Goal: Task Accomplishment & Management: Use online tool/utility

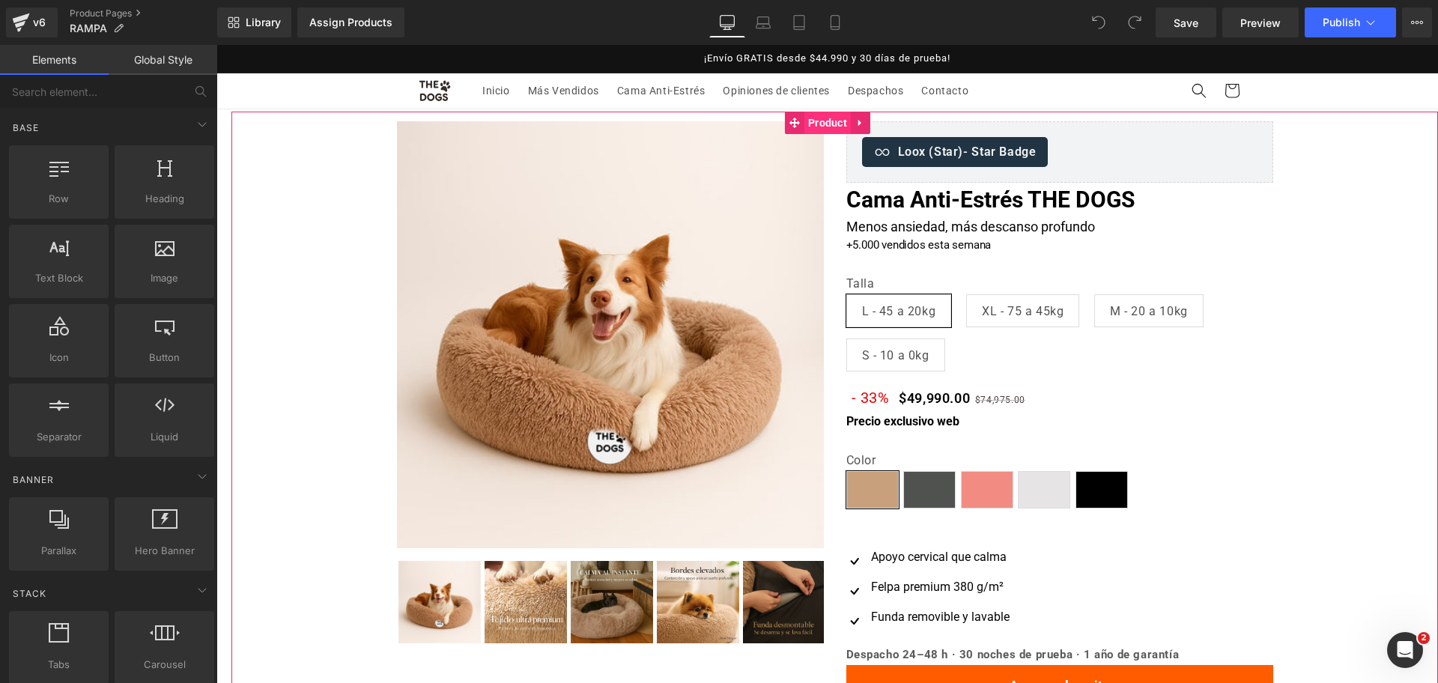
click at [831, 126] on span "Product" at bounding box center [827, 123] width 46 height 22
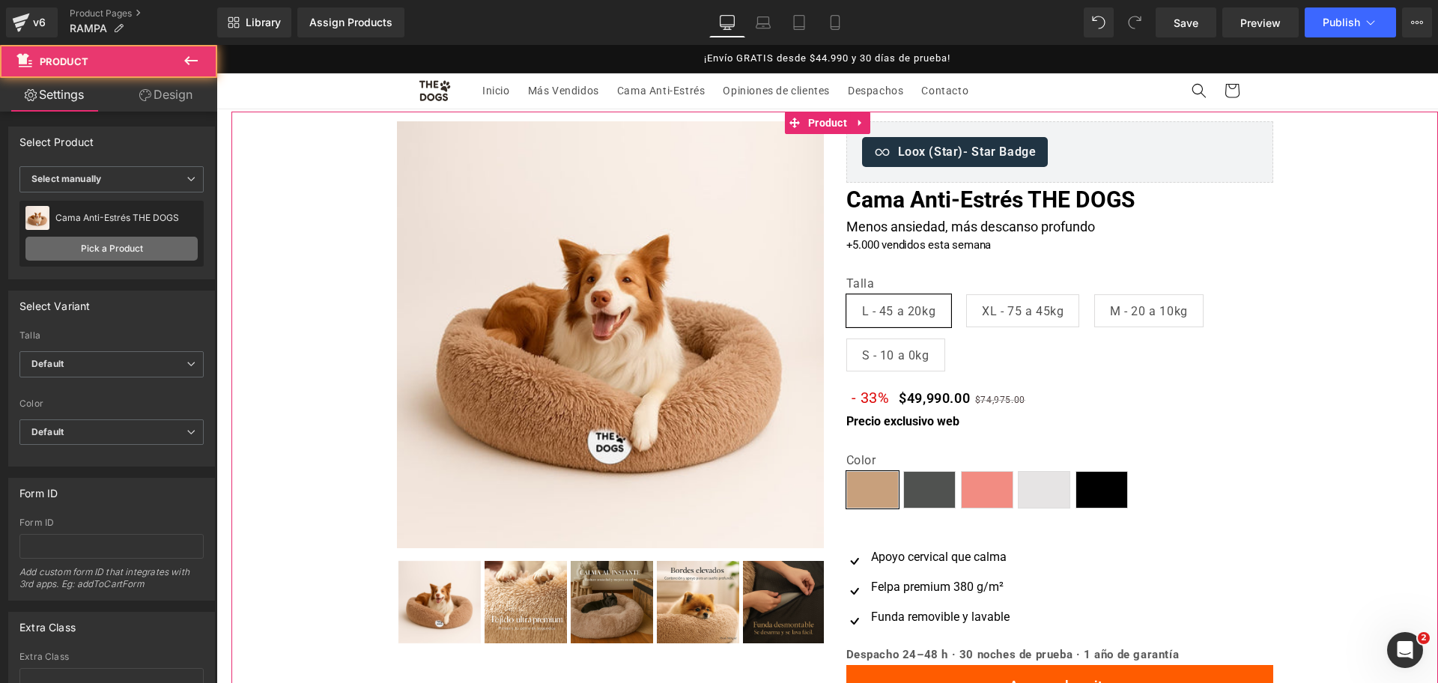
click at [91, 243] on link "Pick a Product" at bounding box center [111, 249] width 172 height 24
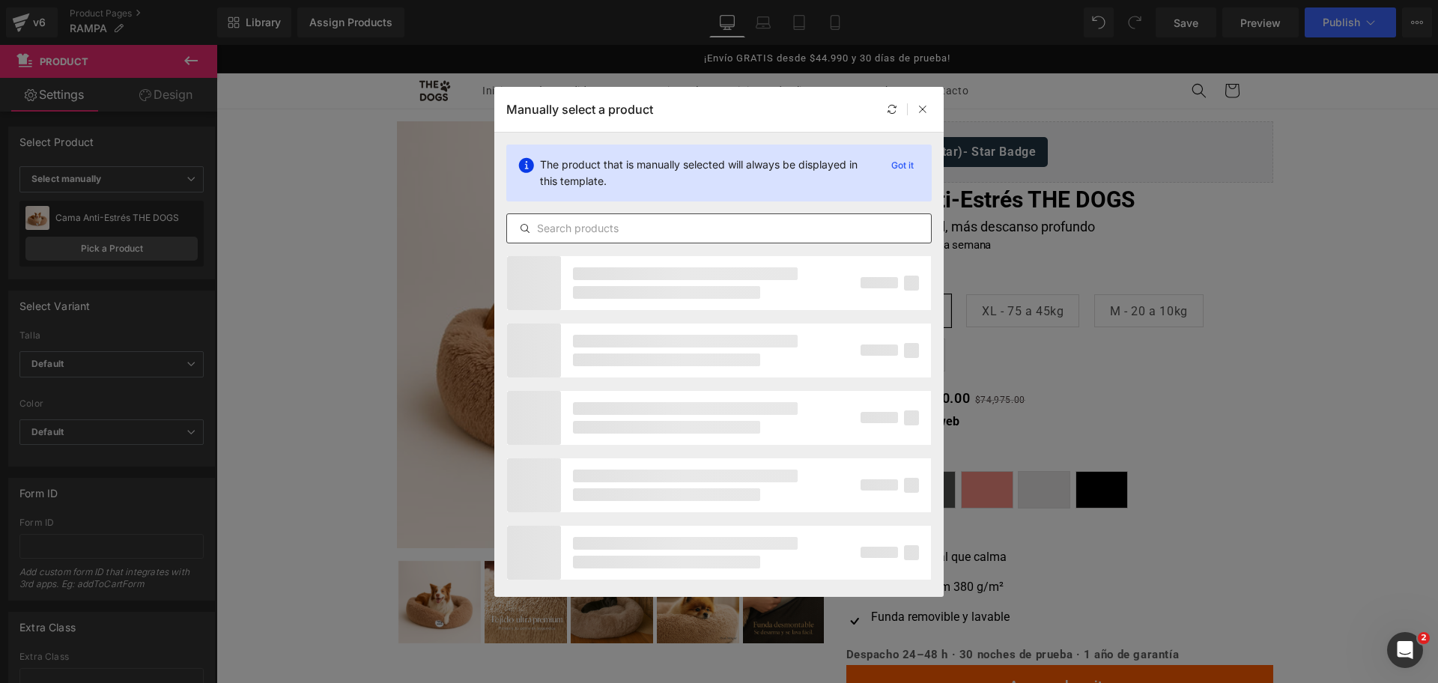
click at [722, 219] on input "text" at bounding box center [719, 228] width 424 height 18
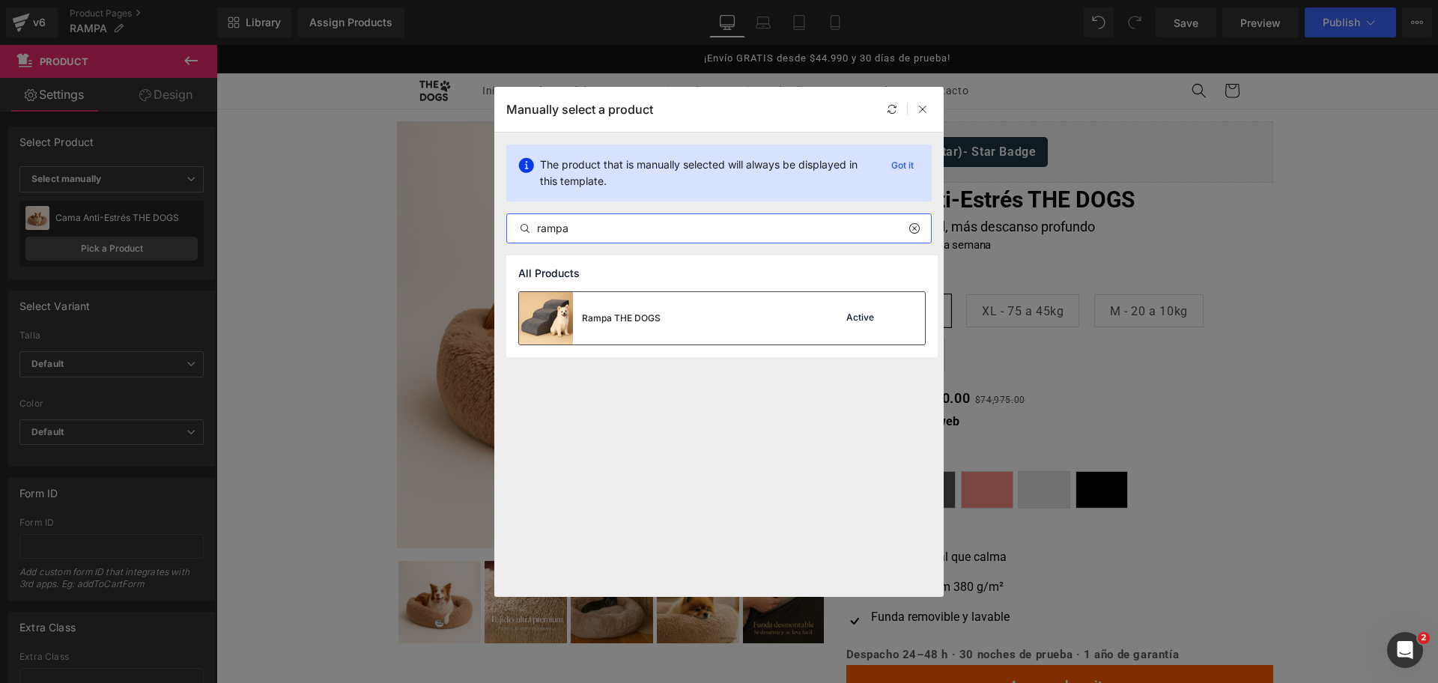
type input "rampa"
click at [616, 327] on div "Rampa THE DOGS" at bounding box center [590, 318] width 142 height 52
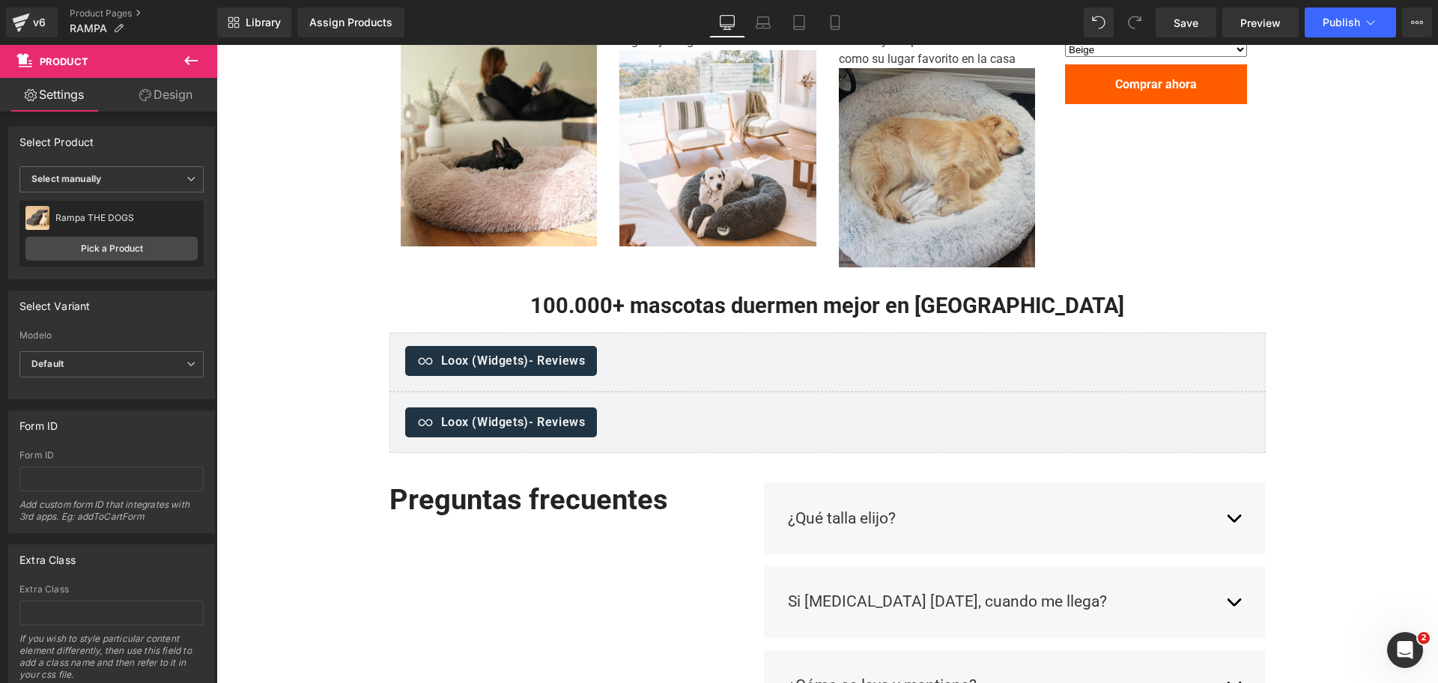
scroll to position [1030, 0]
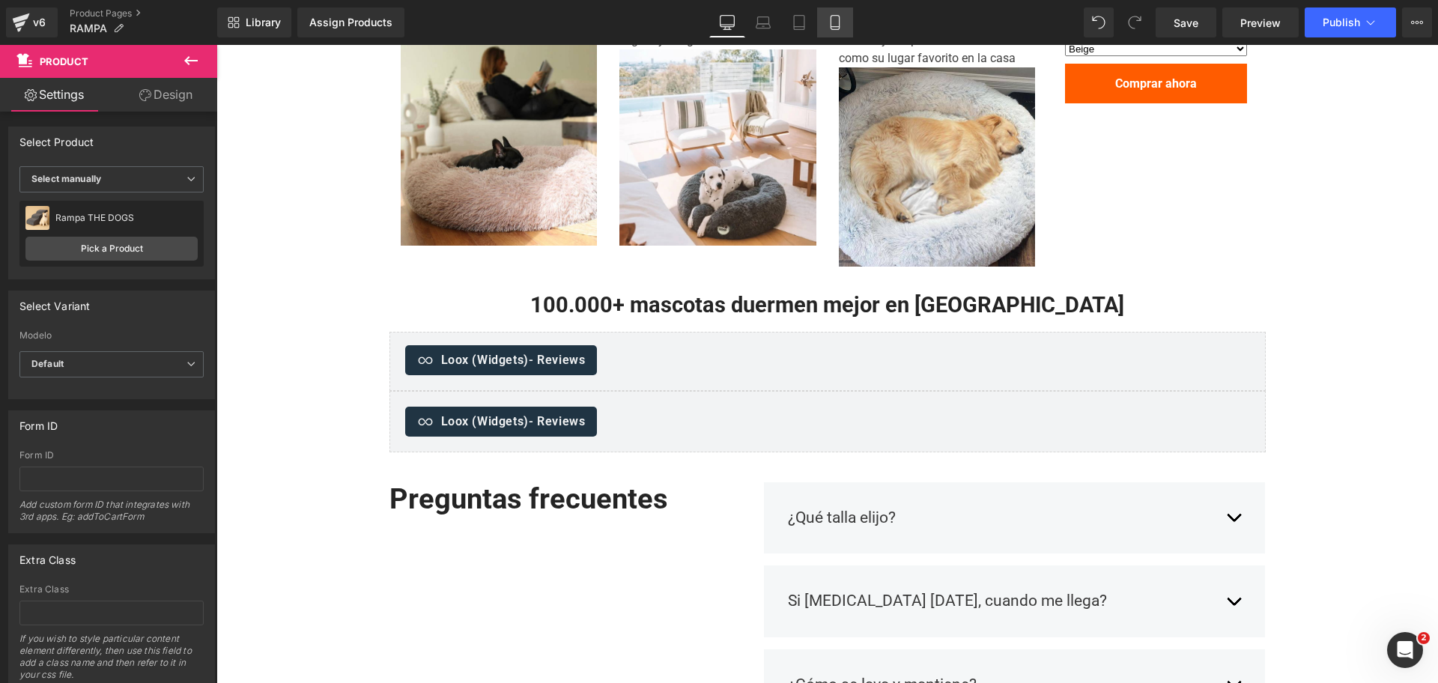
click at [848, 28] on link "Mobile" at bounding box center [835, 22] width 36 height 30
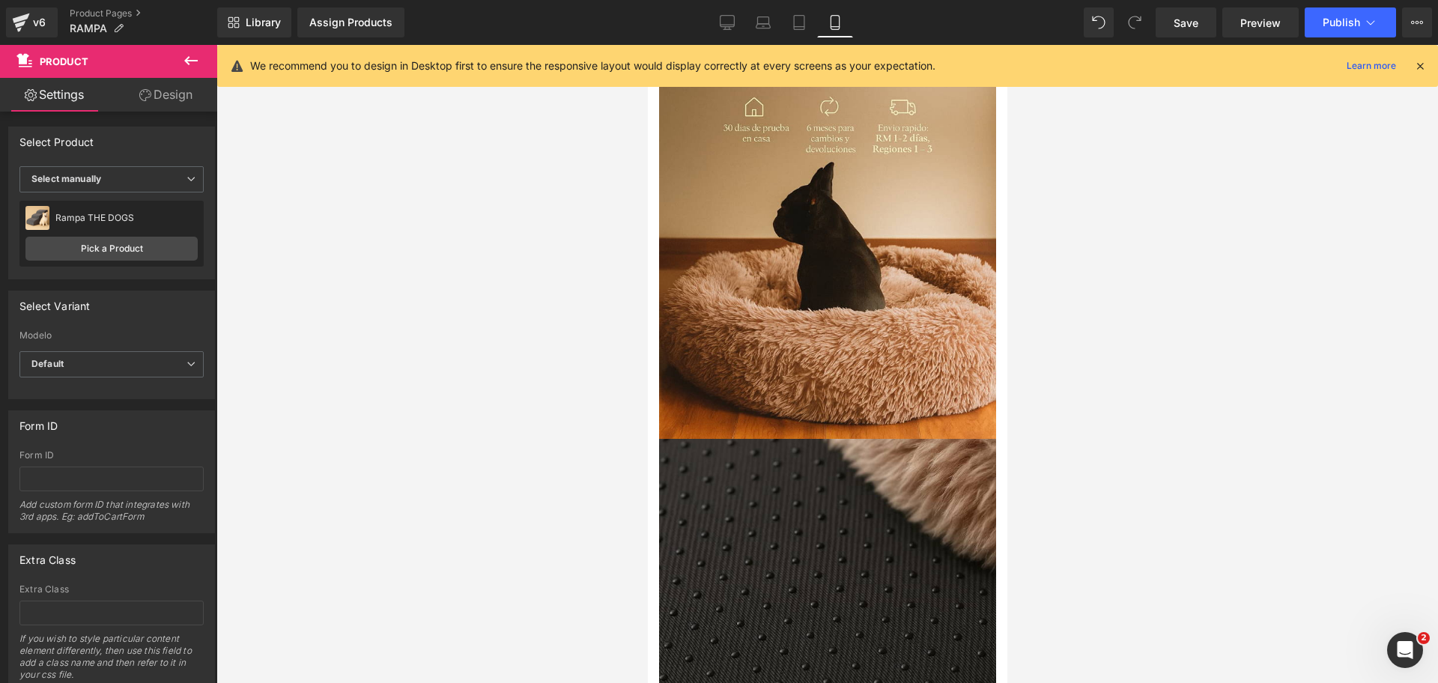
scroll to position [0, 0]
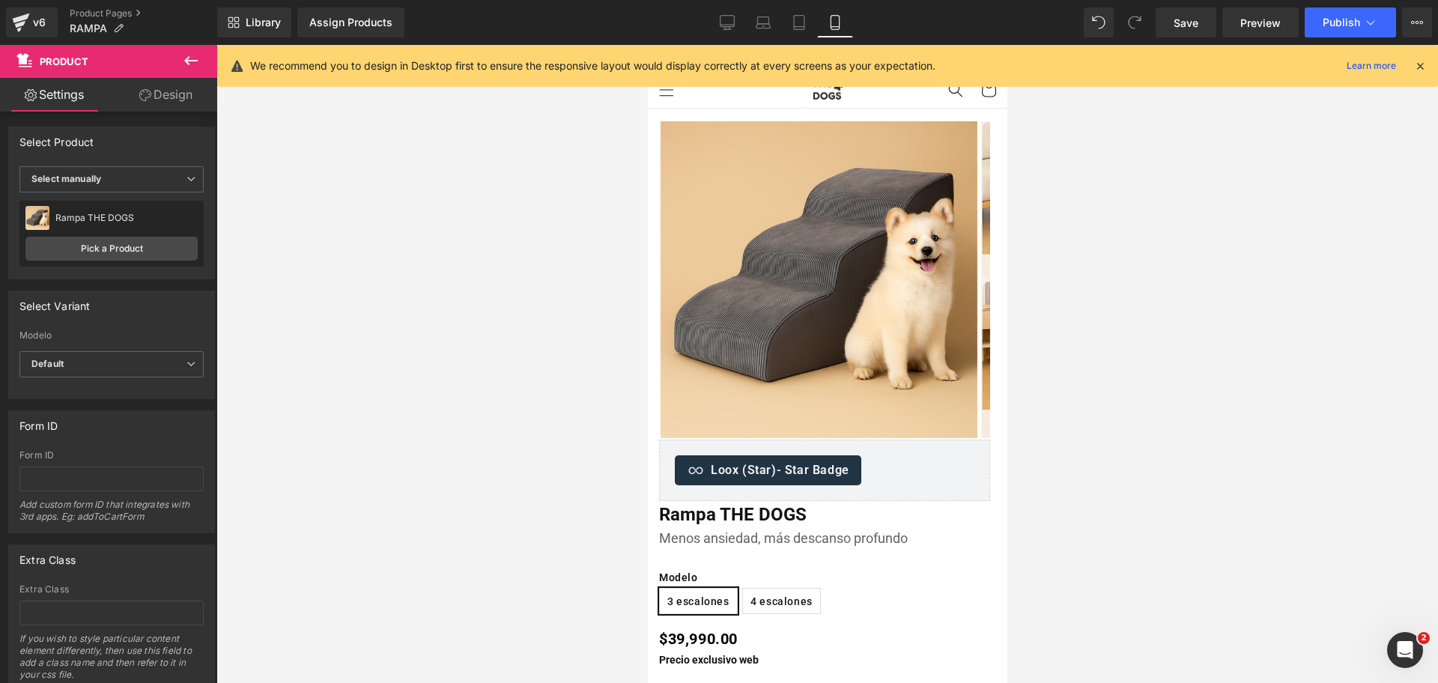
click at [1419, 74] on div "We recommend you to design in Desktop first to ensure the responsive layout wou…" at bounding box center [838, 66] width 1176 height 18
click at [1420, 65] on icon at bounding box center [1419, 65] width 13 height 13
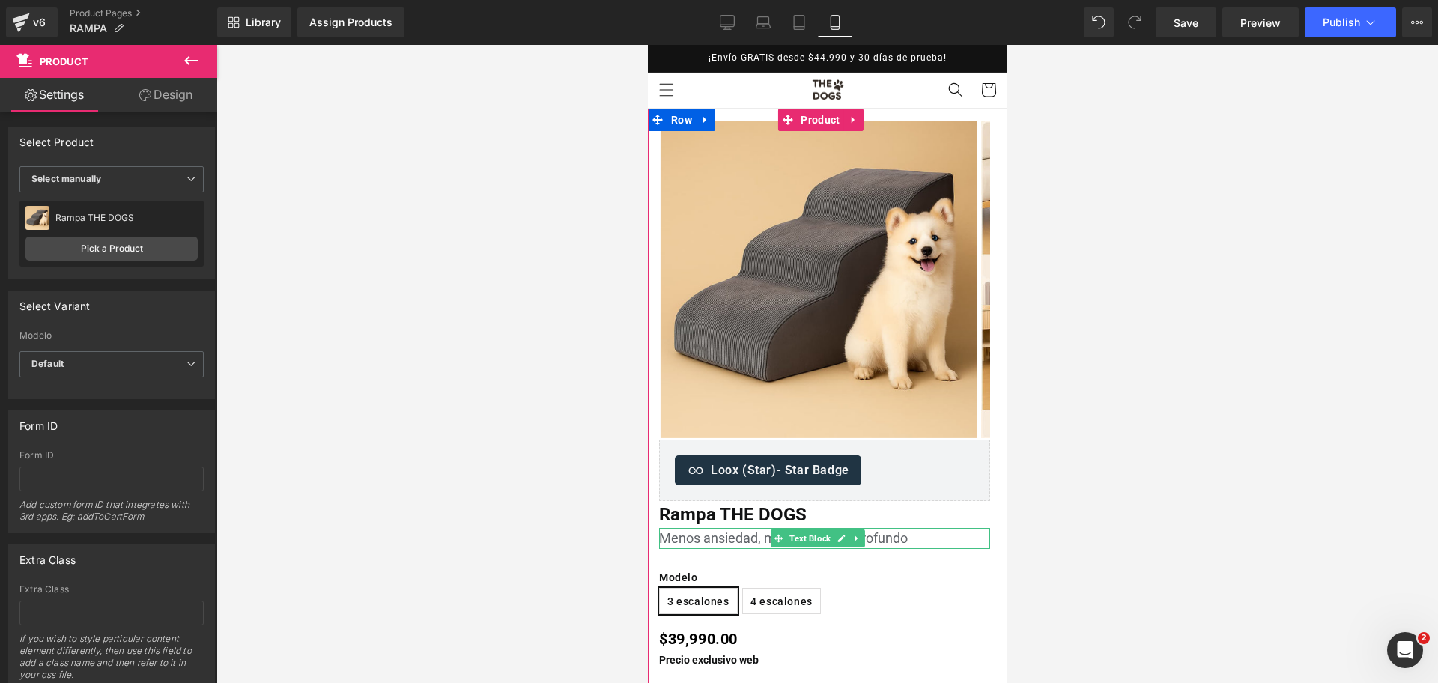
click at [696, 538] on div "Menos ansiedad, más descanso profundo" at bounding box center [823, 538] width 331 height 21
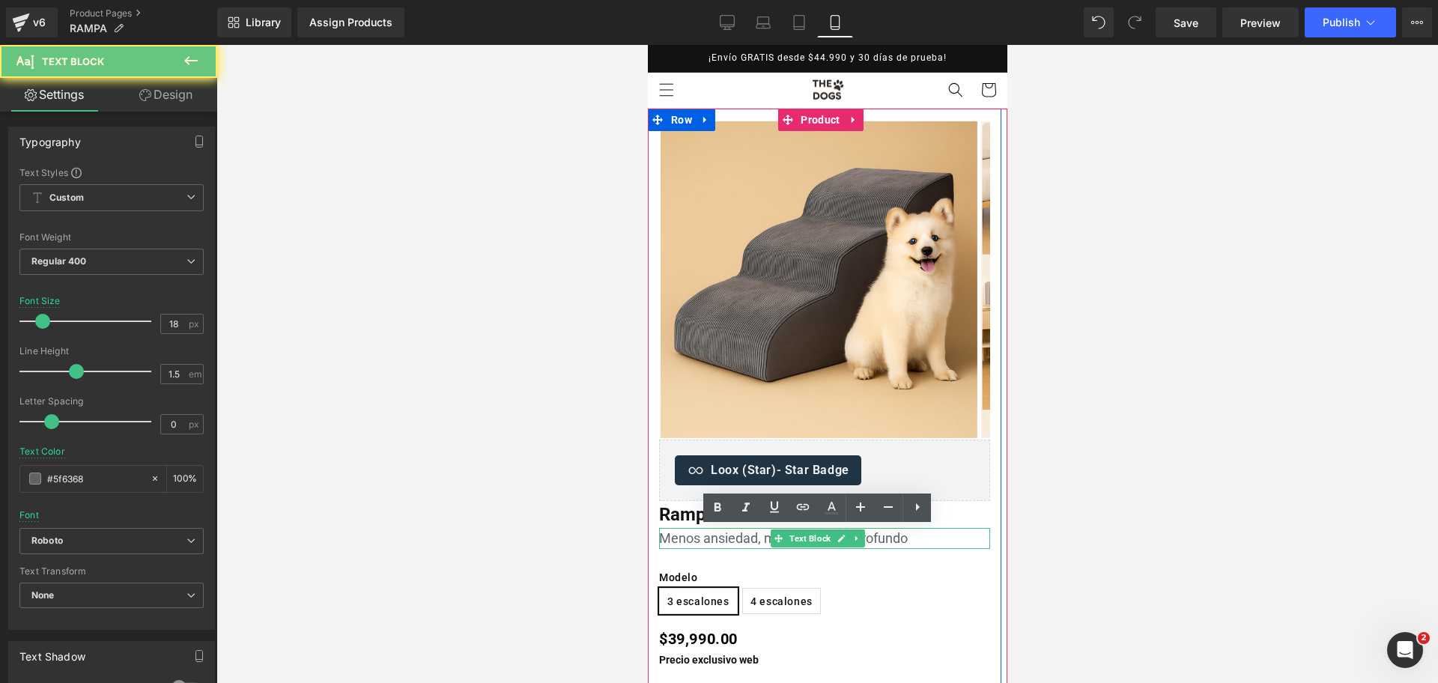
click at [696, 538] on div "Menos ansiedad, más descanso profundo" at bounding box center [823, 538] width 331 height 21
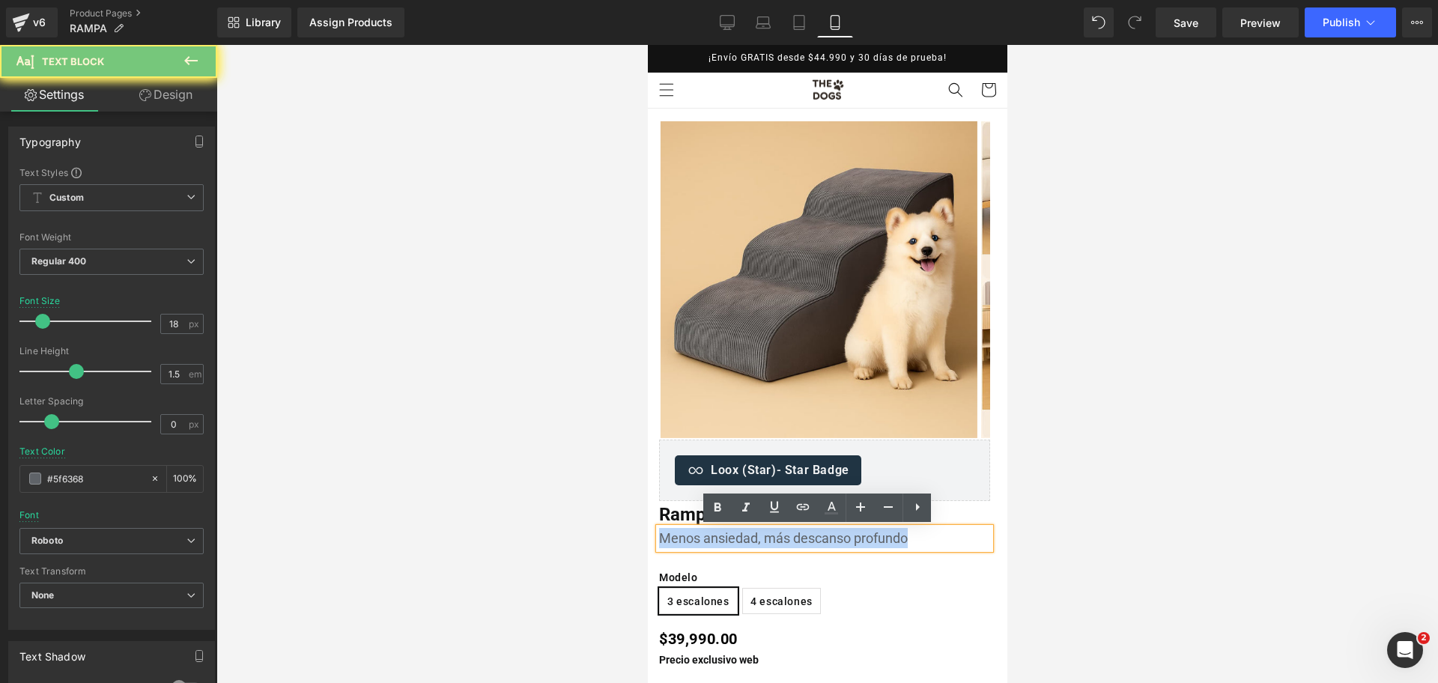
click at [696, 538] on div "Menos ansiedad, más descanso profundo" at bounding box center [823, 538] width 331 height 21
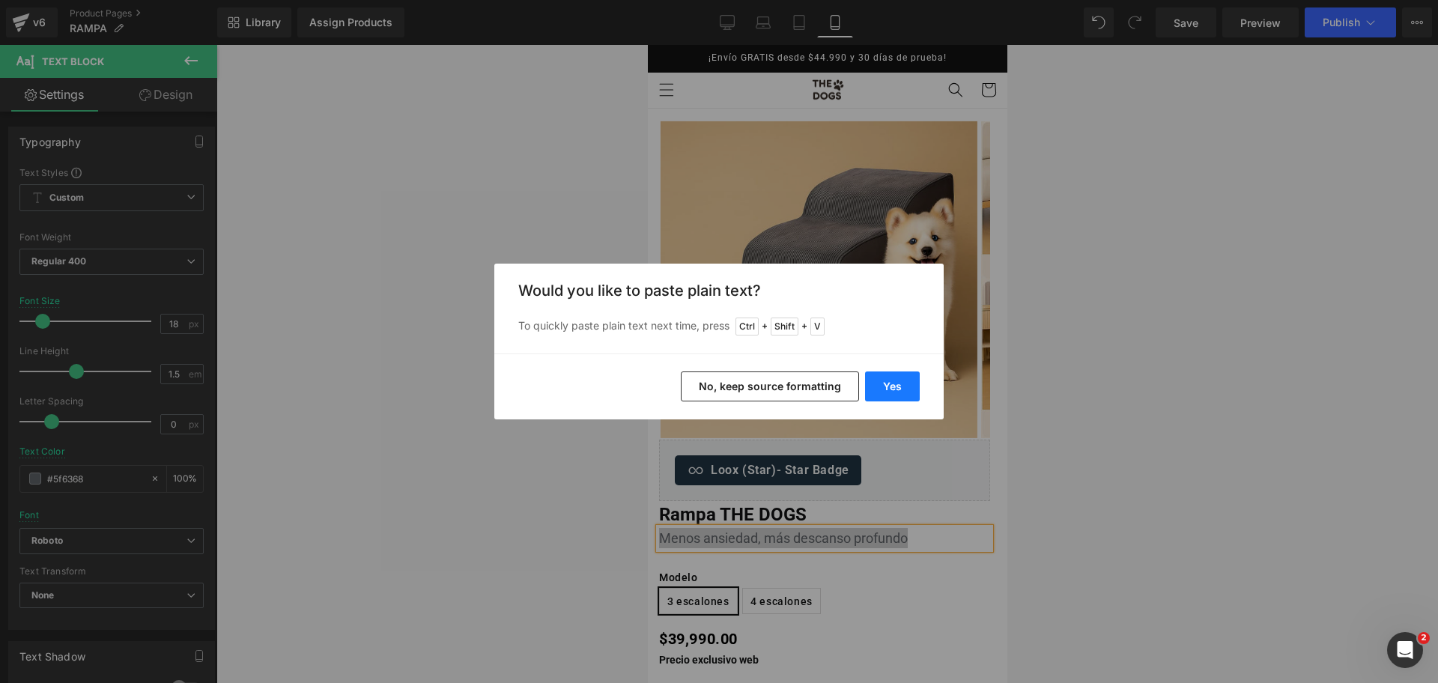
click at [909, 383] on button "Yes" at bounding box center [892, 386] width 55 height 30
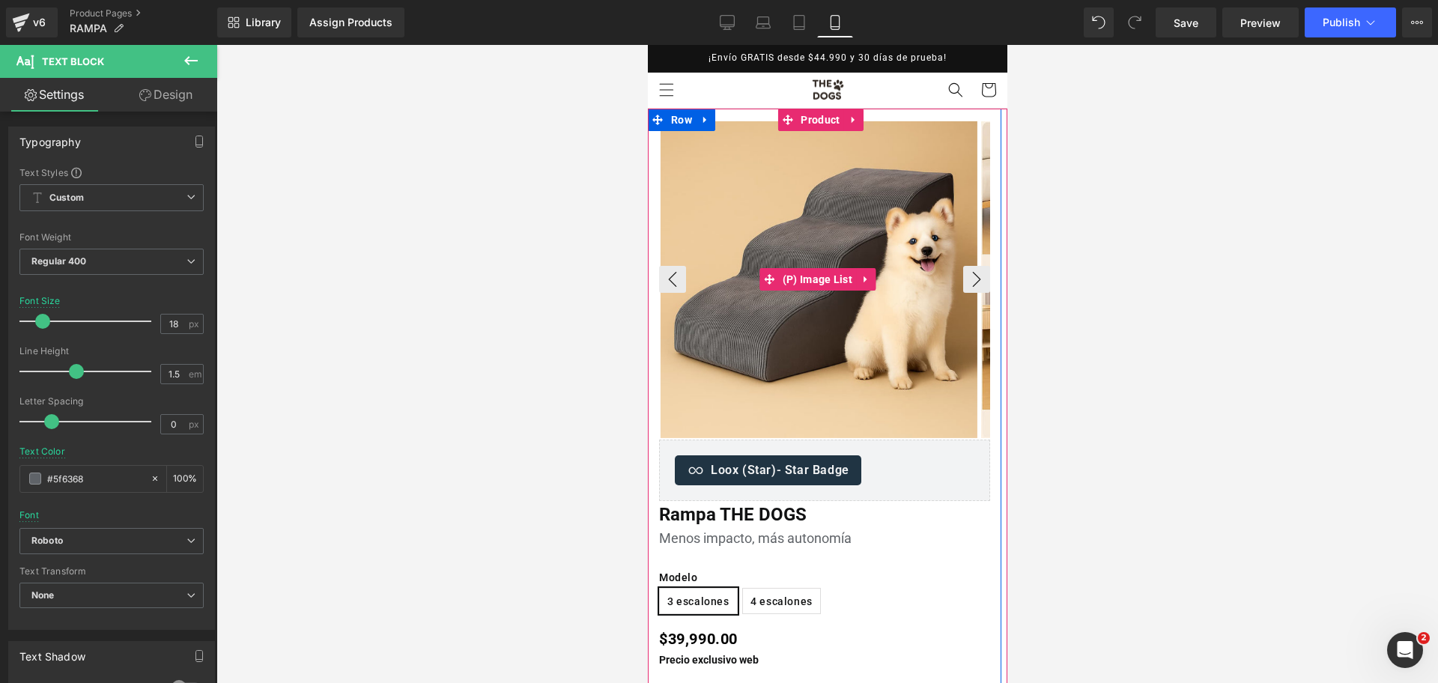
scroll to position [94, 0]
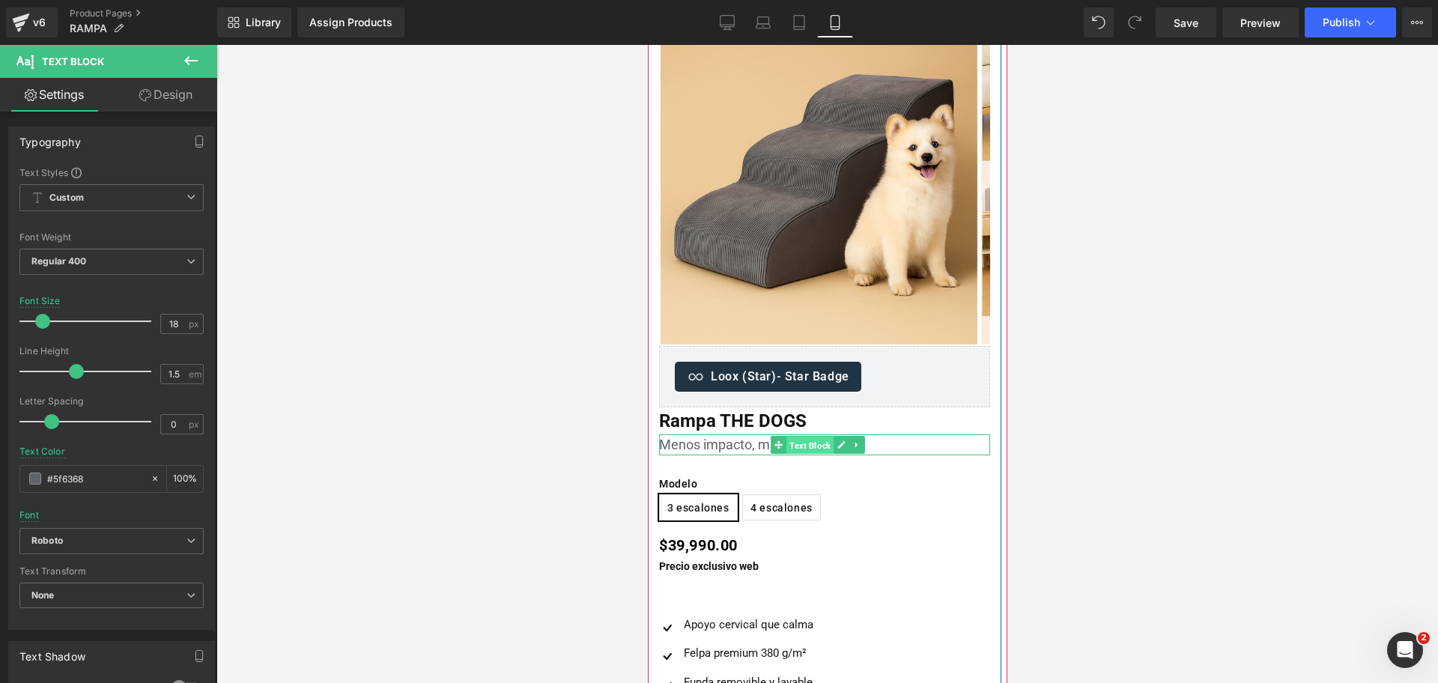
click at [804, 446] on span "Text Block" at bounding box center [809, 446] width 47 height 18
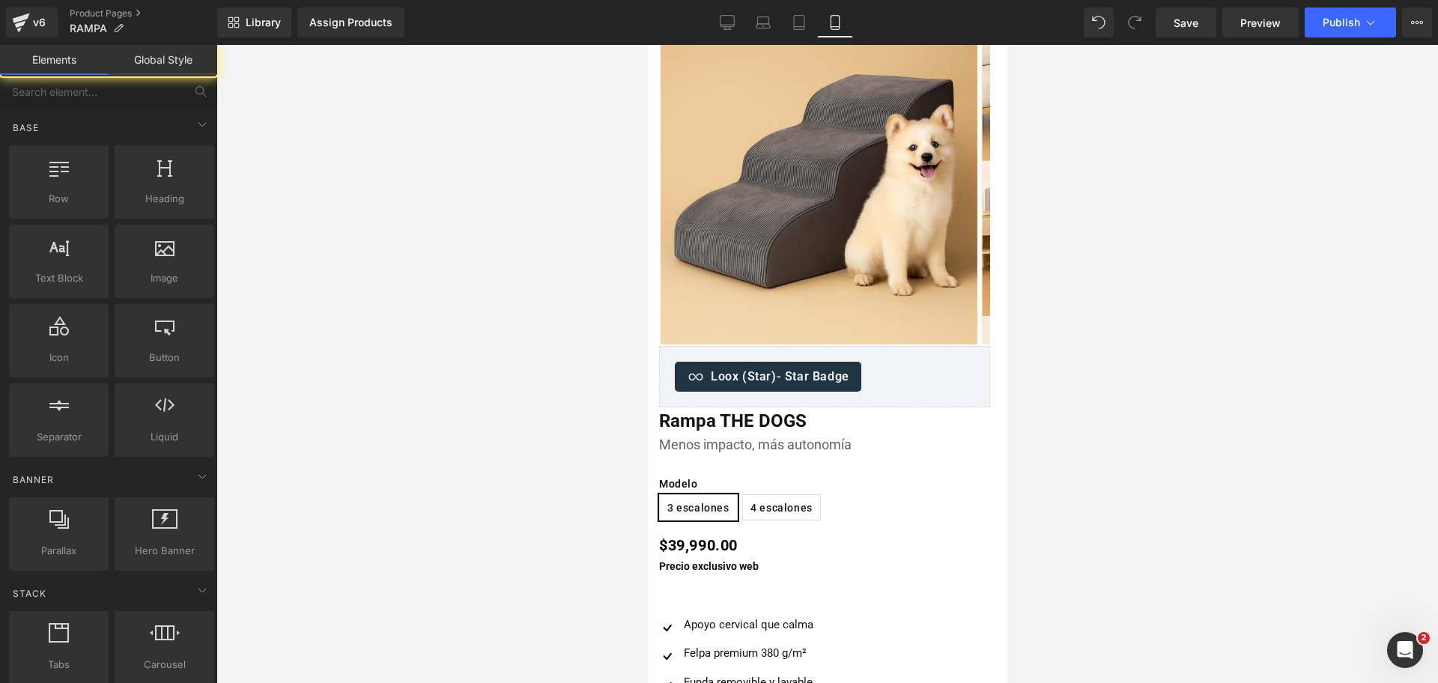
click at [1176, 338] on div at bounding box center [826, 364] width 1221 height 638
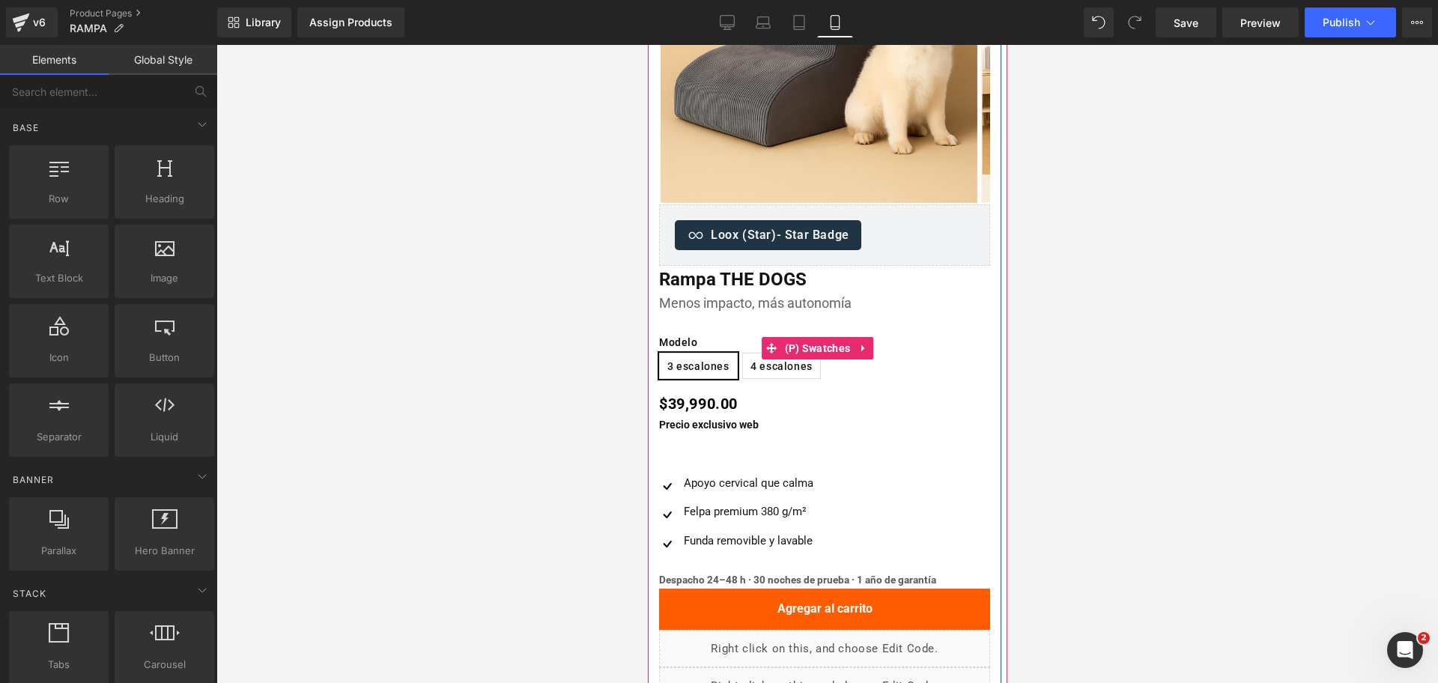
scroll to position [281, 0]
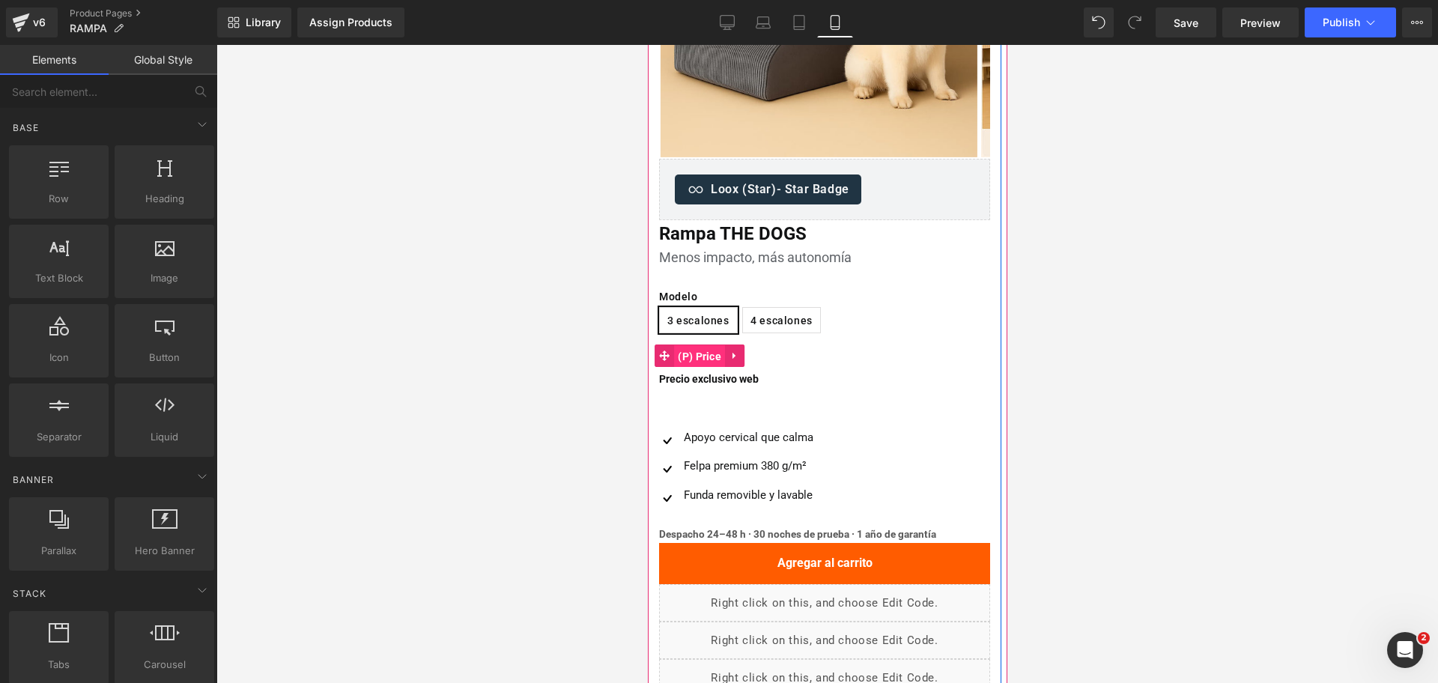
click at [713, 364] on span "(P) Price" at bounding box center [698, 356] width 51 height 22
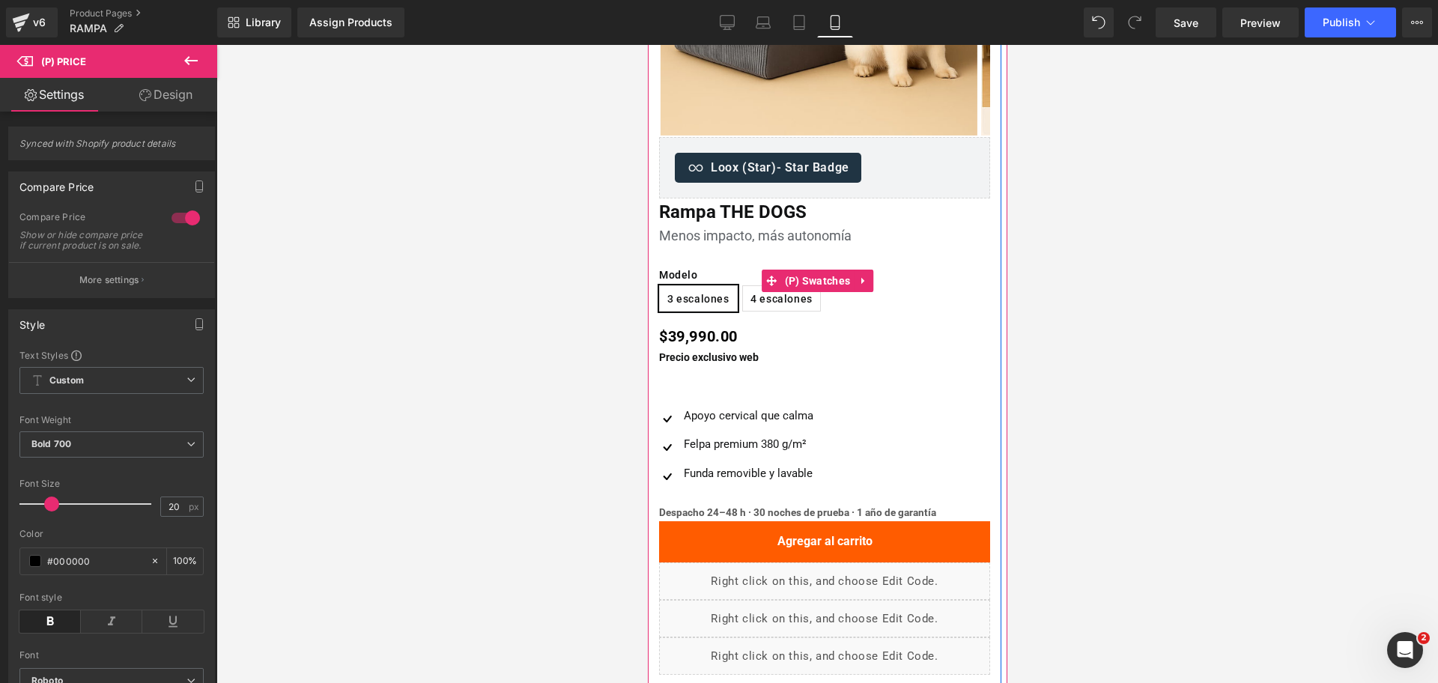
scroll to position [374, 0]
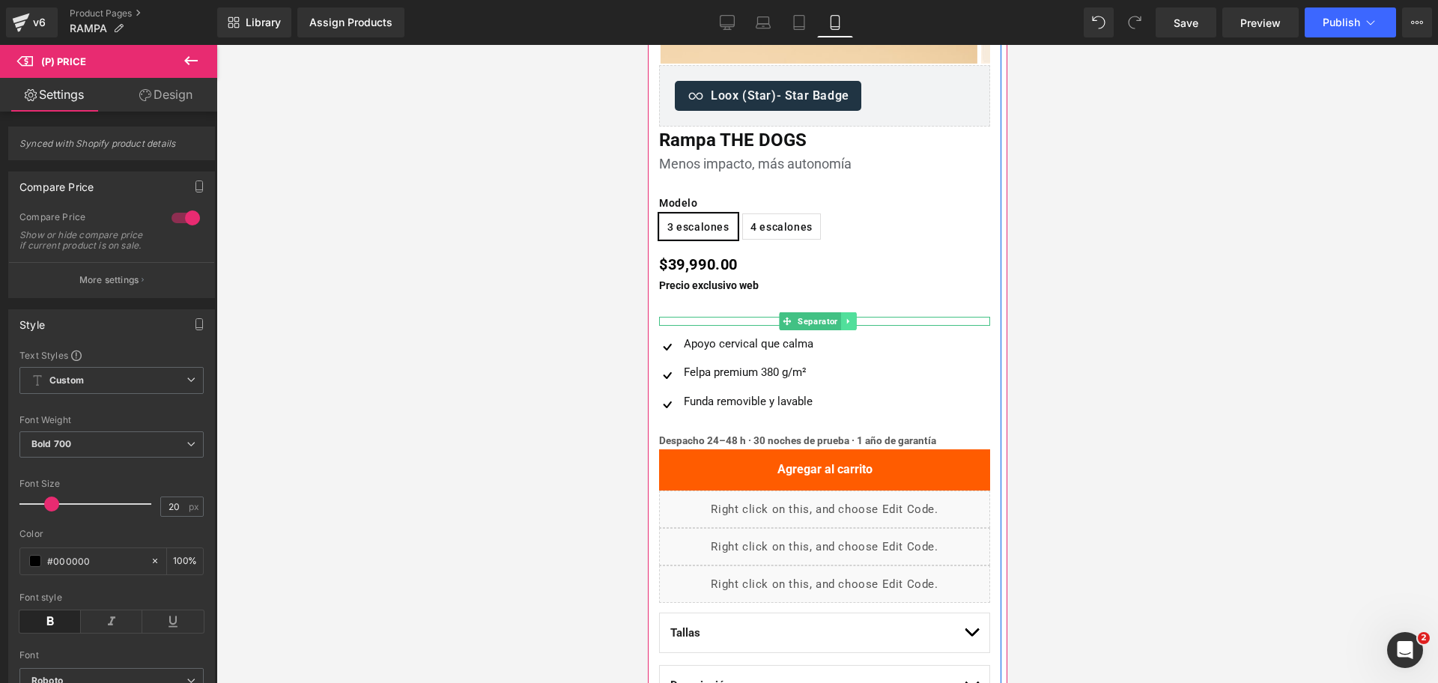
click at [843, 321] on icon at bounding box center [847, 321] width 8 height 9
click at [853, 326] on link at bounding box center [851, 337] width 19 height 22
click at [863, 318] on link at bounding box center [871, 321] width 16 height 18
click at [852, 318] on link at bounding box center [847, 321] width 16 height 18
click at [854, 319] on icon at bounding box center [855, 321] width 8 height 8
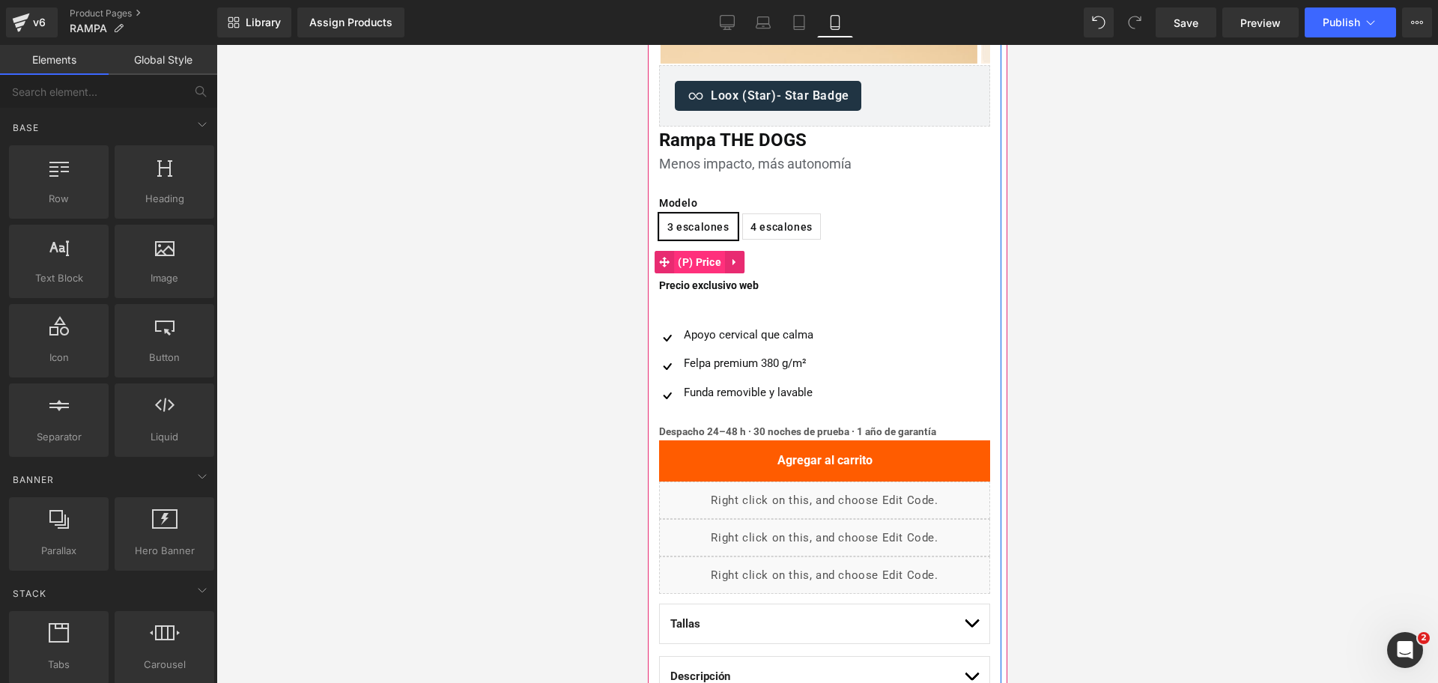
click at [701, 260] on span "(P) Price" at bounding box center [698, 262] width 51 height 22
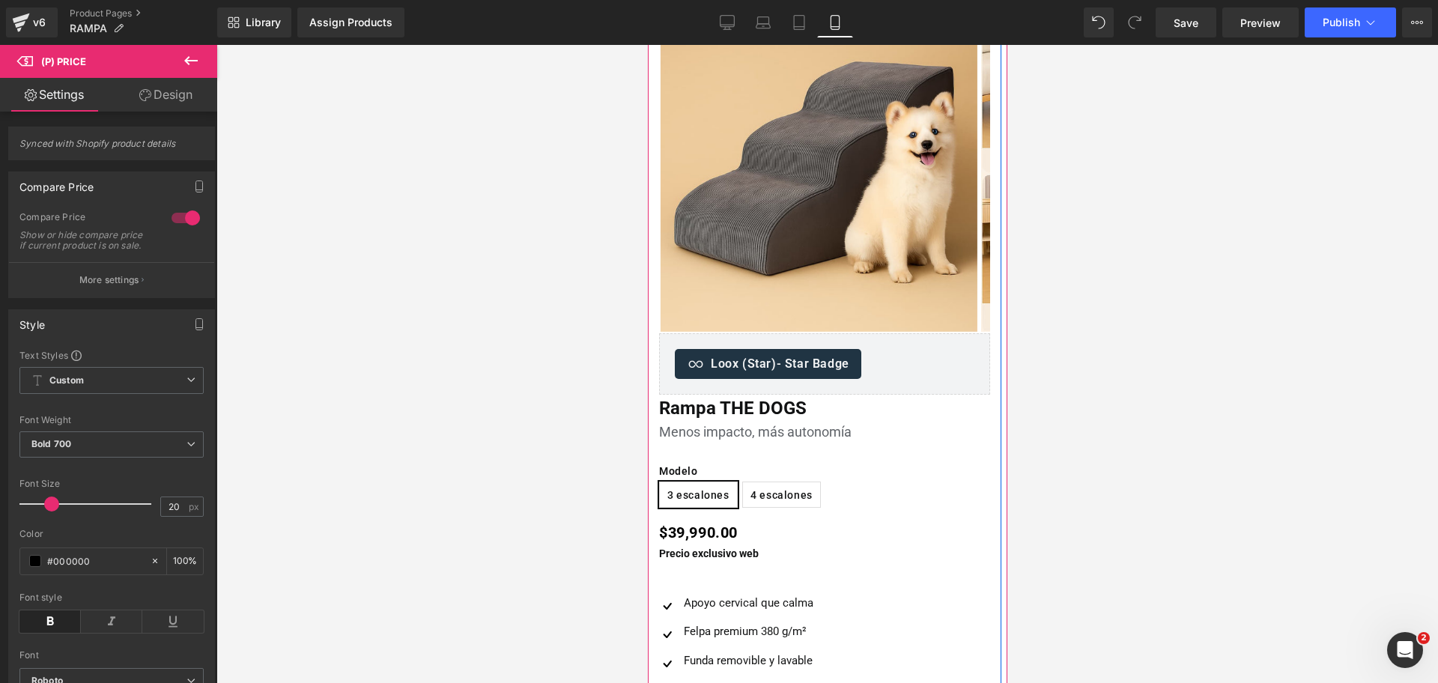
scroll to position [281, 0]
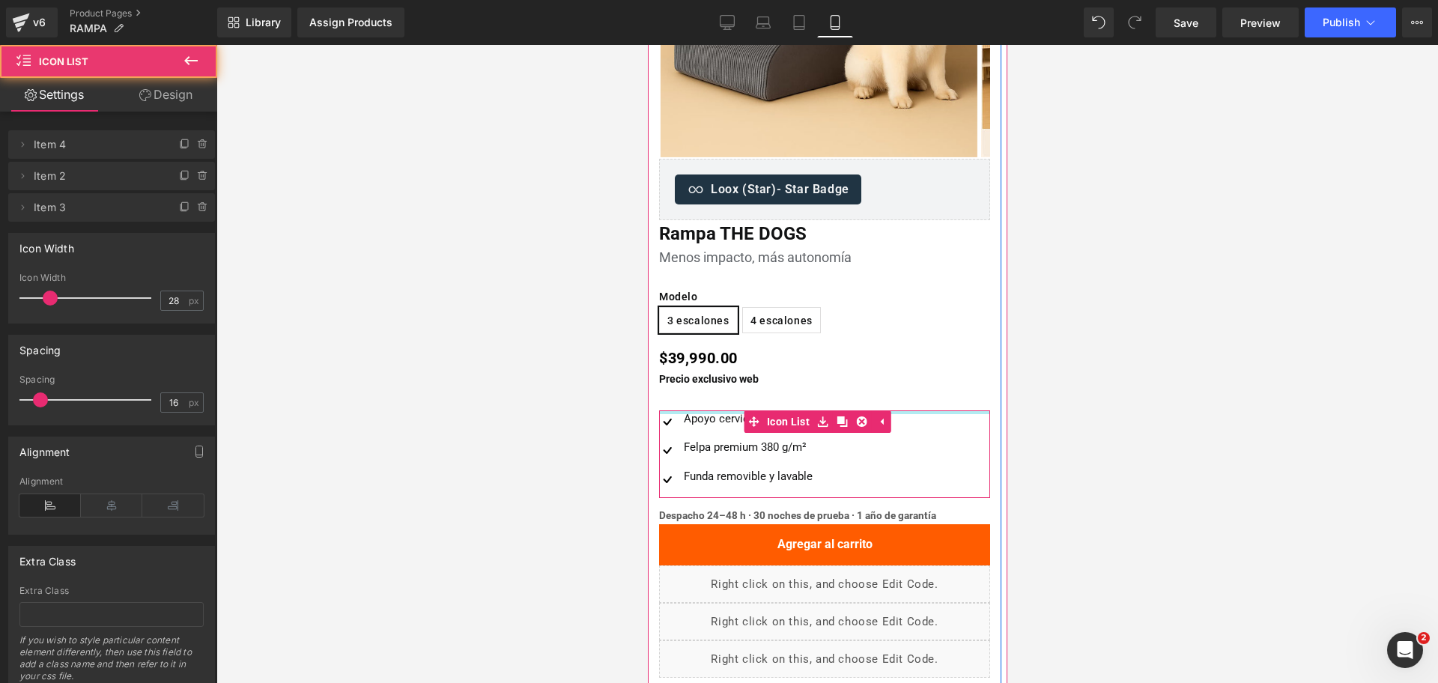
drag, startPoint x: 725, startPoint y: 413, endPoint x: 728, endPoint y: 401, distance: 12.4
click at [728, 401] on div "Loox (Star) - Star Badge Loox (Star) Rampa THE DOGS (P) Title Menos ansiedad, m…" at bounding box center [823, 583] width 353 height 631
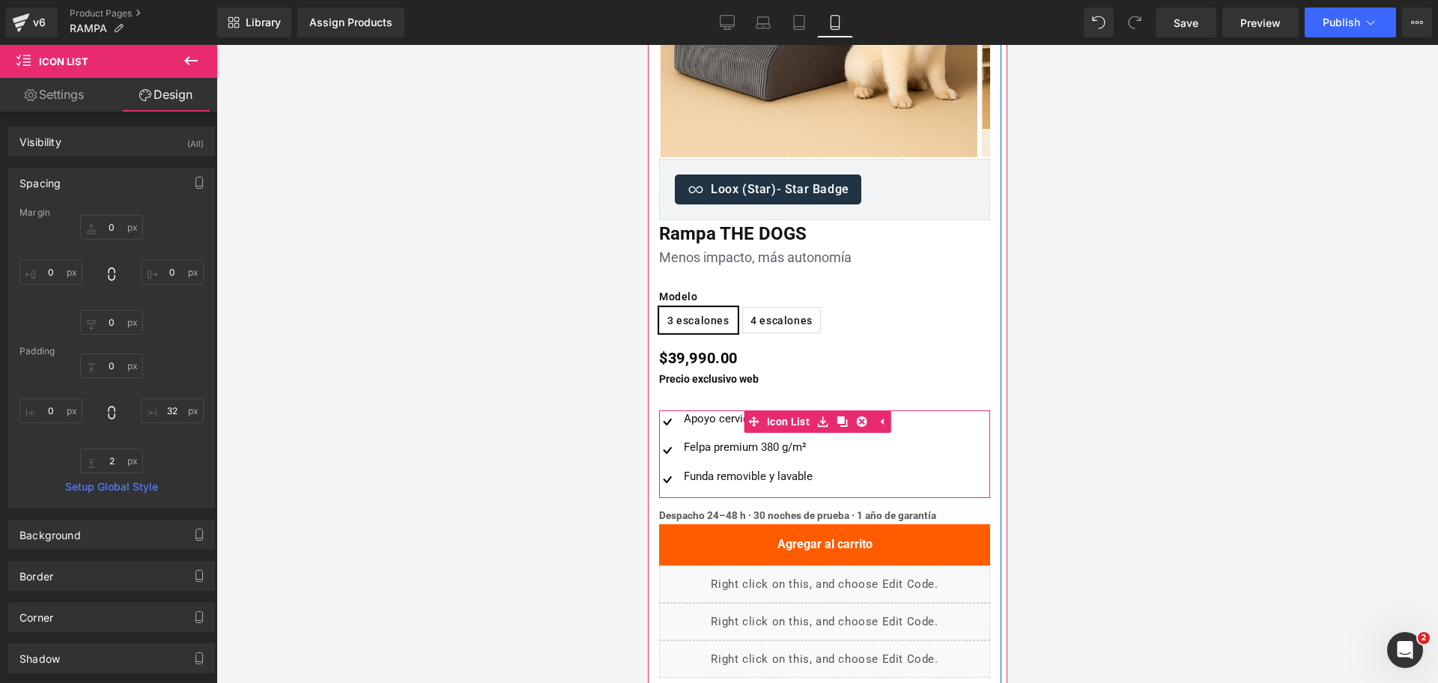
click at [714, 392] on div "Modelo 3 escalones 4 escalones" at bounding box center [823, 399] width 331 height 22
click at [857, 401] on icon at bounding box center [862, 398] width 10 height 11
click at [871, 396] on icon at bounding box center [872, 399] width 10 height 10
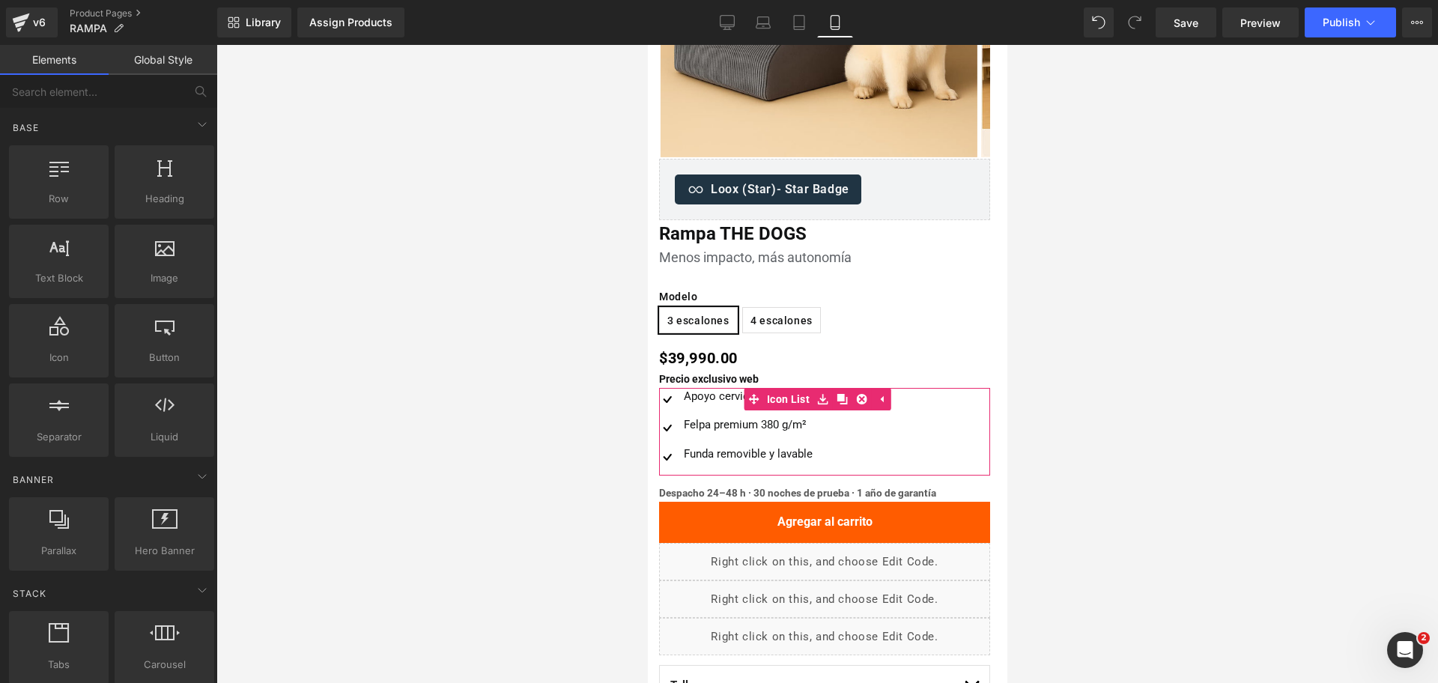
click at [1233, 362] on div at bounding box center [826, 364] width 1221 height 638
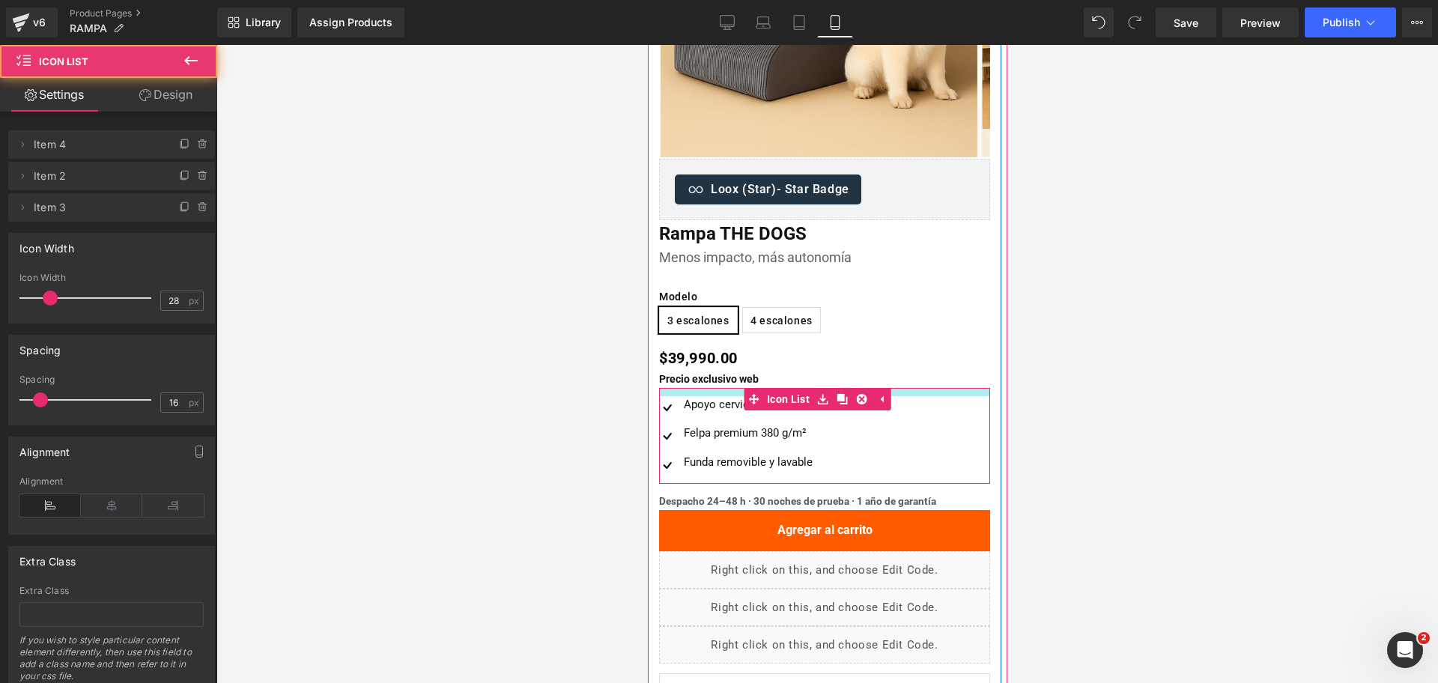
drag, startPoint x: 929, startPoint y: 388, endPoint x: 930, endPoint y: 396, distance: 8.3
click at [930, 396] on div "Image Apoyo cervical que calma Text Block Image Felpa premium 380 g/m² Text Blo…" at bounding box center [823, 436] width 331 height 97
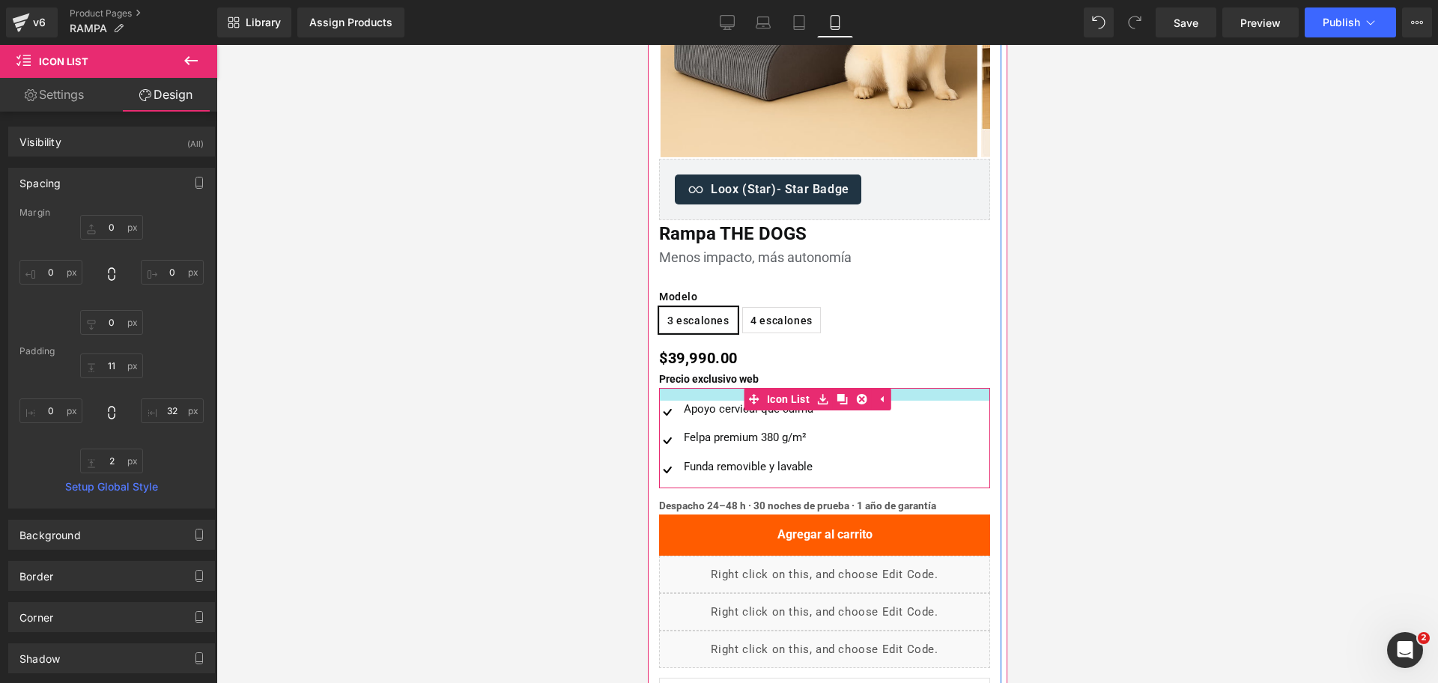
click at [714, 395] on div at bounding box center [823, 394] width 331 height 13
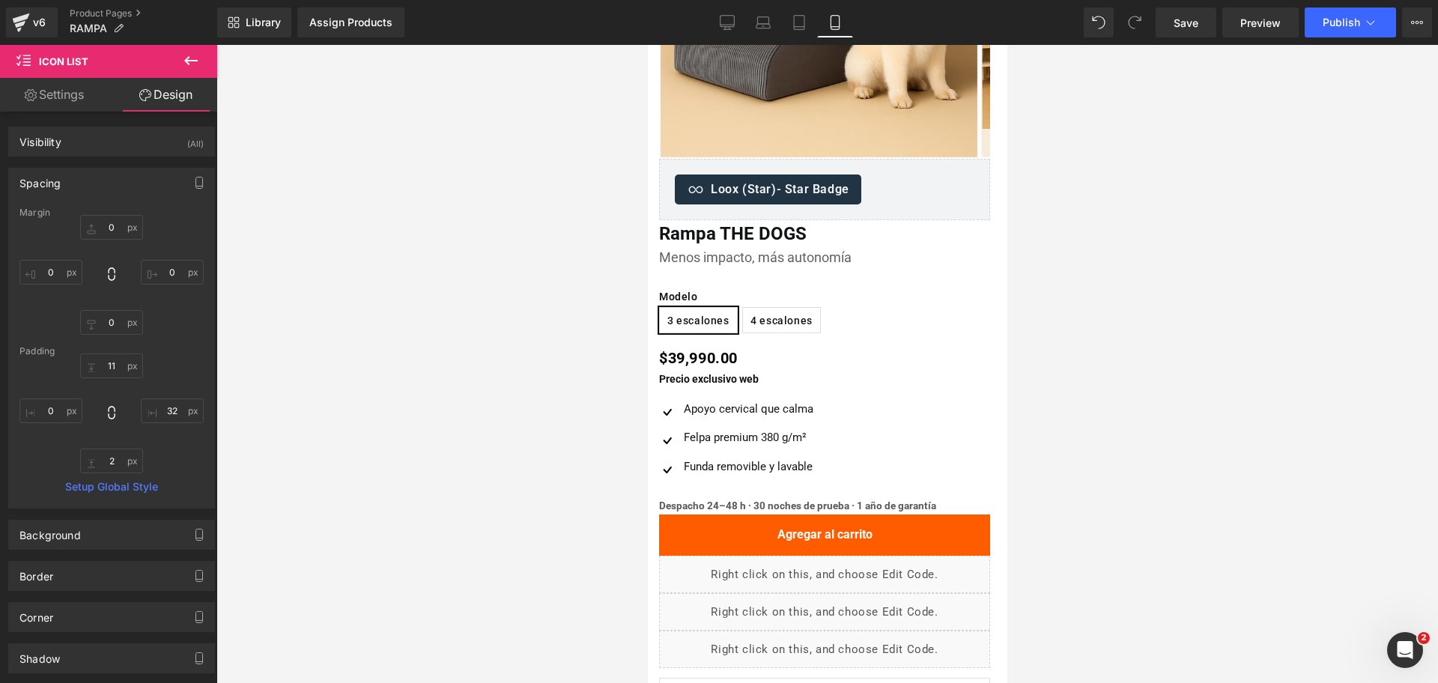
click at [1078, 330] on div at bounding box center [826, 364] width 1221 height 638
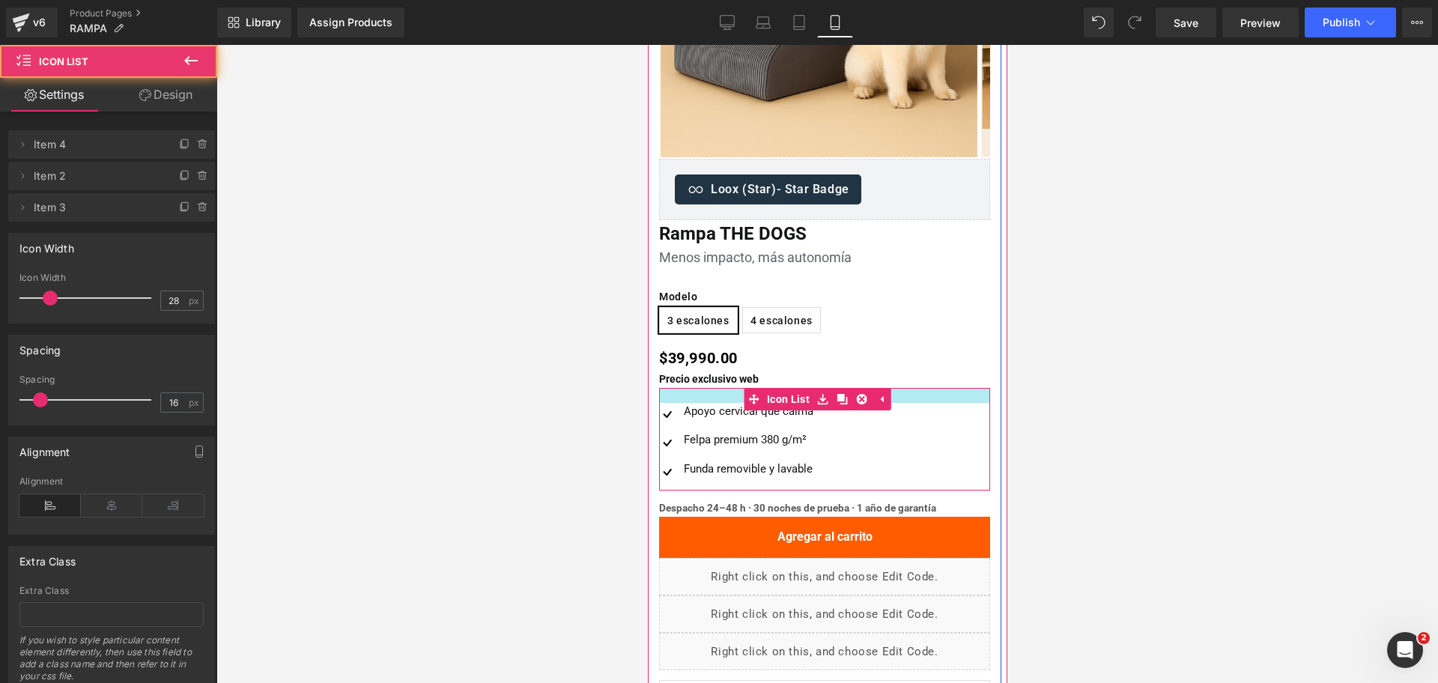
click at [701, 393] on div at bounding box center [823, 395] width 331 height 15
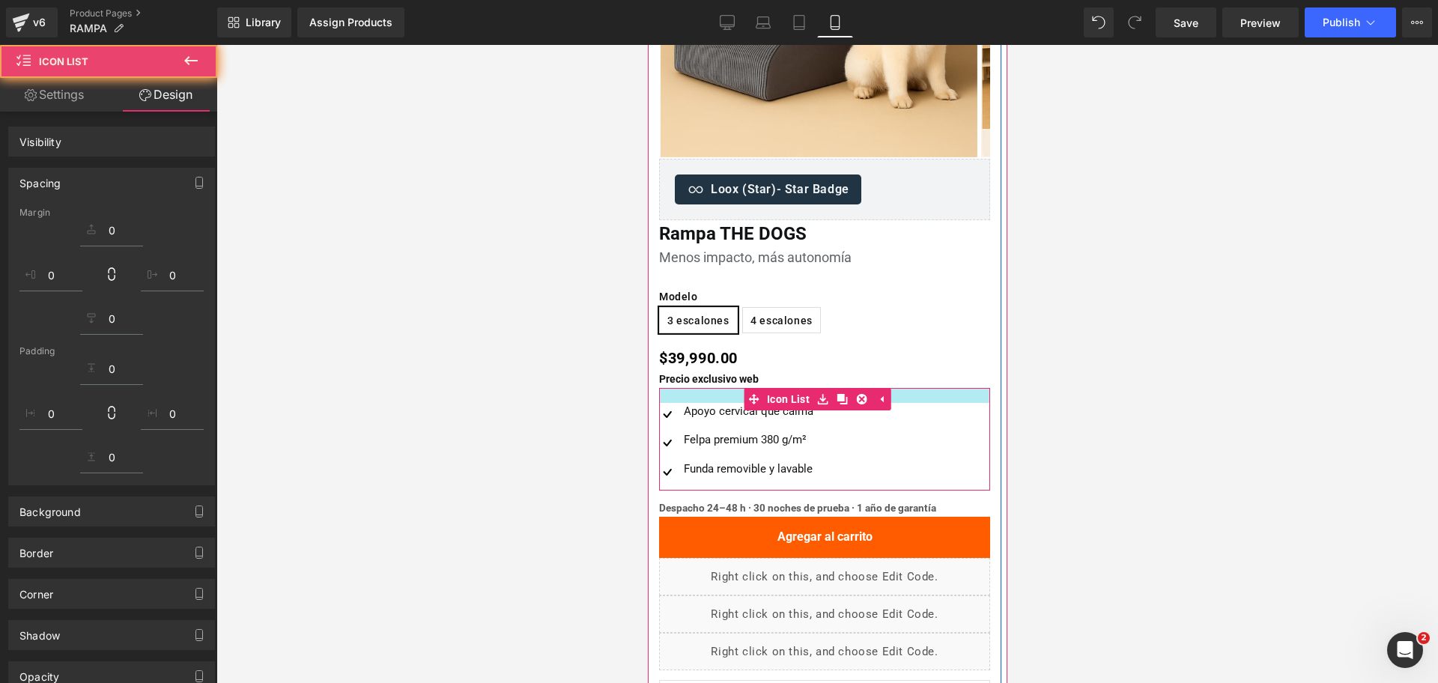
click at [1177, 373] on div at bounding box center [826, 364] width 1221 height 638
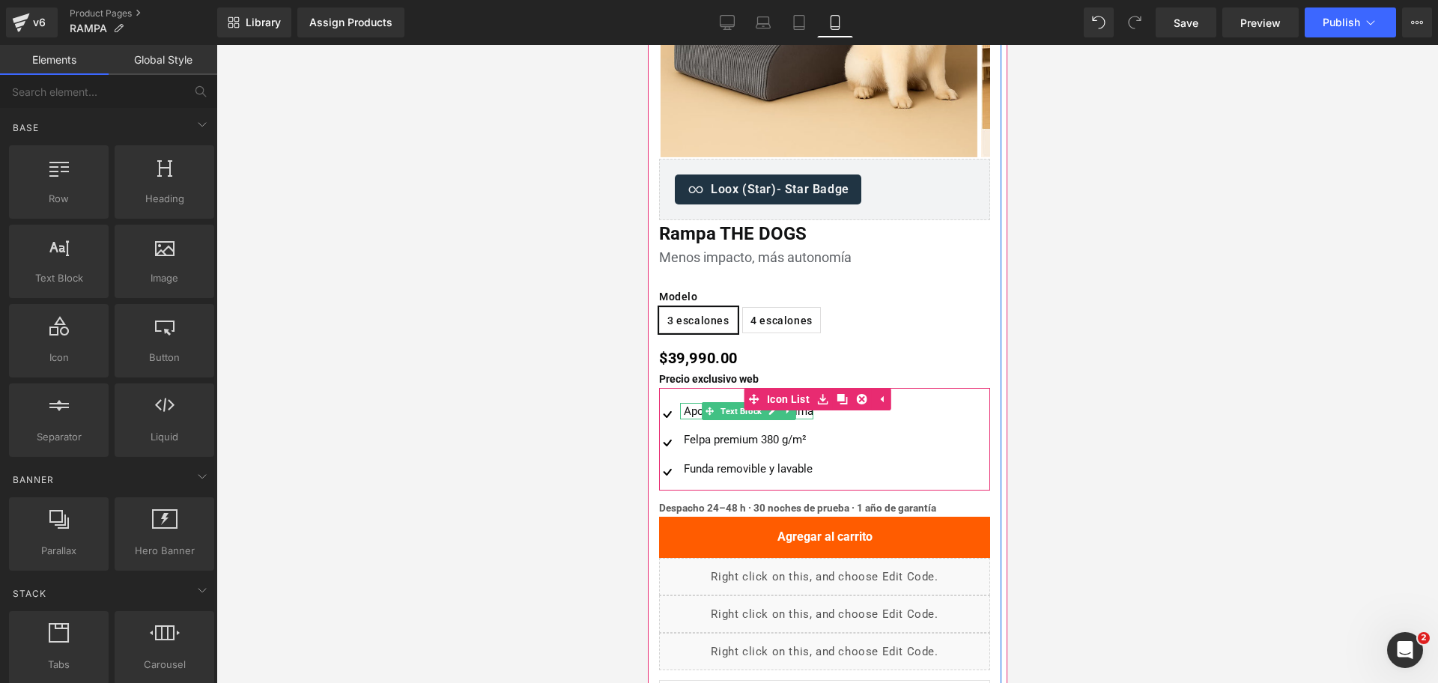
click at [694, 410] on div "Apoyo cervical que calma" at bounding box center [745, 411] width 133 height 17
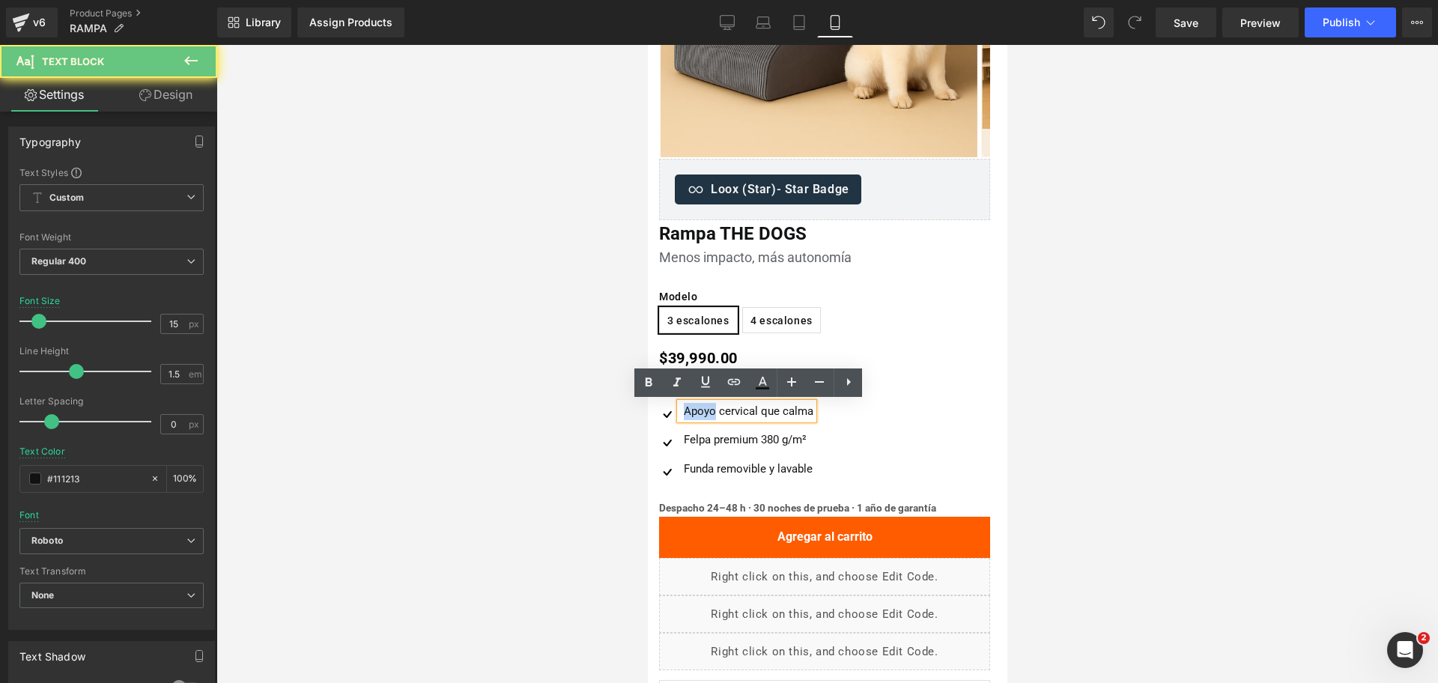
click at [694, 410] on div "Apoyo cervical que calma" at bounding box center [745, 411] width 133 height 17
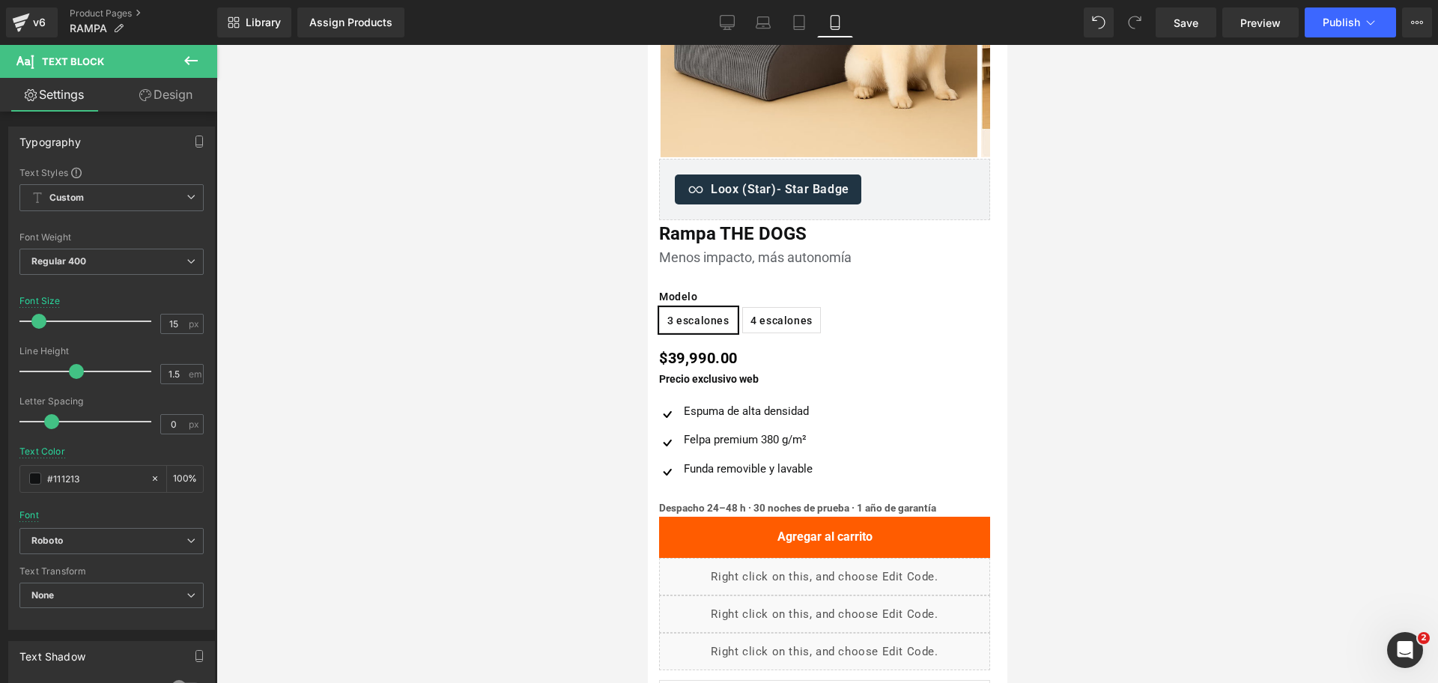
click at [1163, 339] on div at bounding box center [826, 364] width 1221 height 638
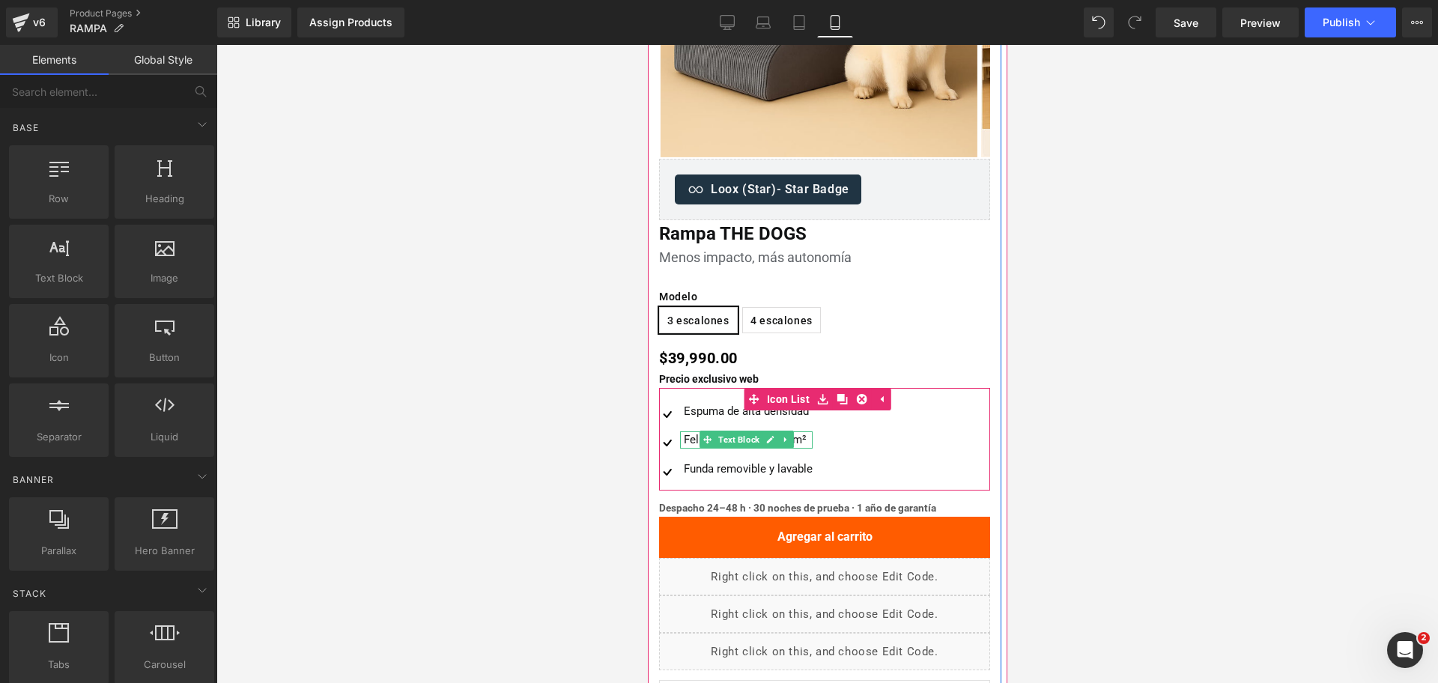
click at [691, 442] on div "Felpa premium 380 g/m²" at bounding box center [745, 439] width 133 height 17
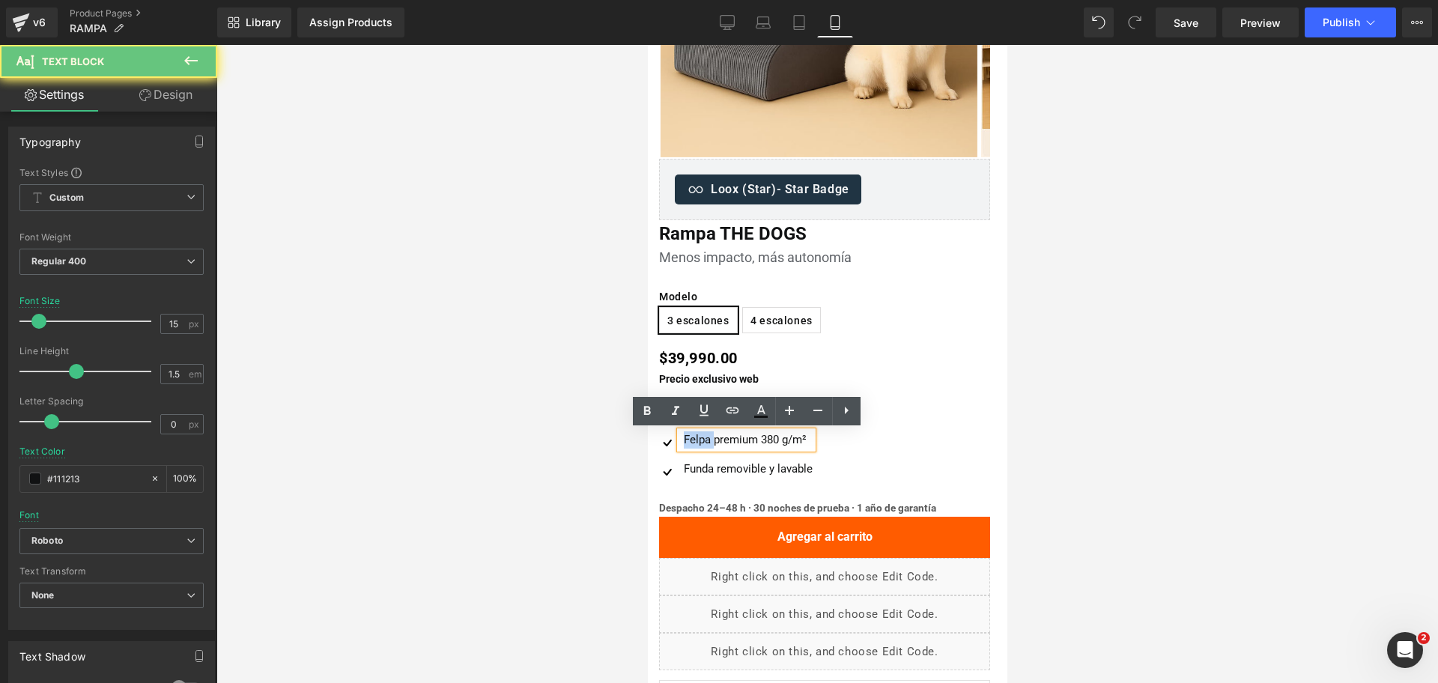
click at [691, 442] on div "Felpa premium 380 g/m²" at bounding box center [745, 439] width 133 height 17
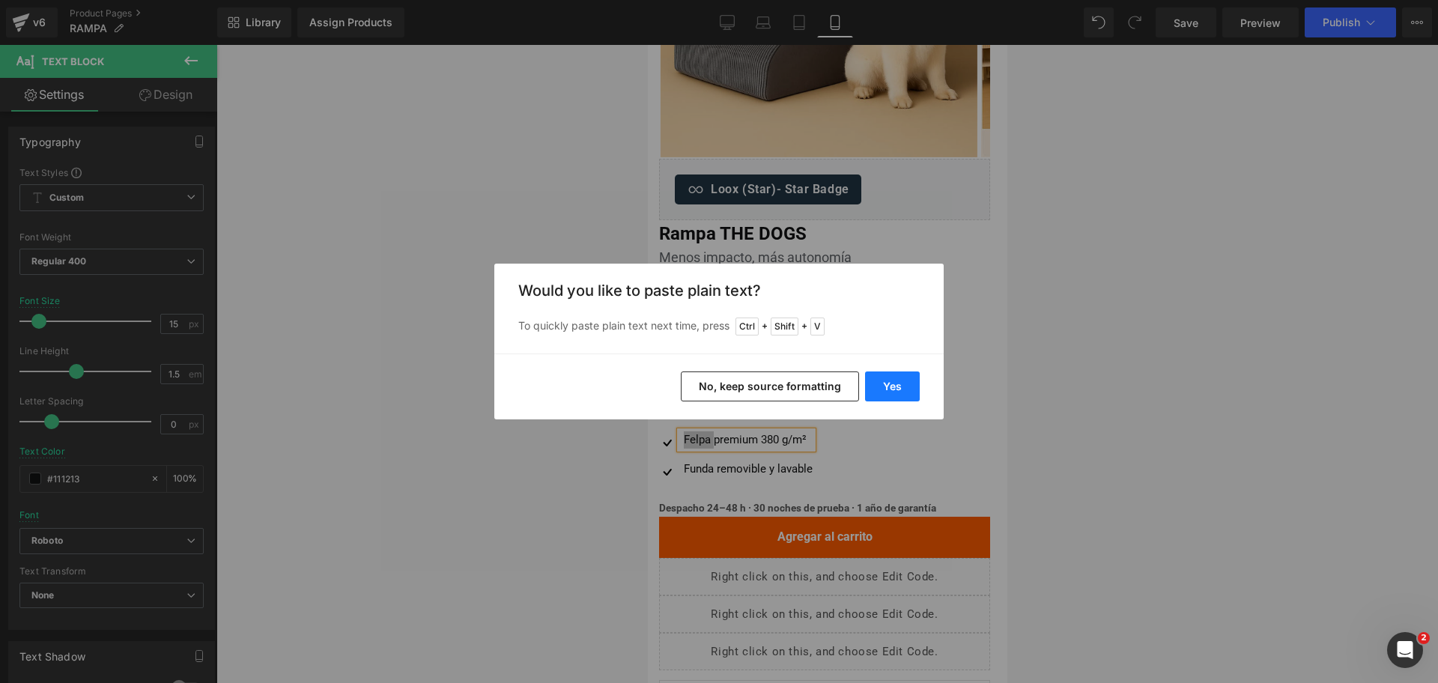
click at [875, 382] on button "Yes" at bounding box center [892, 386] width 55 height 30
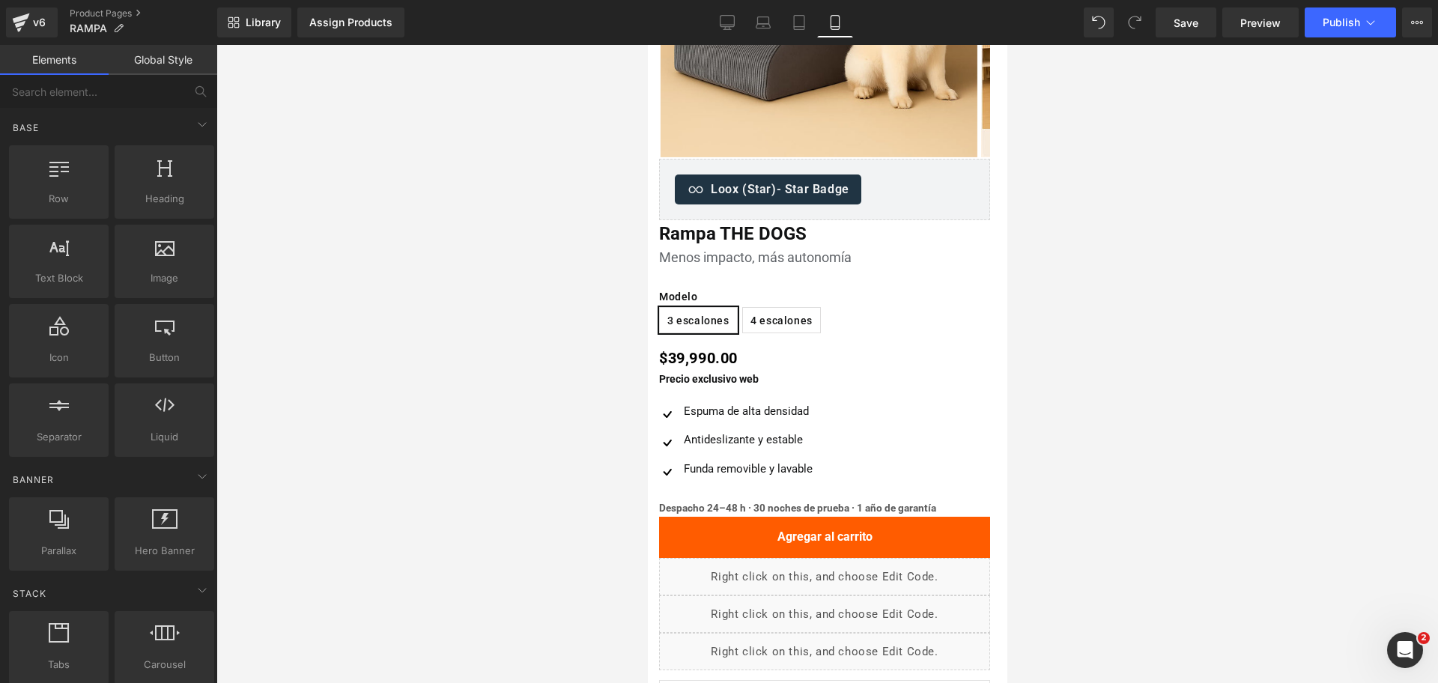
click at [1112, 344] on div at bounding box center [826, 364] width 1221 height 638
click at [1135, 249] on div at bounding box center [826, 364] width 1221 height 638
click at [1067, 347] on div at bounding box center [826, 364] width 1221 height 638
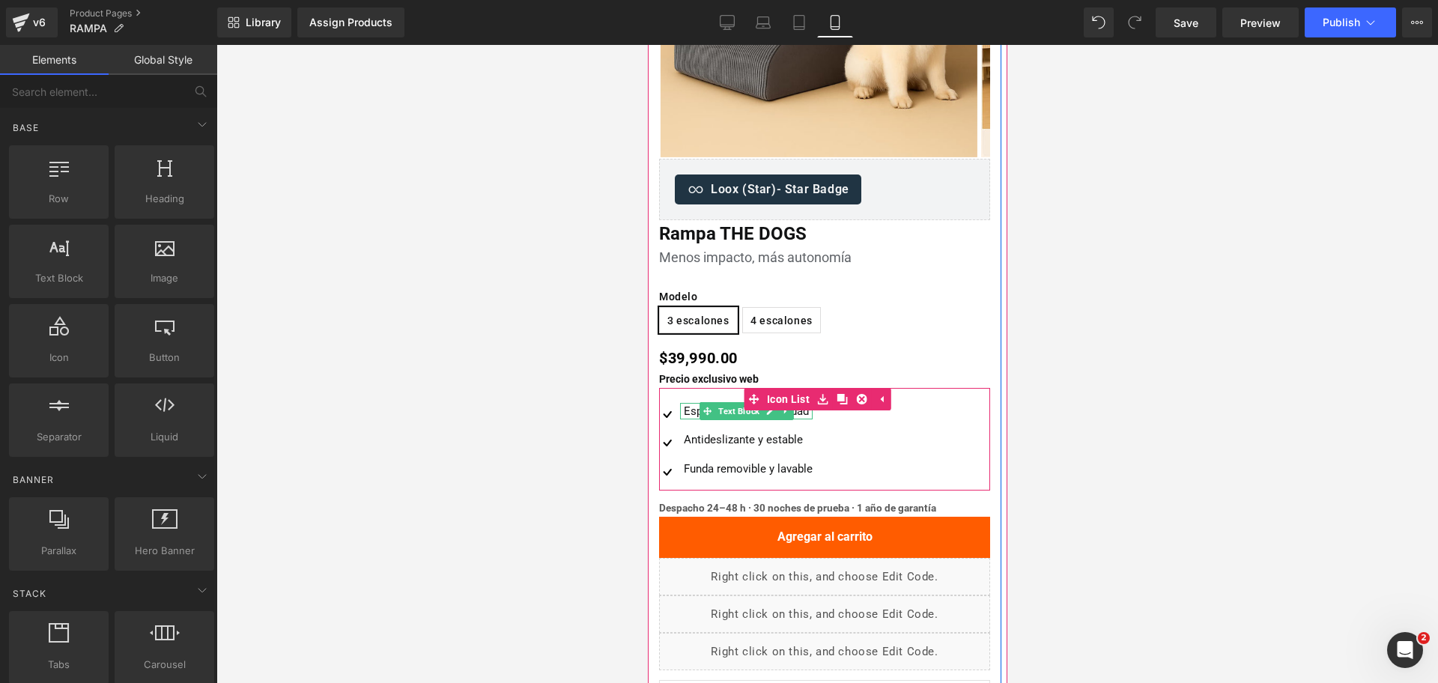
click at [696, 407] on div "Espuma de alta densidad" at bounding box center [745, 411] width 133 height 17
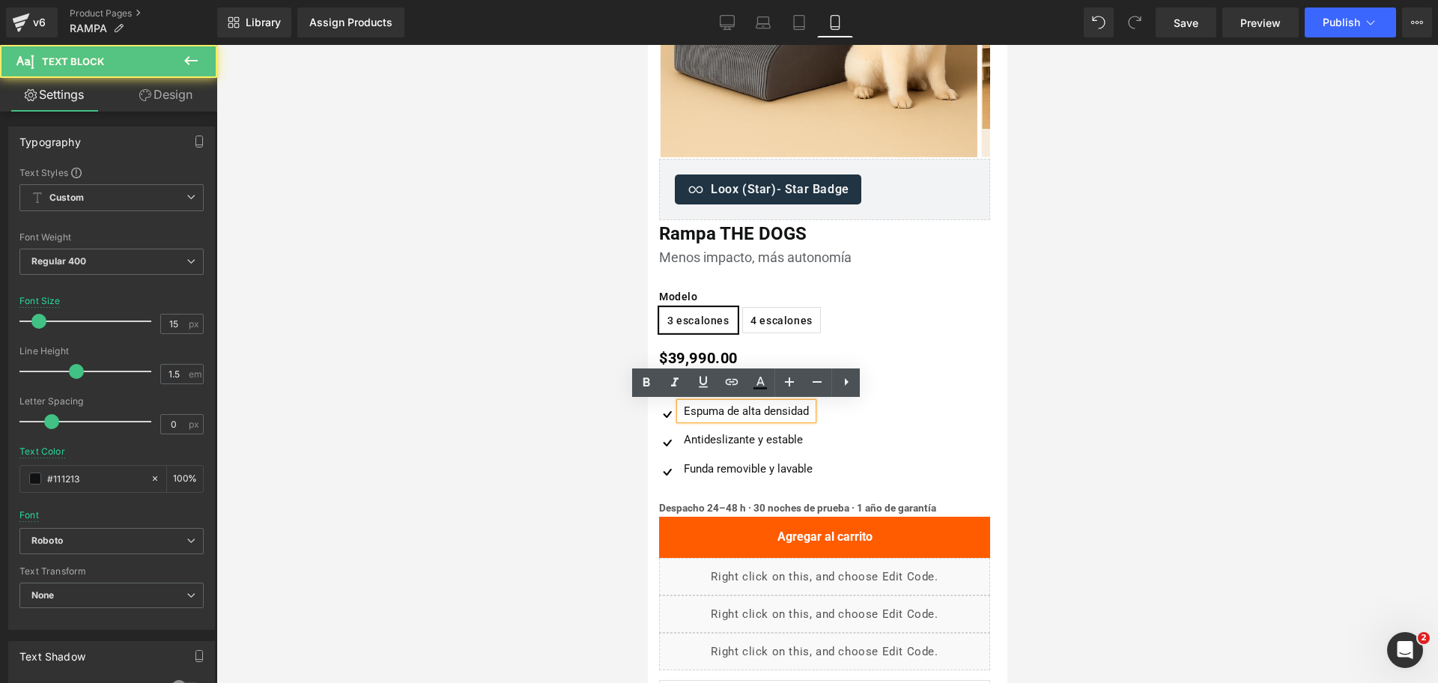
click at [694, 407] on div "Espuma de alta densidad" at bounding box center [745, 411] width 133 height 17
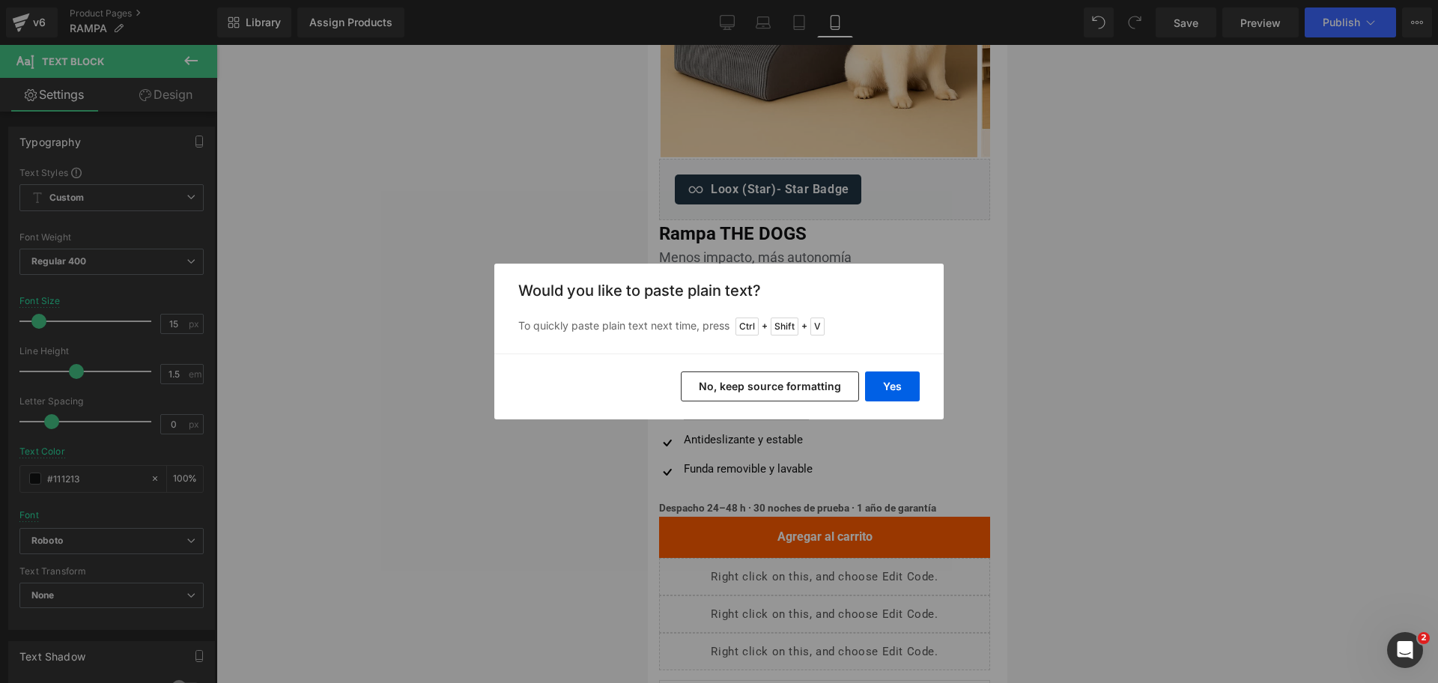
click at [1184, 354] on div "Back to Library Insert Would you like to paste plain text? To quickly paste pla…" at bounding box center [719, 341] width 1438 height 683
click at [938, 241] on div "Back to Library Insert Would you like to paste plain text? To quickly paste pla…" at bounding box center [719, 341] width 1438 height 683
click at [819, 220] on div "Back to Library Insert Would you like to paste plain text? To quickly paste pla…" at bounding box center [719, 341] width 1438 height 683
click at [896, 383] on button "Yes" at bounding box center [892, 386] width 55 height 30
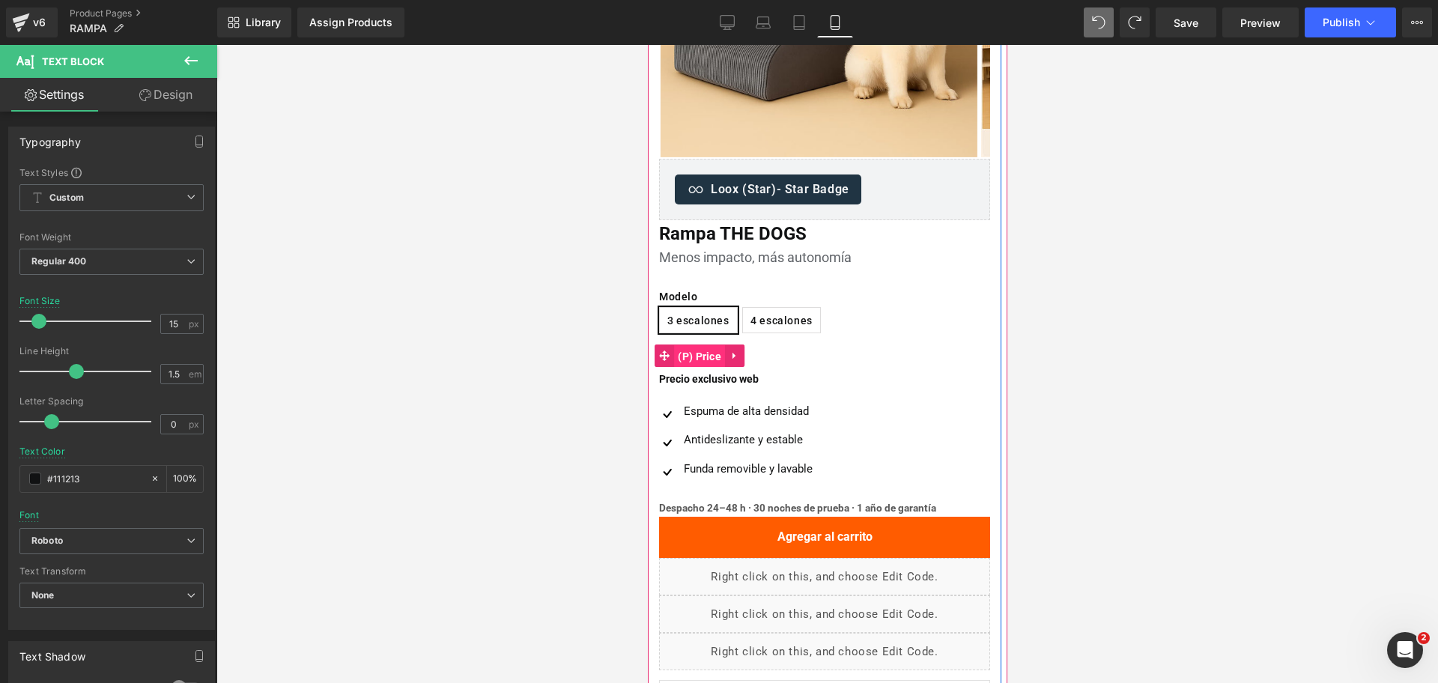
click at [706, 359] on span "(P) Price" at bounding box center [698, 356] width 51 height 22
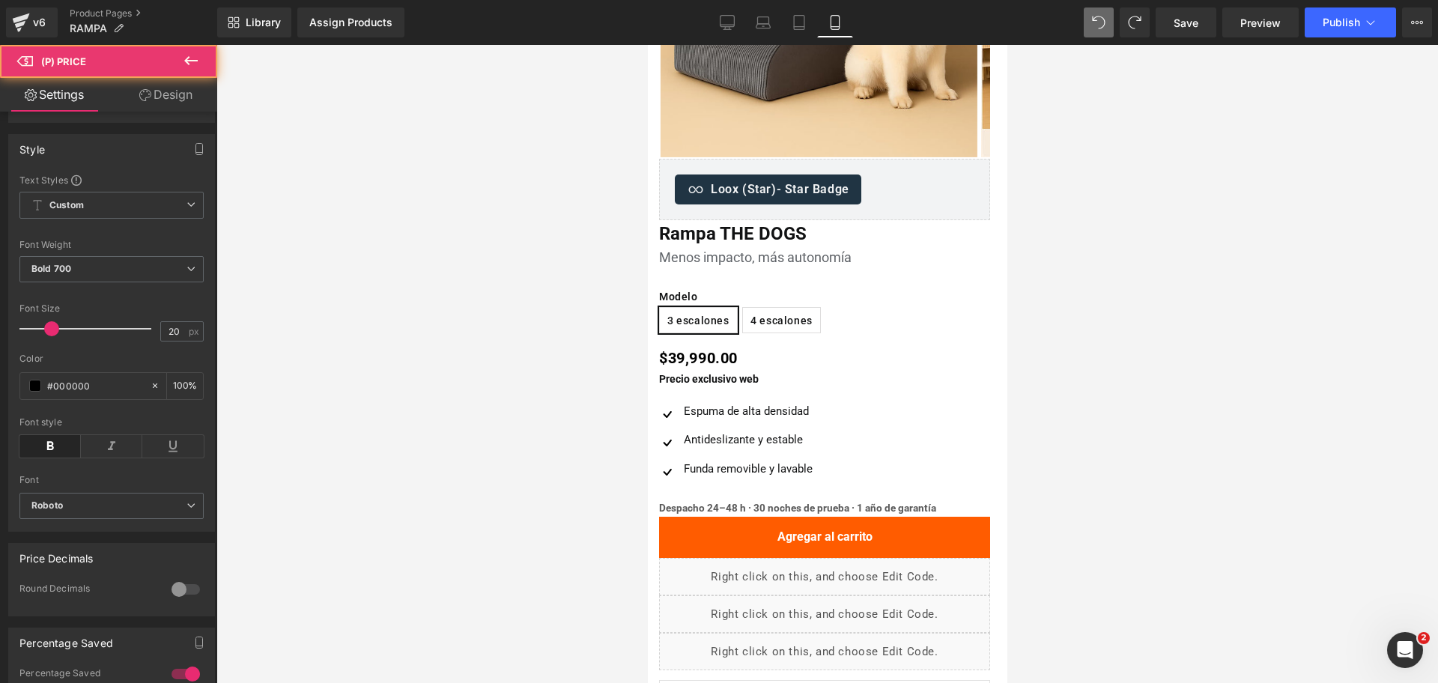
scroll to position [187, 0]
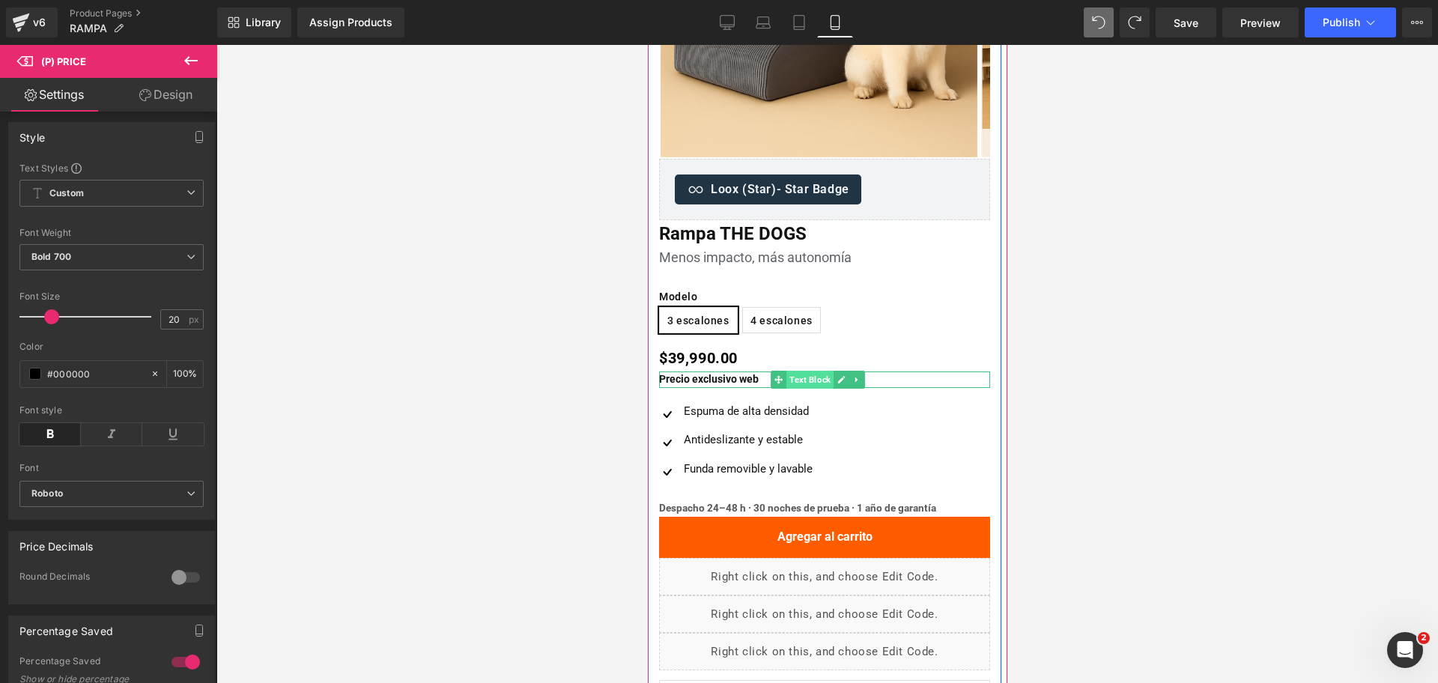
click at [811, 380] on span "Text Block" at bounding box center [809, 380] width 47 height 18
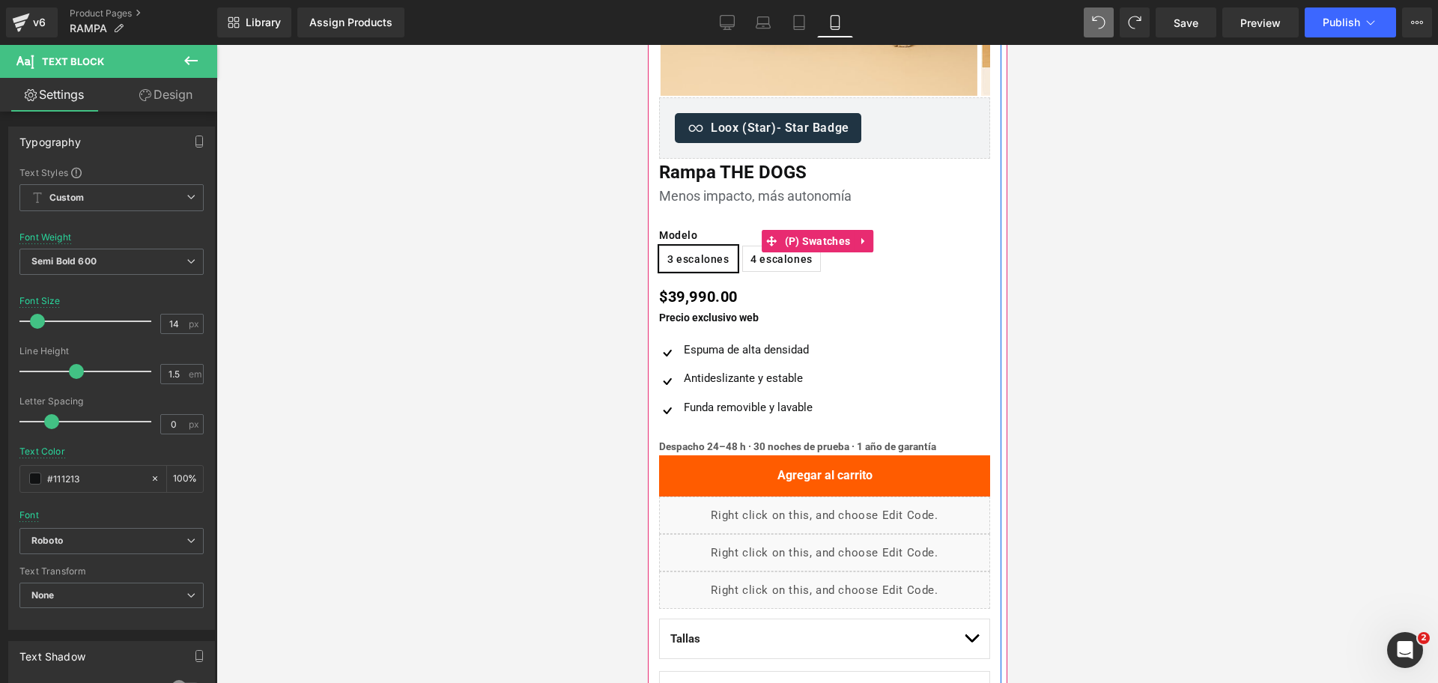
scroll to position [374, 0]
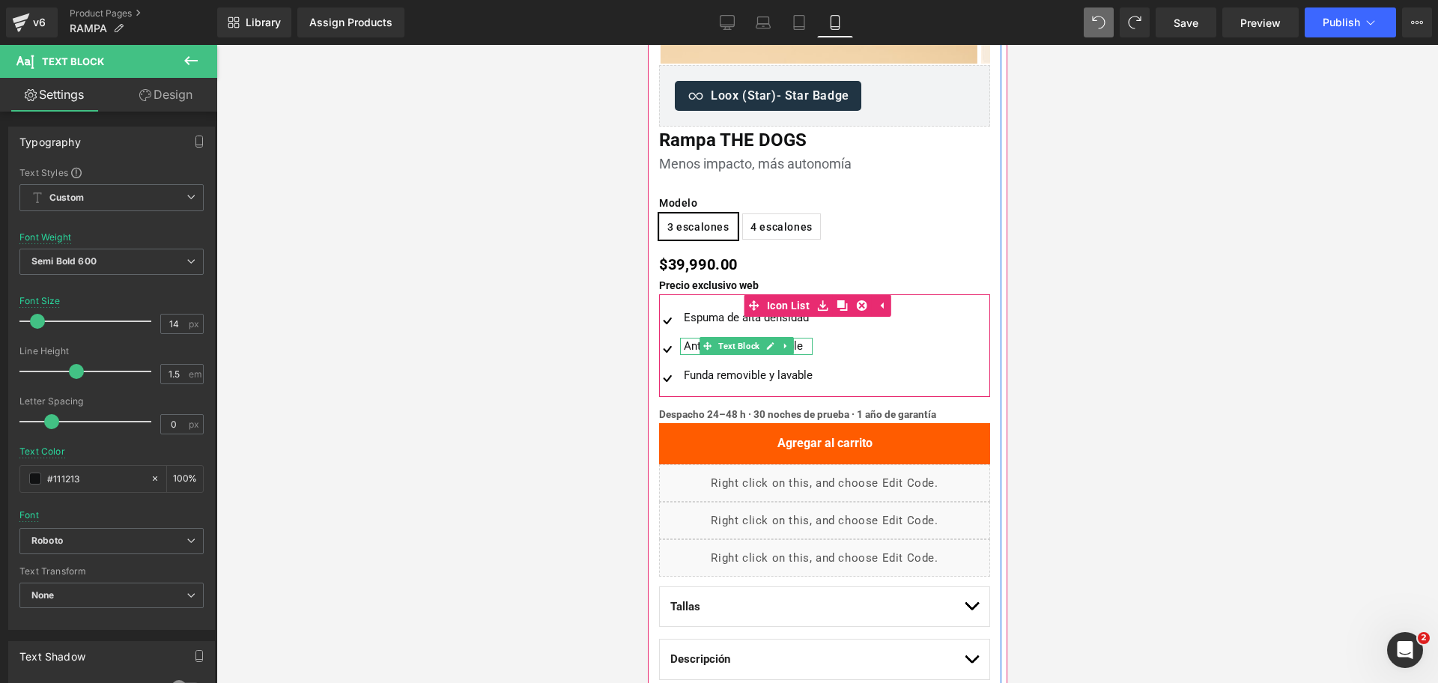
click at [692, 349] on div "Antideslizante y estable" at bounding box center [745, 346] width 133 height 17
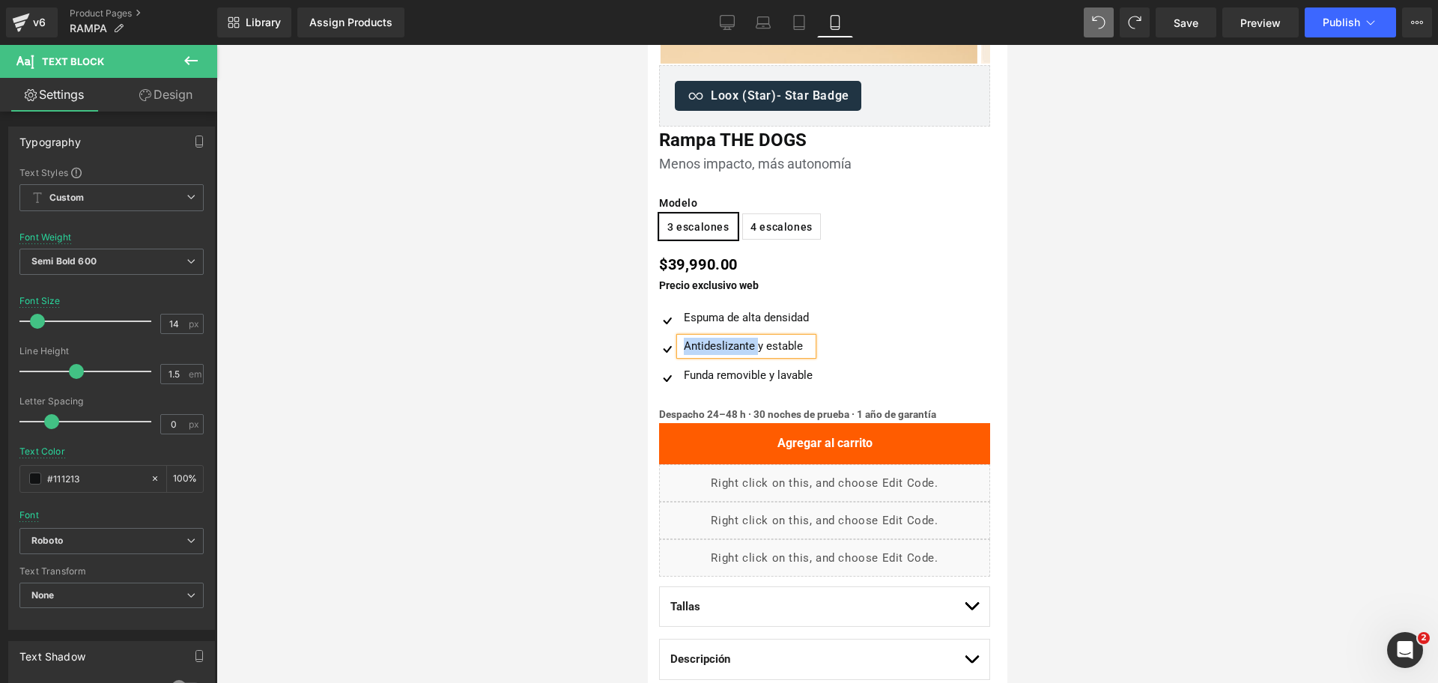
click at [692, 349] on div "Antideslizante y estable" at bounding box center [745, 346] width 133 height 17
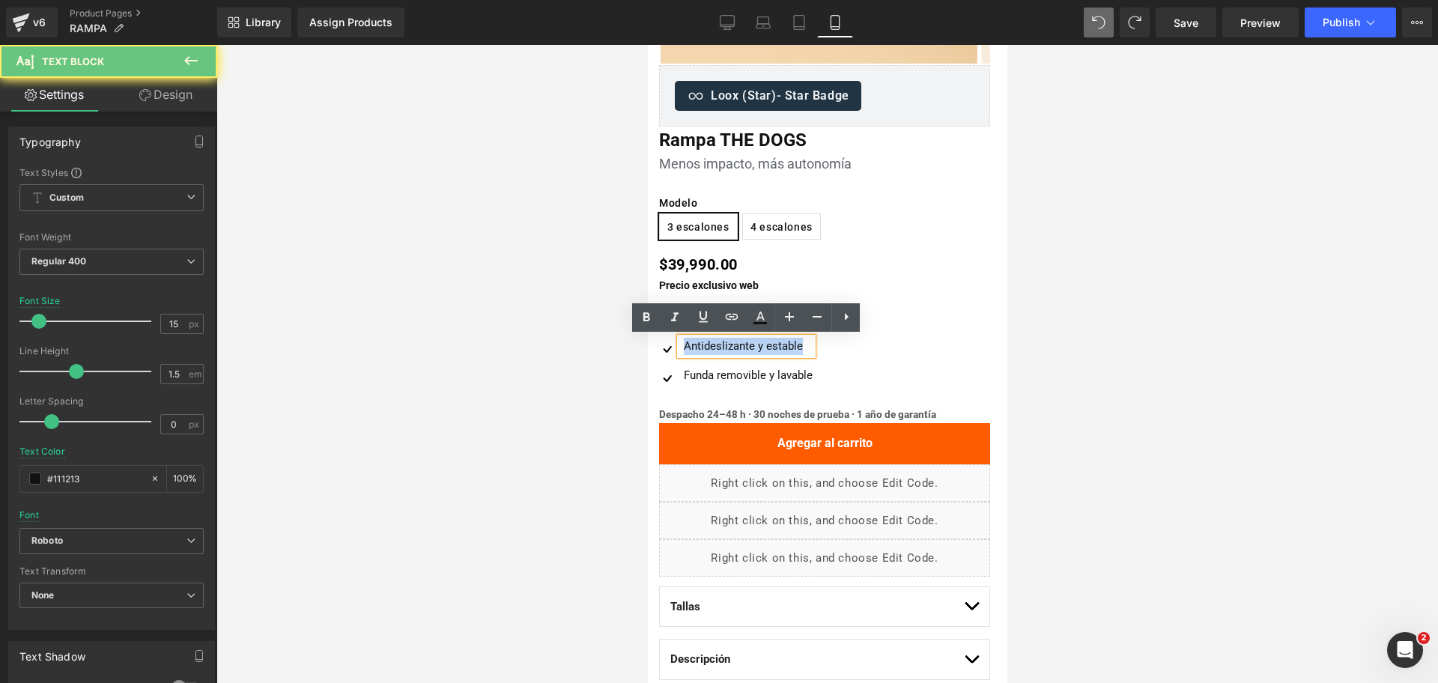
click at [692, 349] on div "Antideslizante y estable" at bounding box center [745, 346] width 133 height 17
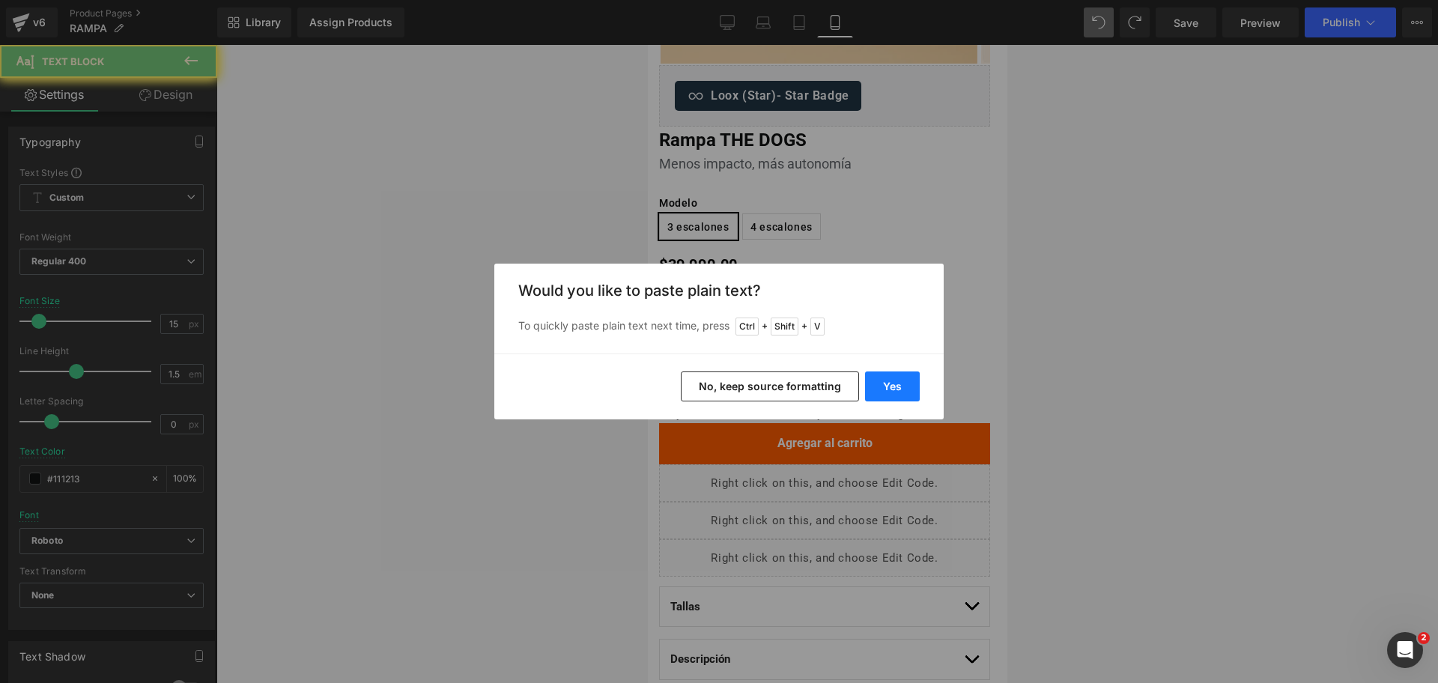
click at [903, 386] on button "Yes" at bounding box center [892, 386] width 55 height 30
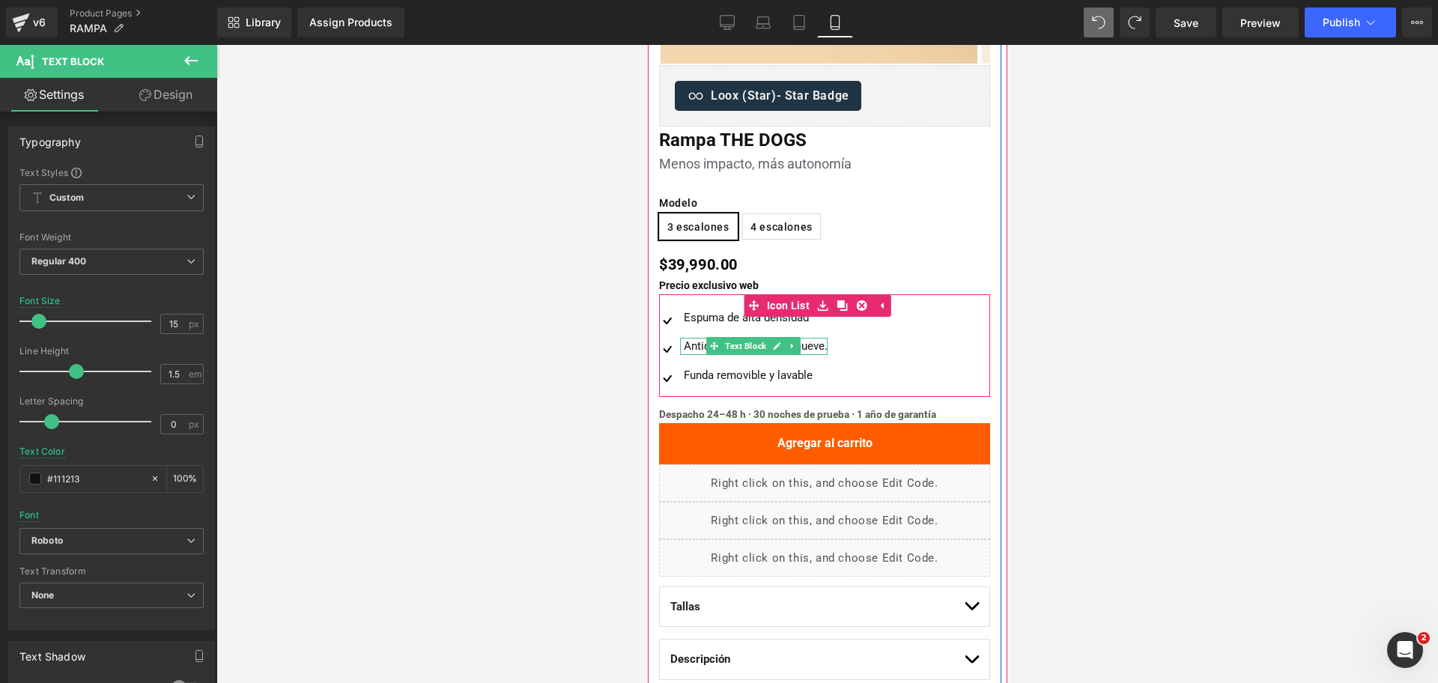
click at [698, 342] on div "Antideslizante: no se mueve." at bounding box center [753, 346] width 148 height 17
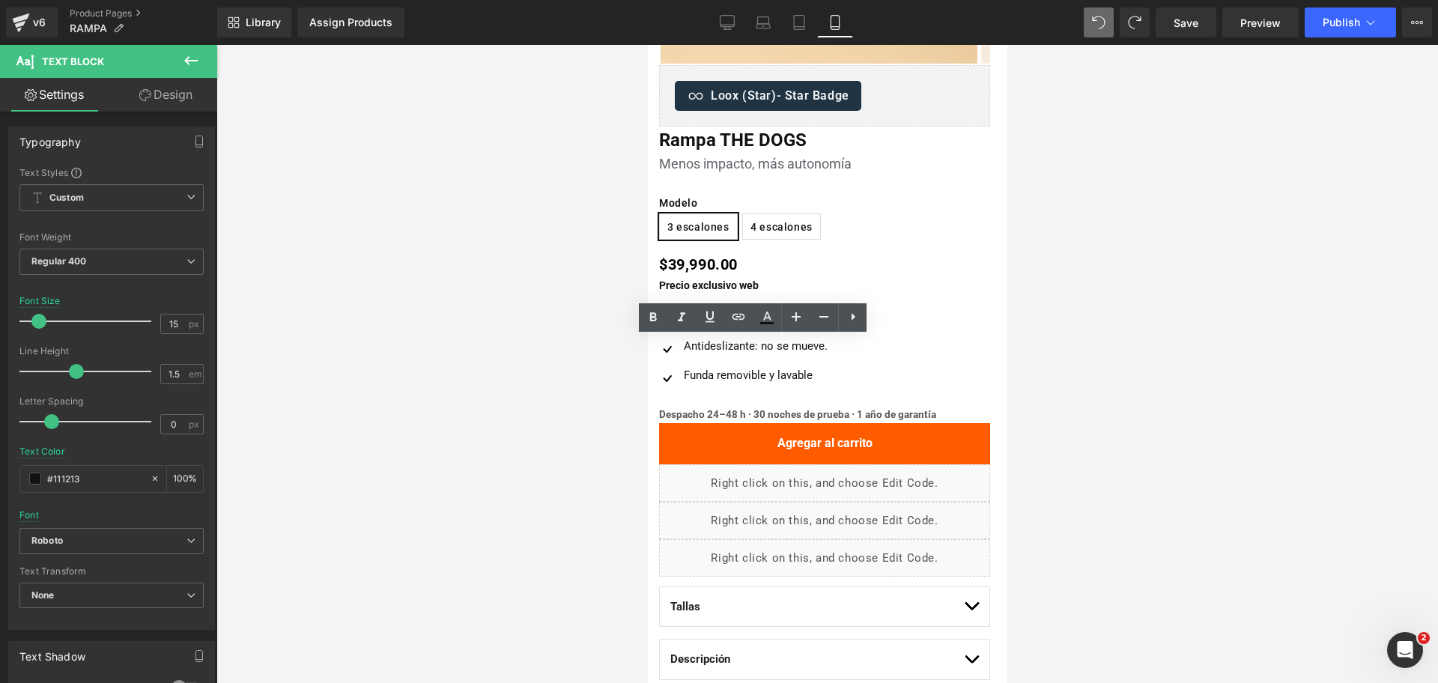
click at [1040, 318] on div at bounding box center [826, 364] width 1221 height 638
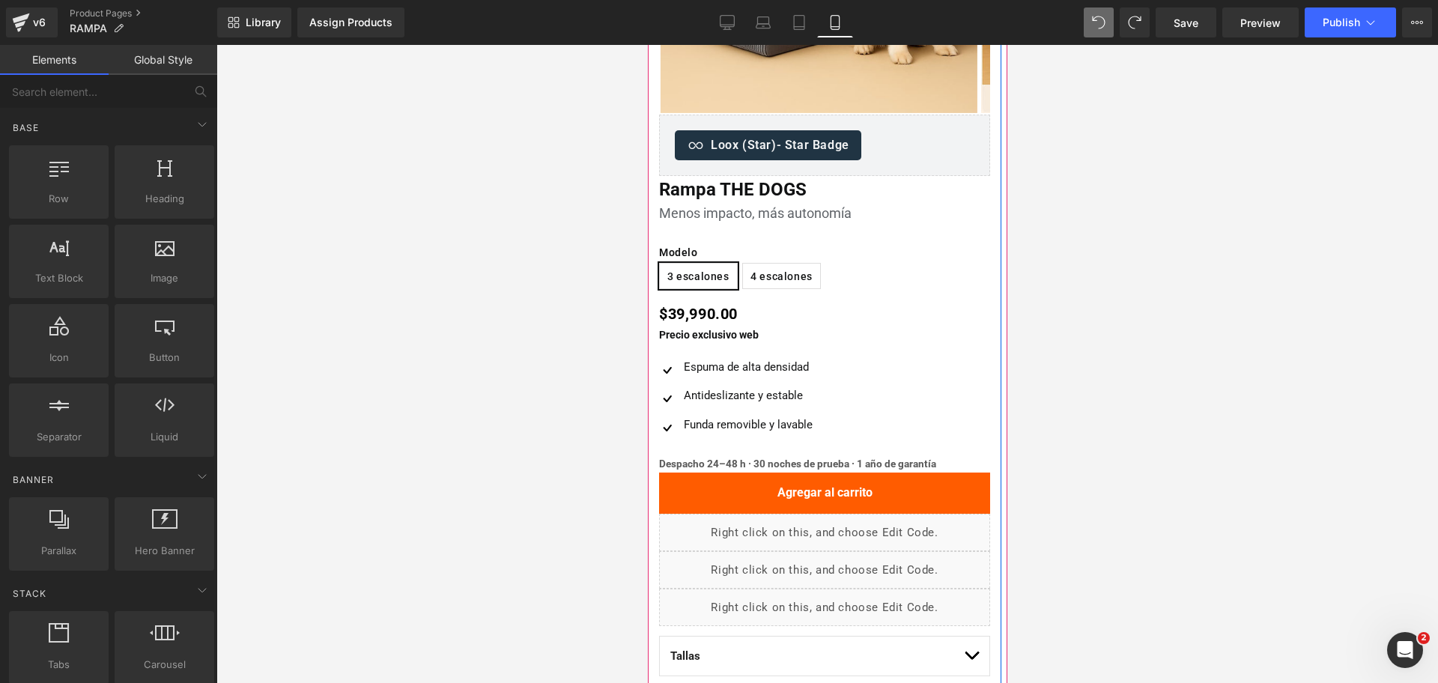
scroll to position [281, 0]
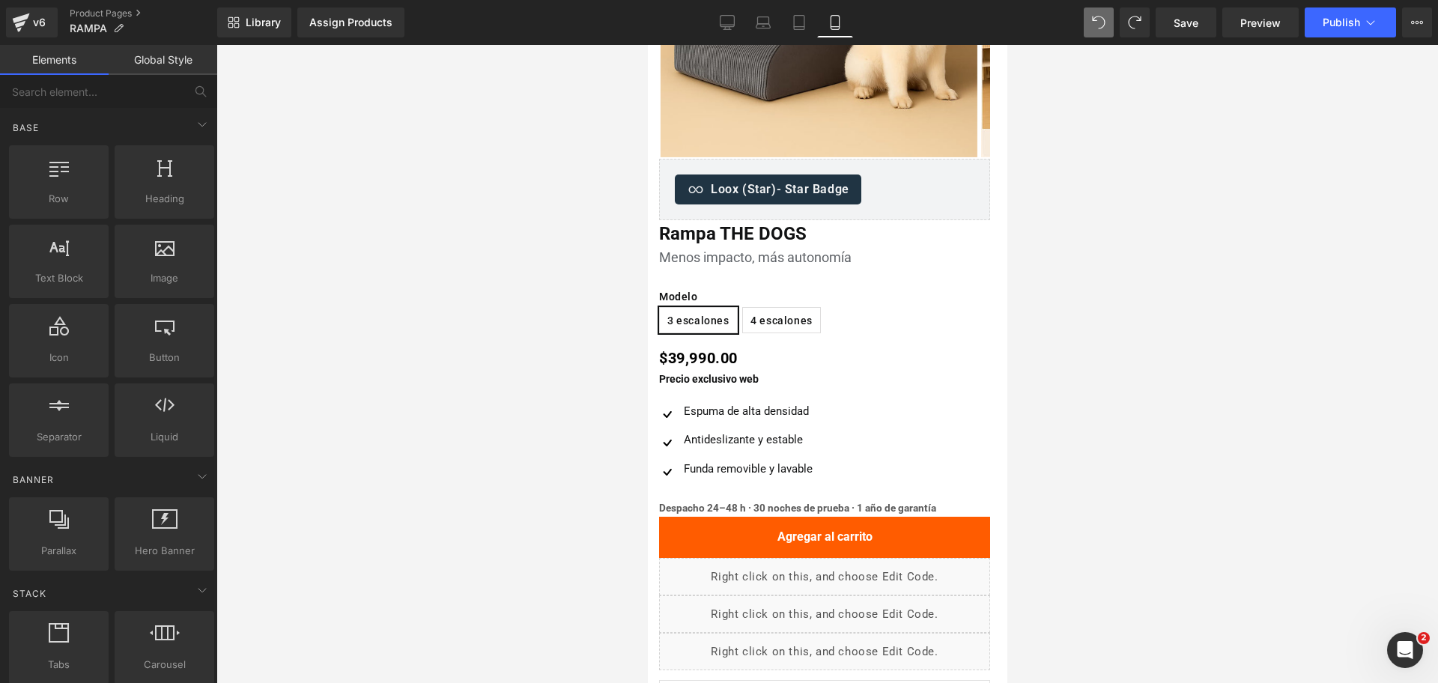
click at [1287, 356] on div at bounding box center [826, 364] width 1221 height 638
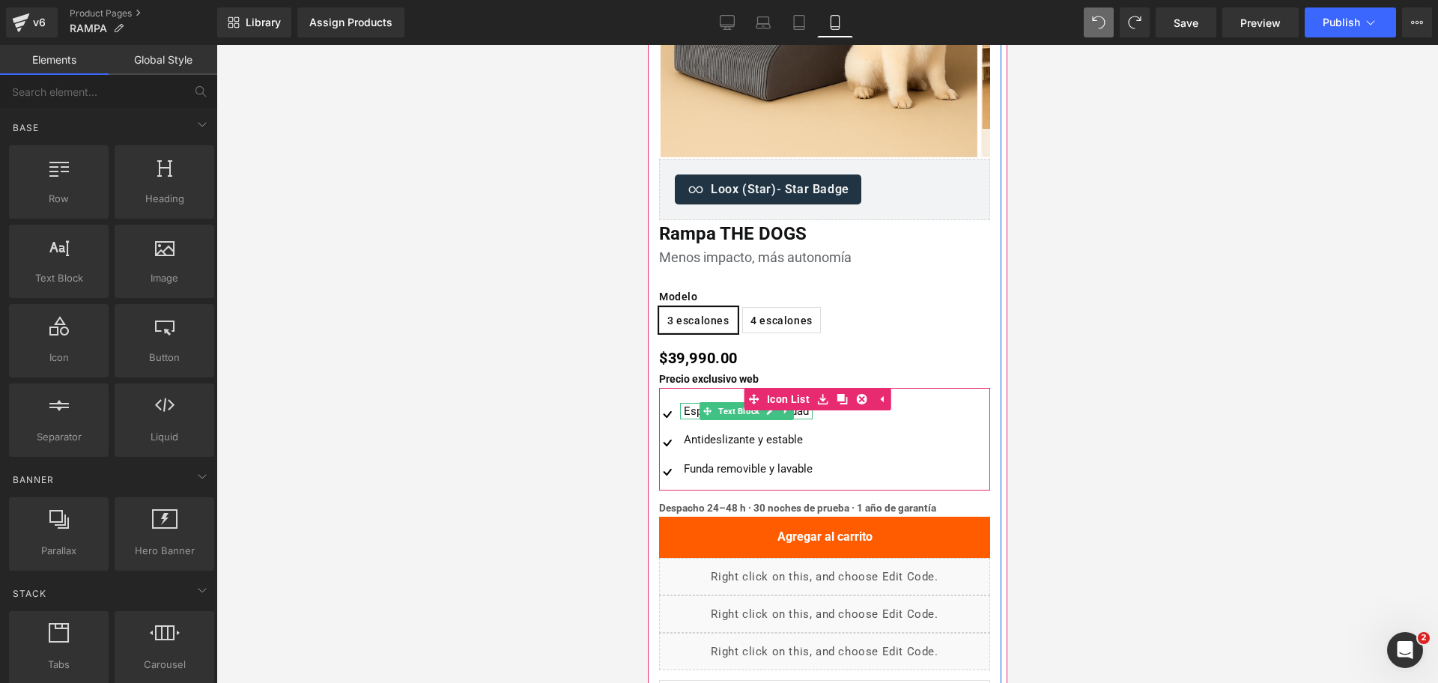
click at [690, 409] on div "Espuma de alta densidad" at bounding box center [745, 411] width 133 height 17
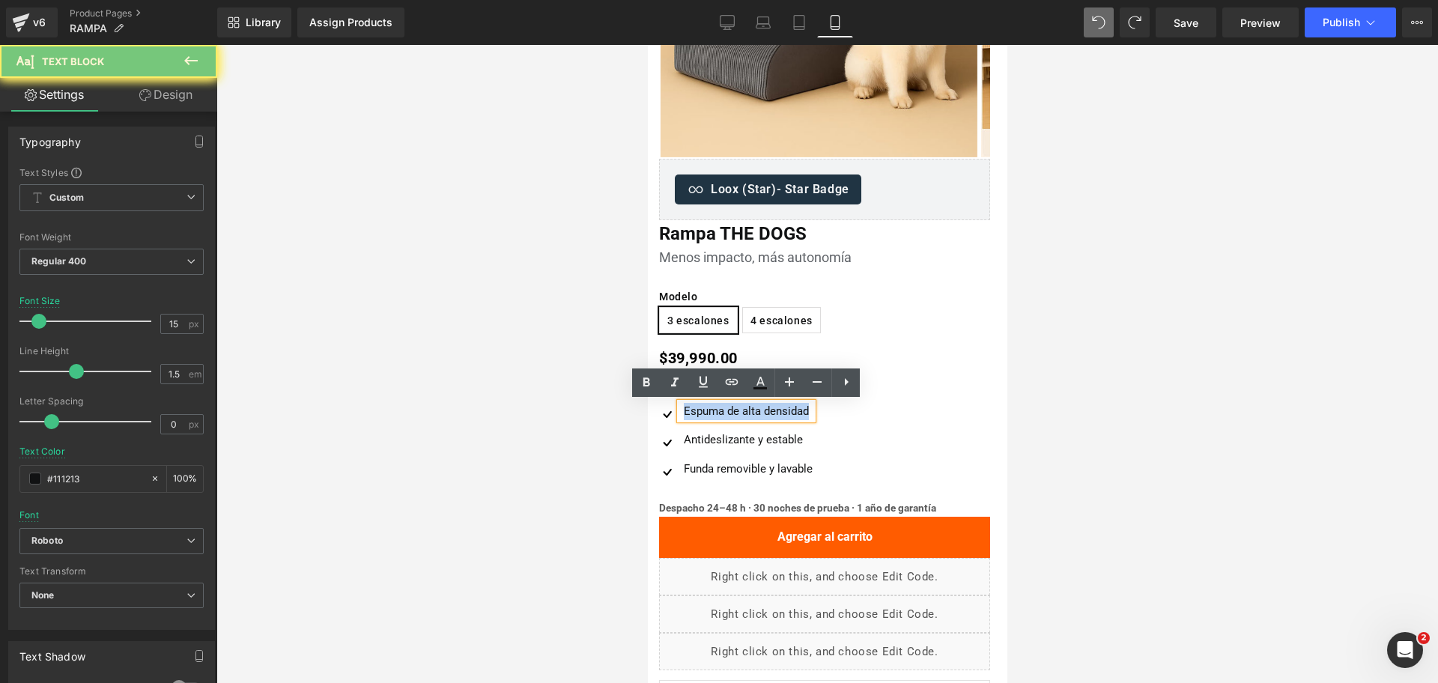
click at [690, 409] on div "Espuma de alta densidad" at bounding box center [745, 411] width 133 height 17
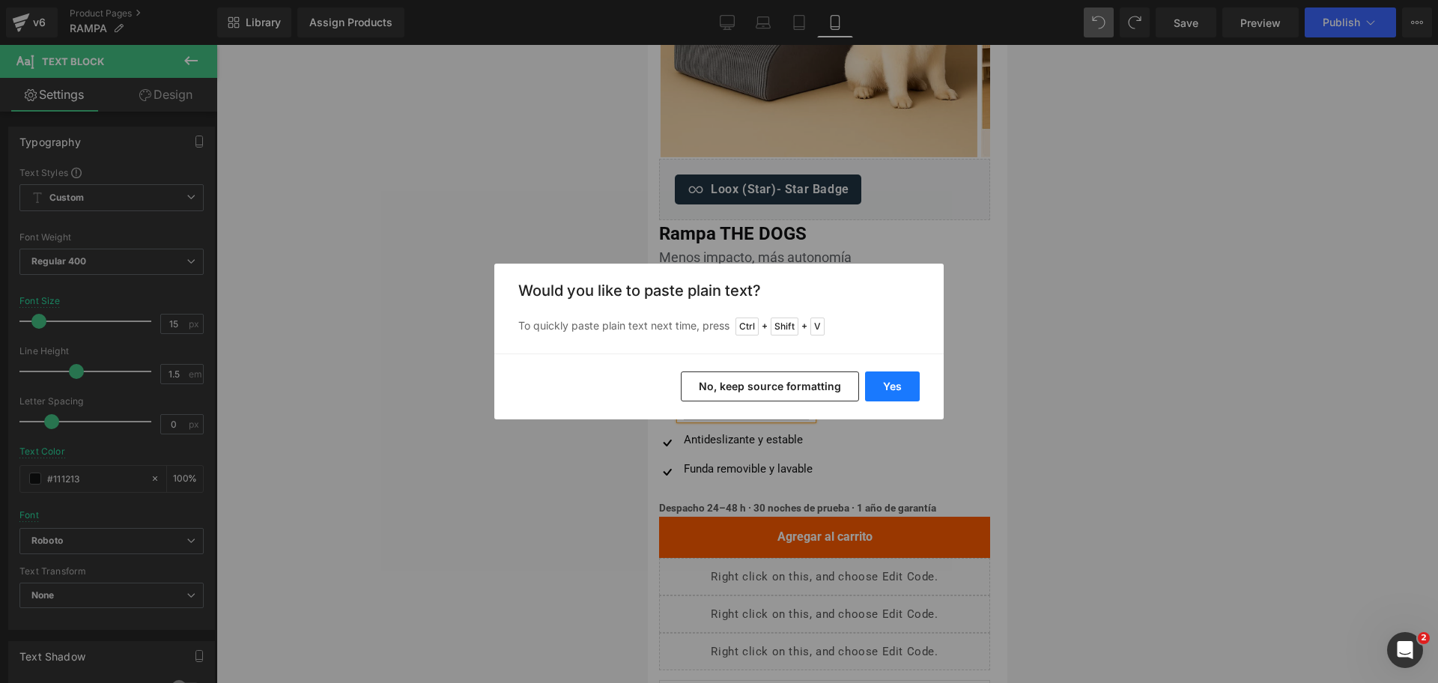
click at [903, 389] on button "Yes" at bounding box center [892, 386] width 55 height 30
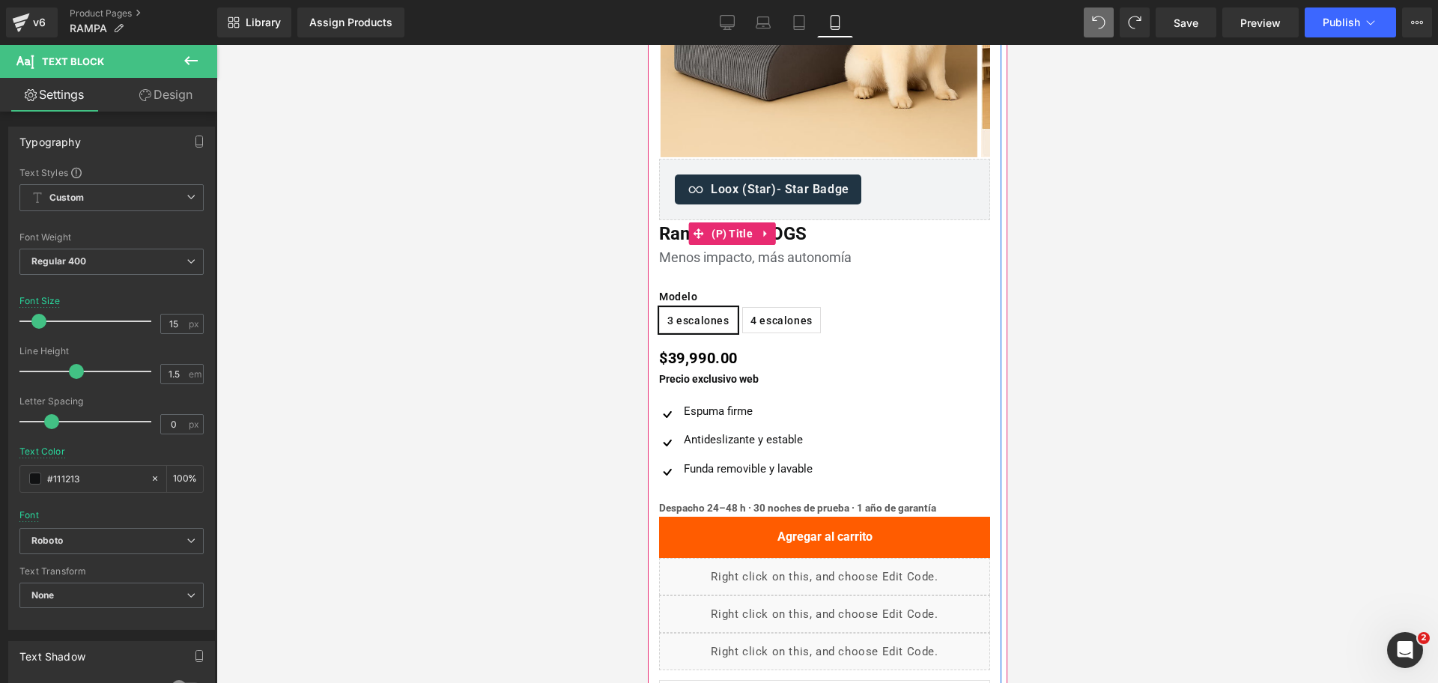
scroll to position [374, 0]
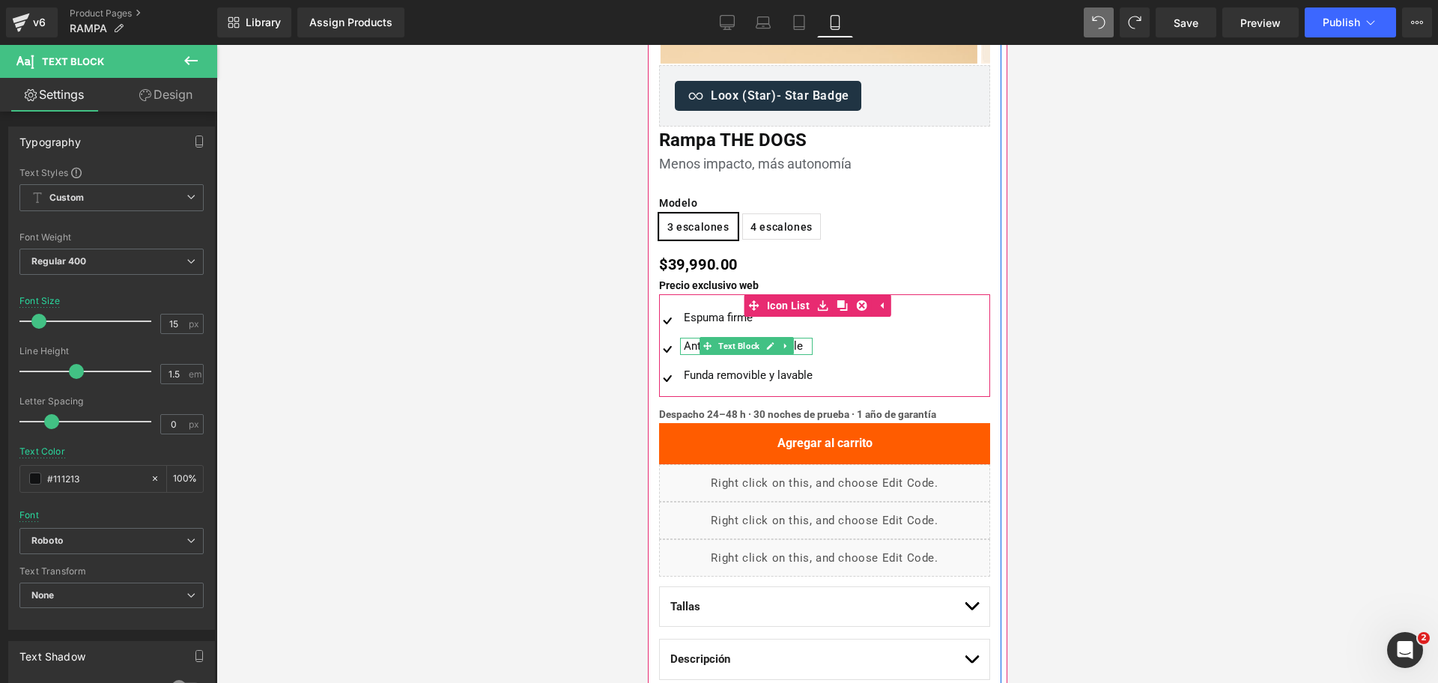
click at [696, 348] on div "Antideslizante y estable" at bounding box center [745, 346] width 133 height 17
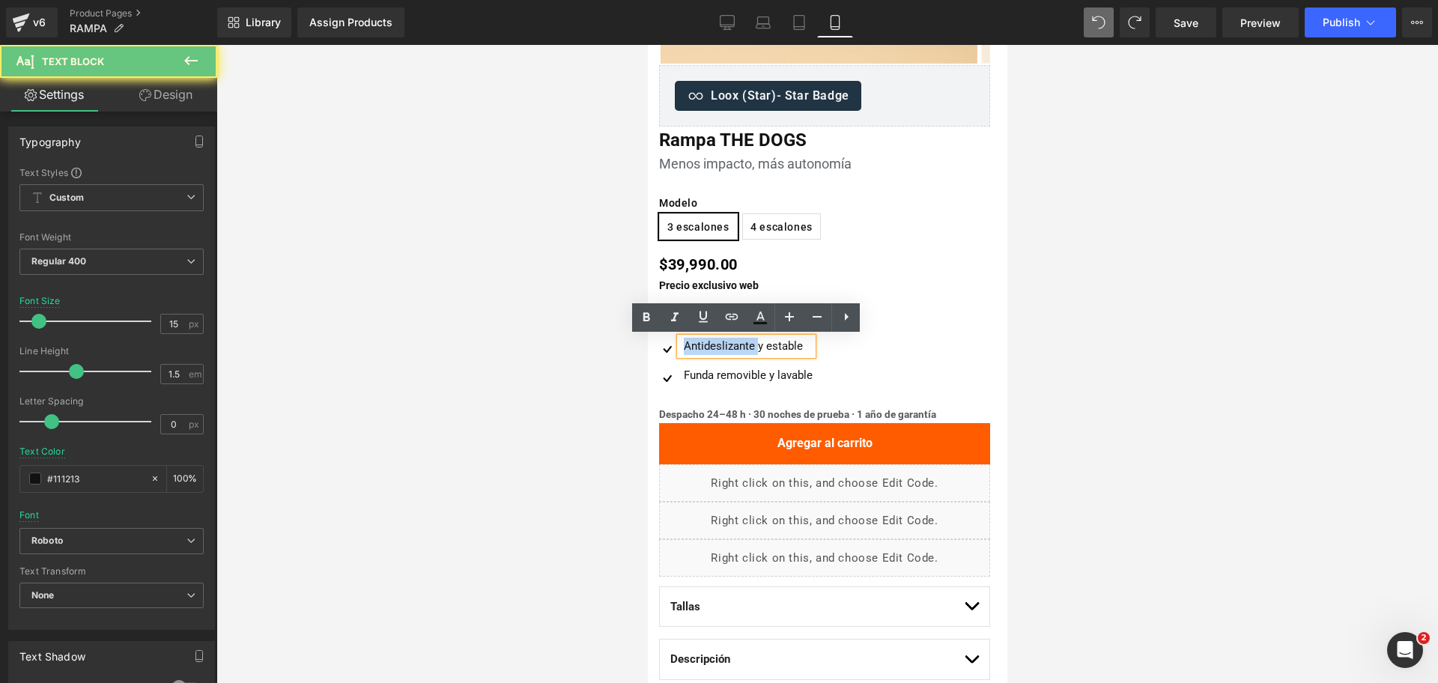
click at [696, 348] on div "Antideslizante y estable" at bounding box center [745, 346] width 133 height 17
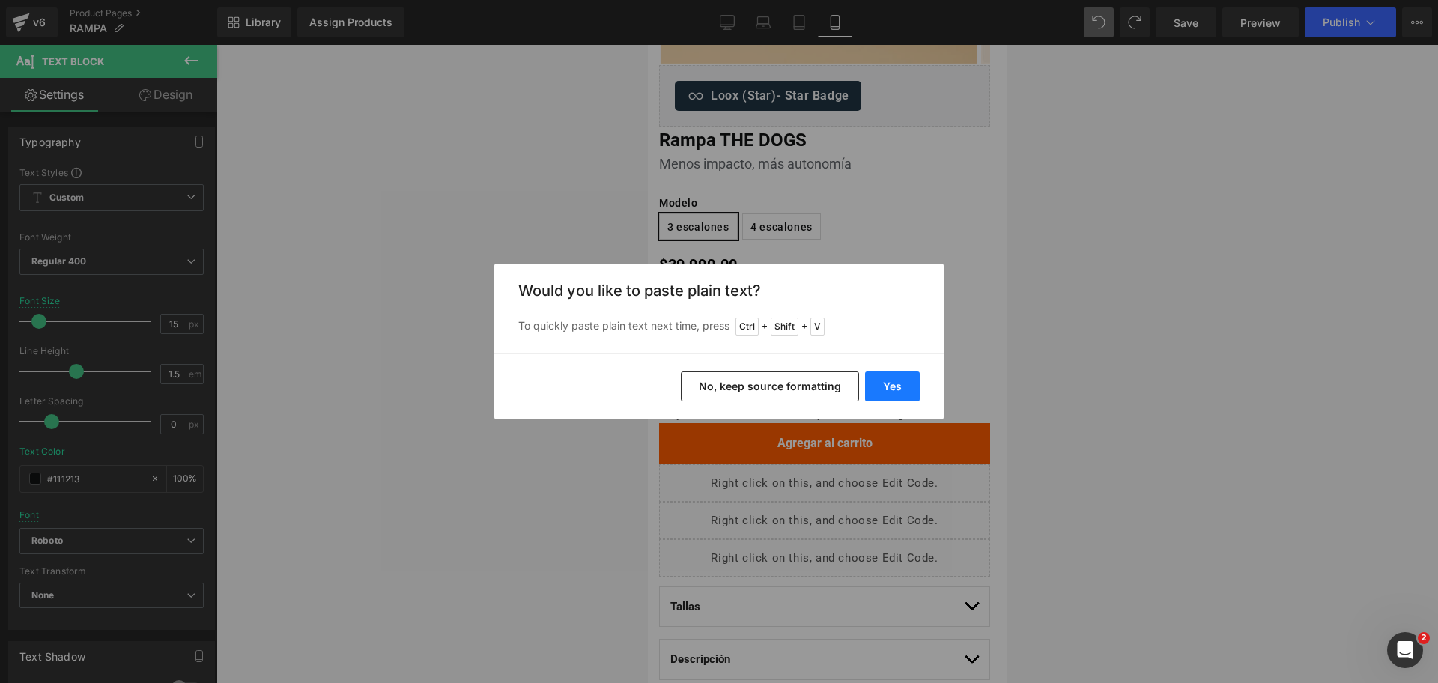
drag, startPoint x: 204, startPoint y: 346, endPoint x: 878, endPoint y: 387, distance: 675.2
click at [878, 387] on div "Yes No, keep source formatting" at bounding box center [718, 386] width 449 height 66
click at [881, 387] on button "Yes" at bounding box center [892, 386] width 55 height 30
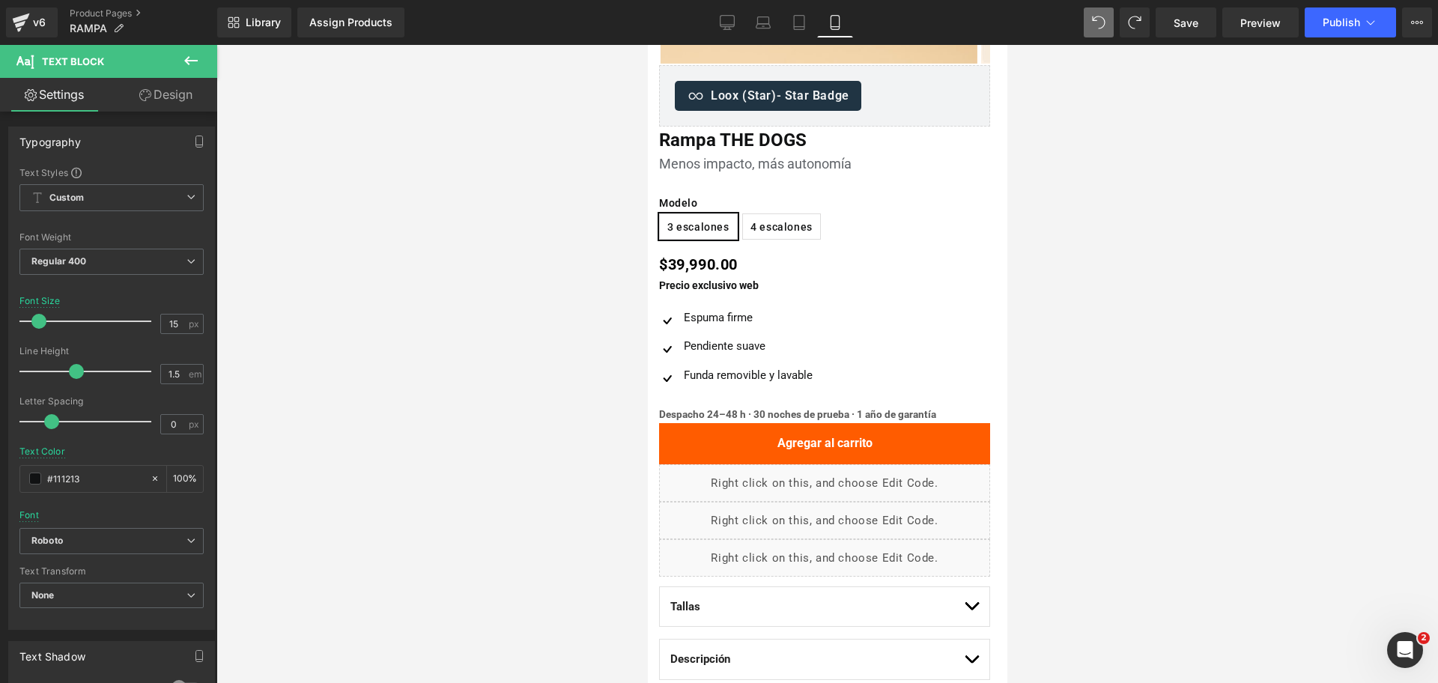
click at [1115, 348] on div at bounding box center [826, 364] width 1221 height 638
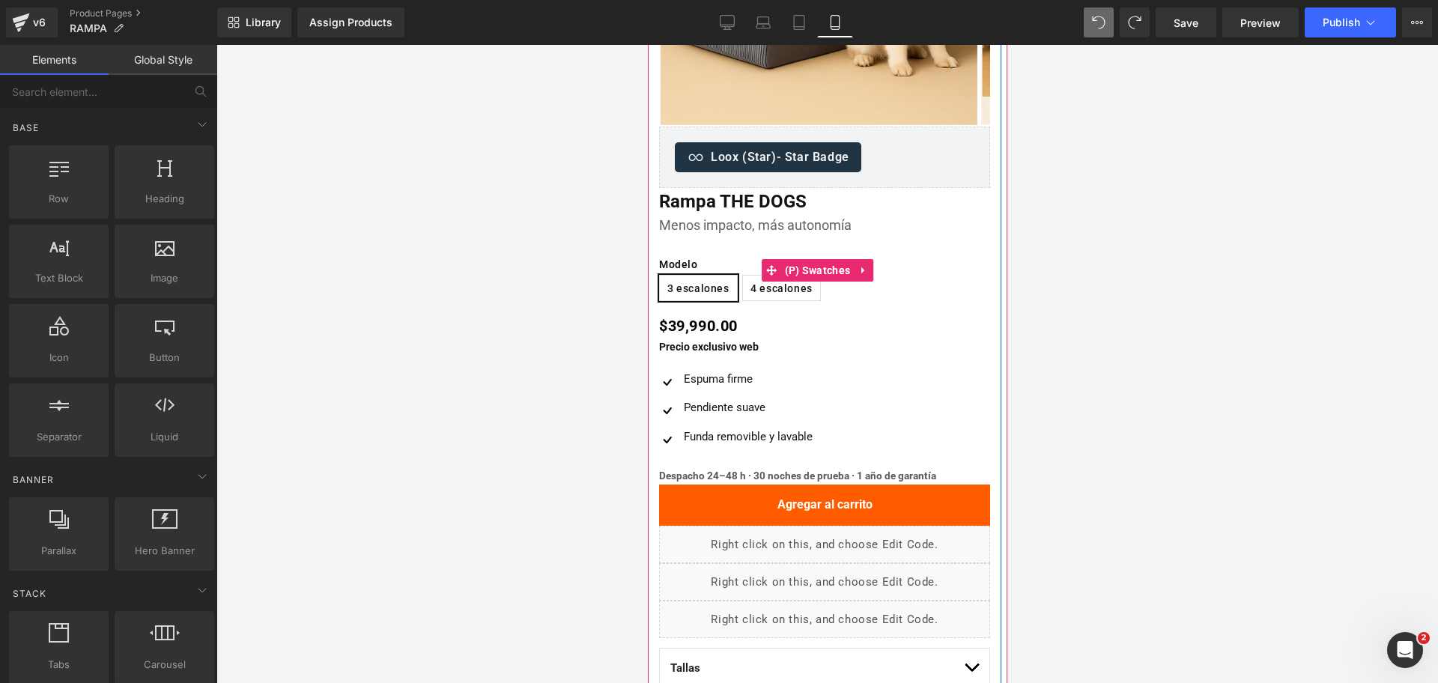
scroll to position [281, 0]
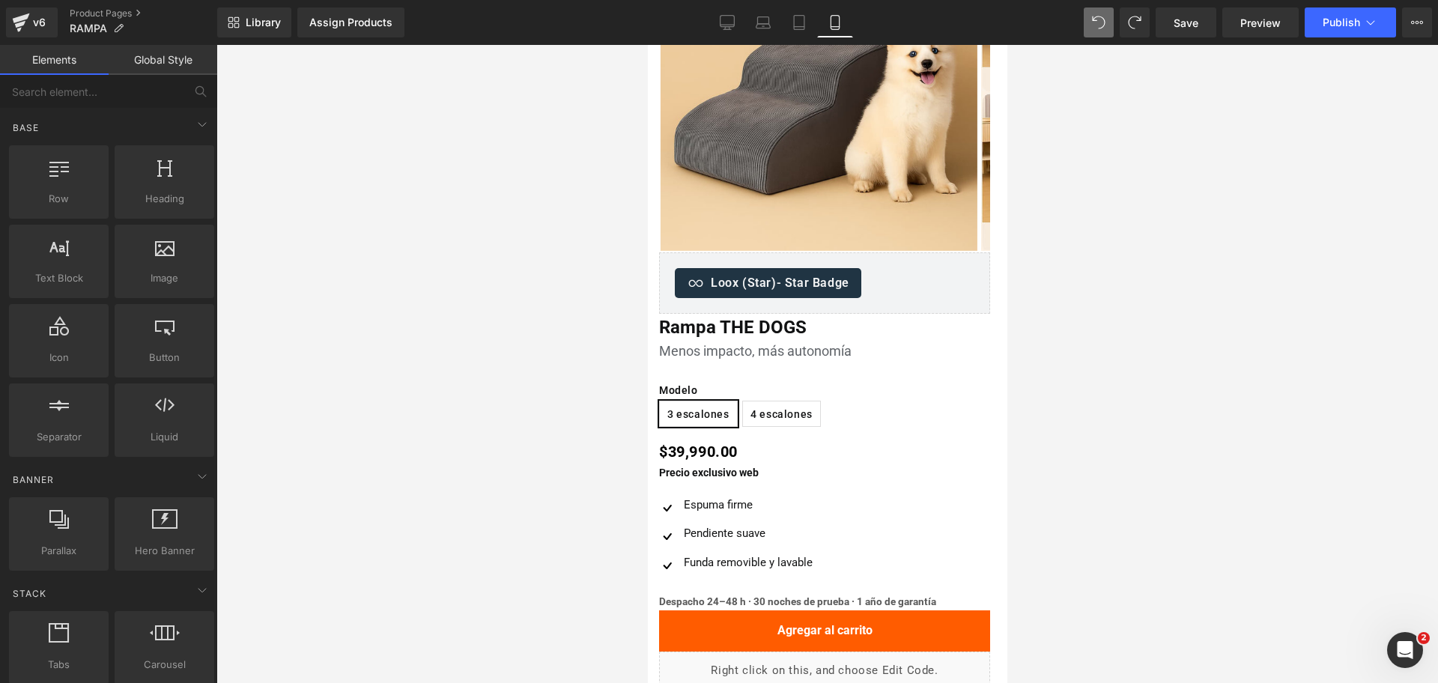
click at [1085, 359] on div at bounding box center [826, 364] width 1221 height 638
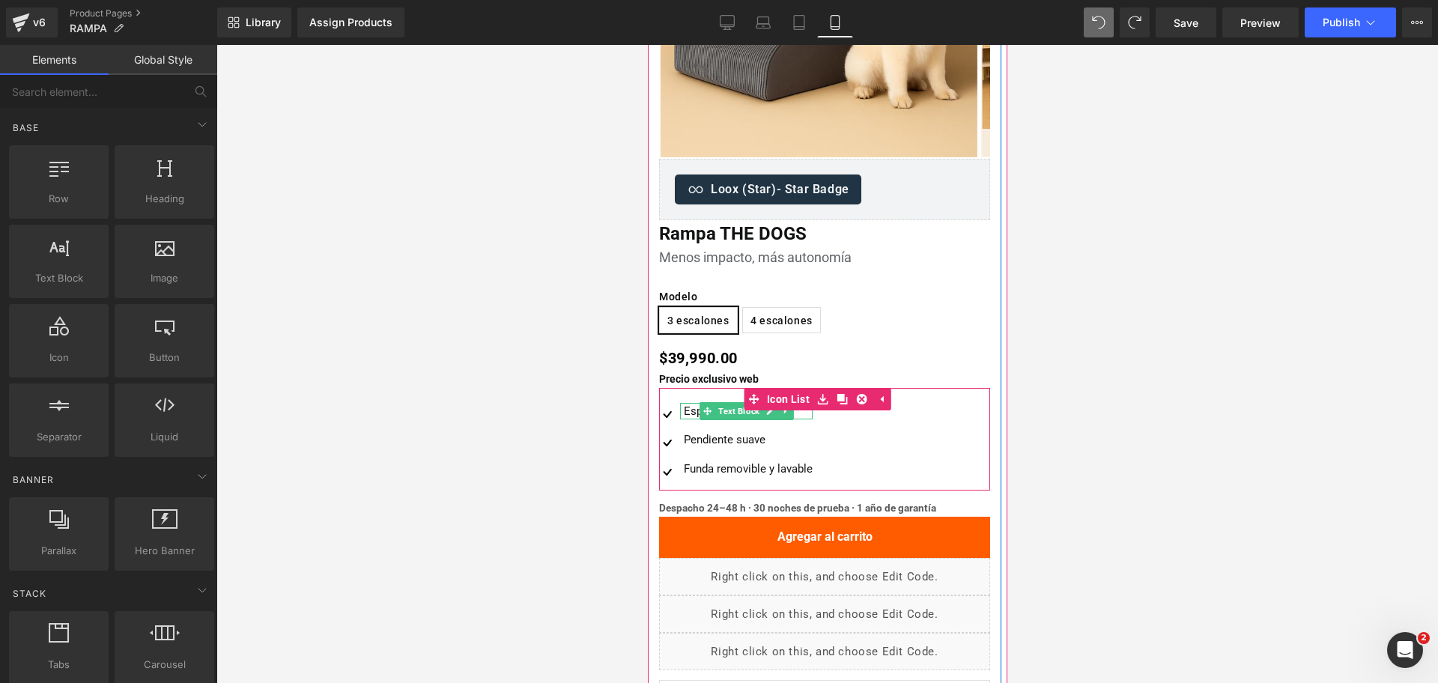
click at [697, 410] on div "Espuma firme" at bounding box center [745, 411] width 133 height 17
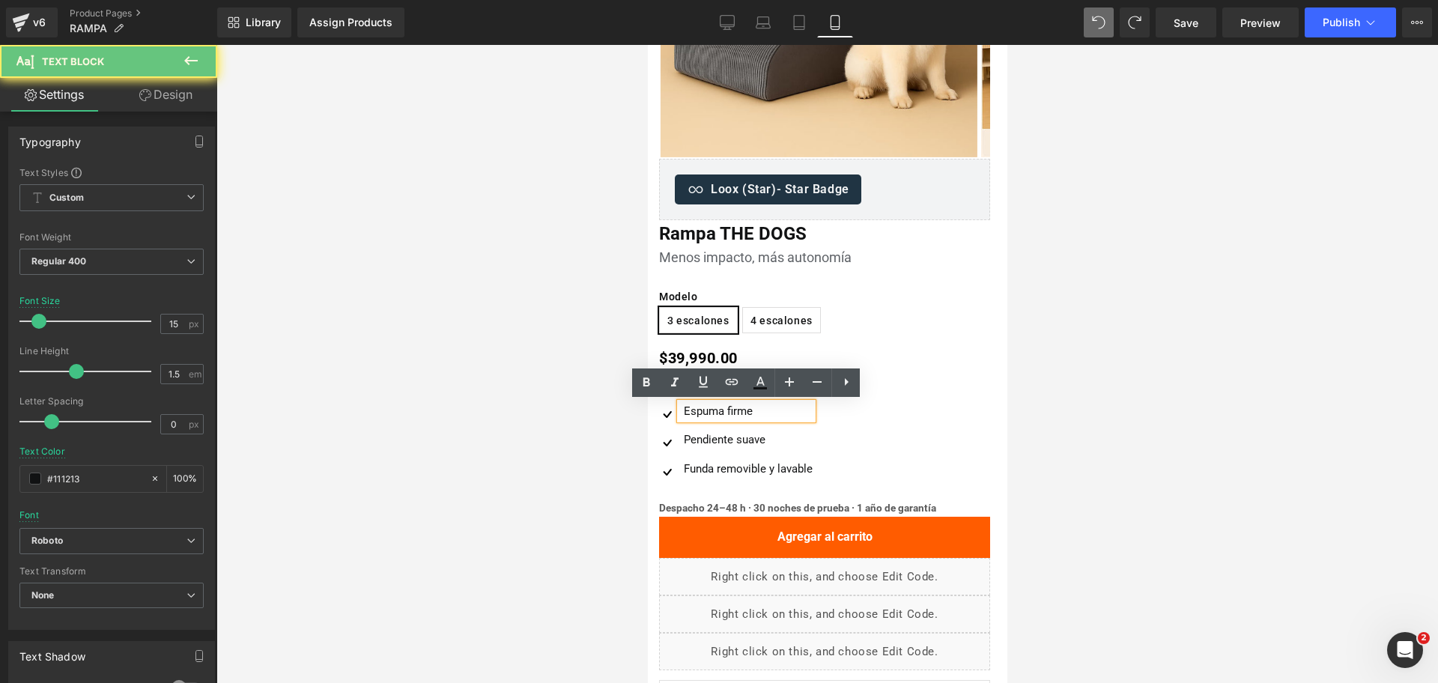
click at [697, 410] on div "Espuma firme" at bounding box center [745, 411] width 133 height 17
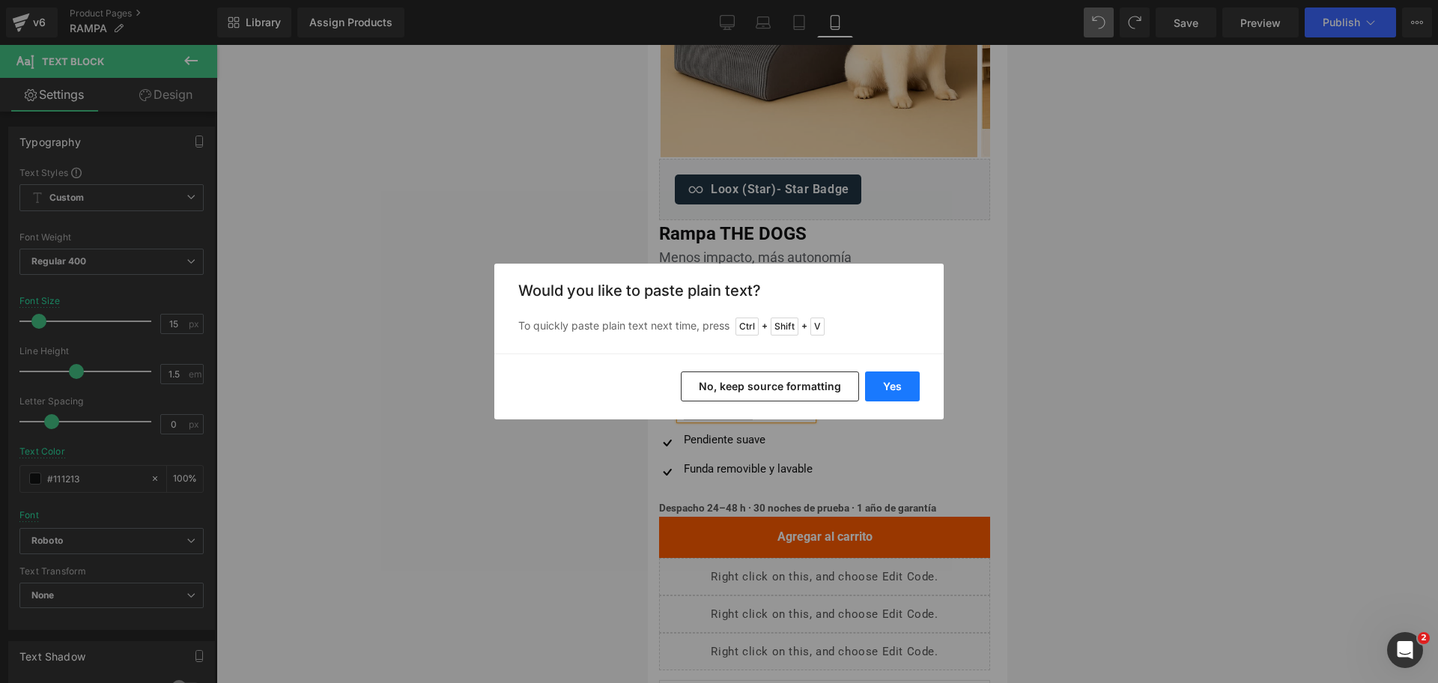
drag, startPoint x: 252, startPoint y: 347, endPoint x: 900, endPoint y: 392, distance: 649.3
click at [900, 392] on button "Yes" at bounding box center [892, 386] width 55 height 30
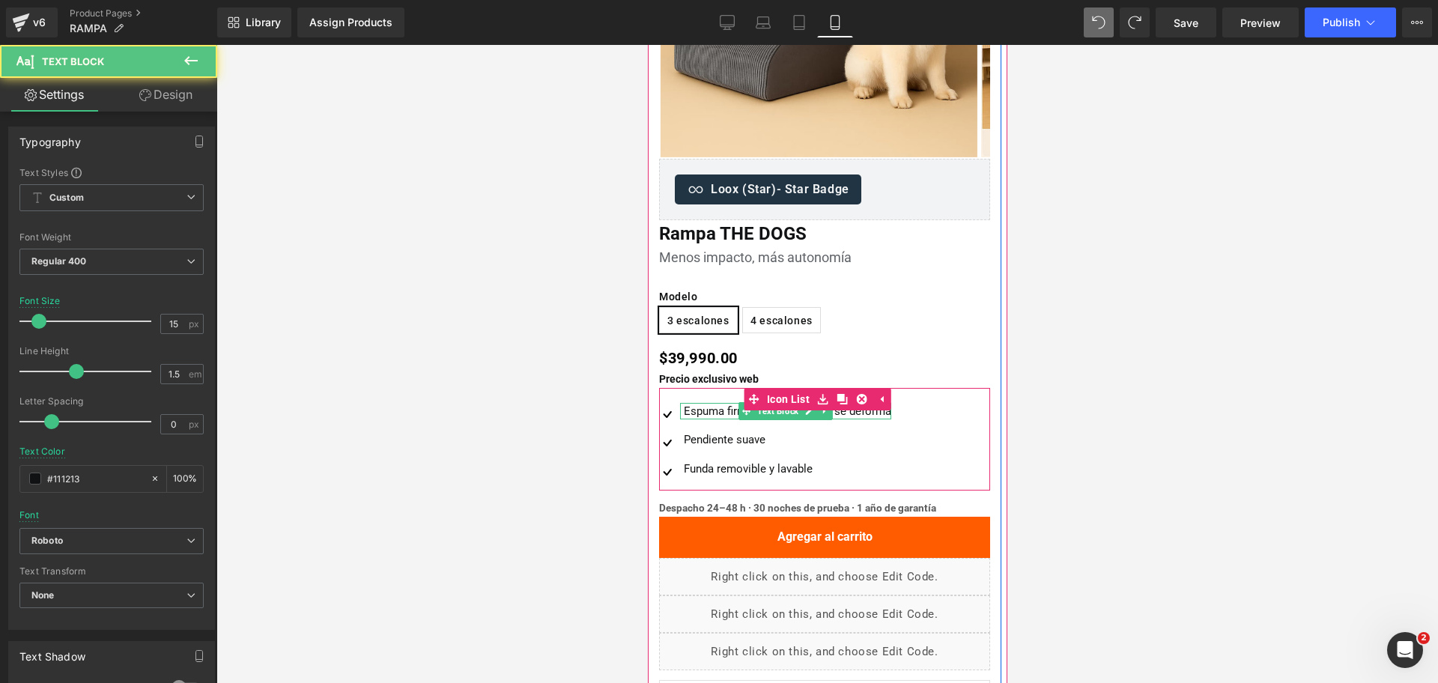
click at [695, 414] on div "Espuma firme: no se hunde ni se deforma" at bounding box center [784, 411] width 211 height 17
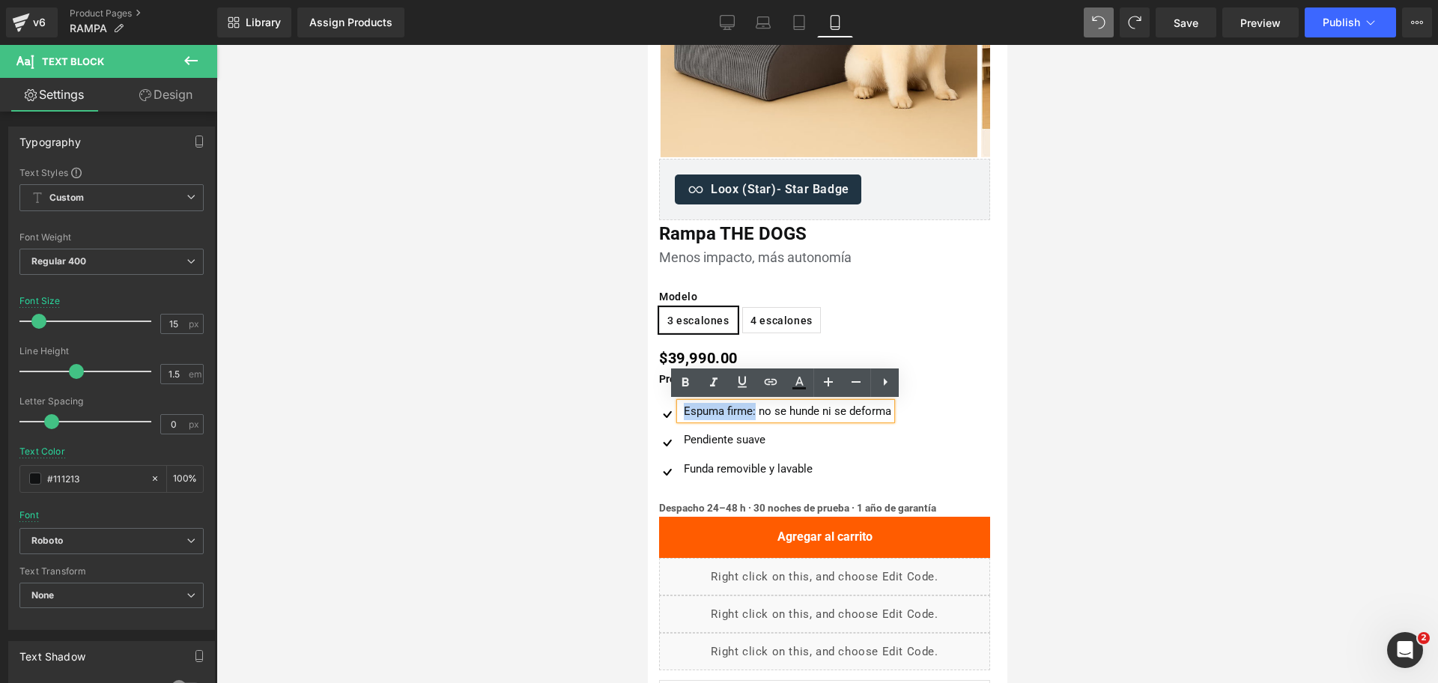
drag, startPoint x: 754, startPoint y: 414, endPoint x: 681, endPoint y: 405, distance: 73.9
click at [681, 405] on div "Espuma firme: no se hunde ni se deforma" at bounding box center [784, 411] width 211 height 17
click at [681, 382] on icon at bounding box center [685, 383] width 18 height 18
click at [1113, 345] on div at bounding box center [826, 364] width 1221 height 638
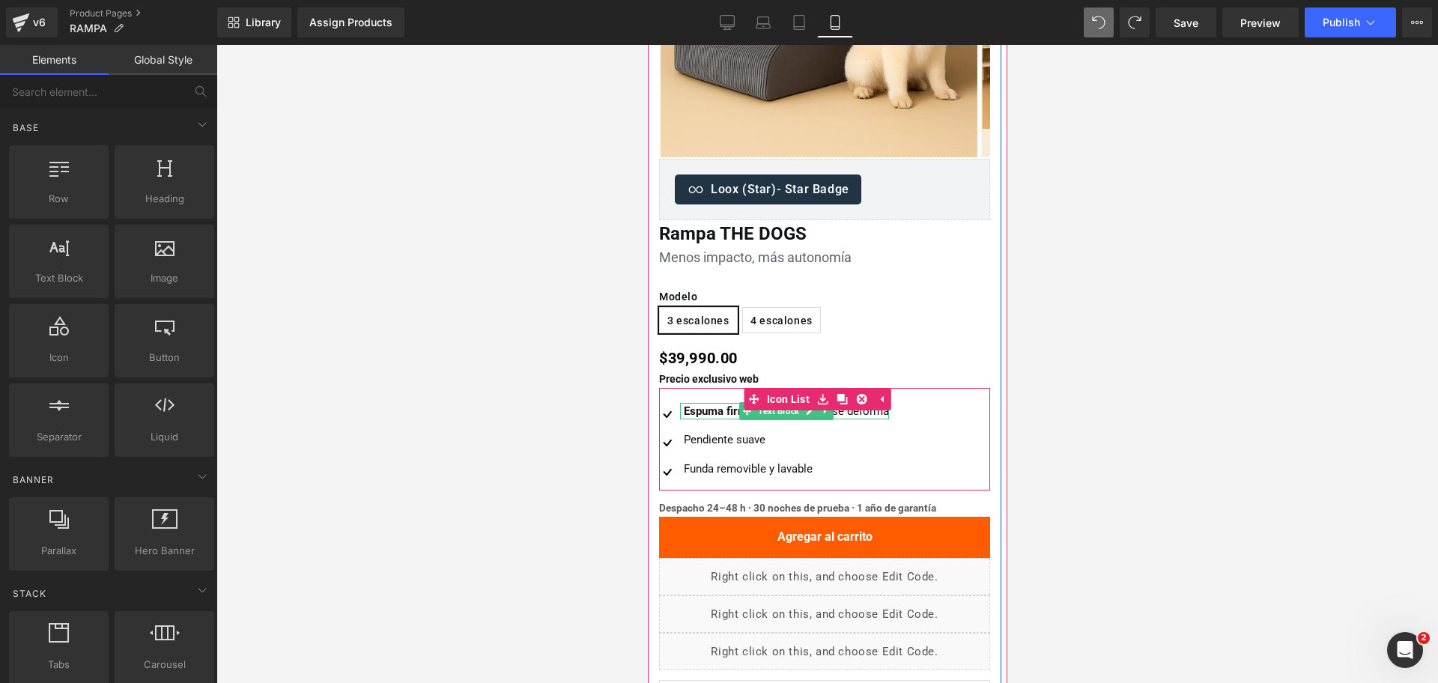
click at [699, 410] on strong "Espuma firme:" at bounding box center [719, 410] width 73 height 13
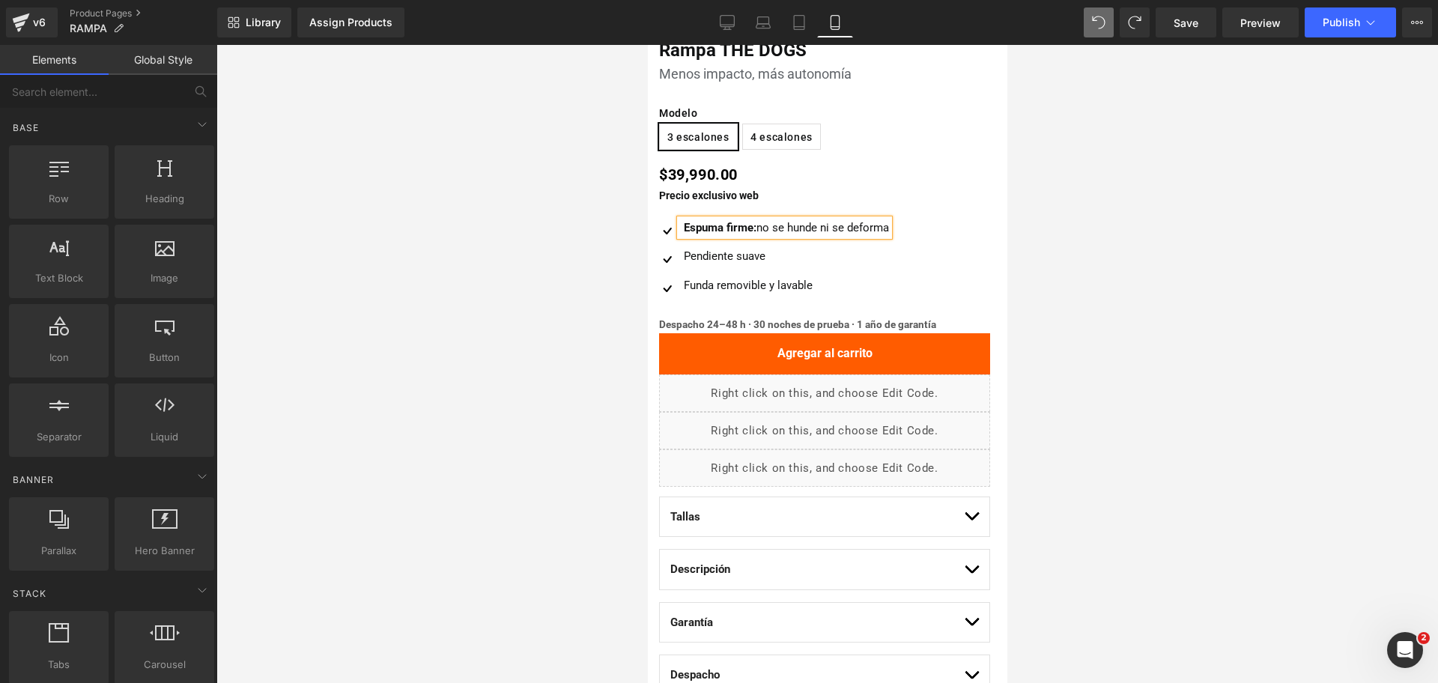
click at [1110, 217] on div at bounding box center [826, 364] width 1221 height 638
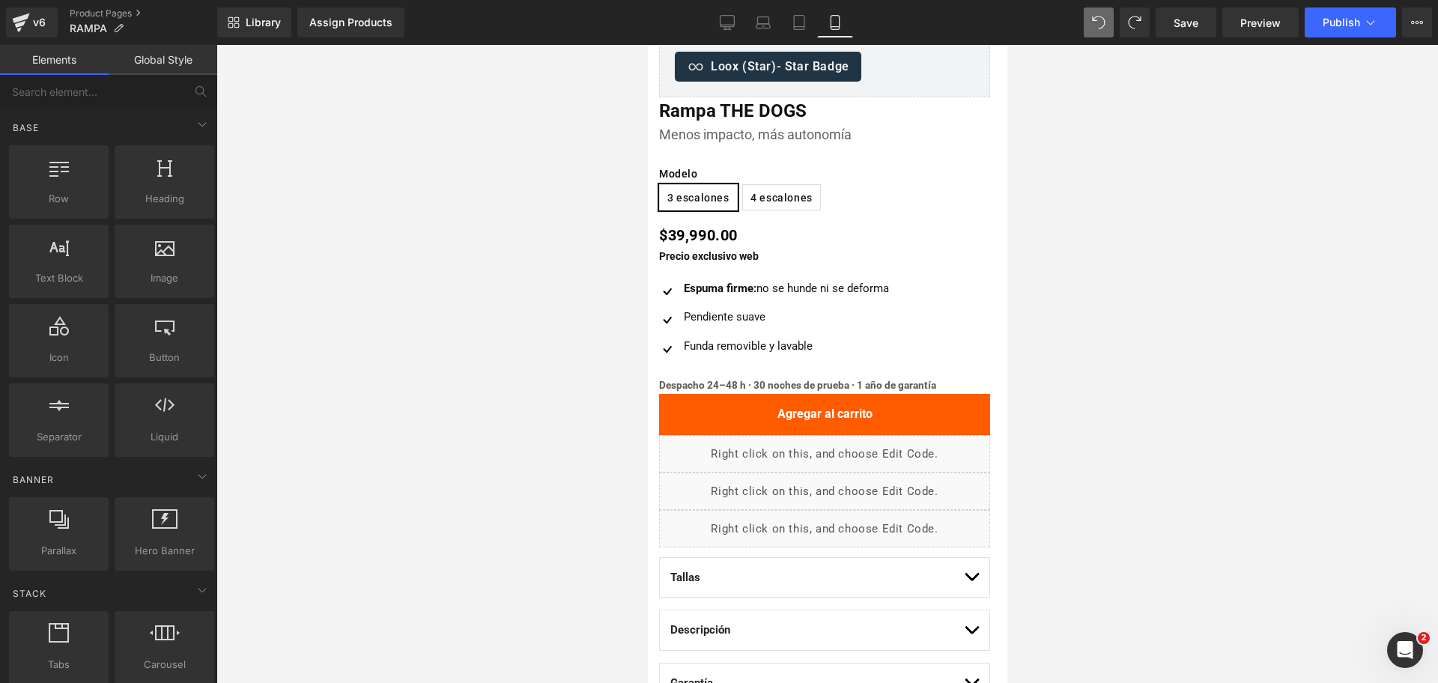
scroll to position [277, 0]
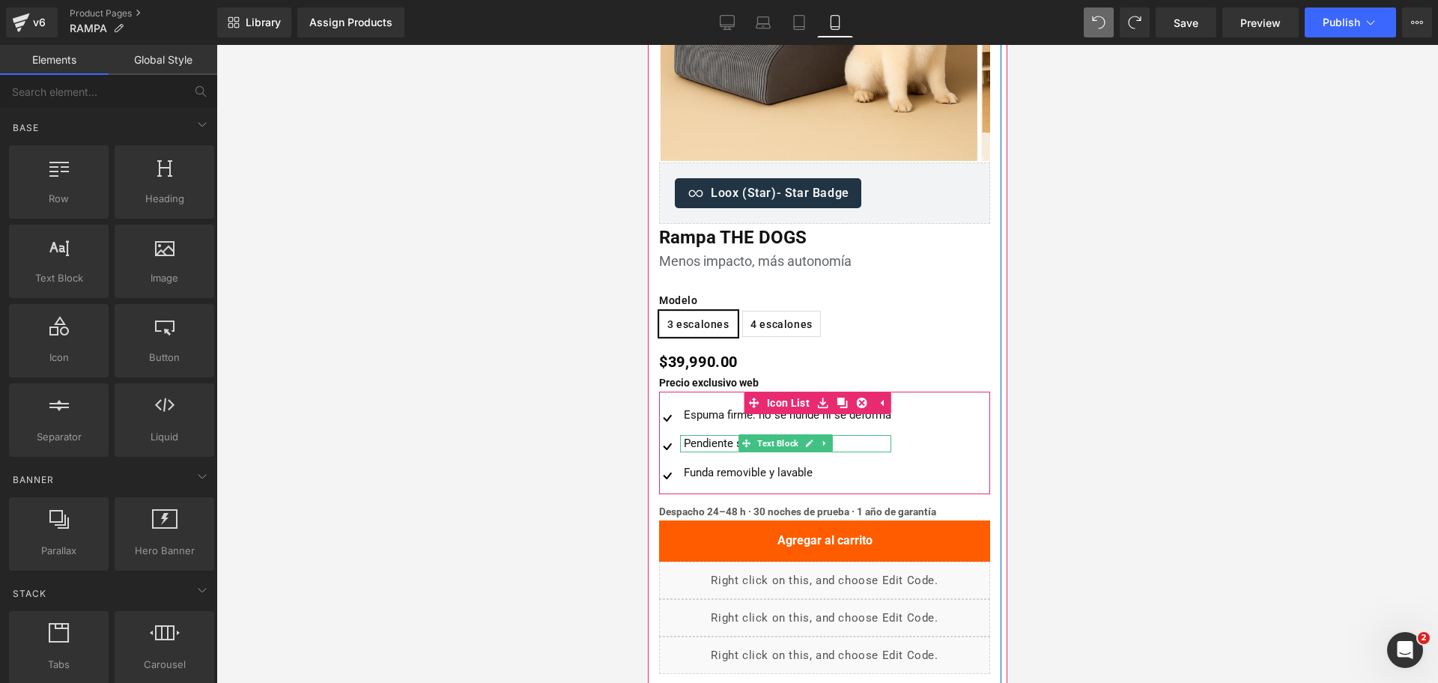
click at [696, 440] on div "Pendiente suave" at bounding box center [784, 443] width 211 height 17
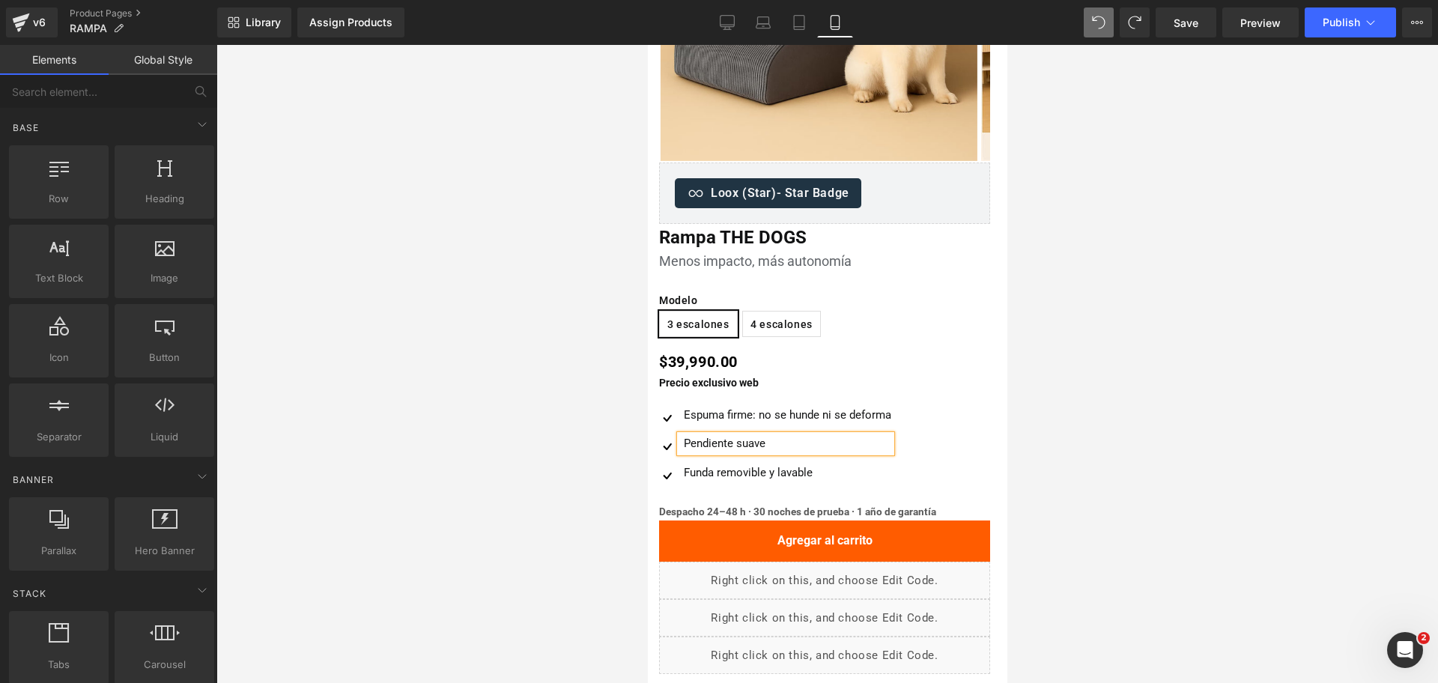
click at [696, 440] on div "Pendiente suave" at bounding box center [784, 443] width 211 height 17
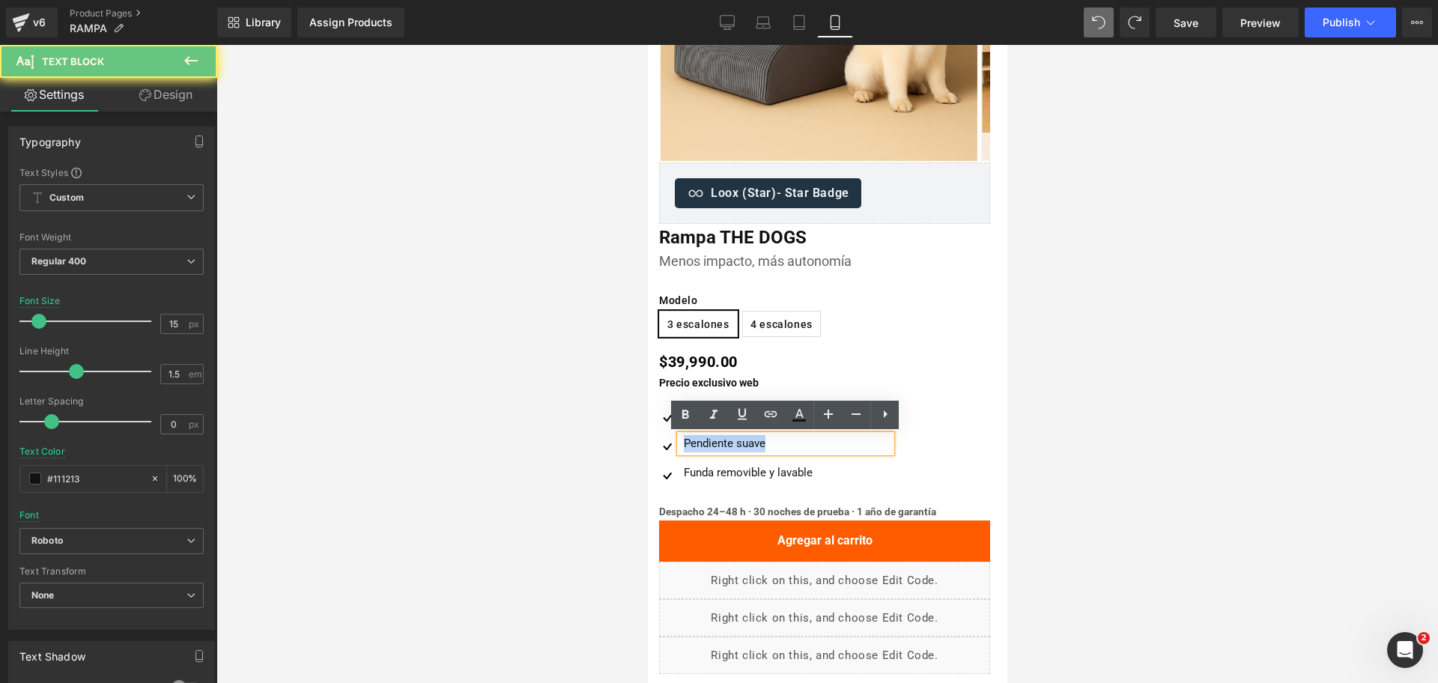
click at [696, 440] on div "Pendiente suave" at bounding box center [784, 443] width 211 height 17
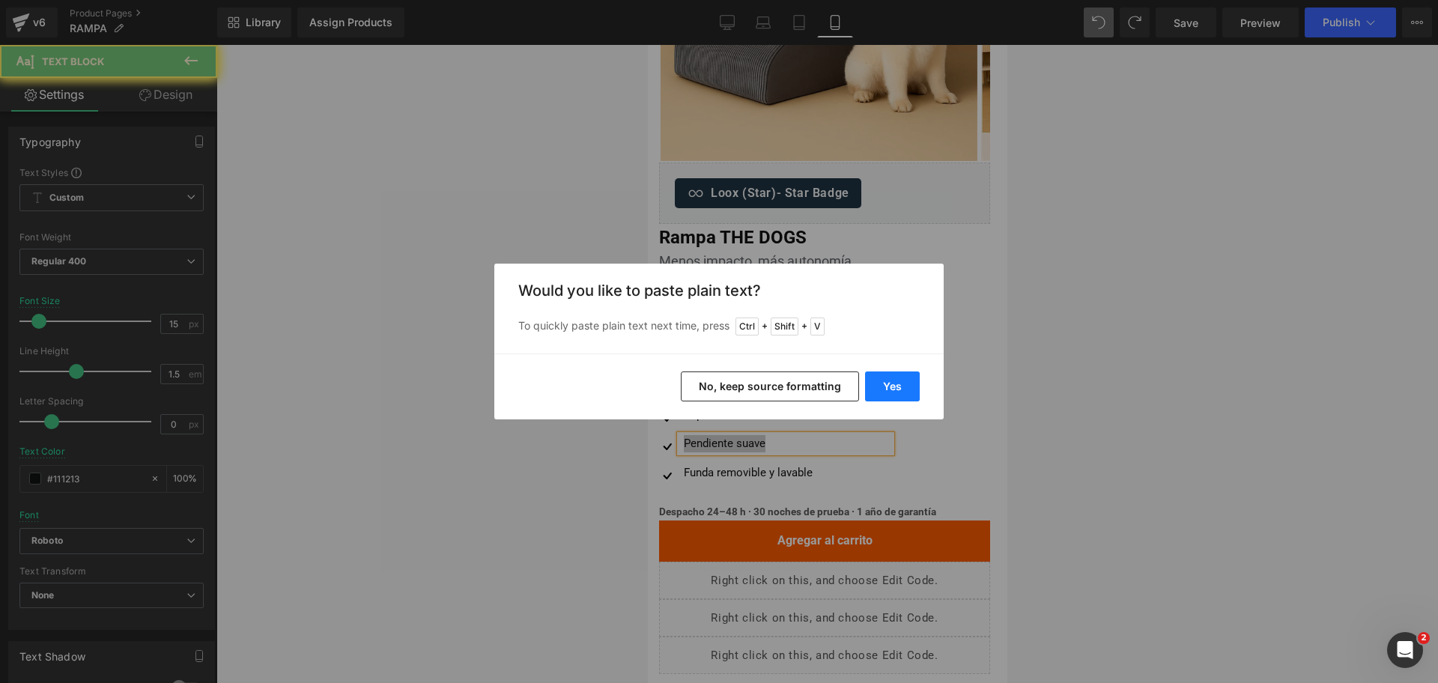
click at [890, 384] on button "Yes" at bounding box center [892, 386] width 55 height 30
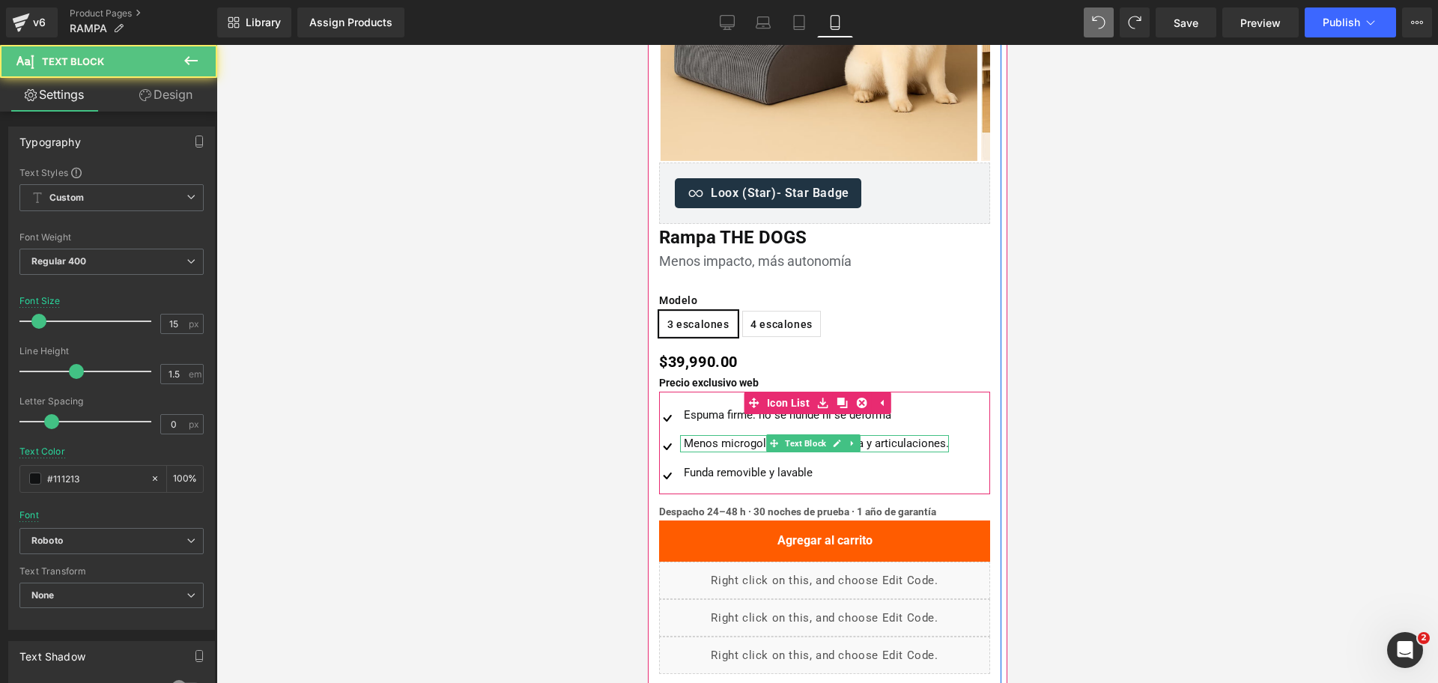
click at [915, 445] on div "Menos microgolpes: cuida columna y articulaciones." at bounding box center [813, 443] width 269 height 17
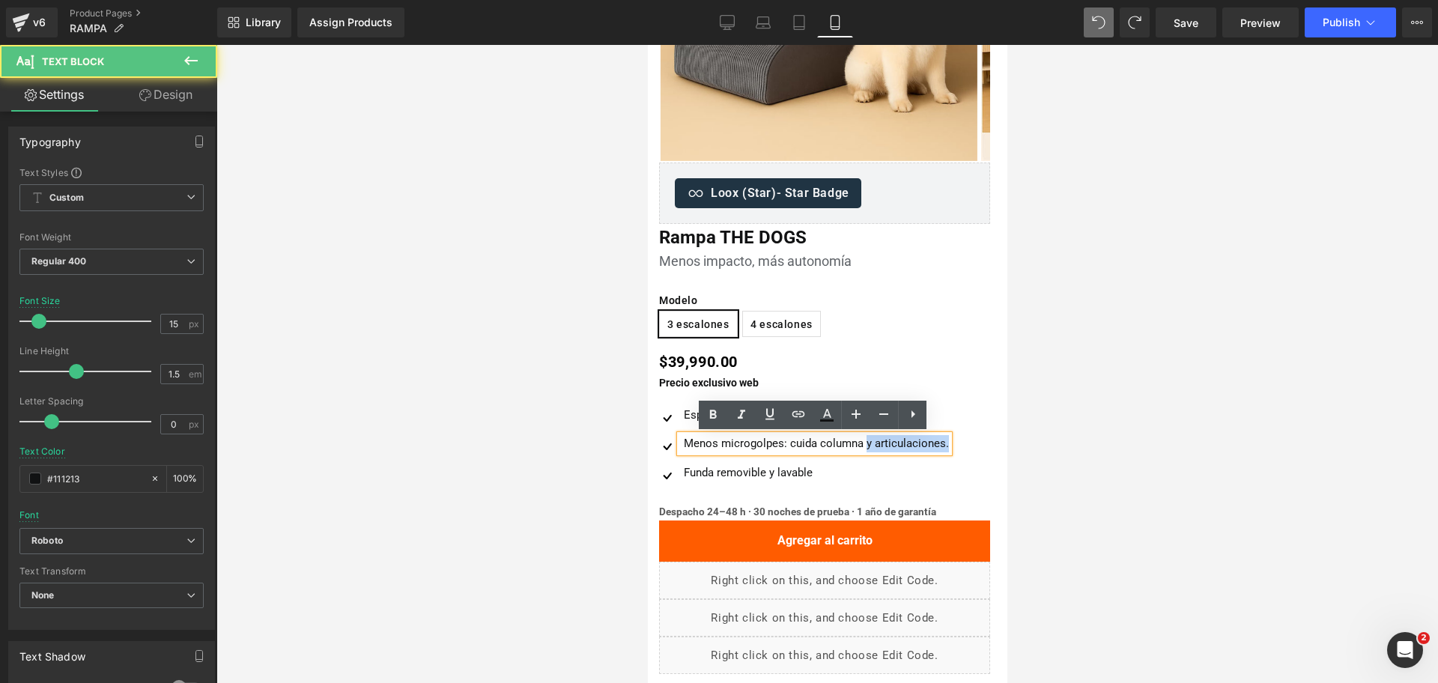
drag, startPoint x: 863, startPoint y: 446, endPoint x: 948, endPoint y: 441, distance: 85.5
click at [948, 441] on div "Menos microgolpes: cuida columna y articulaciones." at bounding box center [813, 443] width 269 height 17
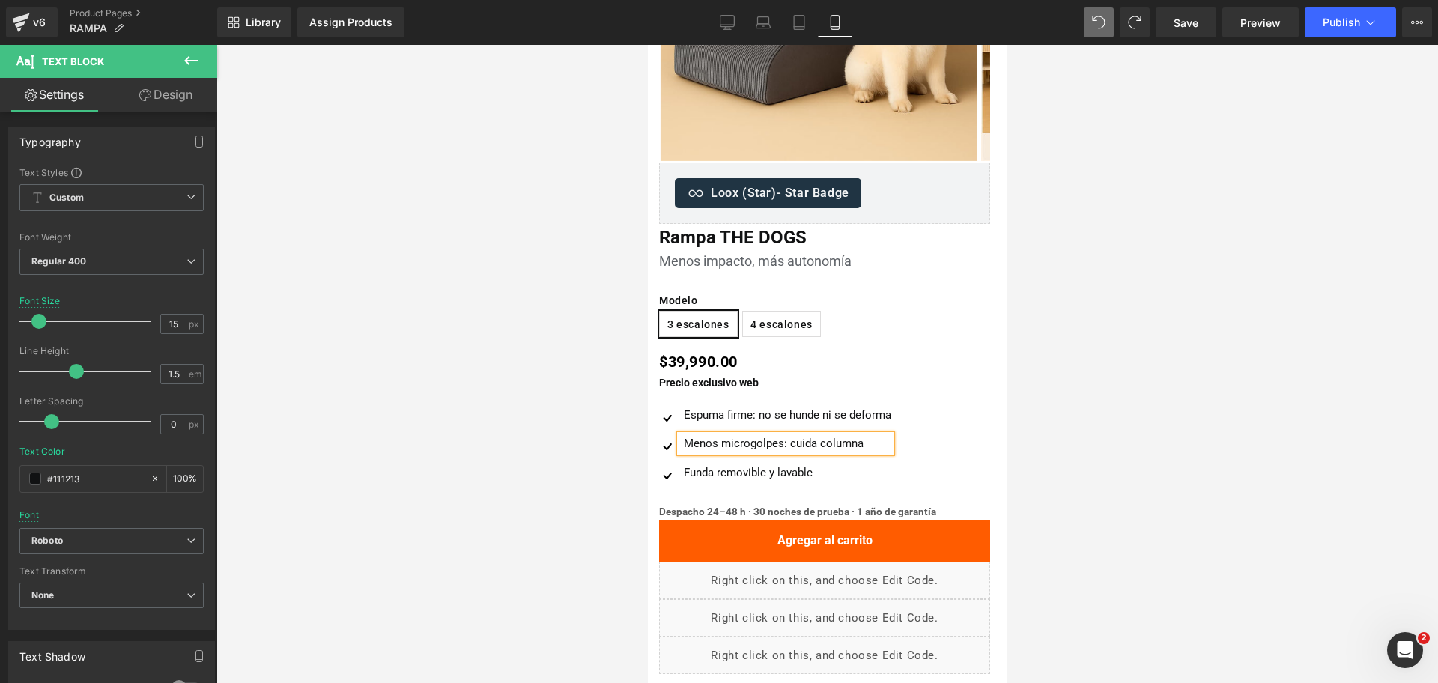
click at [1231, 340] on div at bounding box center [826, 364] width 1221 height 638
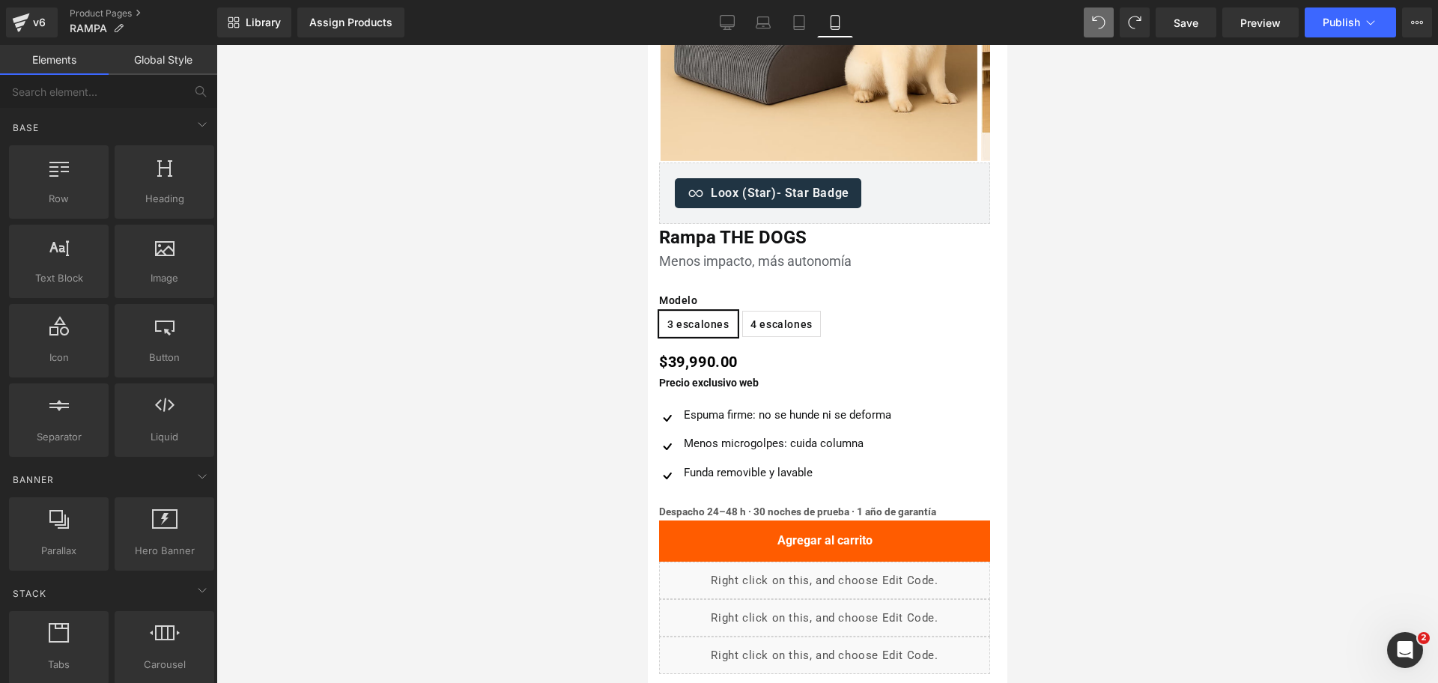
click at [1118, 300] on div at bounding box center [826, 364] width 1221 height 638
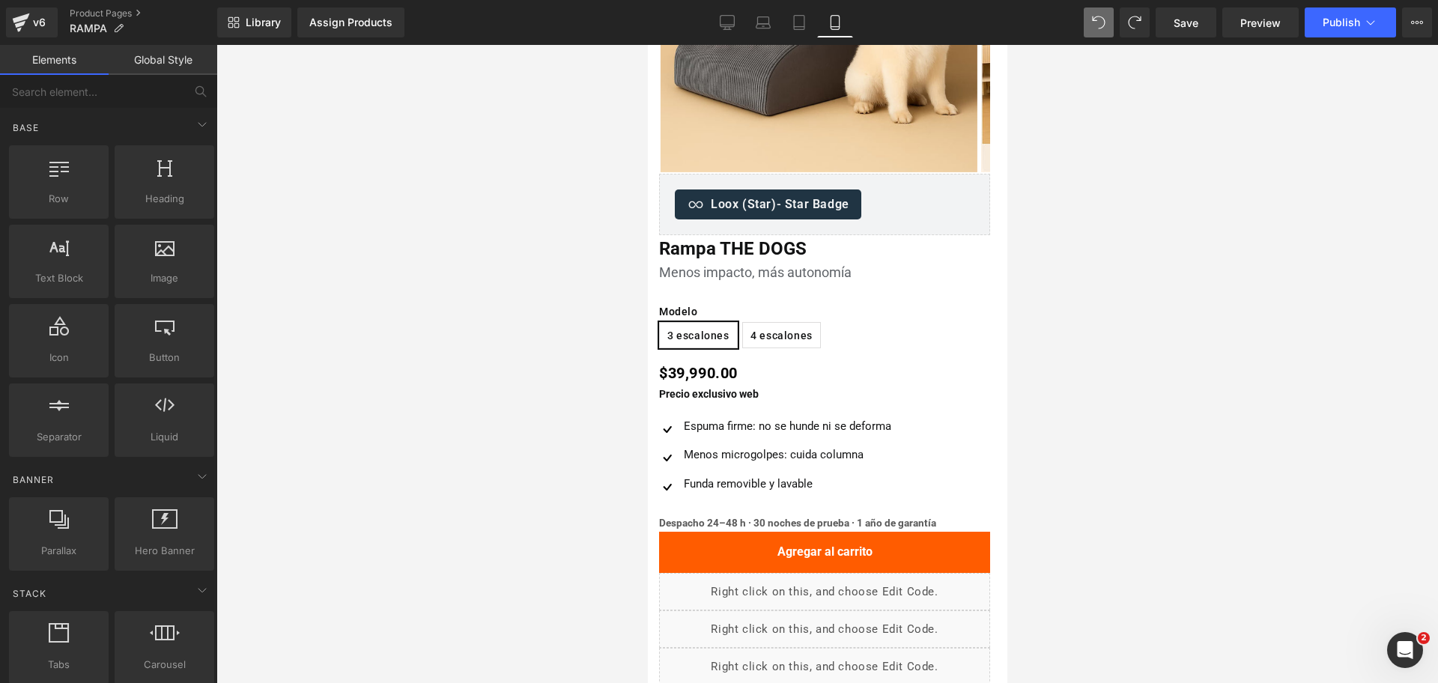
scroll to position [281, 0]
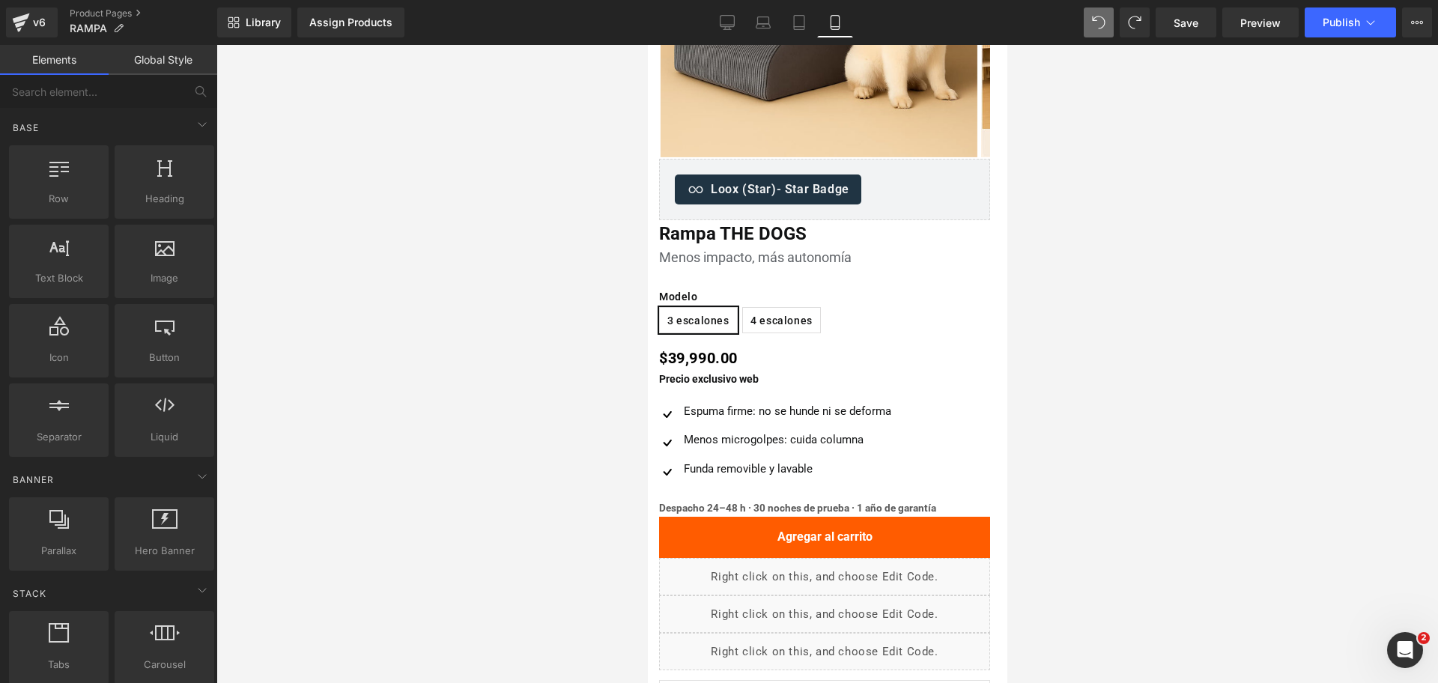
click at [1102, 285] on div at bounding box center [826, 364] width 1221 height 638
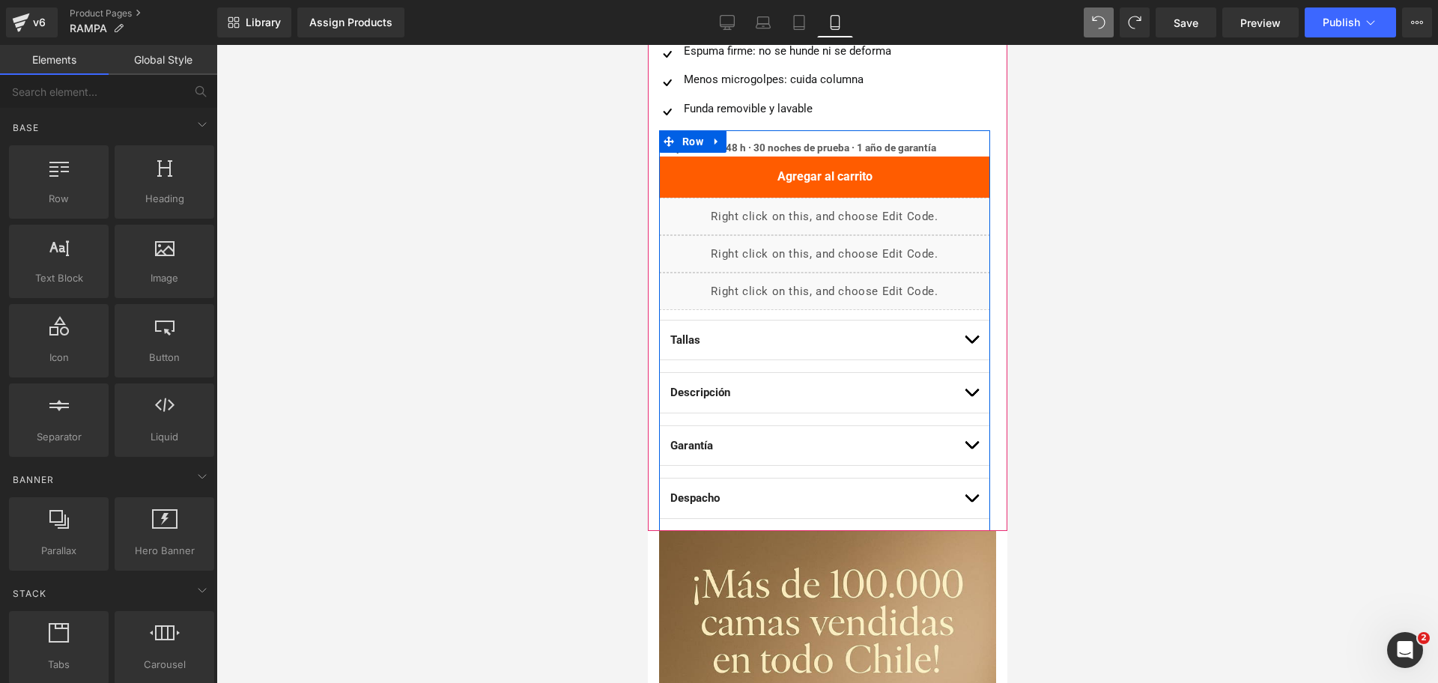
scroll to position [655, 0]
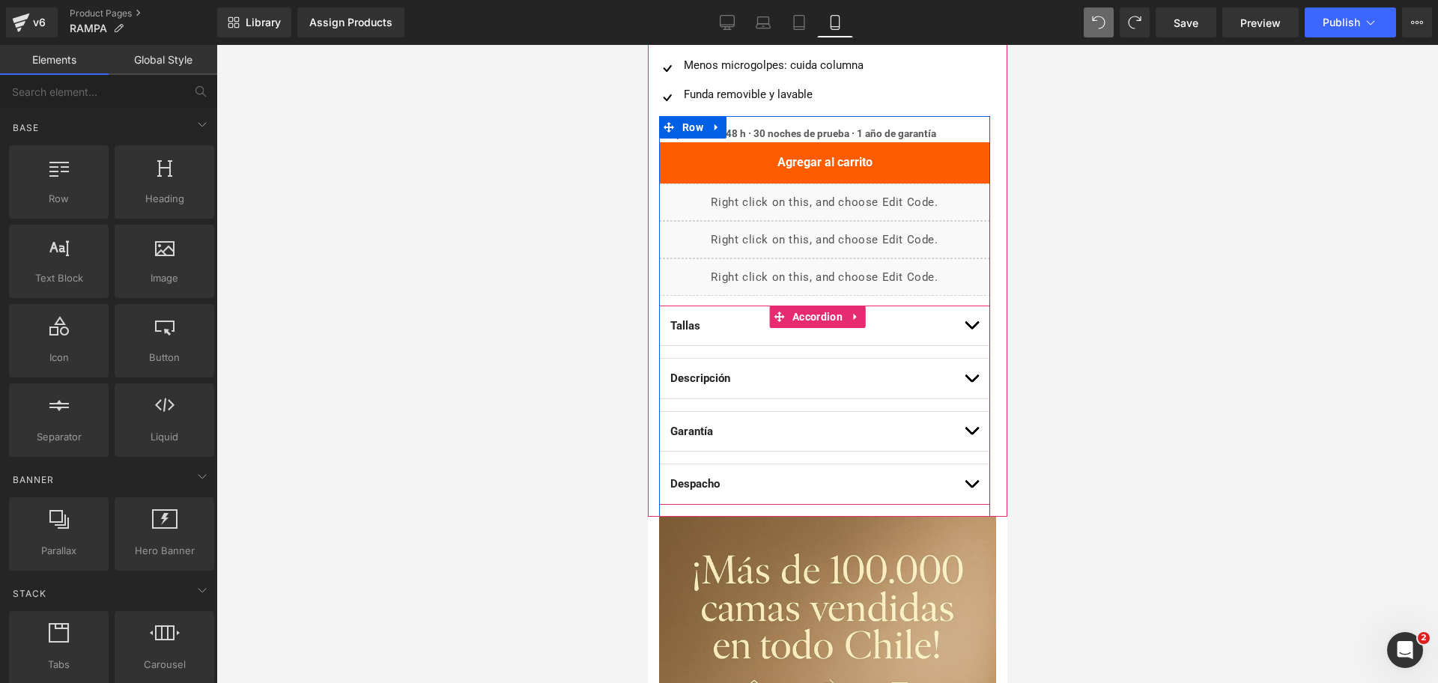
click at [963, 326] on button "button" at bounding box center [970, 326] width 15 height 40
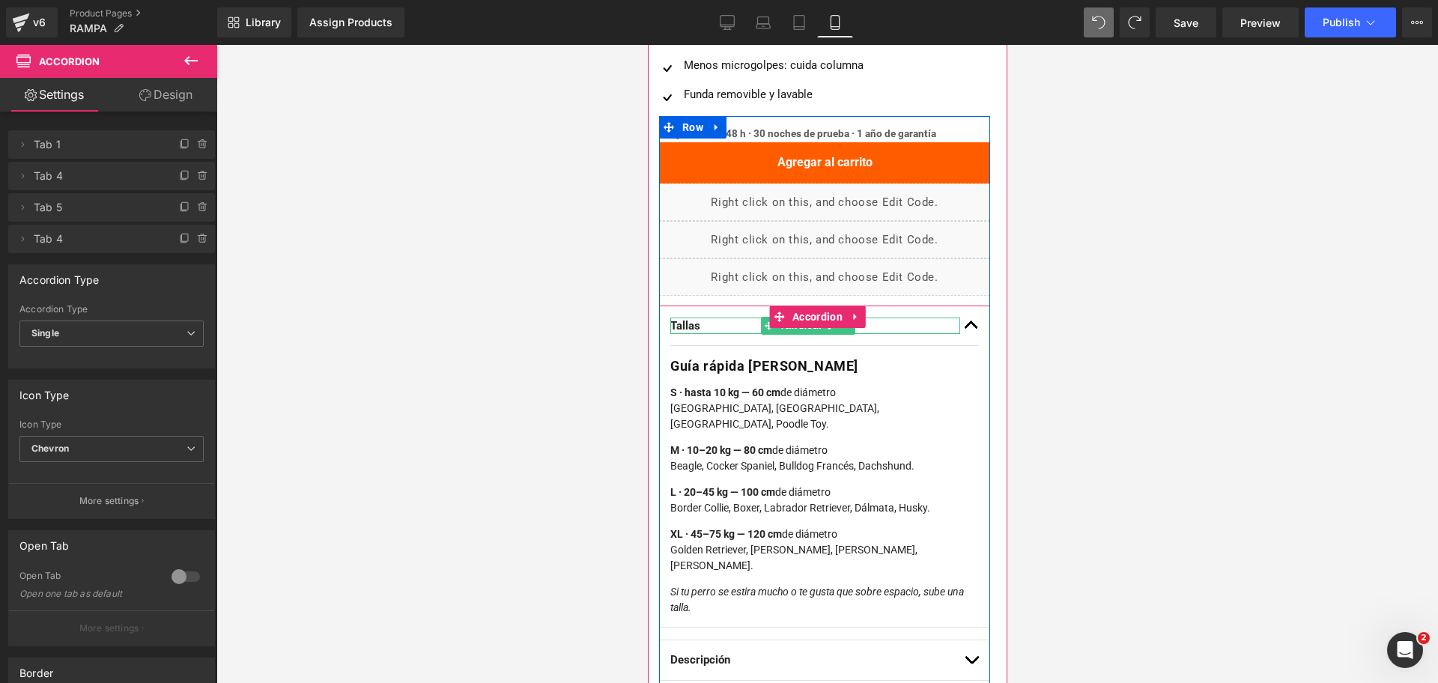
click at [684, 327] on b "Tallas" at bounding box center [684, 325] width 30 height 13
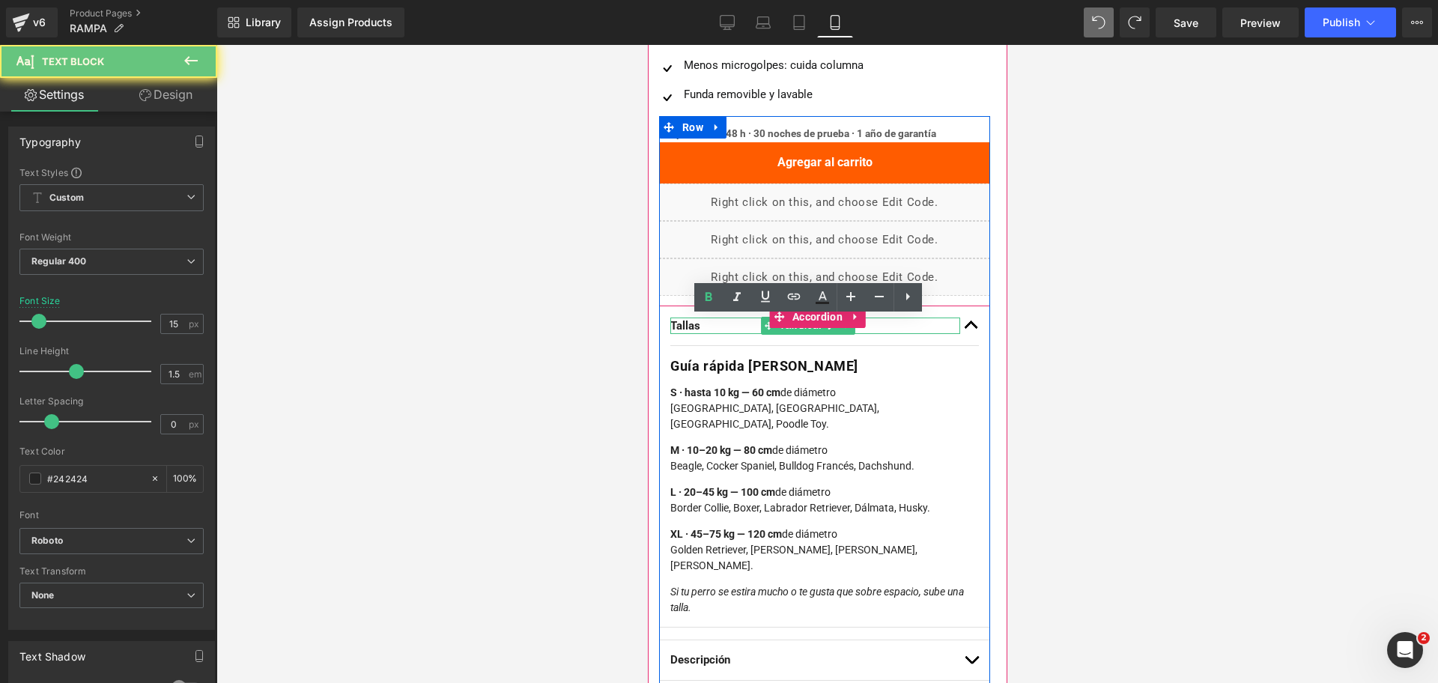
click at [684, 327] on b "Tallas" at bounding box center [684, 325] width 30 height 13
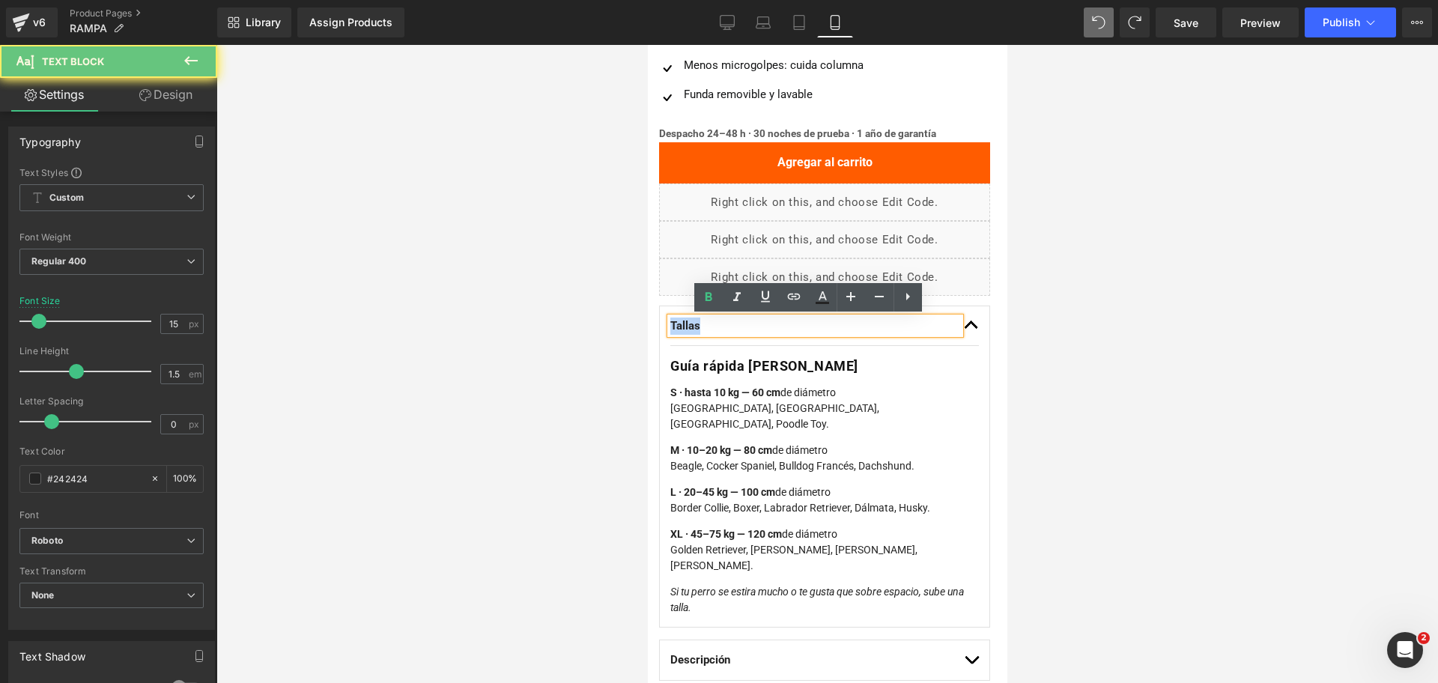
click at [684, 327] on b "Tallas" at bounding box center [684, 325] width 30 height 13
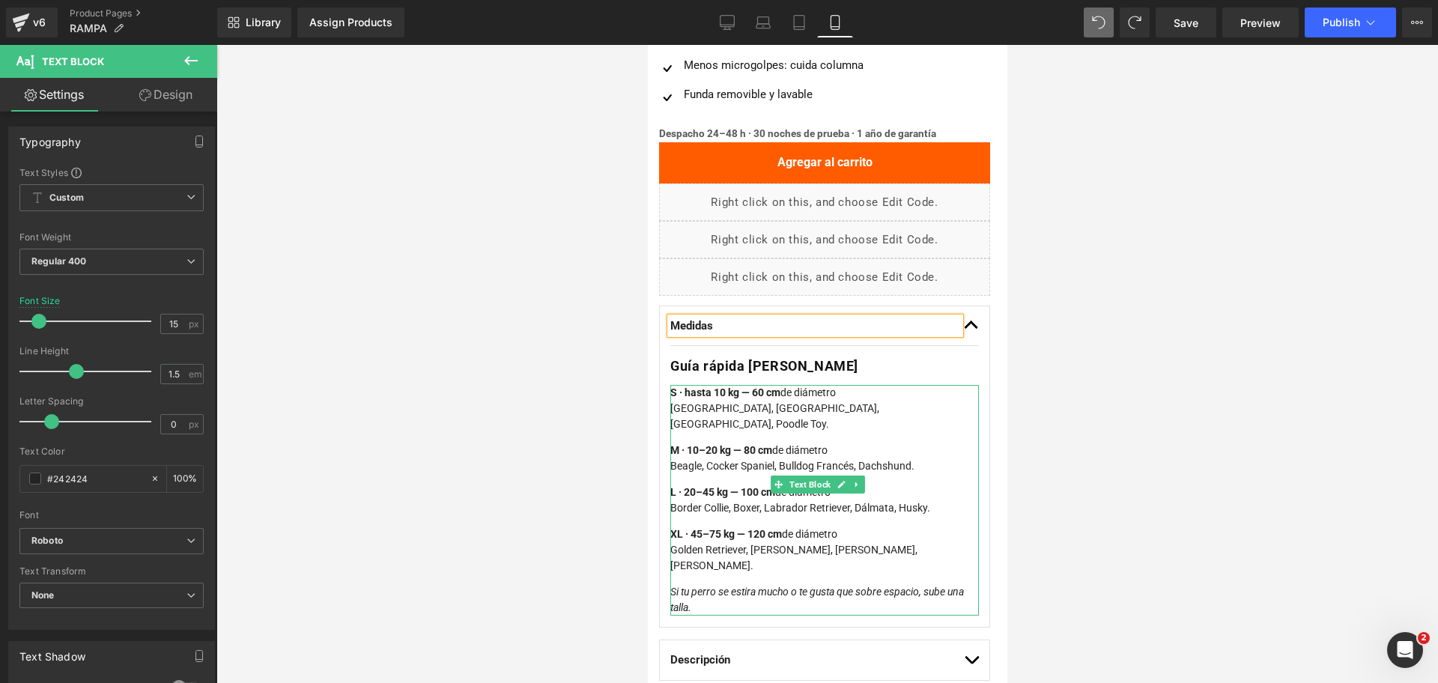
click at [822, 398] on span "de diámetro" at bounding box center [807, 392] width 55 height 12
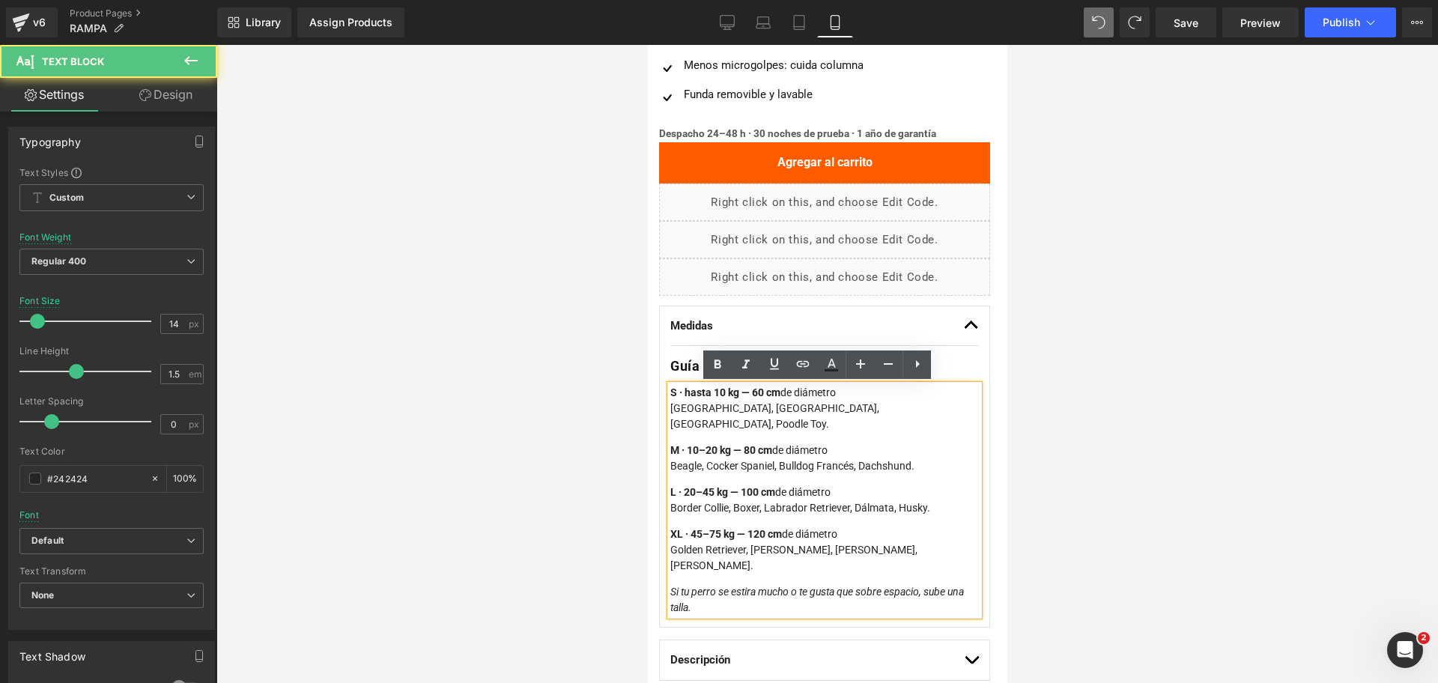
scroll to position [842, 0]
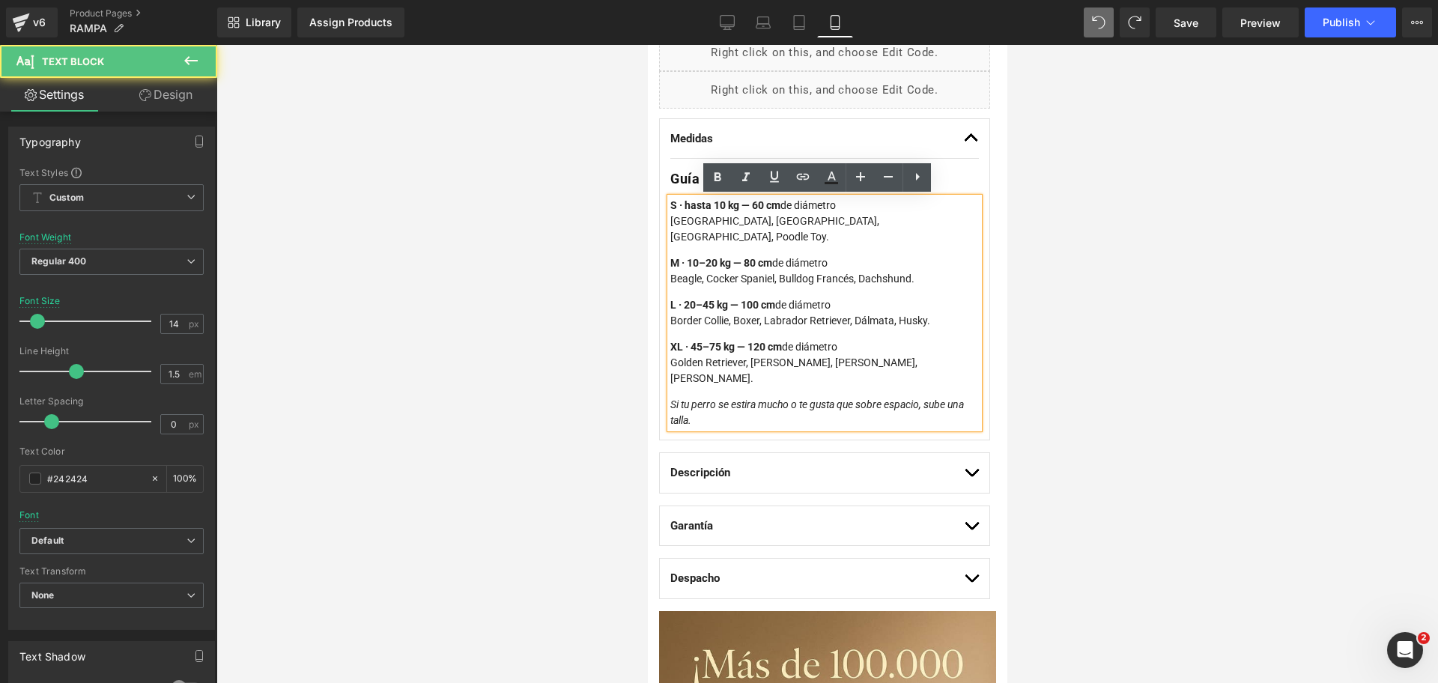
drag, startPoint x: 760, startPoint y: 392, endPoint x: 610, endPoint y: 199, distance: 244.5
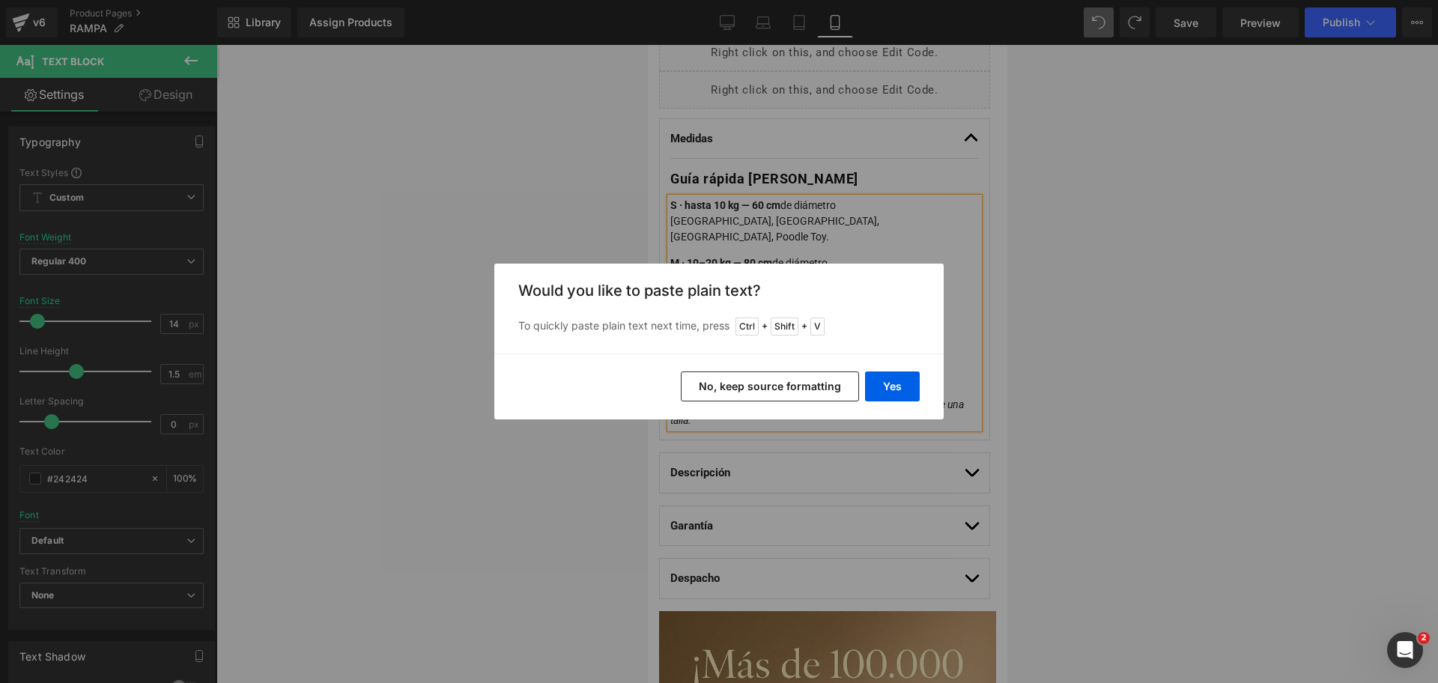
click at [724, 374] on button "No, keep source formatting" at bounding box center [770, 386] width 178 height 30
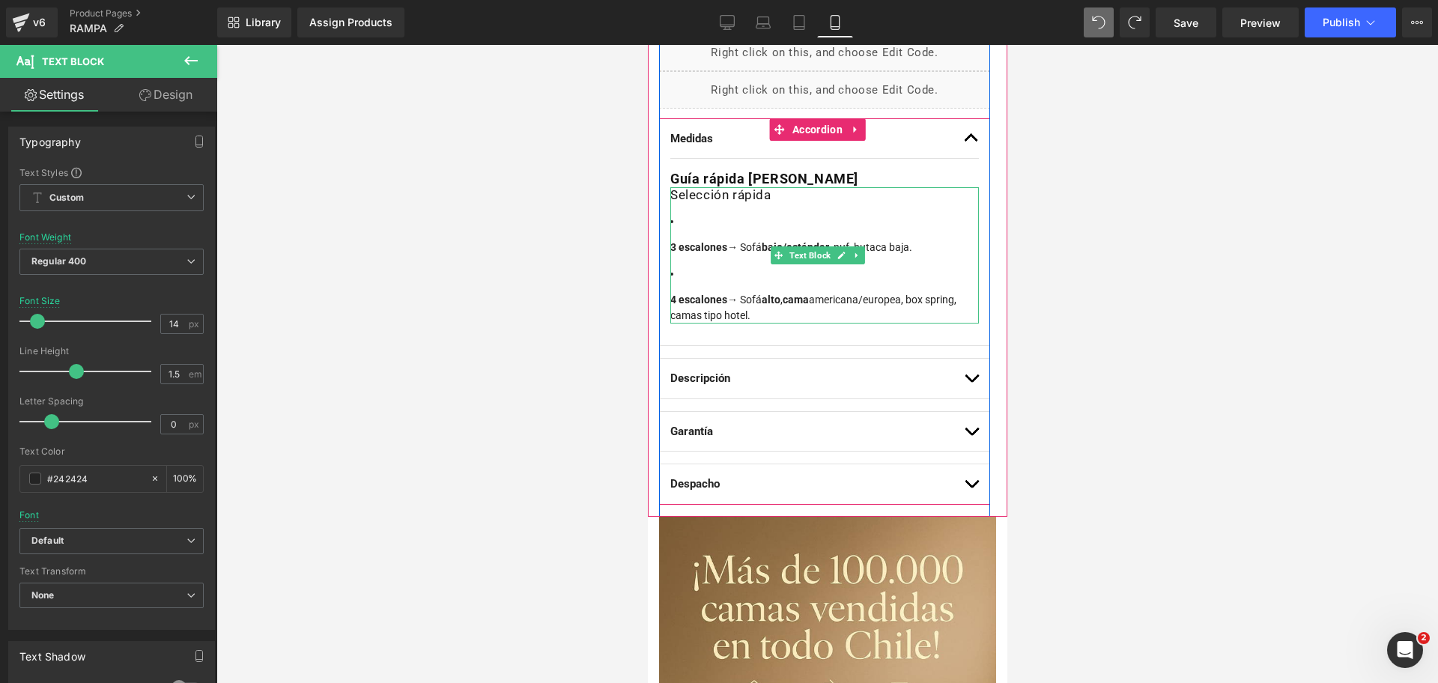
click at [748, 311] on p "4 escalones → Sofá alto , cama americana/europea, box spring, camas tipo hotel." at bounding box center [823, 307] width 309 height 31
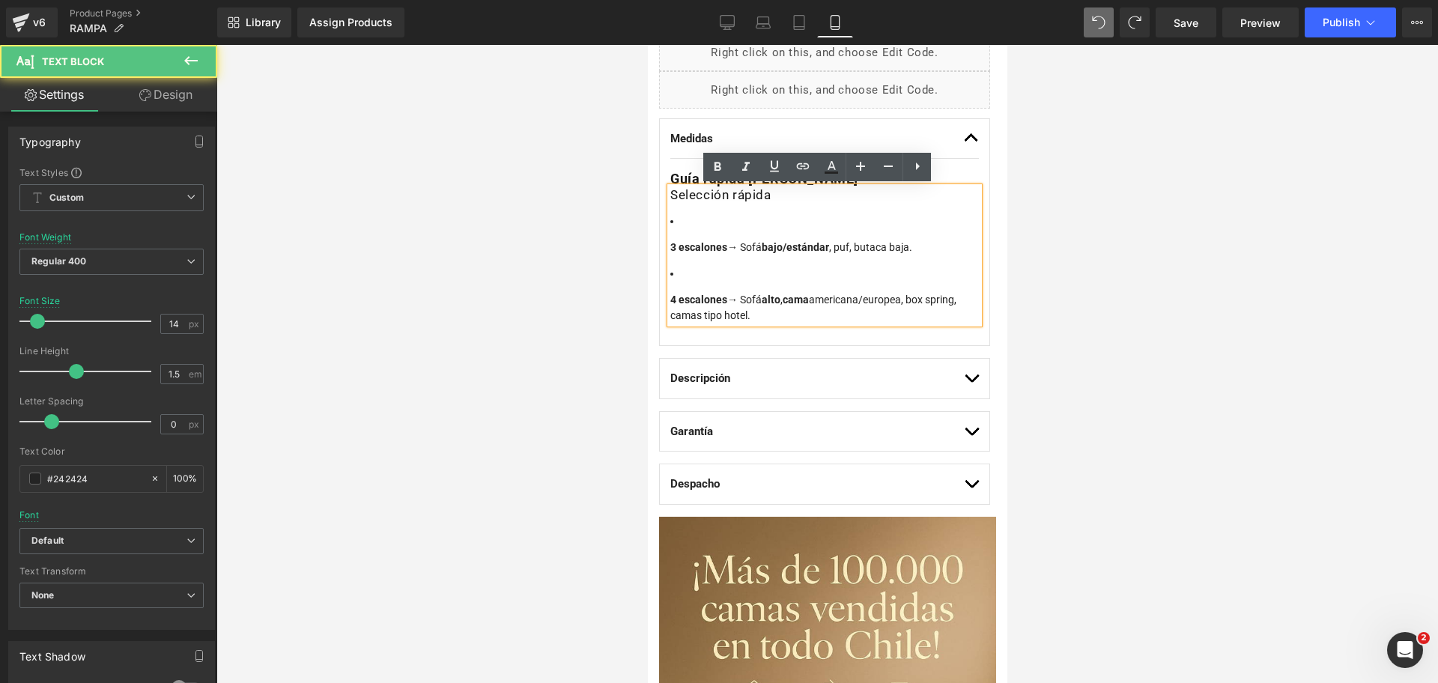
drag, startPoint x: 759, startPoint y: 312, endPoint x: 766, endPoint y: 318, distance: 9.0
click at [760, 312] on p "4 escalones → Sofá alto , cama americana/europea, box spring, camas tipo hotel." at bounding box center [823, 307] width 309 height 31
drag, startPoint x: 772, startPoint y: 315, endPoint x: 544, endPoint y: 94, distance: 317.8
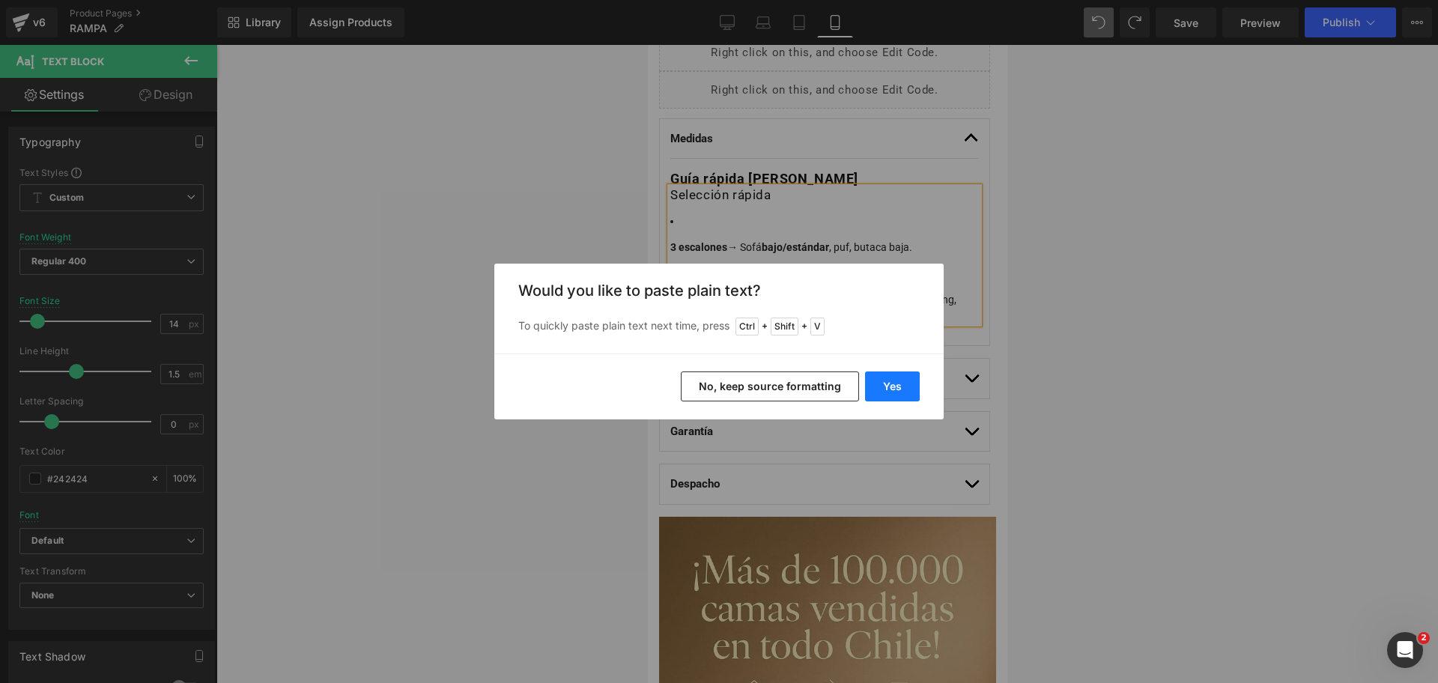
drag, startPoint x: 874, startPoint y: 385, endPoint x: 226, endPoint y: 340, distance: 649.3
click at [874, 385] on button "Yes" at bounding box center [892, 386] width 55 height 30
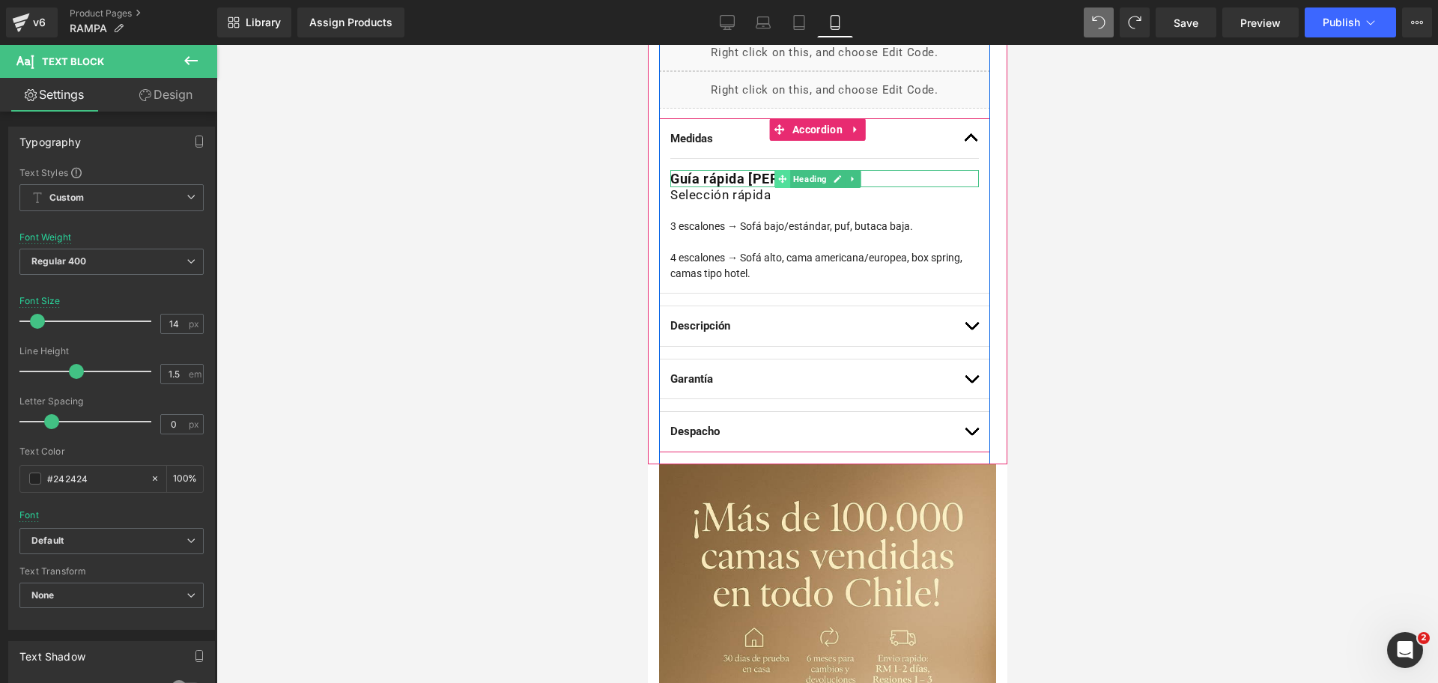
click at [775, 175] on span at bounding box center [782, 179] width 16 height 18
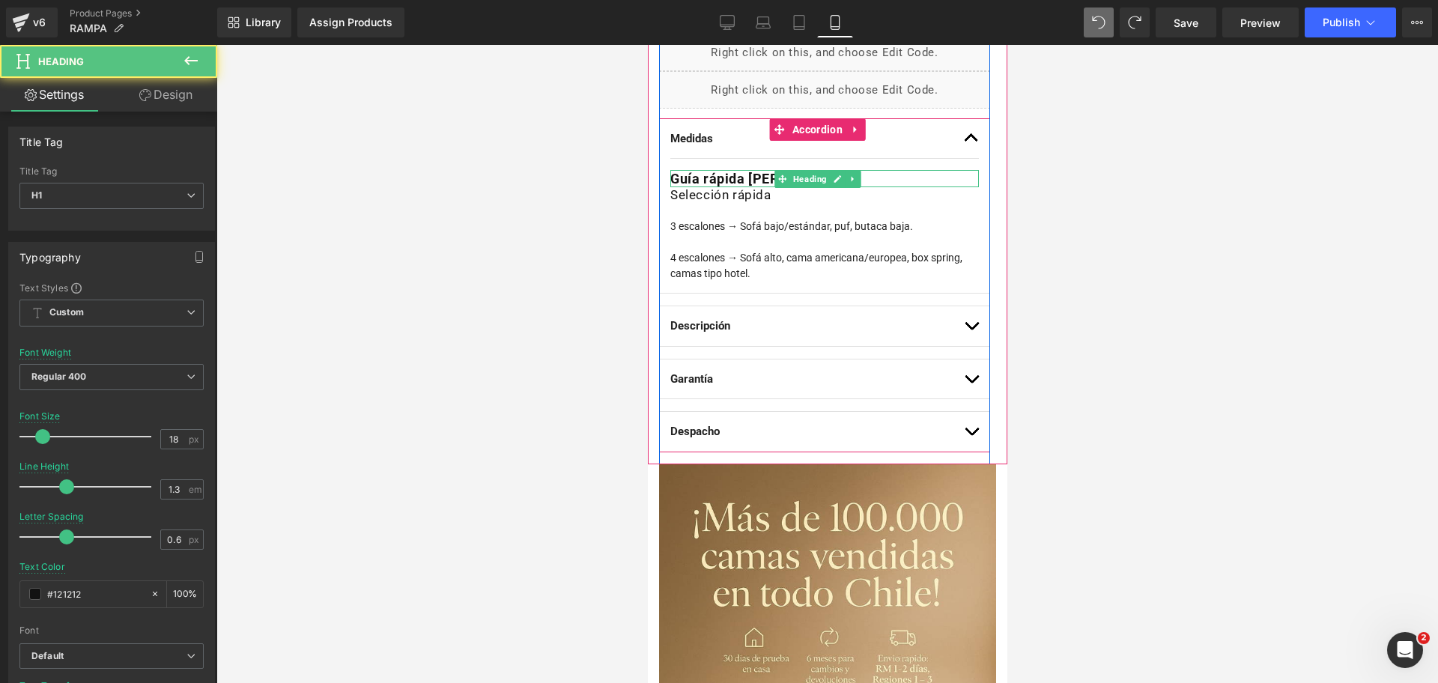
click at [753, 174] on strong "Guía rápida de tallas" at bounding box center [763, 179] width 188 height 16
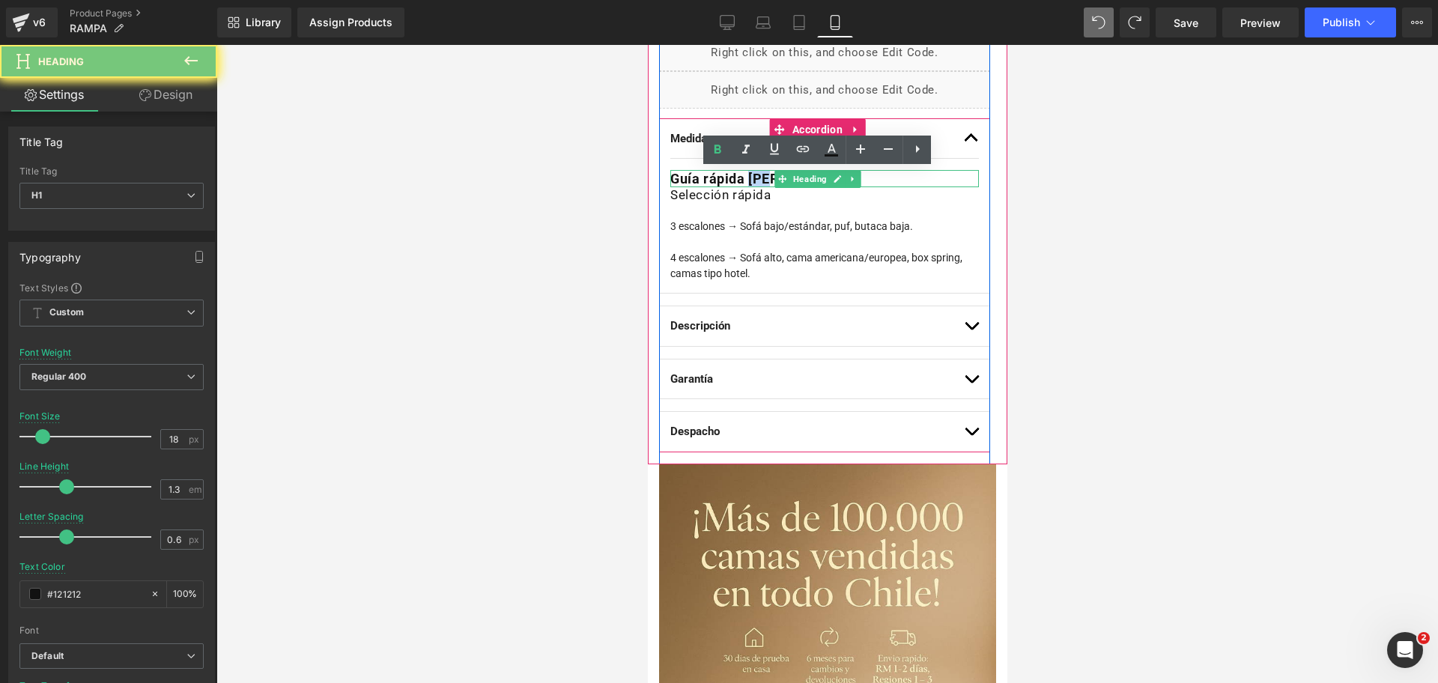
click at [753, 174] on strong "Guía rápida de tallas" at bounding box center [763, 179] width 188 height 16
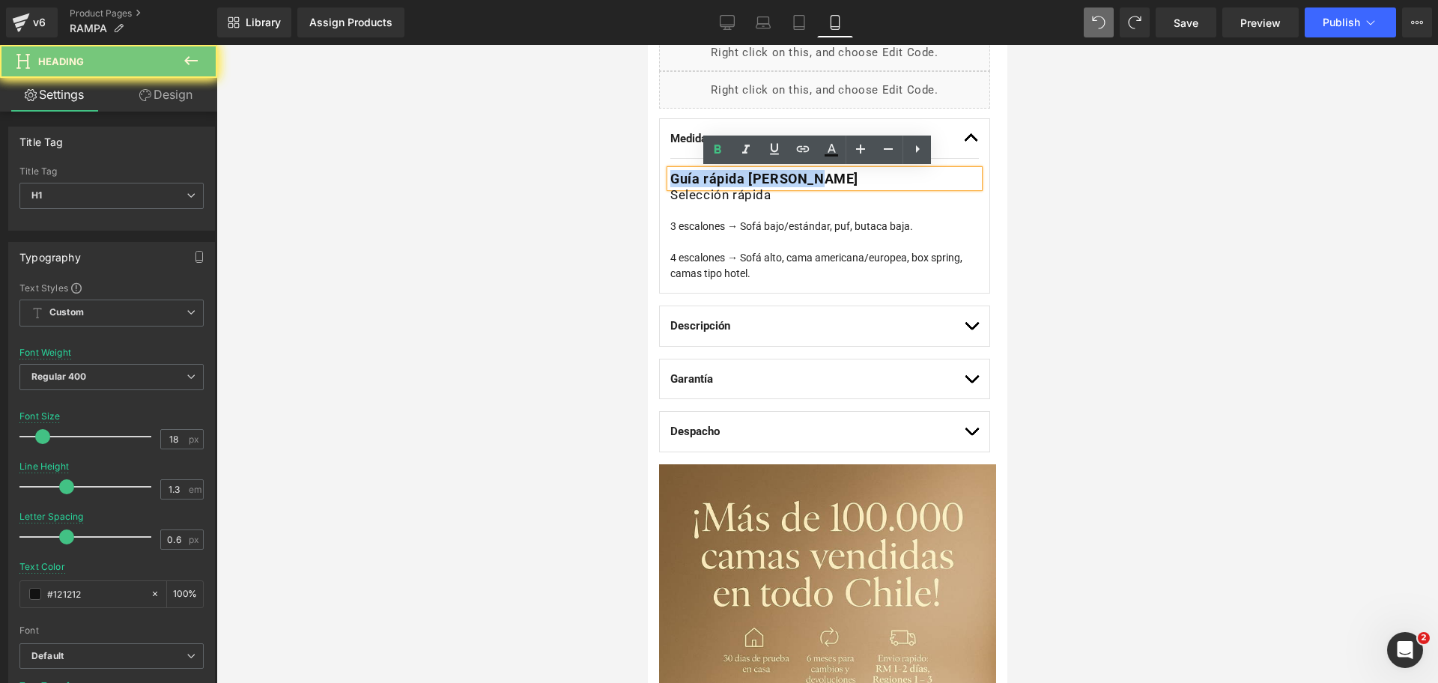
click at [753, 174] on strong "Guía rápida de tallas" at bounding box center [763, 179] width 188 height 16
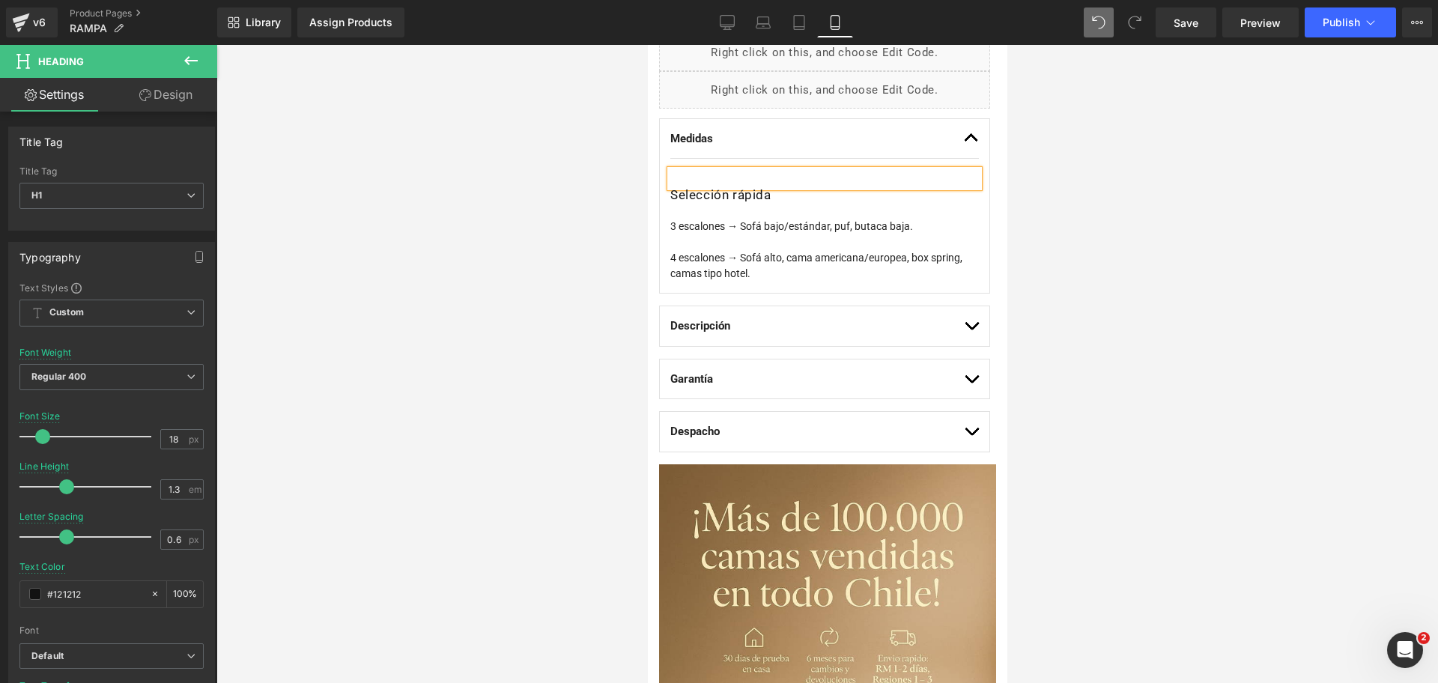
click at [1049, 174] on div at bounding box center [826, 364] width 1221 height 638
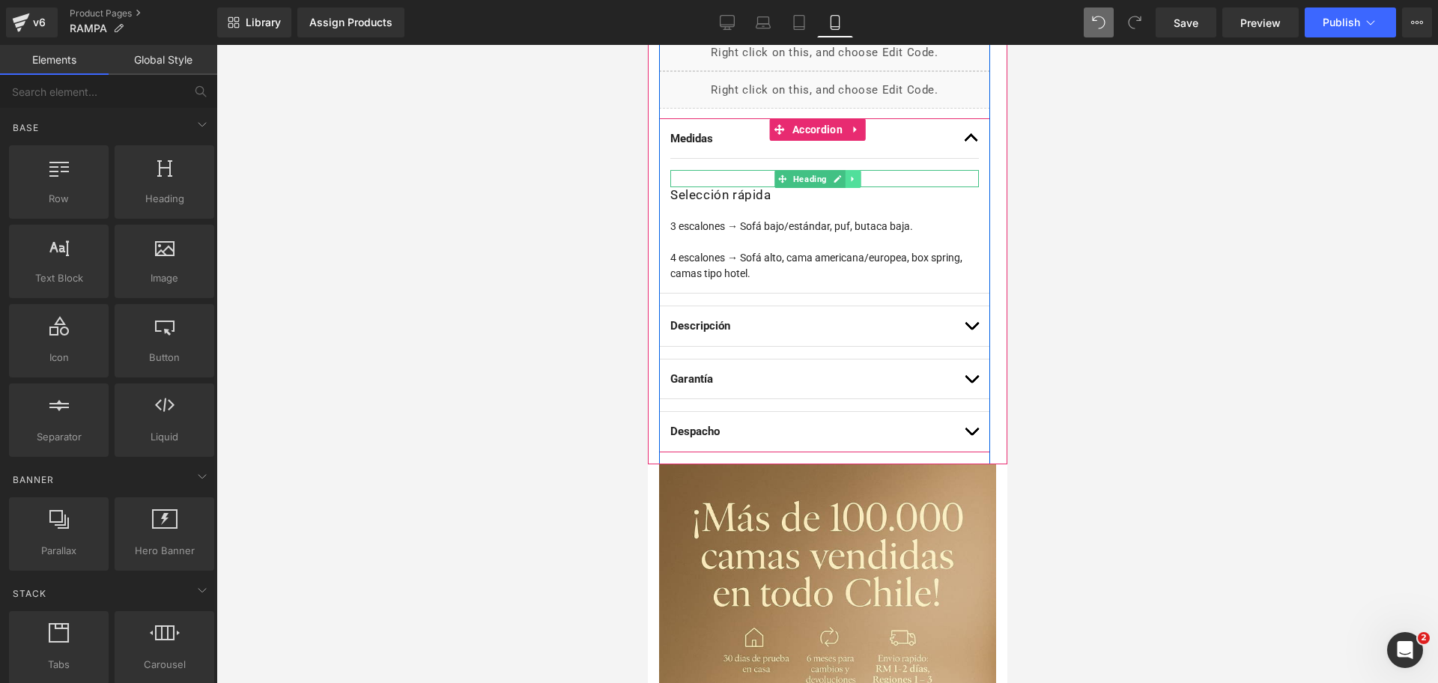
click at [845, 183] on link at bounding box center [852, 179] width 16 height 18
click at [853, 184] on link at bounding box center [860, 179] width 16 height 18
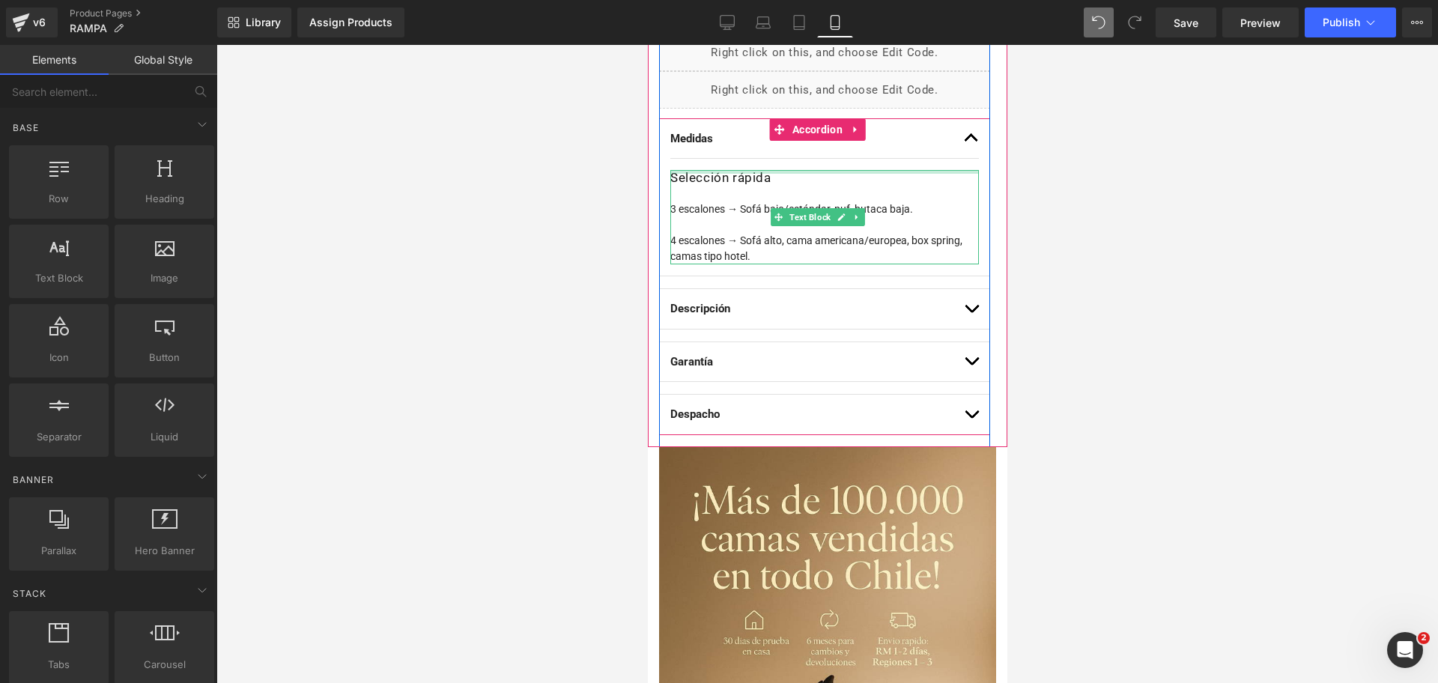
click at [758, 170] on div at bounding box center [823, 172] width 309 height 4
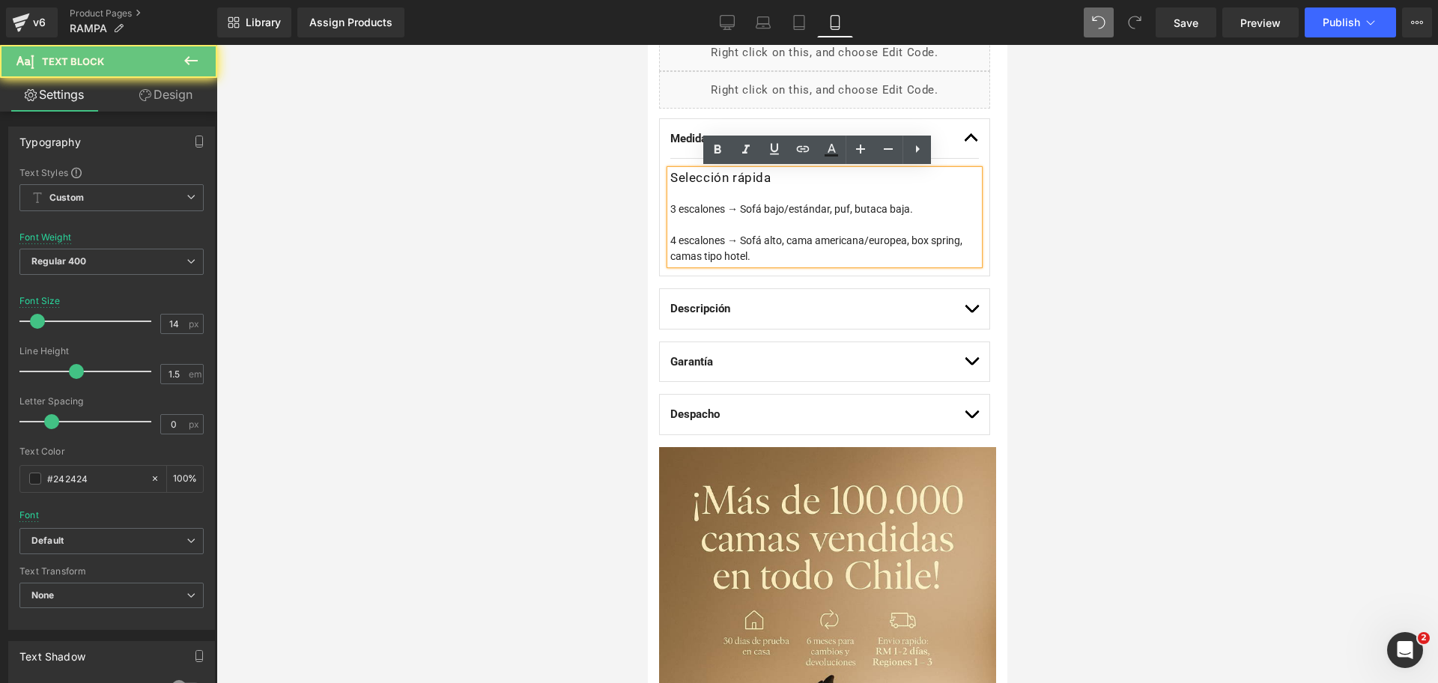
click at [780, 175] on h3 "Selección rápida" at bounding box center [823, 178] width 309 height 16
drag, startPoint x: 792, startPoint y: 175, endPoint x: 616, endPoint y: 181, distance: 175.3
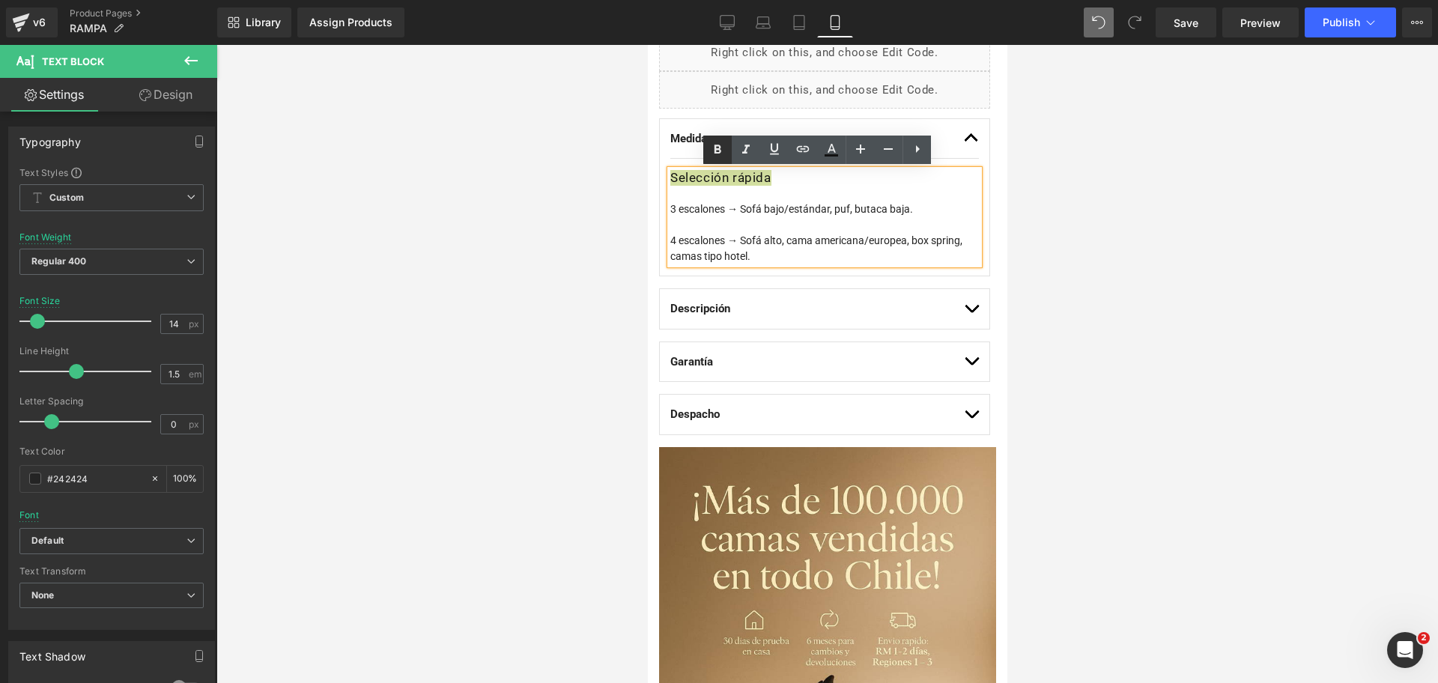
click at [723, 151] on icon at bounding box center [717, 150] width 18 height 18
click at [726, 214] on div "3 escalones → Sofá bajo/estándar, puf, butaca baja." at bounding box center [823, 209] width 309 height 16
drag, startPoint x: 726, startPoint y: 214, endPoint x: 661, endPoint y: 213, distance: 64.4
click at [661, 213] on div "Medidas Text Block Selección rápida 3 escalones → Sofá bajo/estándar, puf, buta…" at bounding box center [823, 197] width 331 height 159
click at [709, 154] on icon at bounding box center [717, 150] width 18 height 18
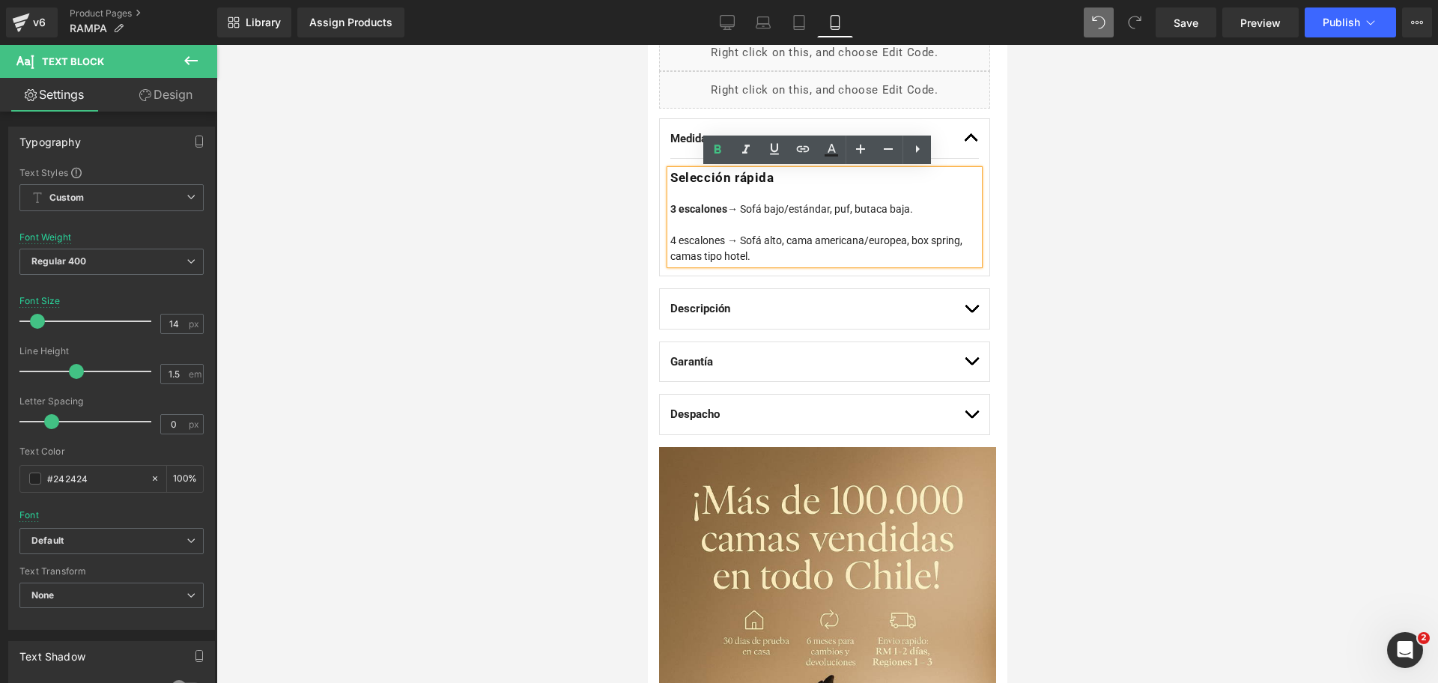
click at [741, 206] on div "3 escalones → Sofá bajo/estándar, puf, butaca baja." at bounding box center [823, 209] width 309 height 16
drag, startPoint x: 728, startPoint y: 242, endPoint x: 708, endPoint y: 189, distance: 56.9
click at [669, 236] on div "4 escalones → Sofá alto, cama americana/europea, box spring, camas tipo hotel." at bounding box center [823, 248] width 309 height 31
click at [719, 149] on icon at bounding box center [717, 150] width 18 height 18
click at [726, 237] on strong "4 escalones" at bounding box center [697, 240] width 57 height 12
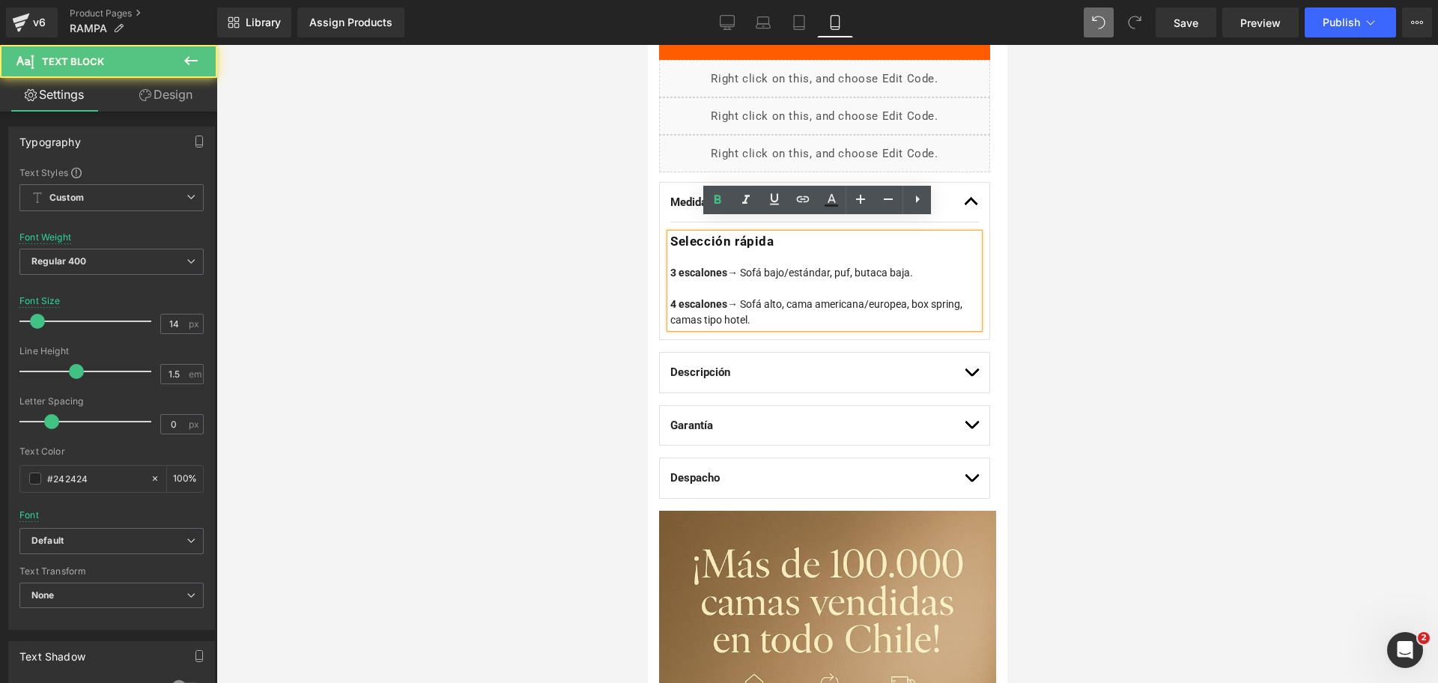
scroll to position [749, 0]
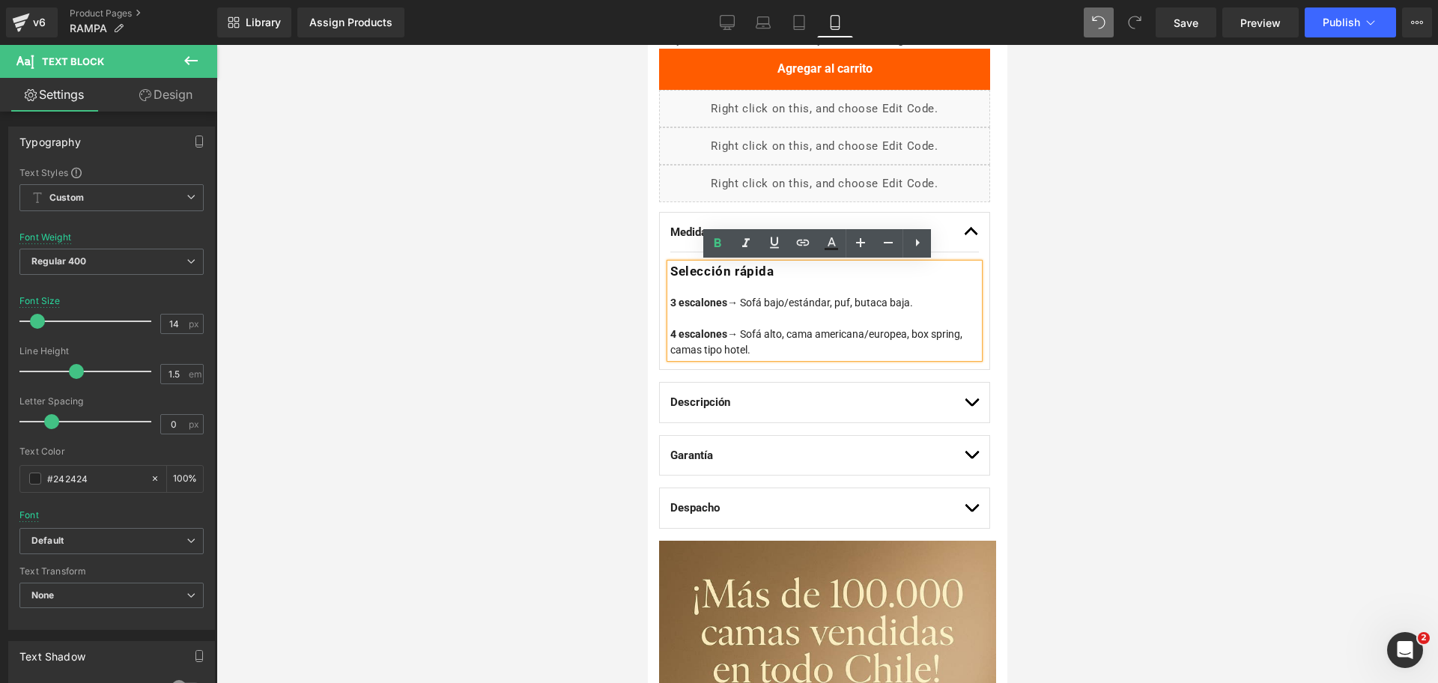
click at [778, 351] on div "4 escalones → Sofá alto, cama americana/europea, box spring, camas tipo hotel." at bounding box center [823, 342] width 309 height 31
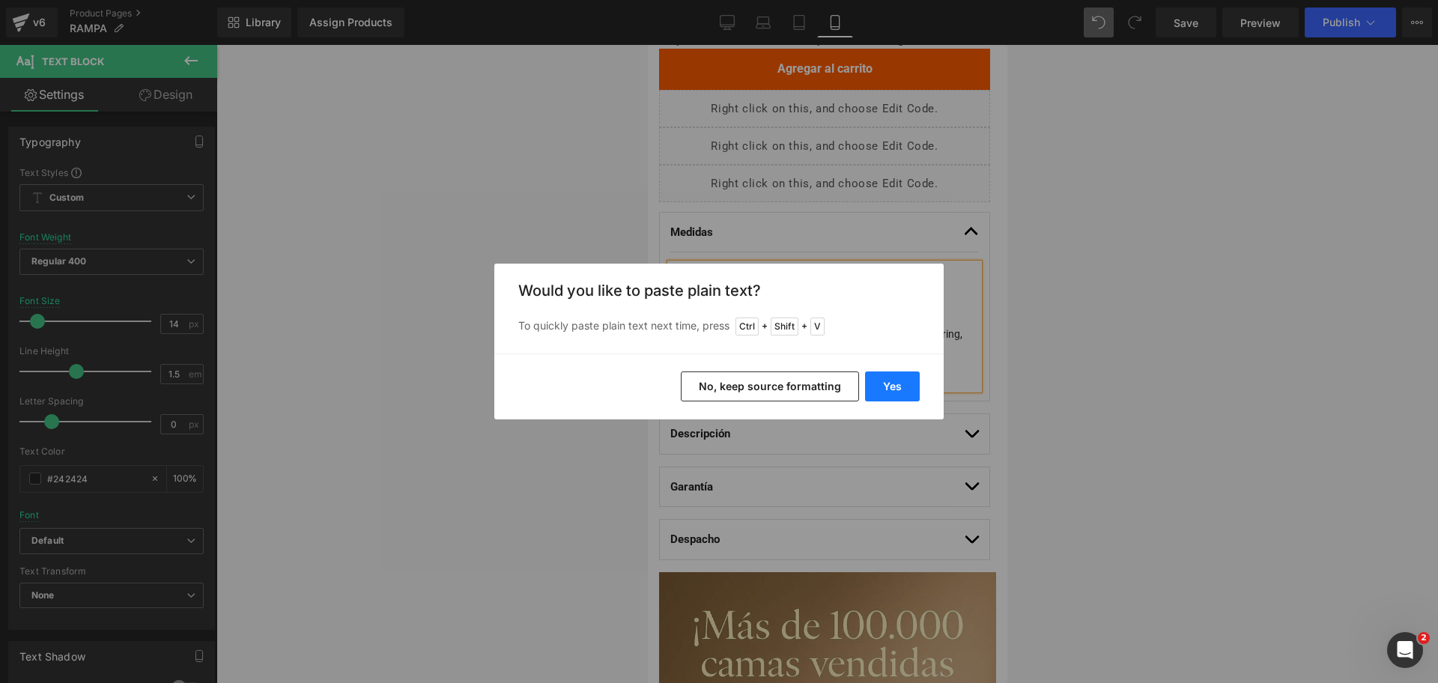
click at [888, 389] on button "Yes" at bounding box center [892, 386] width 55 height 30
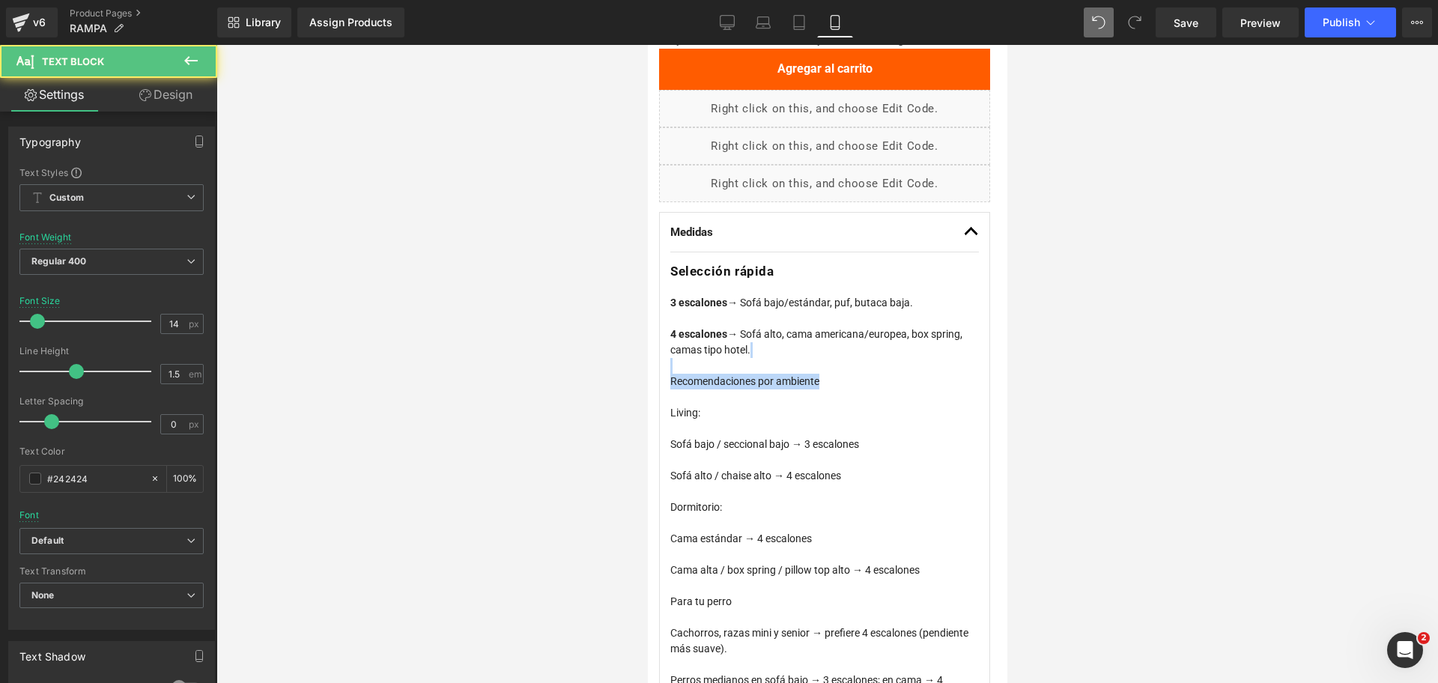
drag, startPoint x: 881, startPoint y: 383, endPoint x: 626, endPoint y: 359, distance: 256.4
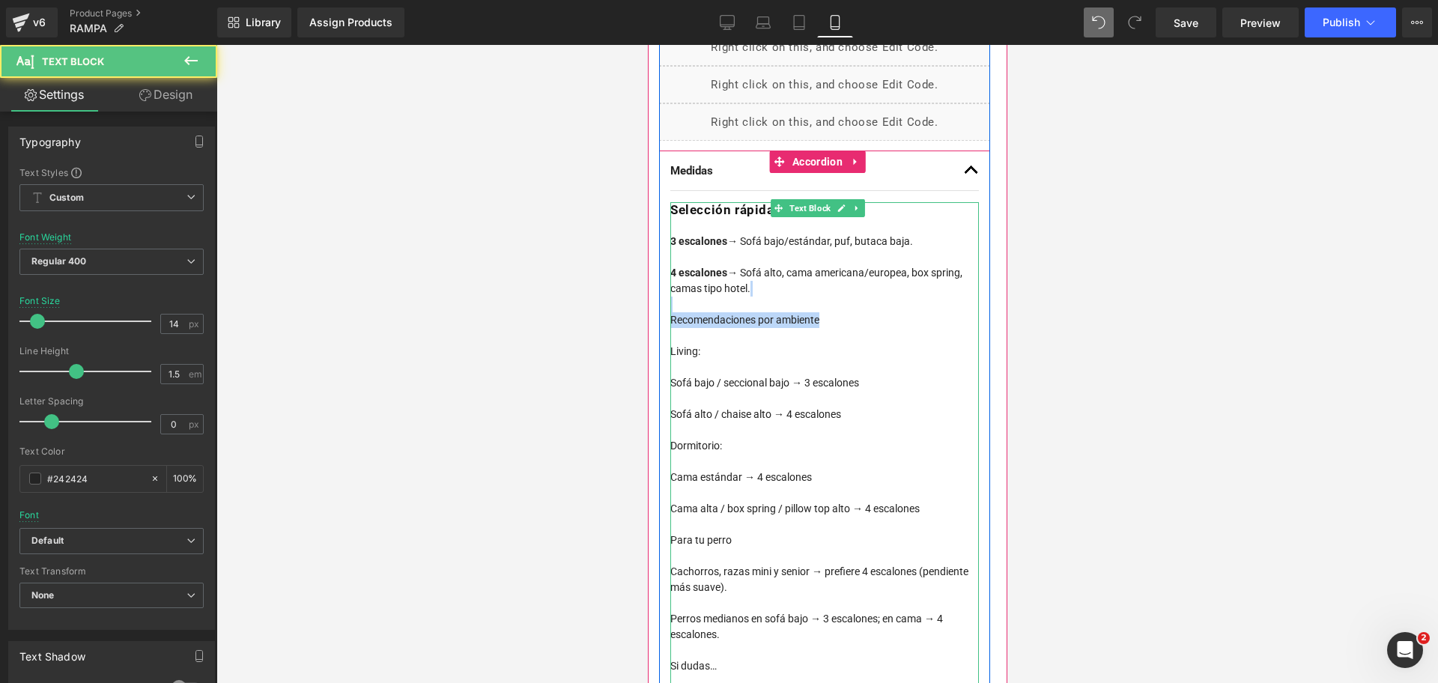
scroll to position [842, 0]
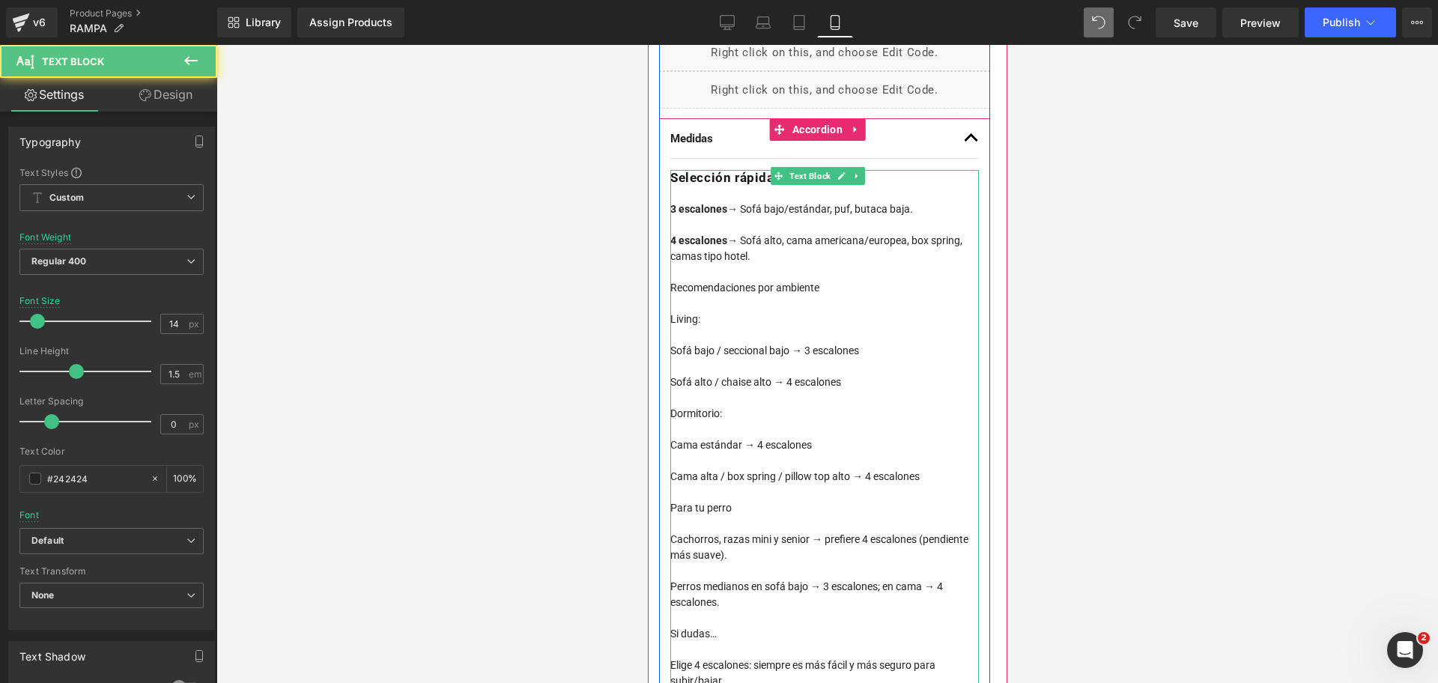
click at [782, 335] on div at bounding box center [823, 335] width 309 height 16
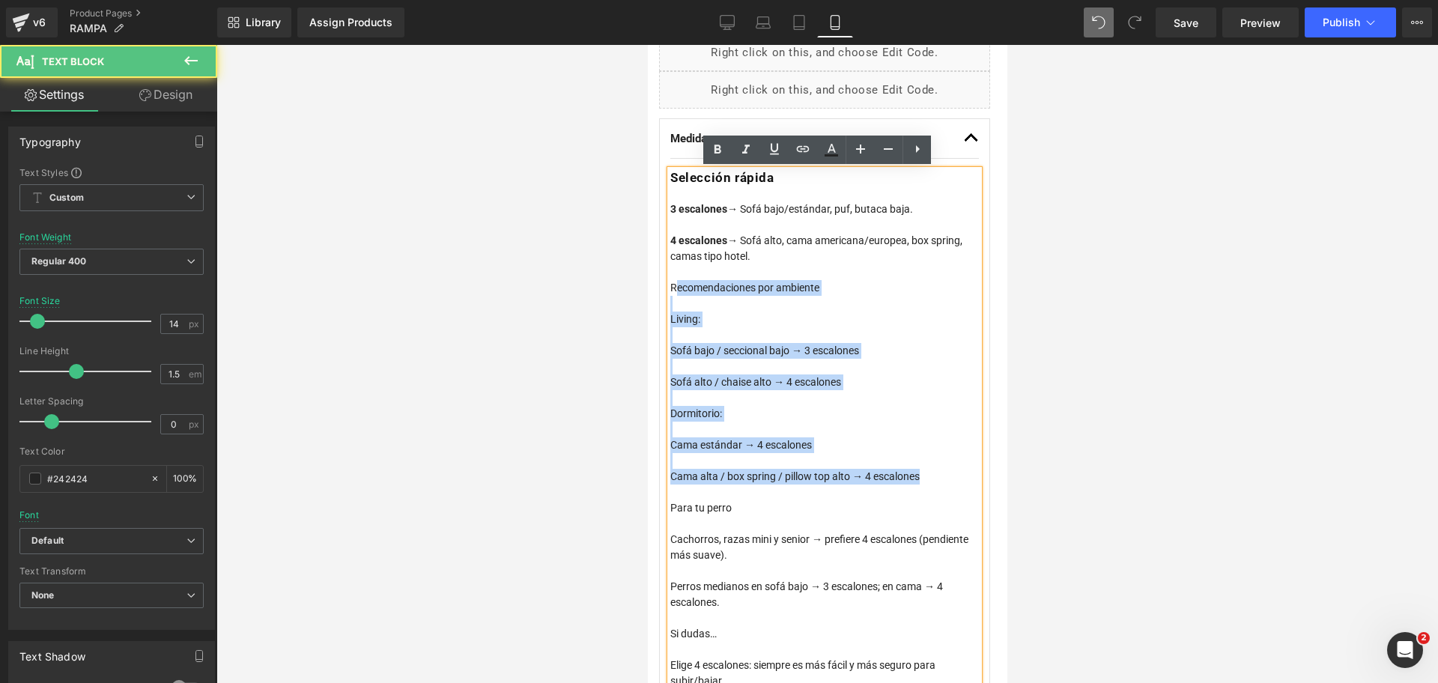
drag, startPoint x: 931, startPoint y: 472, endPoint x: 672, endPoint y: 288, distance: 316.9
click at [672, 288] on div "Selección rápida 3 escalones → Sofá bajo/estándar, puf, butaca baja. 4 escalone…" at bounding box center [823, 429] width 309 height 519
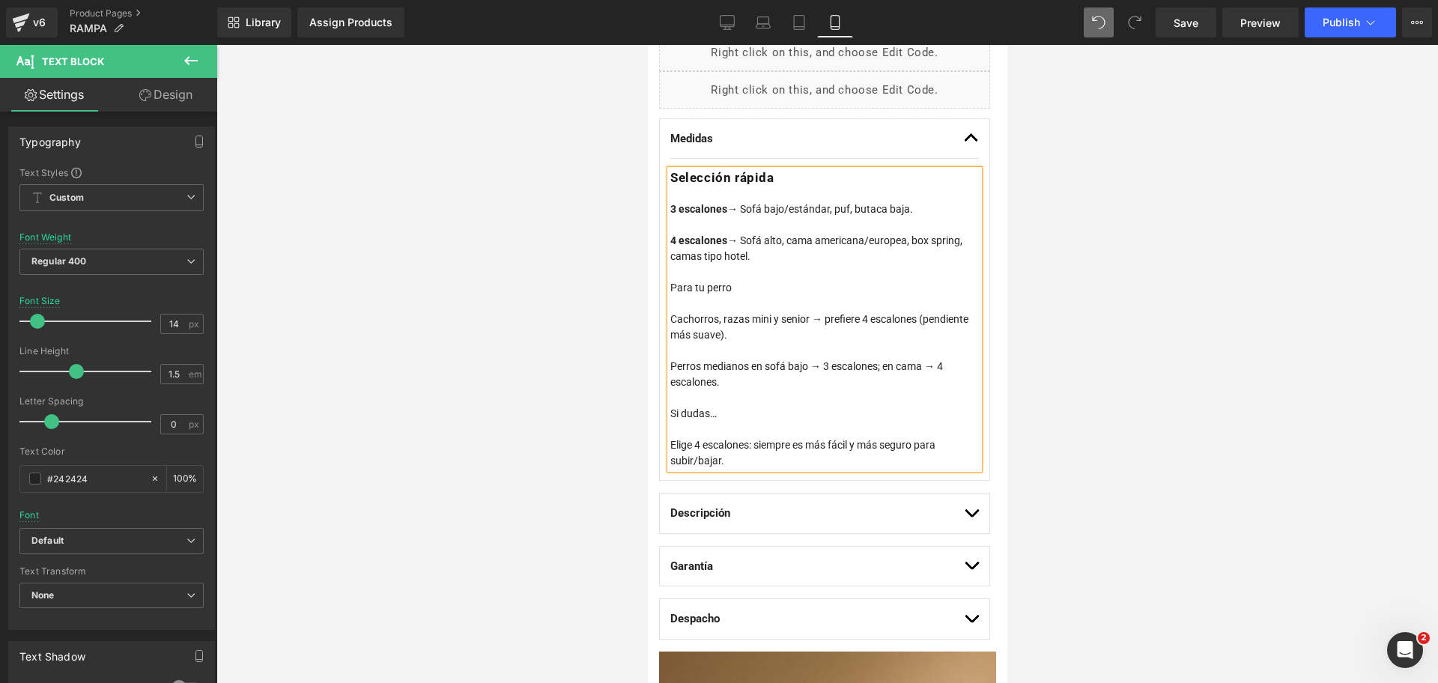
drag, startPoint x: 741, startPoint y: 297, endPoint x: 755, endPoint y: 294, distance: 14.7
click at [743, 297] on div at bounding box center [823, 304] width 309 height 16
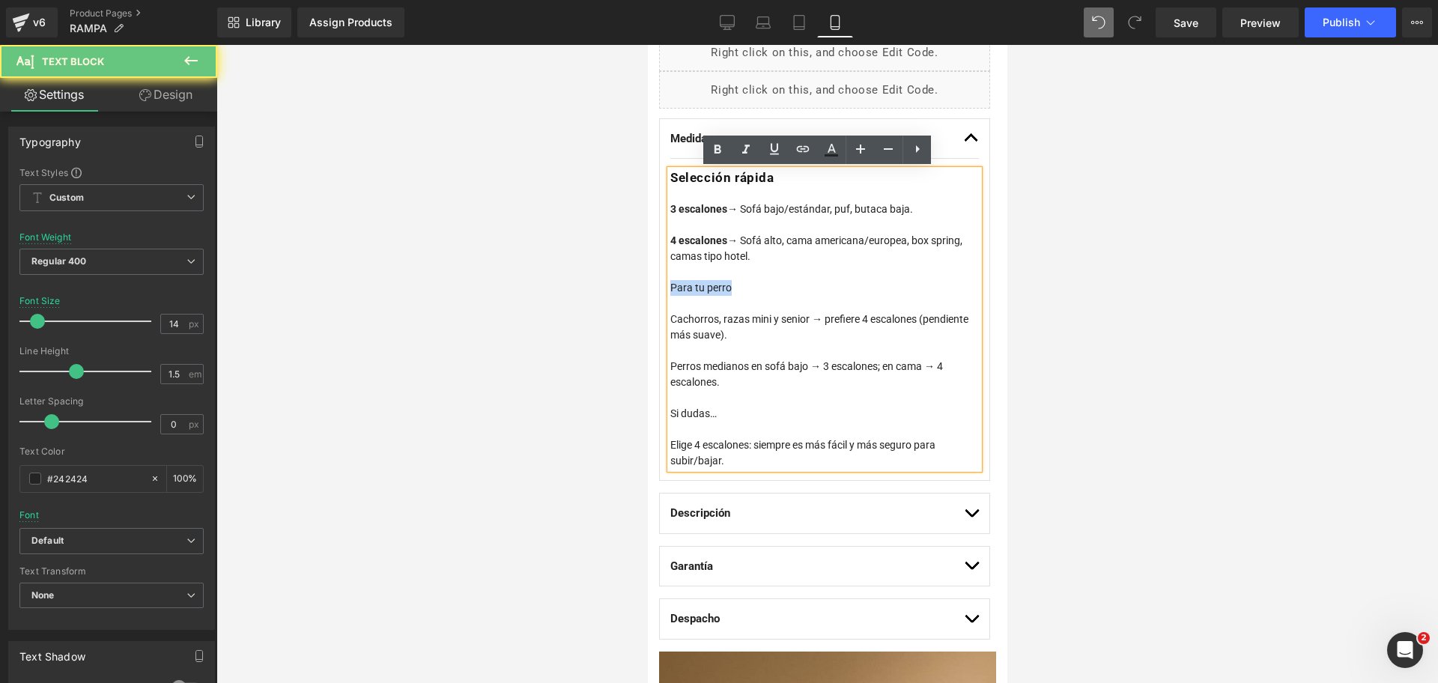
drag, startPoint x: 734, startPoint y: 290, endPoint x: 659, endPoint y: 288, distance: 74.9
click at [659, 288] on div "Medidas Text Block Selección rápida 3 escalones → Sofá bajo/estándar, puf, buta…" at bounding box center [823, 299] width 331 height 363
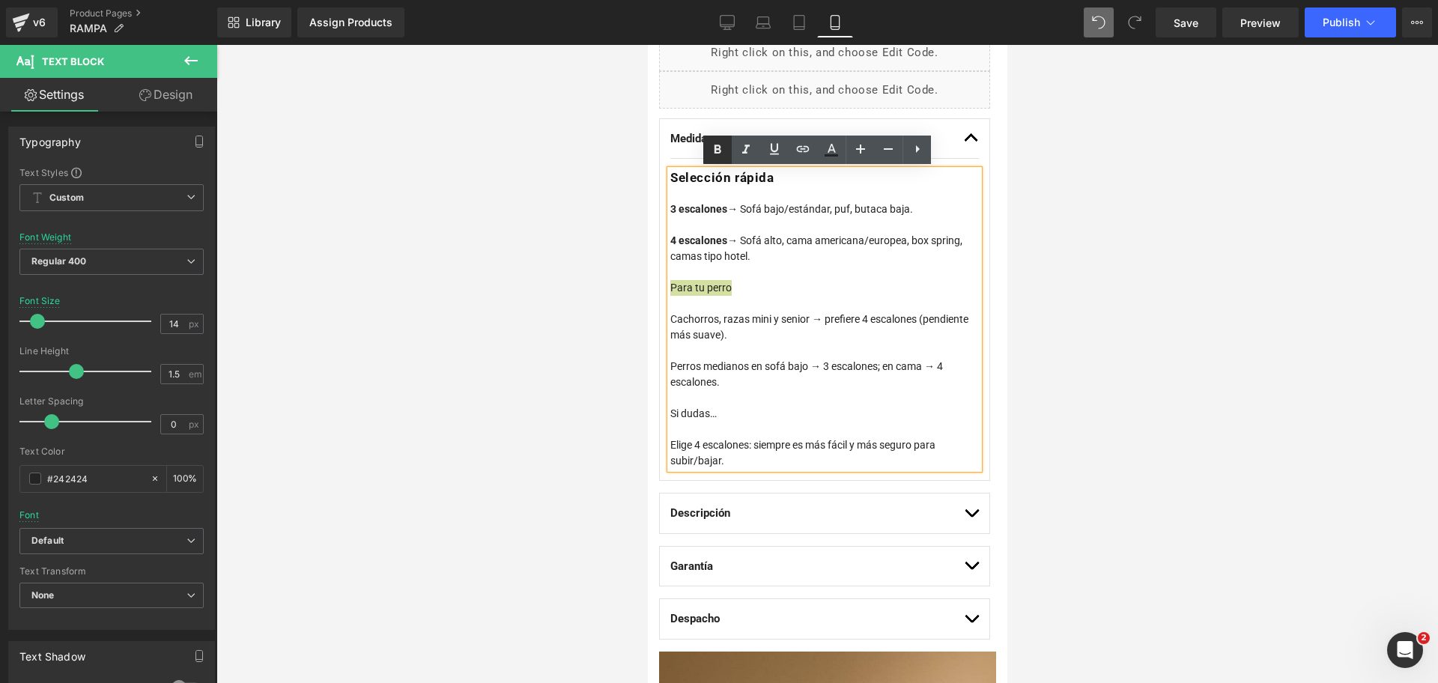
click at [729, 142] on link at bounding box center [717, 150] width 28 height 28
click at [741, 300] on div at bounding box center [823, 304] width 309 height 16
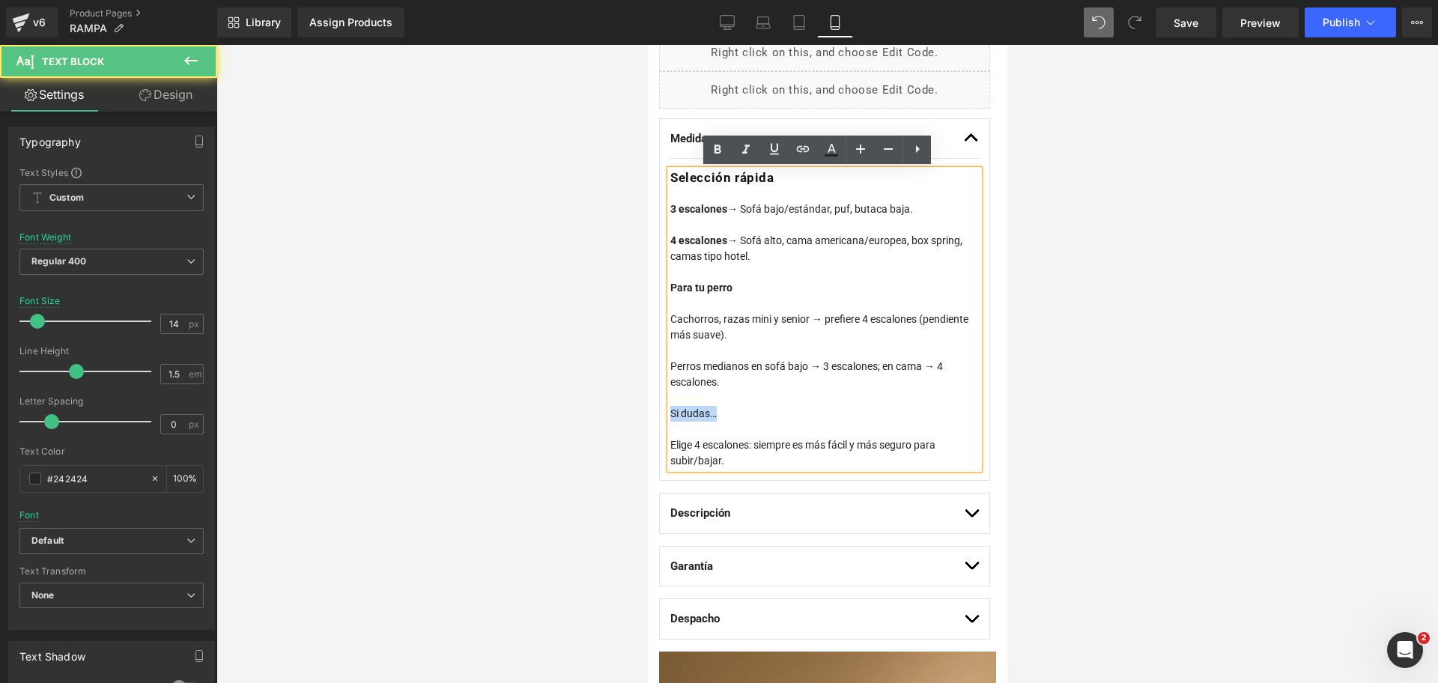
drag, startPoint x: 714, startPoint y: 412, endPoint x: 652, endPoint y: 419, distance: 63.3
click at [652, 419] on div "Loox (Star) - Star Badge Loox (Star) Rampa THE DOGS (P) Title Menos ansiedad, m…" at bounding box center [823, 178] width 353 height 945
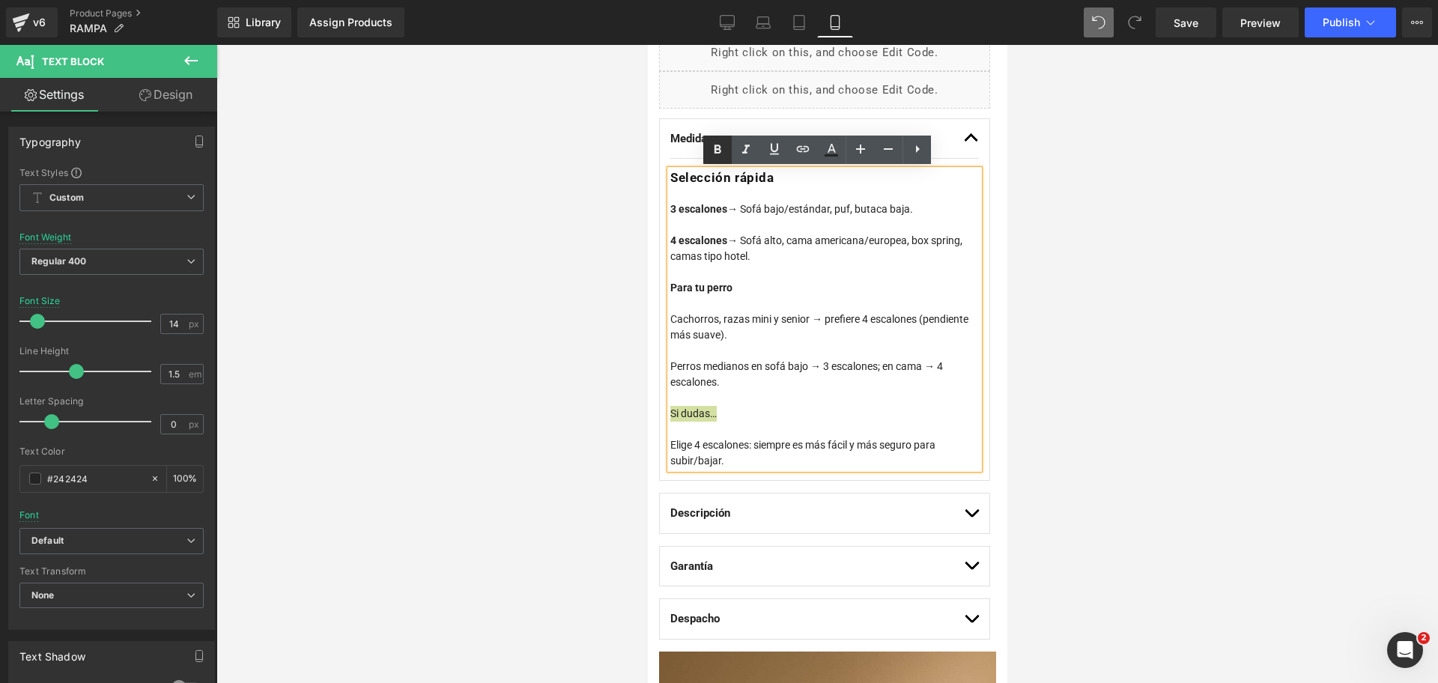
click at [708, 154] on link at bounding box center [717, 150] width 28 height 28
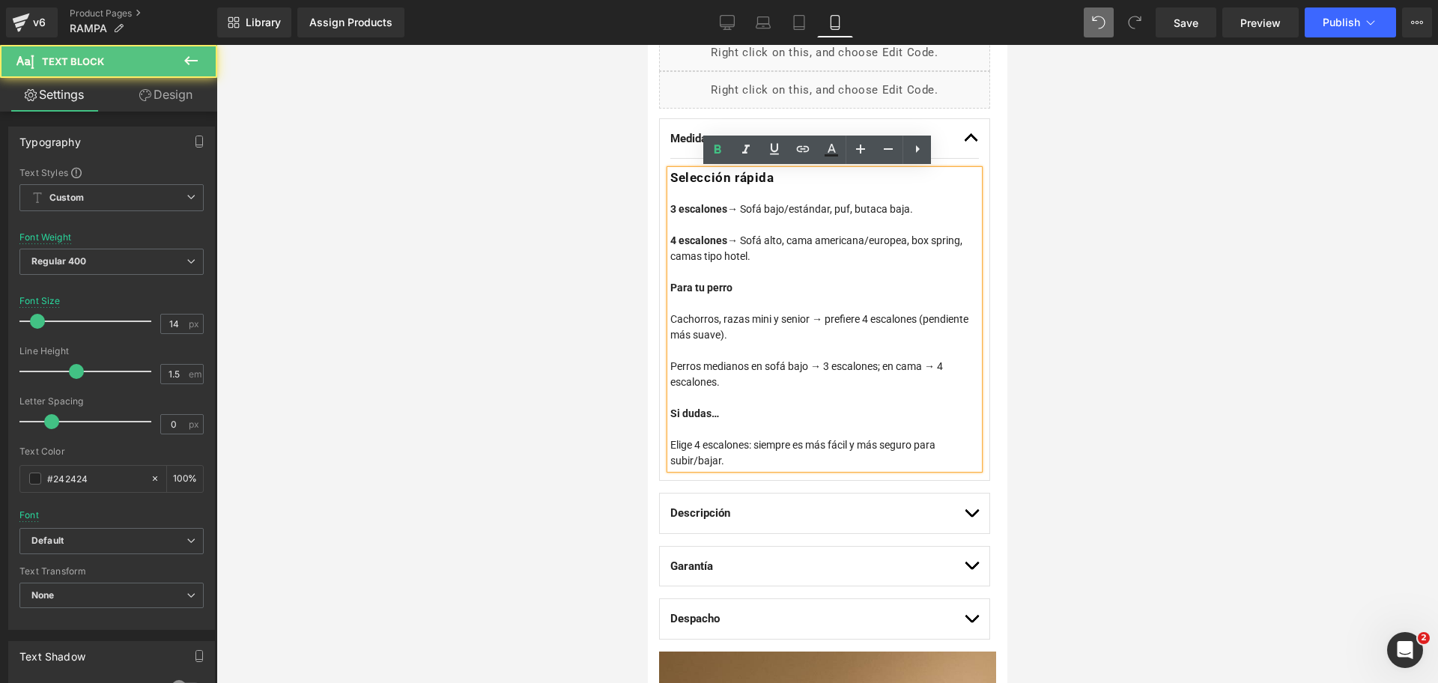
click at [739, 323] on div "Cachorros, razas mini y senior → prefiere 4 escalones (pendiente más suave)." at bounding box center [823, 327] width 309 height 31
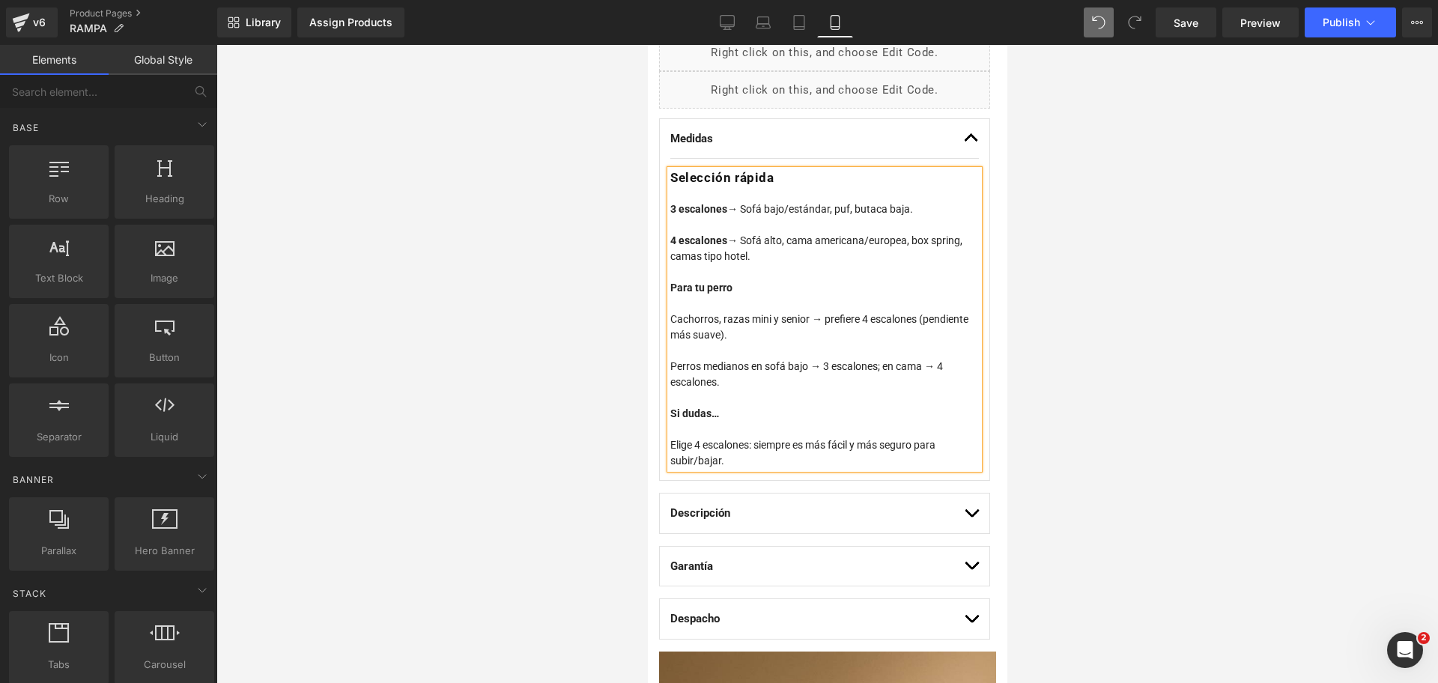
click at [1101, 315] on div at bounding box center [826, 364] width 1221 height 638
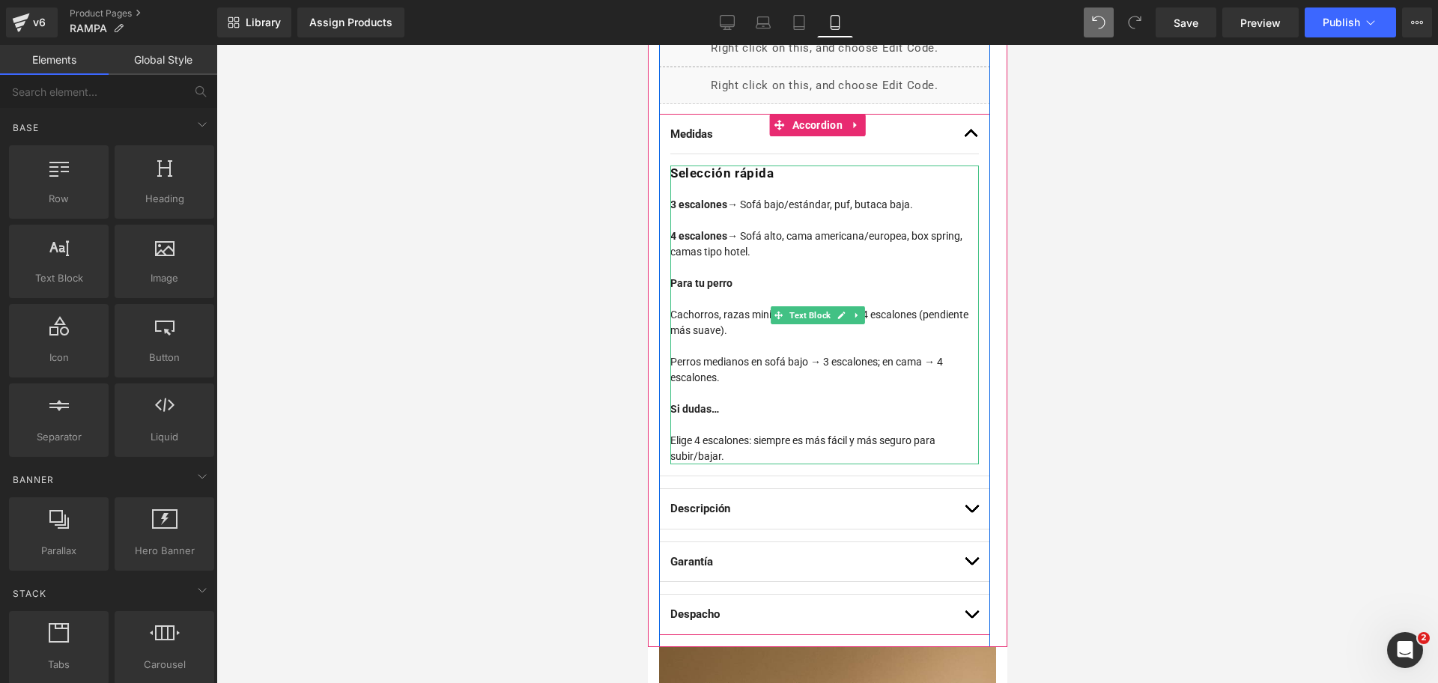
scroll to position [936, 0]
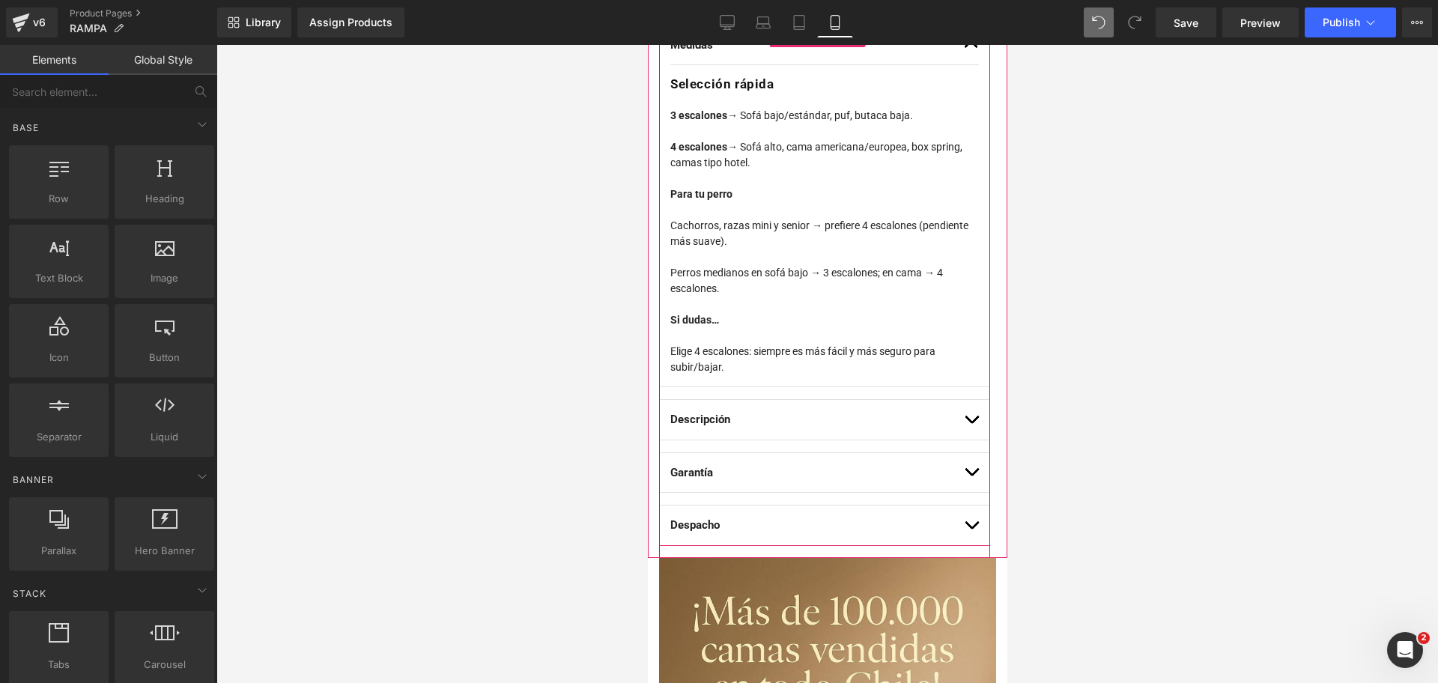
click at [971, 423] on span "button" at bounding box center [971, 423] width 0 height 0
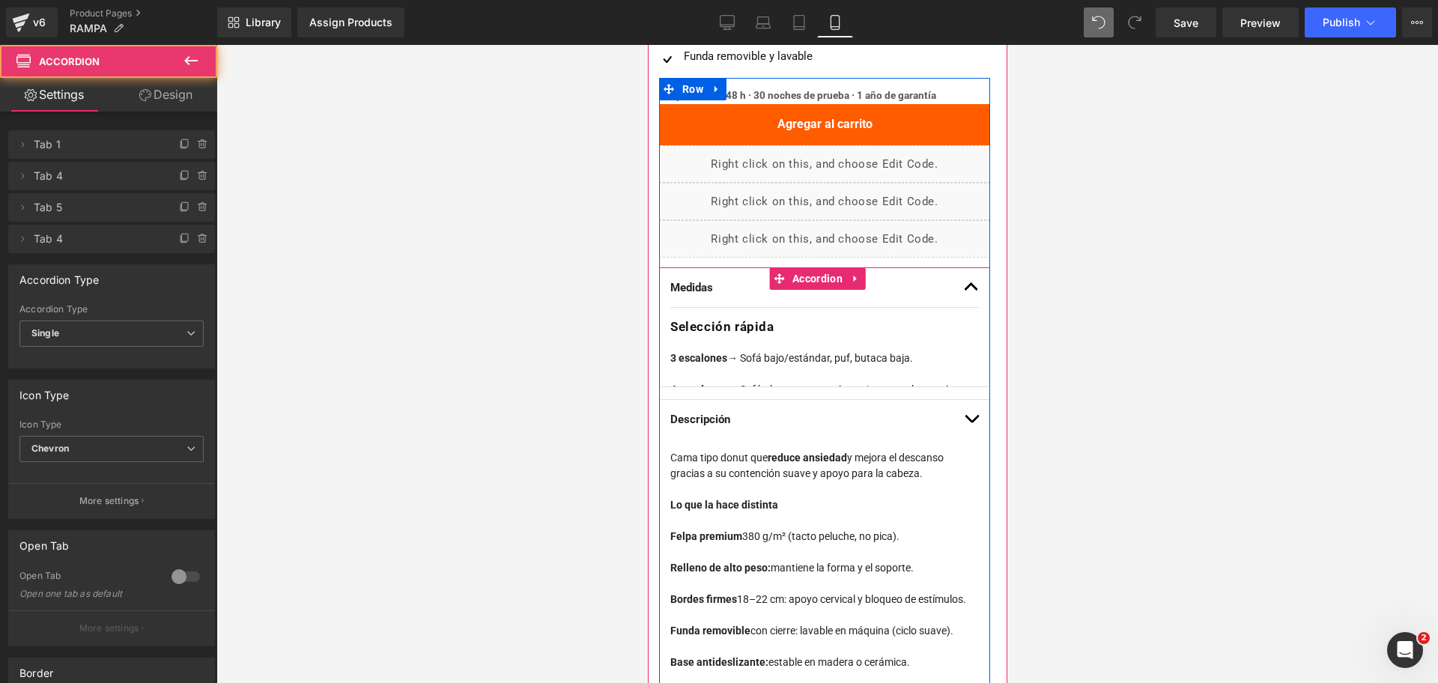
scroll to position [615, 0]
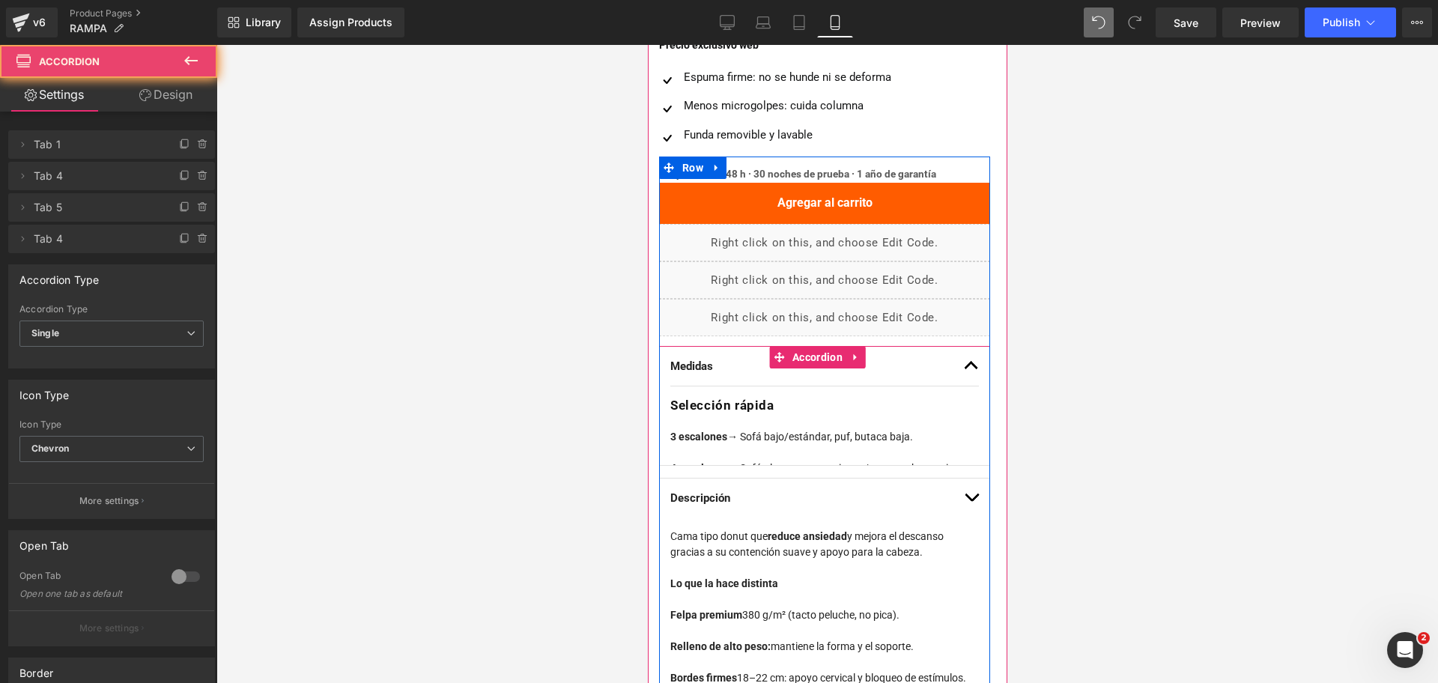
click at [963, 479] on button "button" at bounding box center [970, 499] width 15 height 40
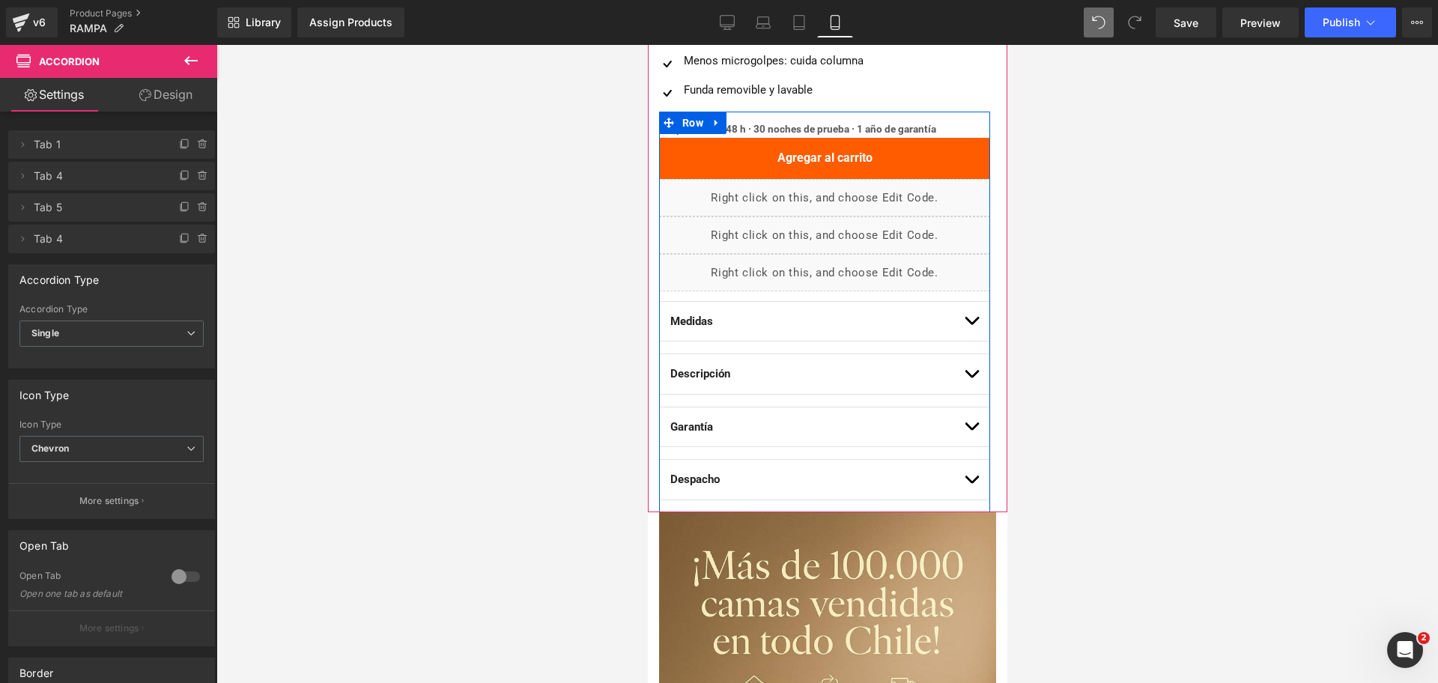
scroll to position [708, 0]
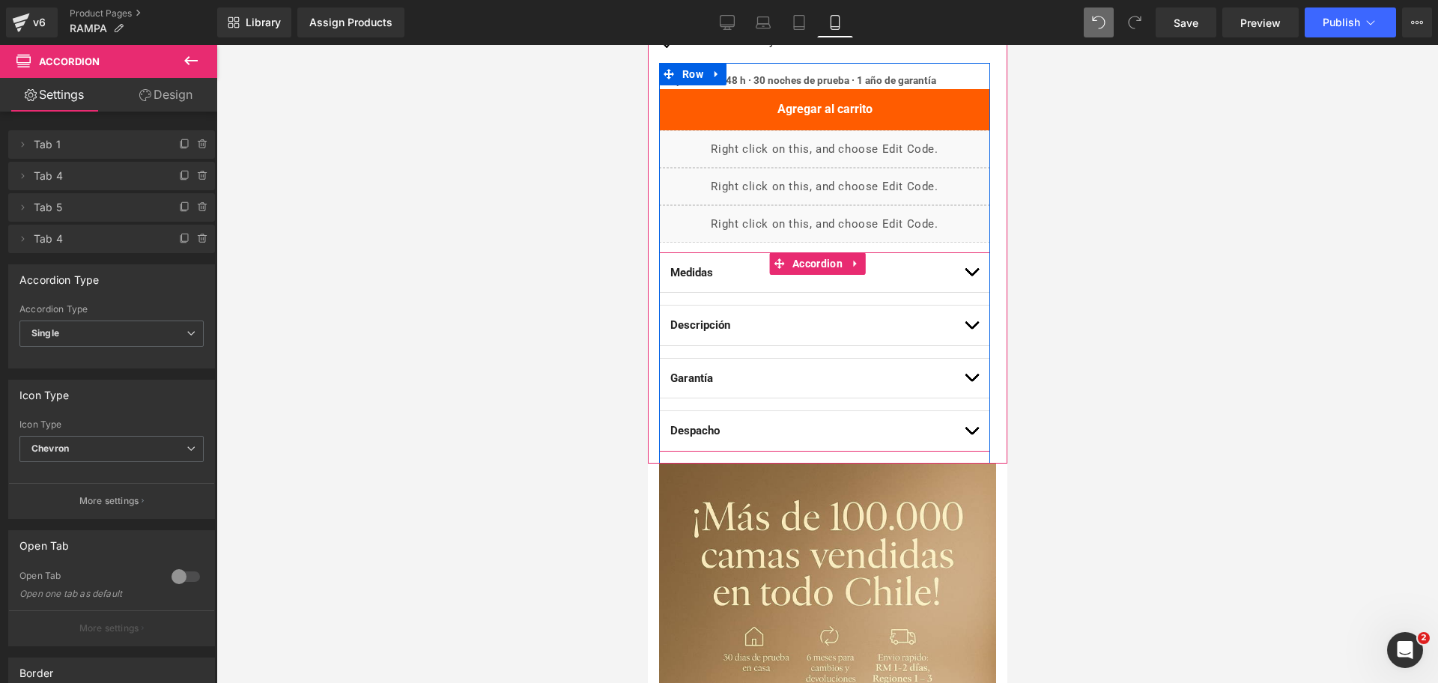
click at [963, 321] on button "button" at bounding box center [970, 326] width 15 height 40
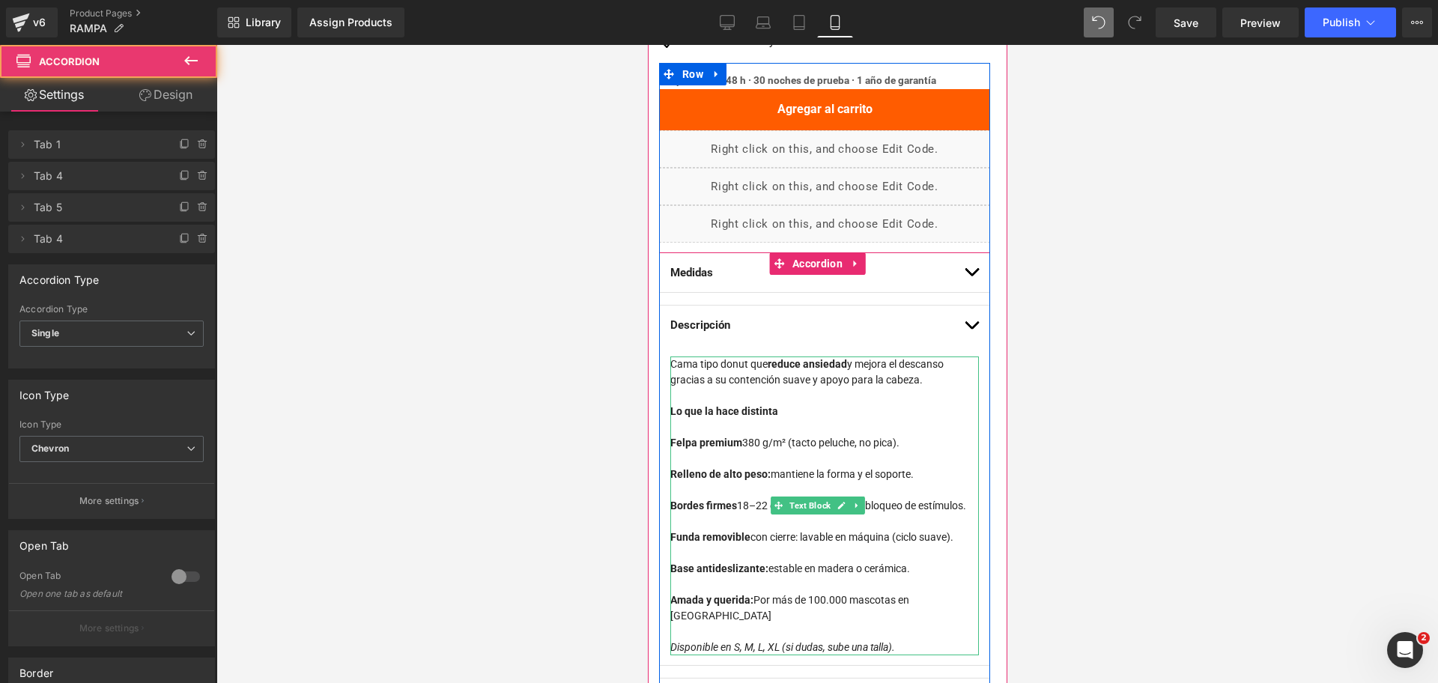
click at [865, 372] on div "Cama tipo donut que r educe ansiedad y mejora el descanso gracias a su contenci…" at bounding box center [823, 371] width 309 height 31
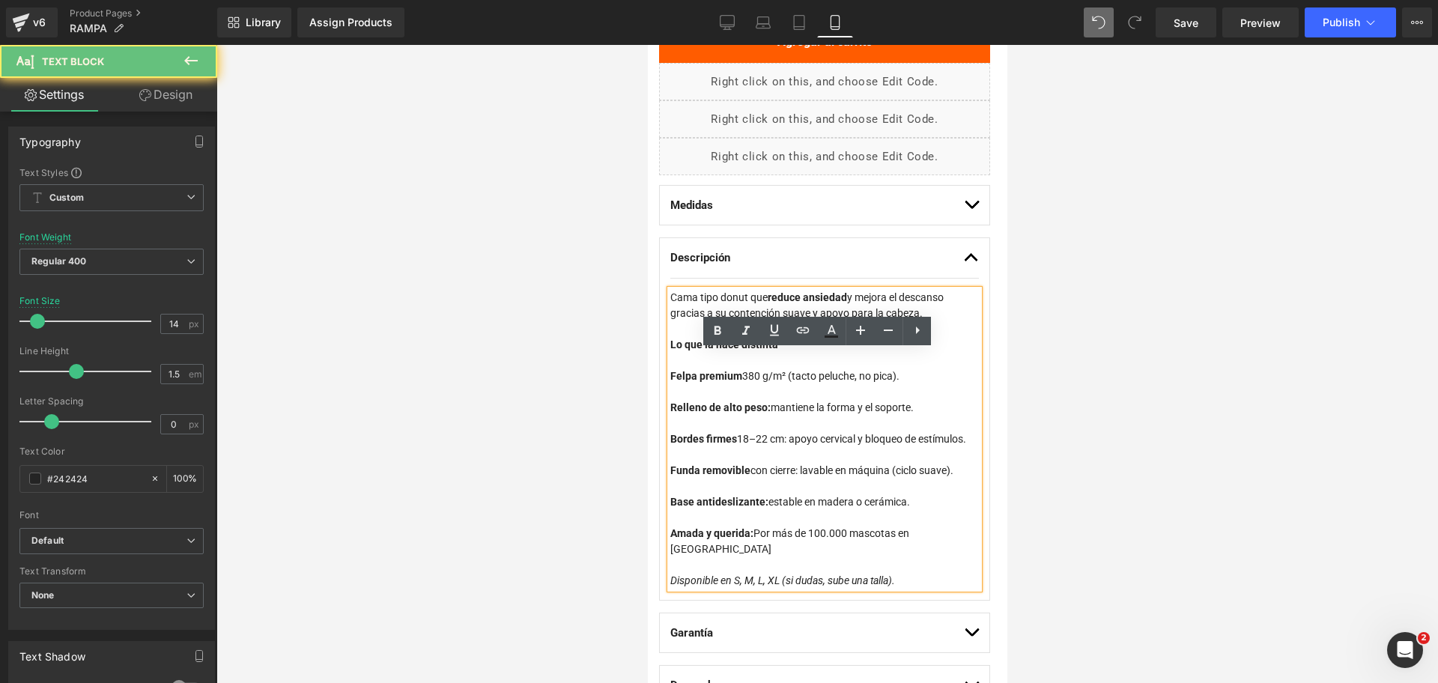
scroll to position [802, 0]
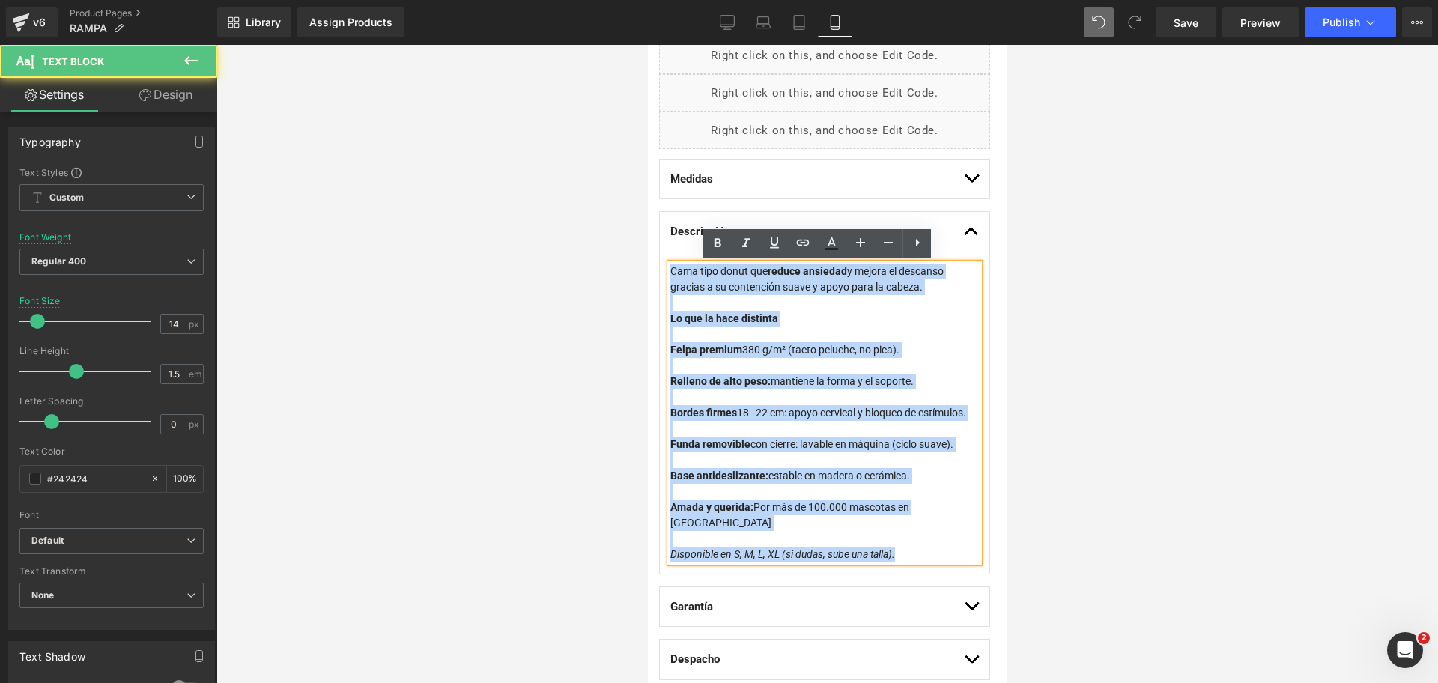
drag, startPoint x: 911, startPoint y: 554, endPoint x: 613, endPoint y: 177, distance: 480.9
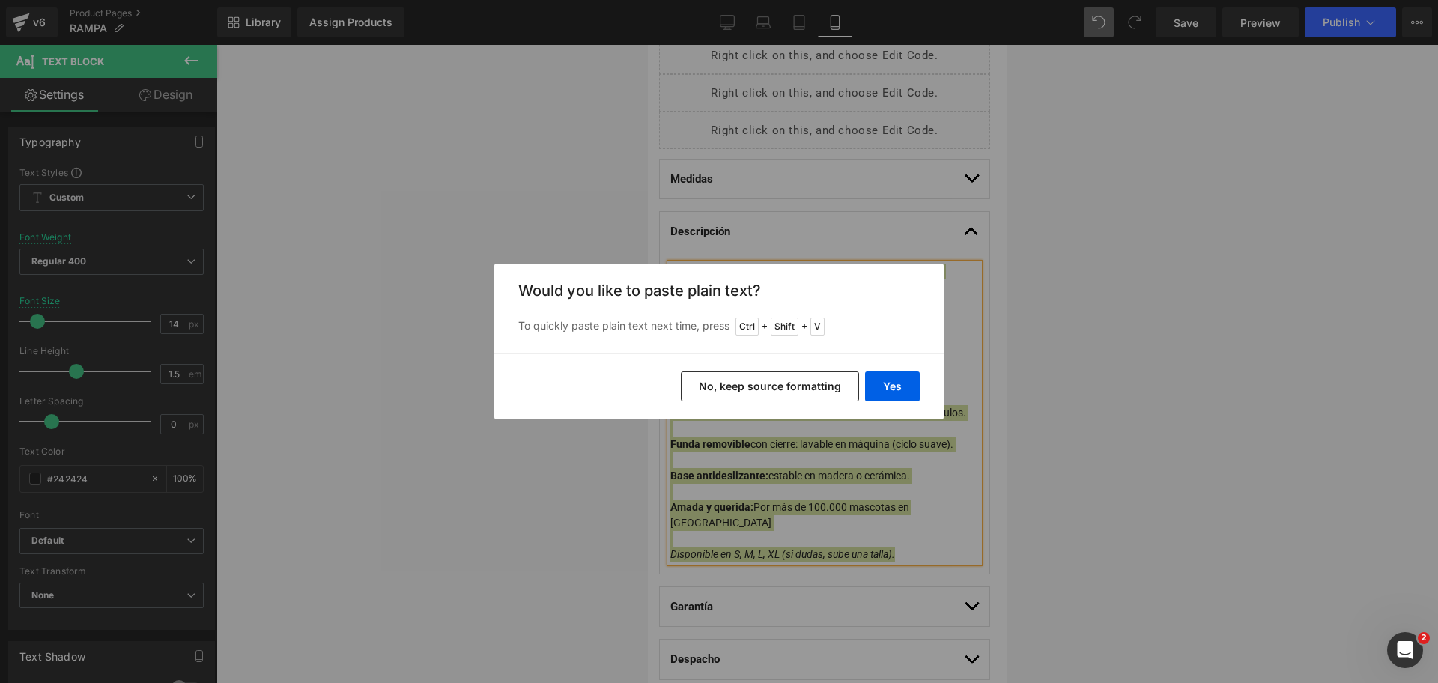
click at [814, 389] on button "No, keep source formatting" at bounding box center [770, 386] width 178 height 30
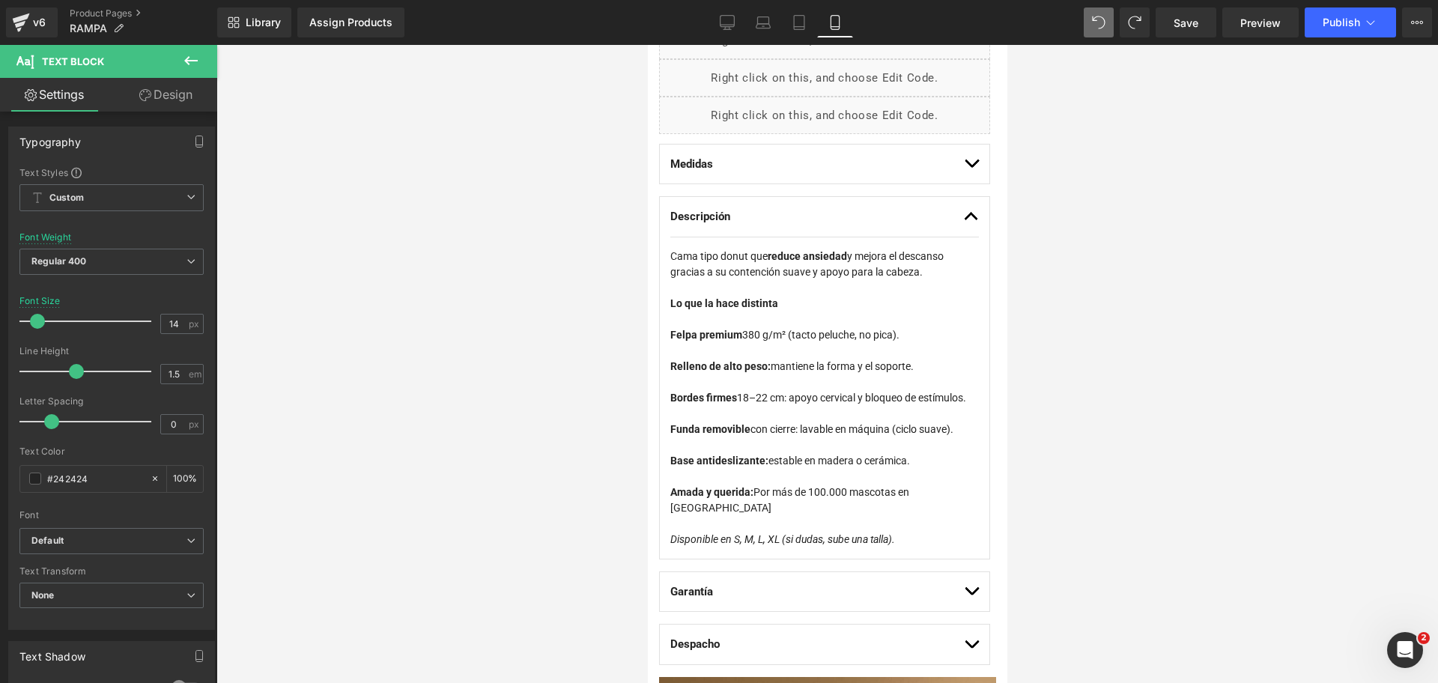
scroll to position [805, 0]
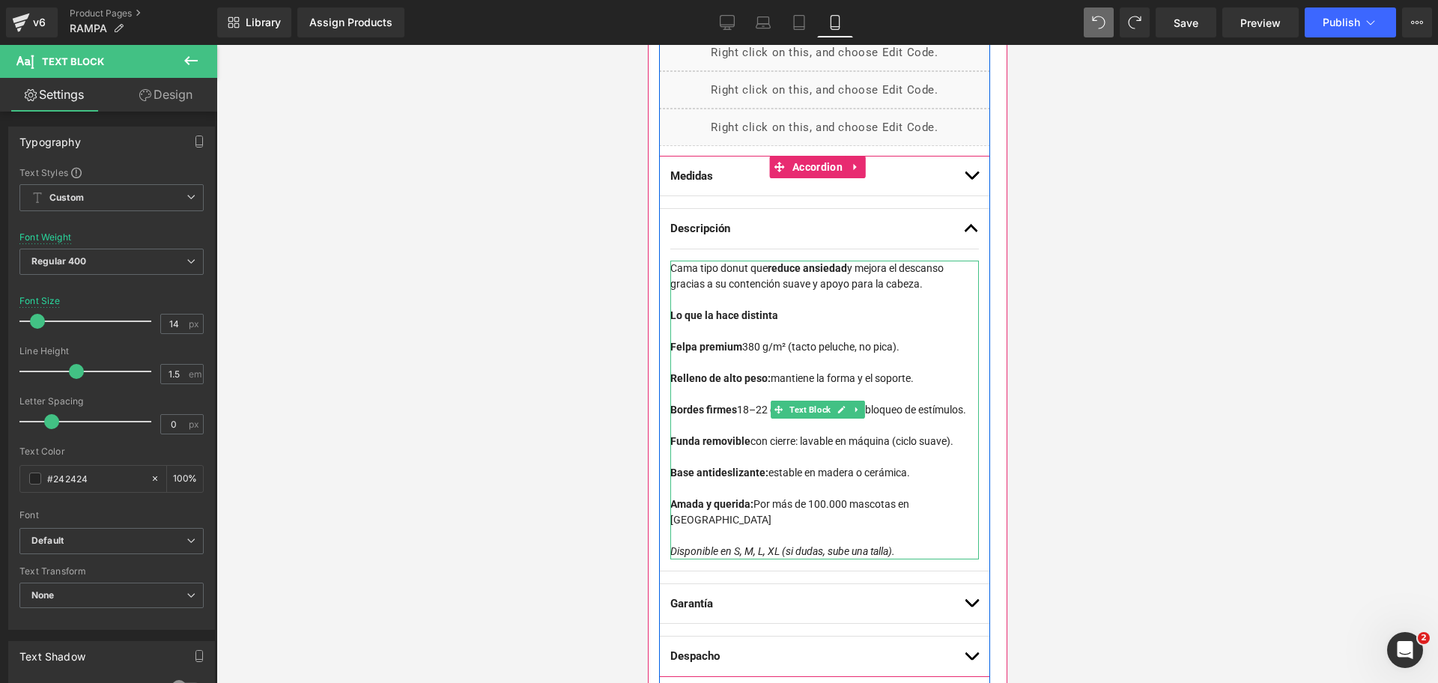
click at [865, 363] on div at bounding box center [823, 363] width 309 height 16
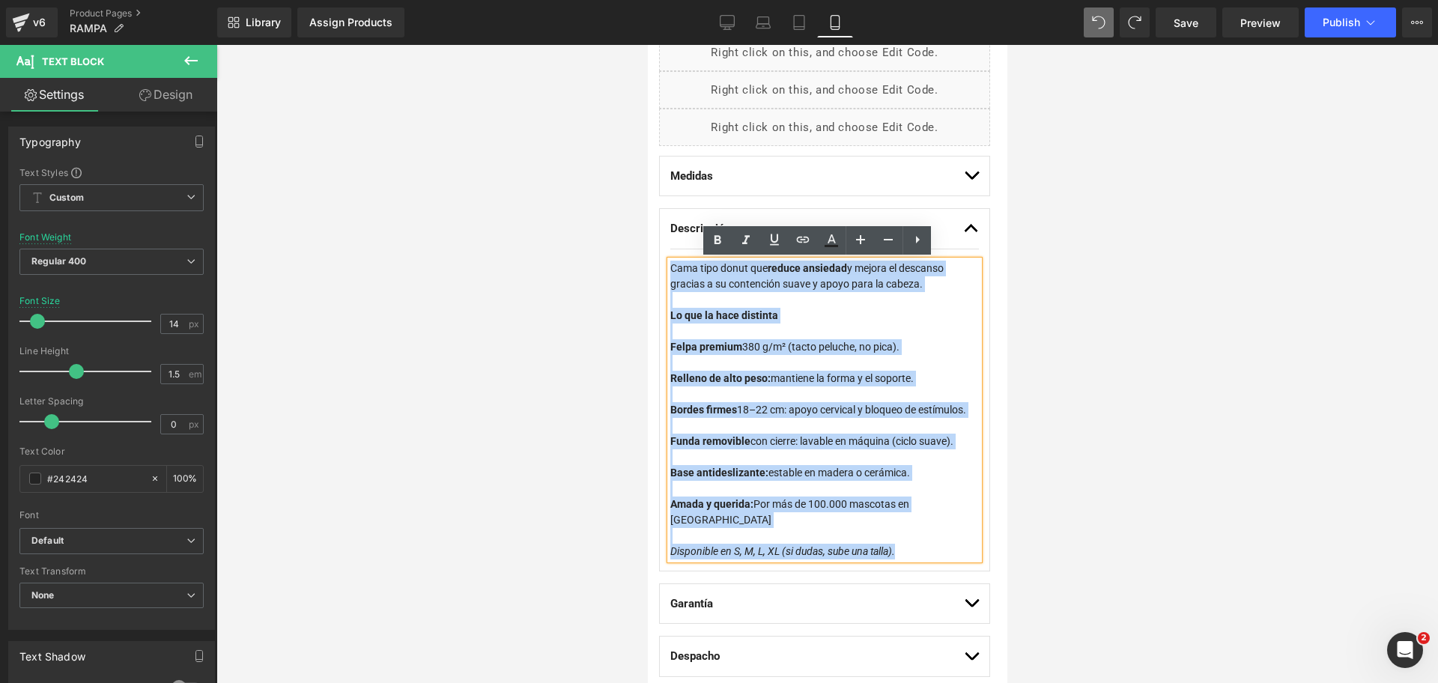
drag, startPoint x: 917, startPoint y: 547, endPoint x: 649, endPoint y: 243, distance: 405.9
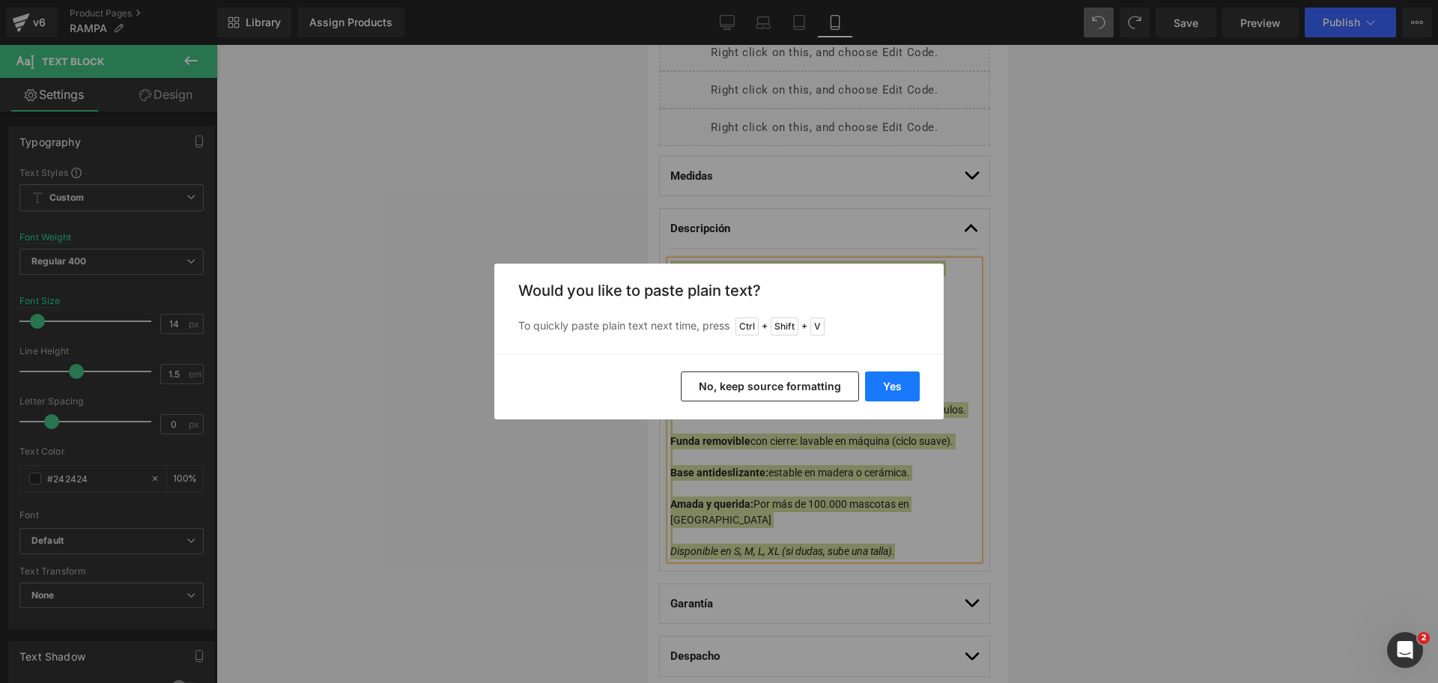
click at [908, 384] on button "Yes" at bounding box center [892, 386] width 55 height 30
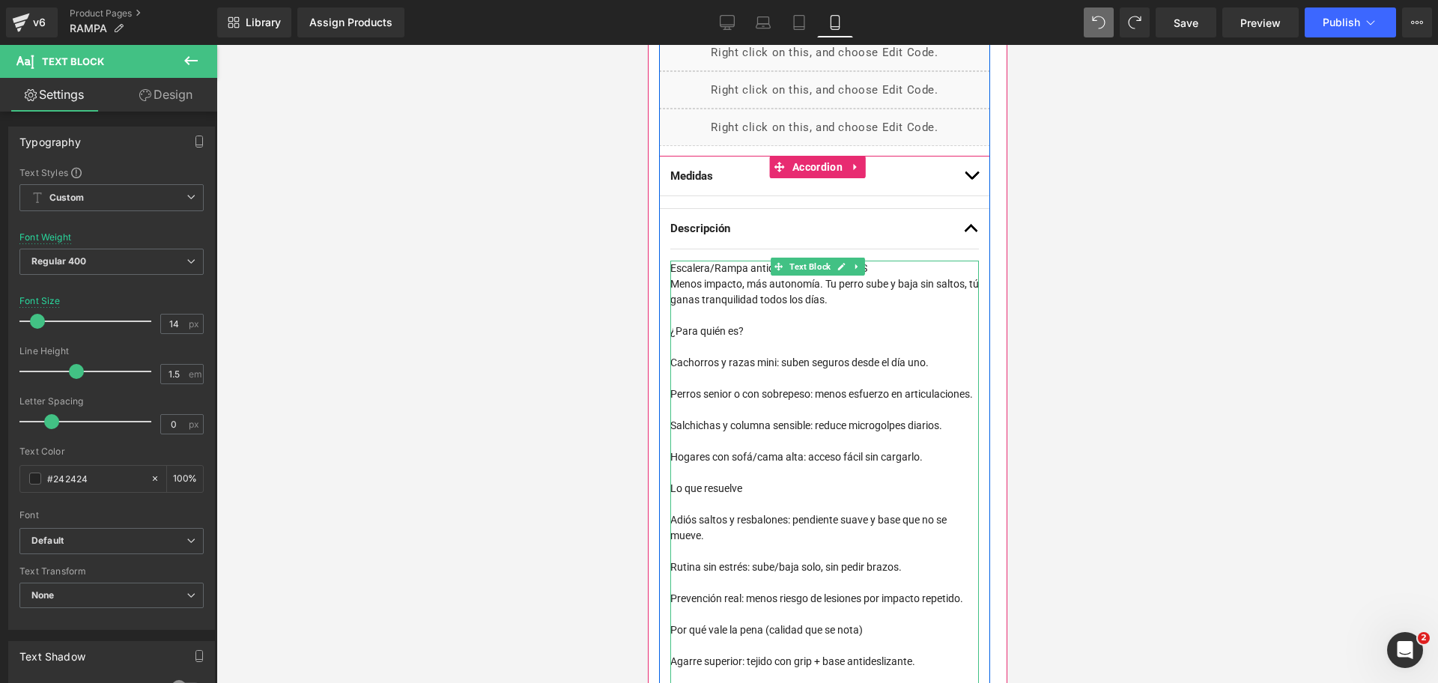
click at [748, 274] on div "Escalera/Rampa antideslizante THE DOGS" at bounding box center [823, 269] width 309 height 16
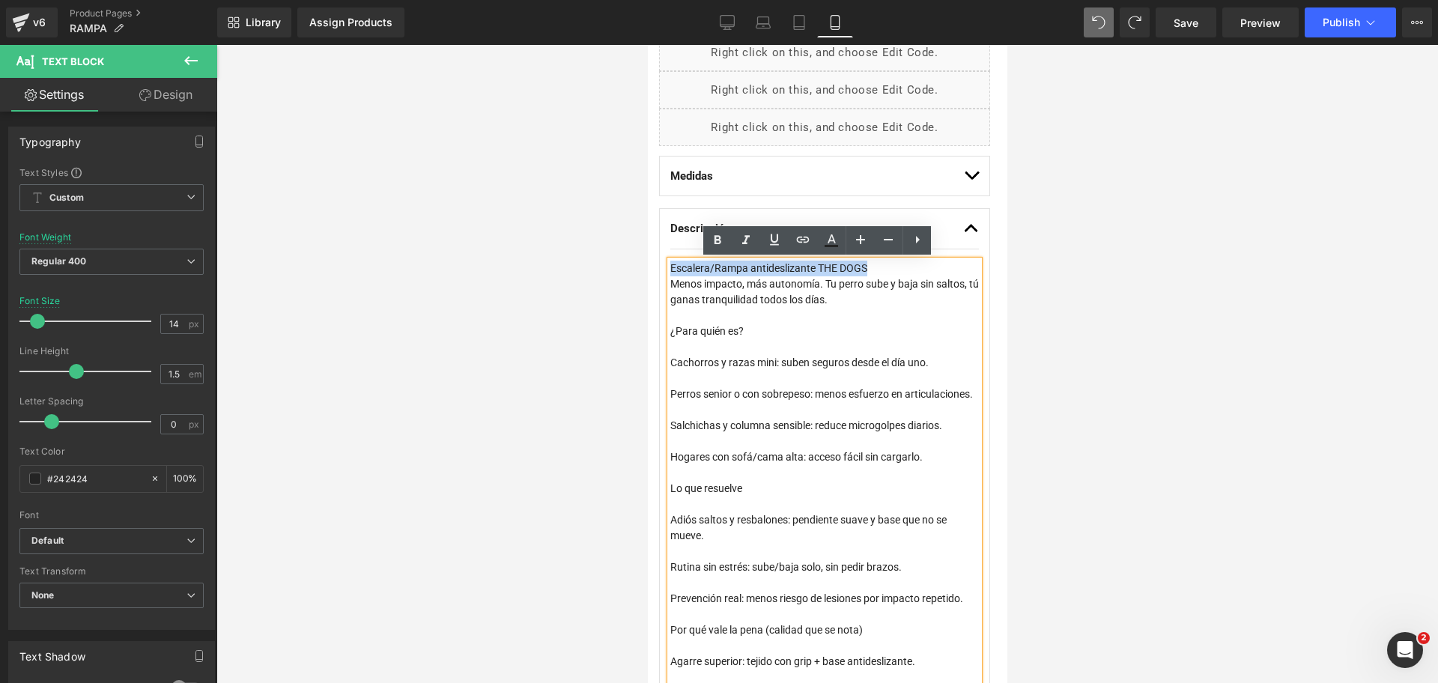
drag, startPoint x: 866, startPoint y: 265, endPoint x: 671, endPoint y: 263, distance: 195.5
click at [671, 263] on div "Escalera/Rampa antideslizante THE DOGS" at bounding box center [823, 269] width 309 height 16
click at [720, 237] on icon at bounding box center [717, 239] width 7 height 9
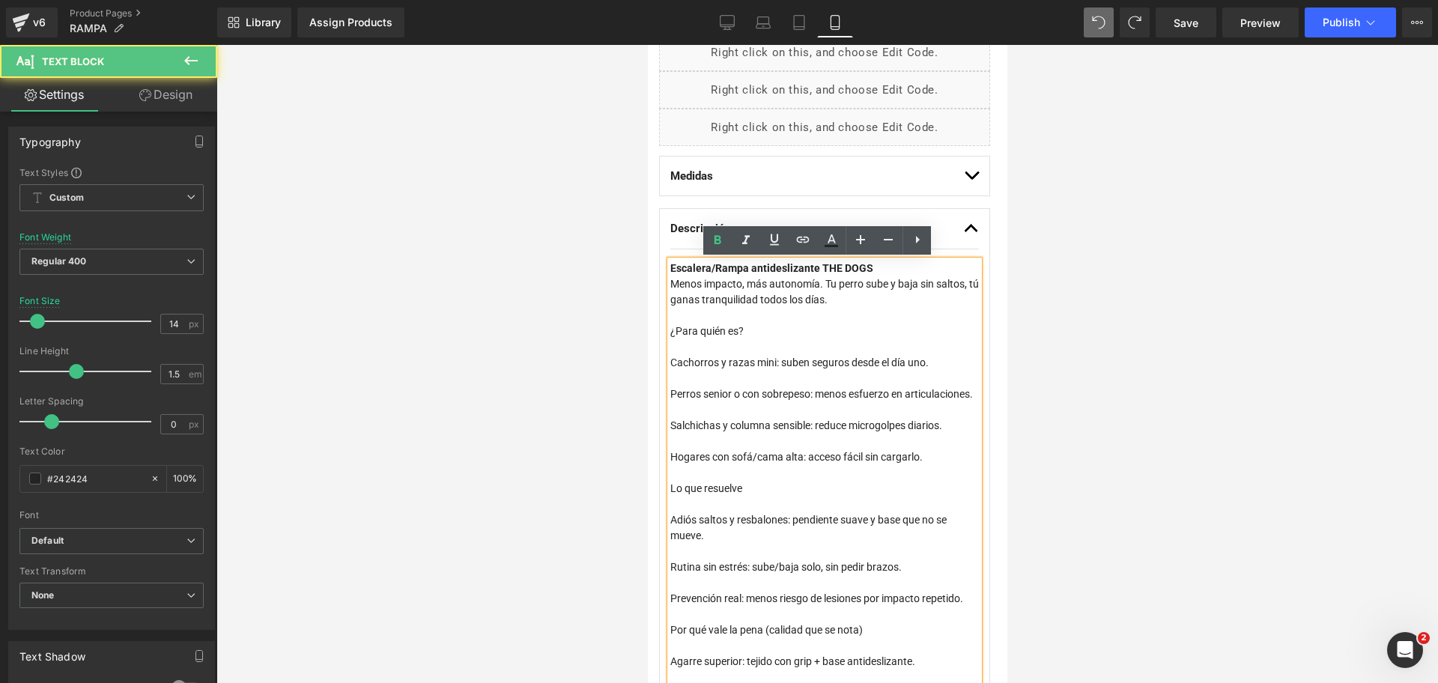
click at [740, 318] on div at bounding box center [823, 316] width 309 height 16
click at [754, 344] on div at bounding box center [823, 347] width 309 height 16
click at [760, 335] on div "¿Para quién es?" at bounding box center [823, 332] width 309 height 16
drag, startPoint x: 767, startPoint y: 327, endPoint x: 670, endPoint y: 326, distance: 96.6
click at [670, 326] on div "¿Para quién es?" at bounding box center [823, 332] width 309 height 16
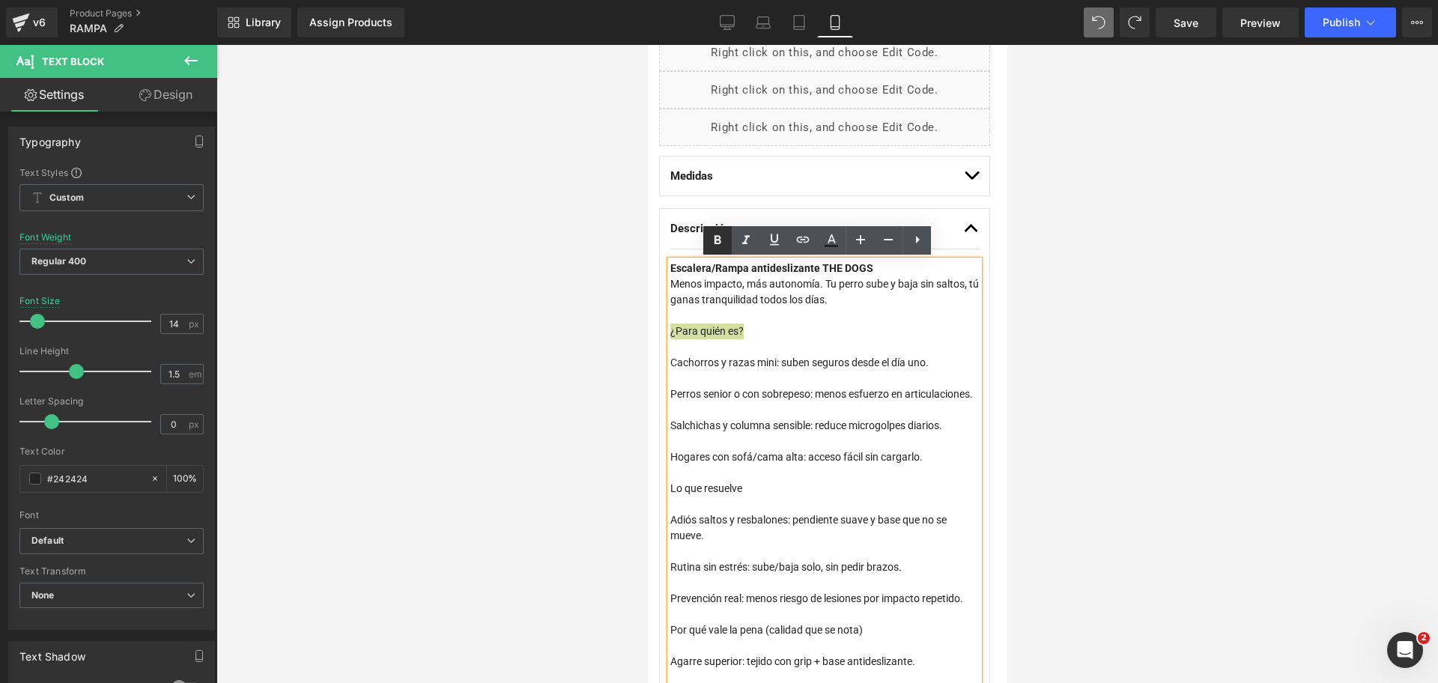
click at [724, 238] on icon at bounding box center [717, 240] width 18 height 18
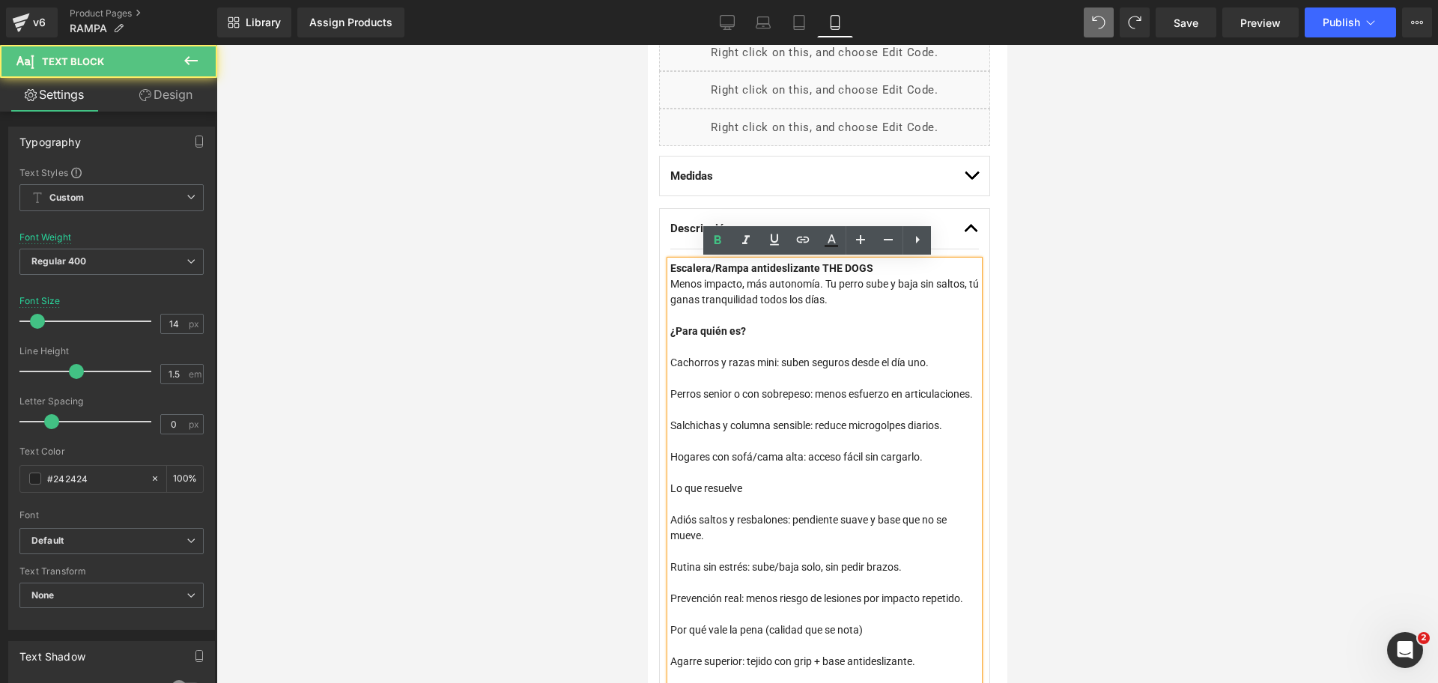
click at [726, 339] on div at bounding box center [823, 347] width 309 height 16
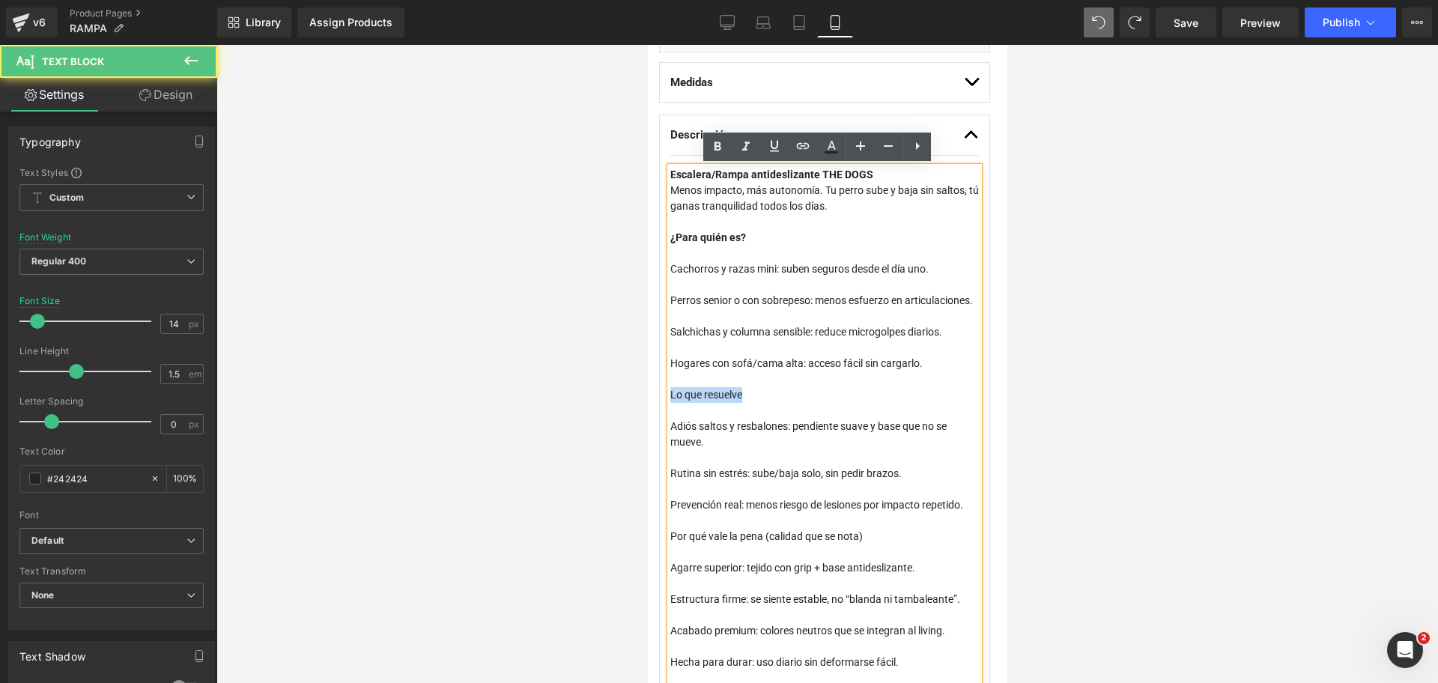
drag, startPoint x: 774, startPoint y: 413, endPoint x: 672, endPoint y: 407, distance: 102.0
click at [672, 403] on div "Lo que resuelve" at bounding box center [823, 395] width 309 height 16
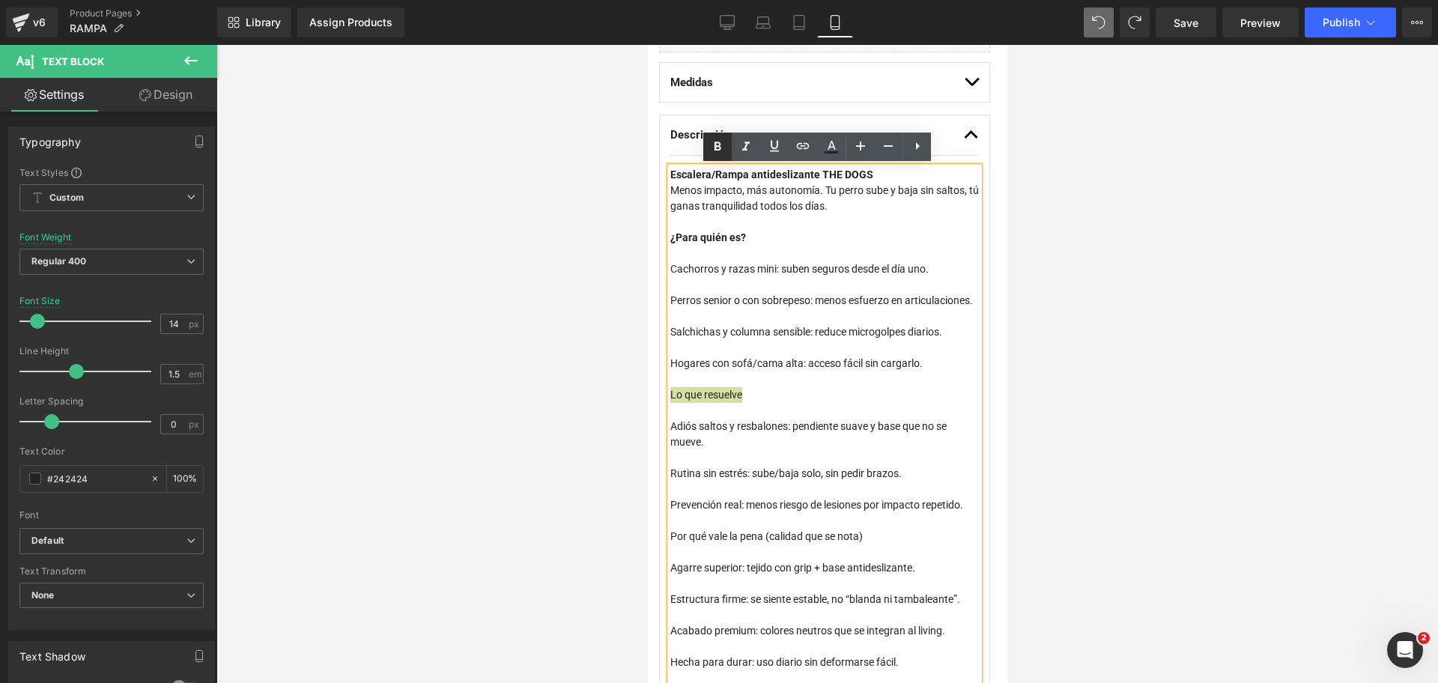
click at [717, 146] on icon at bounding box center [717, 146] width 7 height 9
click at [742, 300] on div "Perros senior o con sobrepeso: menos esfuerzo en articulaciones." at bounding box center [823, 301] width 309 height 16
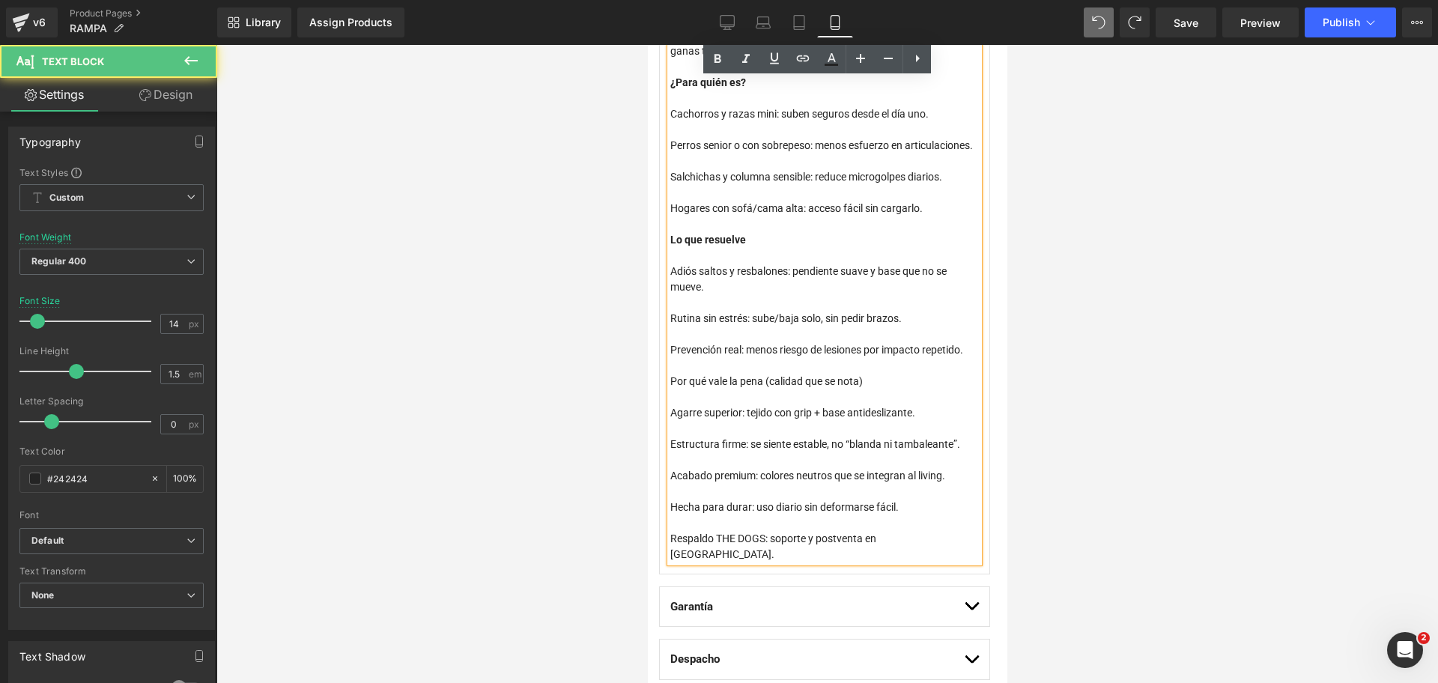
scroll to position [1086, 0]
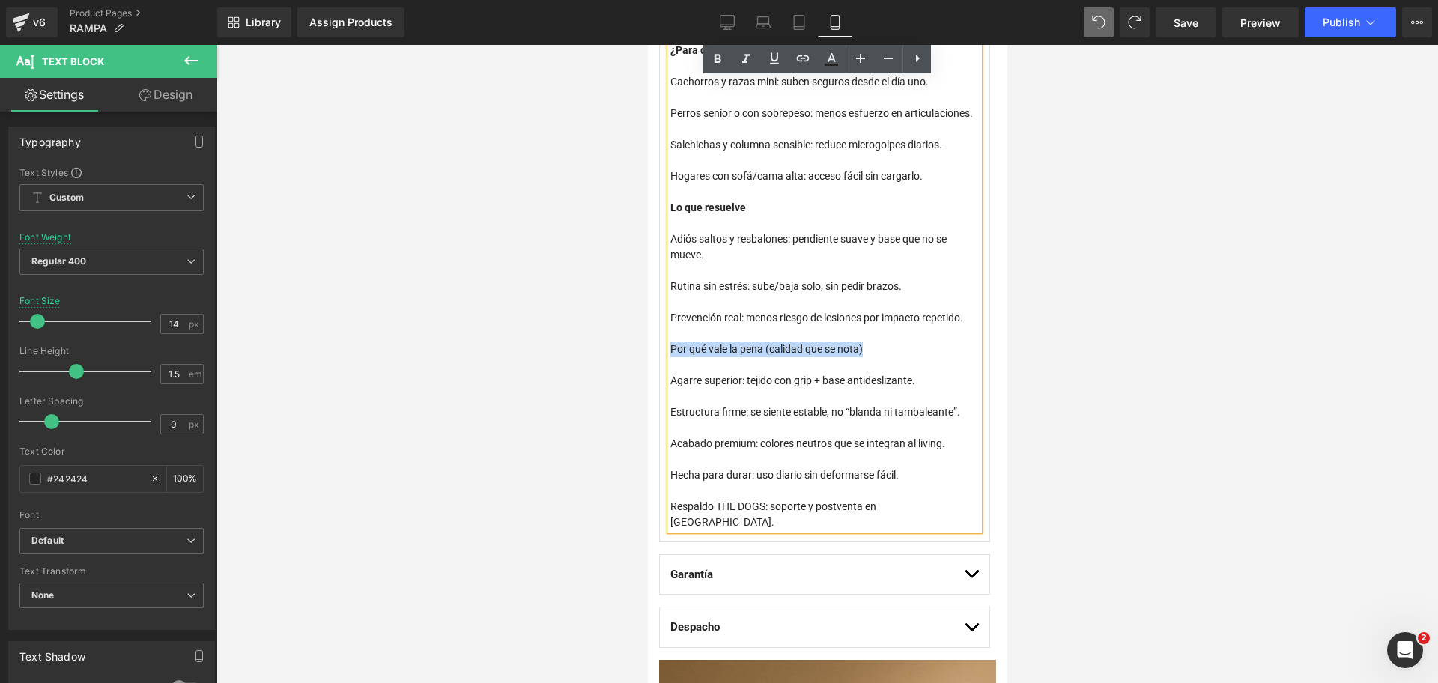
drag, startPoint x: 878, startPoint y: 380, endPoint x: 669, endPoint y: 372, distance: 208.4
click at [669, 357] on div "Por qué vale la pena (calidad que se nota)" at bounding box center [823, 349] width 309 height 16
click at [720, 67] on icon at bounding box center [717, 59] width 18 height 18
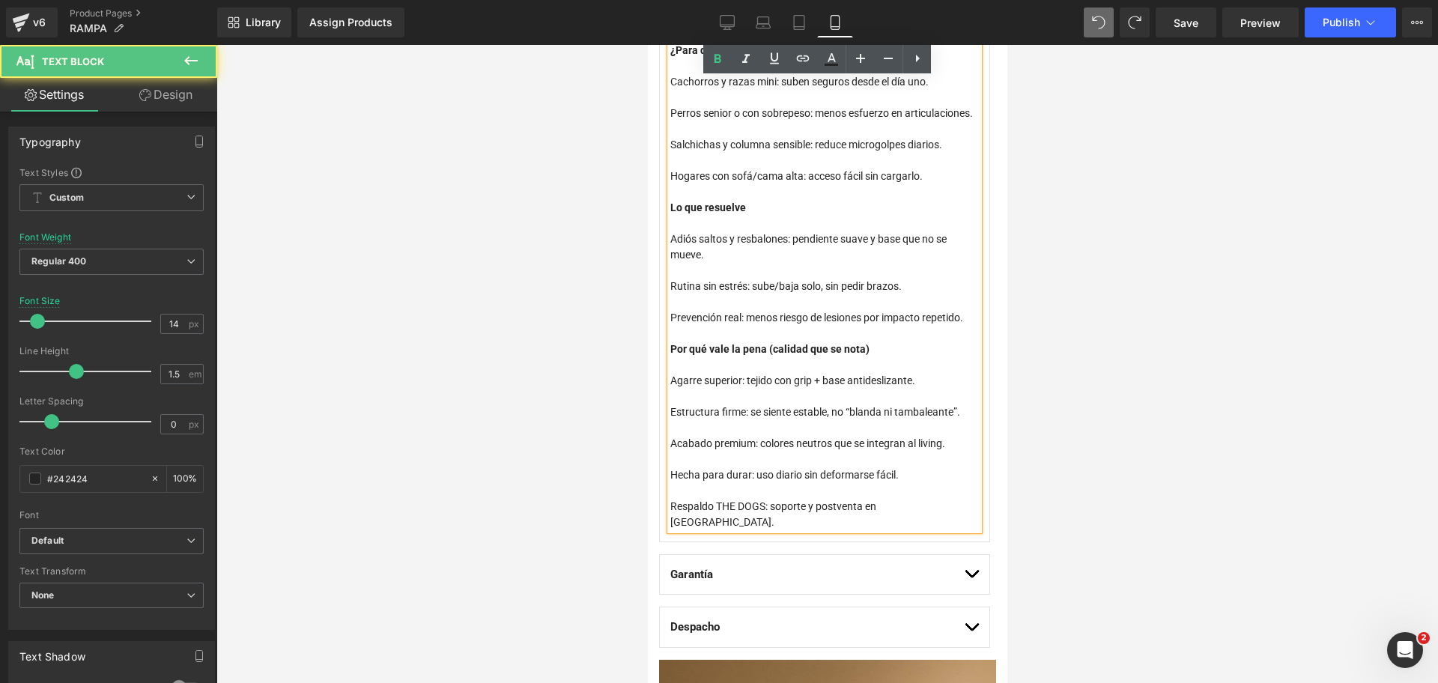
click at [714, 213] on strong "Lo que resuelve" at bounding box center [707, 207] width 76 height 12
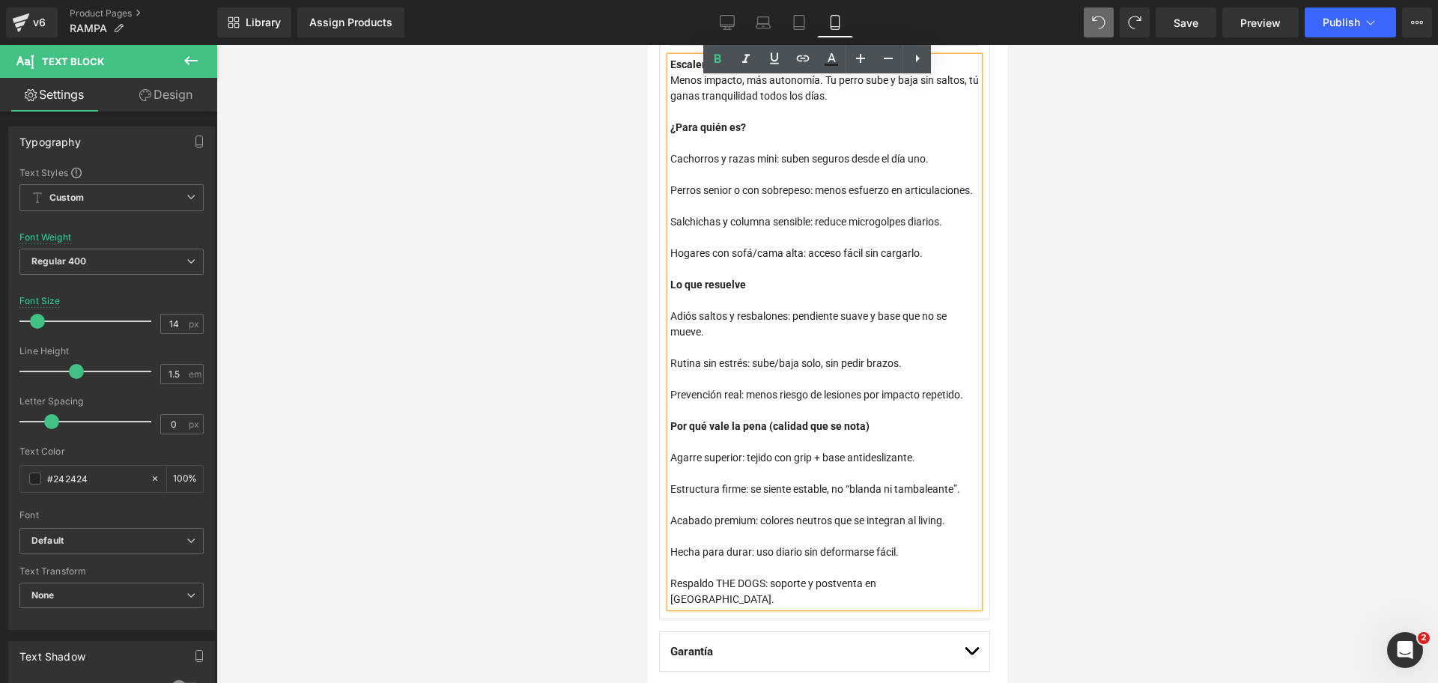
scroll to position [805, 0]
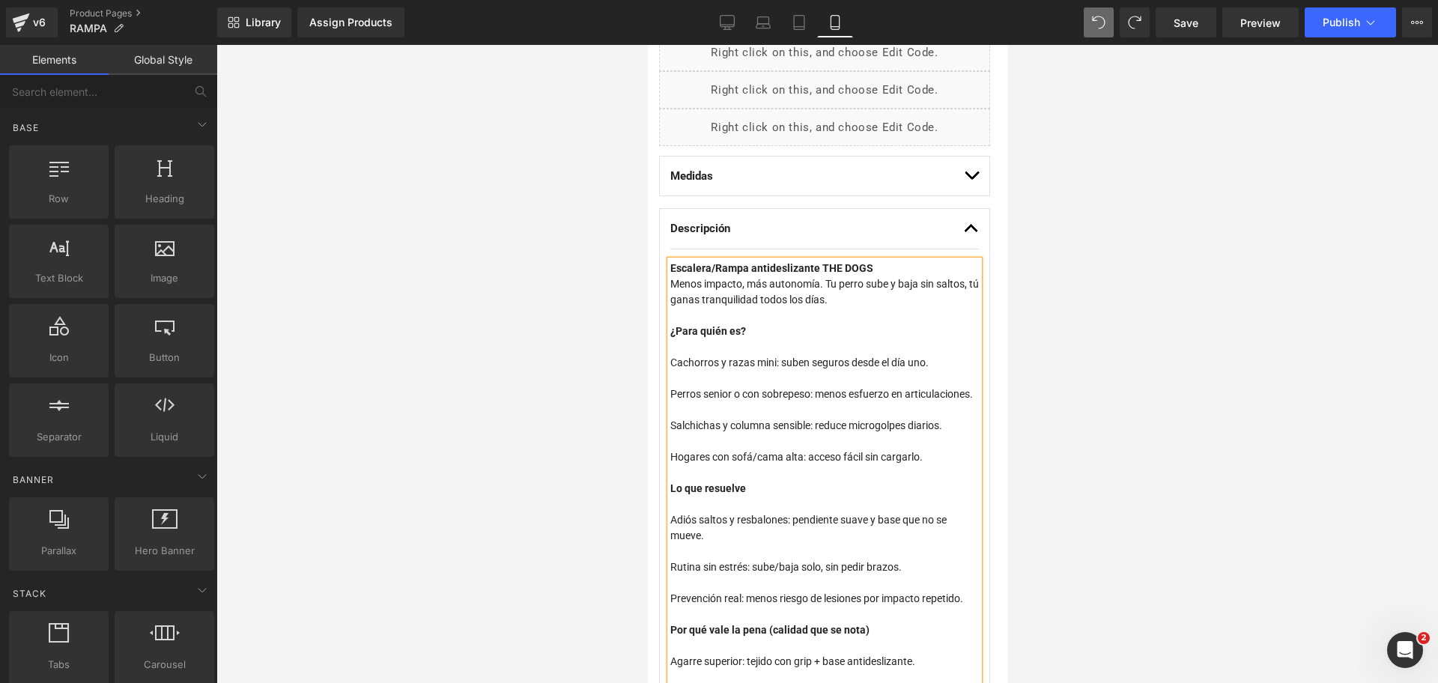
click at [1027, 304] on div at bounding box center [826, 364] width 1221 height 638
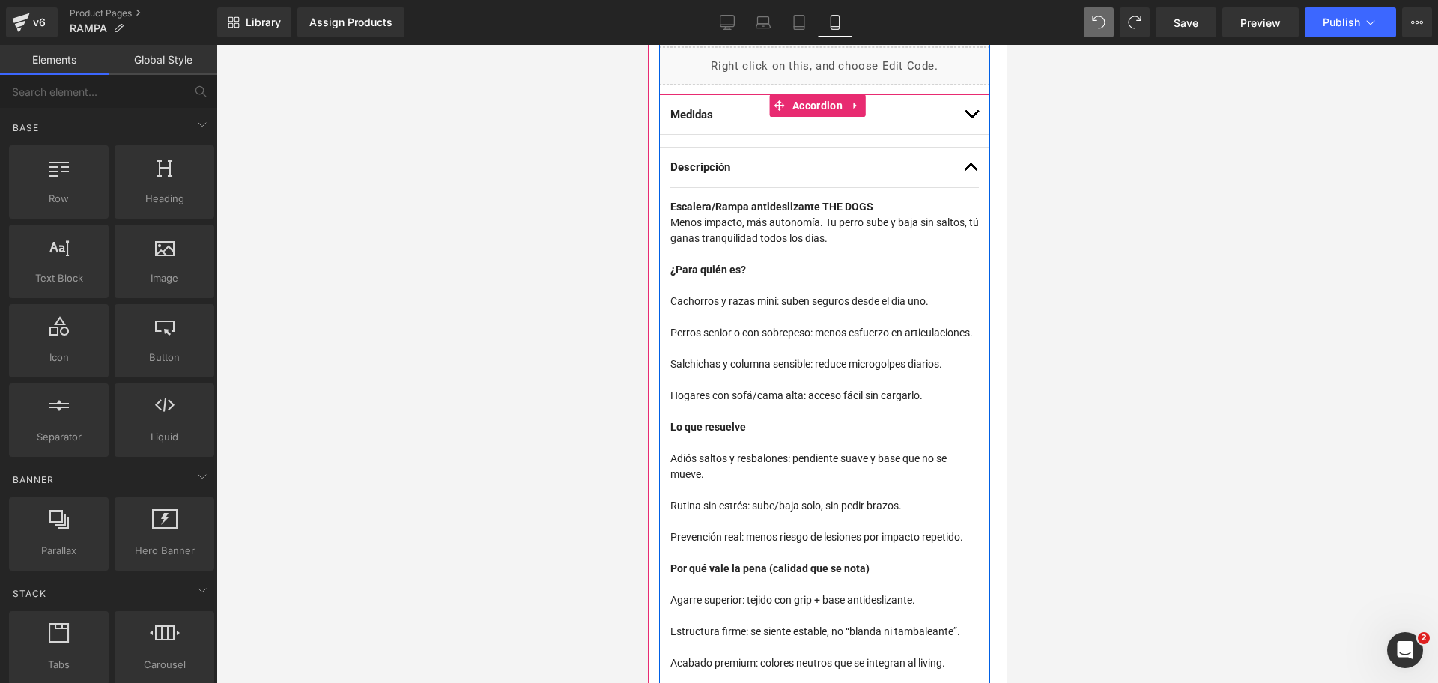
scroll to position [899, 0]
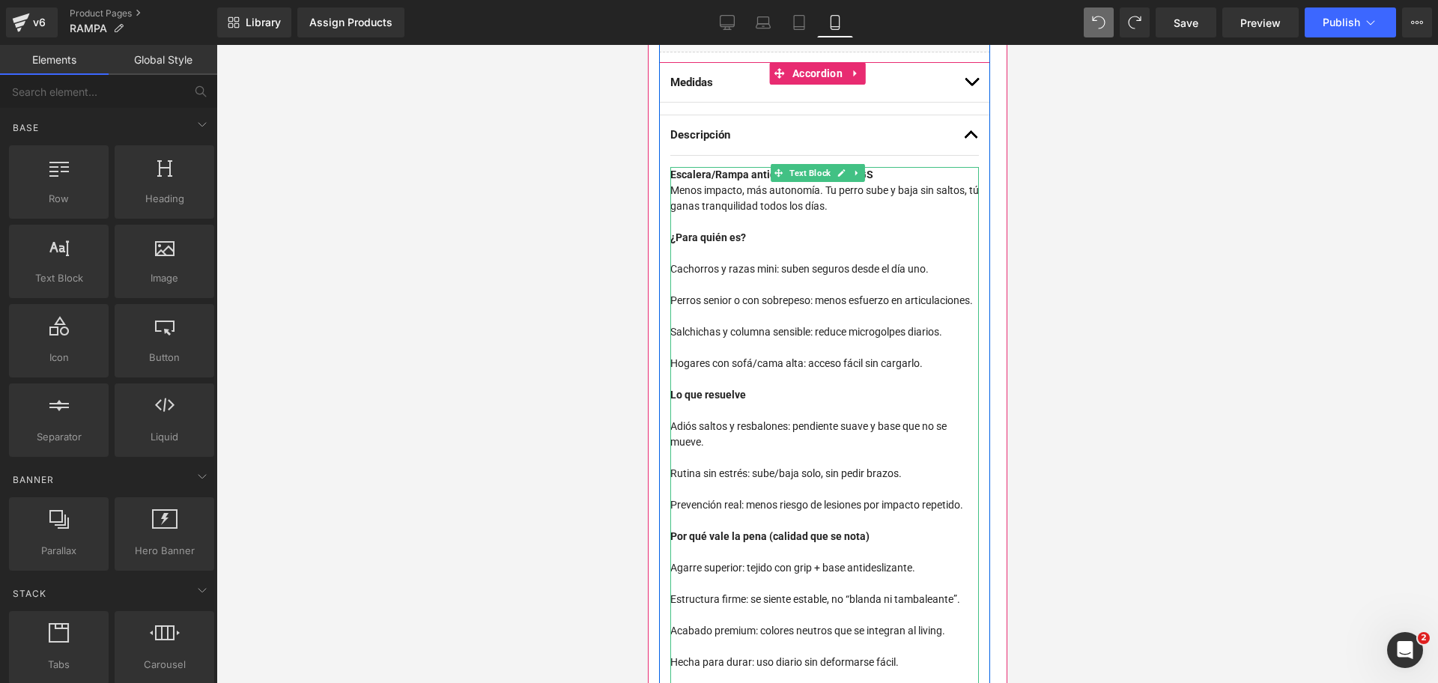
click at [684, 300] on div "Perros senior o con sobrepeso: menos esfuerzo en articulaciones." at bounding box center [823, 301] width 309 height 16
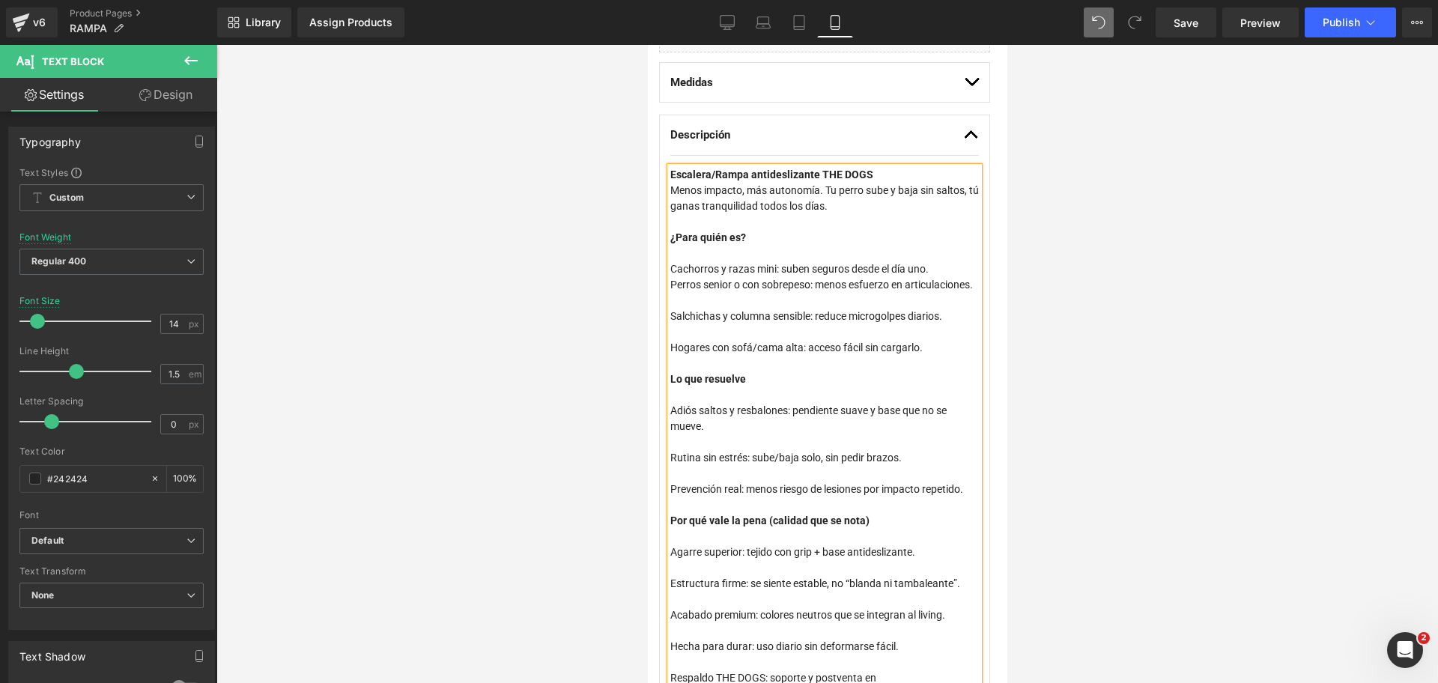
click at [673, 324] on div "Salchichas y columna sensible: reduce microgolpes diarios." at bounding box center [823, 317] width 309 height 16
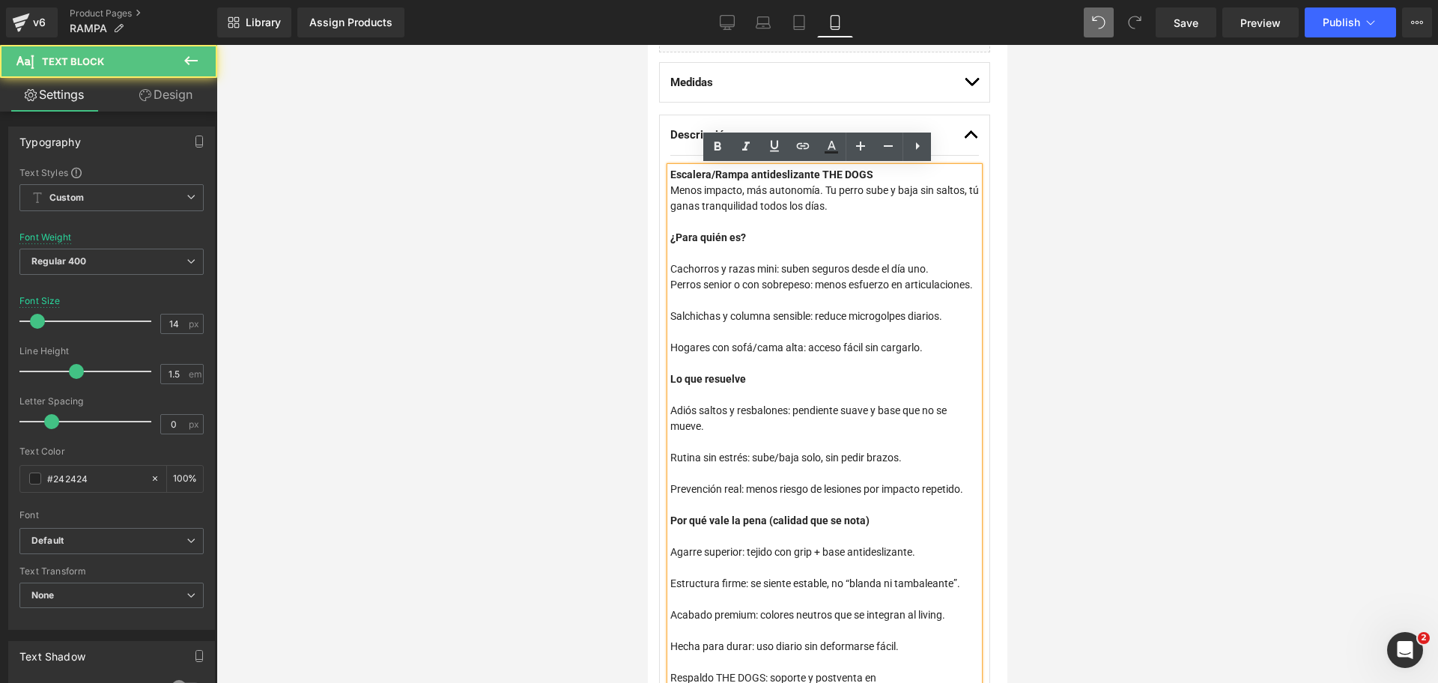
click at [669, 324] on div "Salchichas y columna sensible: reduce microgolpes diarios." at bounding box center [823, 317] width 309 height 16
click at [938, 269] on div "Cachorros y razas mini: suben seguros desde el día uno." at bounding box center [823, 269] width 309 height 16
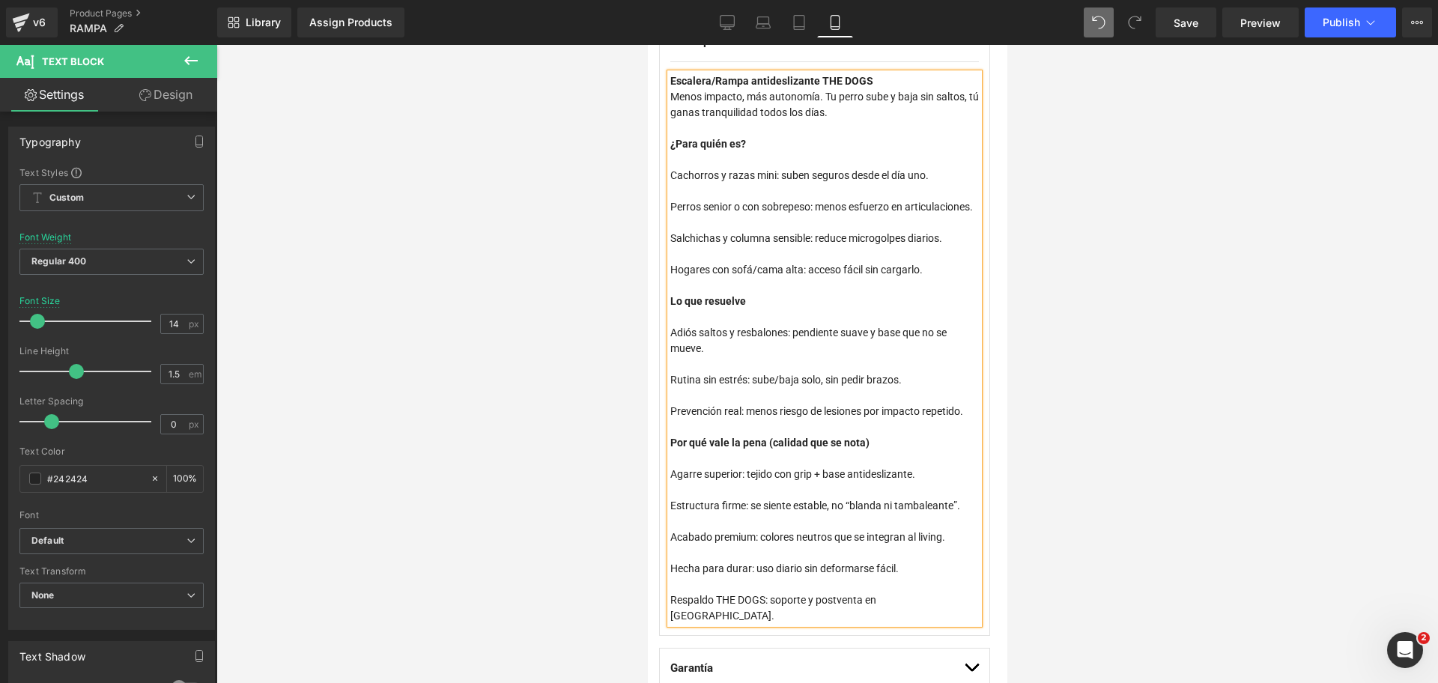
scroll to position [1086, 0]
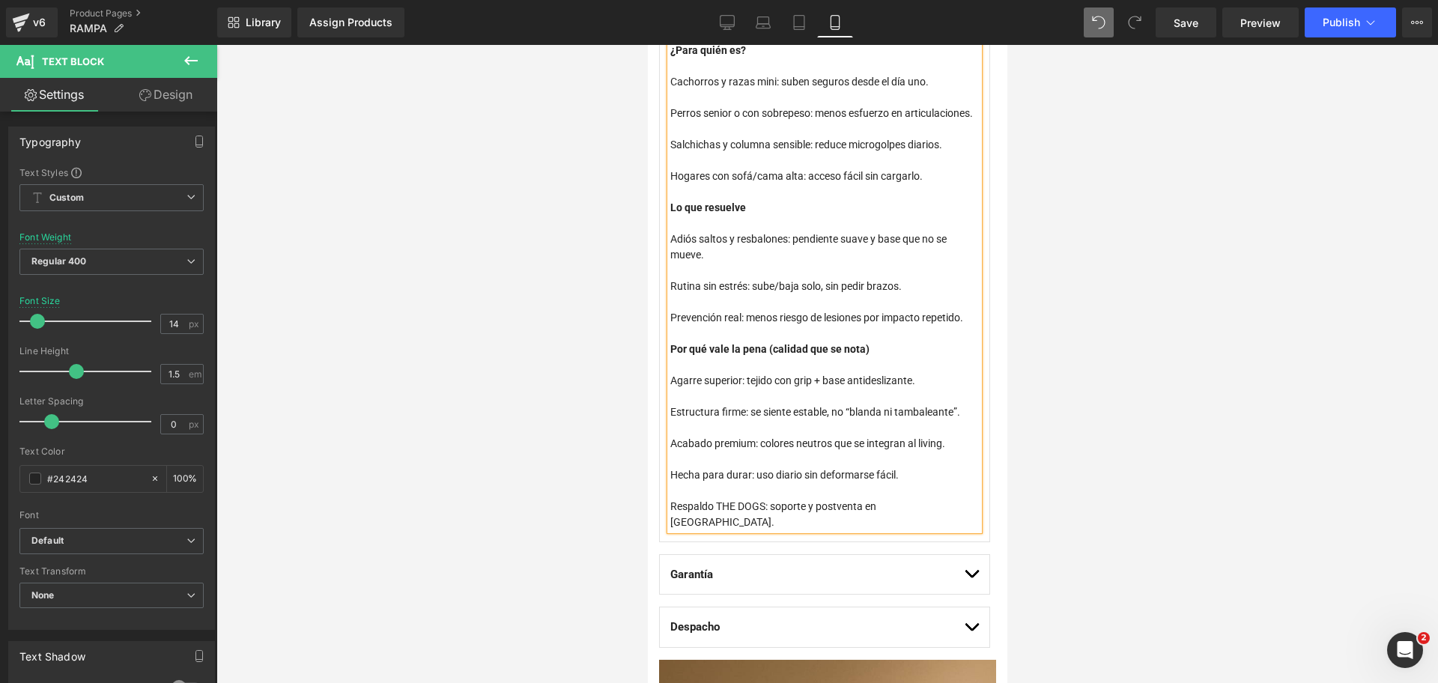
click at [792, 263] on div "Adiós saltos y resbalones: pendiente suave y base que no se mueve." at bounding box center [823, 246] width 309 height 31
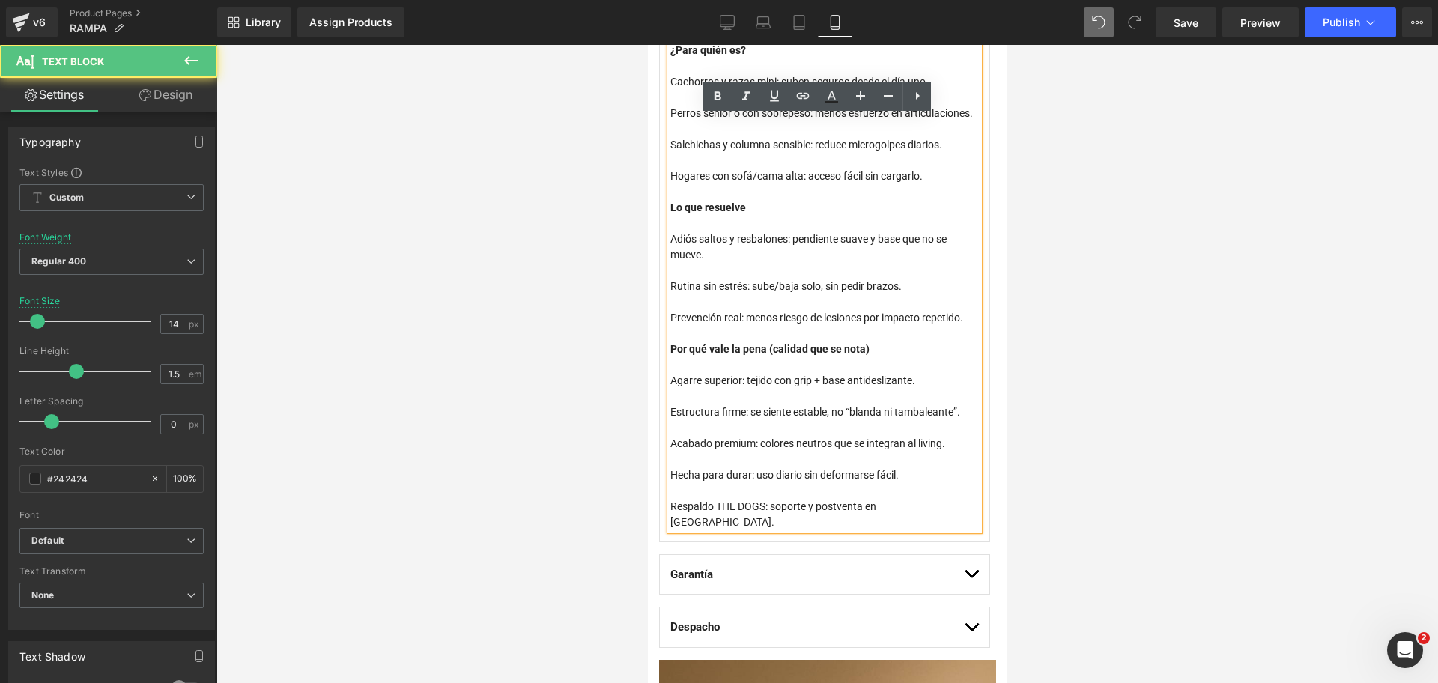
click at [912, 483] on div "Hecha para durar: uso diario sin deformarse fácil." at bounding box center [823, 475] width 309 height 16
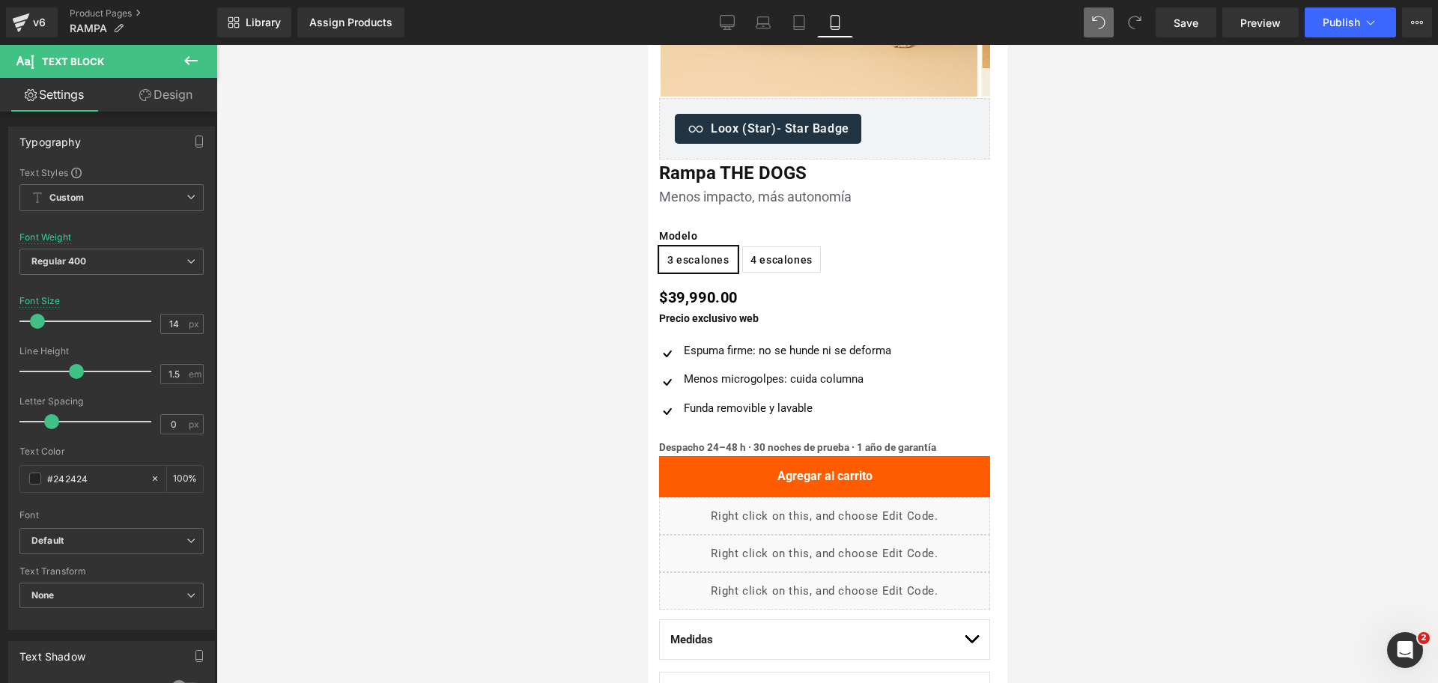
scroll to position [337, 0]
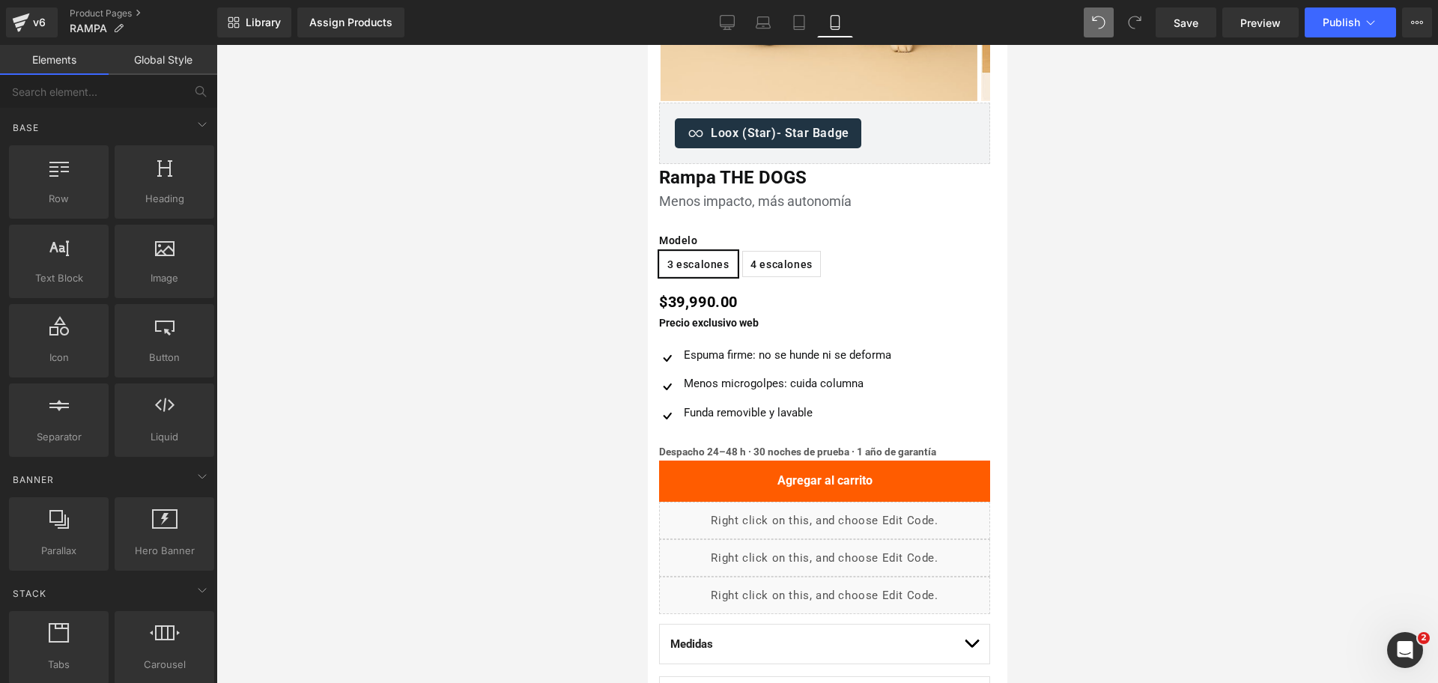
drag, startPoint x: 1236, startPoint y: 325, endPoint x: 1239, endPoint y: 333, distance: 7.8
click at [1236, 326] on div at bounding box center [826, 364] width 1221 height 638
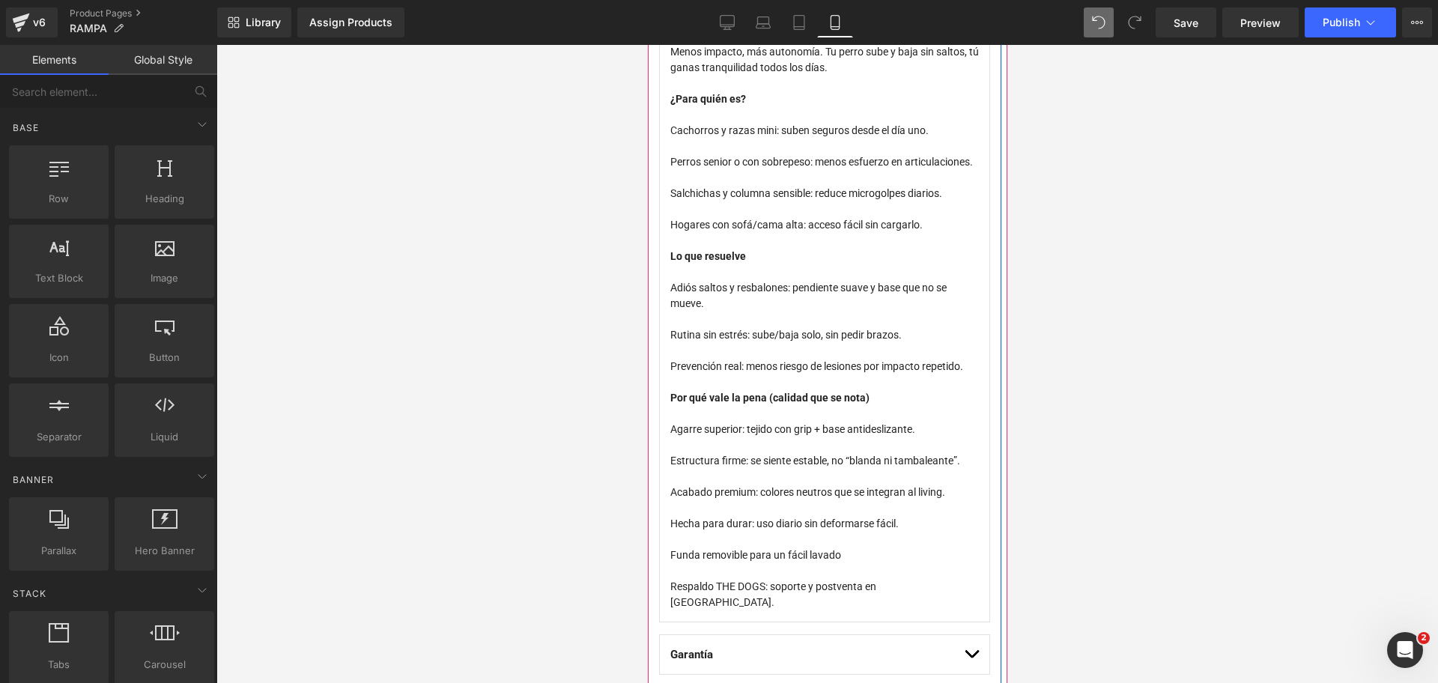
scroll to position [899, 0]
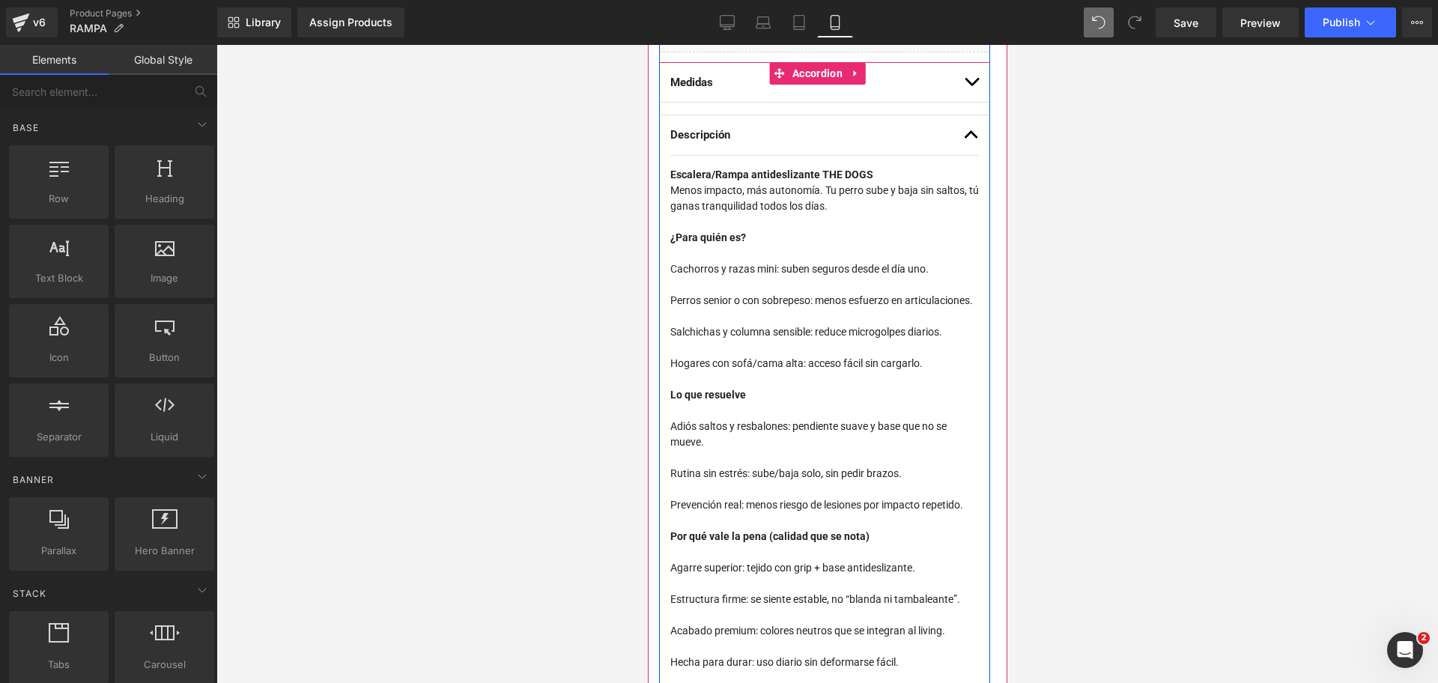
drag, startPoint x: 953, startPoint y: 132, endPoint x: 940, endPoint y: 137, distance: 14.5
click at [963, 130] on button "button" at bounding box center [970, 135] width 15 height 40
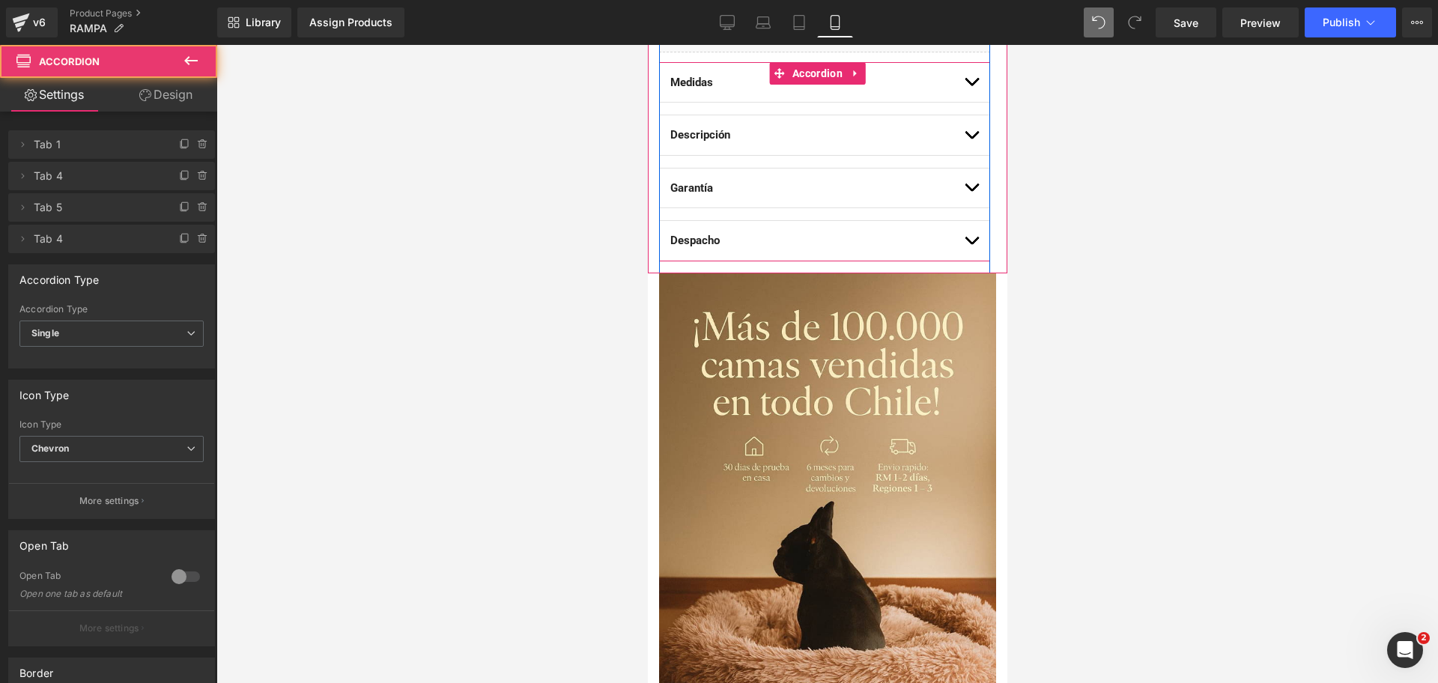
click at [971, 191] on span "button" at bounding box center [971, 191] width 0 height 0
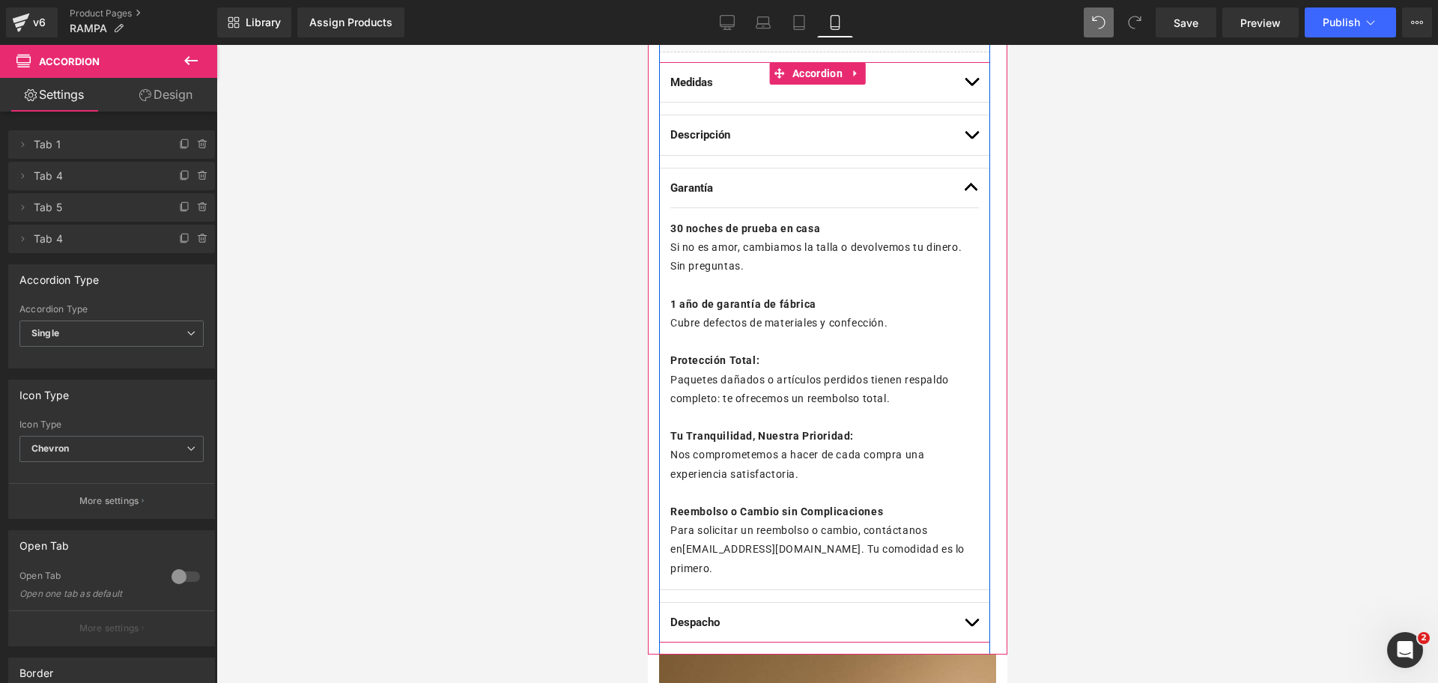
click at [963, 183] on button "button" at bounding box center [970, 188] width 15 height 40
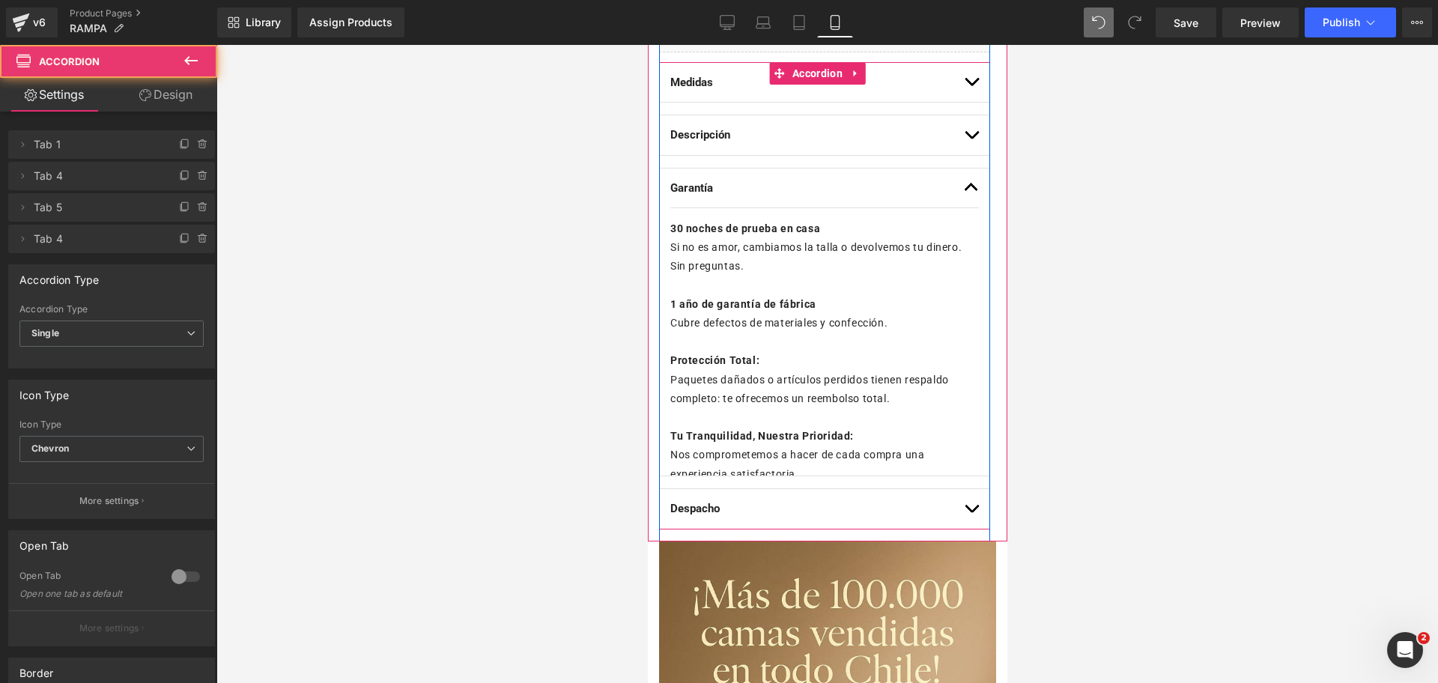
click at [963, 183] on button "button" at bounding box center [970, 188] width 15 height 40
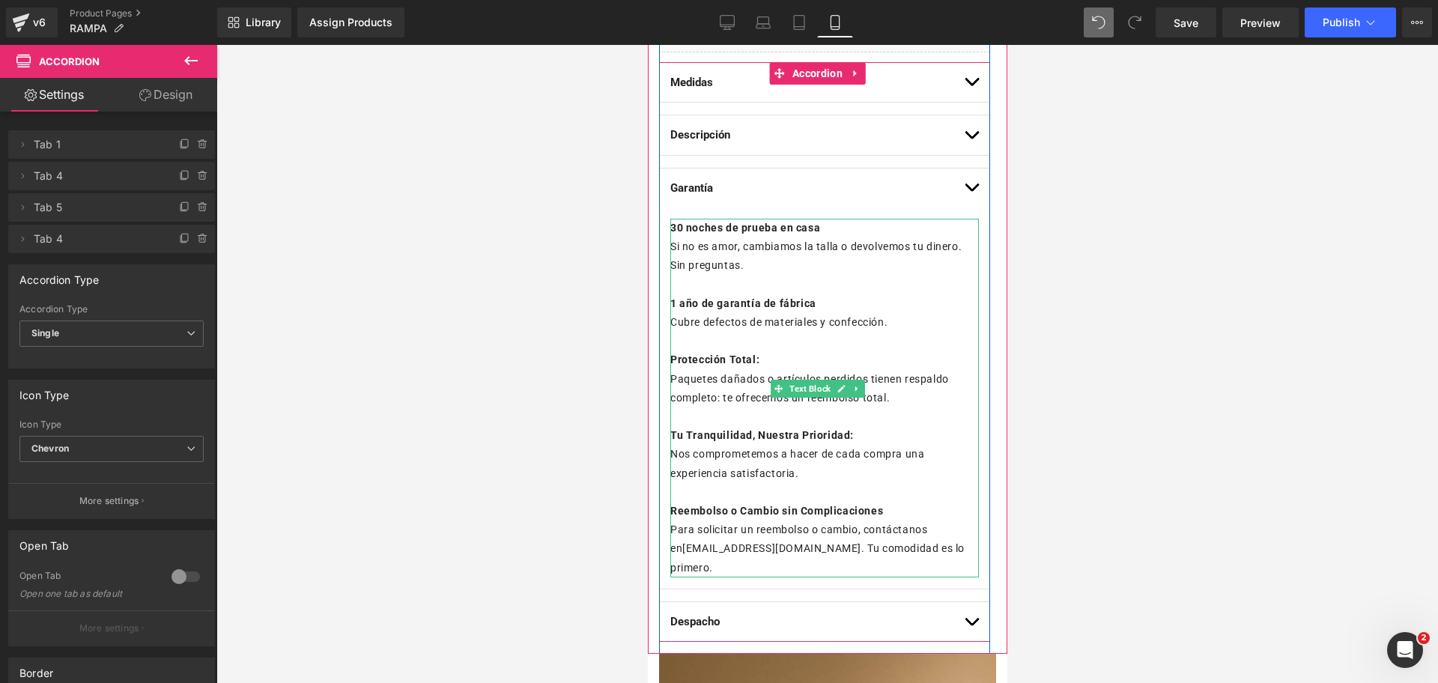
click at [700, 227] on b "30 noches de prueba en casa" at bounding box center [744, 228] width 150 height 12
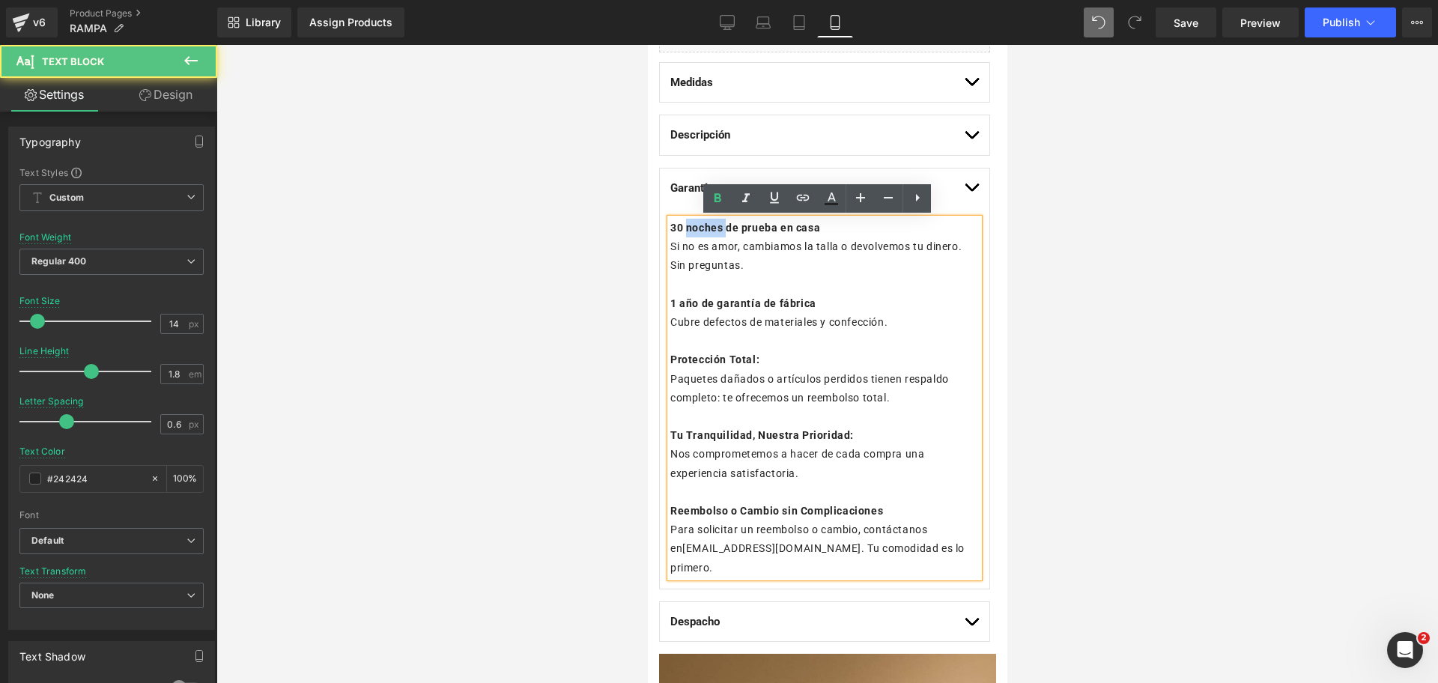
click at [700, 227] on b "30 noches de prueba en casa" at bounding box center [744, 228] width 150 height 12
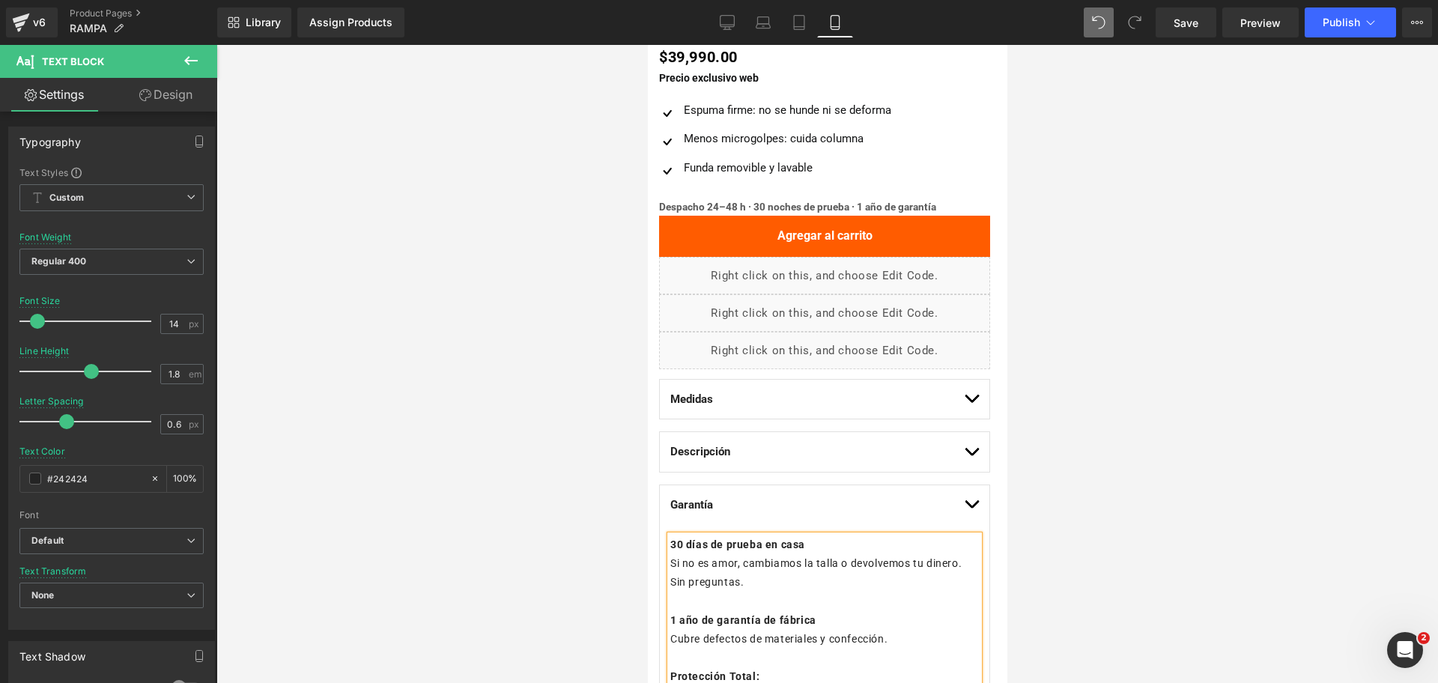
scroll to position [431, 0]
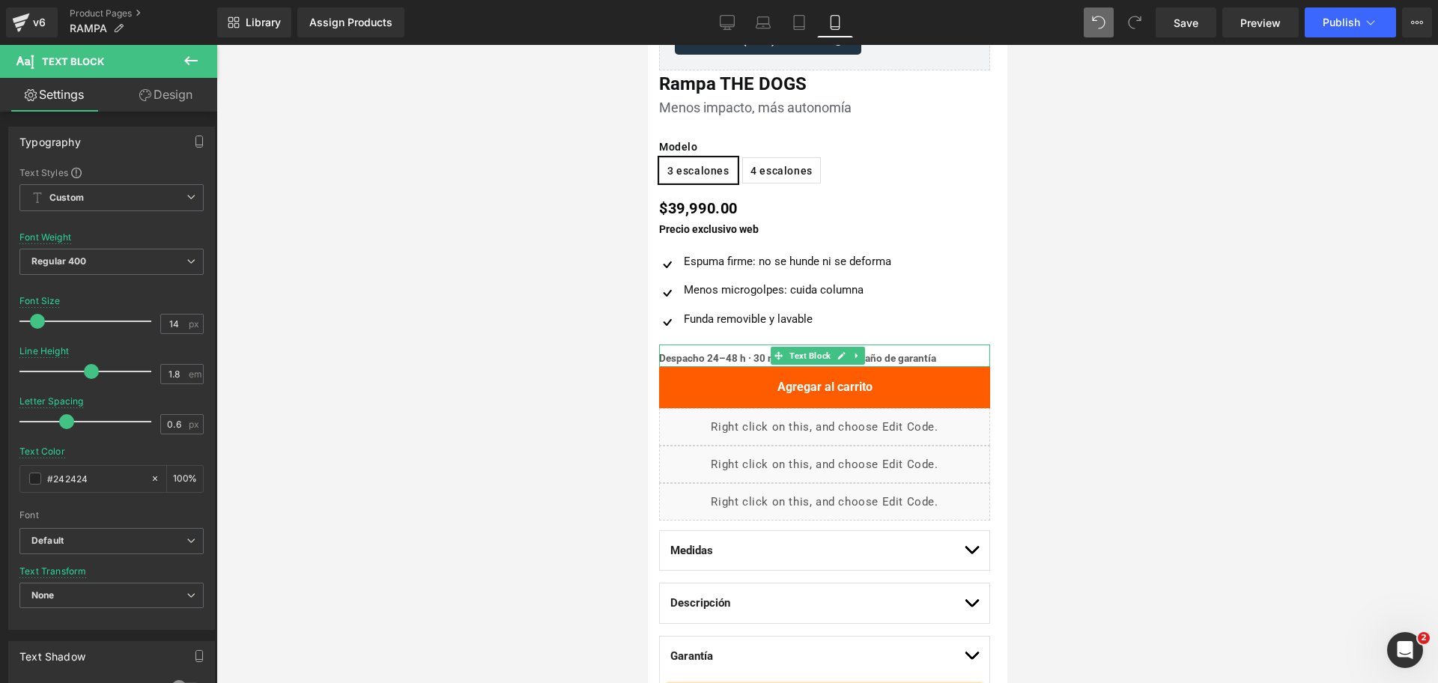
click at [759, 357] on b "Despacho 24–48 h · 30 noches de prueba · 1 año de garantía" at bounding box center [796, 358] width 277 height 12
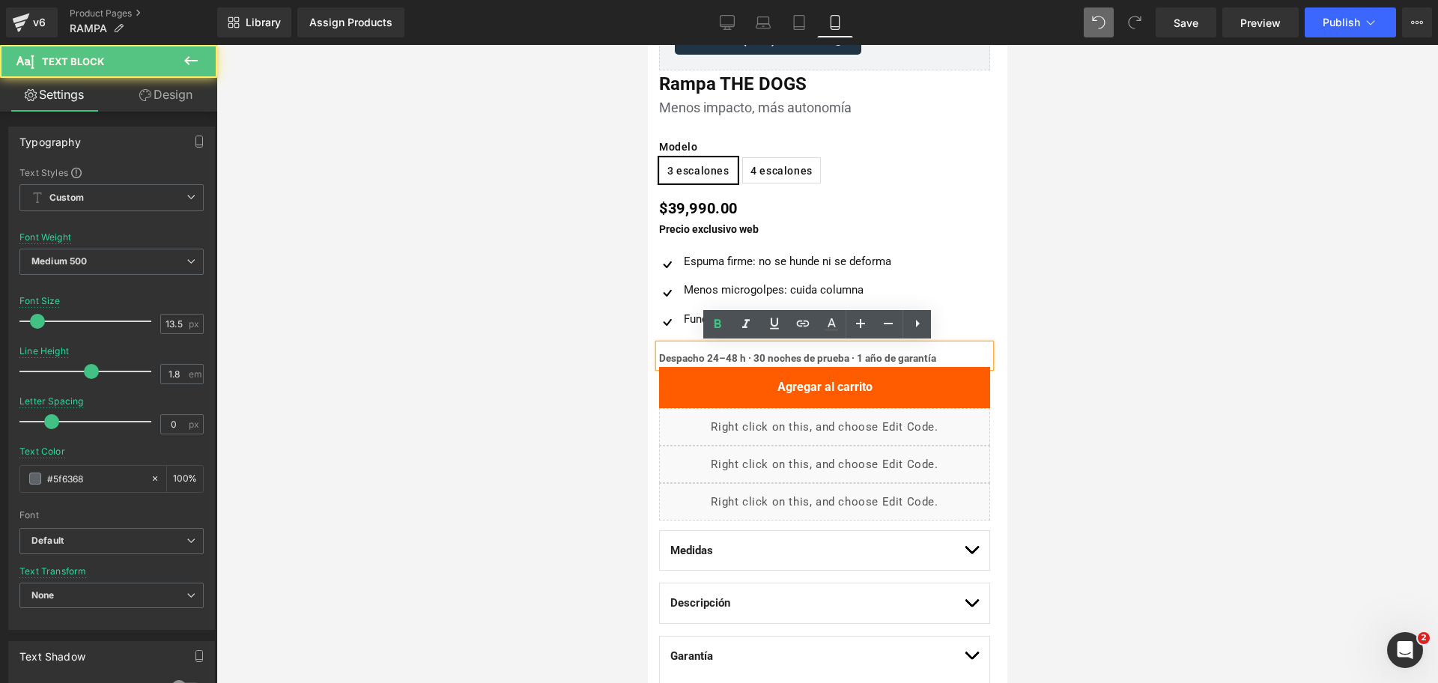
click at [771, 357] on b "Despacho 24–48 h · 30 noches de prueba · 1 año de garantía" at bounding box center [796, 358] width 277 height 12
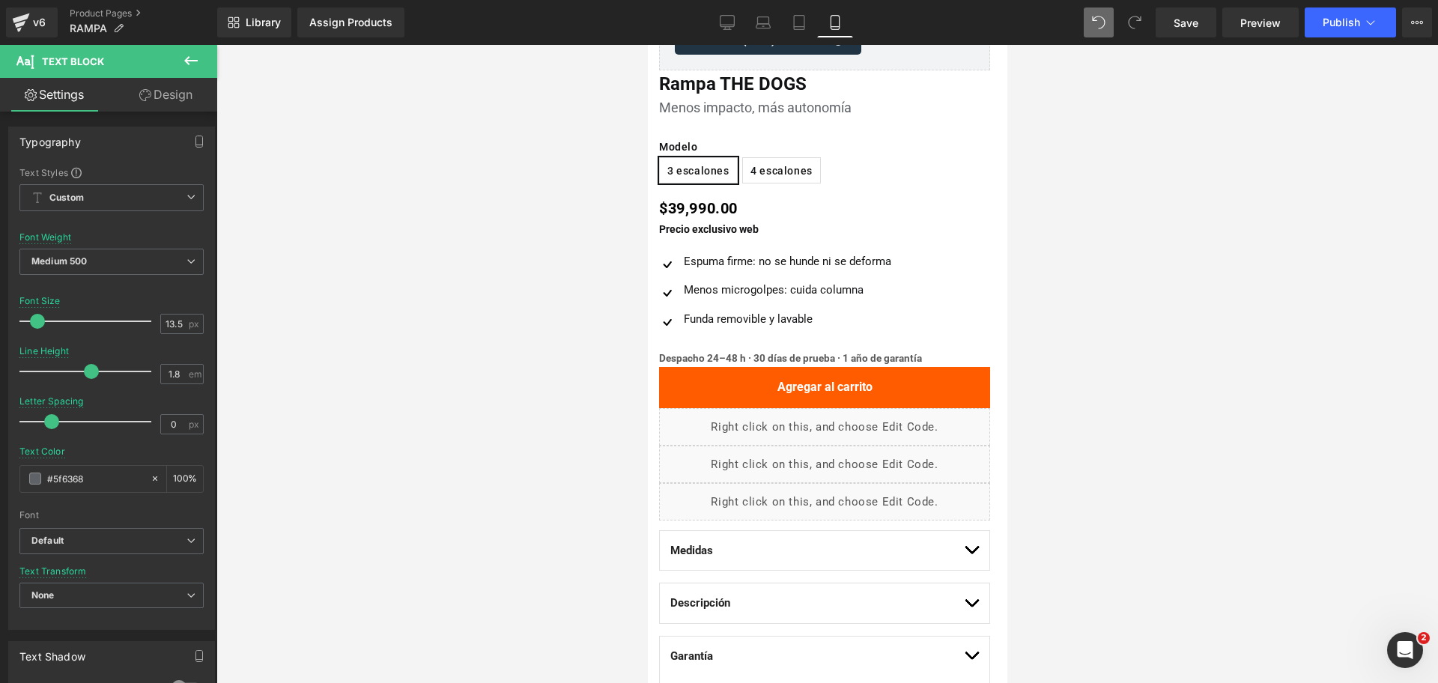
click at [1159, 287] on div at bounding box center [826, 364] width 1221 height 638
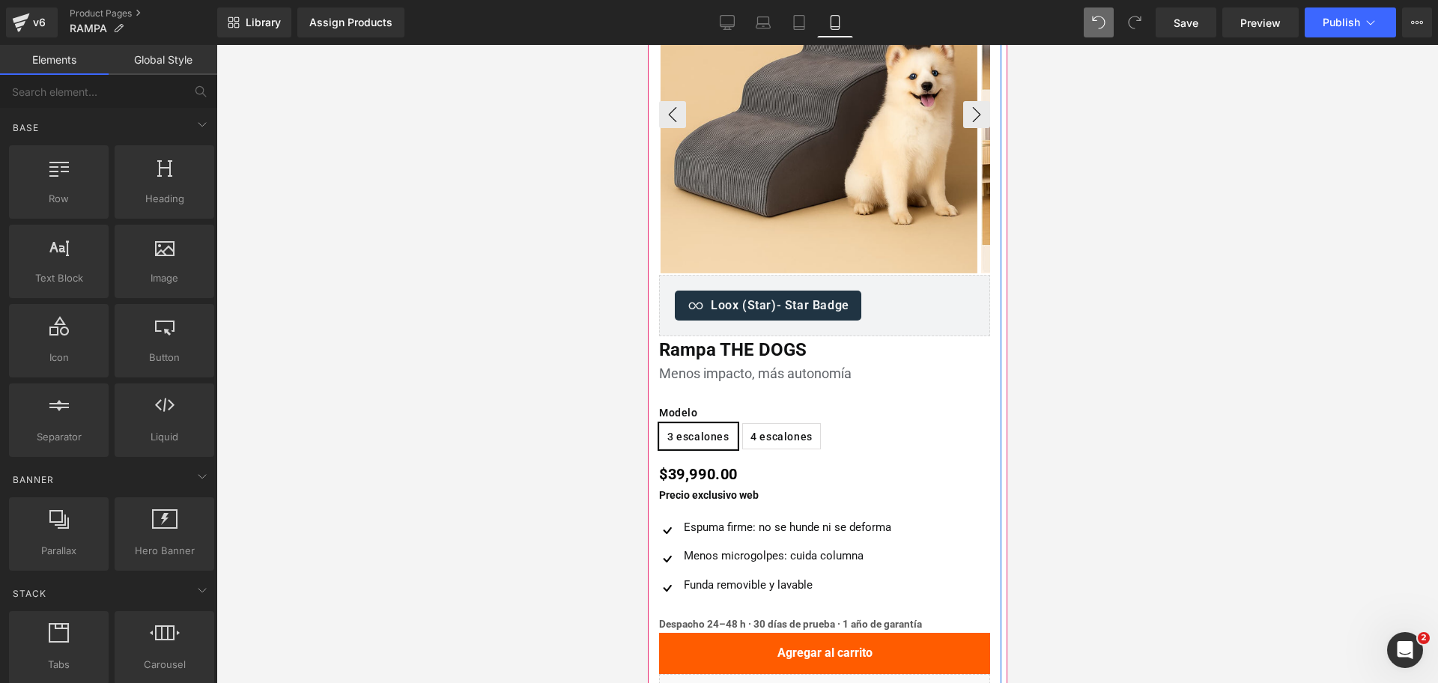
scroll to position [618, 0]
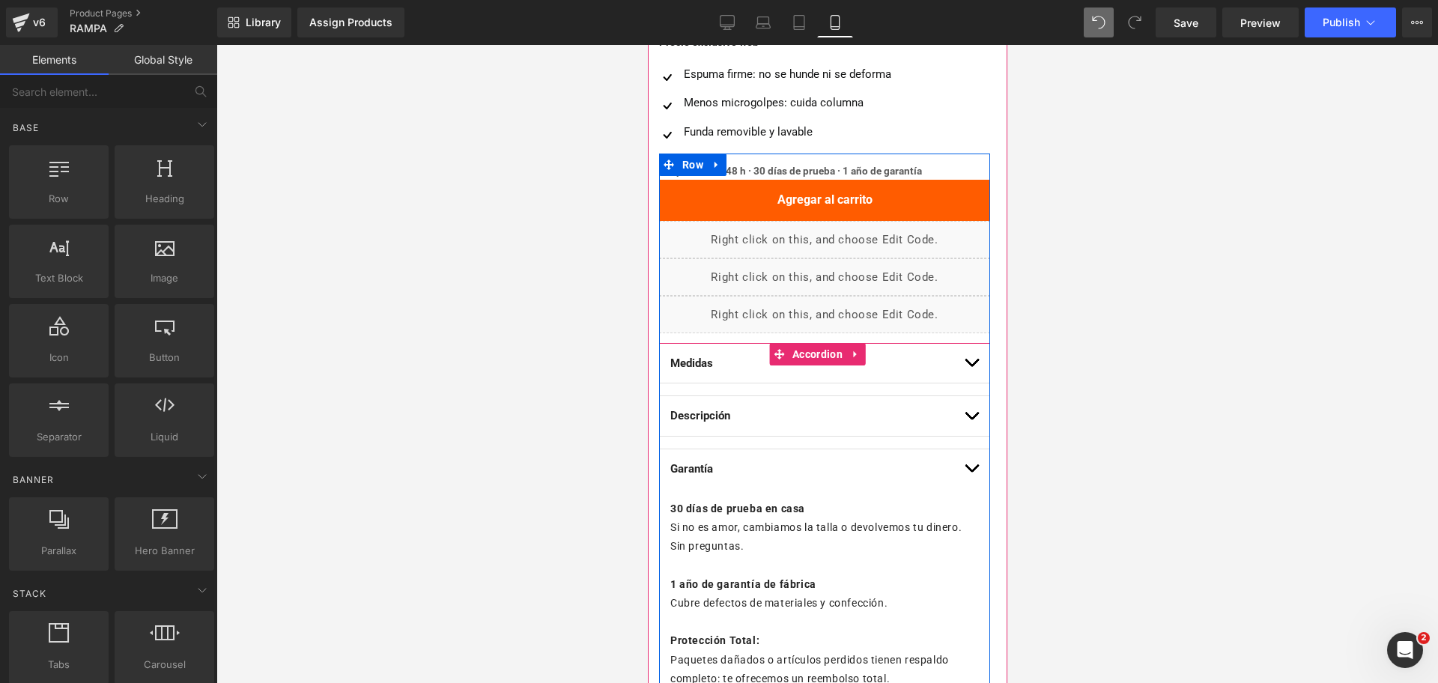
click at [963, 467] on button "button" at bounding box center [970, 469] width 15 height 40
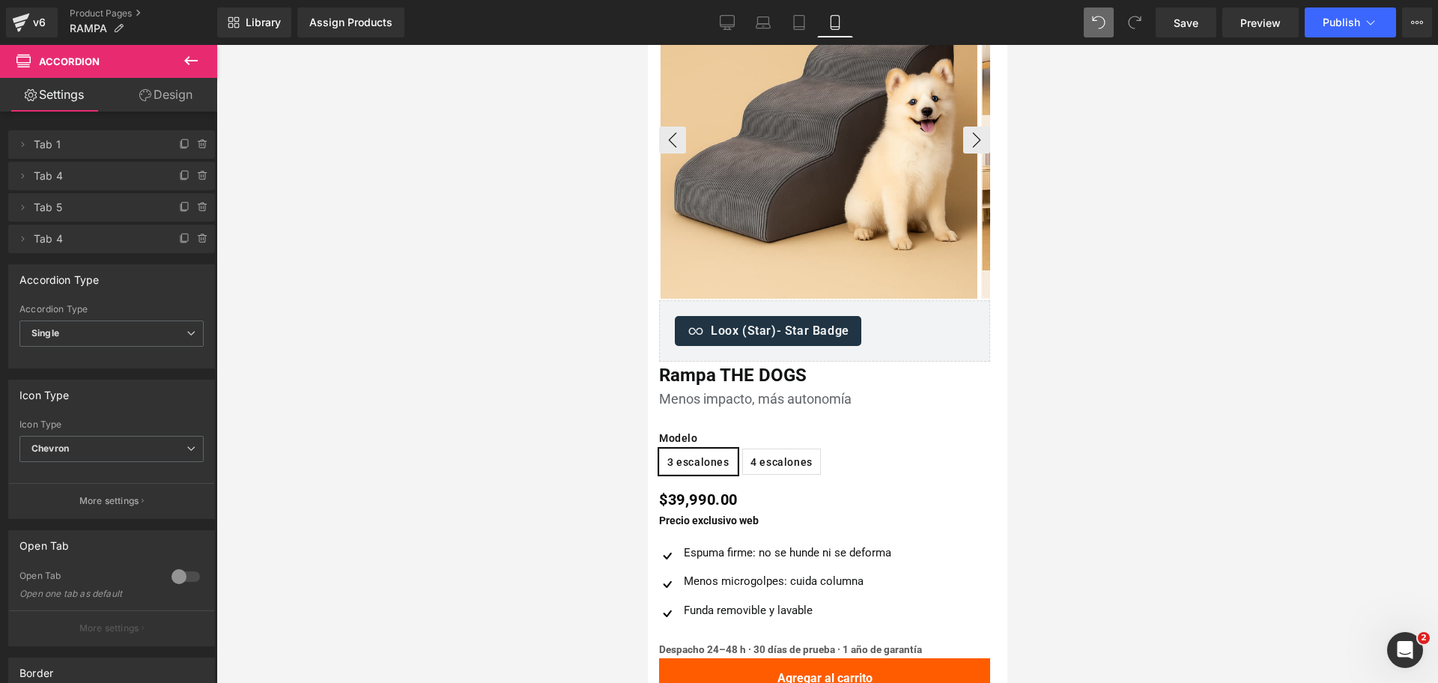
scroll to position [0, 0]
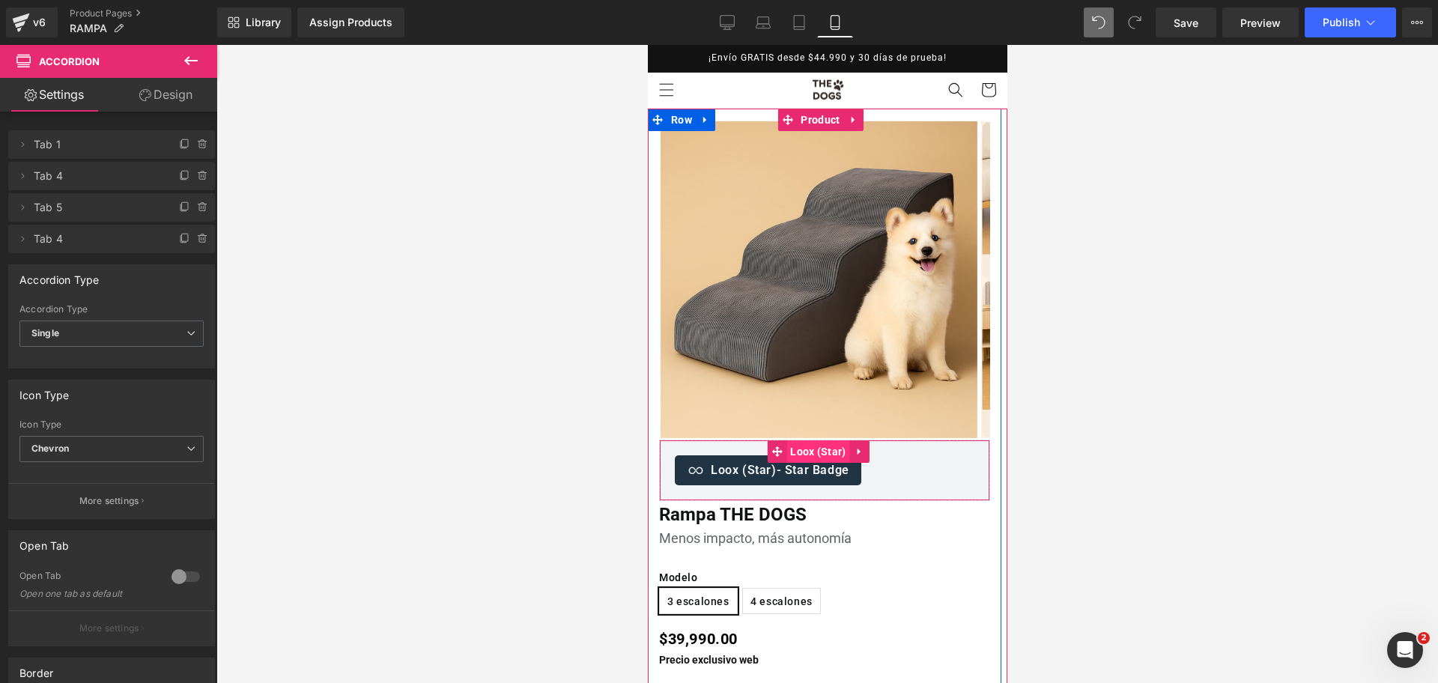
click at [795, 452] on span "Loox (Star)" at bounding box center [817, 451] width 63 height 22
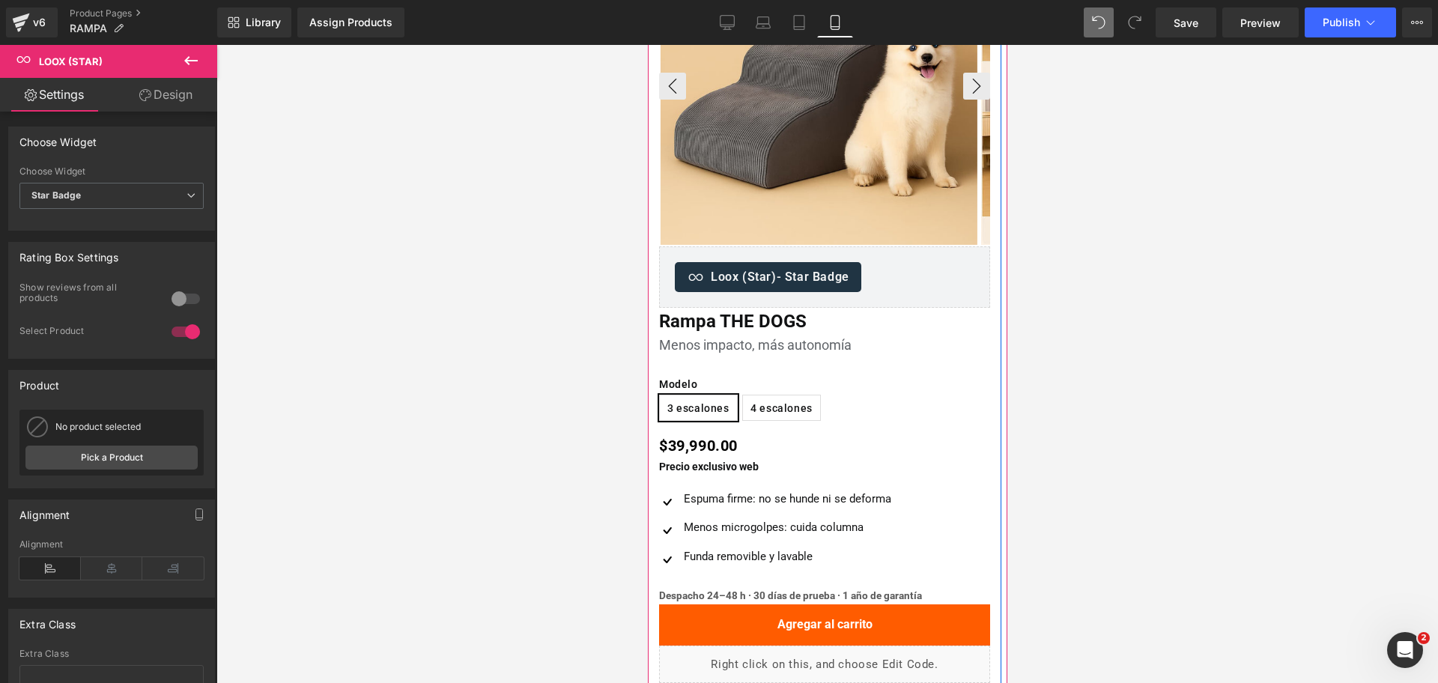
scroll to position [94, 0]
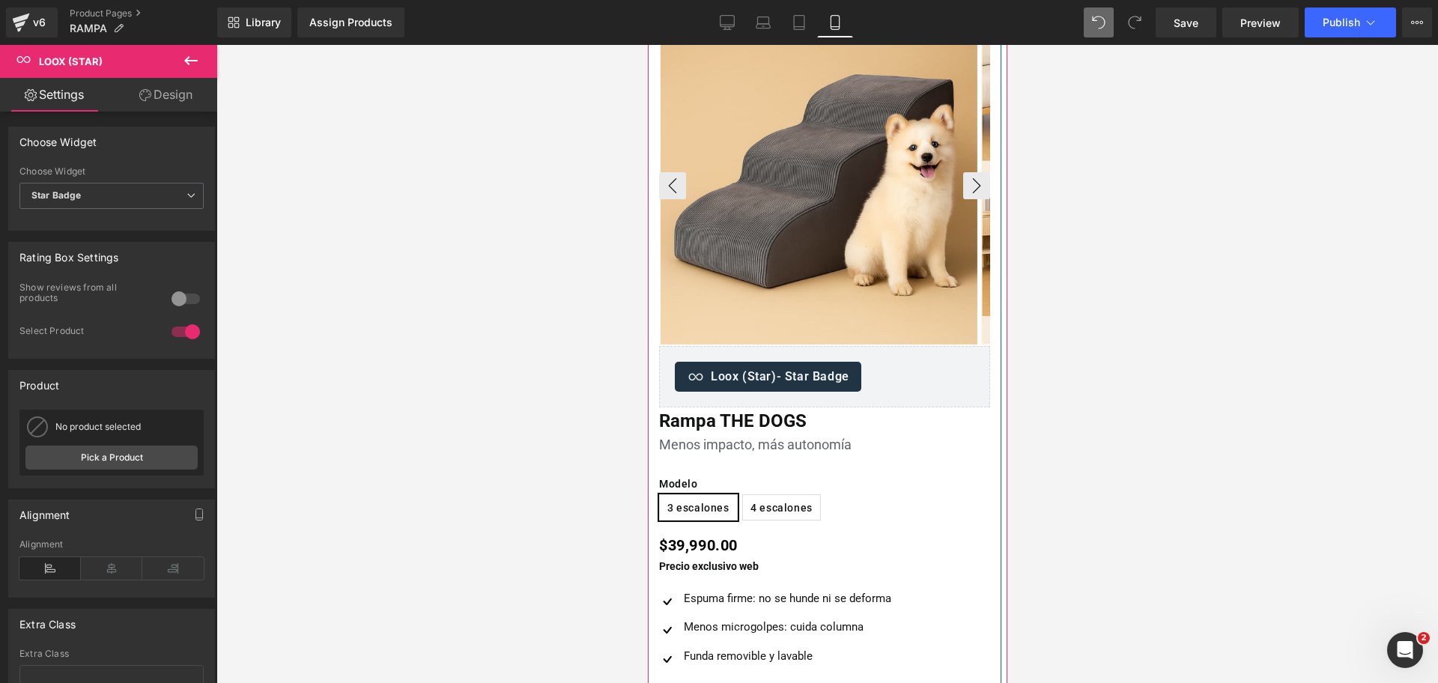
click at [821, 154] on img at bounding box center [818, 186] width 317 height 317
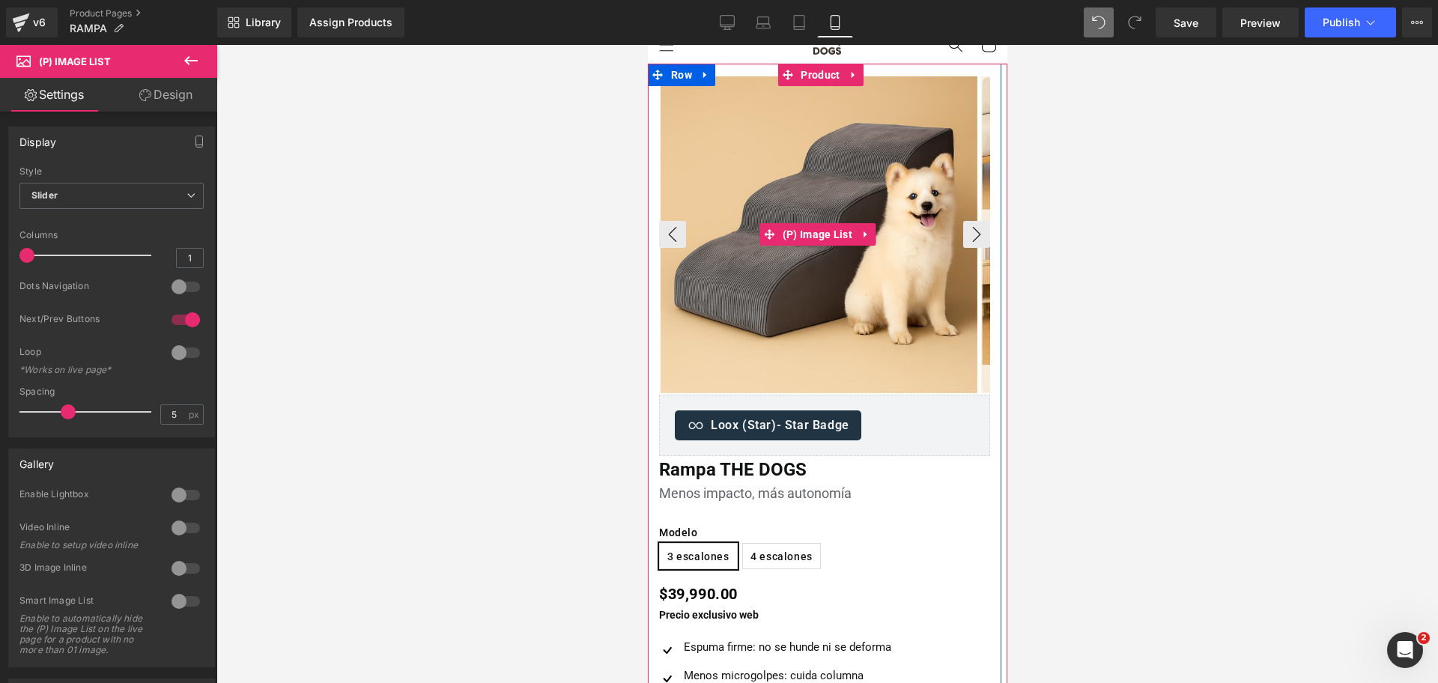
scroll to position [0, 0]
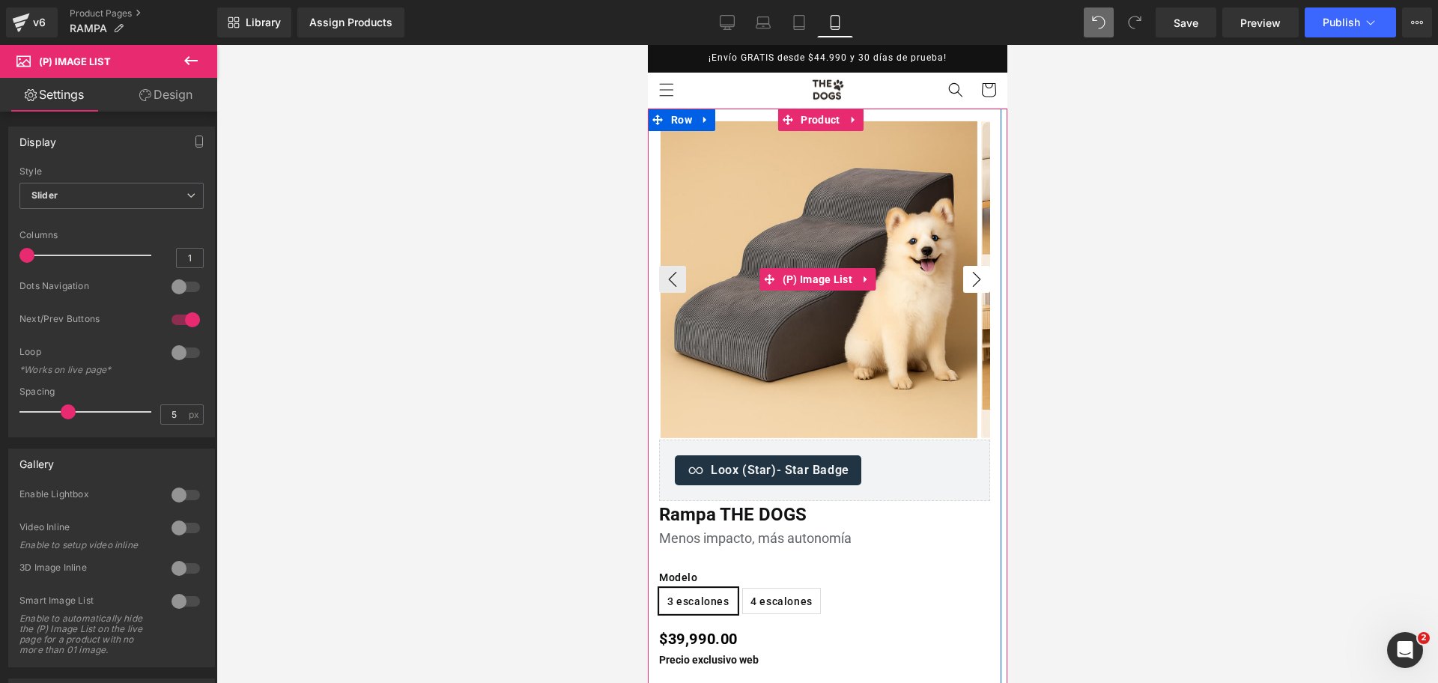
click at [969, 275] on button "›" at bounding box center [975, 279] width 27 height 27
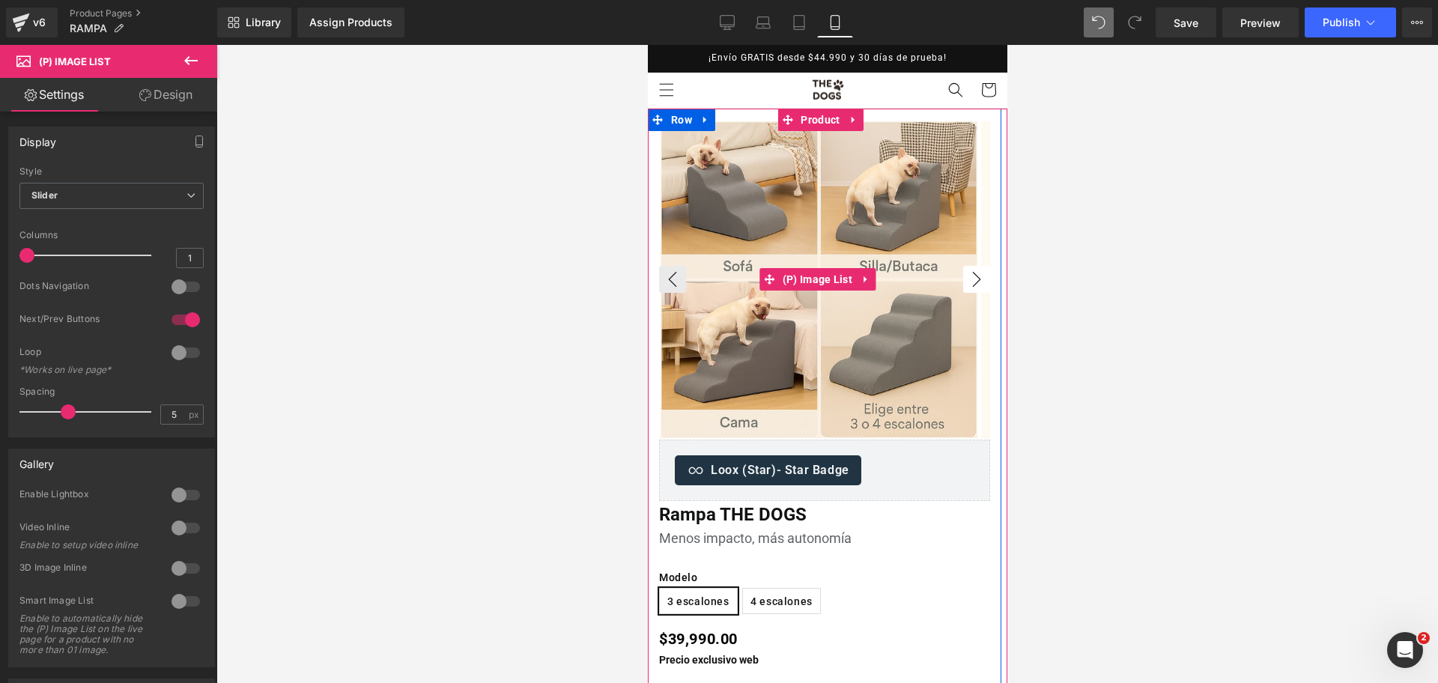
click at [969, 275] on button "›" at bounding box center [975, 279] width 27 height 27
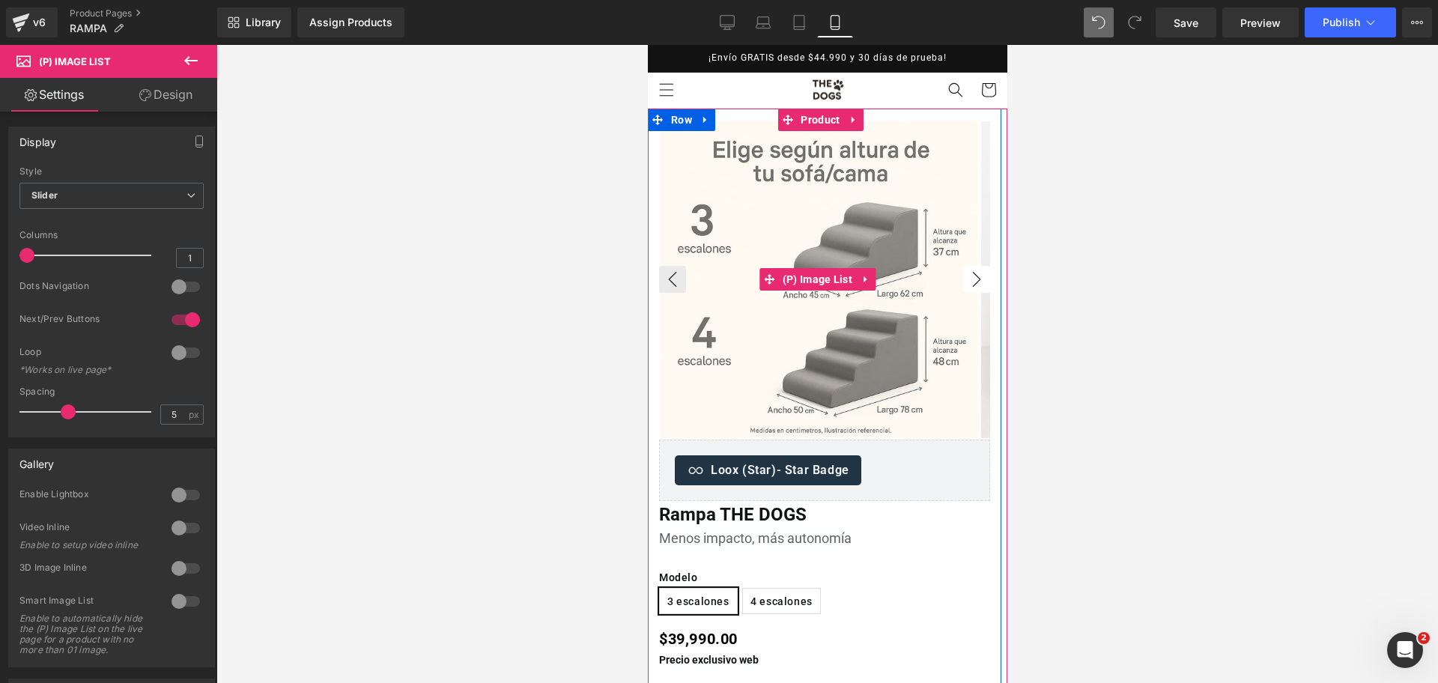
click at [969, 275] on button "›" at bounding box center [975, 279] width 27 height 27
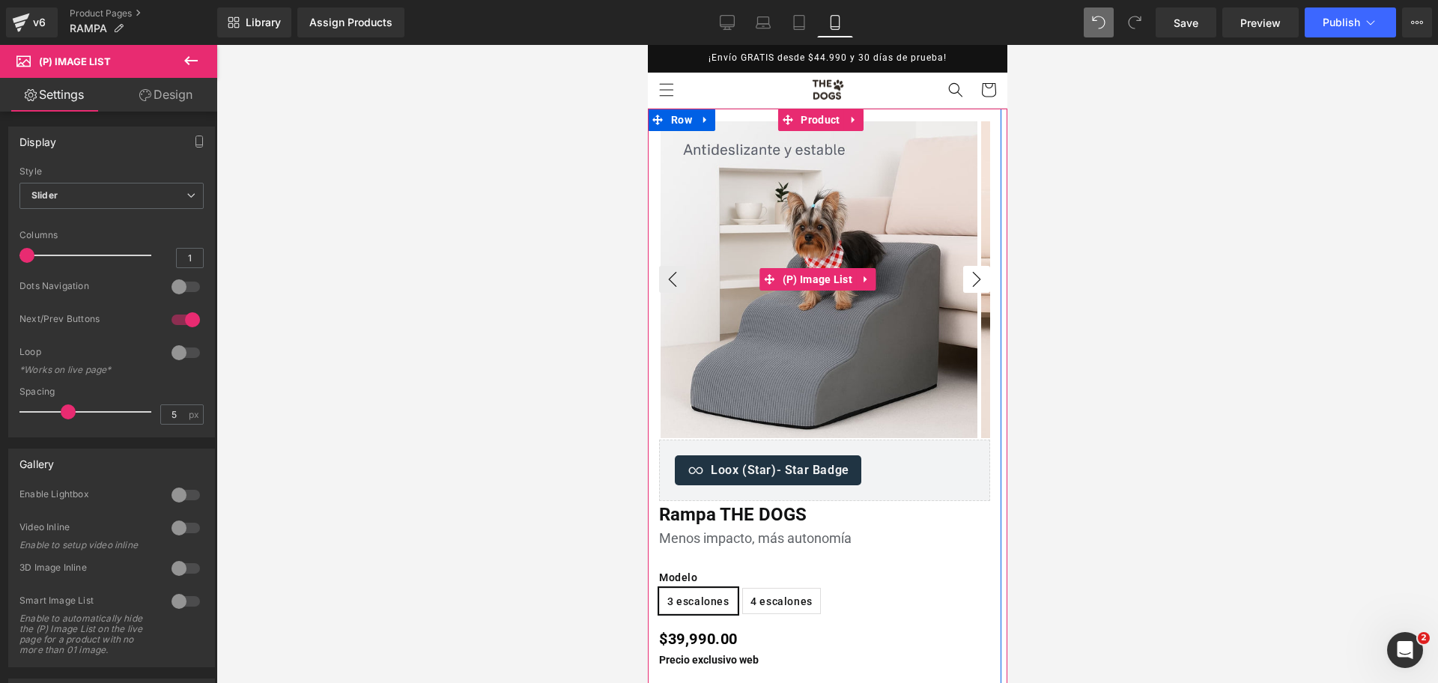
click at [969, 275] on button "›" at bounding box center [975, 279] width 27 height 27
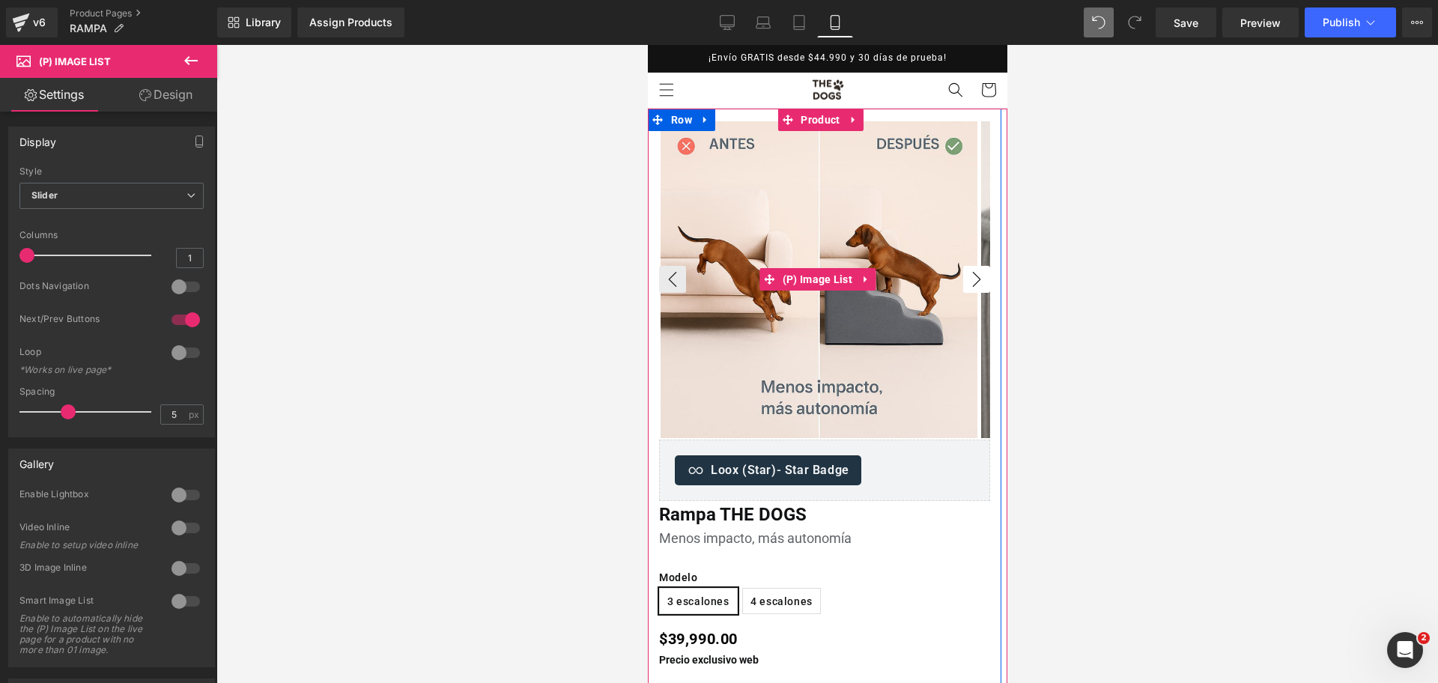
click at [969, 275] on button "›" at bounding box center [975, 279] width 27 height 27
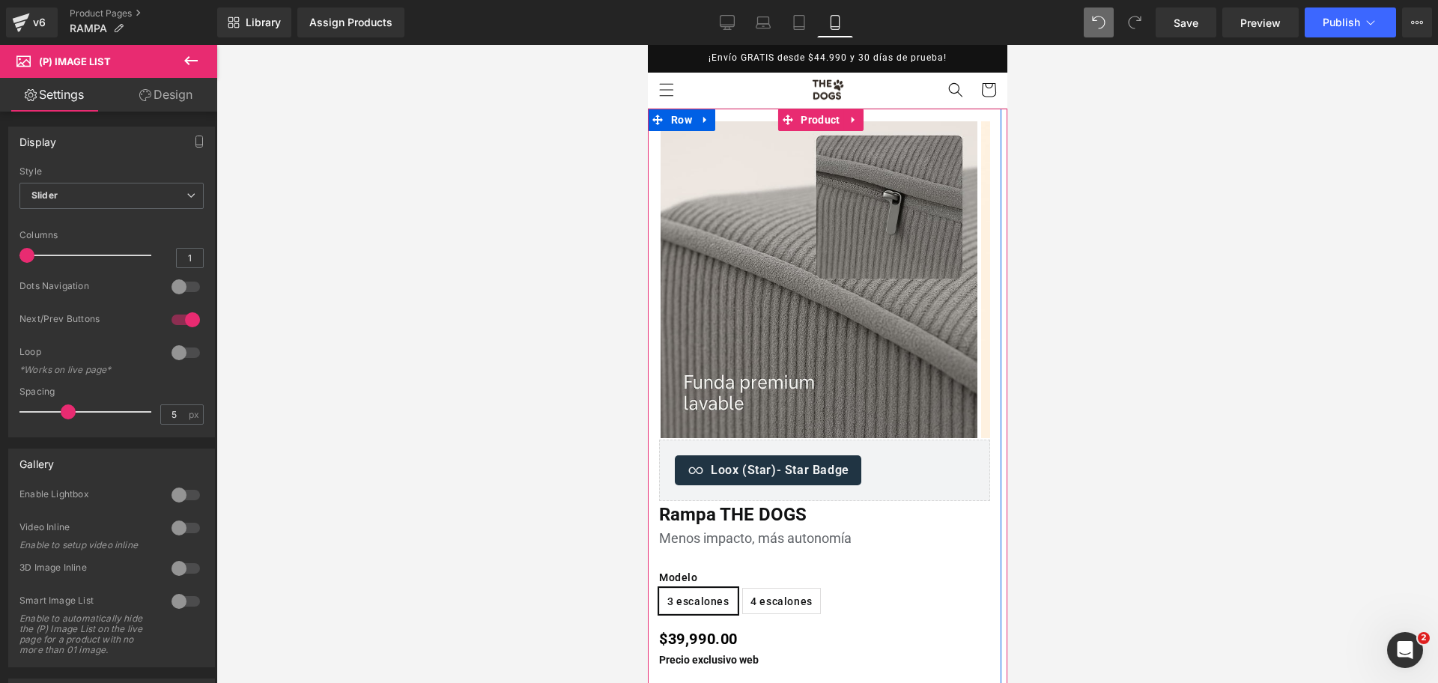
click at [801, 607] on span "4 escalones" at bounding box center [781, 601] width 62 height 25
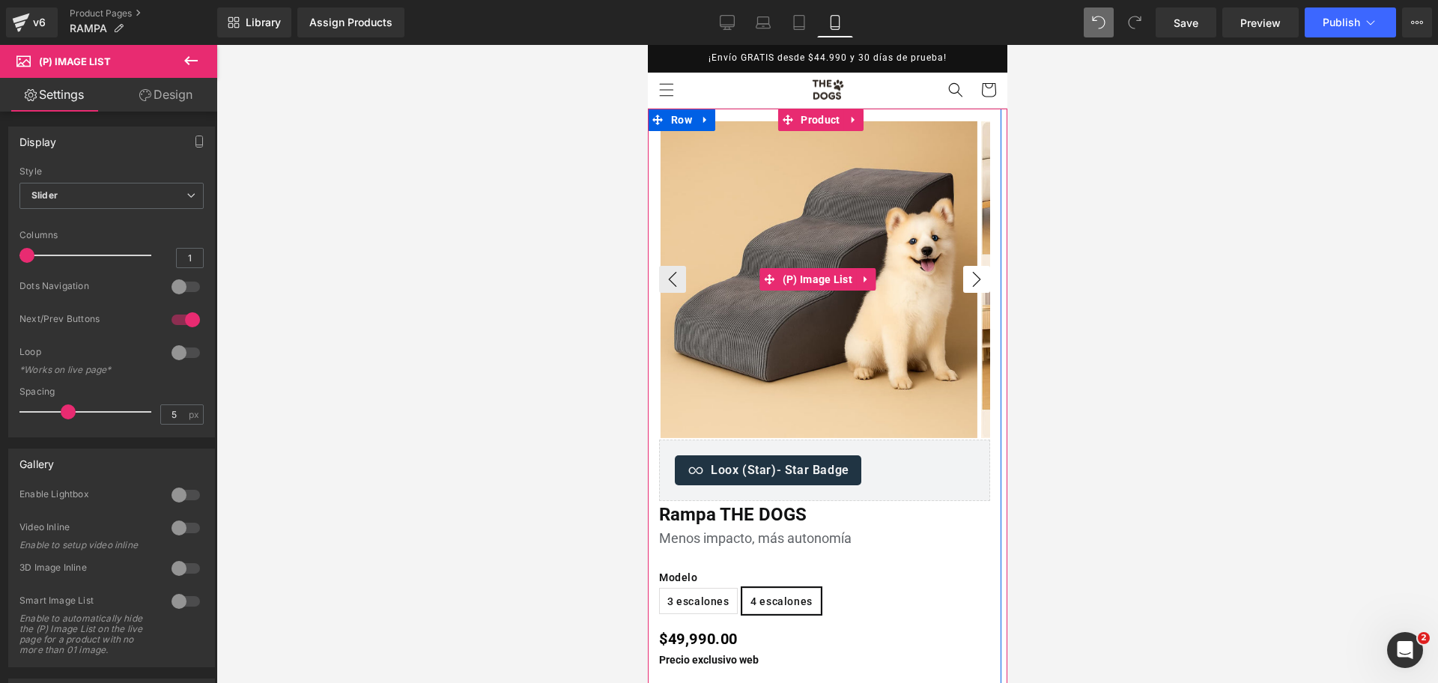
click at [965, 279] on button "›" at bounding box center [975, 279] width 27 height 27
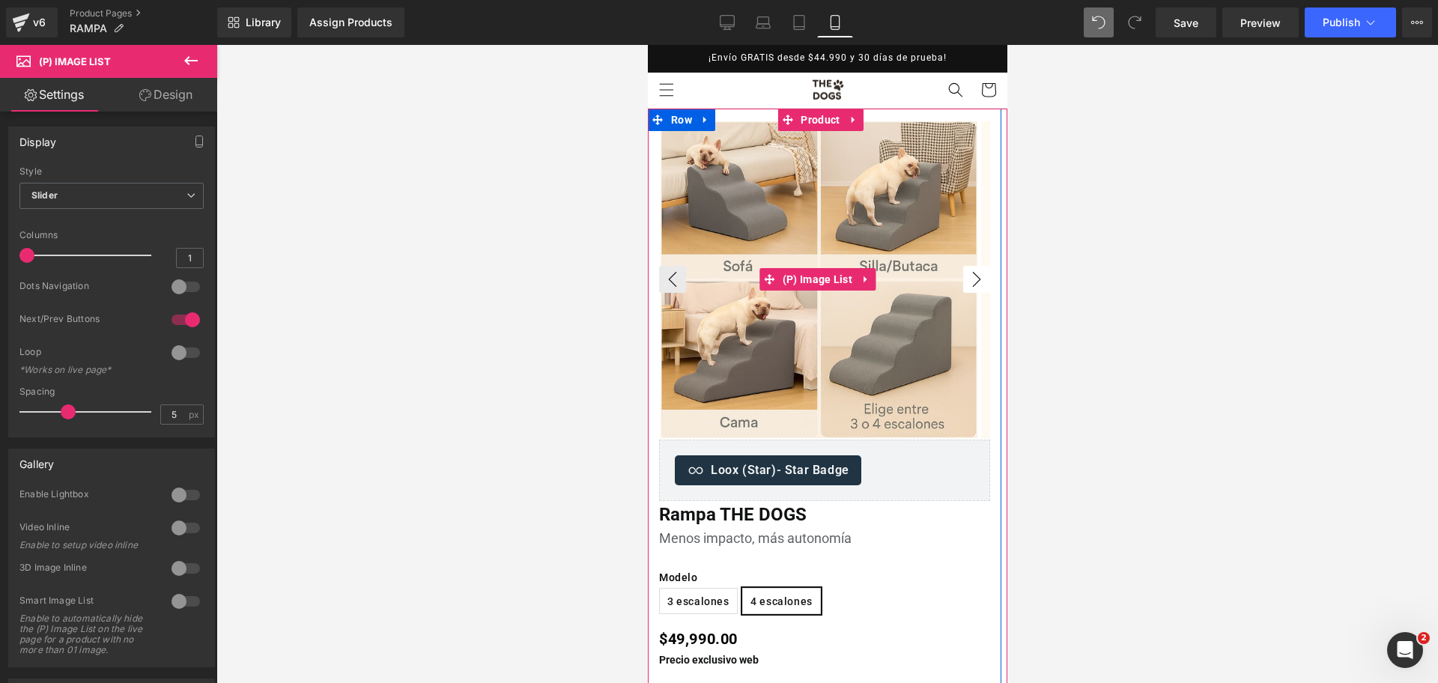
click at [965, 279] on button "›" at bounding box center [975, 279] width 27 height 27
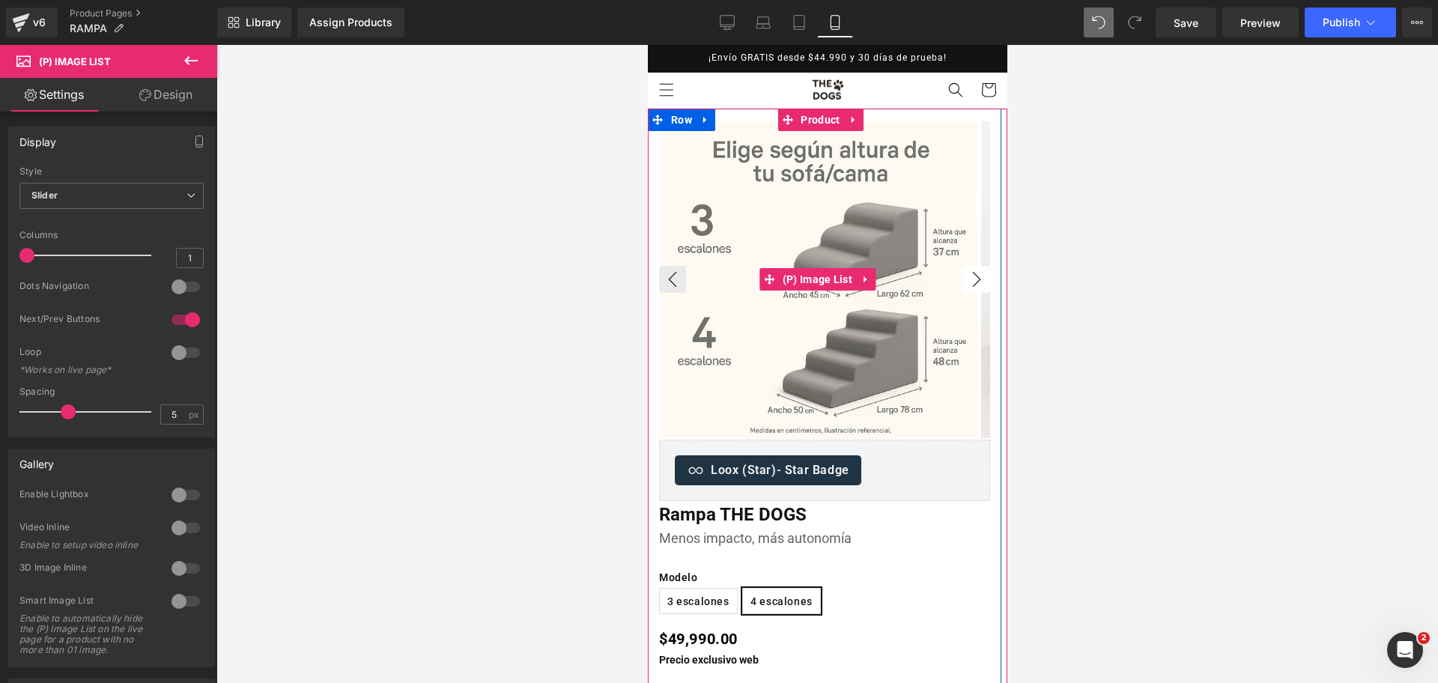
click at [965, 279] on button "›" at bounding box center [975, 279] width 27 height 27
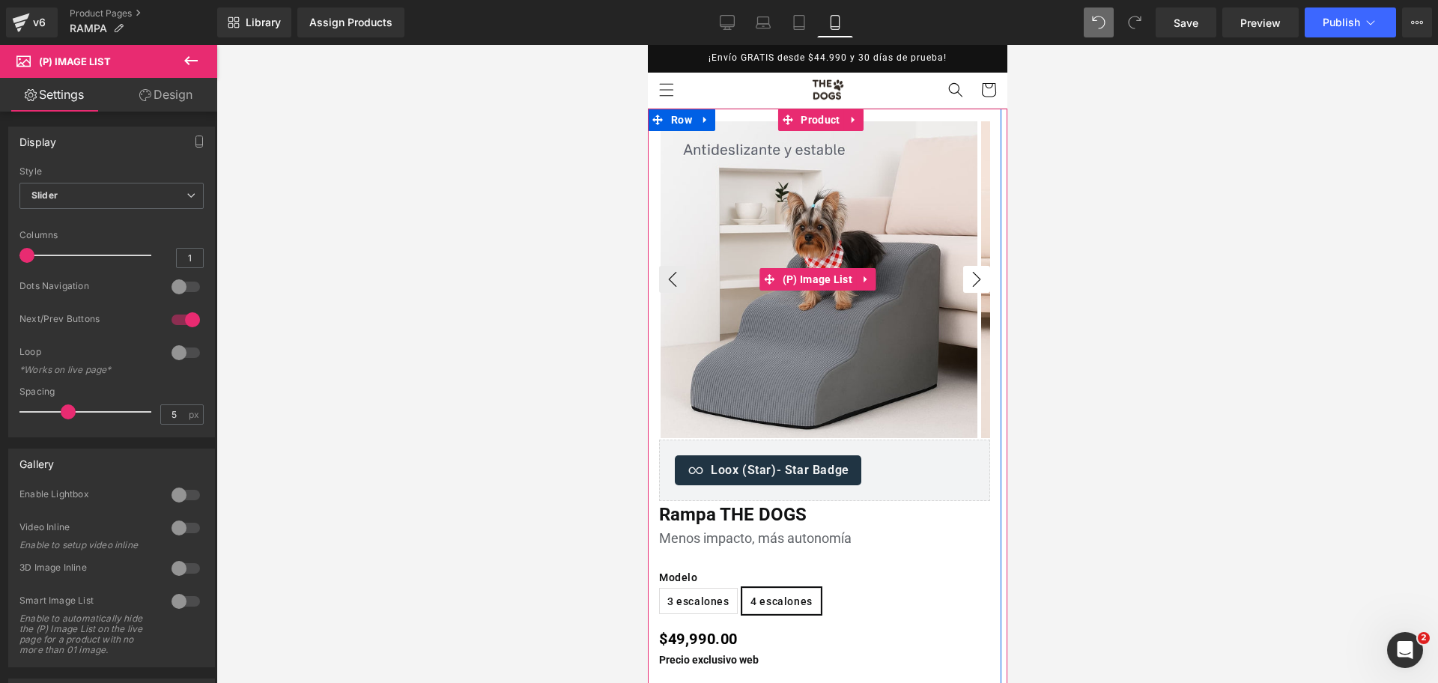
click at [965, 279] on button "›" at bounding box center [975, 279] width 27 height 27
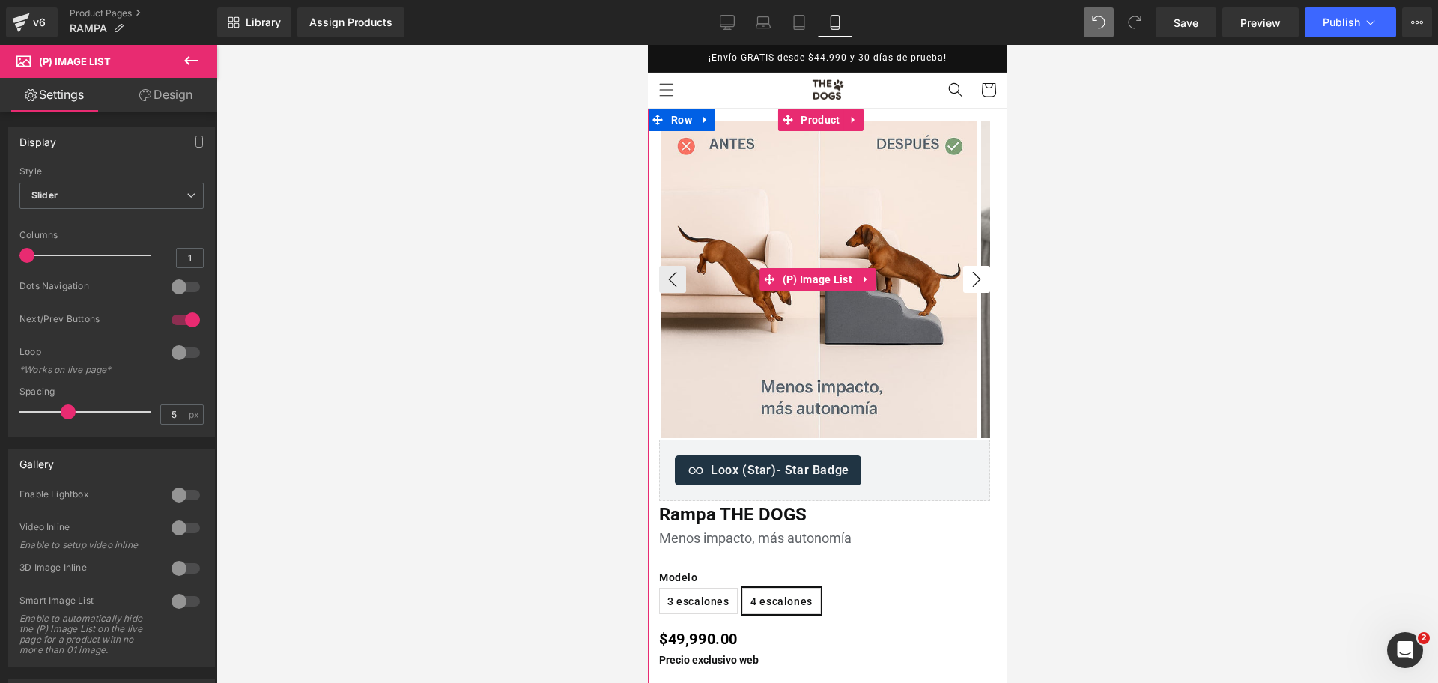
click at [965, 279] on button "›" at bounding box center [975, 279] width 27 height 27
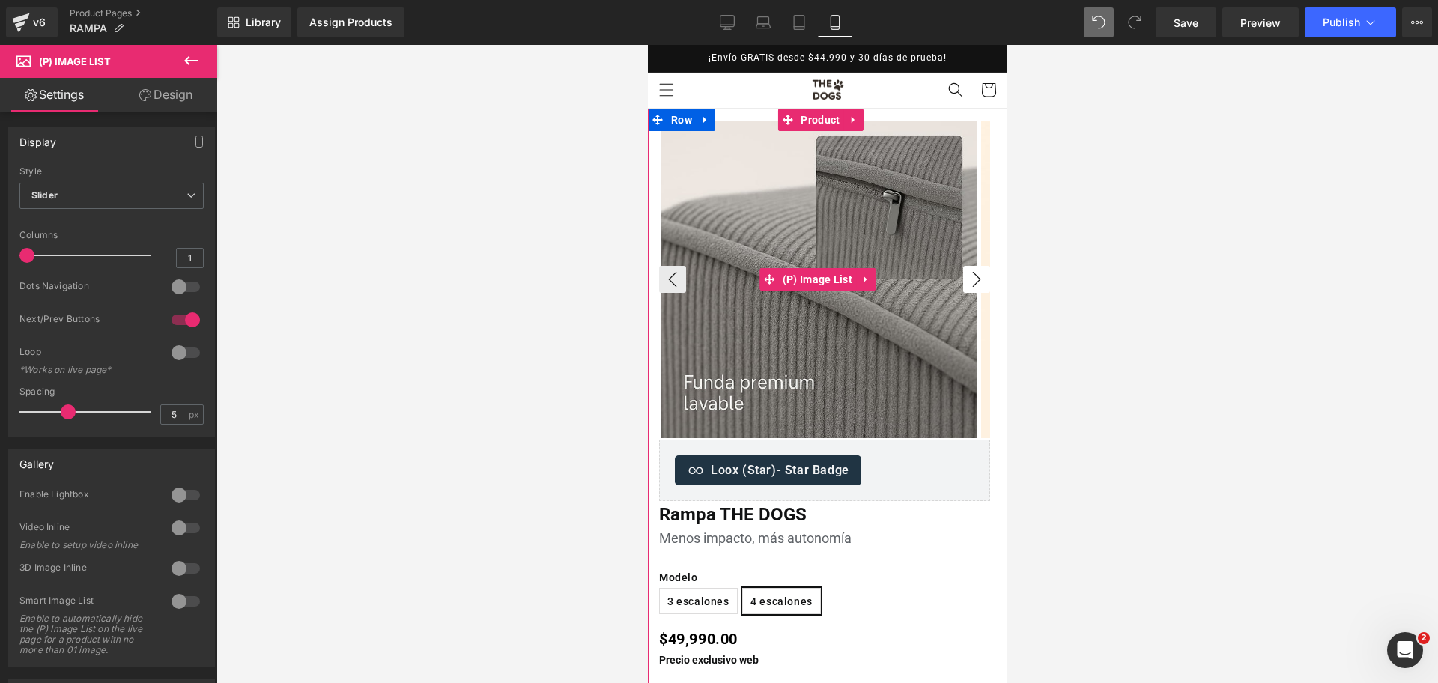
click at [965, 279] on button "›" at bounding box center [975, 279] width 27 height 27
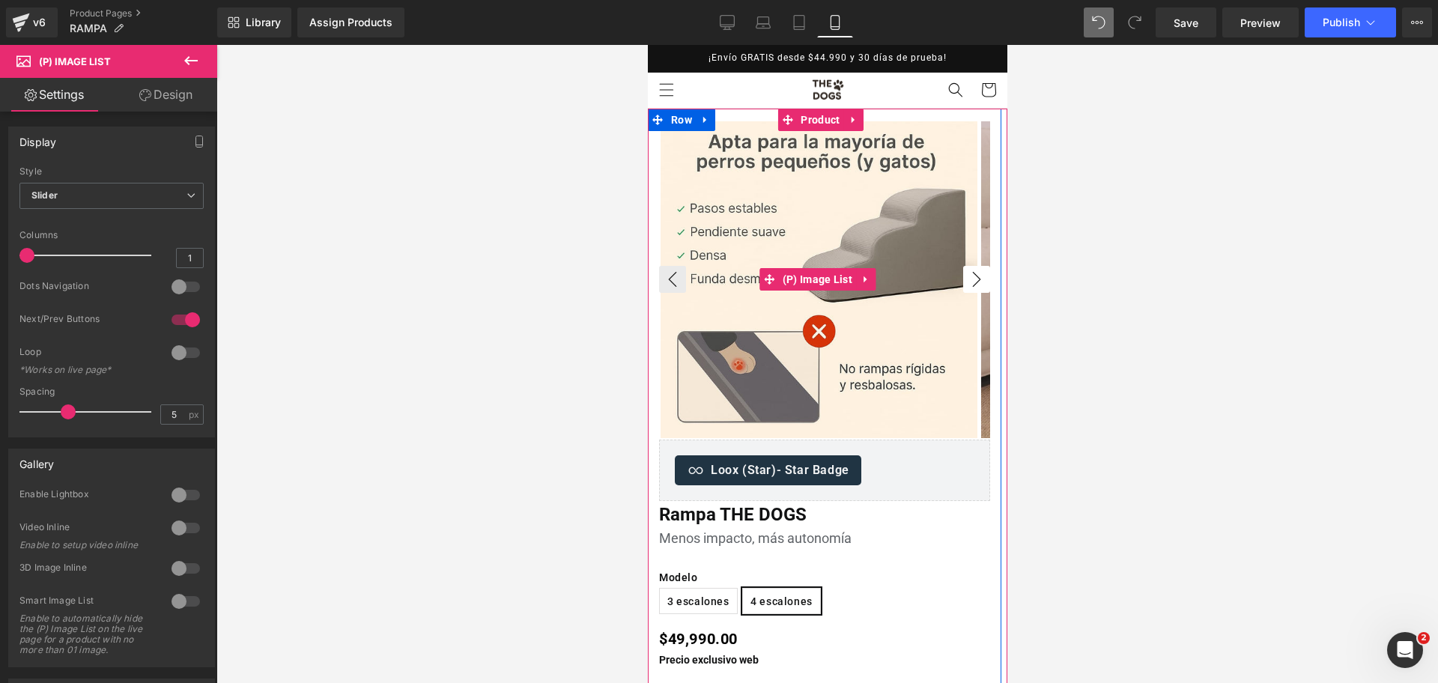
click at [965, 279] on button "›" at bounding box center [975, 279] width 27 height 27
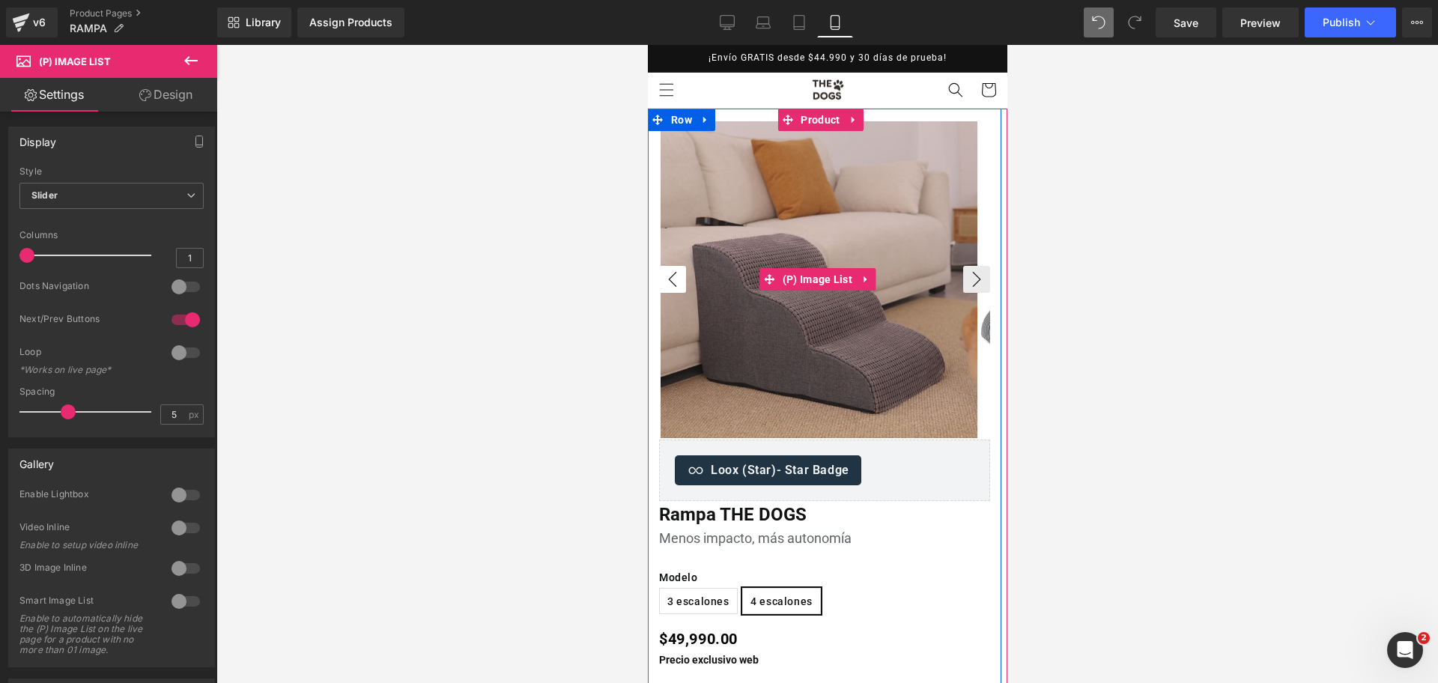
click at [678, 270] on button "‹" at bounding box center [671, 279] width 27 height 27
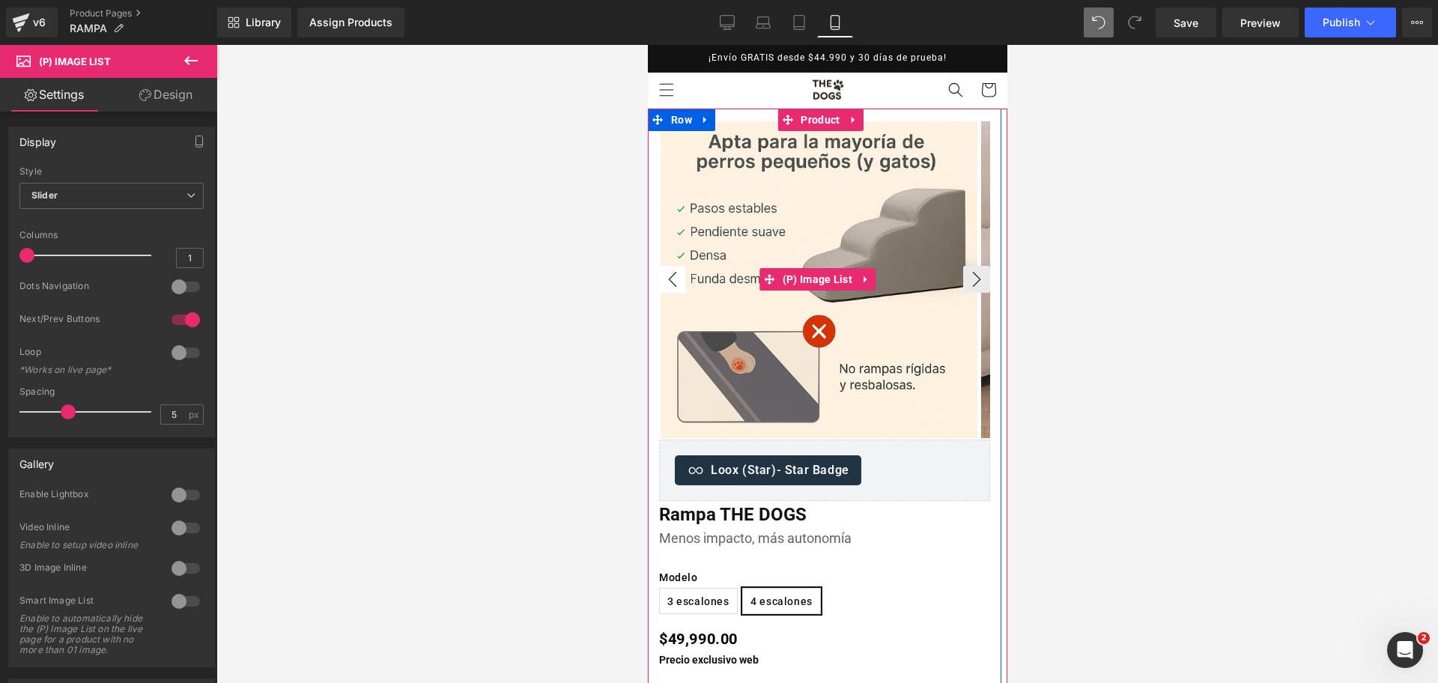
click at [678, 270] on button "‹" at bounding box center [671, 279] width 27 height 27
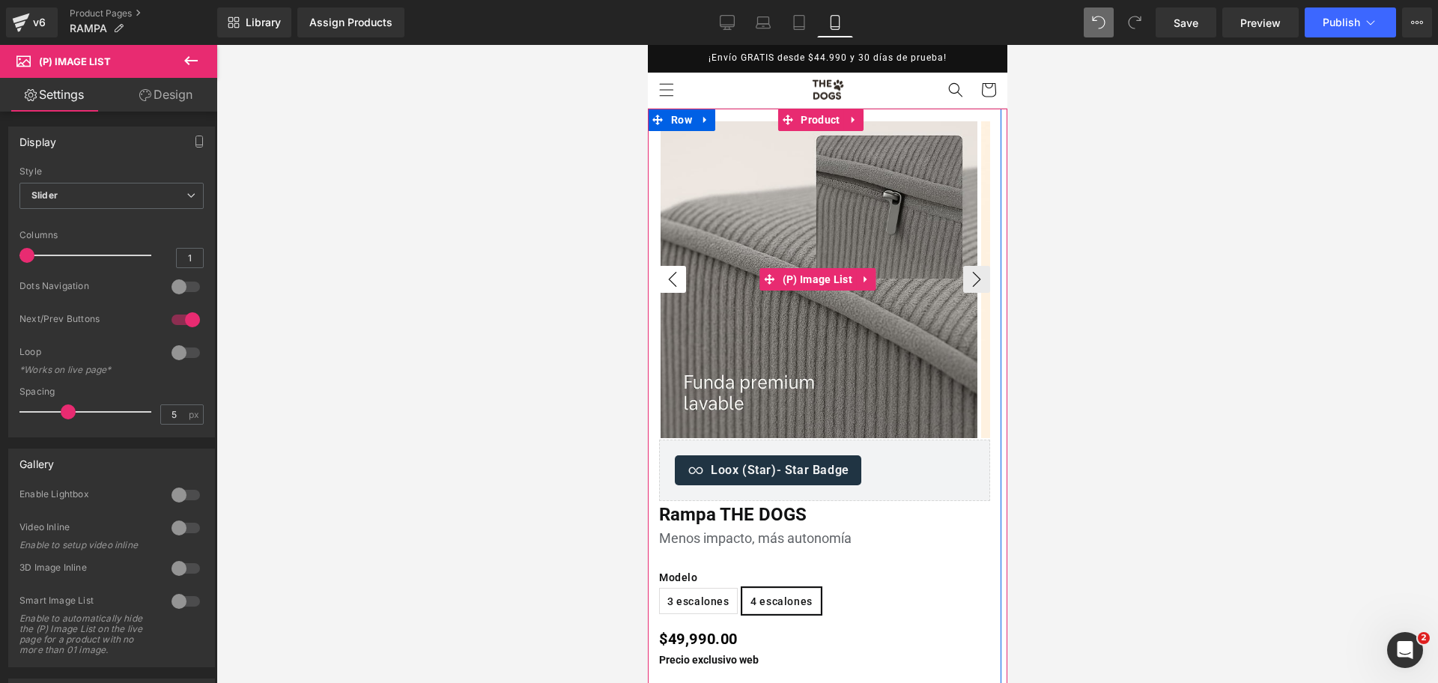
click at [678, 270] on button "‹" at bounding box center [671, 279] width 27 height 27
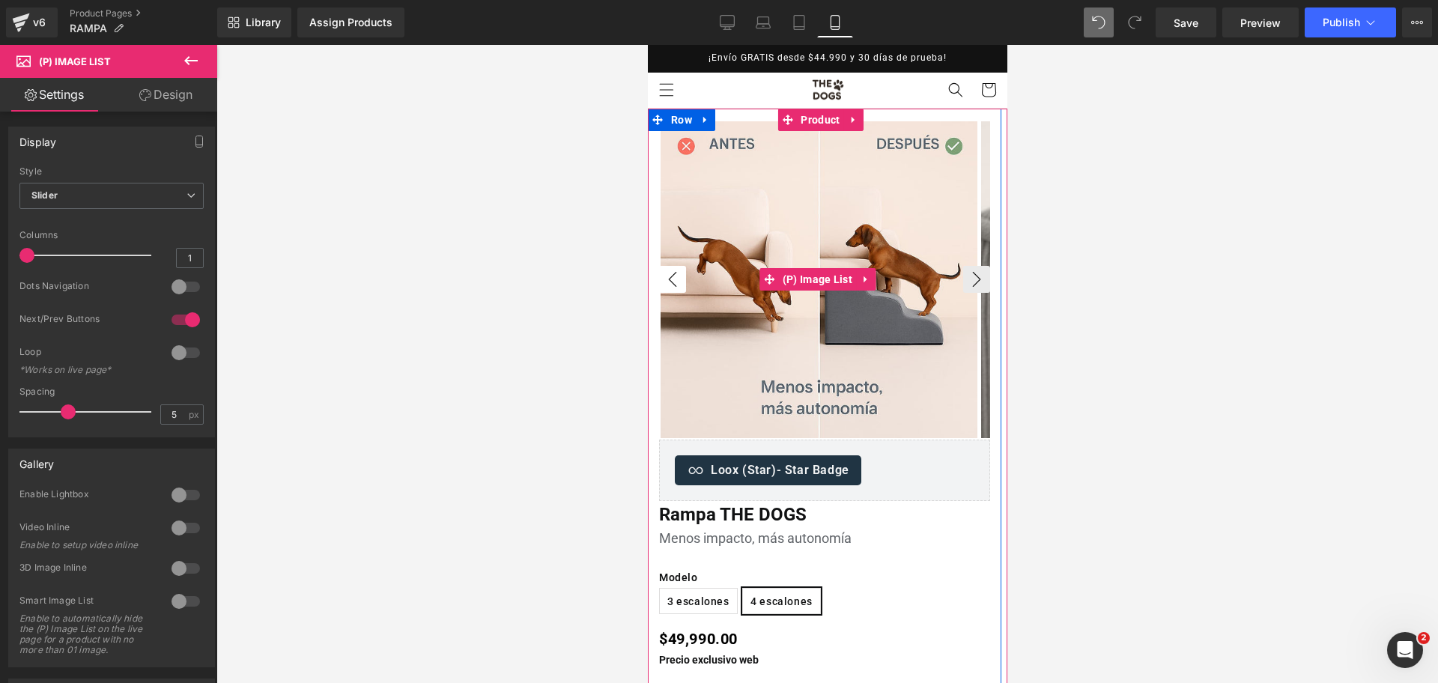
click at [678, 270] on button "‹" at bounding box center [671, 279] width 27 height 27
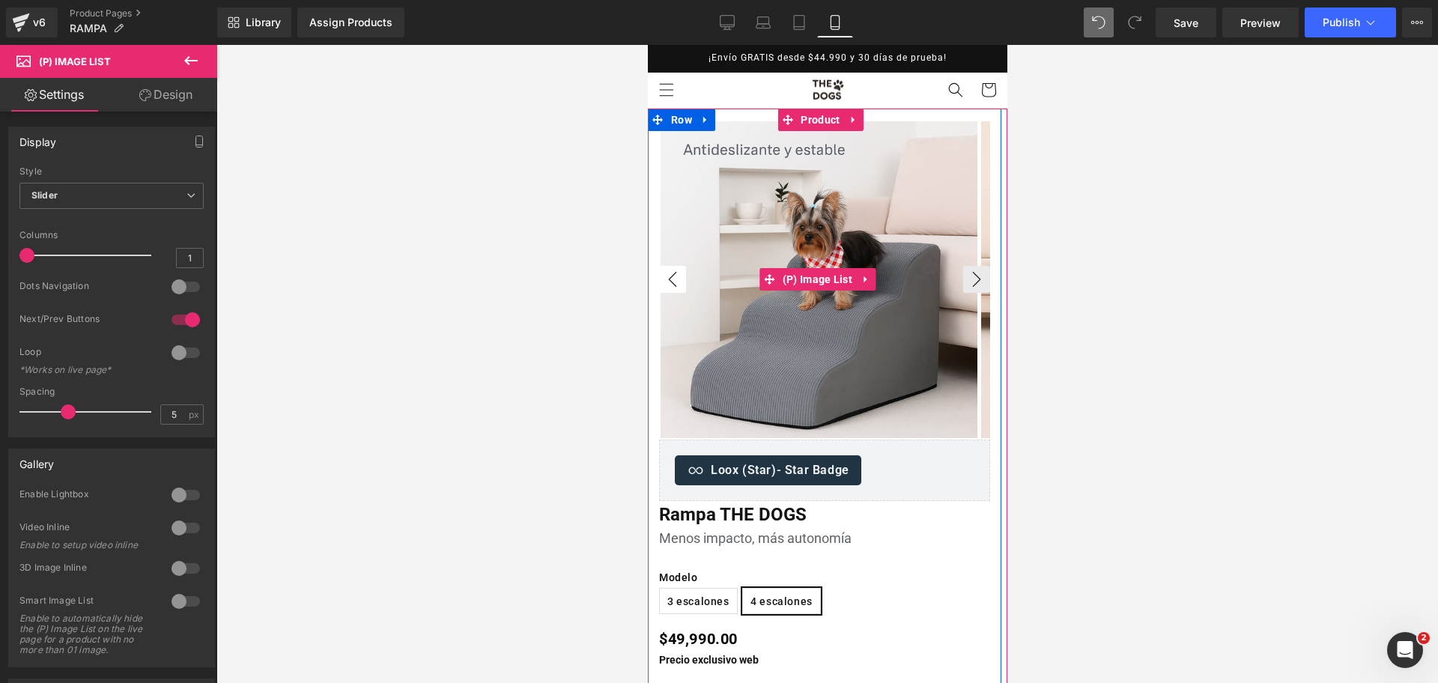
click at [678, 270] on button "‹" at bounding box center [671, 279] width 27 height 27
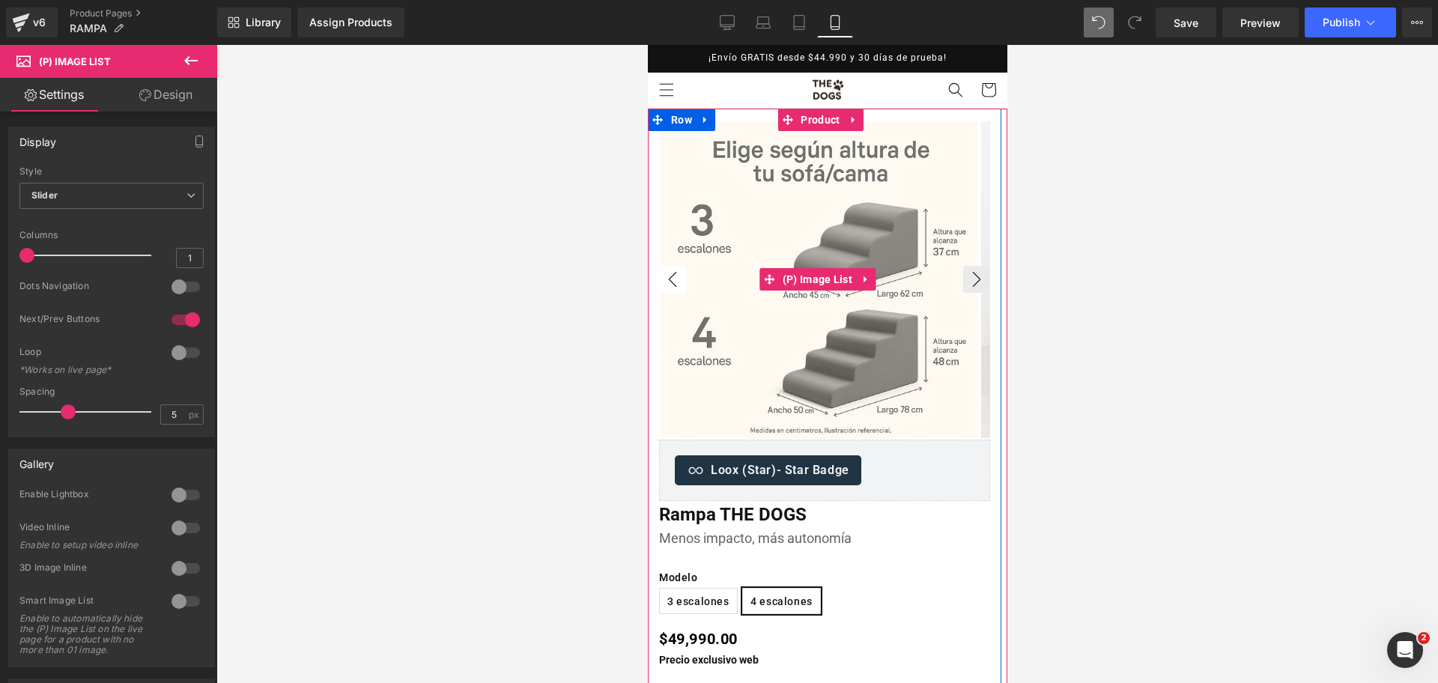
click at [678, 270] on button "‹" at bounding box center [671, 279] width 27 height 27
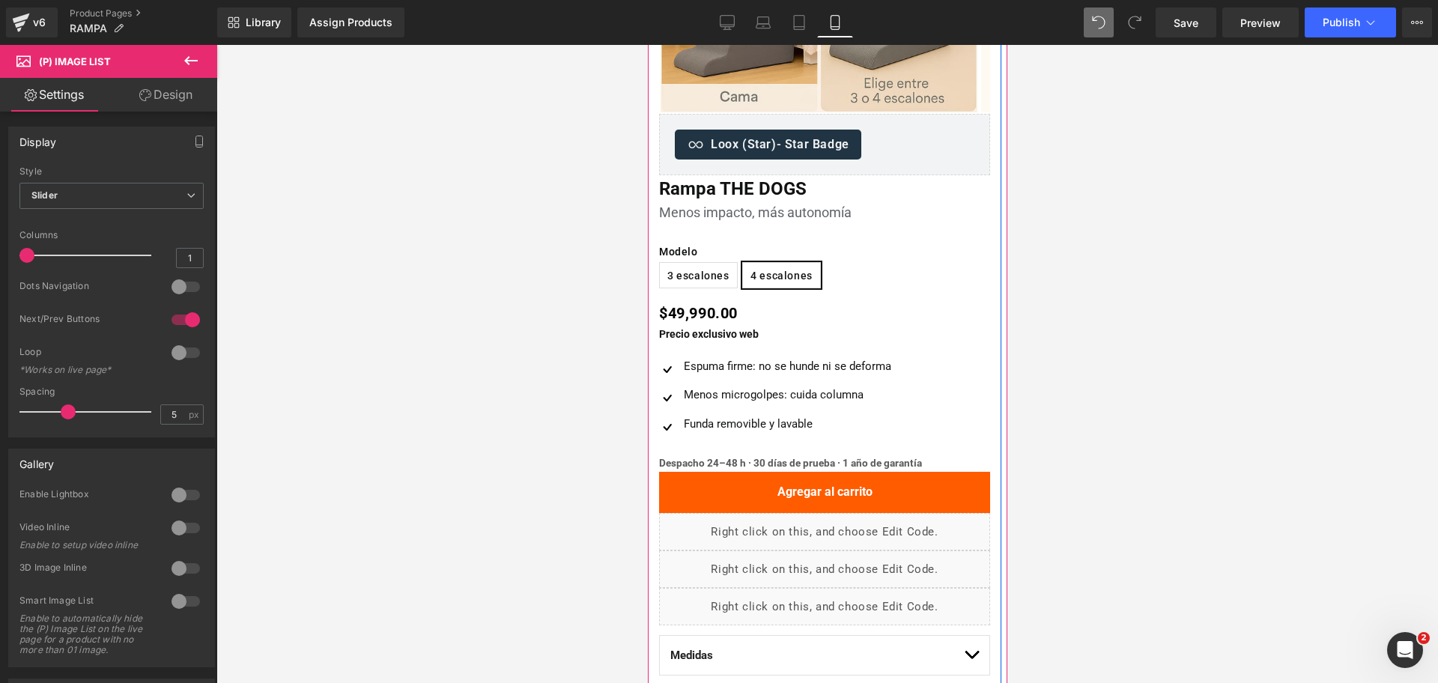
scroll to position [281, 0]
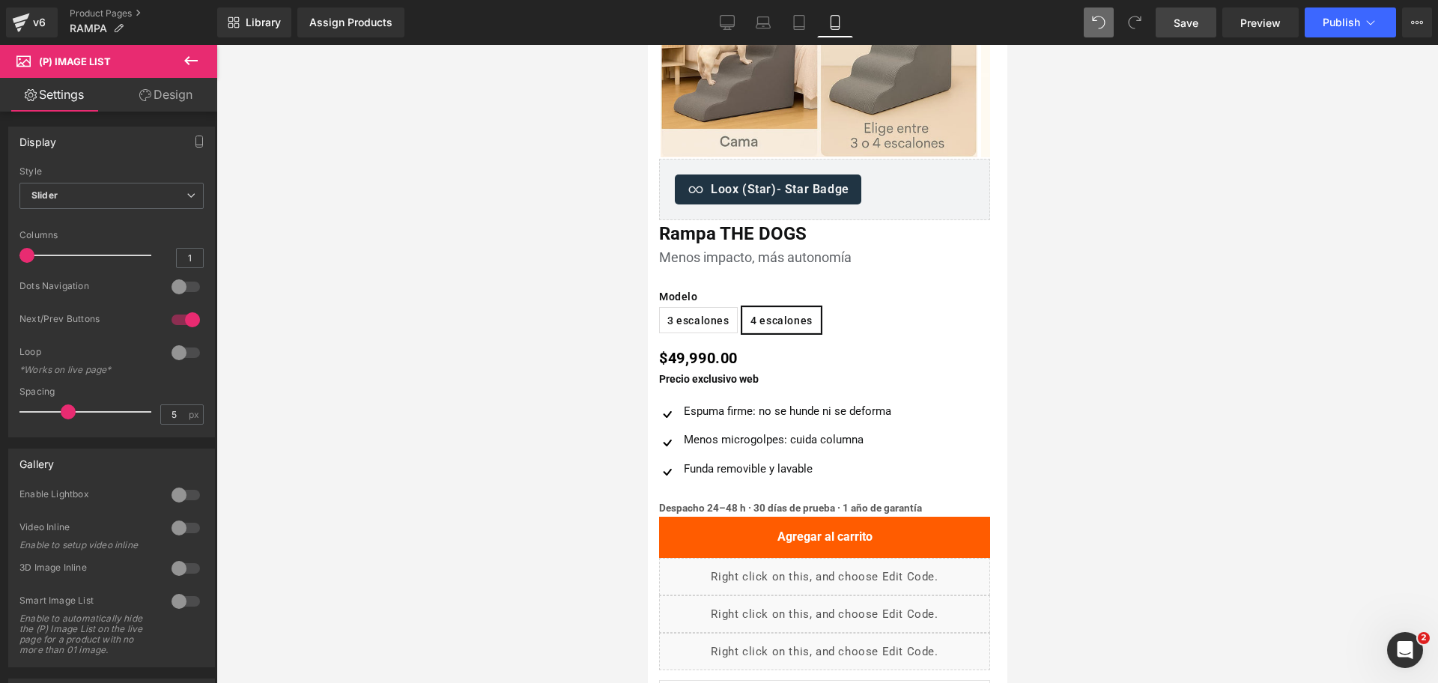
click at [1194, 23] on span "Save" at bounding box center [1185, 23] width 25 height 16
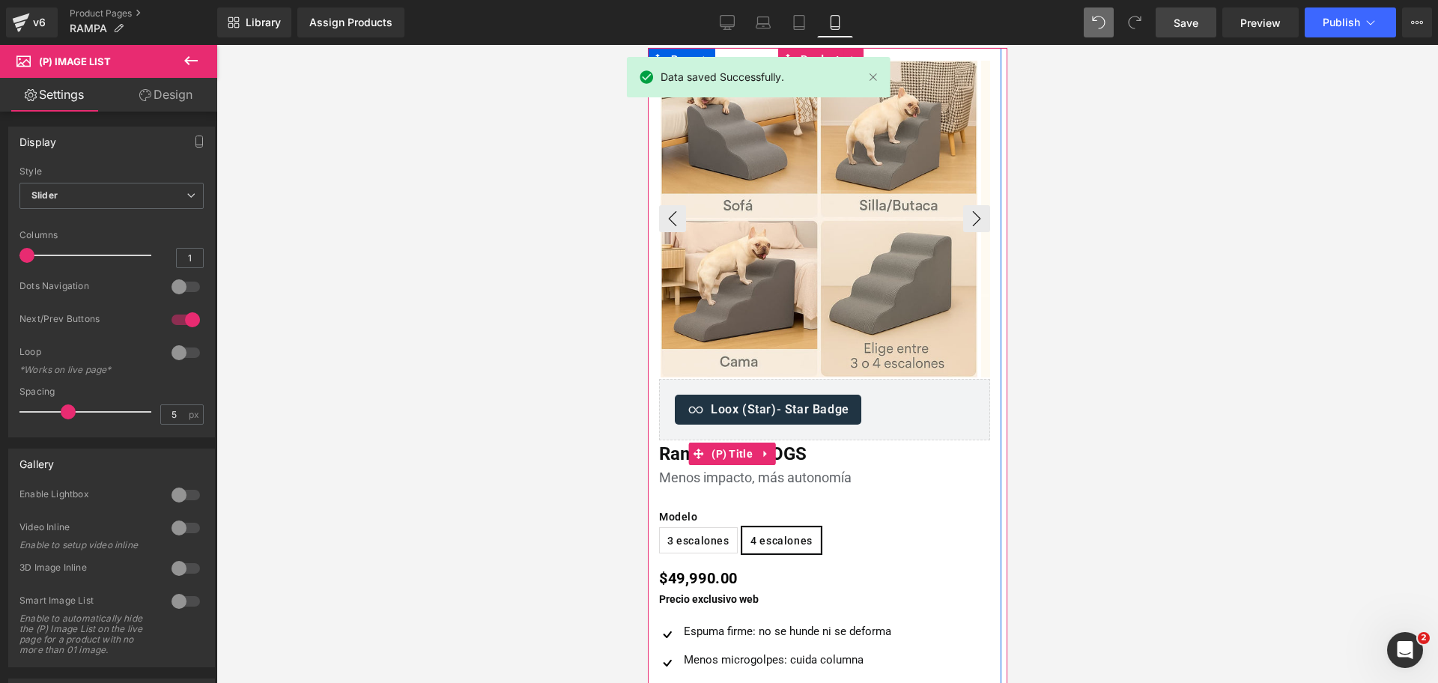
scroll to position [0, 0]
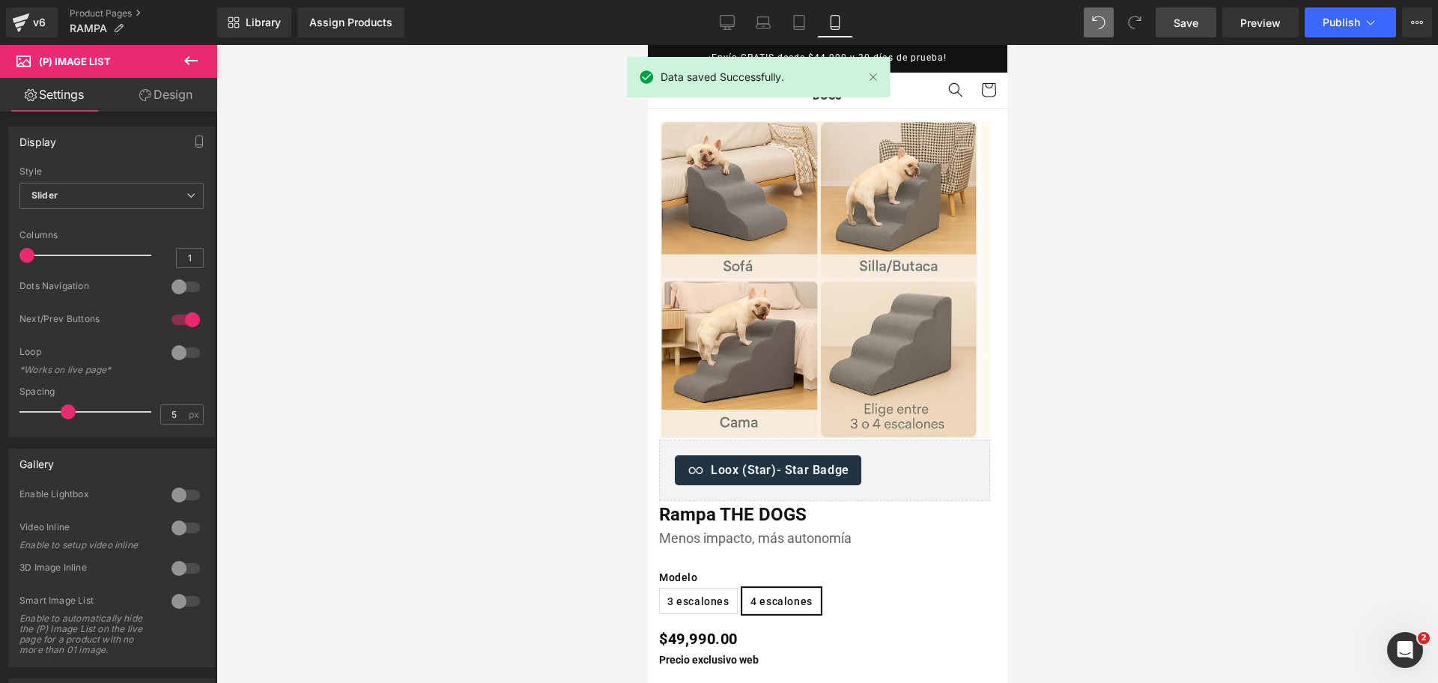
click at [1221, 235] on div at bounding box center [826, 364] width 1221 height 638
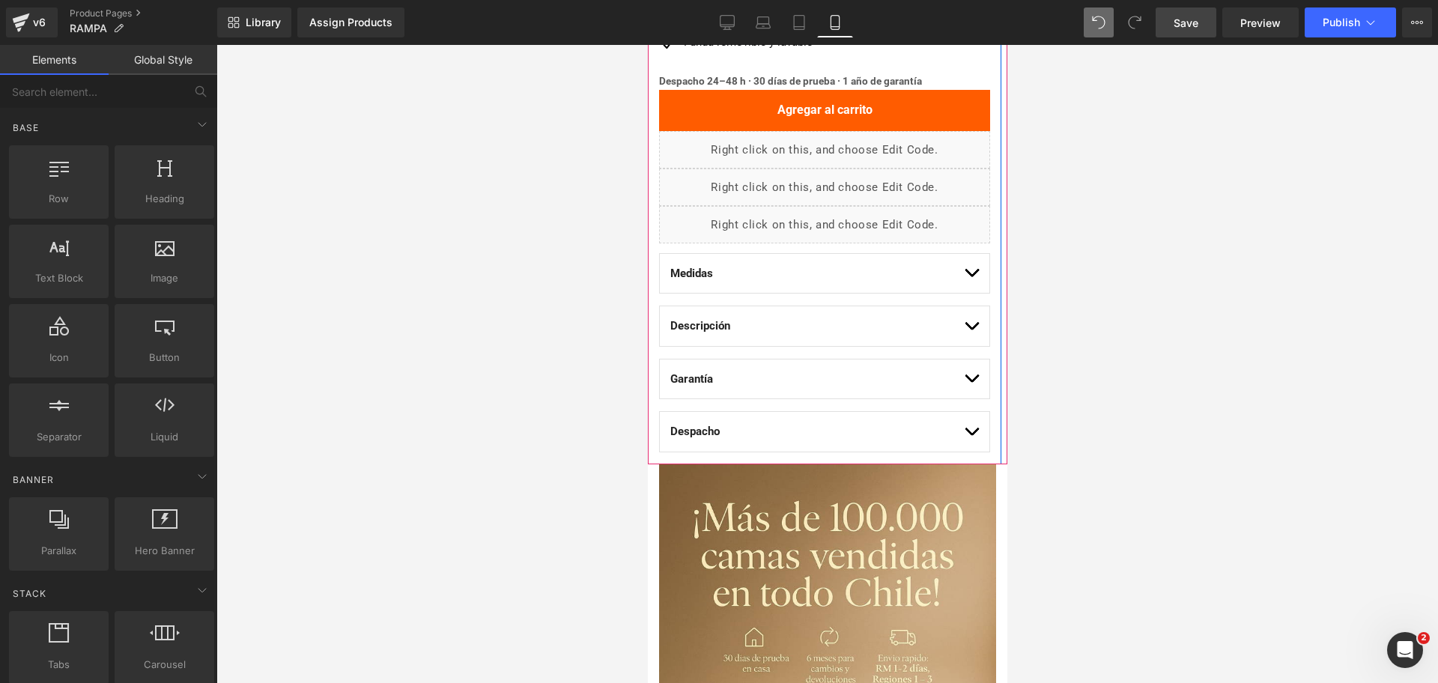
scroll to position [1030, 0]
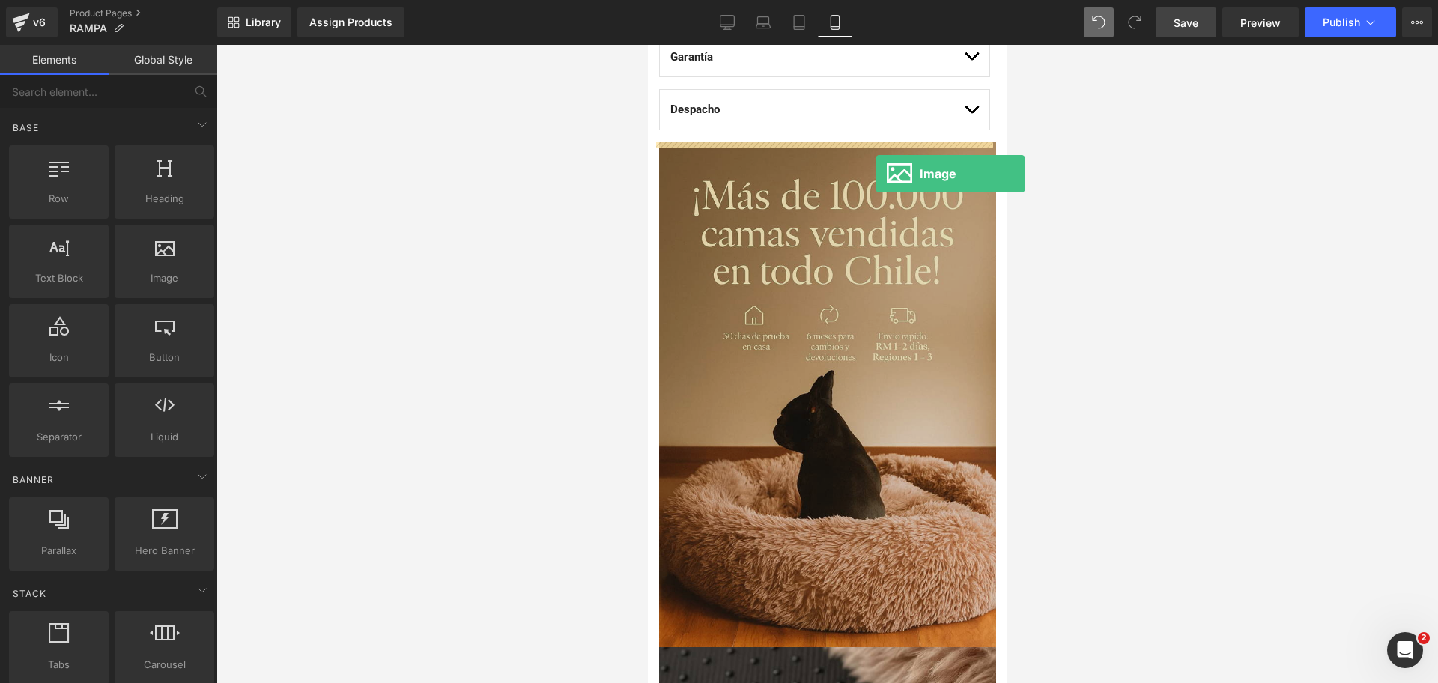
drag, startPoint x: 819, startPoint y: 302, endPoint x: 857, endPoint y: 171, distance: 136.7
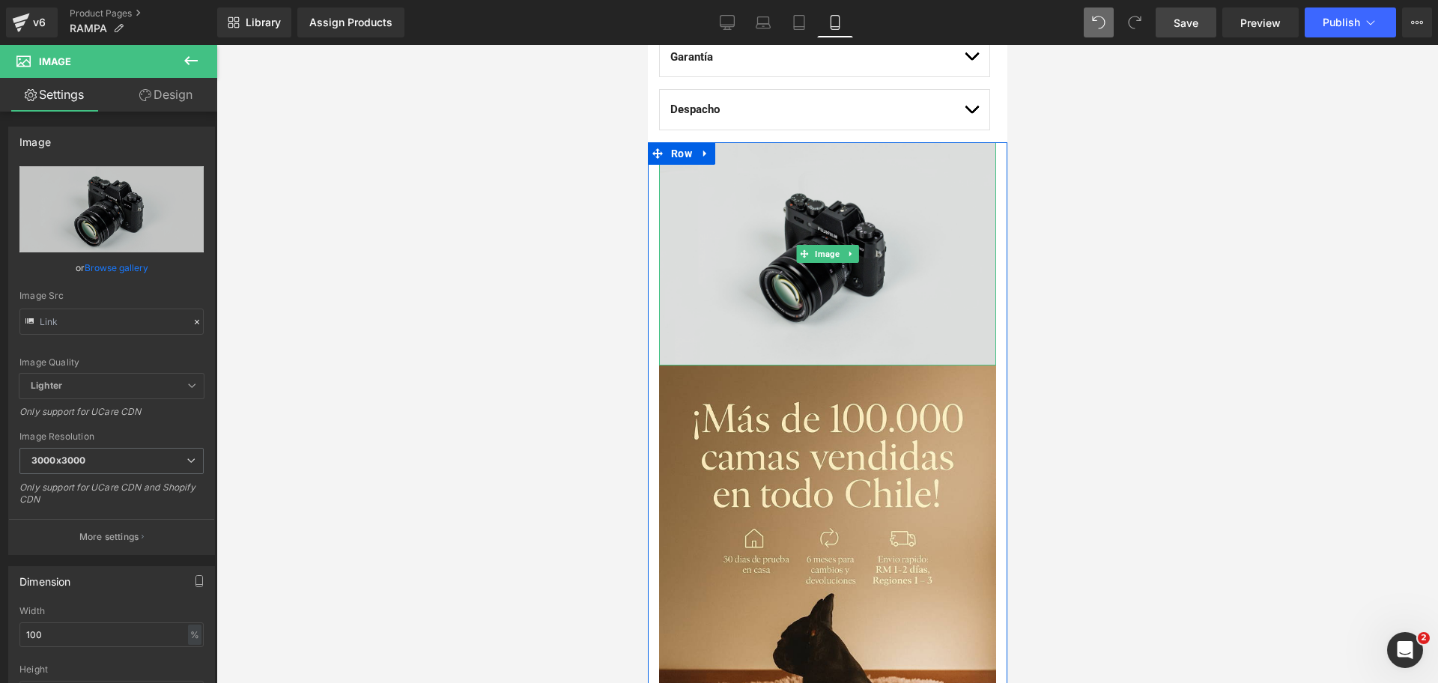
scroll to position [936, 0]
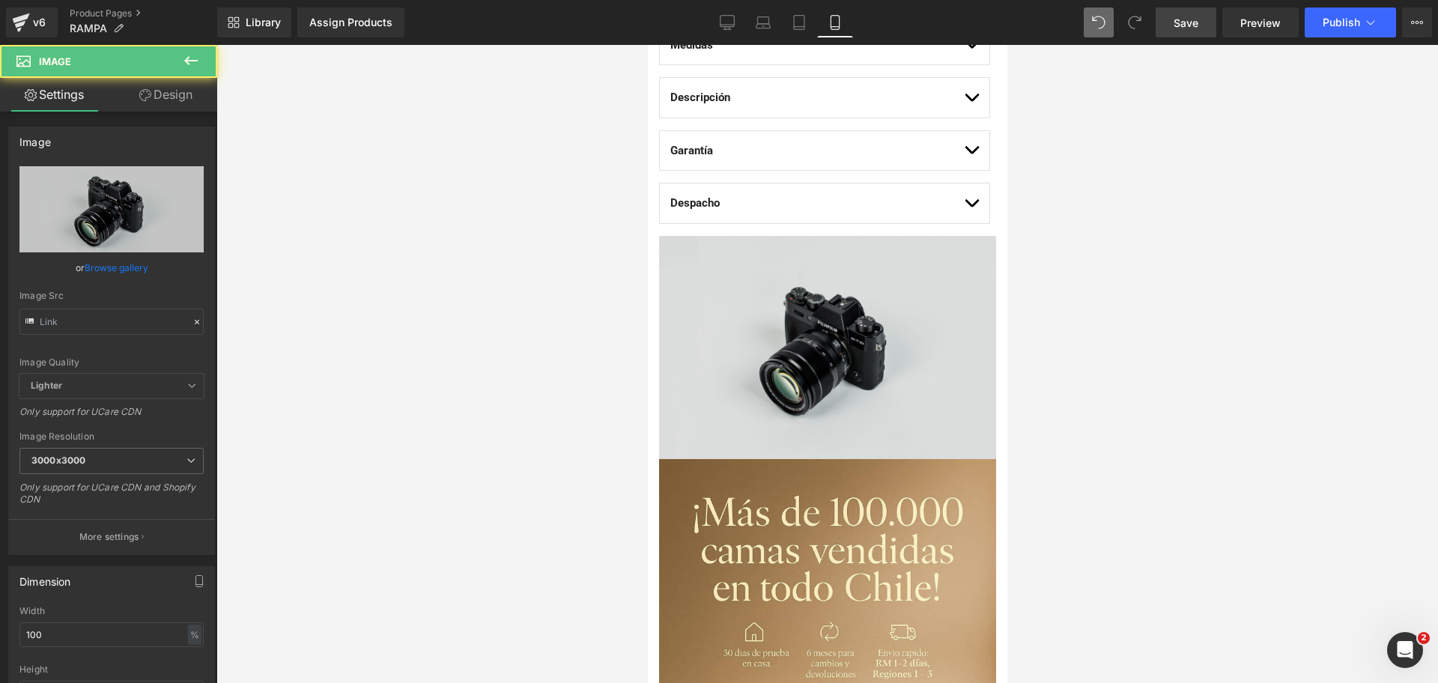
drag, startPoint x: 764, startPoint y: 340, endPoint x: 721, endPoint y: 347, distance: 43.2
click at [765, 340] on img at bounding box center [826, 347] width 337 height 223
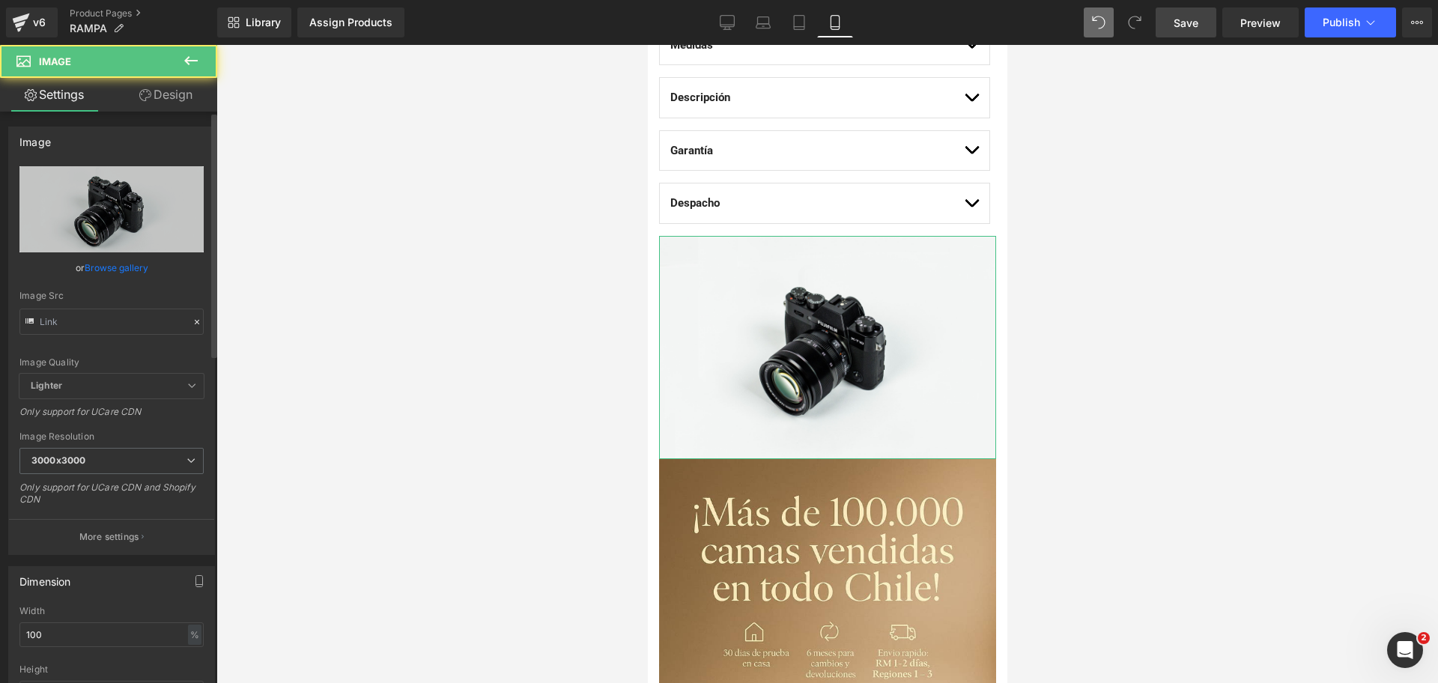
click at [109, 268] on link "Browse gallery" at bounding box center [117, 268] width 64 height 26
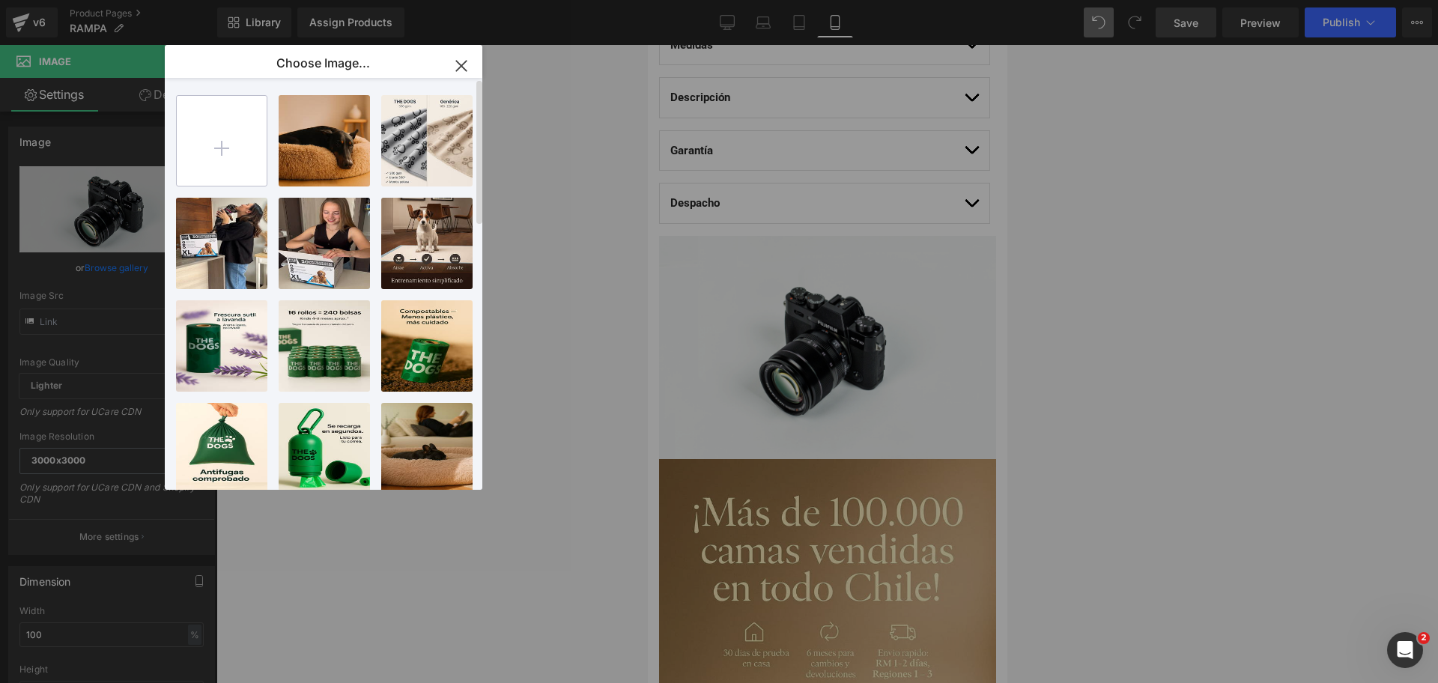
click at [214, 124] on input "file" at bounding box center [222, 141] width 90 height 90
type input "C:\fakepath\20250924_2359_Rampa Texturizada Gris_remix_01k5zcwdm1e0db85e4r58ayy…"
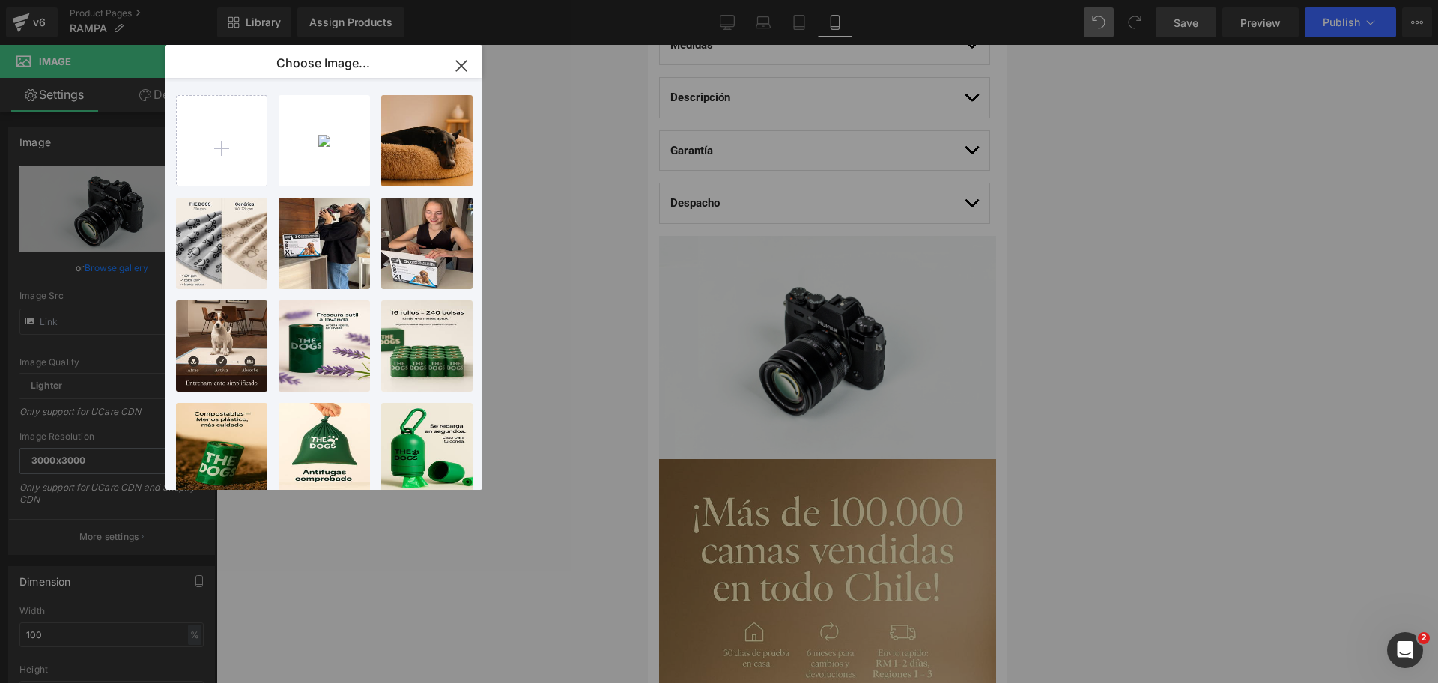
click at [0, 0] on div "2025092...yyyw.jpg 164.33 KB" at bounding box center [0, 0] width 0 height 0
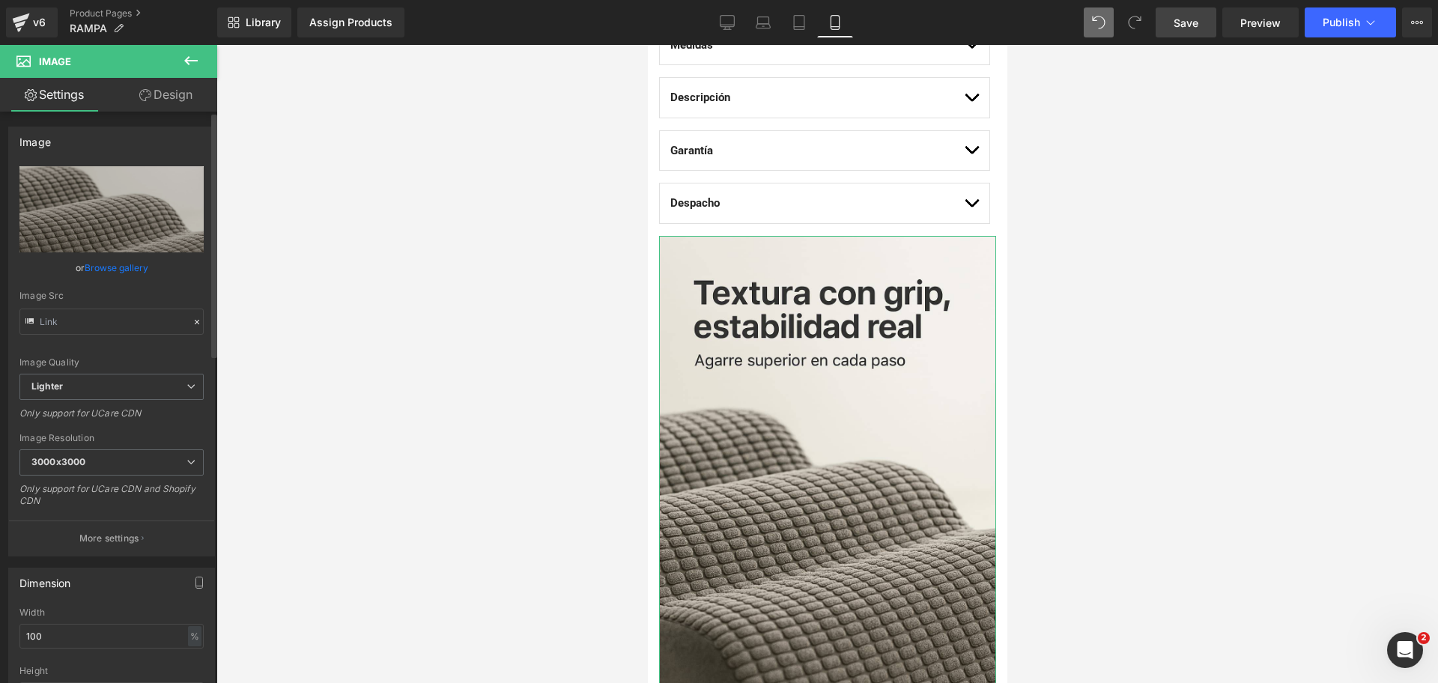
click at [145, 273] on link "Browse gallery" at bounding box center [117, 268] width 64 height 26
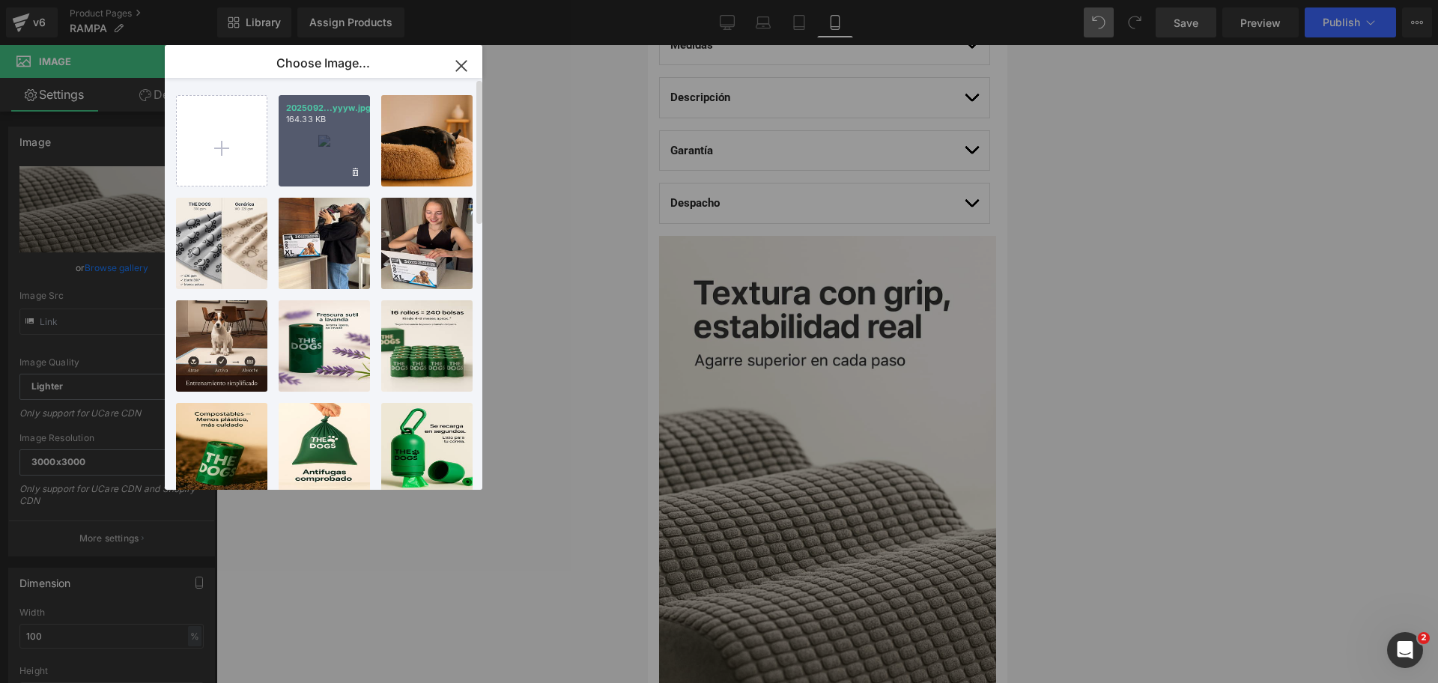
click at [306, 177] on div "2025092...yyyw.jpg 164.33 KB" at bounding box center [324, 140] width 91 height 91
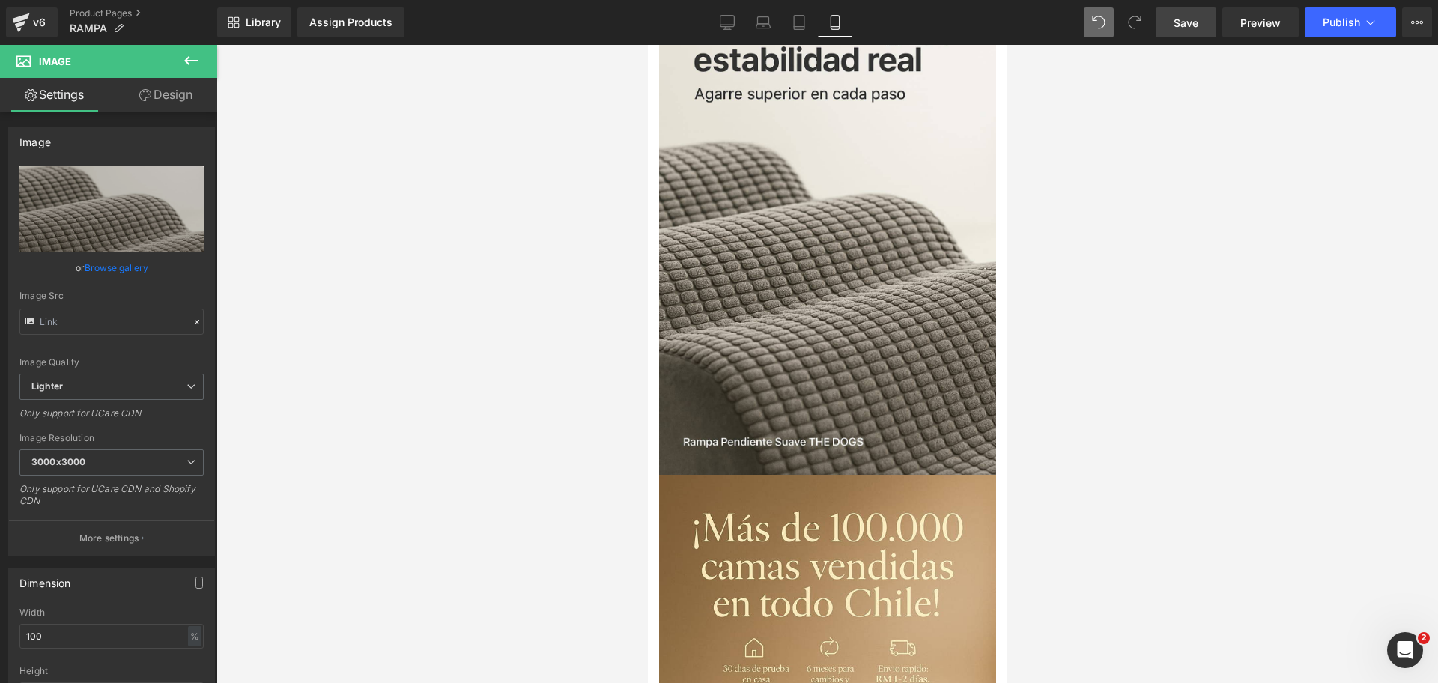
scroll to position [1217, 0]
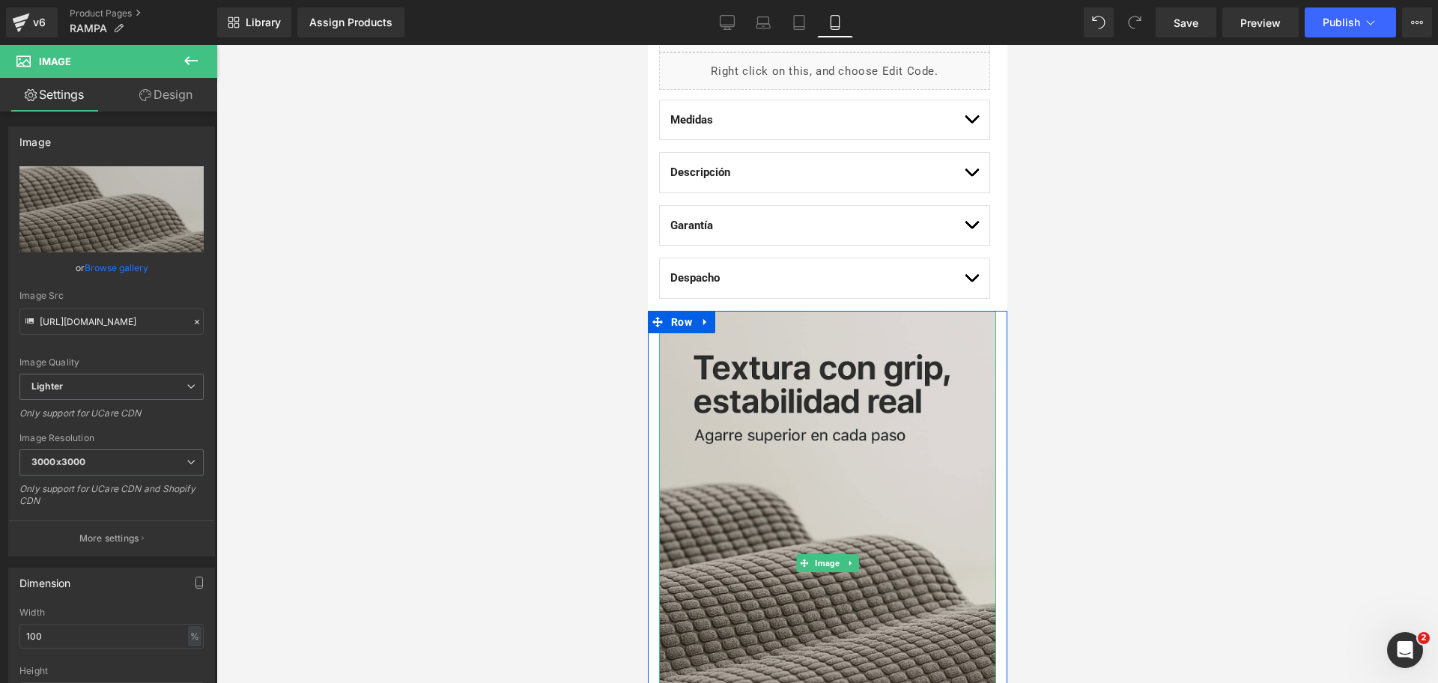
scroll to position [842, 0]
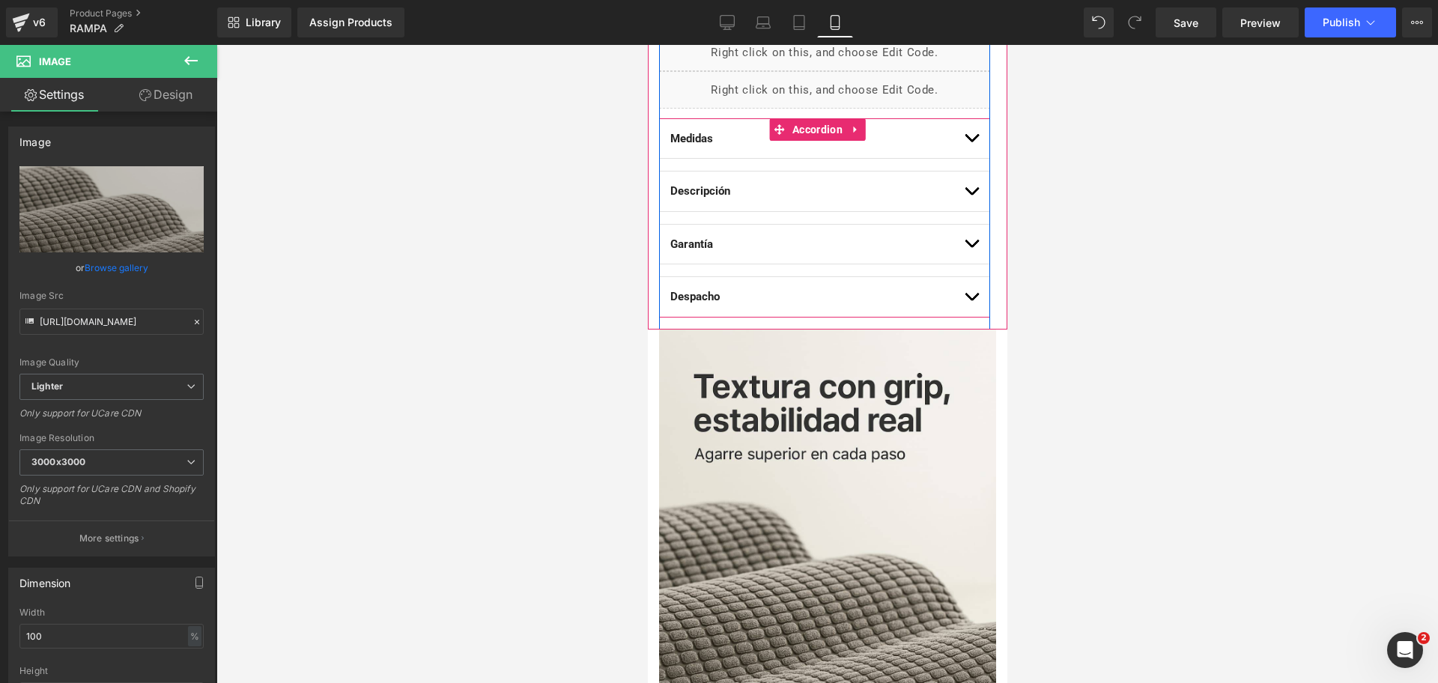
click at [963, 294] on button "button" at bounding box center [970, 297] width 15 height 40
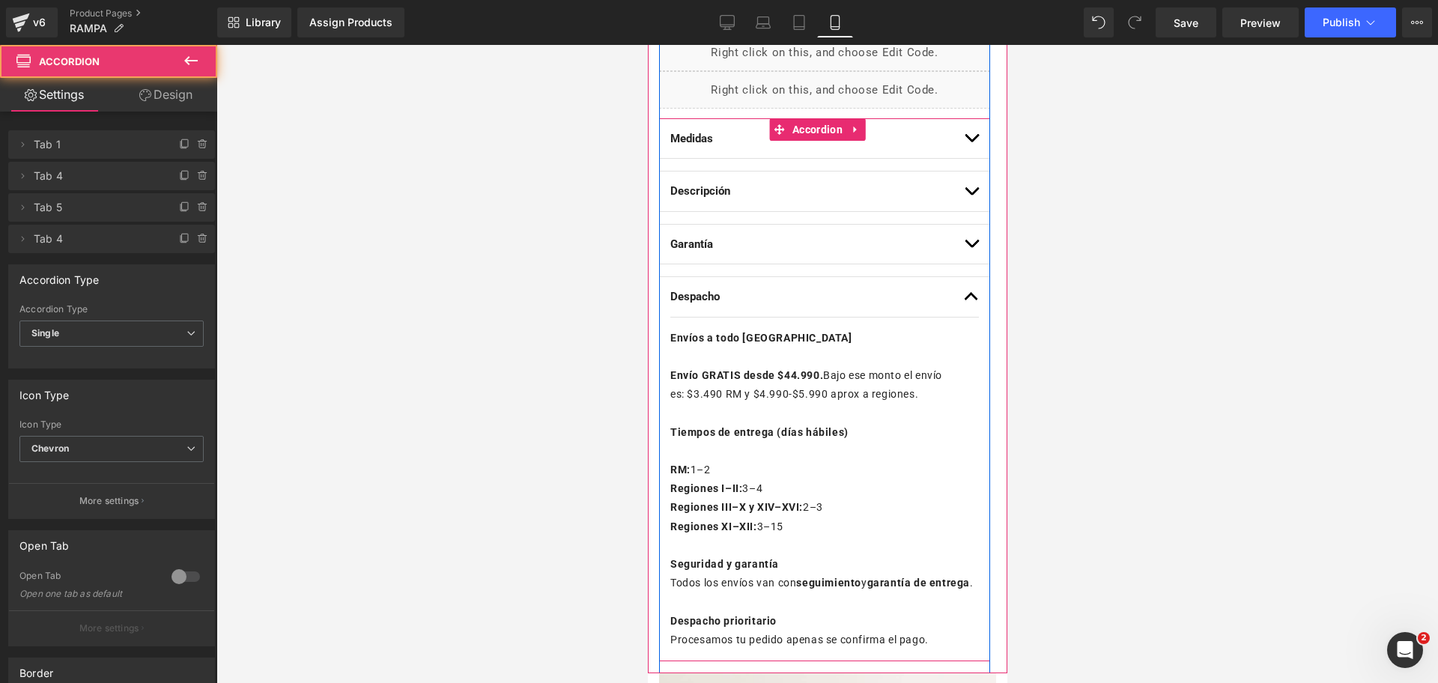
click at [971, 300] on span "button" at bounding box center [971, 300] width 0 height 0
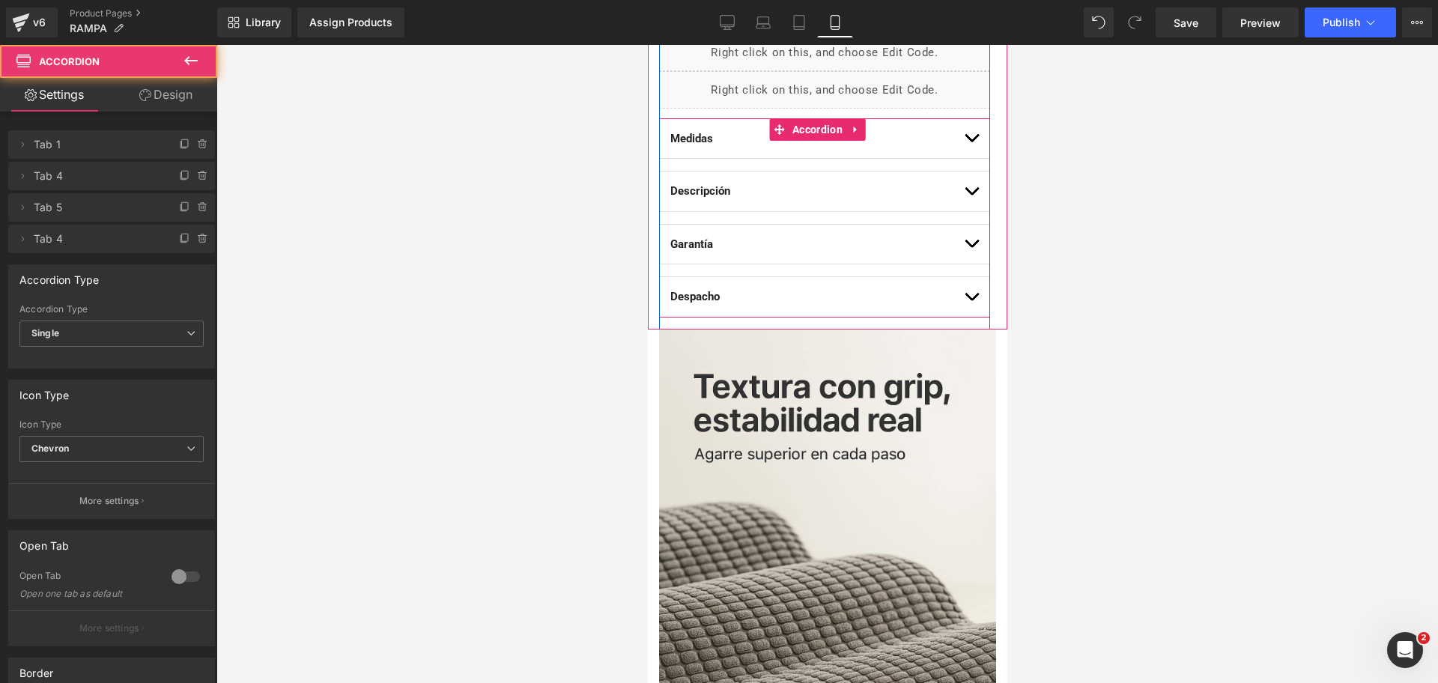
click at [963, 244] on button "button" at bounding box center [970, 245] width 15 height 40
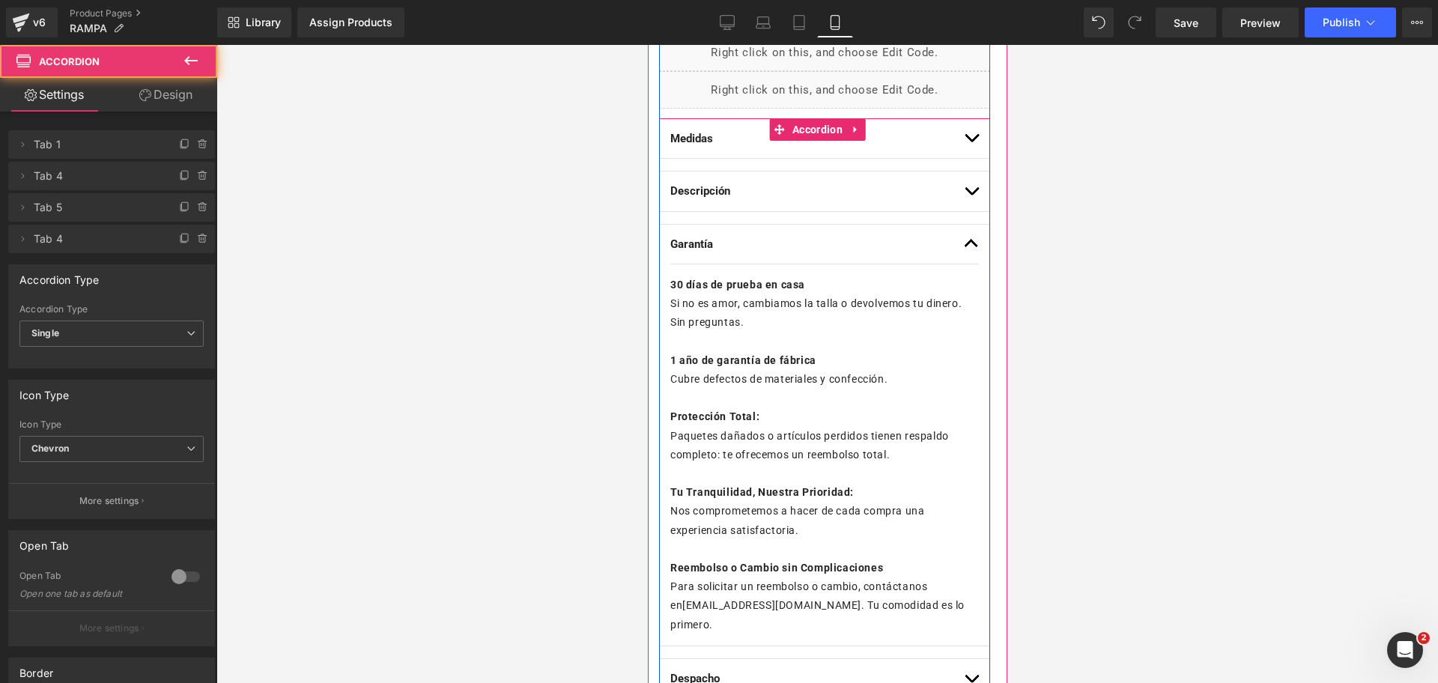
click at [971, 247] on span "button" at bounding box center [971, 247] width 0 height 0
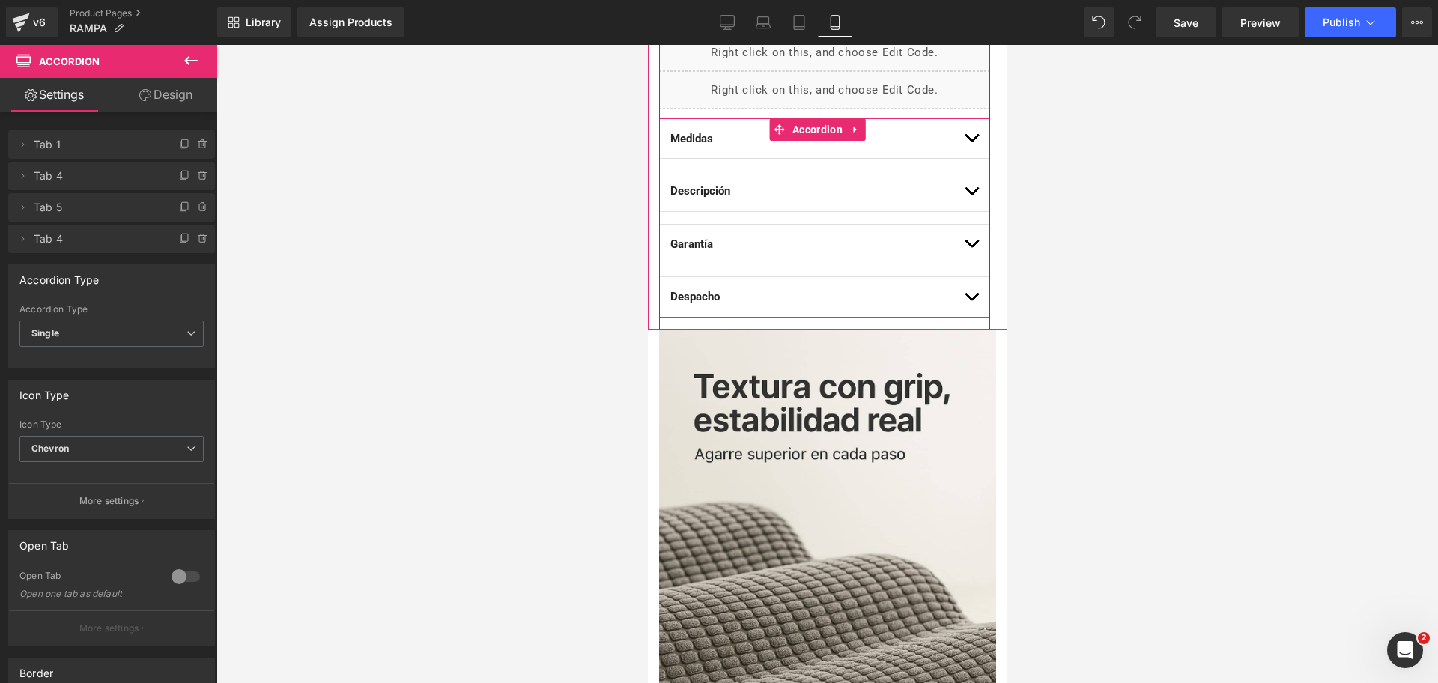
click at [963, 178] on button "button" at bounding box center [970, 191] width 15 height 40
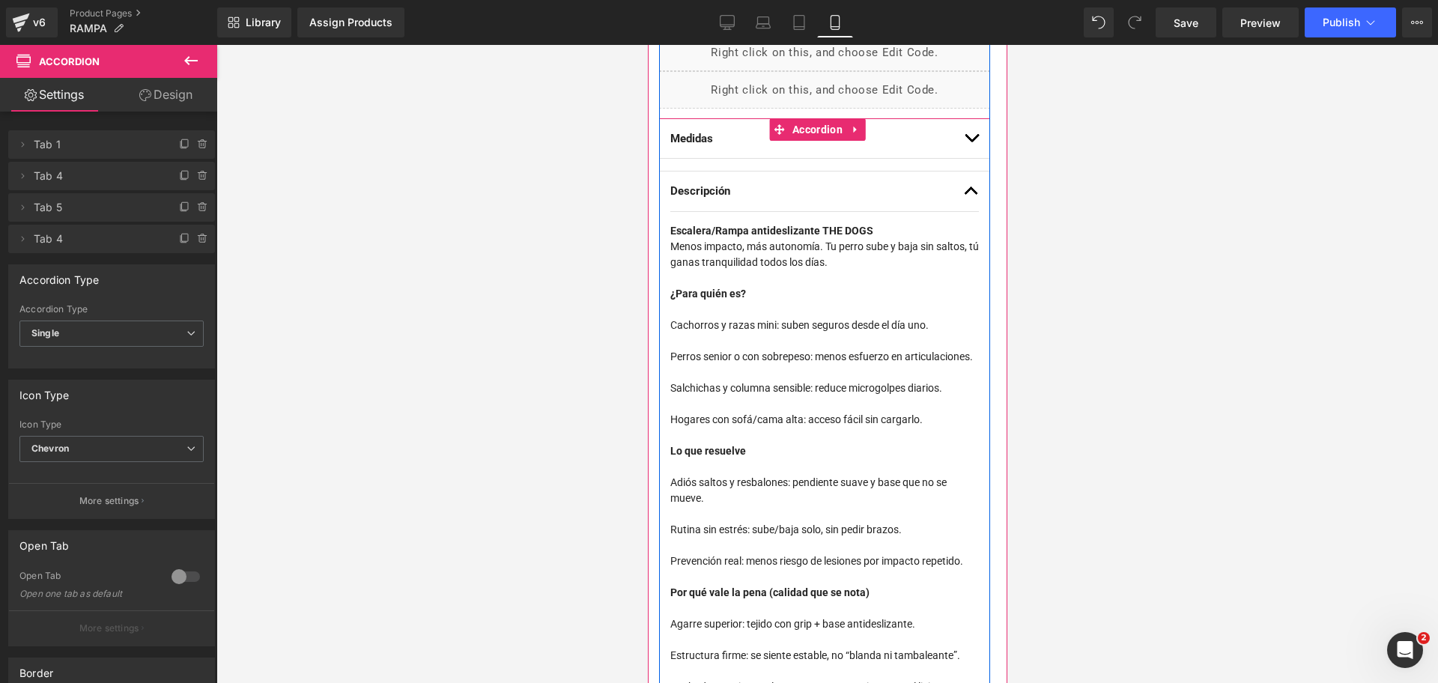
click at [963, 178] on button "button" at bounding box center [970, 191] width 15 height 40
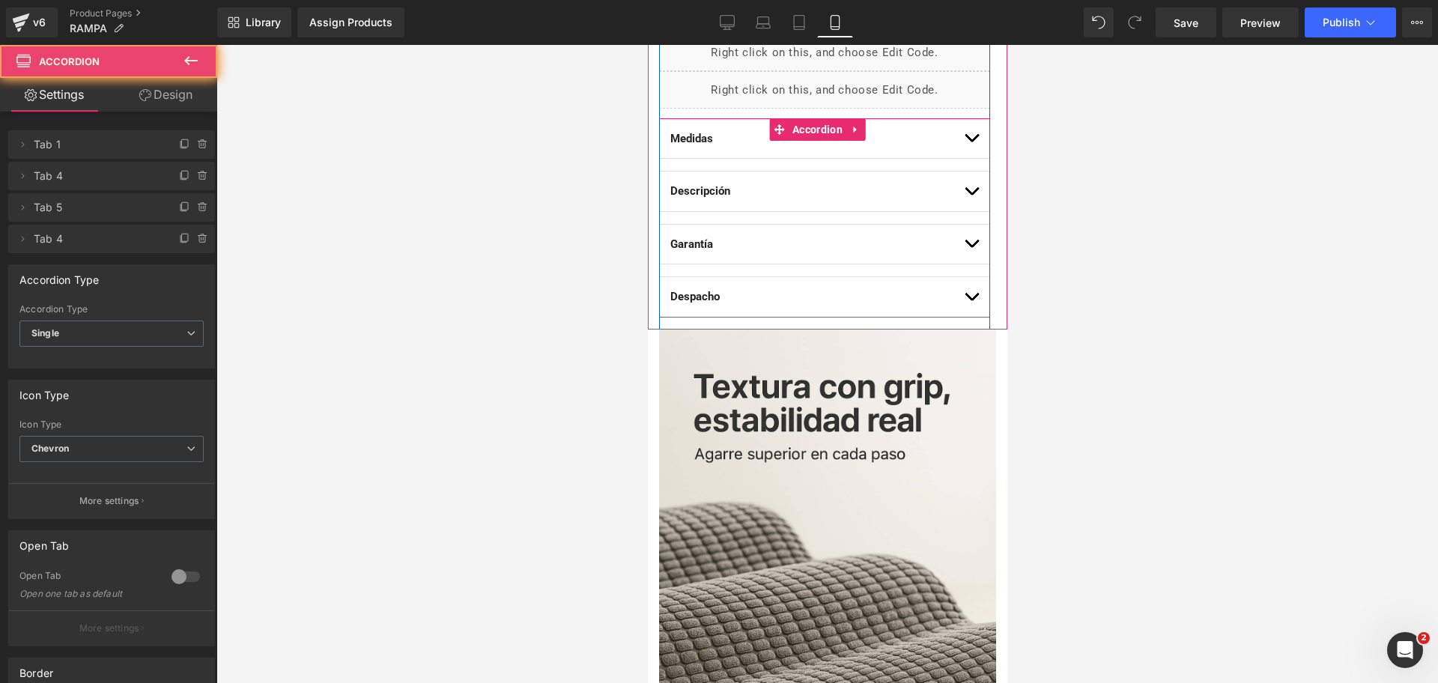
click at [963, 145] on button "button" at bounding box center [970, 139] width 15 height 40
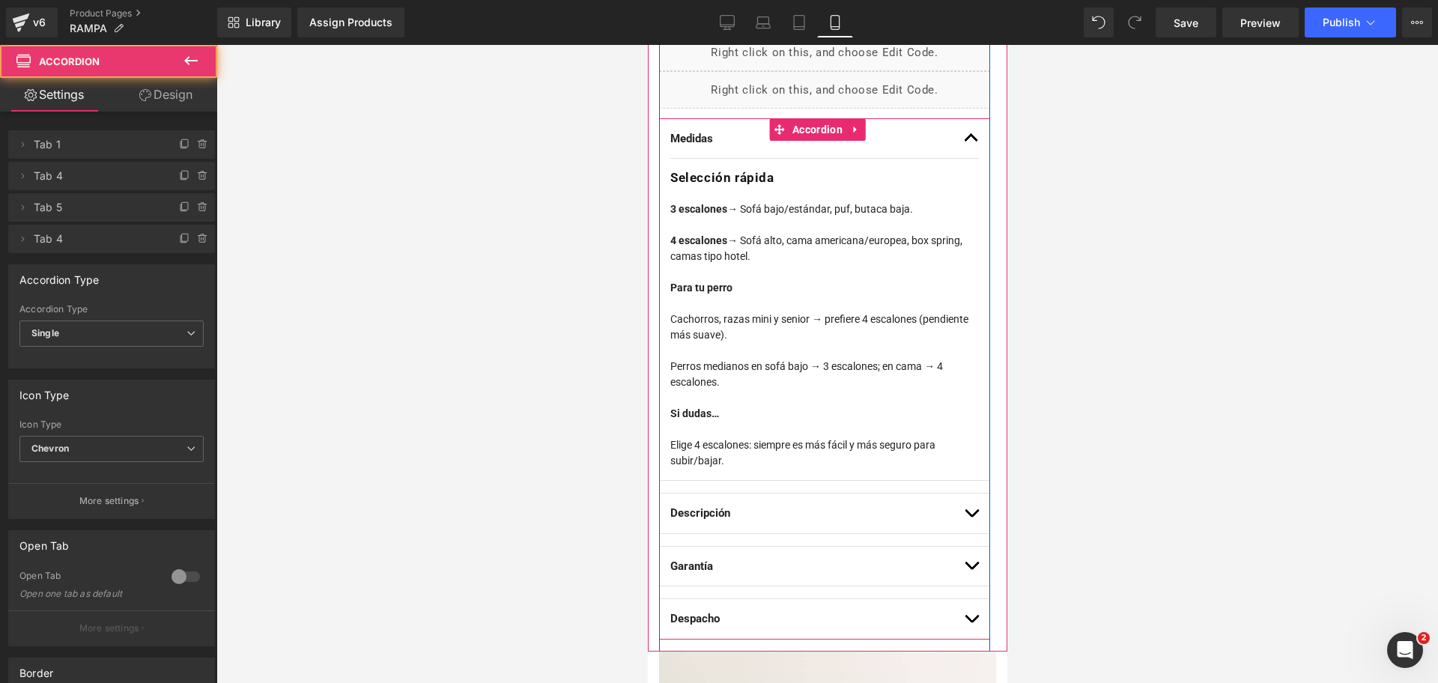
click at [963, 145] on button "button" at bounding box center [970, 139] width 15 height 40
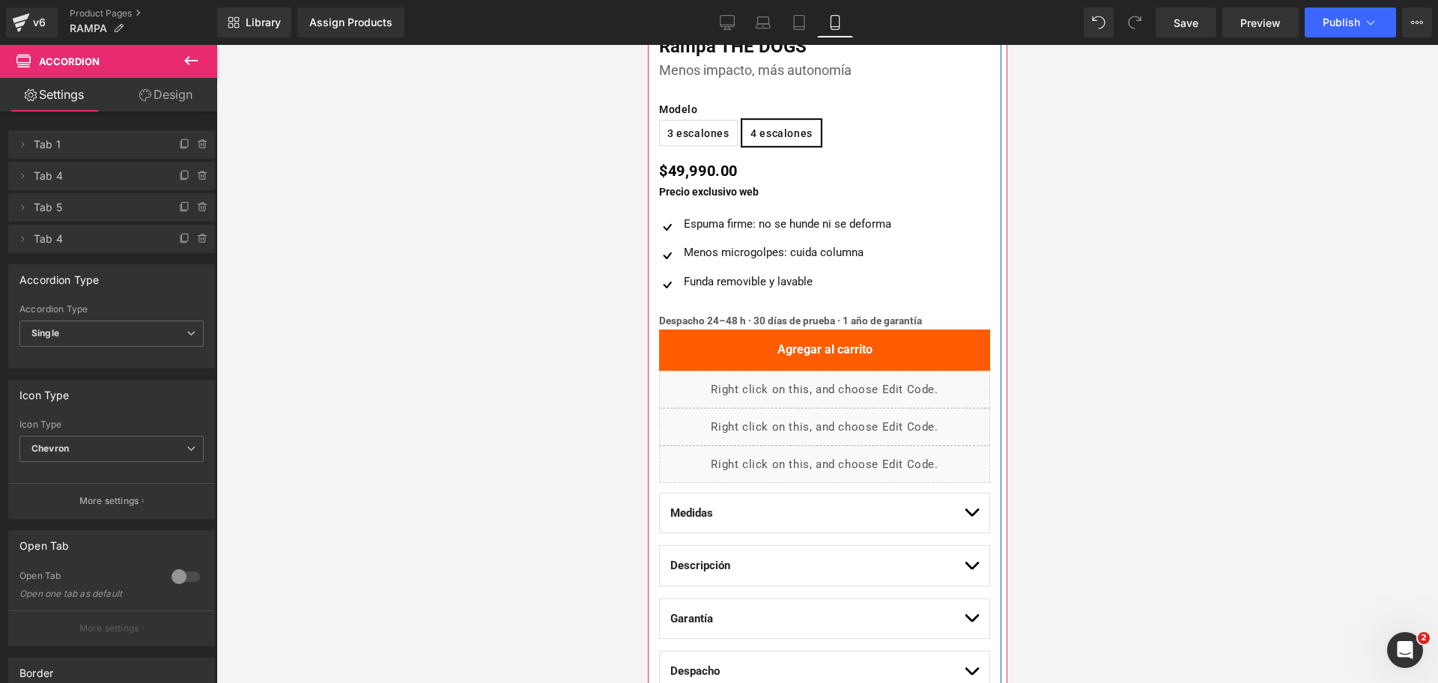
scroll to position [749, 0]
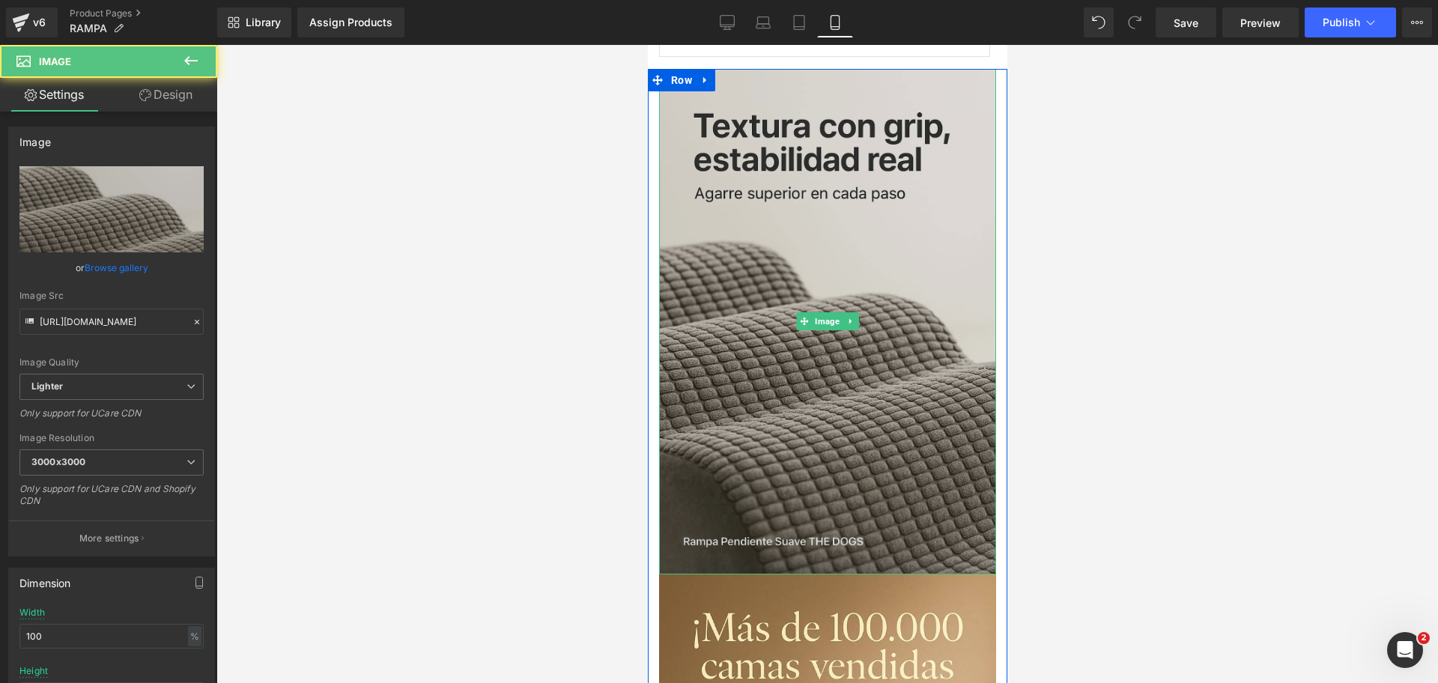
click at [853, 243] on img at bounding box center [826, 321] width 337 height 505
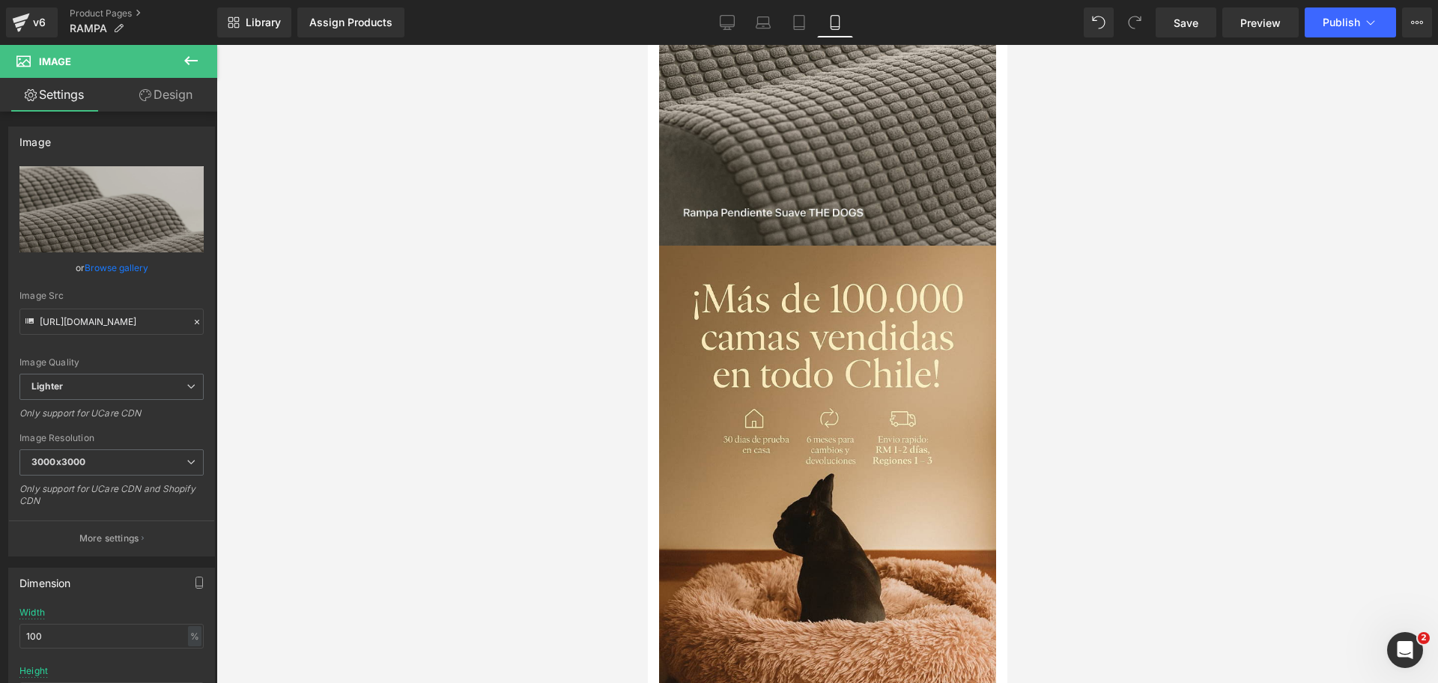
scroll to position [1404, 0]
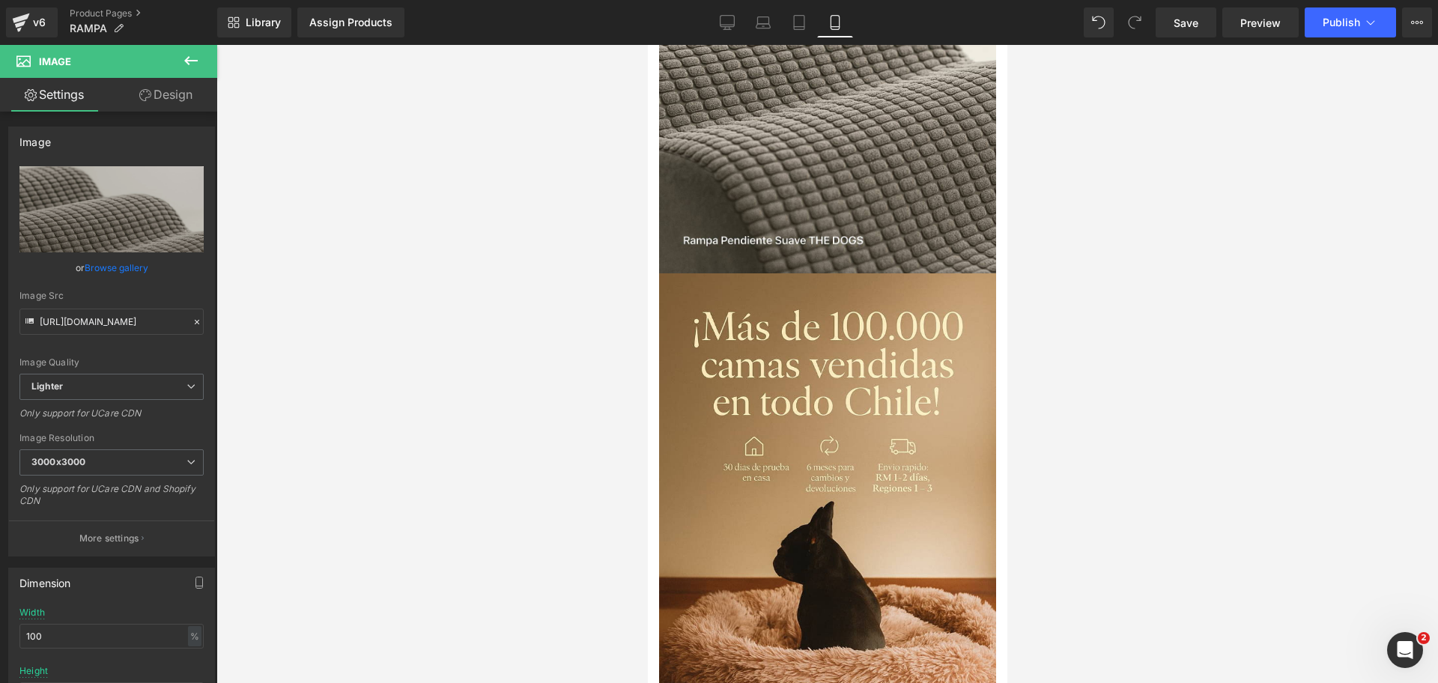
click at [192, 58] on icon at bounding box center [191, 61] width 18 height 18
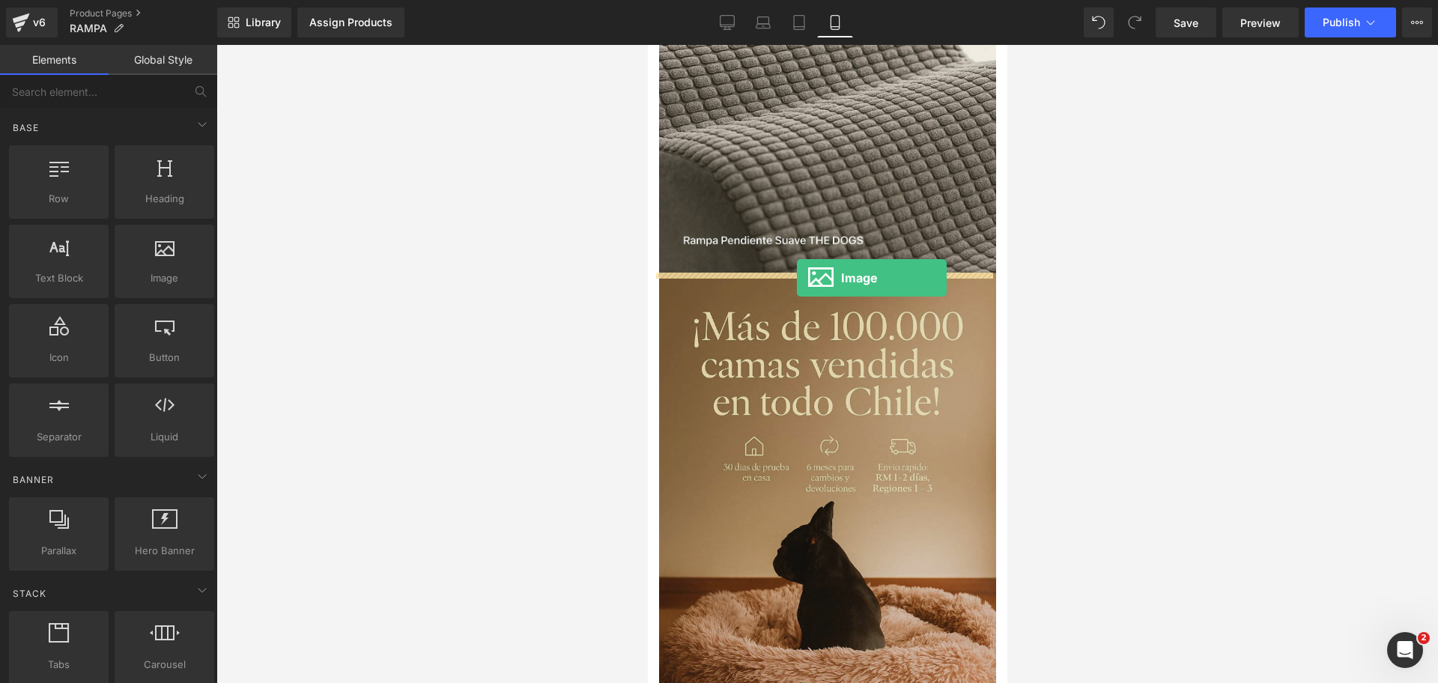
drag, startPoint x: 833, startPoint y: 316, endPoint x: 796, endPoint y: 278, distance: 53.0
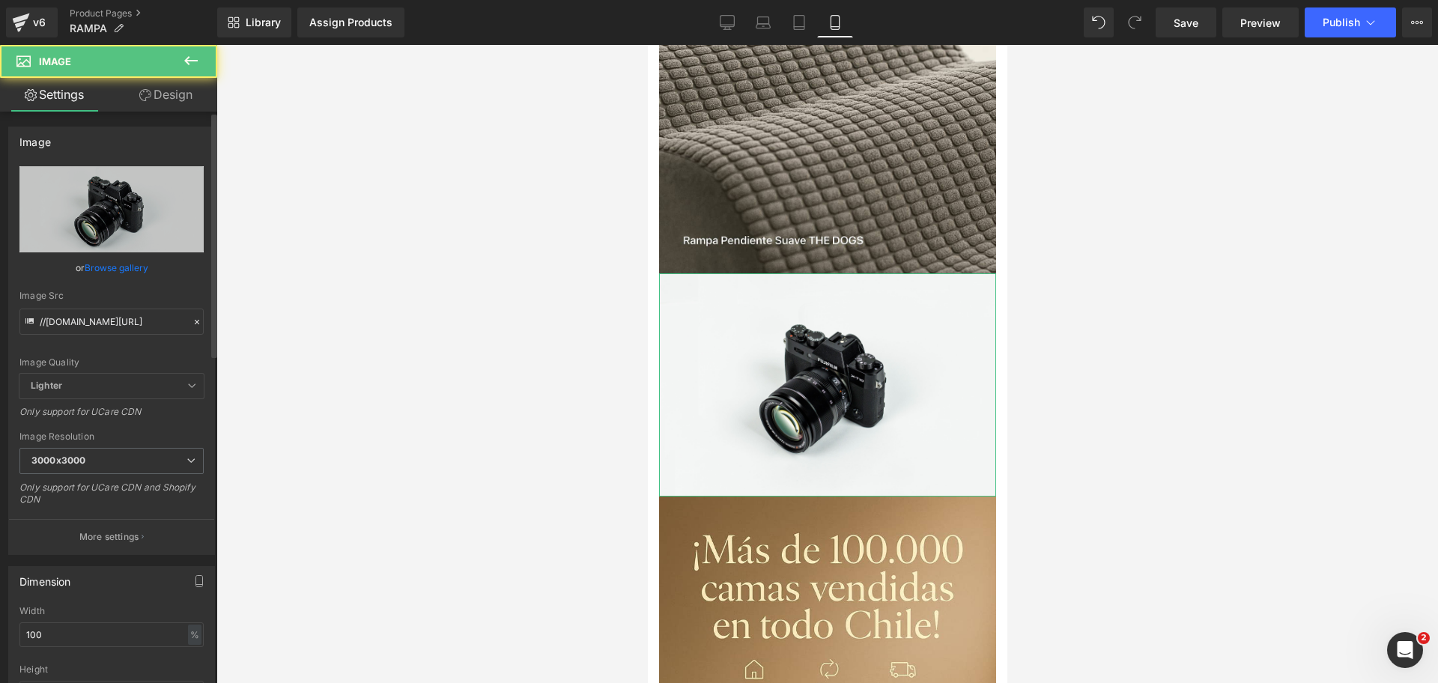
click at [130, 269] on link "Browse gallery" at bounding box center [117, 268] width 64 height 26
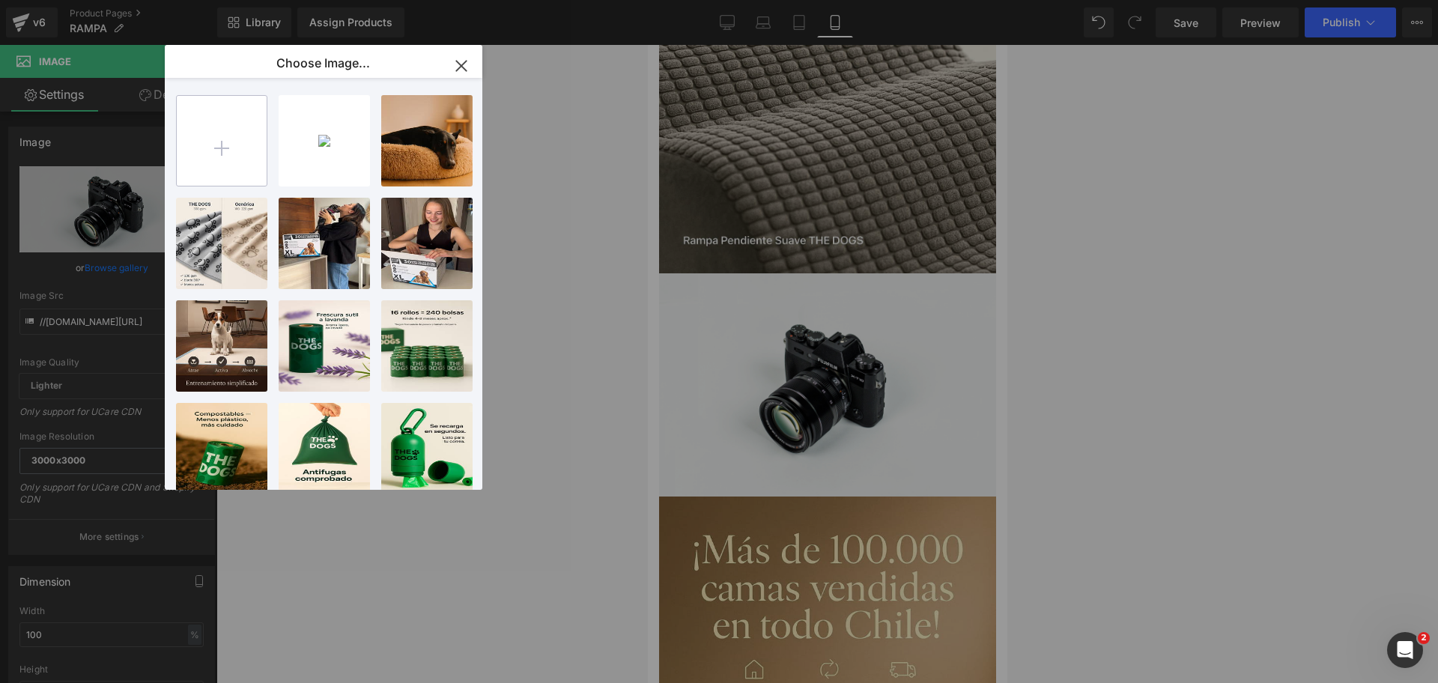
click at [189, 154] on input "file" at bounding box center [222, 141] width 90 height 90
type input "C:\fakepath\20250925_0011_Rampa con Perro_remix_01k5zdhewmfdc9tmpevyc96qdm.jpg"
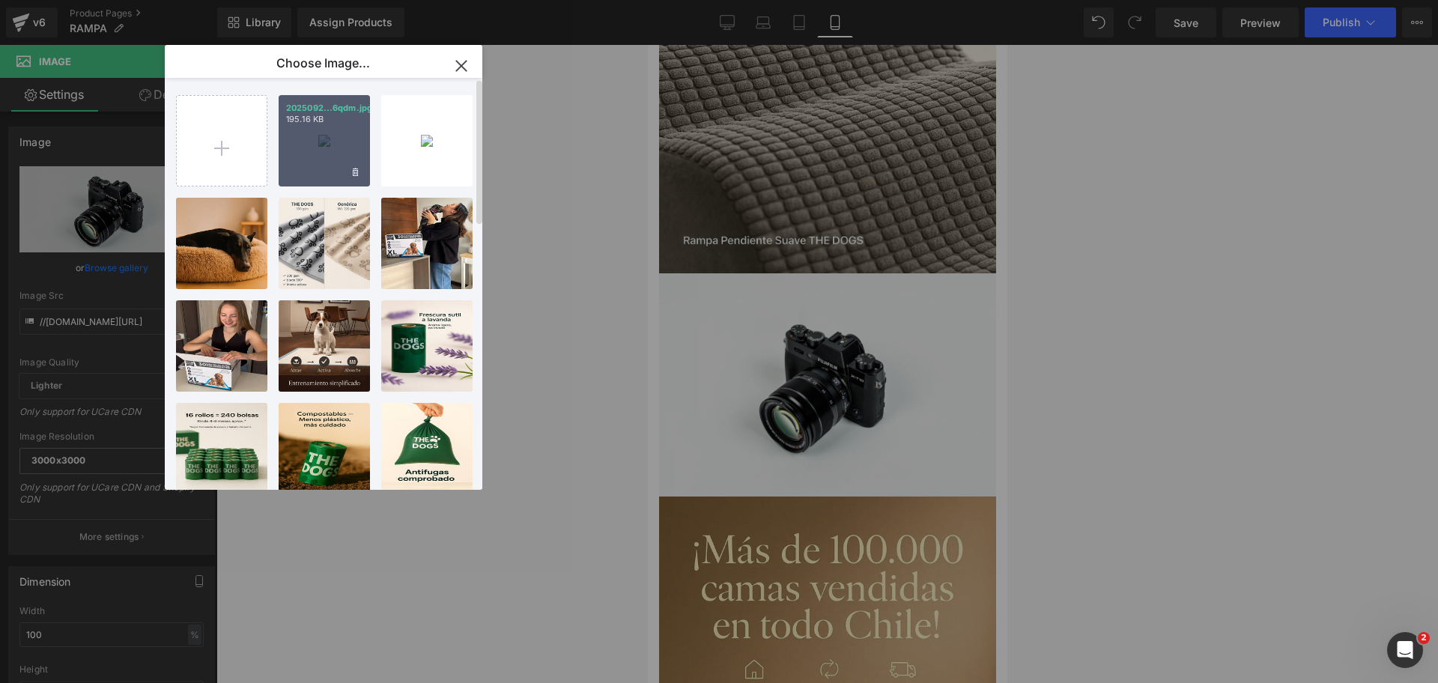
click at [327, 151] on div "2025092...6qdm.jpg 195.16 KB" at bounding box center [324, 140] width 91 height 91
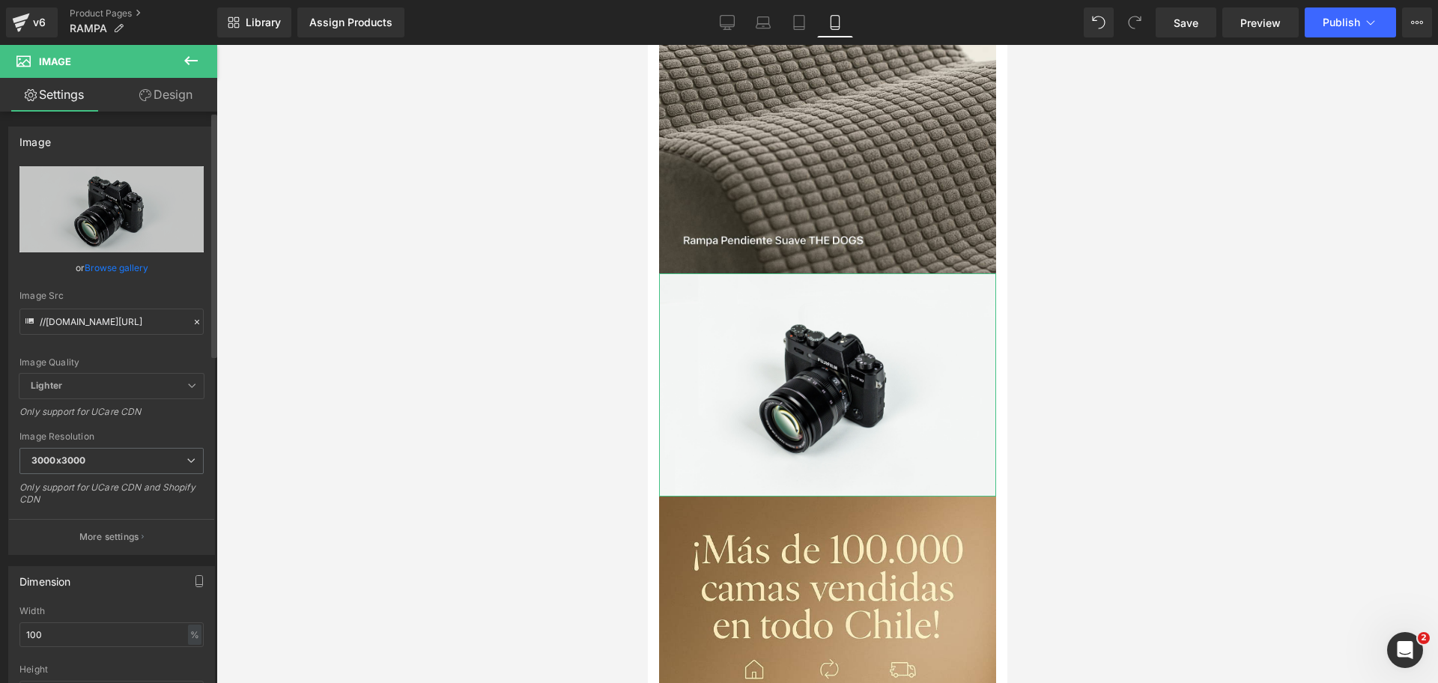
click at [135, 270] on link "Browse gallery" at bounding box center [117, 268] width 64 height 26
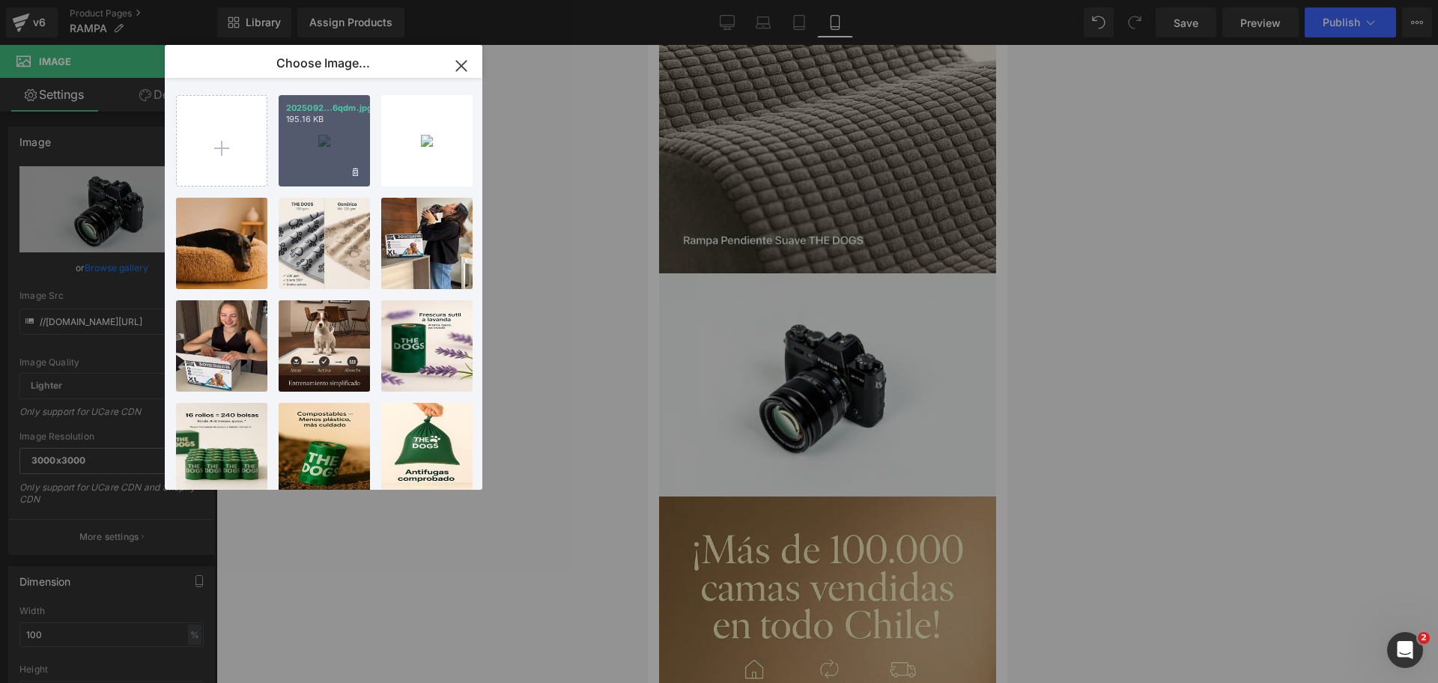
click at [301, 156] on div "2025092...6qdm.jpg 195.16 KB" at bounding box center [324, 140] width 91 height 91
type input "[URL][DOMAIN_NAME]"
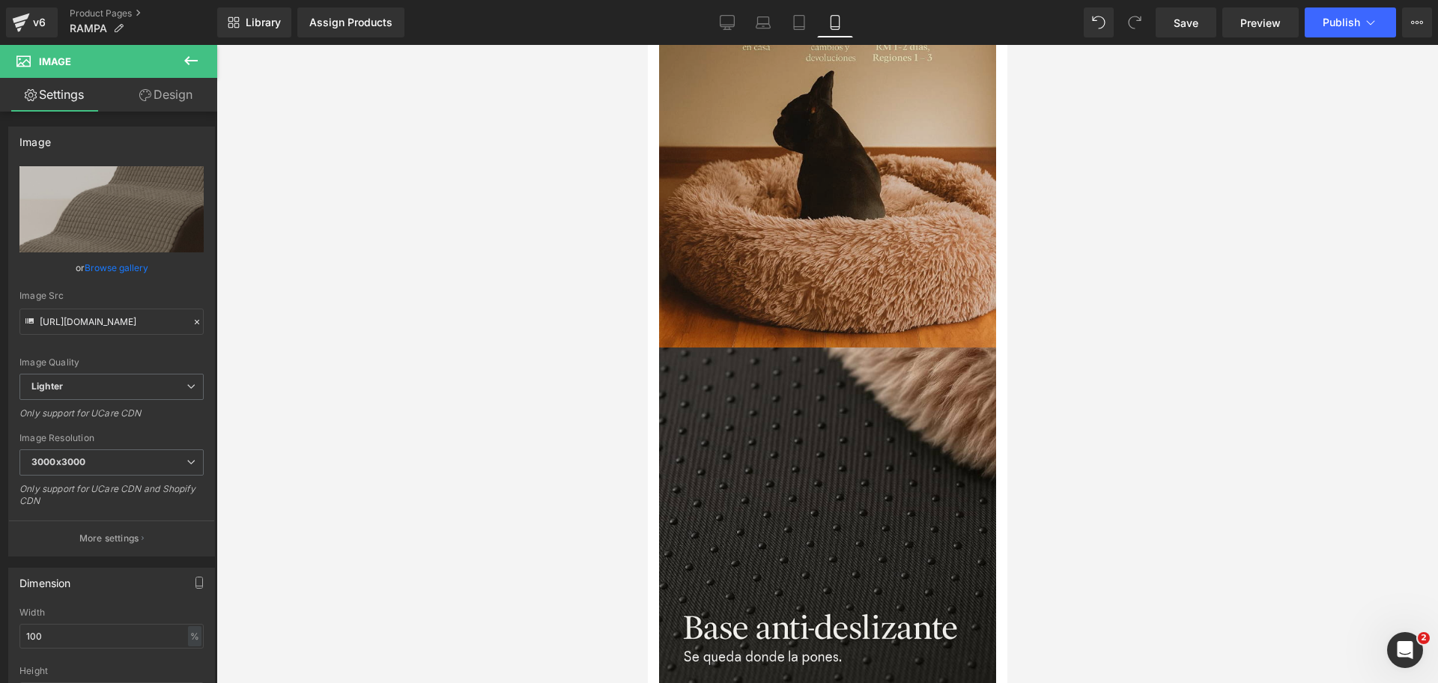
scroll to position [2153, 0]
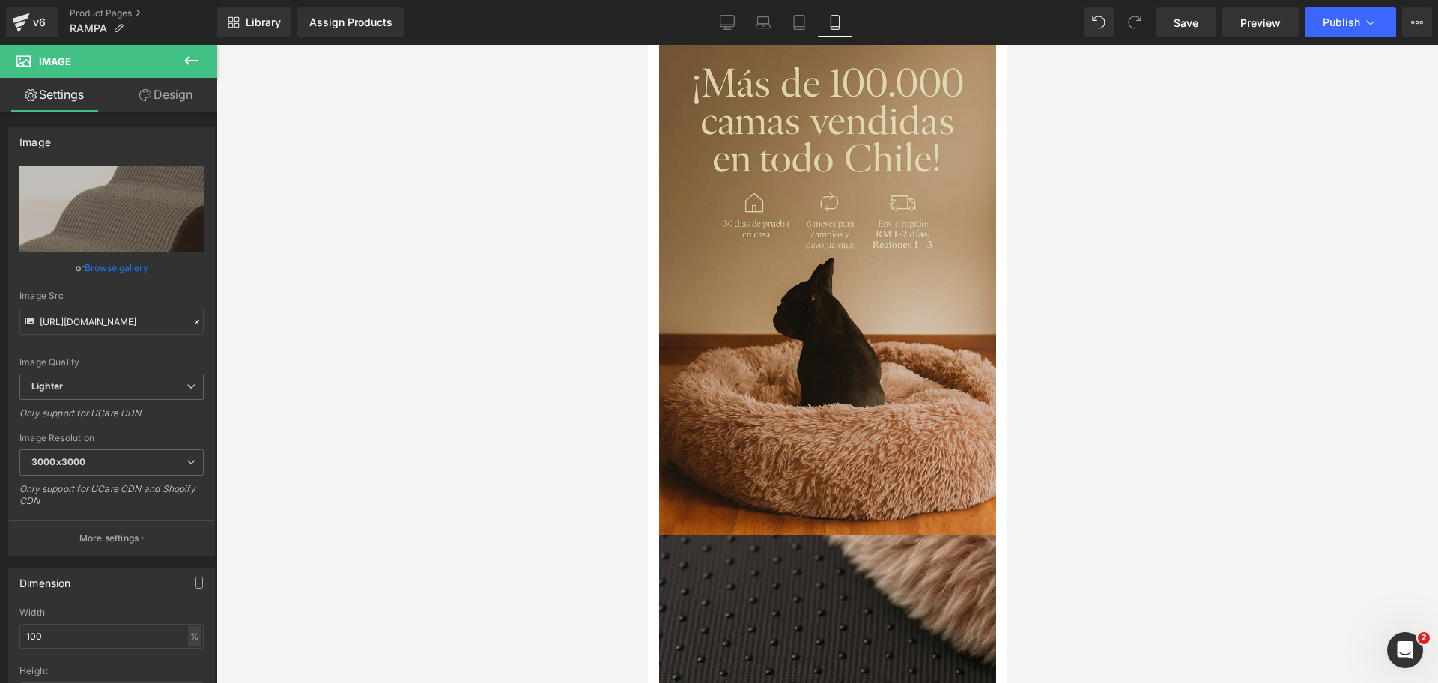
click at [746, 174] on img at bounding box center [826, 282] width 337 height 505
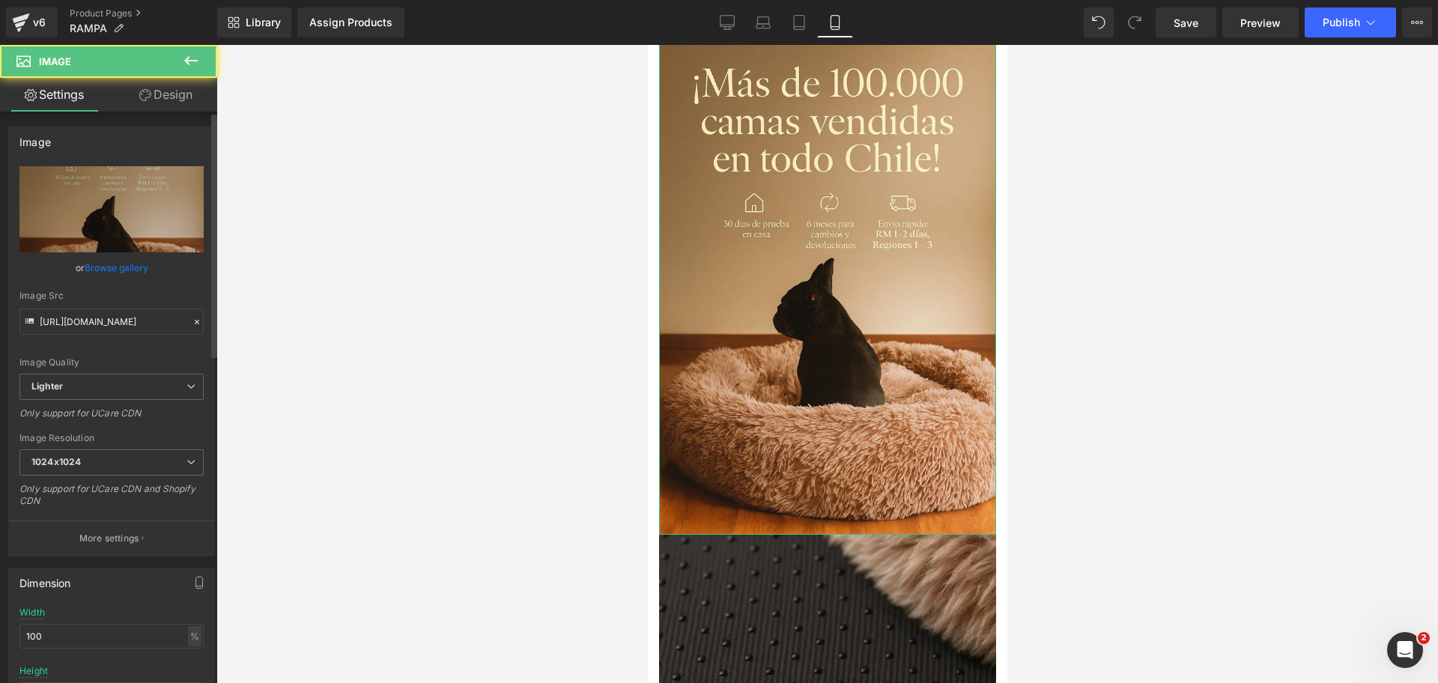
click at [112, 273] on link "Browse gallery" at bounding box center [117, 268] width 64 height 26
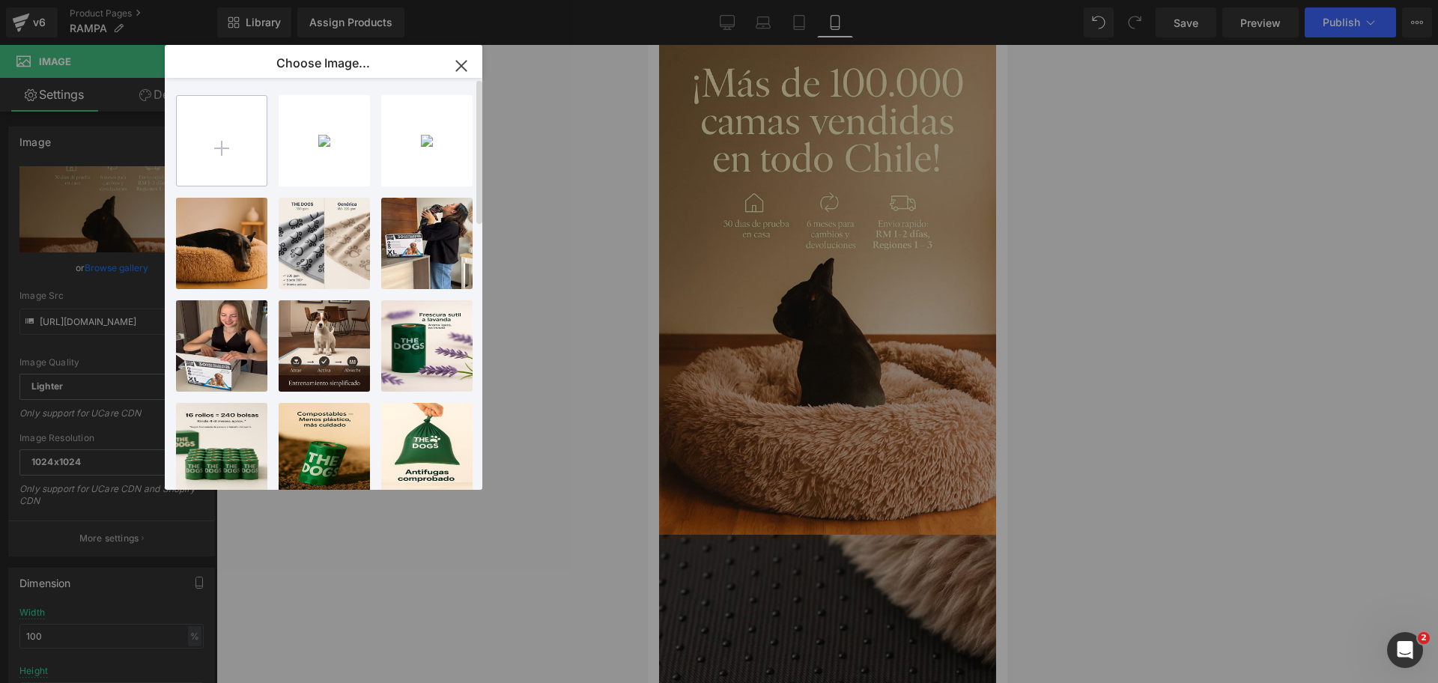
click at [228, 154] on input "file" at bounding box center [222, 141] width 90 height 90
type input "C:\fakepath\20250925_0025_Perros en Rampa_remix_01k5zebyxwfk7bav8b4y809kep.jpg"
click at [205, 137] on input "file" at bounding box center [222, 141] width 90 height 90
type input "C:\fakepath\20250925_0025_Perros en Rampa_remix_01k5zebyxwfk7bav8b4y809kep.jpg"
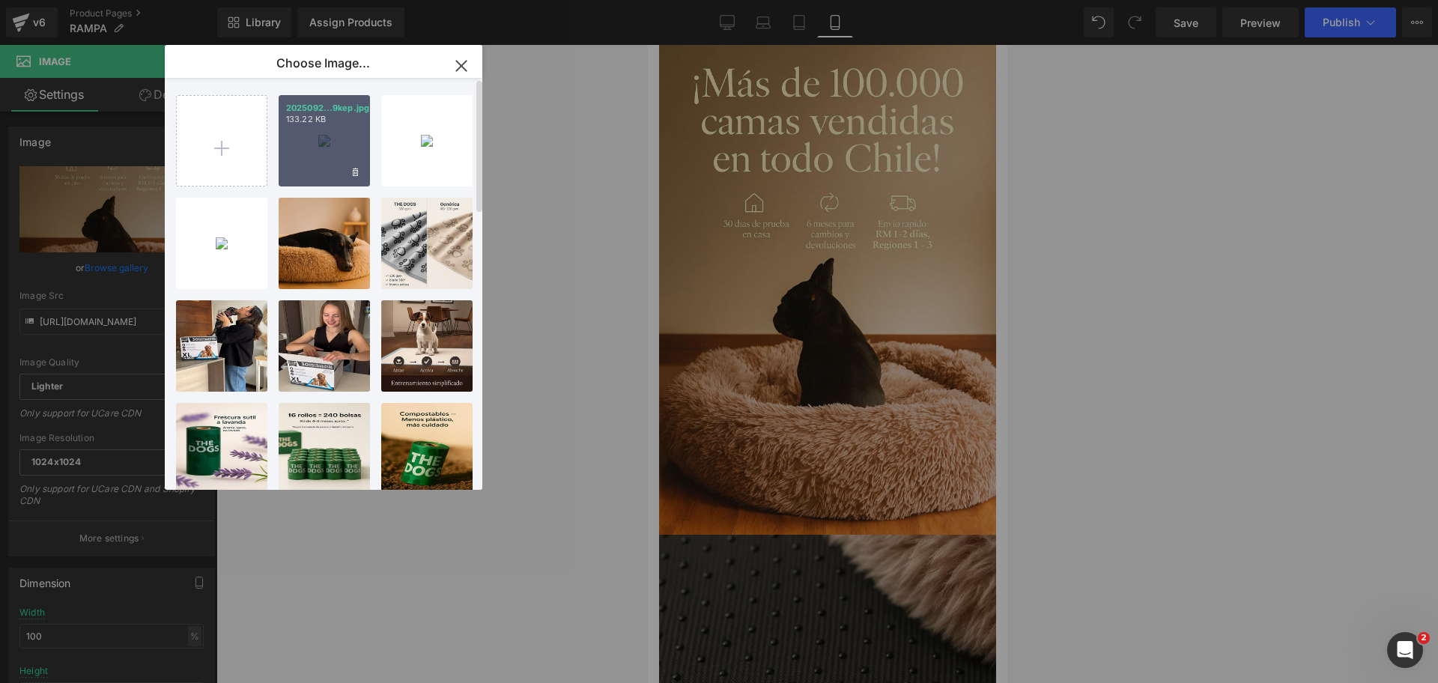
click at [315, 145] on div "2025092...9kep.jpg 133.22 KB" at bounding box center [324, 140] width 91 height 91
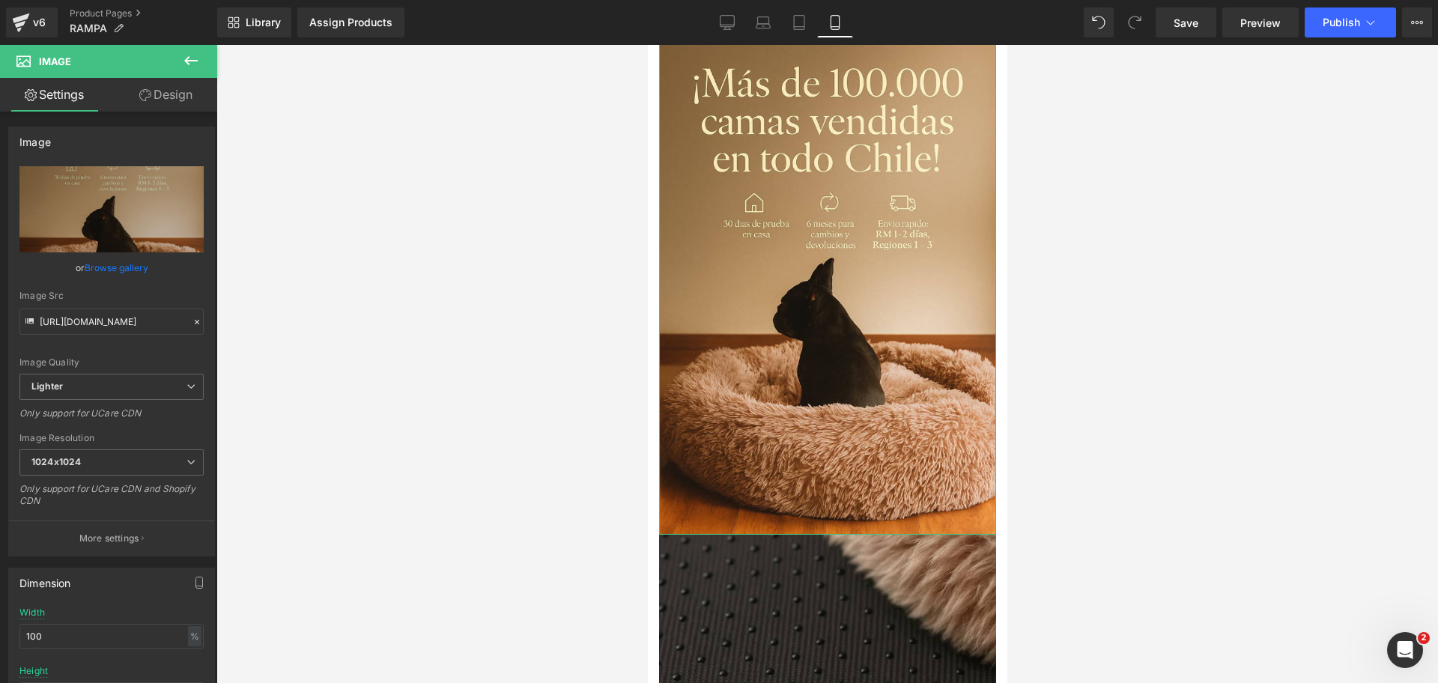
click at [126, 269] on link "Browse gallery" at bounding box center [117, 268] width 64 height 26
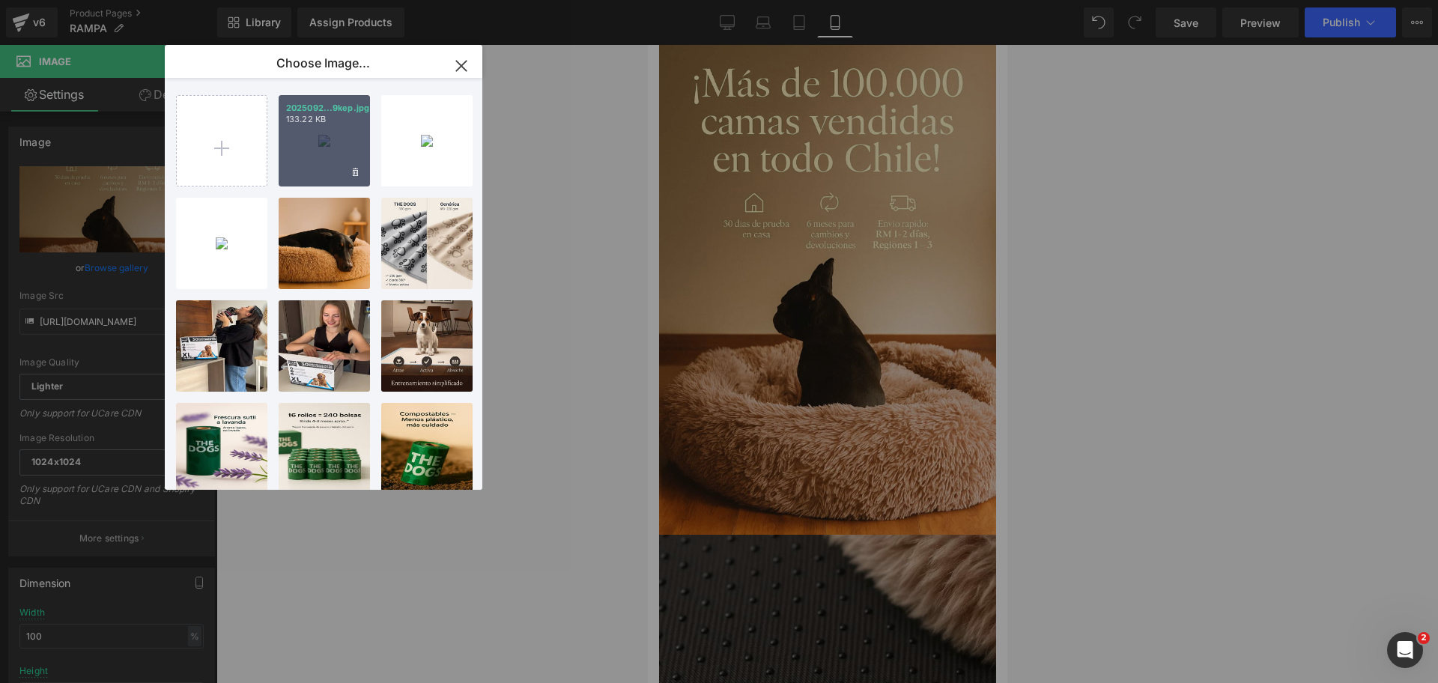
click at [294, 157] on div "2025092...9kep.jpg 133.22 KB" at bounding box center [324, 140] width 91 height 91
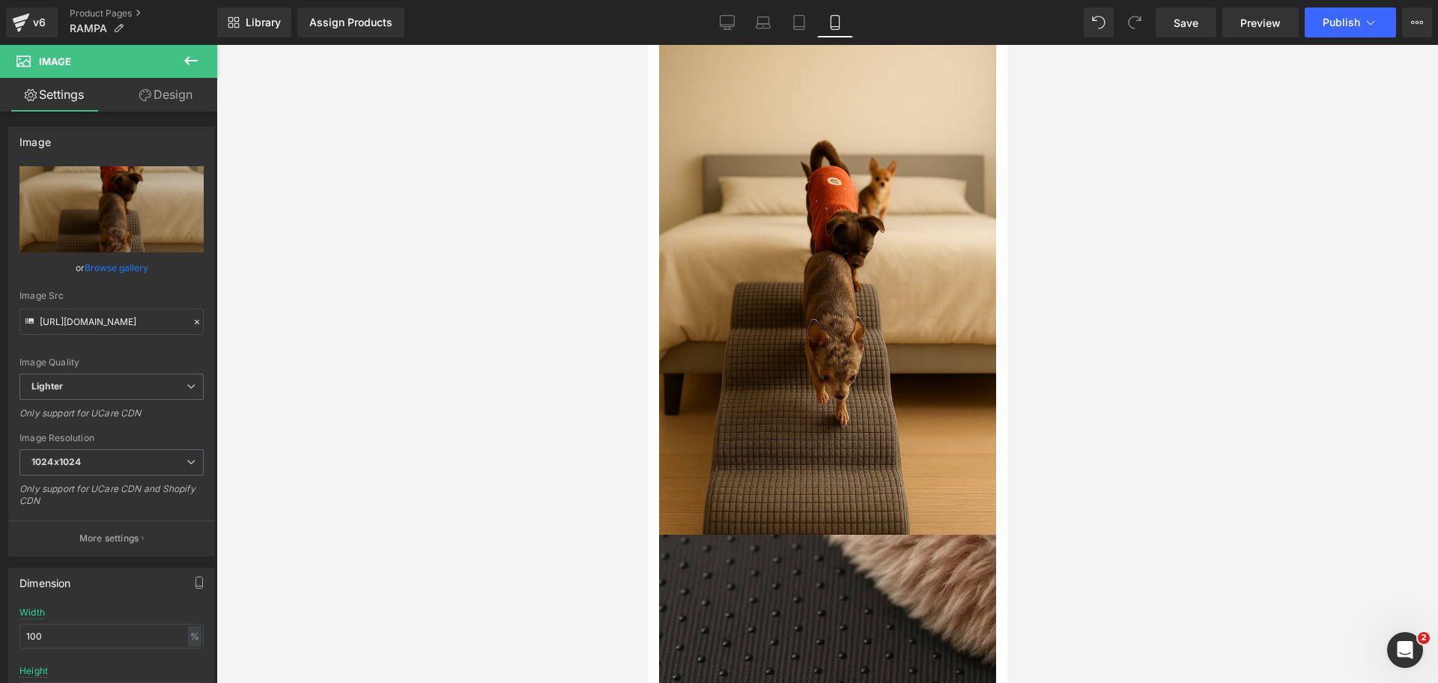
type input "[URL][DOMAIN_NAME]"
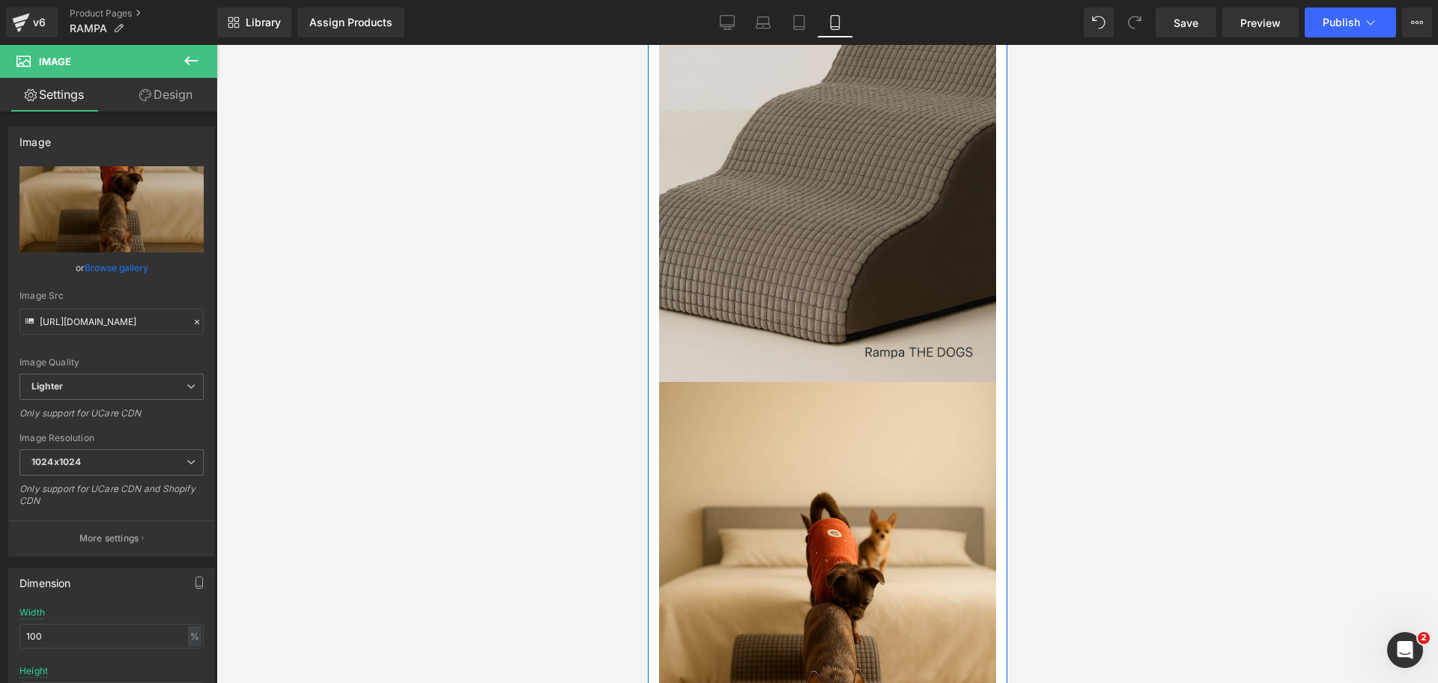
scroll to position [2059, 0]
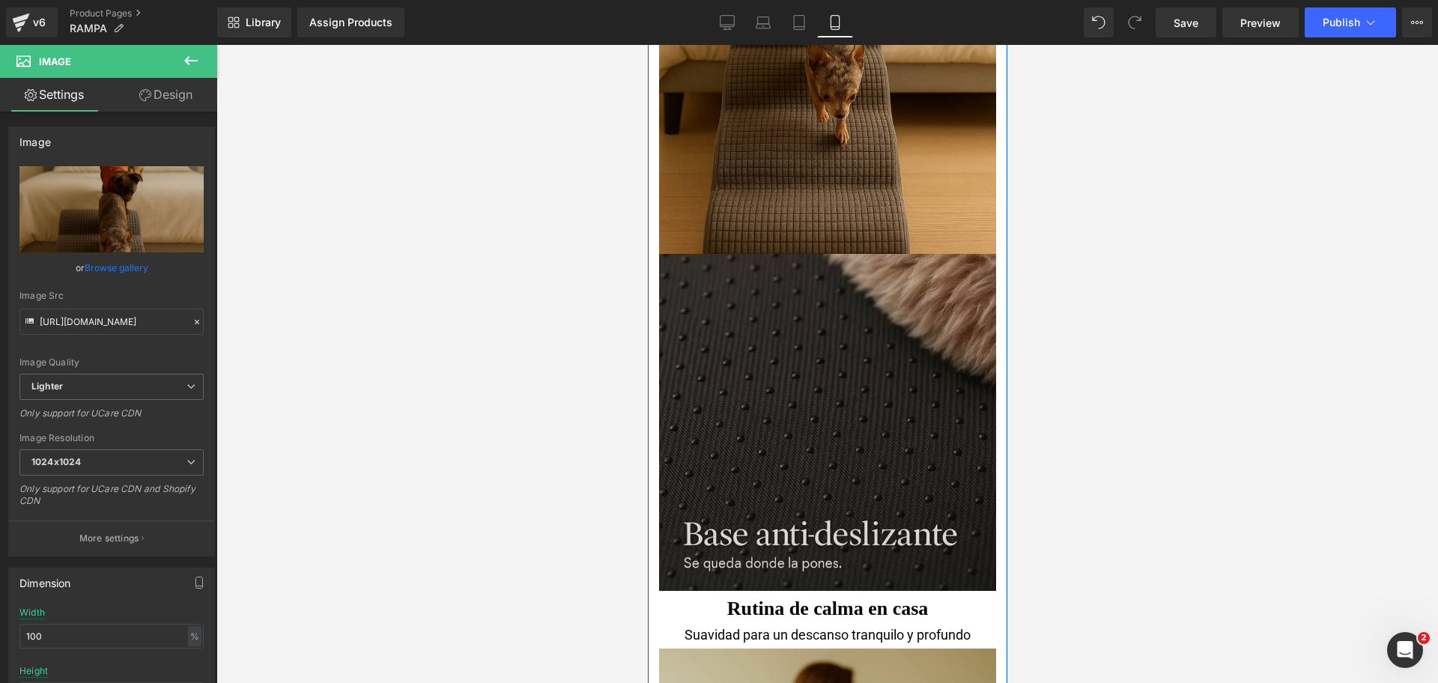
click at [786, 303] on img at bounding box center [826, 422] width 337 height 337
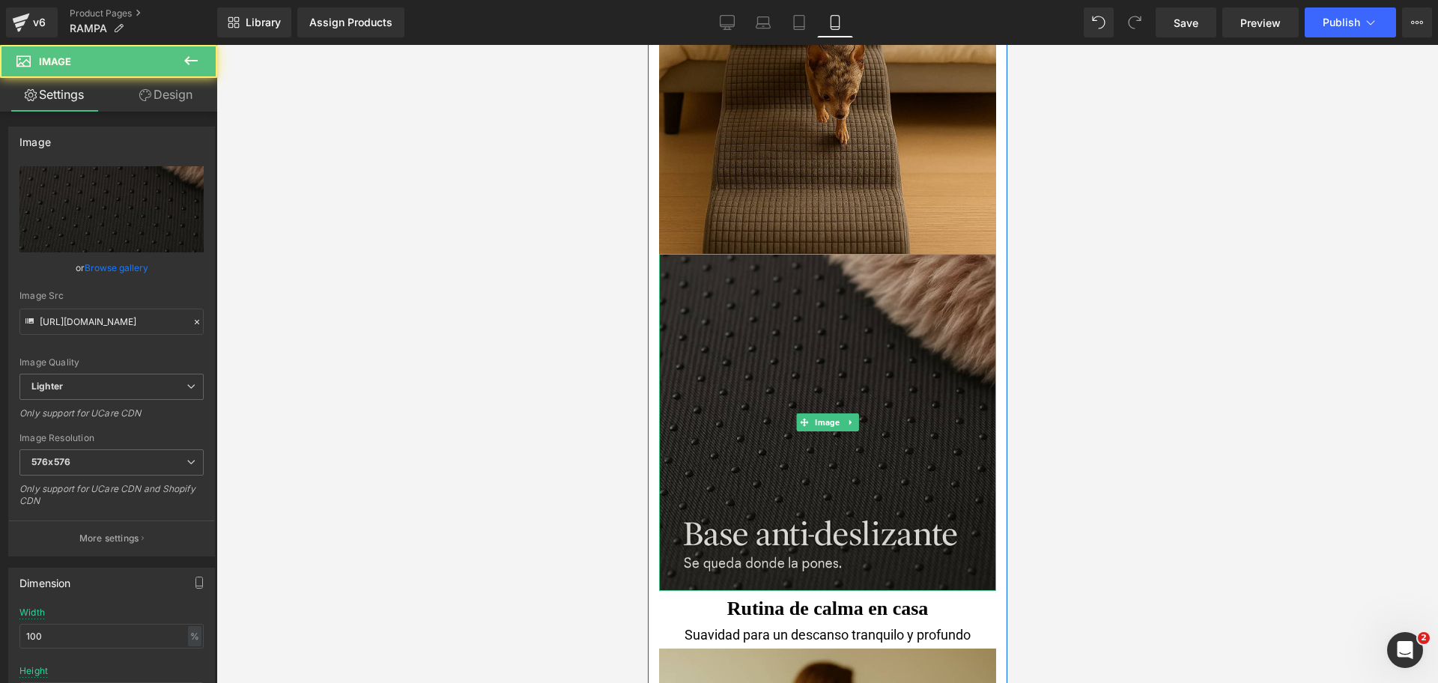
scroll to position [2621, 0]
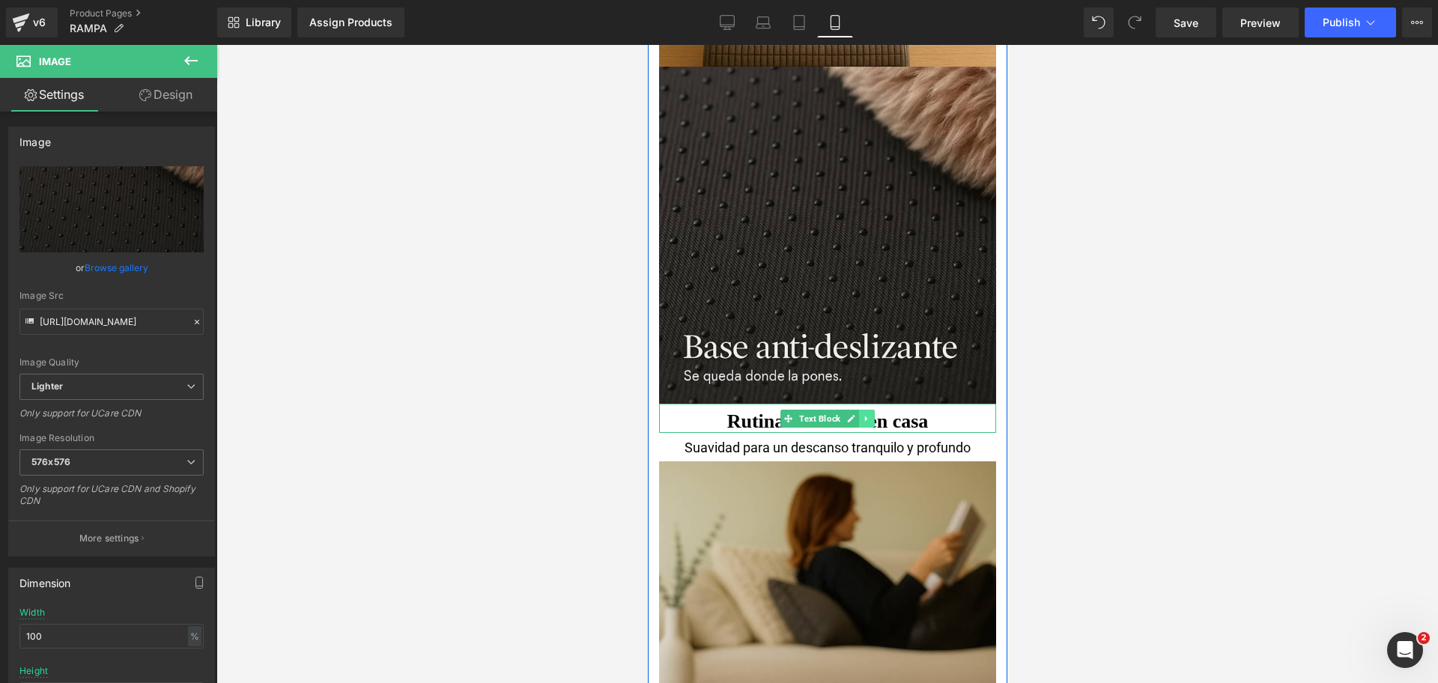
click at [862, 422] on icon at bounding box center [866, 418] width 8 height 9
click at [869, 423] on link at bounding box center [874, 419] width 16 height 18
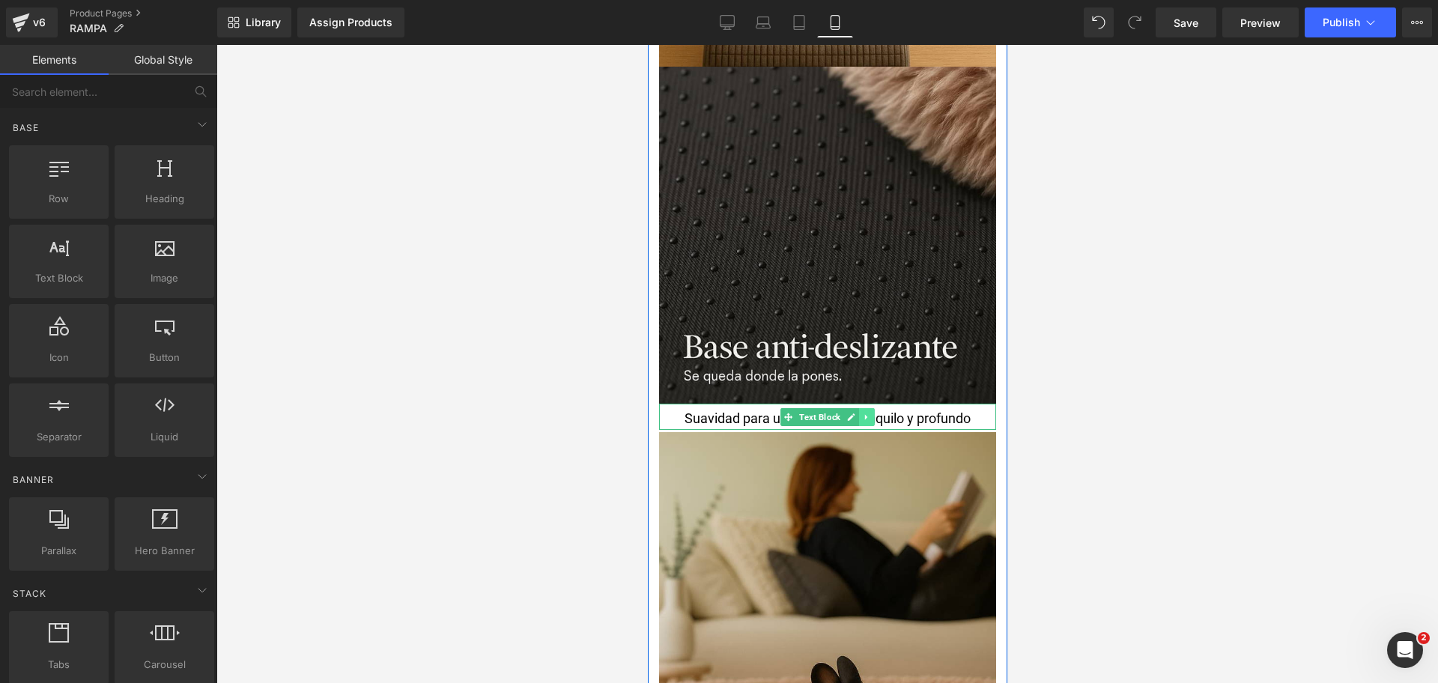
click at [864, 419] on link at bounding box center [866, 417] width 16 height 18
click at [869, 419] on icon at bounding box center [873, 417] width 8 height 8
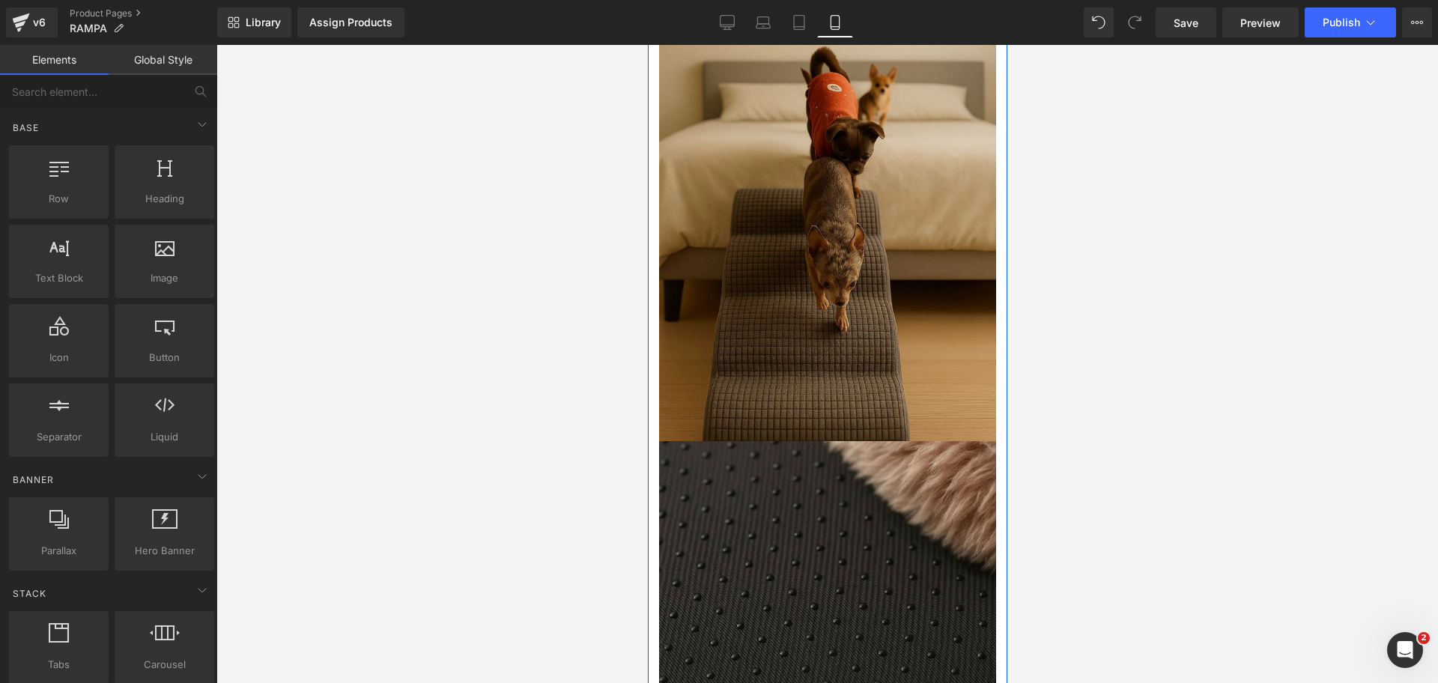
scroll to position [2902, 0]
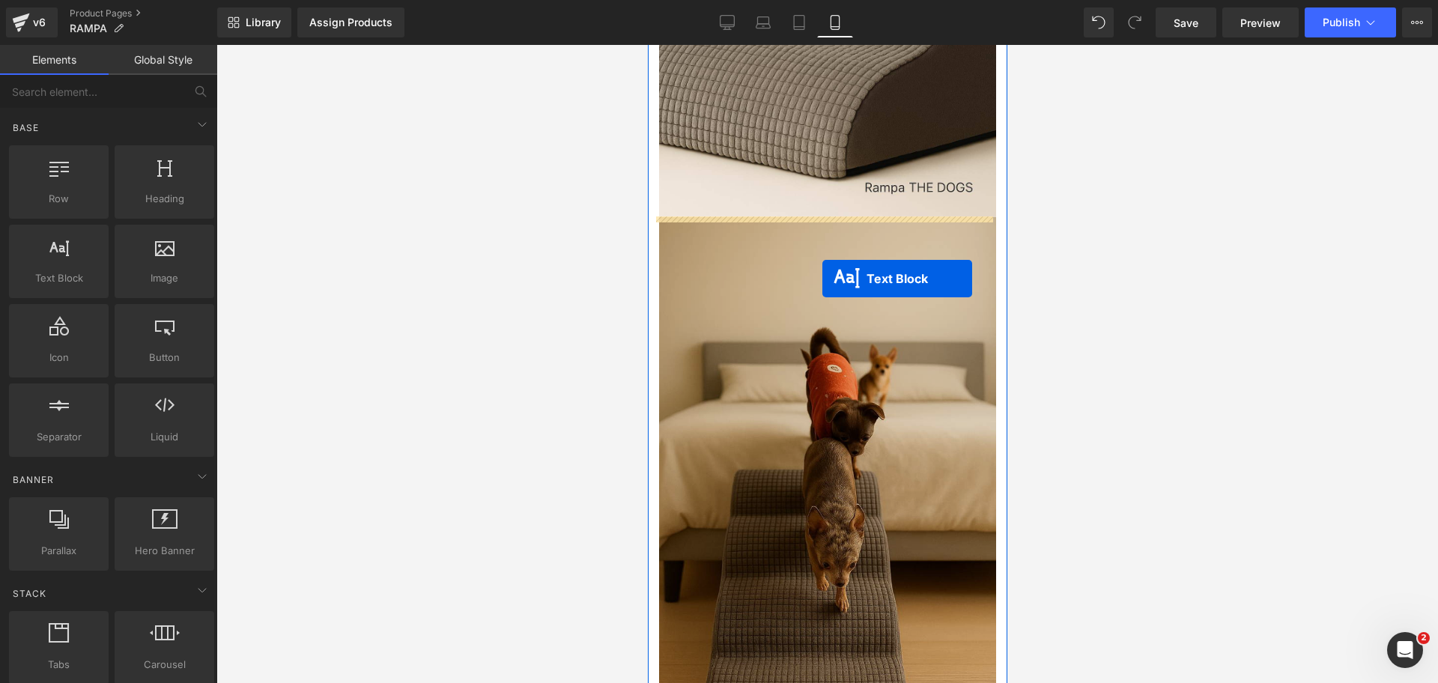
drag, startPoint x: 873, startPoint y: 442, endPoint x: 822, endPoint y: 279, distance: 171.2
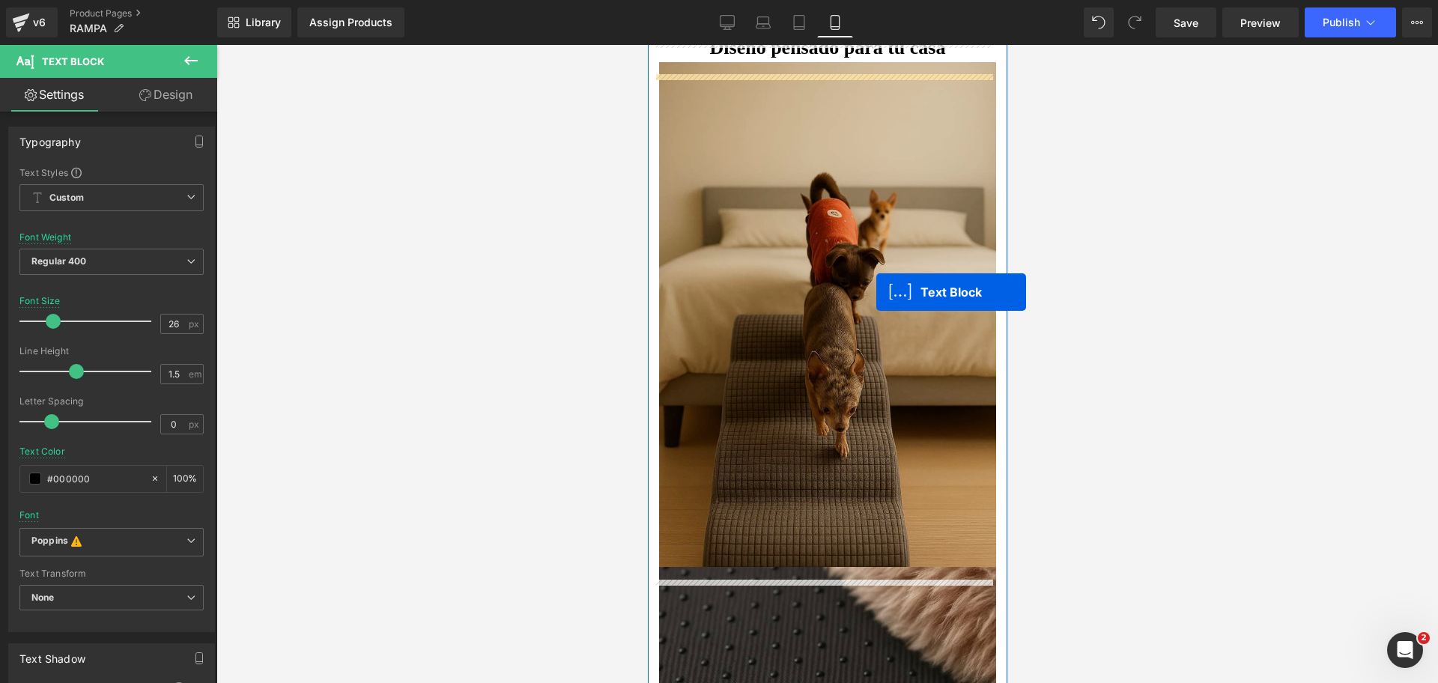
scroll to position [1966, 0]
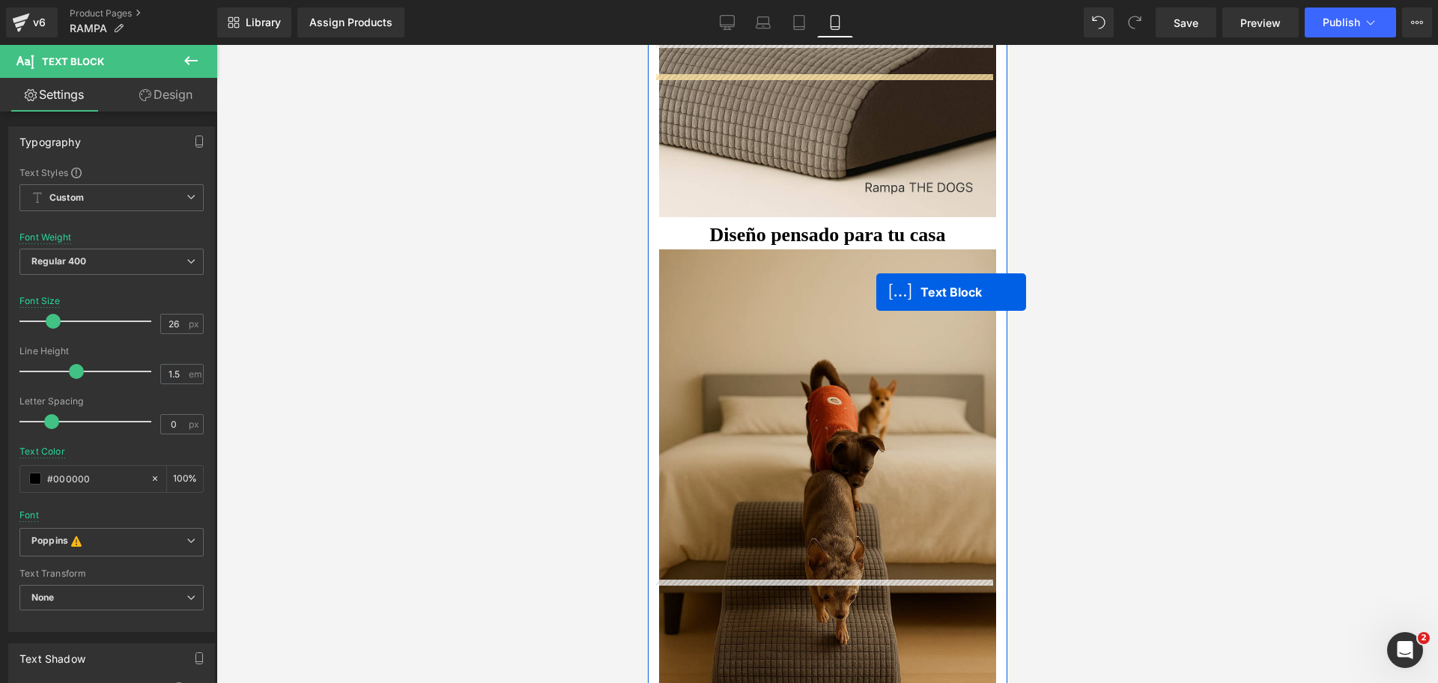
drag, startPoint x: 786, startPoint y: 490, endPoint x: 872, endPoint y: 279, distance: 227.1
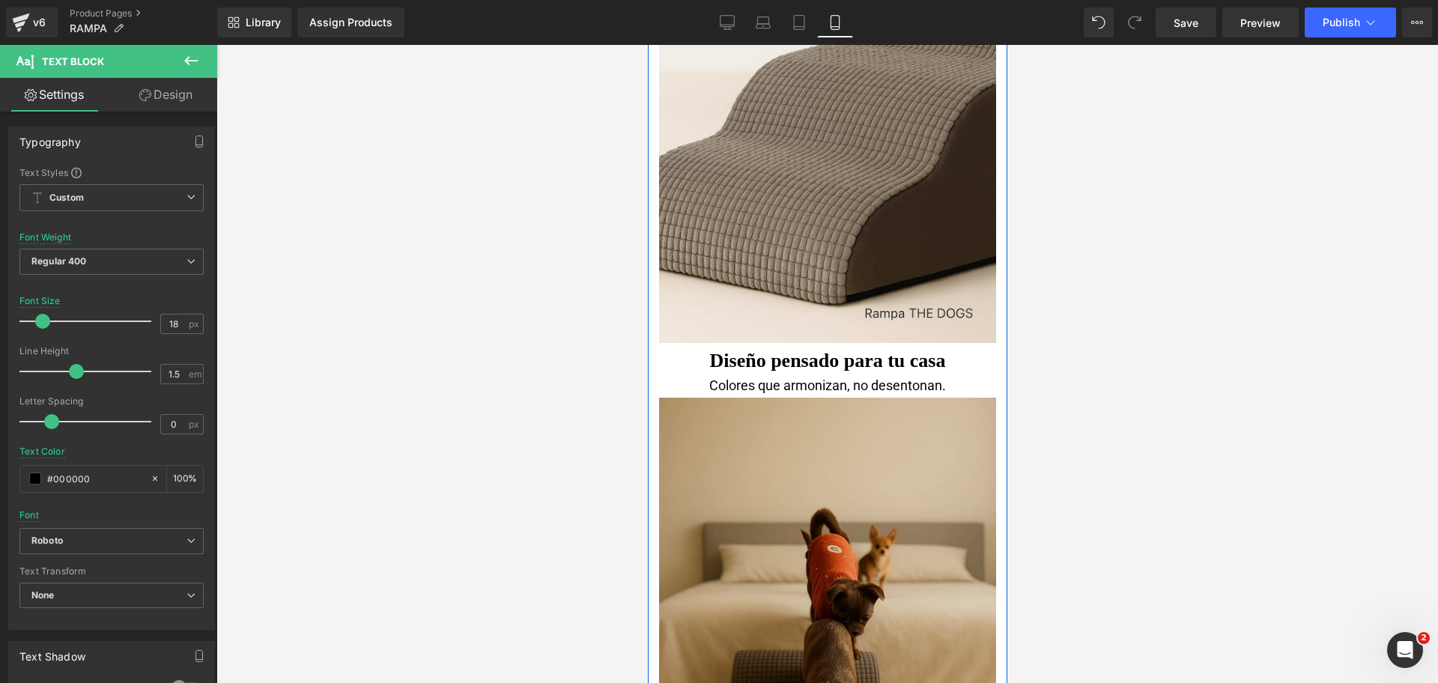
scroll to position [1872, 0]
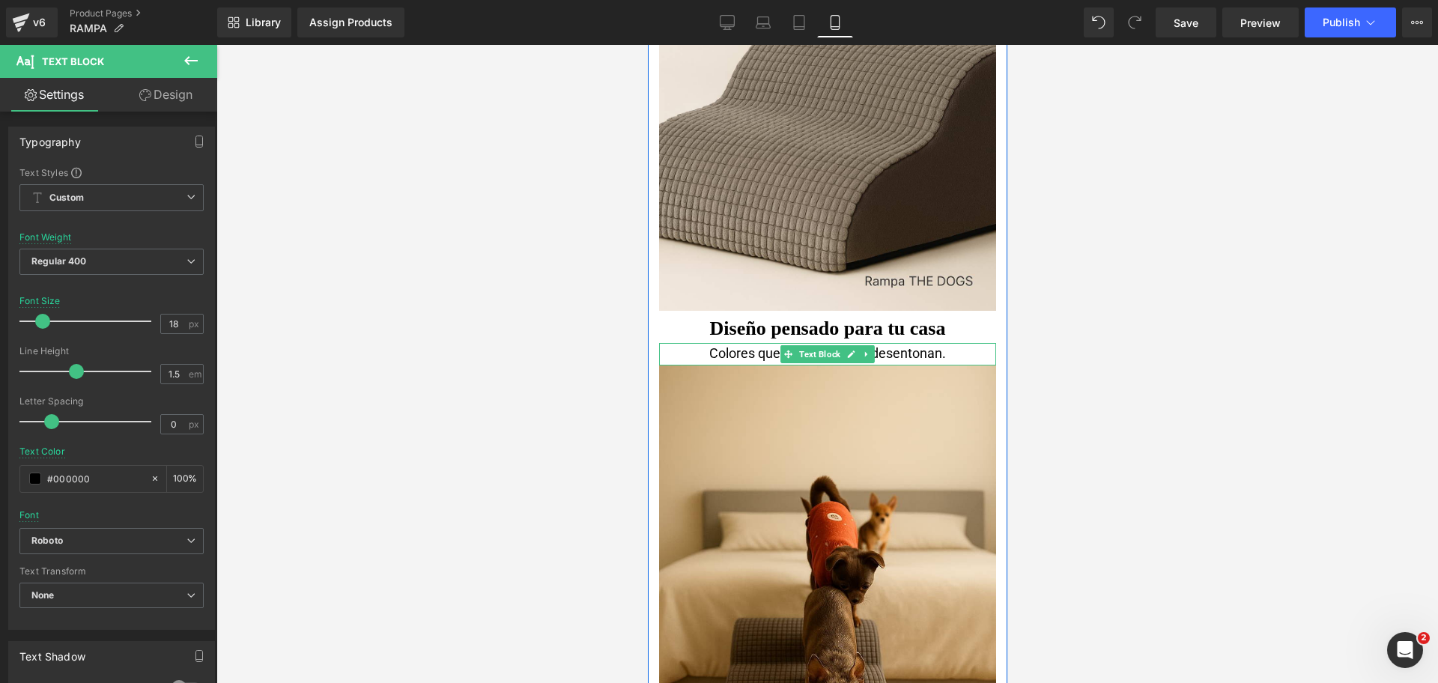
click at [736, 351] on div "Colores que armonizan, no desentonan." at bounding box center [826, 354] width 337 height 22
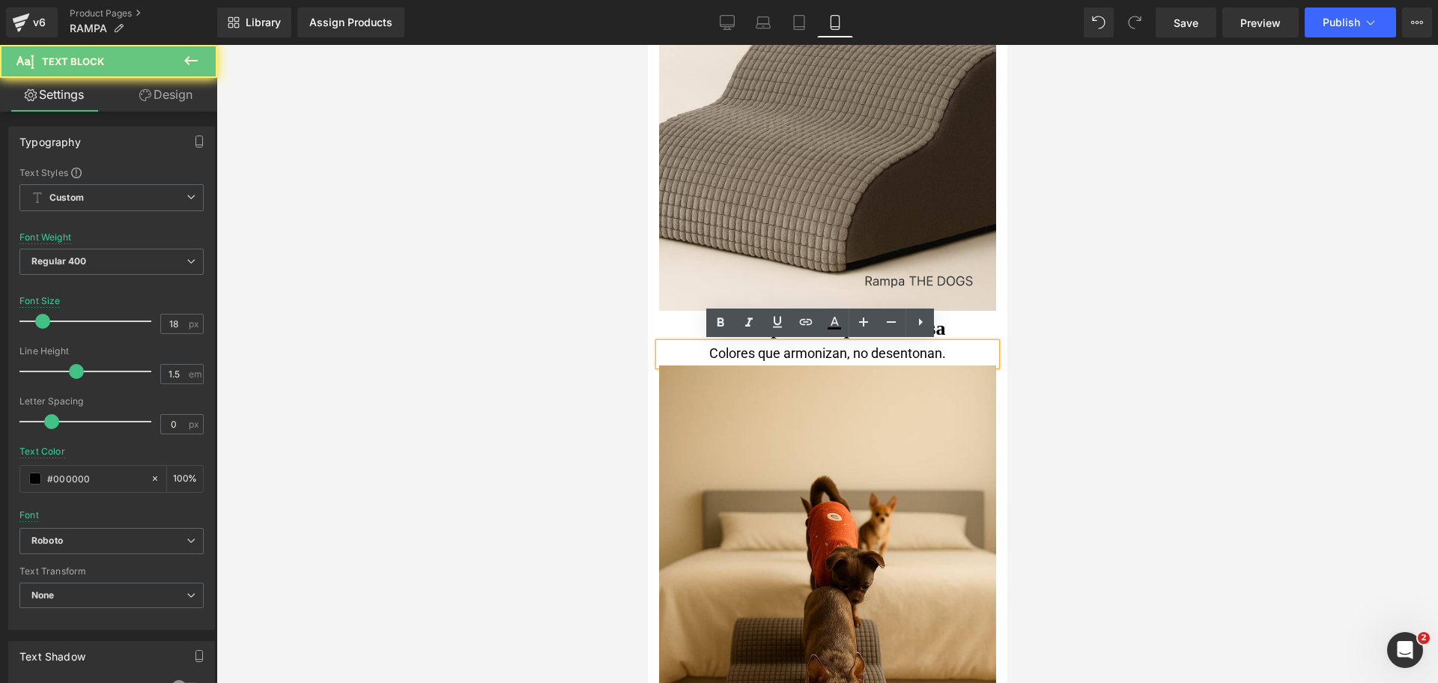
click at [744, 353] on div "Colores que armonizan, no desentonan." at bounding box center [826, 354] width 337 height 22
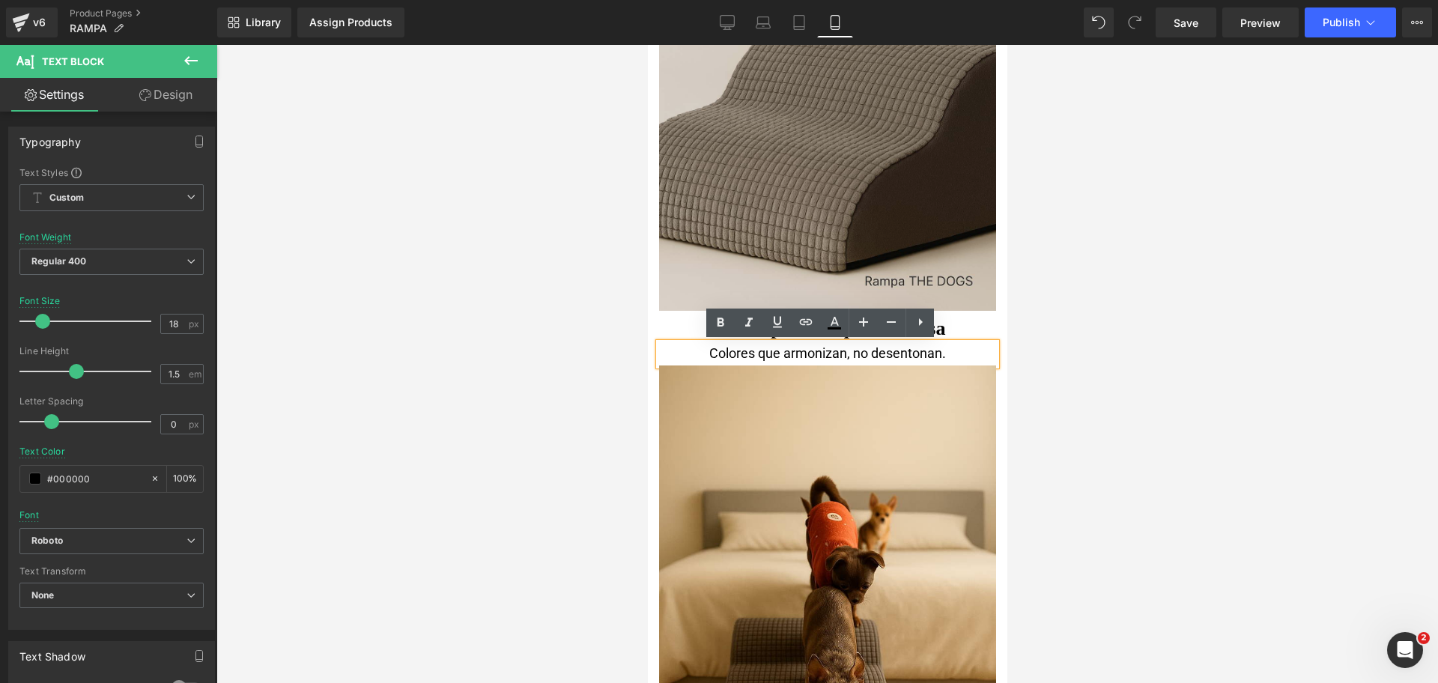
click at [1149, 276] on div at bounding box center [826, 364] width 1221 height 638
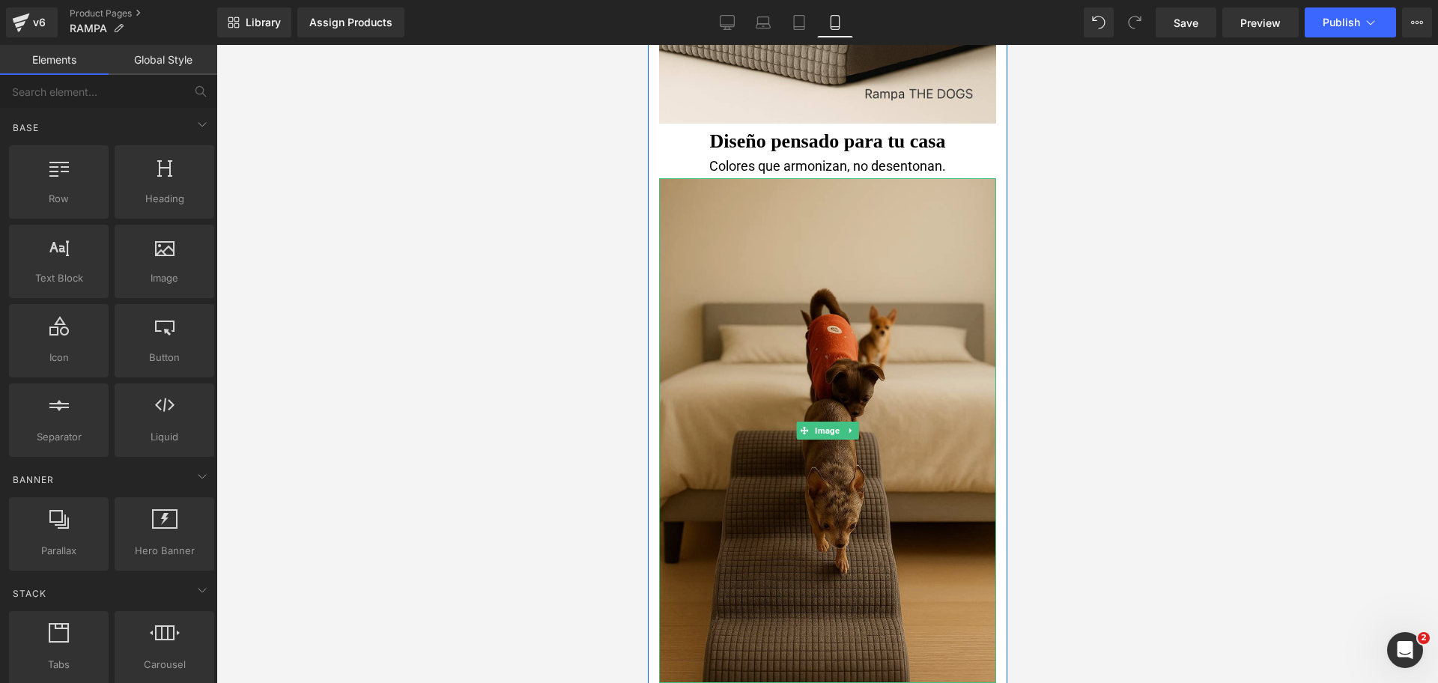
scroll to position [2434, 0]
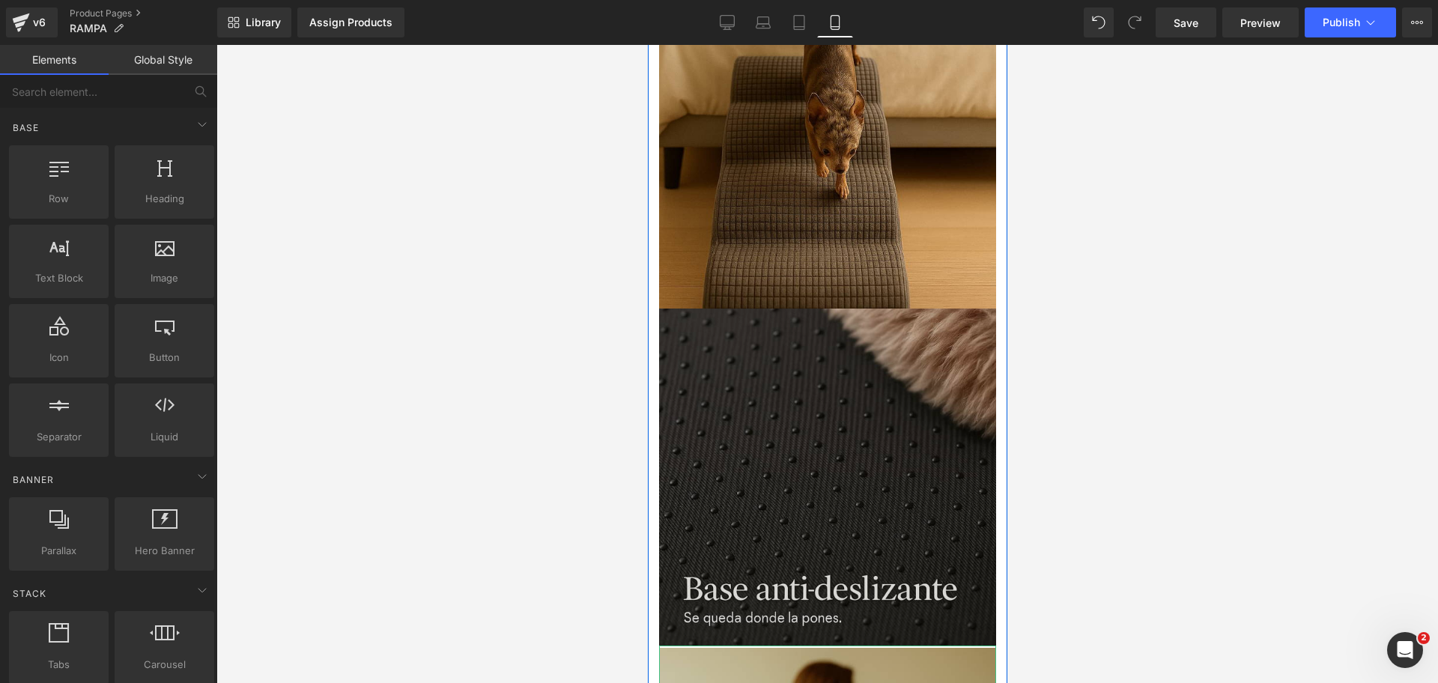
click at [803, 371] on img at bounding box center [826, 477] width 337 height 337
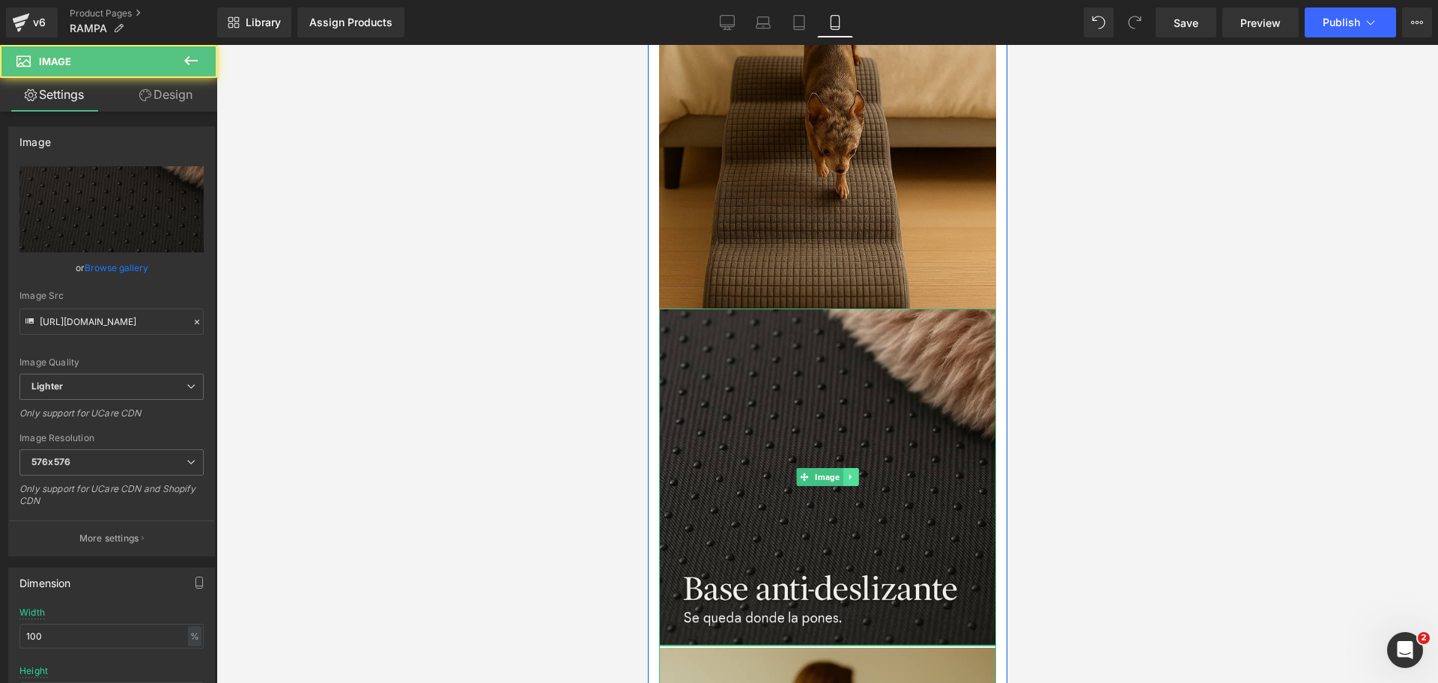
click at [845, 480] on icon at bounding box center [849, 477] width 8 height 9
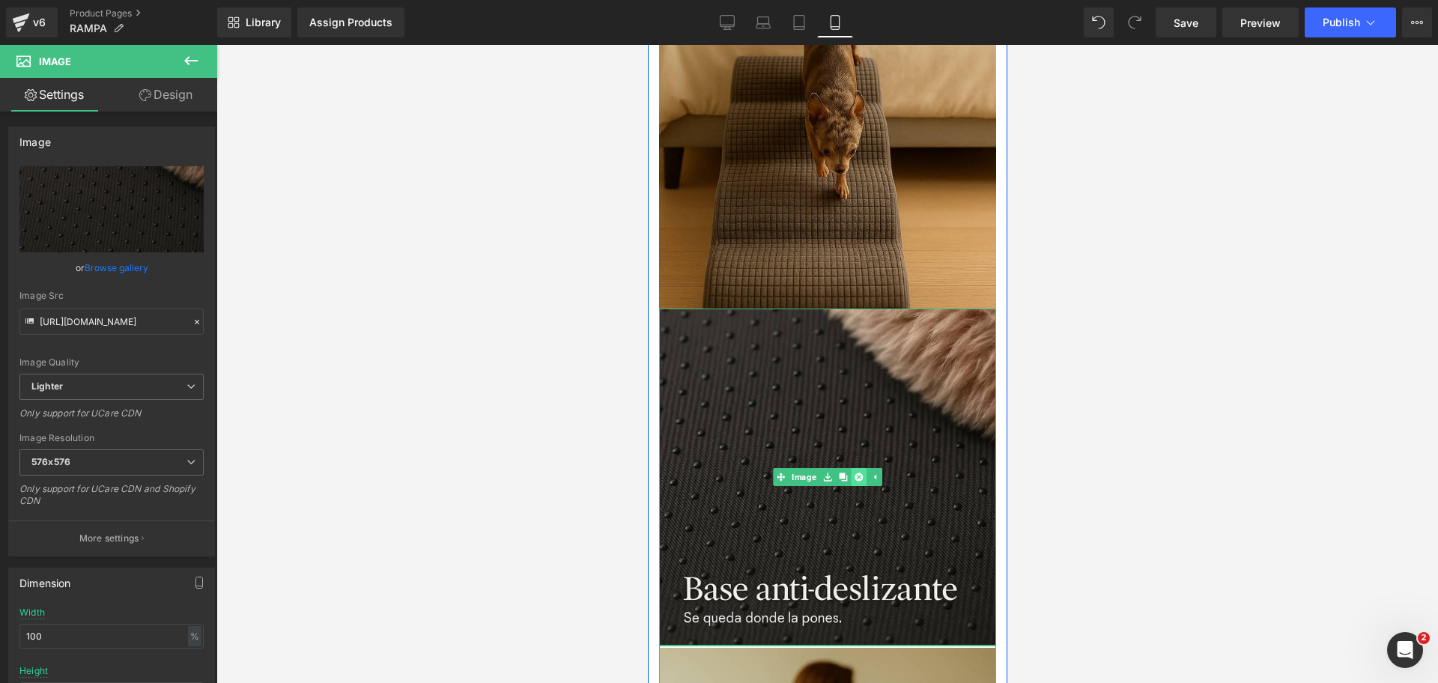
click at [854, 480] on icon at bounding box center [858, 477] width 8 height 9
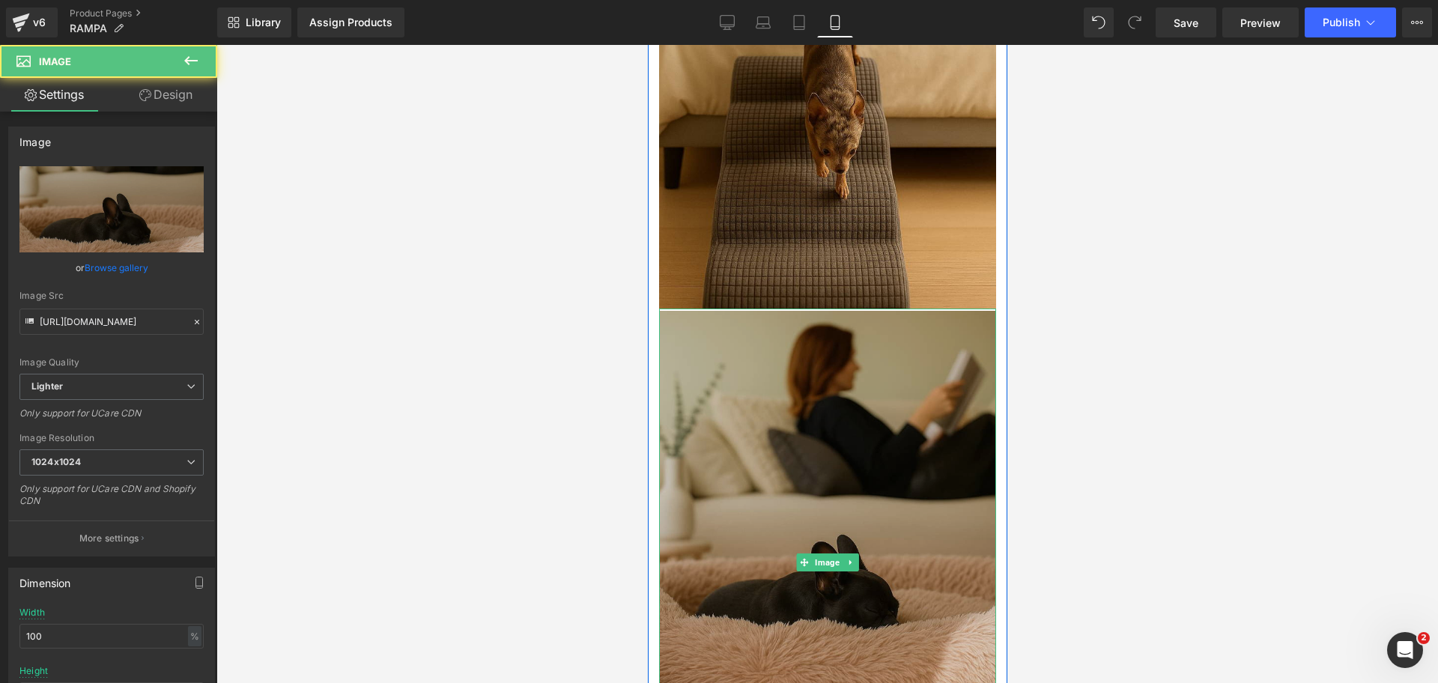
click at [894, 446] on img at bounding box center [826, 563] width 337 height 508
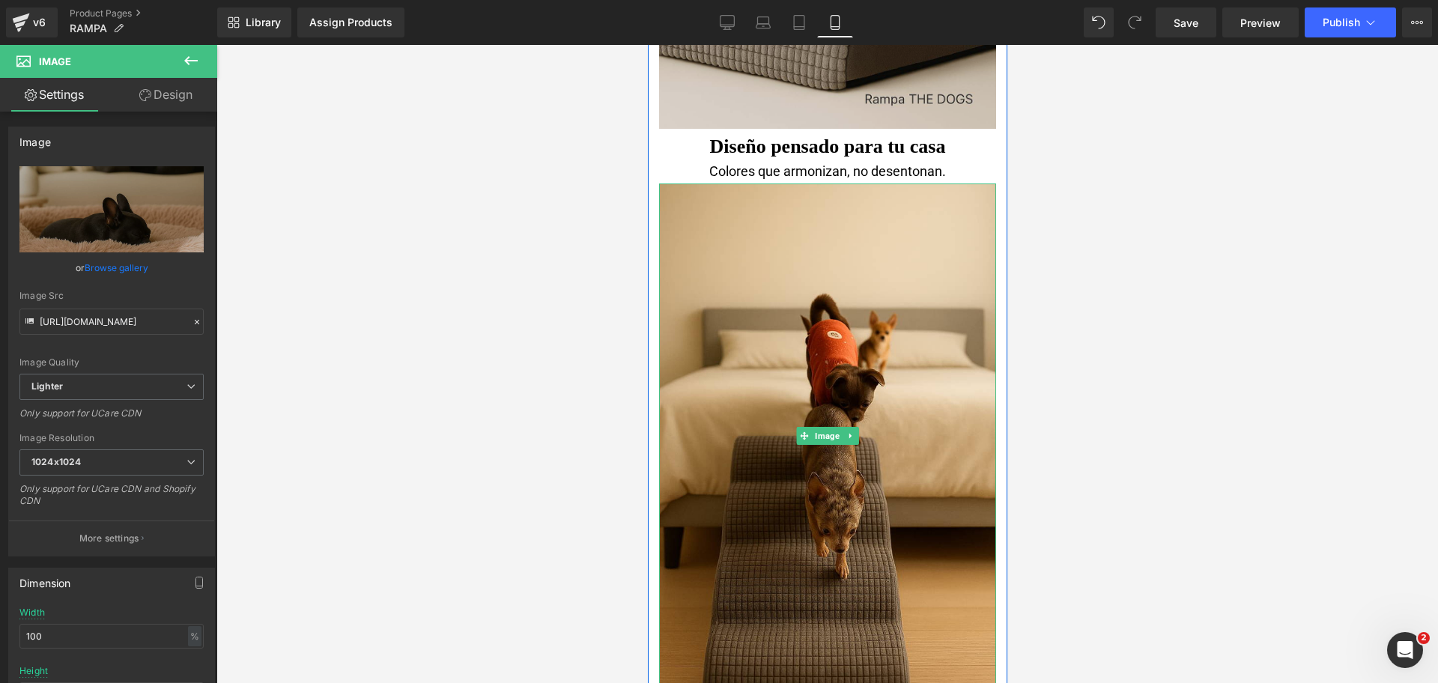
scroll to position [1966, 0]
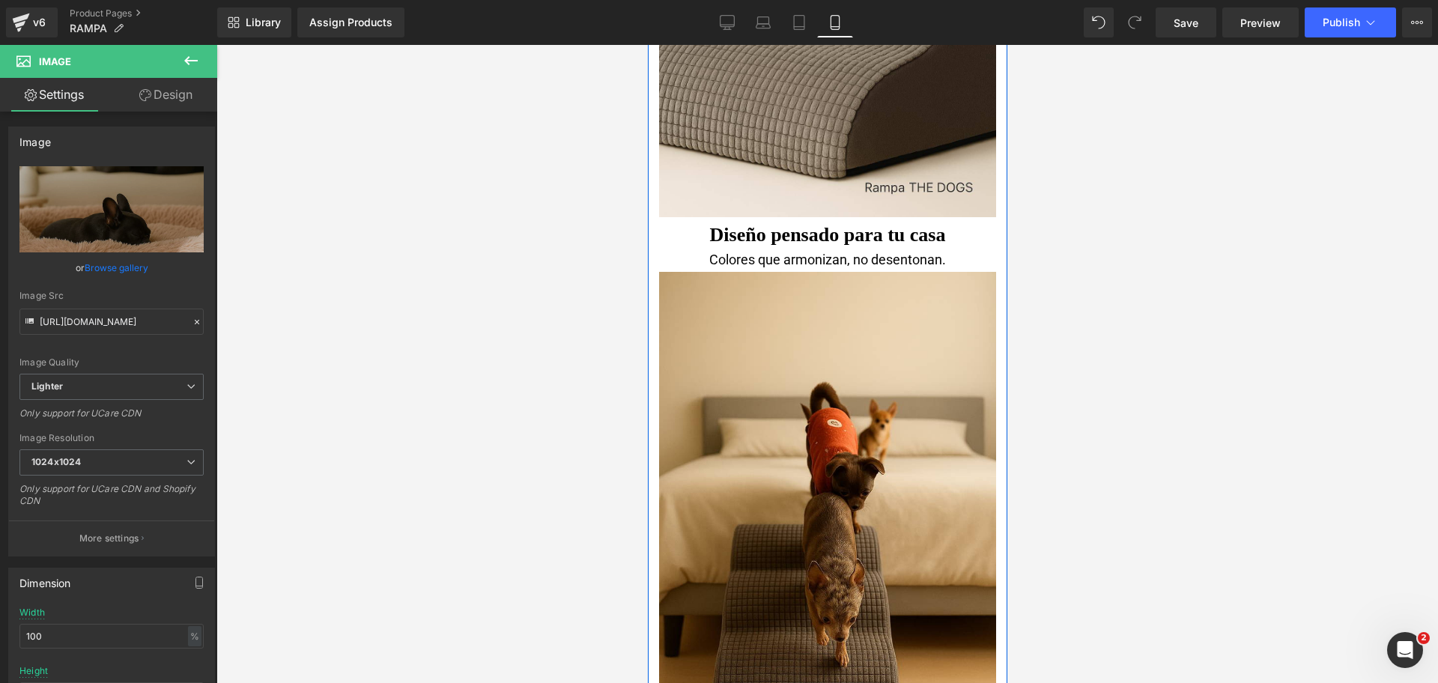
click at [755, 229] on b "Diseño pensado para tu casa" at bounding box center [827, 235] width 236 height 22
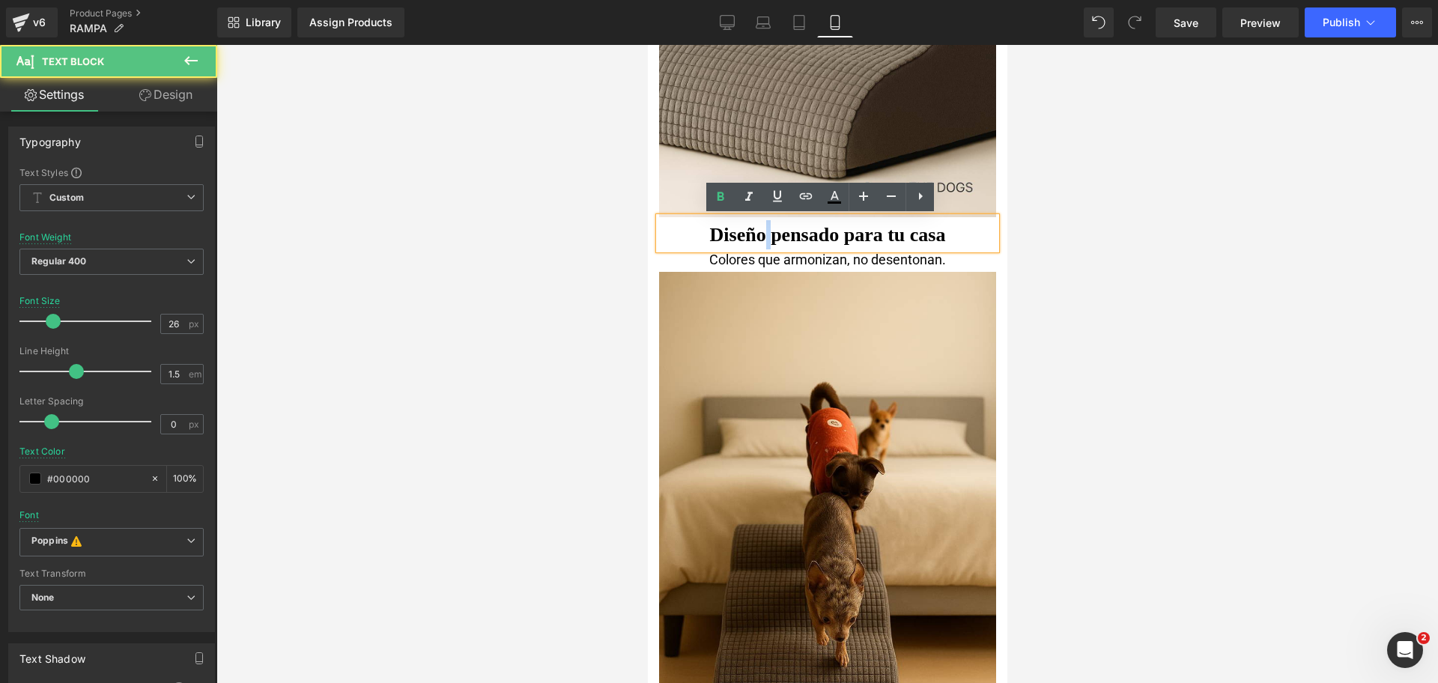
click at [755, 229] on b "Diseño pensado para tu casa" at bounding box center [827, 235] width 236 height 22
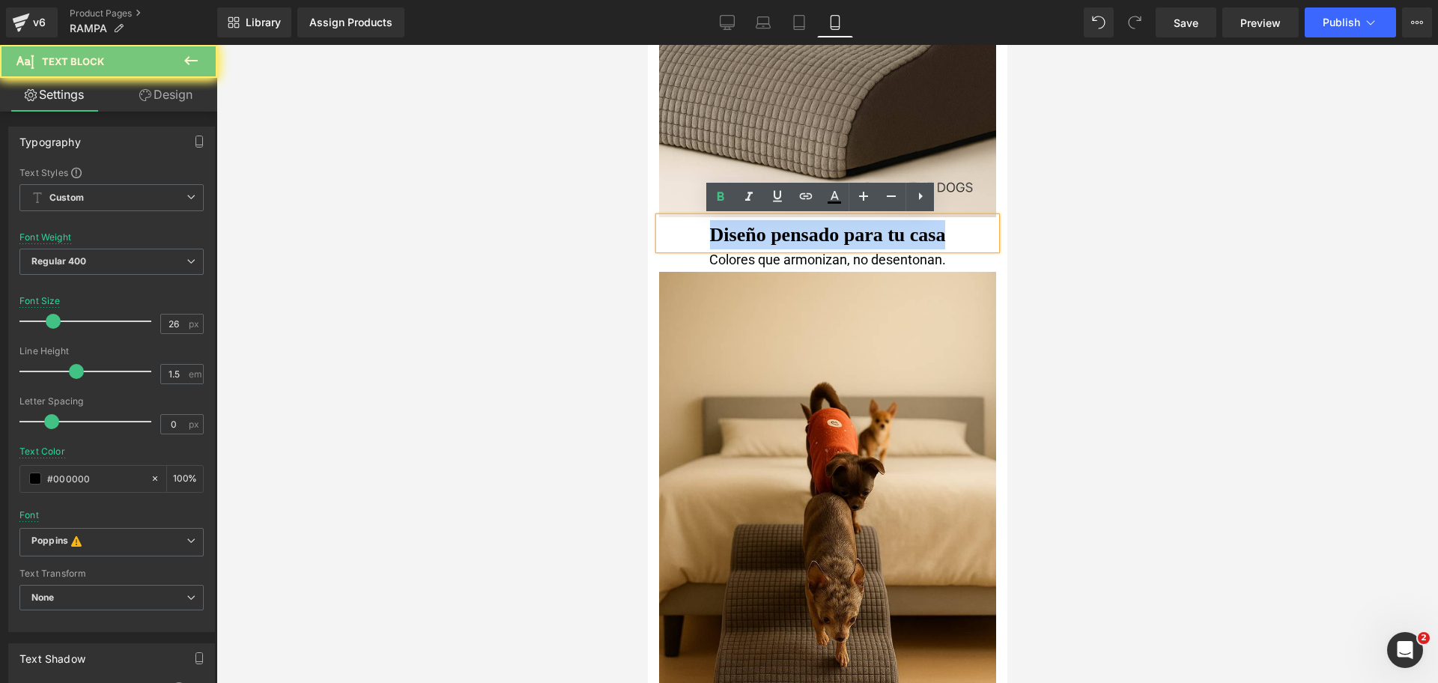
click at [755, 229] on b "Diseño pensado para tu casa" at bounding box center [827, 235] width 236 height 22
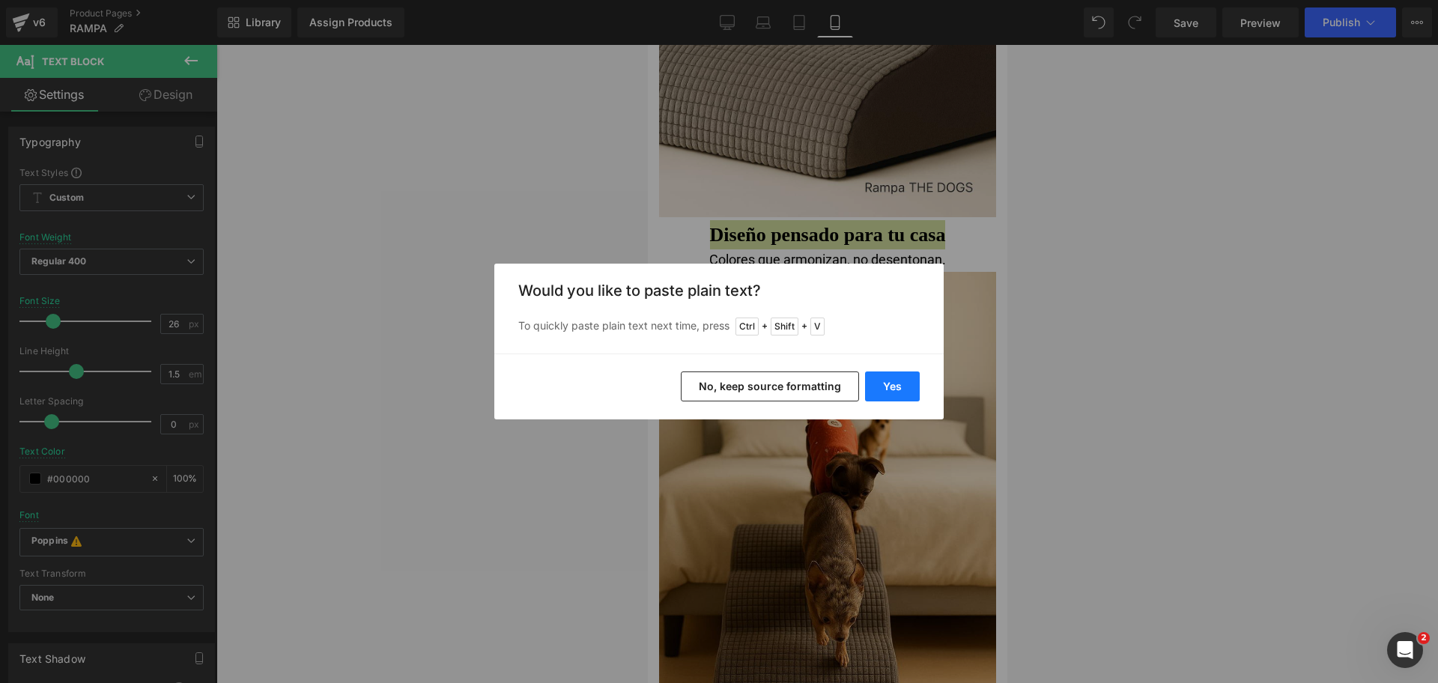
click at [908, 385] on button "Yes" at bounding box center [892, 386] width 55 height 30
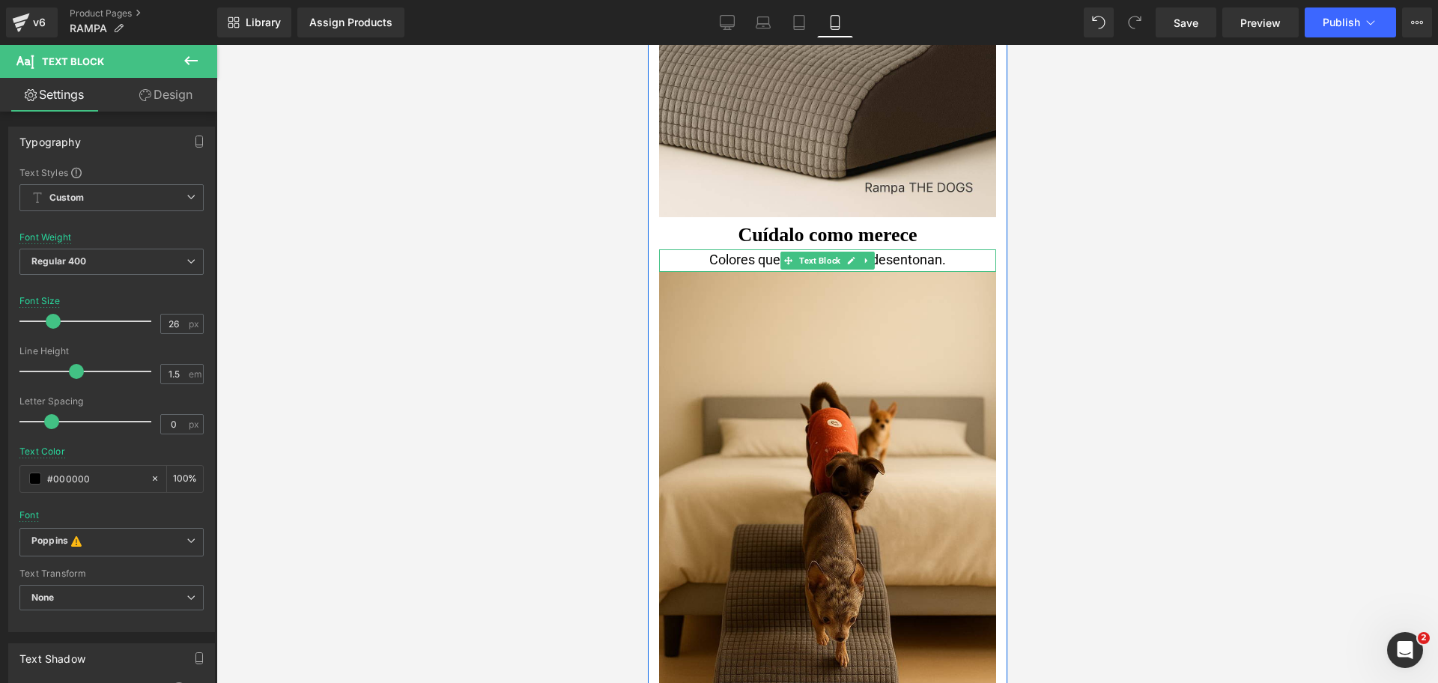
click at [729, 260] on div "Colores que armonizan, no desentonan." at bounding box center [826, 260] width 337 height 22
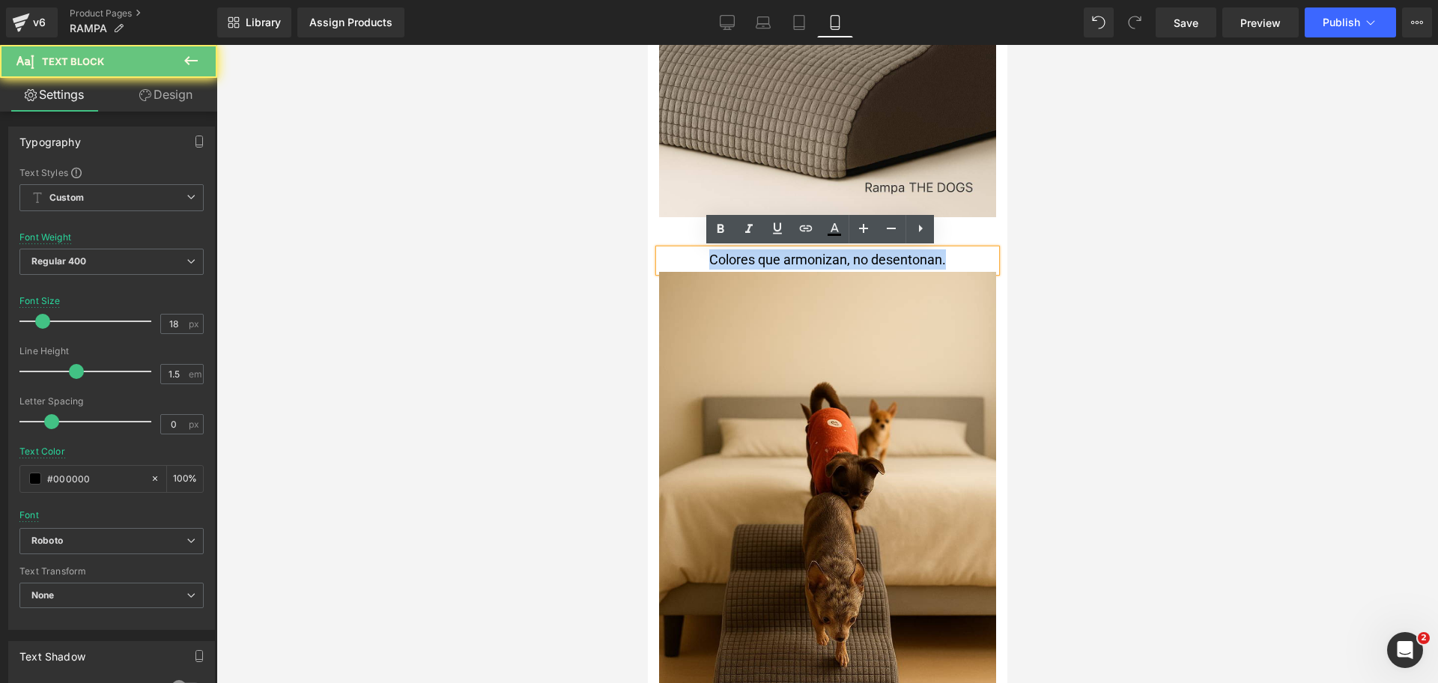
click at [729, 260] on div "Colores que armonizan, no desentonan." at bounding box center [826, 260] width 337 height 22
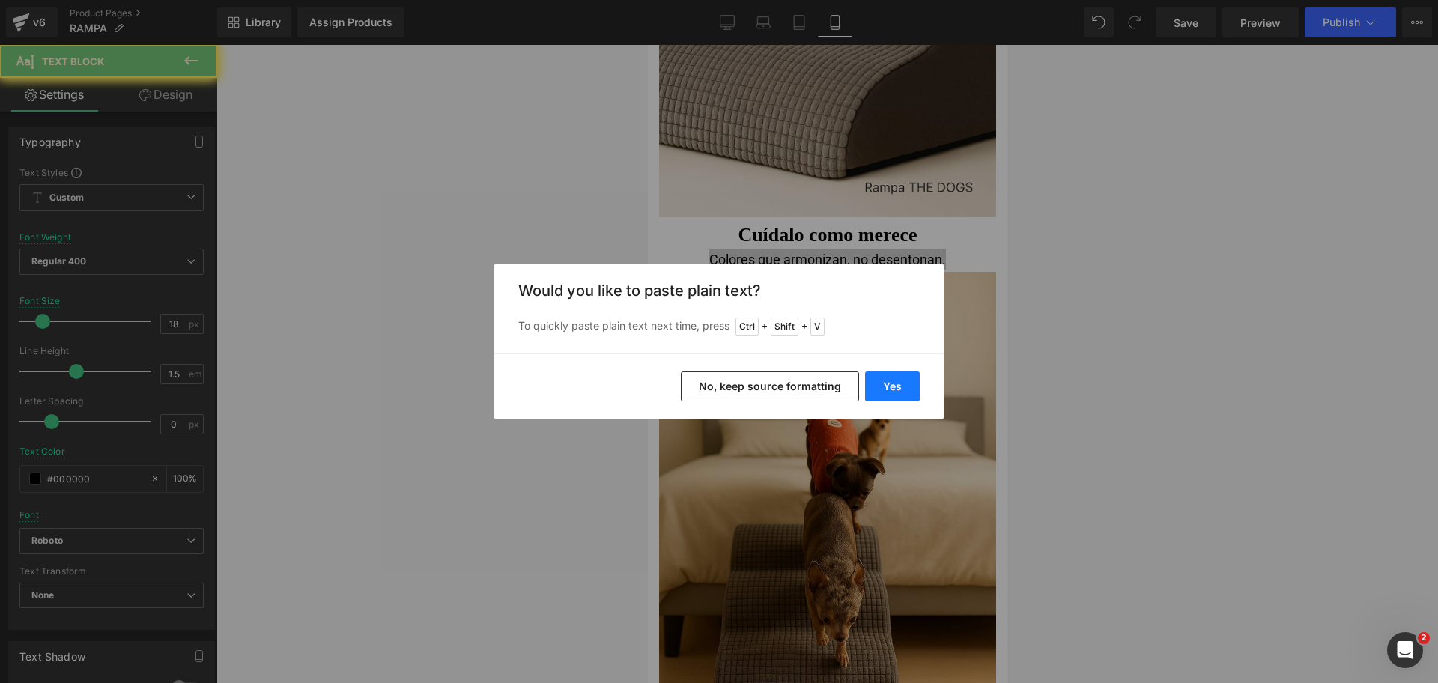
drag, startPoint x: 887, startPoint y: 398, endPoint x: 238, endPoint y: 352, distance: 650.2
click at [887, 398] on button "Yes" at bounding box center [892, 386] width 55 height 30
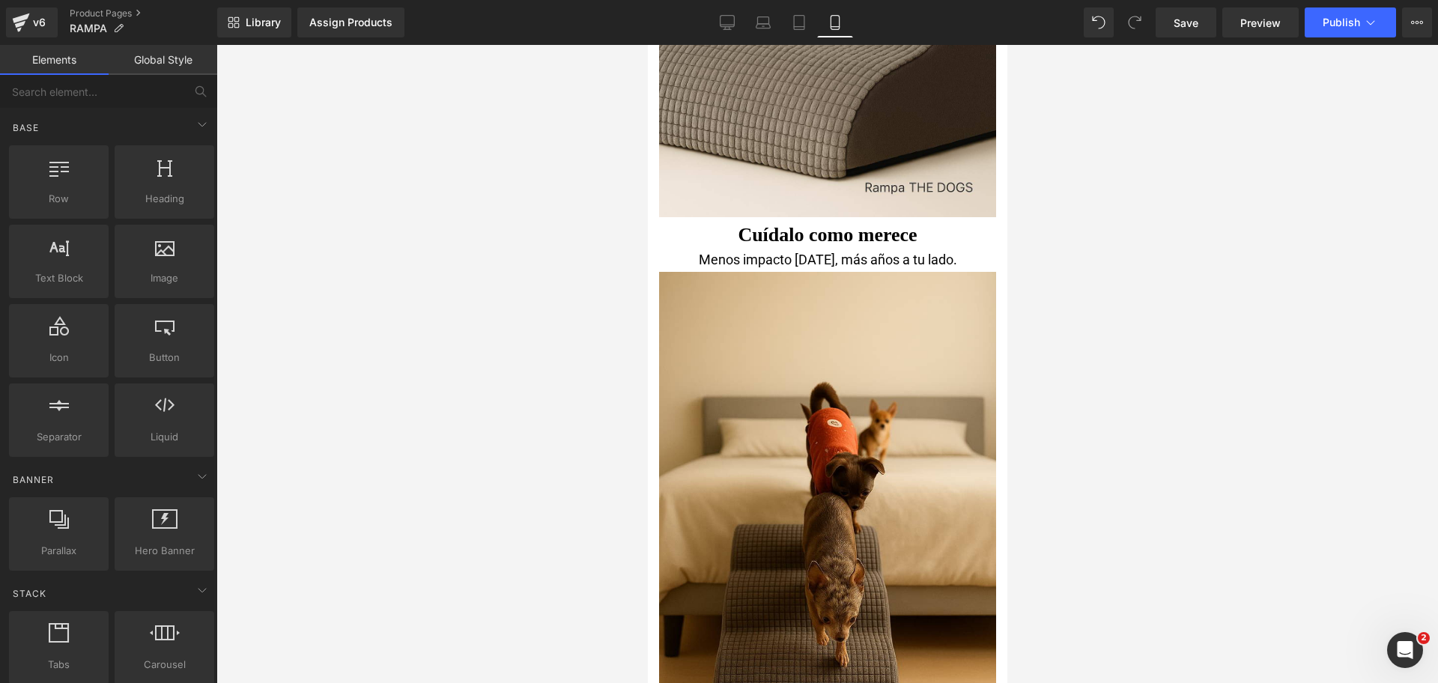
click at [1078, 359] on div at bounding box center [826, 364] width 1221 height 638
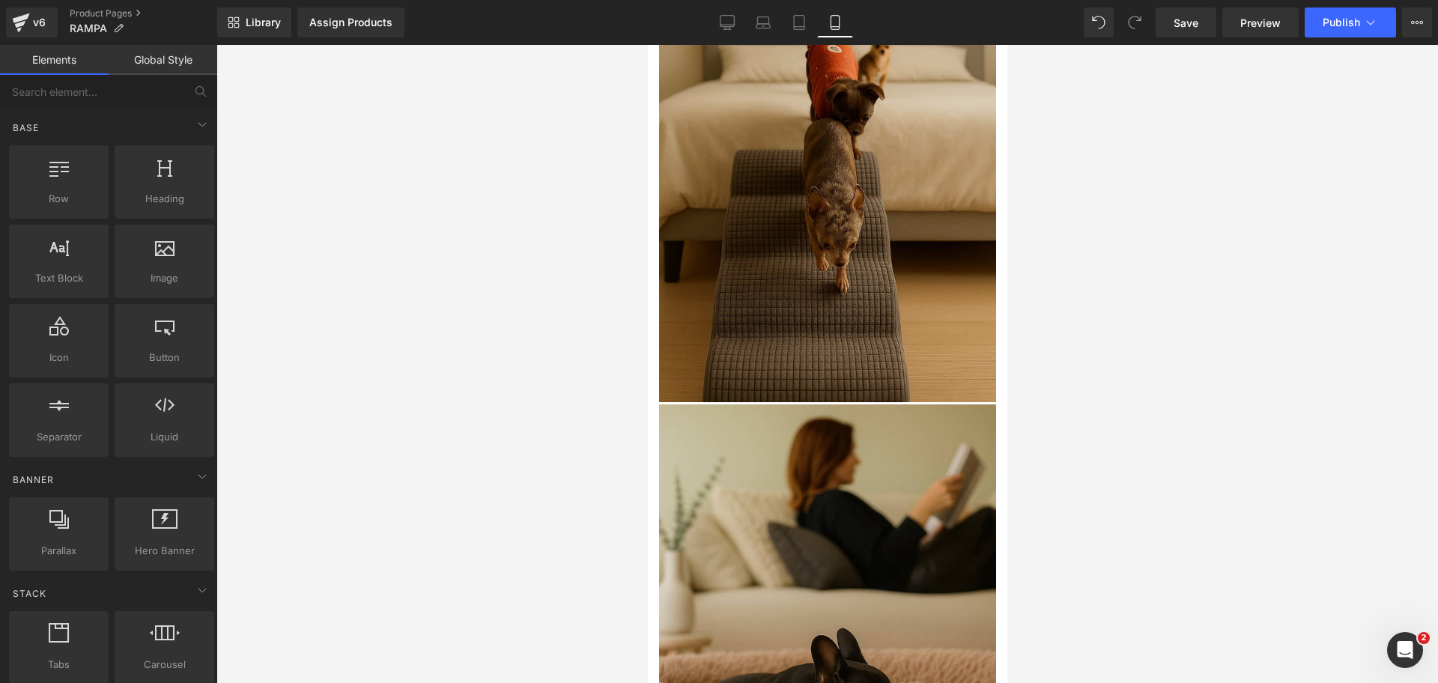
scroll to position [2715, 0]
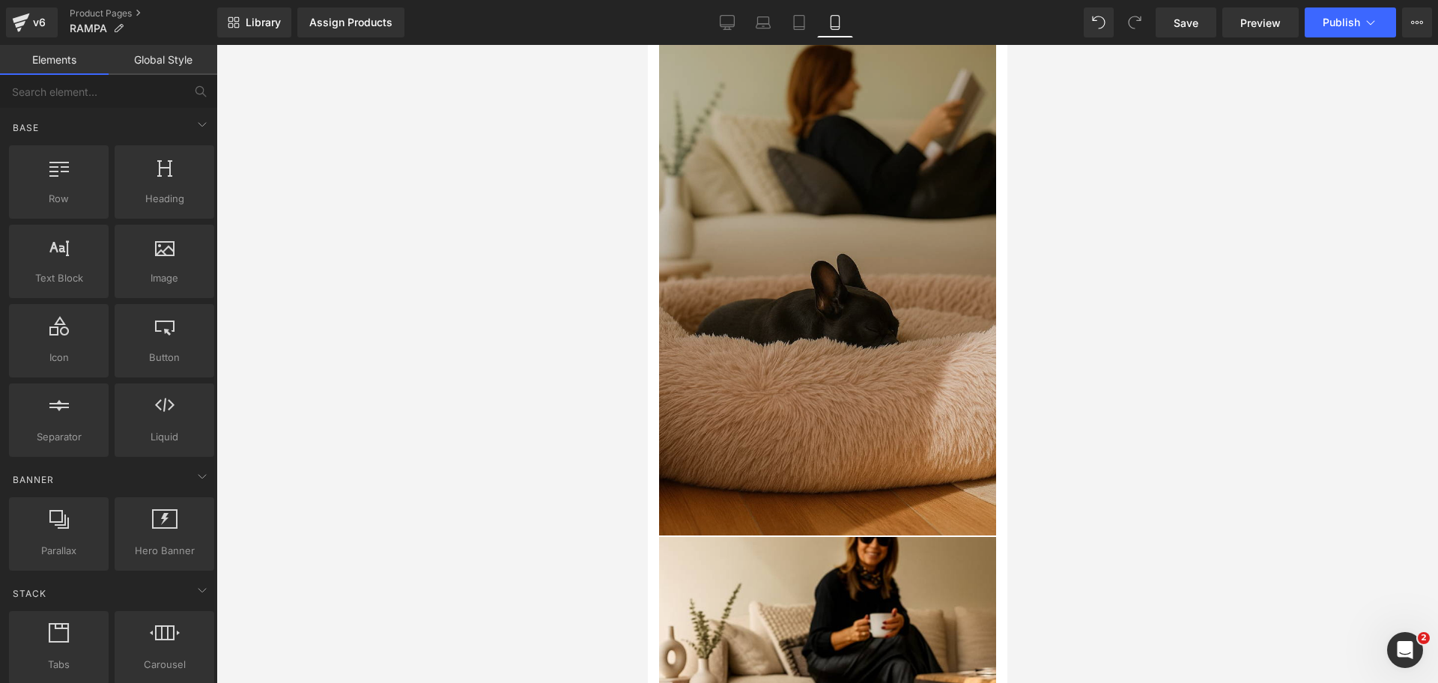
click at [813, 186] on img at bounding box center [826, 282] width 337 height 508
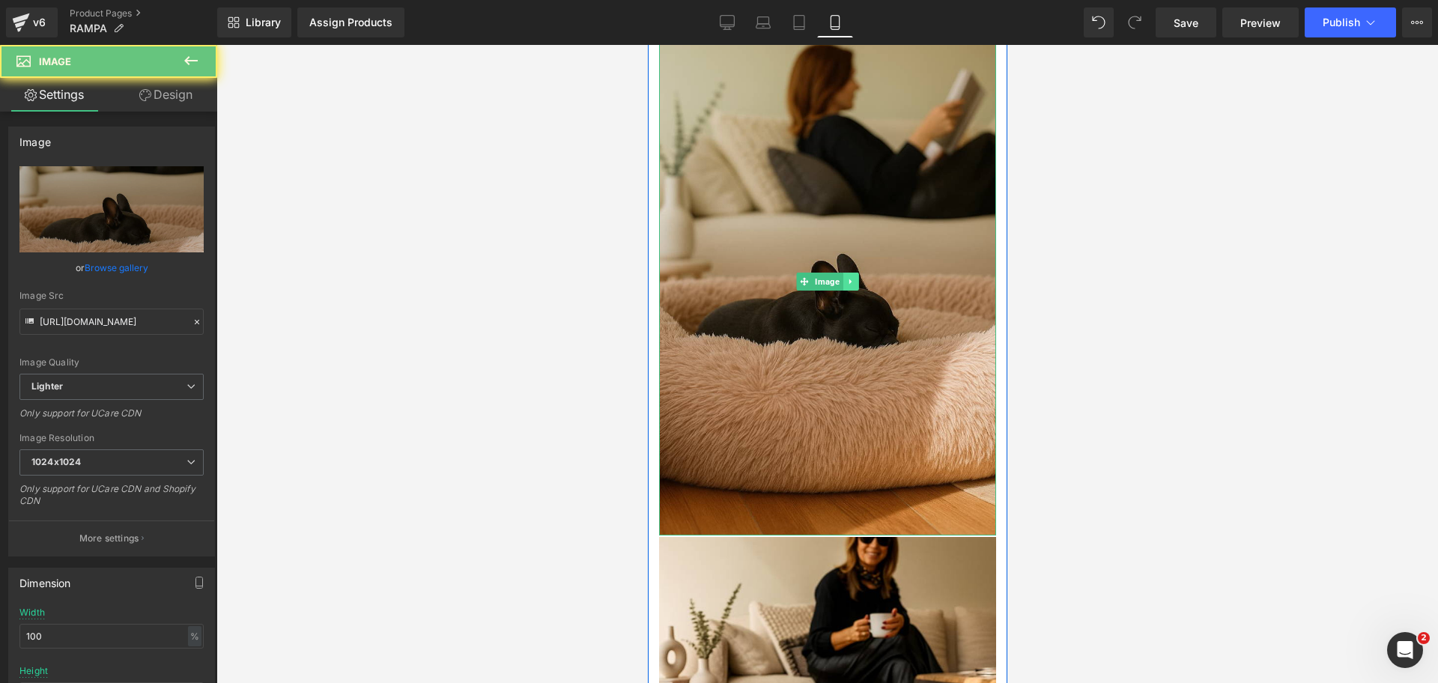
click at [844, 274] on link at bounding box center [850, 282] width 16 height 18
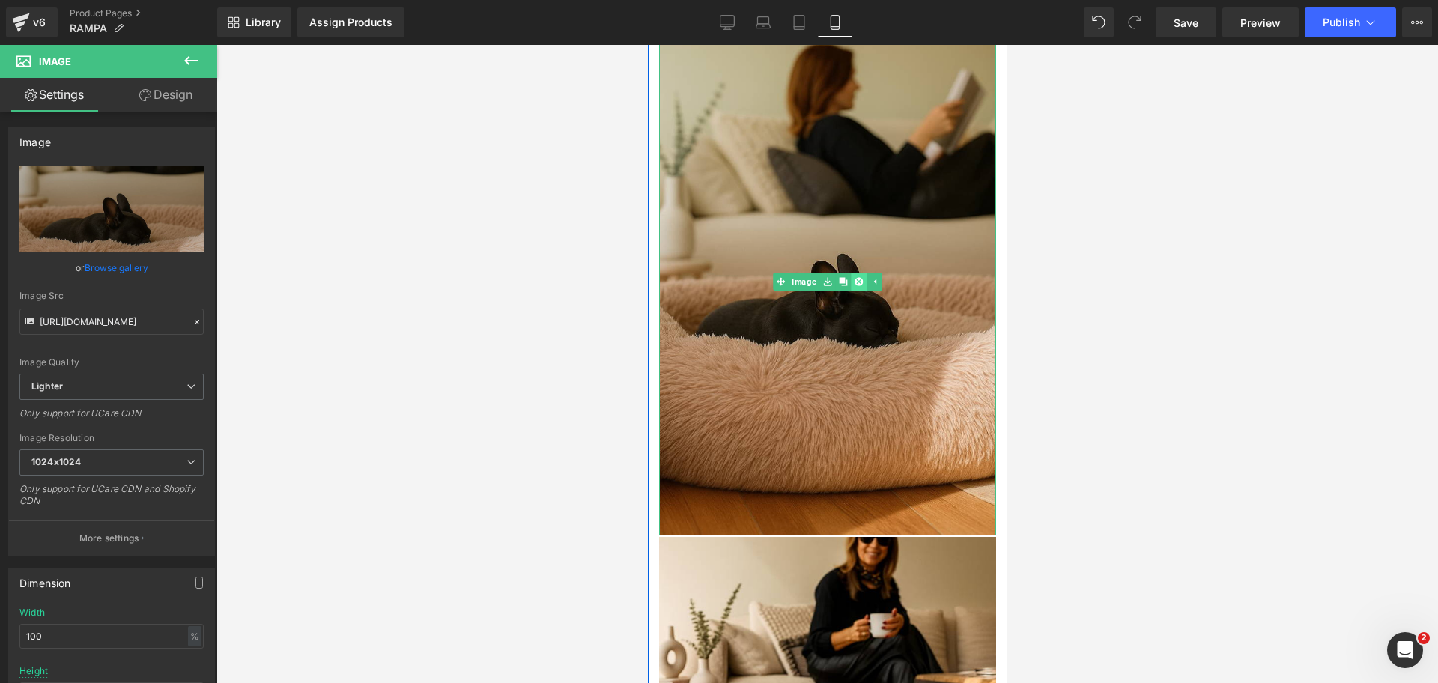
click at [854, 282] on icon at bounding box center [858, 281] width 8 height 8
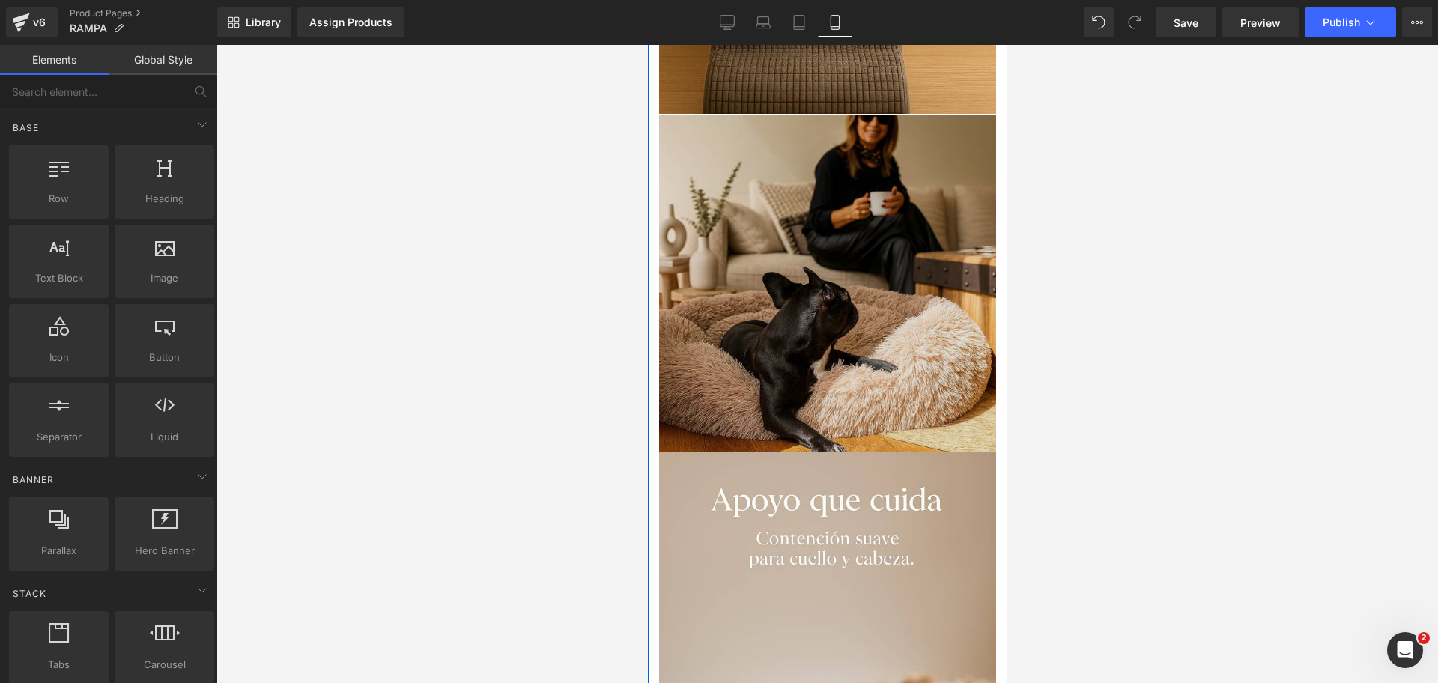
scroll to position [2527, 0]
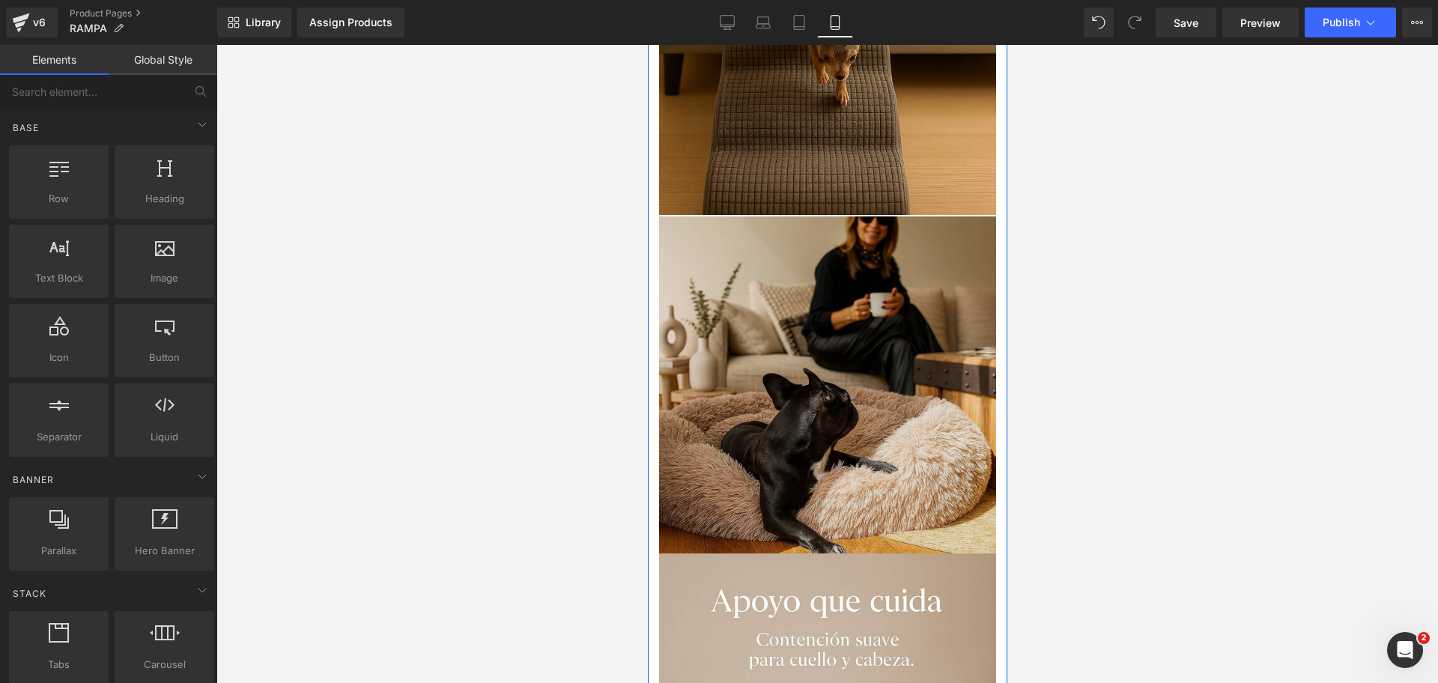
click at [835, 231] on img at bounding box center [826, 384] width 337 height 338
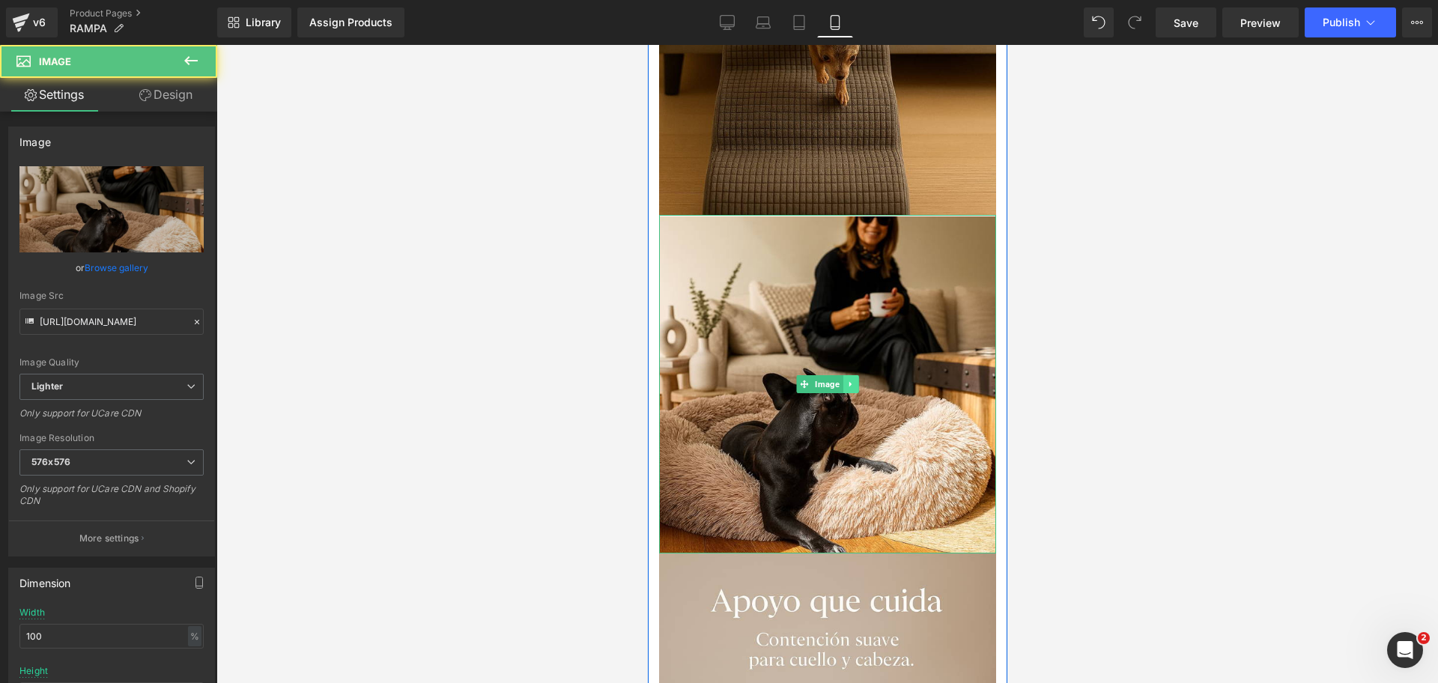
click at [849, 379] on link at bounding box center [850, 384] width 16 height 18
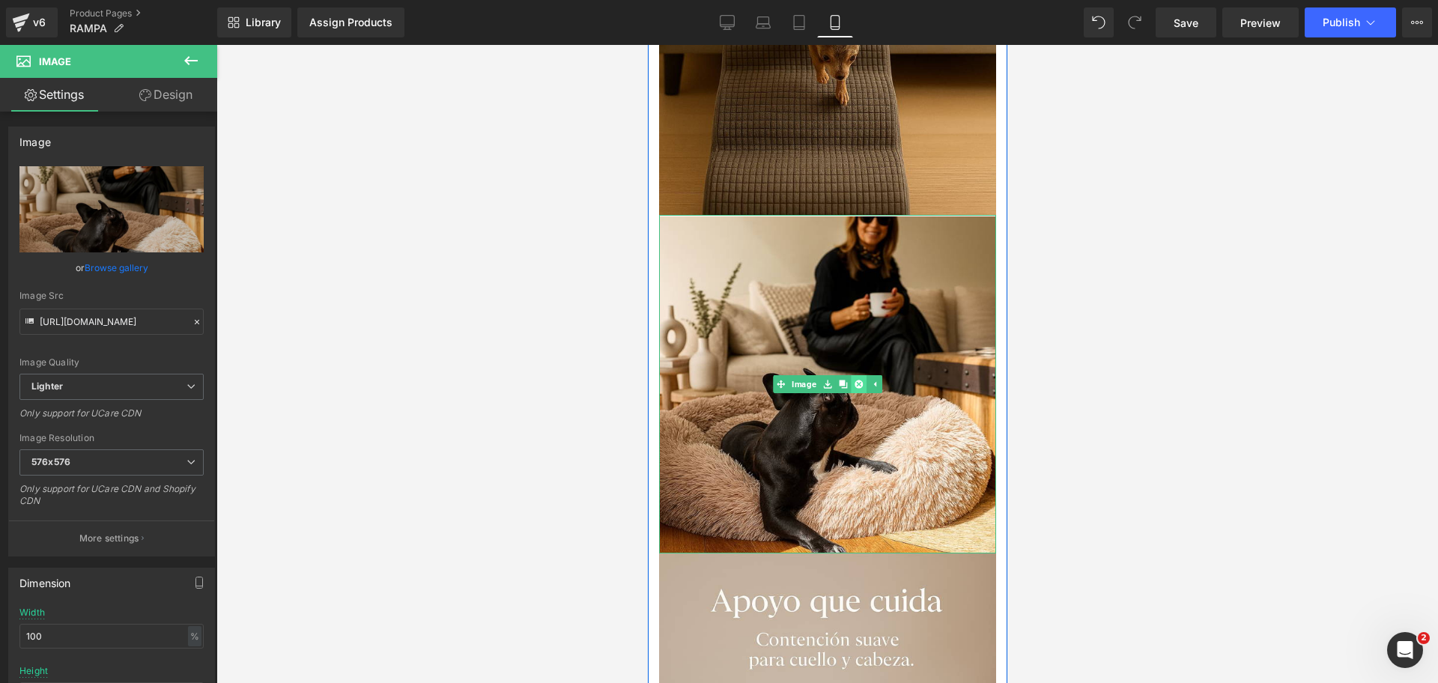
click at [855, 382] on link at bounding box center [858, 384] width 16 height 18
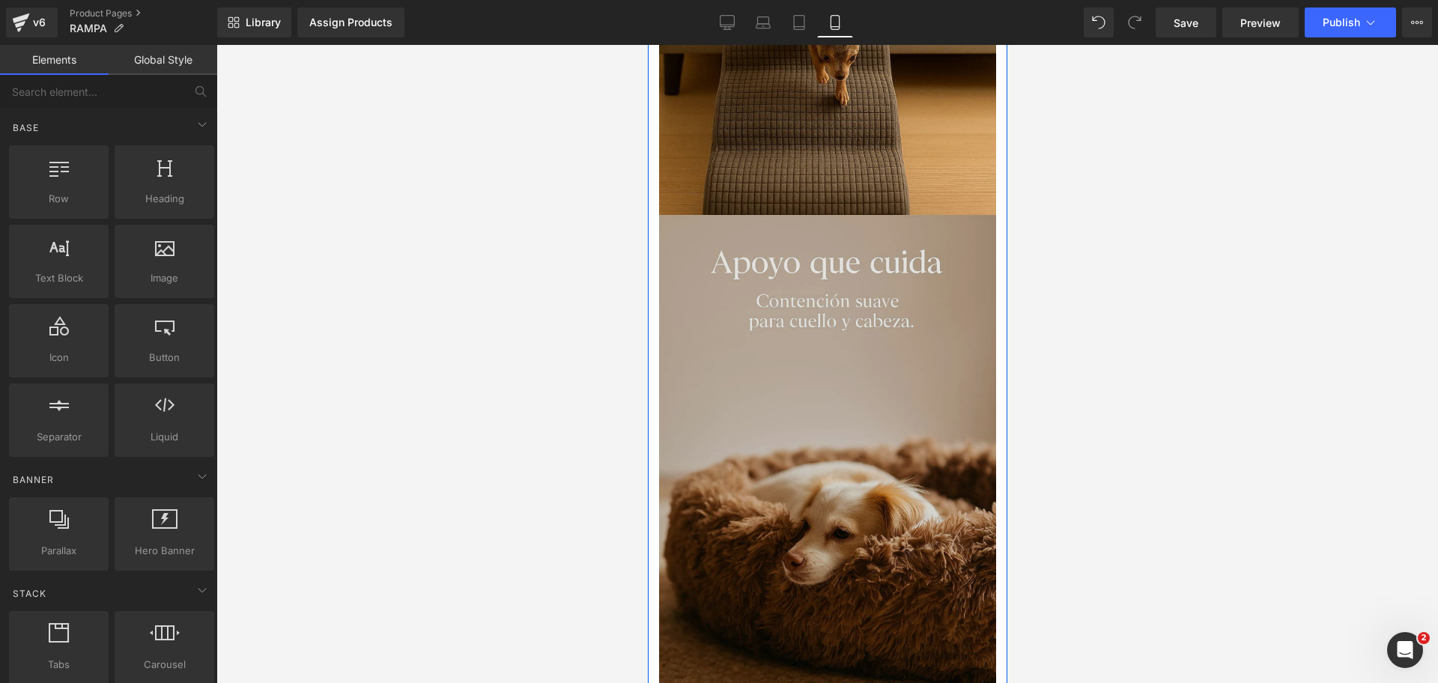
click at [839, 377] on img at bounding box center [826, 467] width 337 height 505
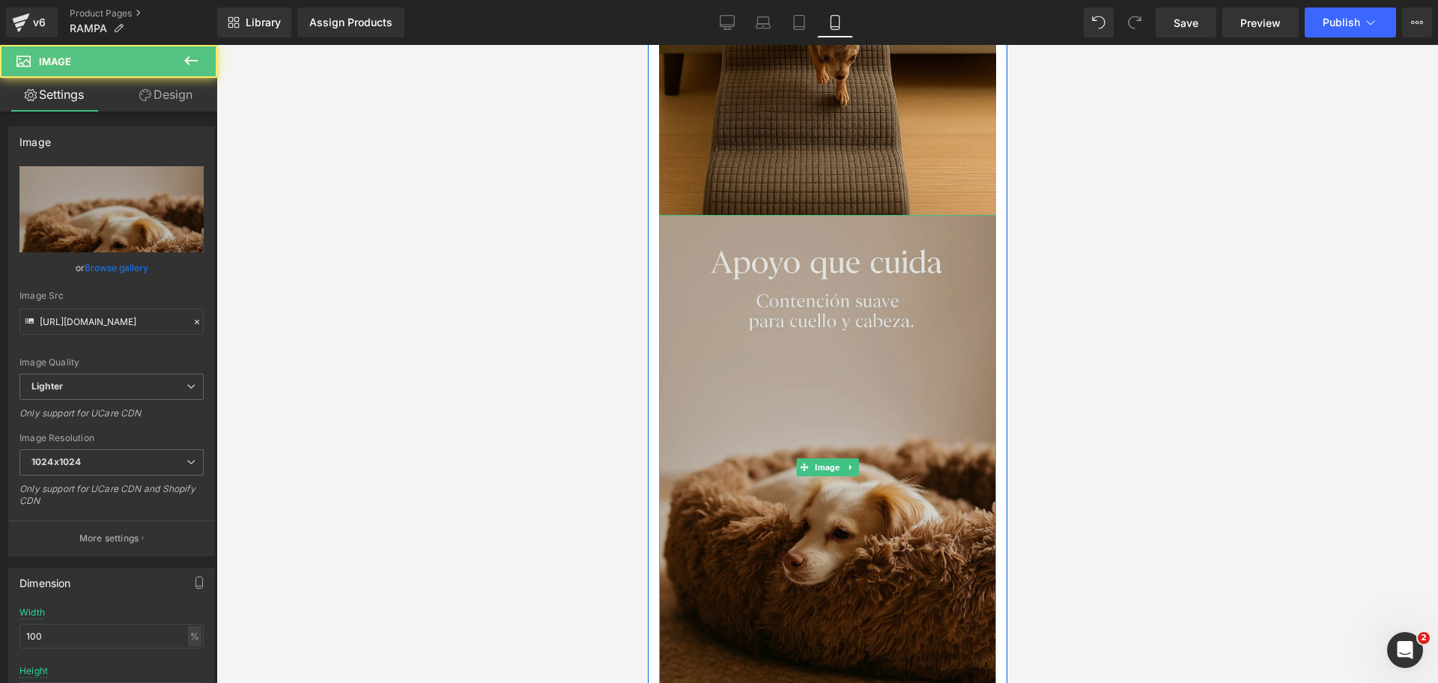
click at [844, 456] on img at bounding box center [826, 467] width 337 height 505
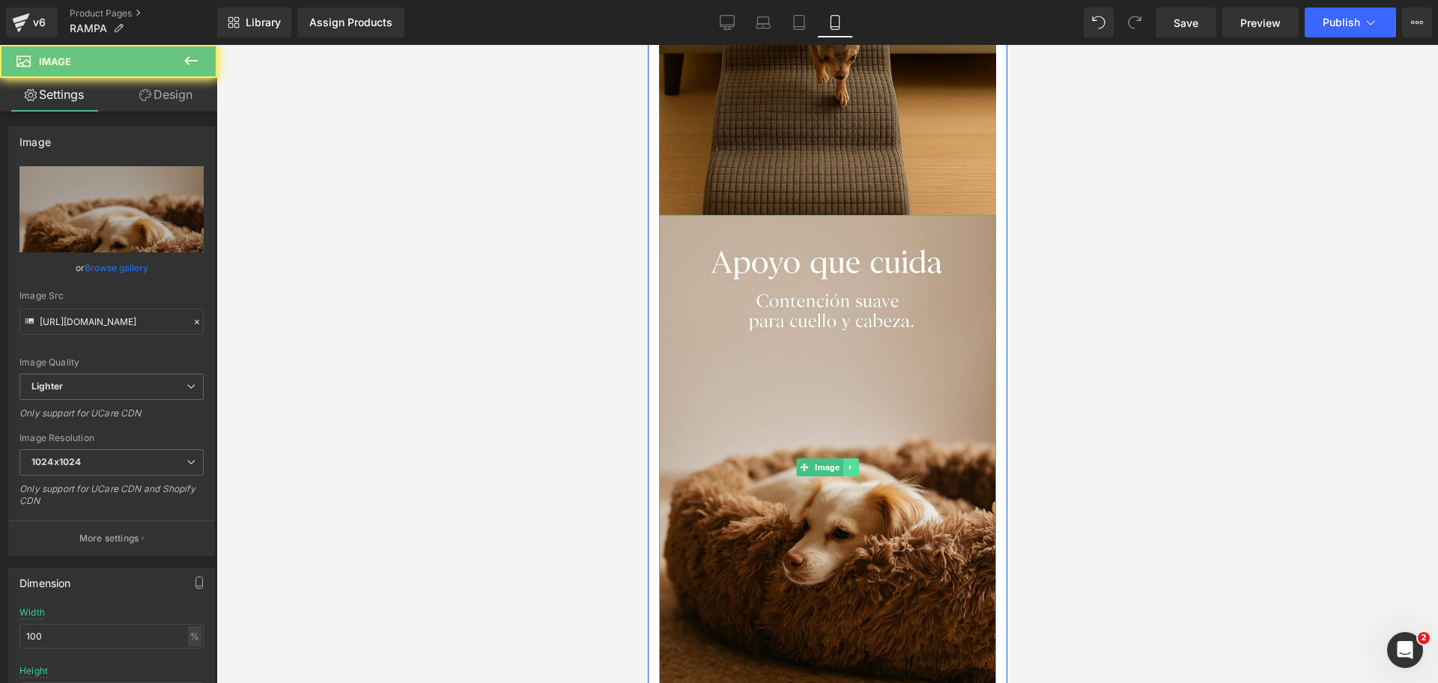
click at [849, 464] on link at bounding box center [850, 467] width 16 height 18
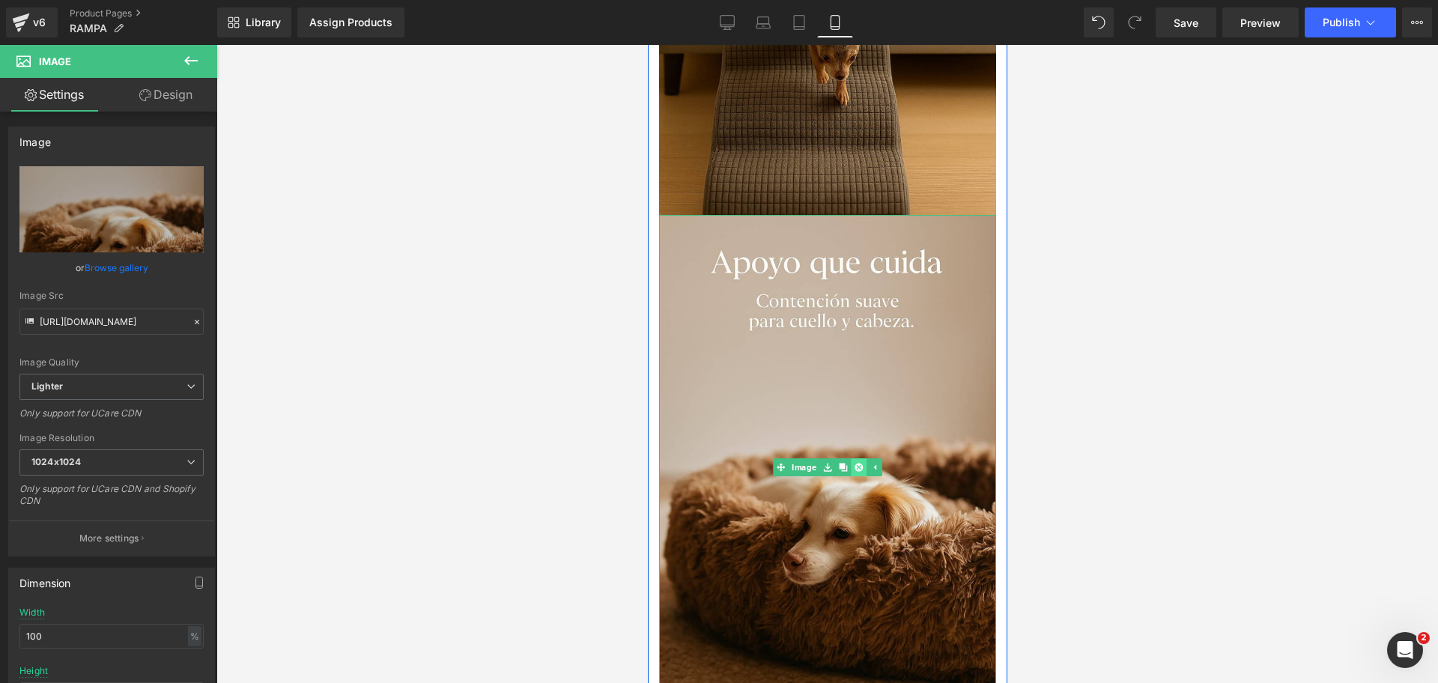
click at [854, 466] on icon at bounding box center [858, 468] width 8 height 8
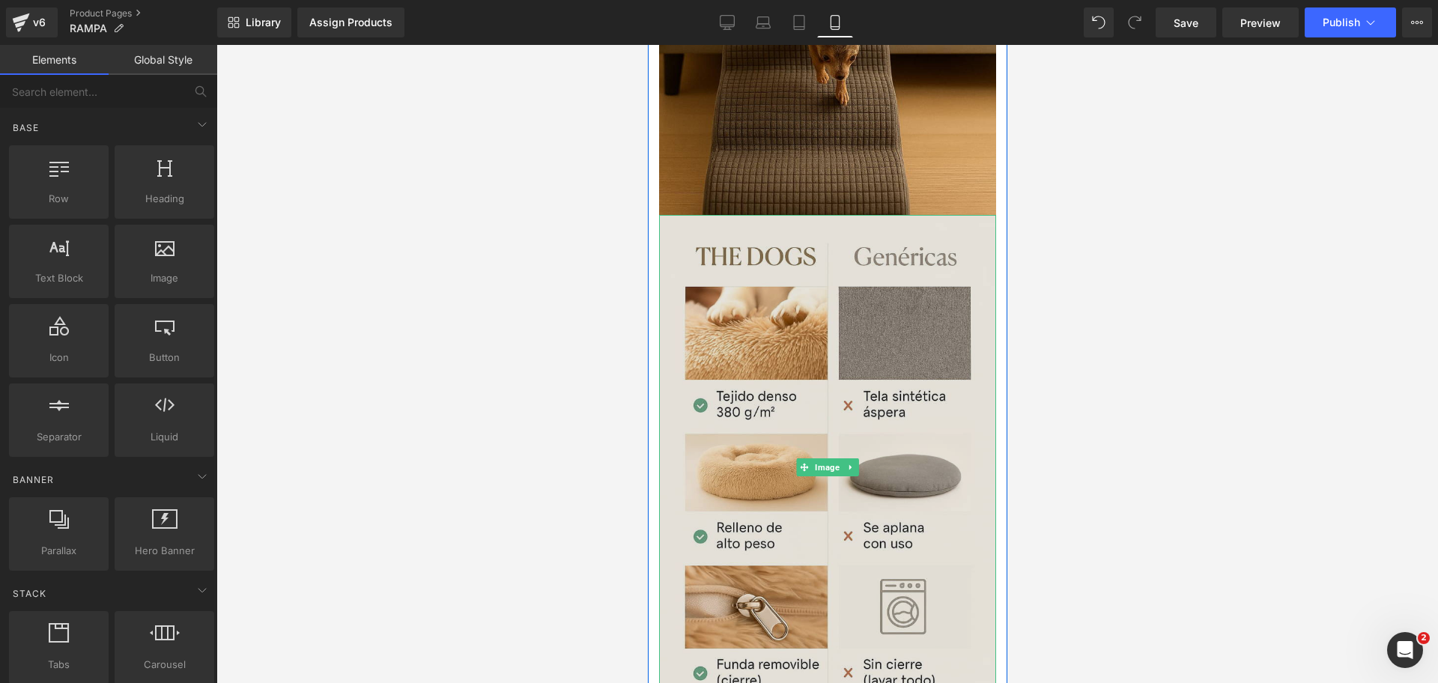
click at [887, 289] on img at bounding box center [826, 467] width 337 height 505
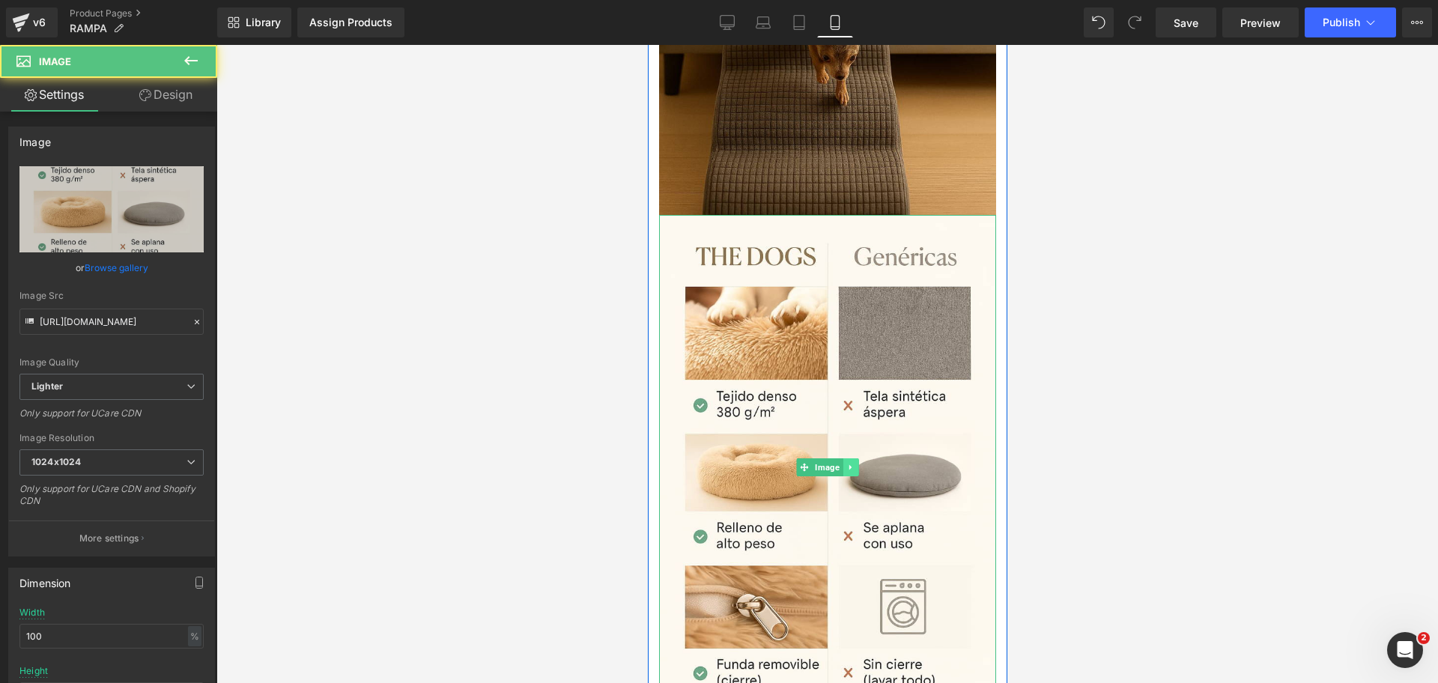
click at [839, 476] on div "Image" at bounding box center [826, 467] width 337 height 505
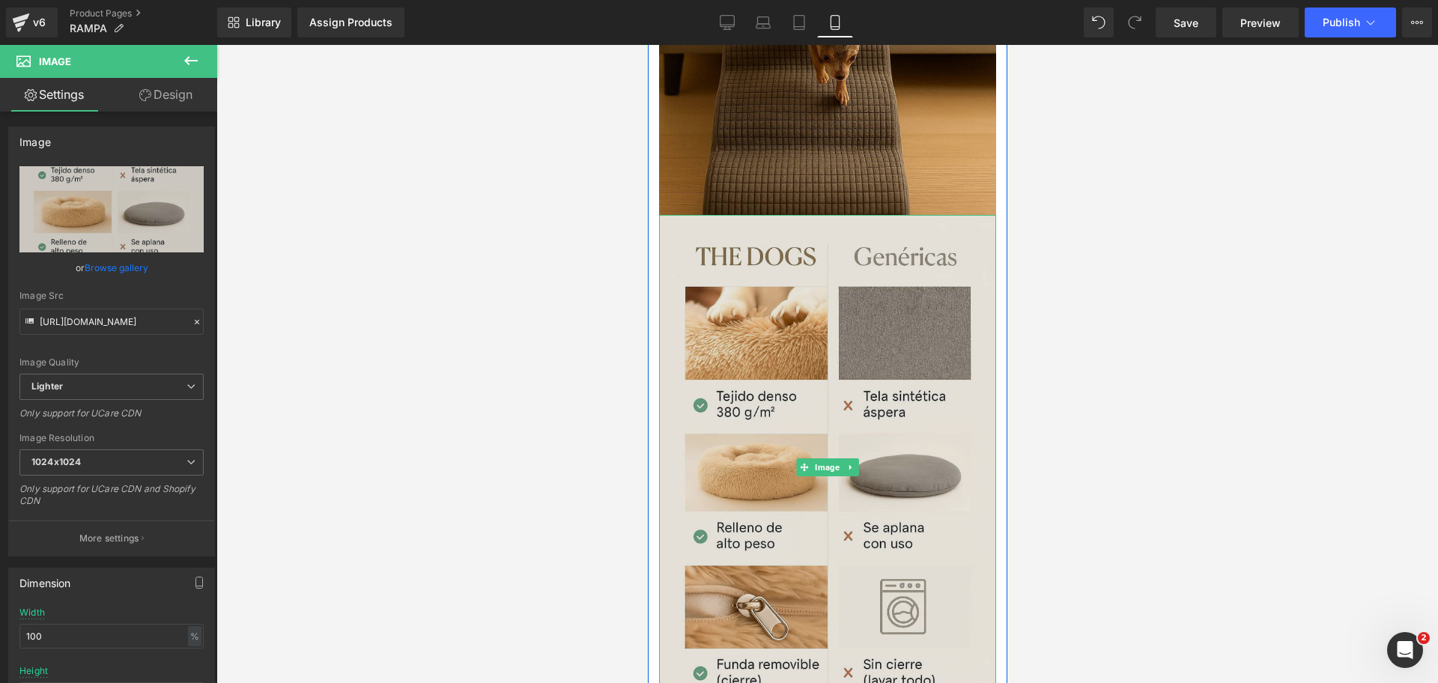
click at [854, 392] on img at bounding box center [826, 467] width 337 height 505
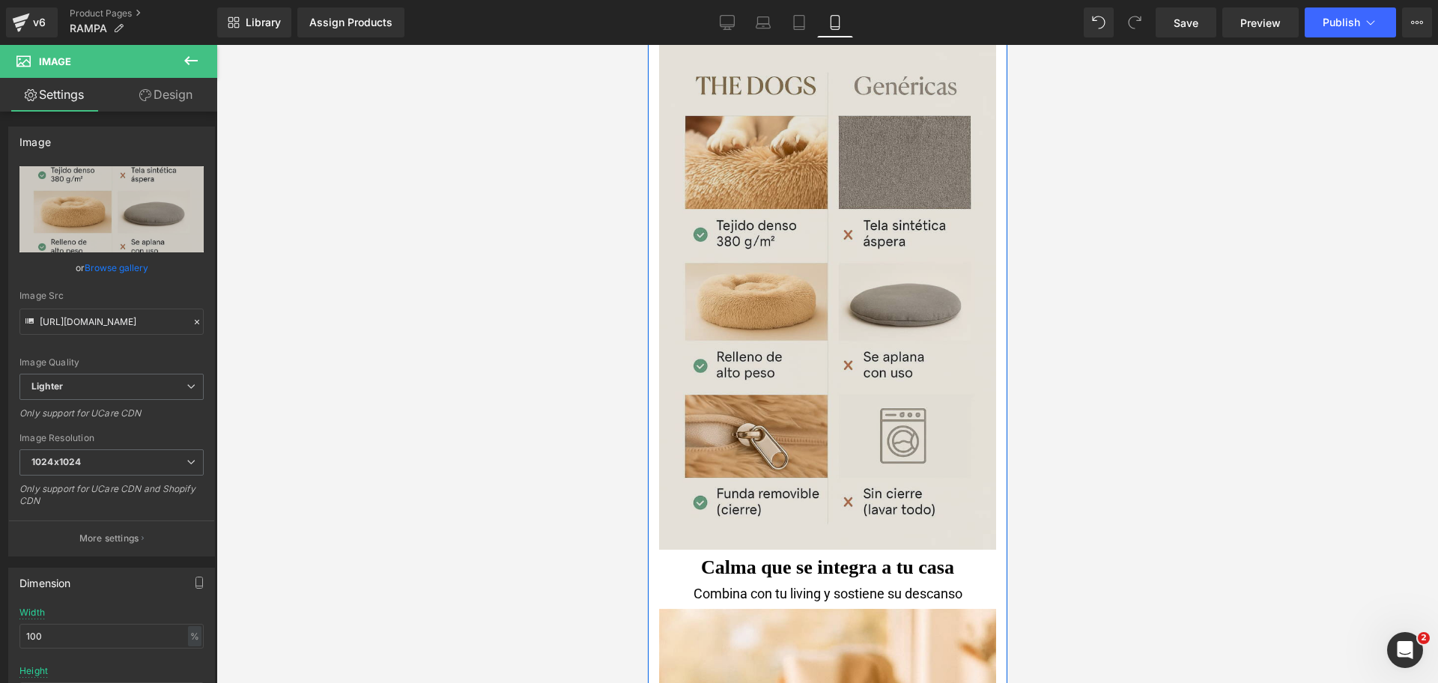
scroll to position [2808, 0]
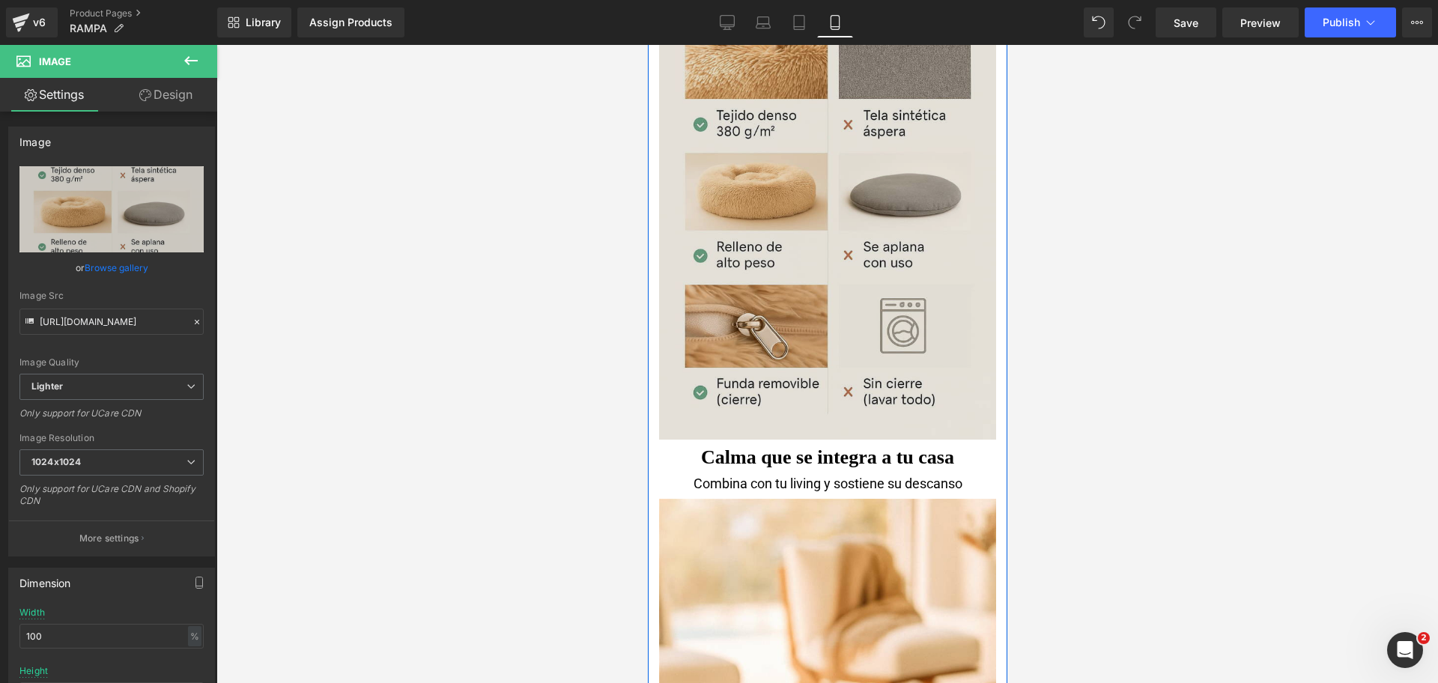
click at [890, 233] on img at bounding box center [826, 186] width 337 height 505
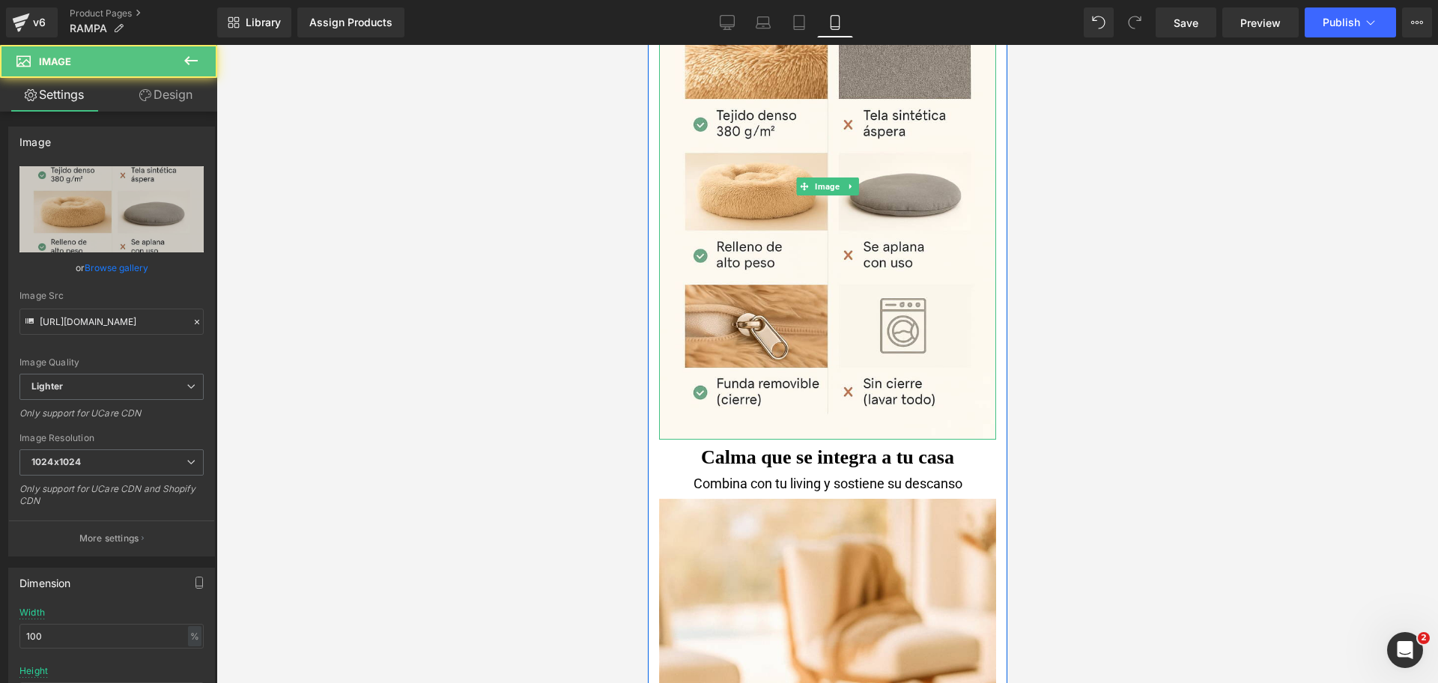
click at [845, 192] on link at bounding box center [850, 186] width 16 height 18
click at [851, 193] on link at bounding box center [858, 186] width 16 height 18
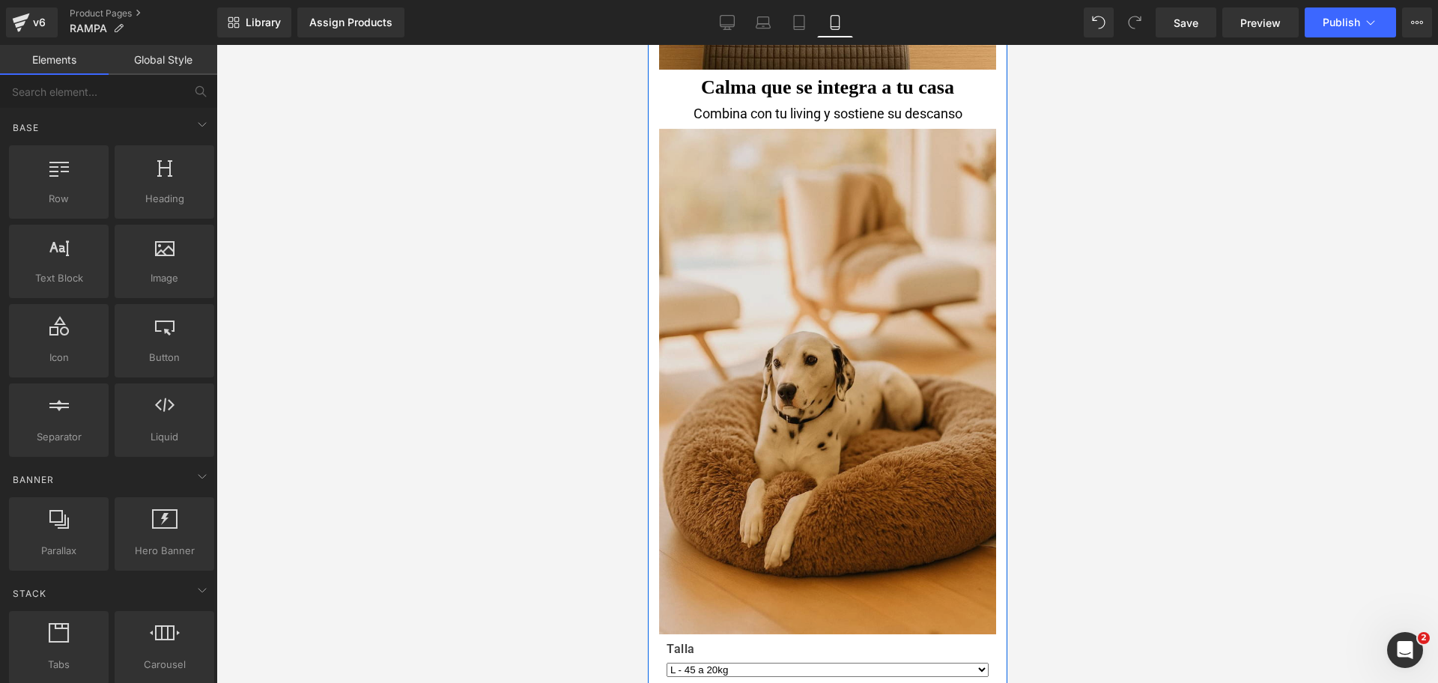
scroll to position [2621, 0]
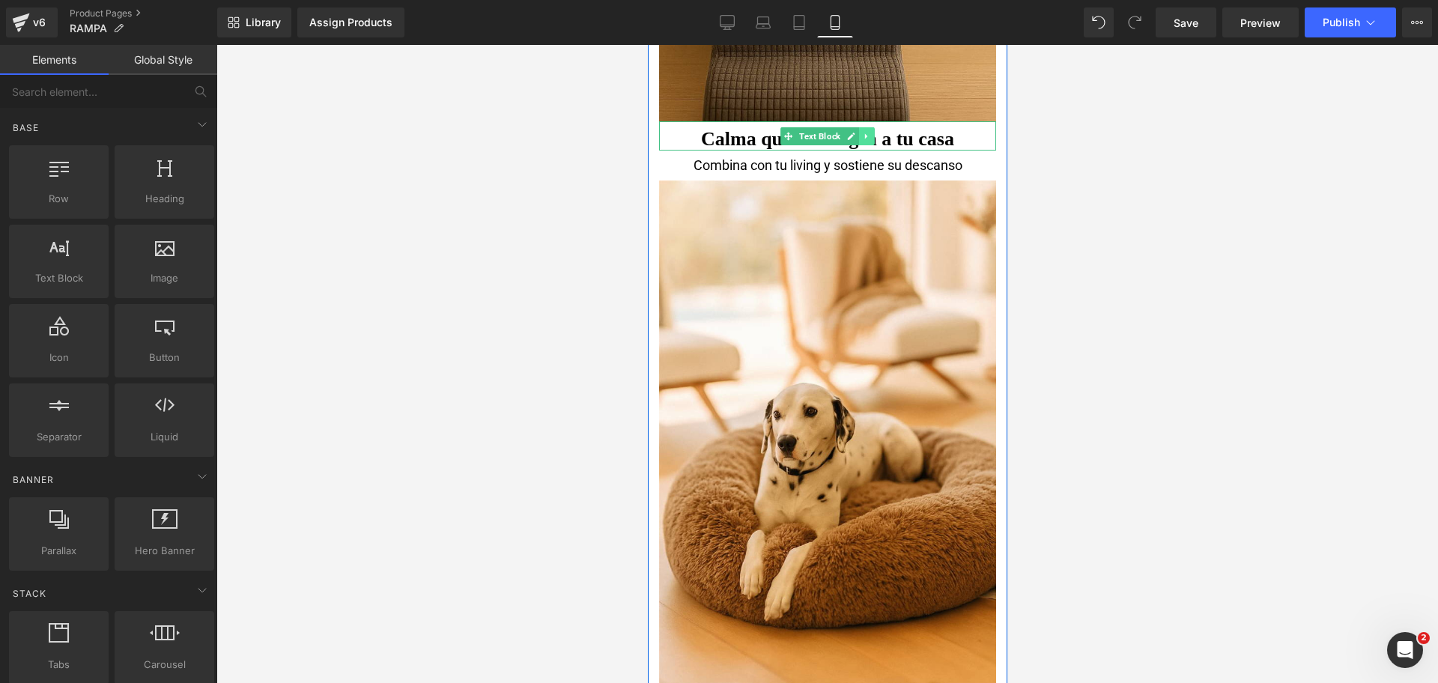
click at [863, 139] on link at bounding box center [866, 136] width 16 height 18
click at [869, 139] on icon at bounding box center [873, 136] width 8 height 9
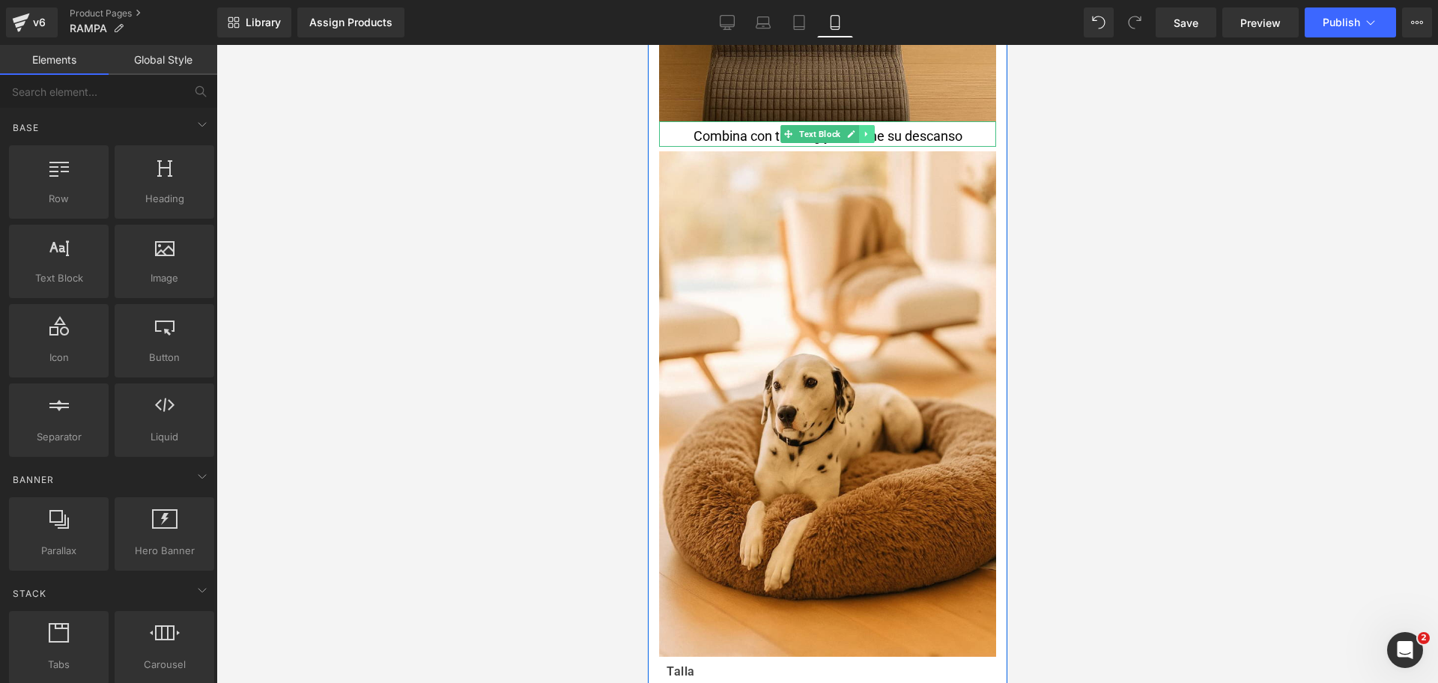
click at [862, 132] on icon at bounding box center [866, 134] width 8 height 9
click at [869, 132] on icon at bounding box center [873, 134] width 8 height 8
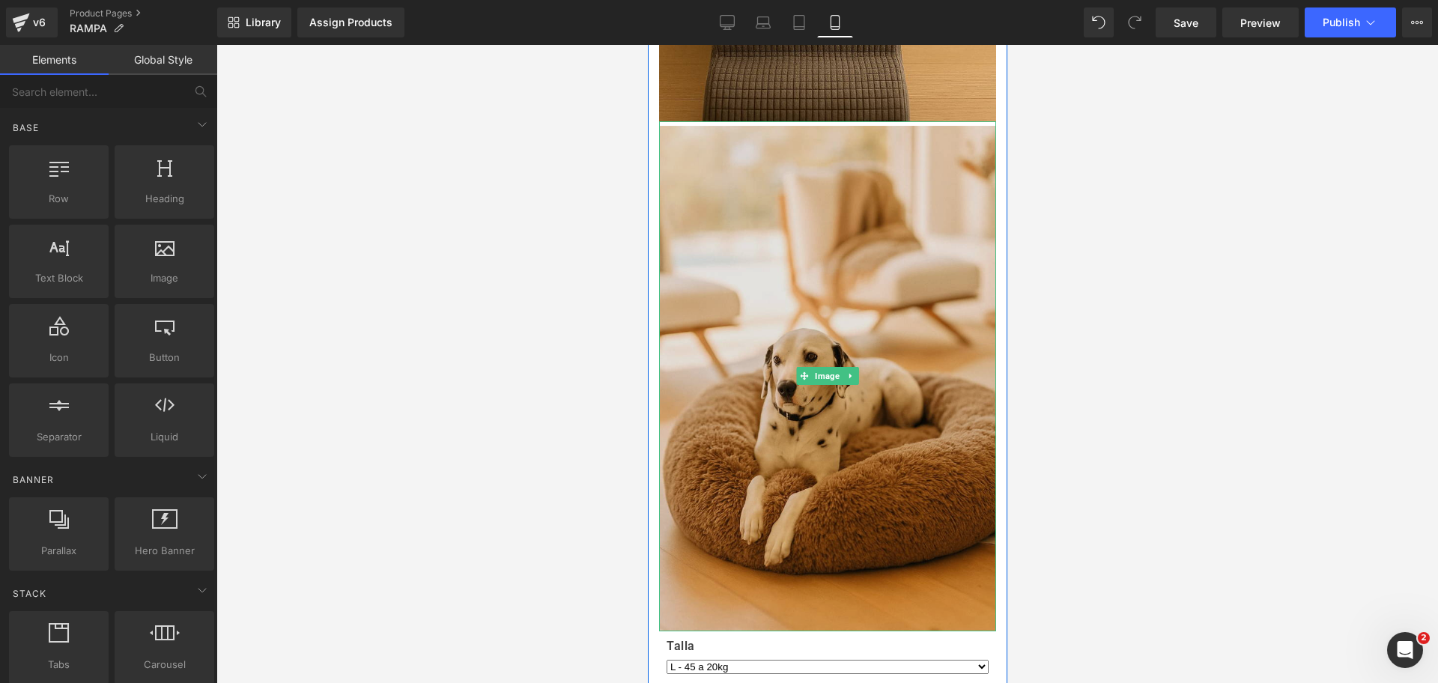
click at [845, 187] on img at bounding box center [826, 376] width 337 height 510
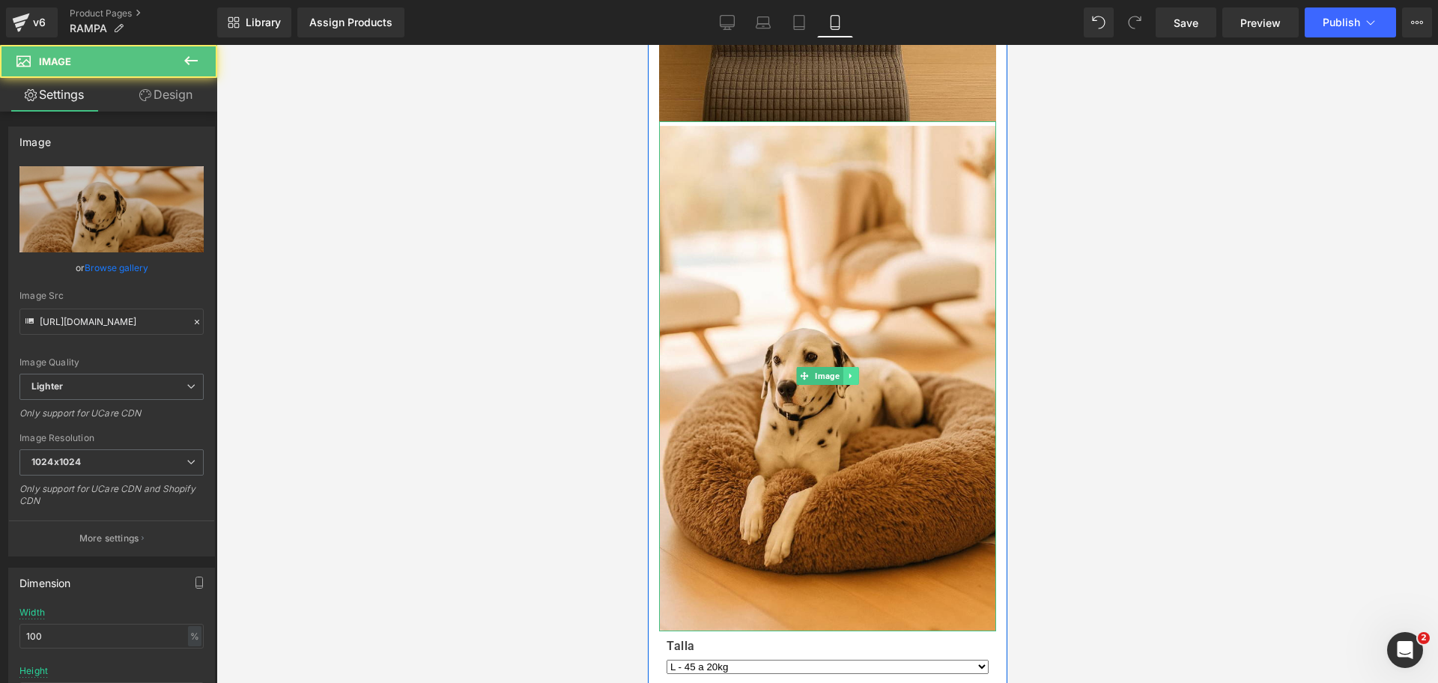
click at [842, 376] on link at bounding box center [850, 376] width 16 height 18
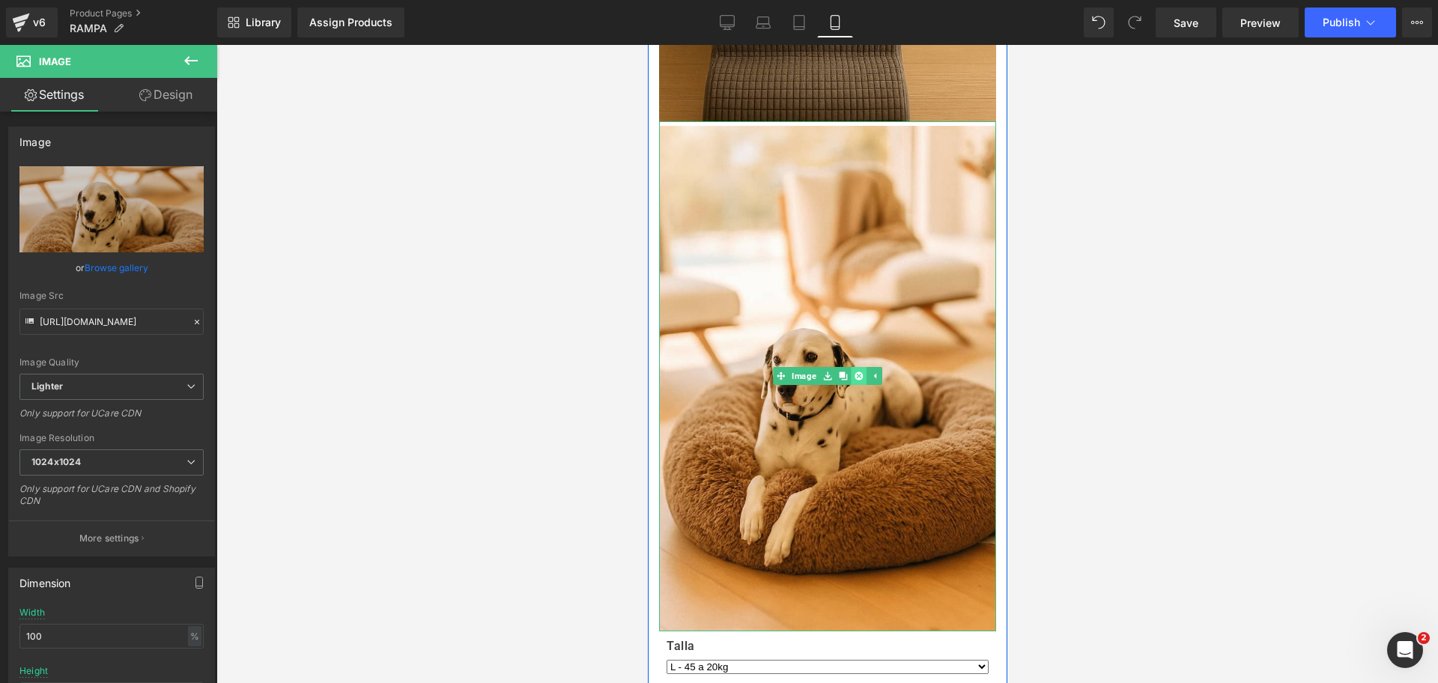
click at [850, 376] on link at bounding box center [858, 376] width 16 height 18
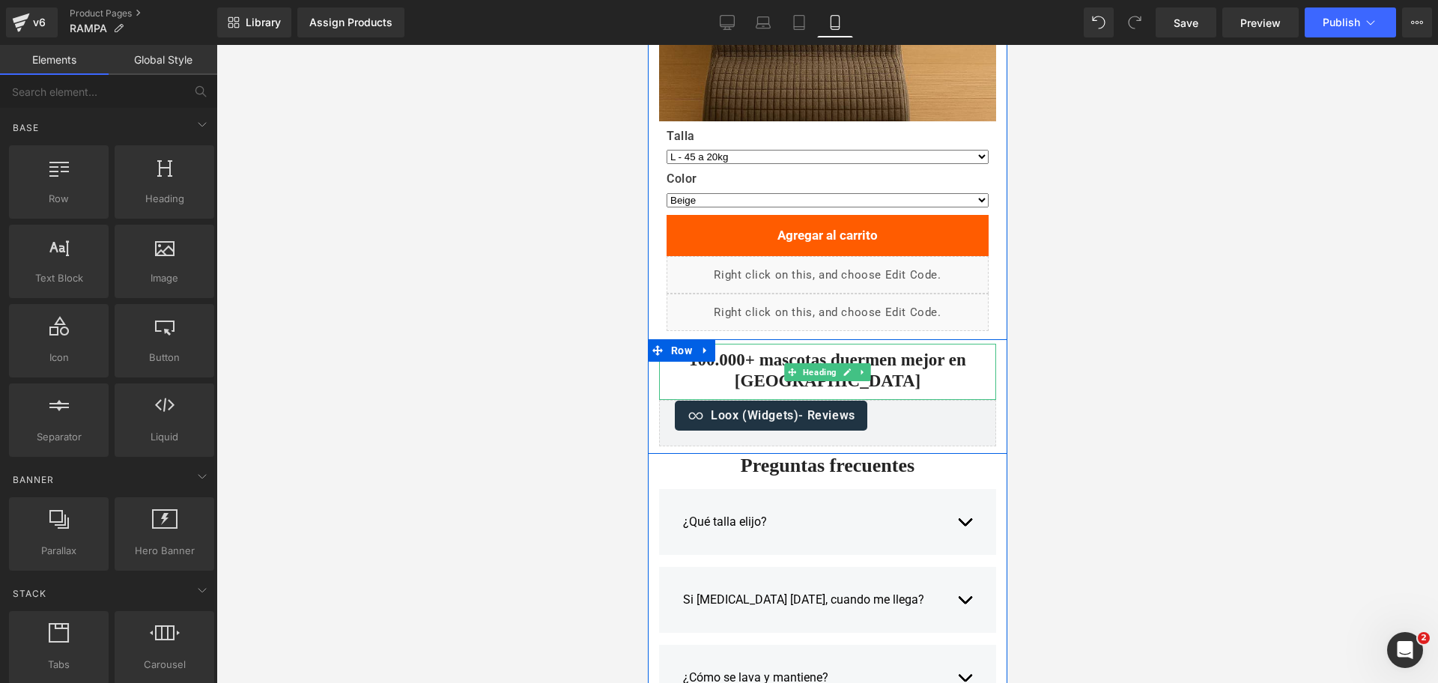
click at [731, 365] on h2 "100.000+ mascotas duermen mejor en [GEOGRAPHIC_DATA]" at bounding box center [826, 370] width 337 height 41
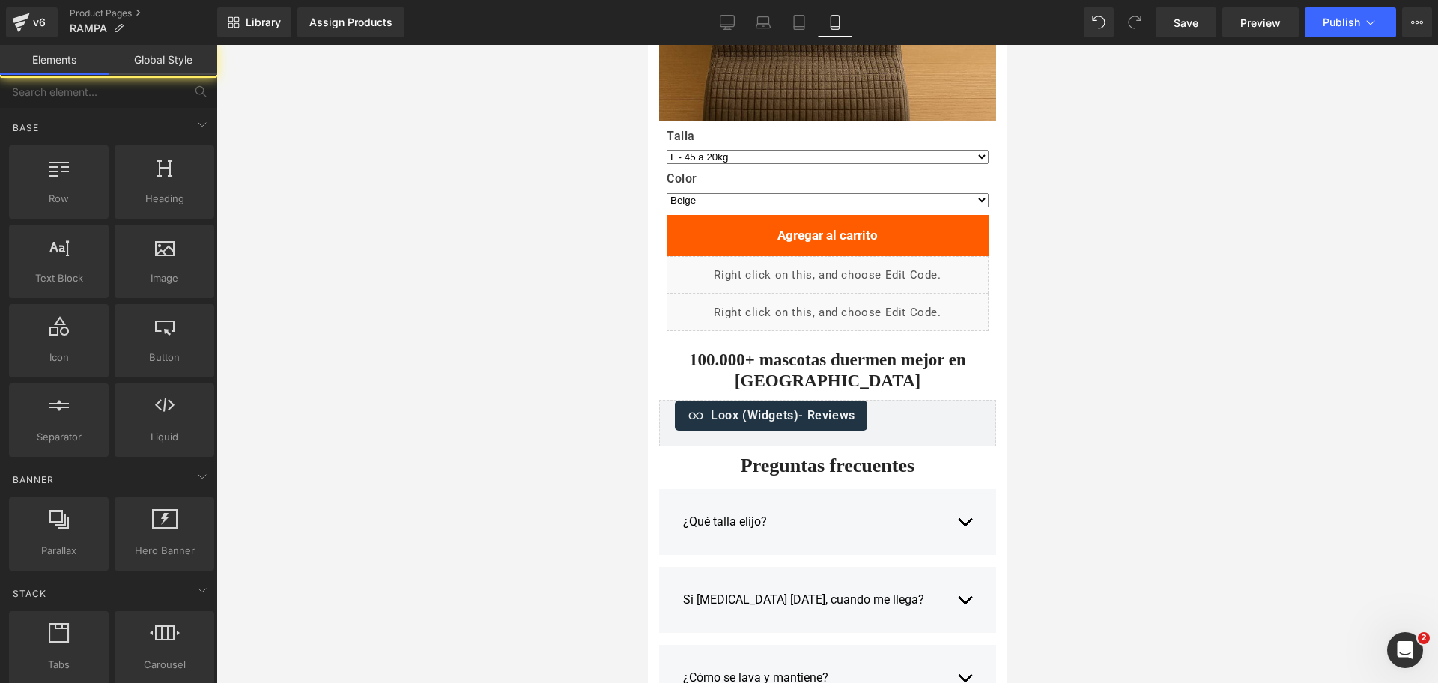
click at [1061, 339] on div at bounding box center [826, 364] width 1221 height 638
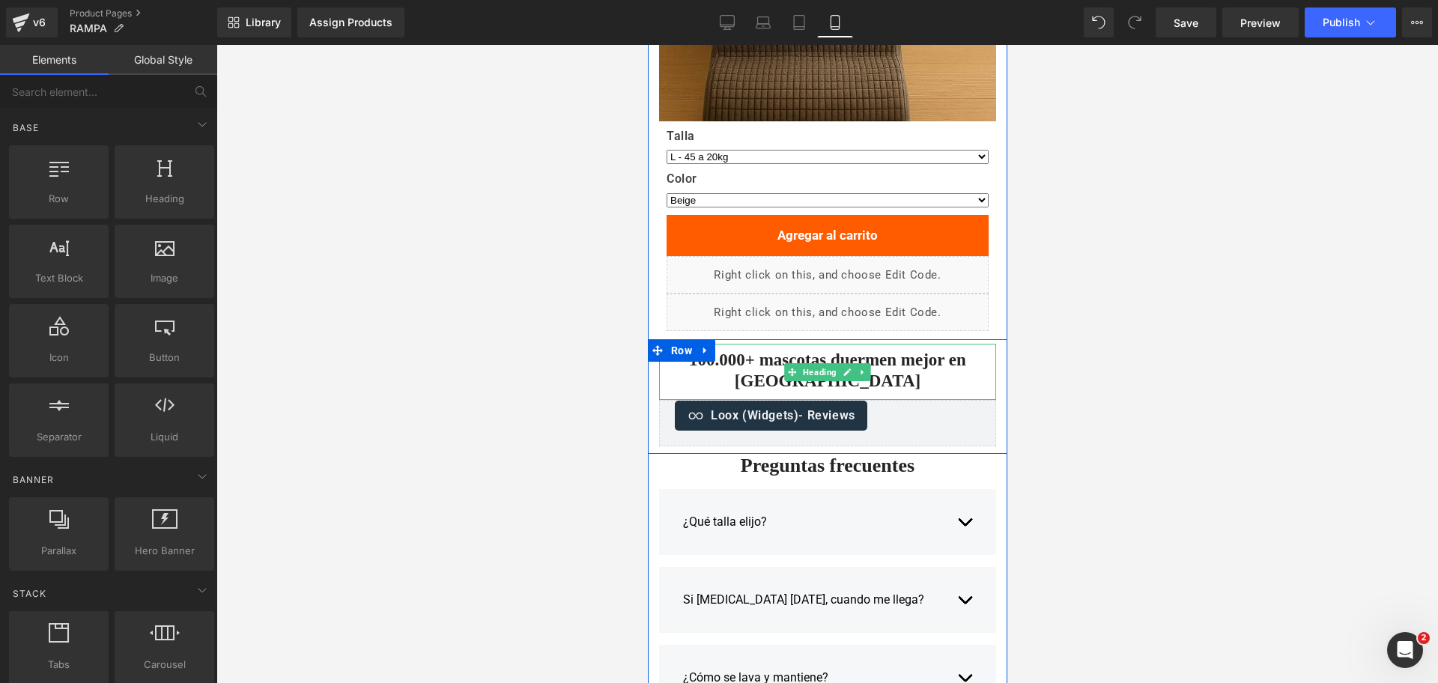
click at [888, 358] on h2 "100.000+ mascotas duermen mejor en [GEOGRAPHIC_DATA]" at bounding box center [826, 370] width 337 height 41
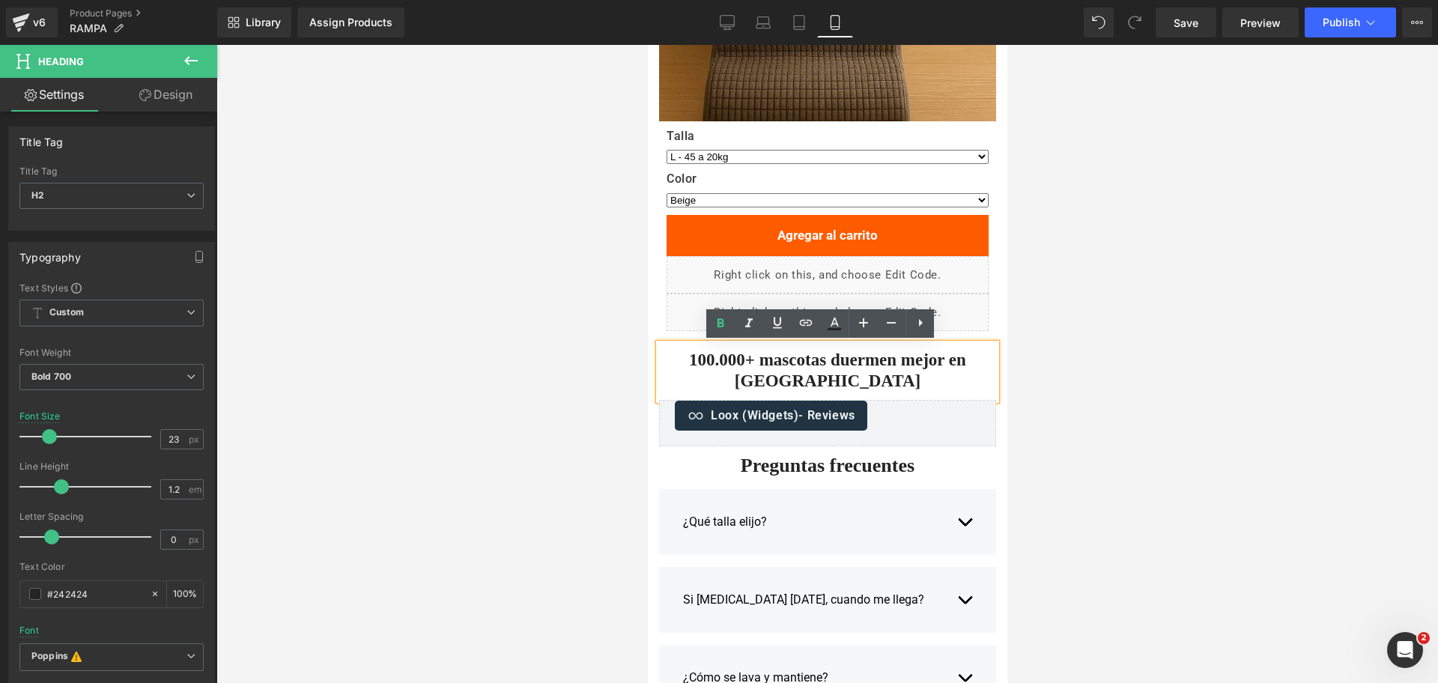
click at [1030, 298] on div at bounding box center [826, 364] width 1221 height 638
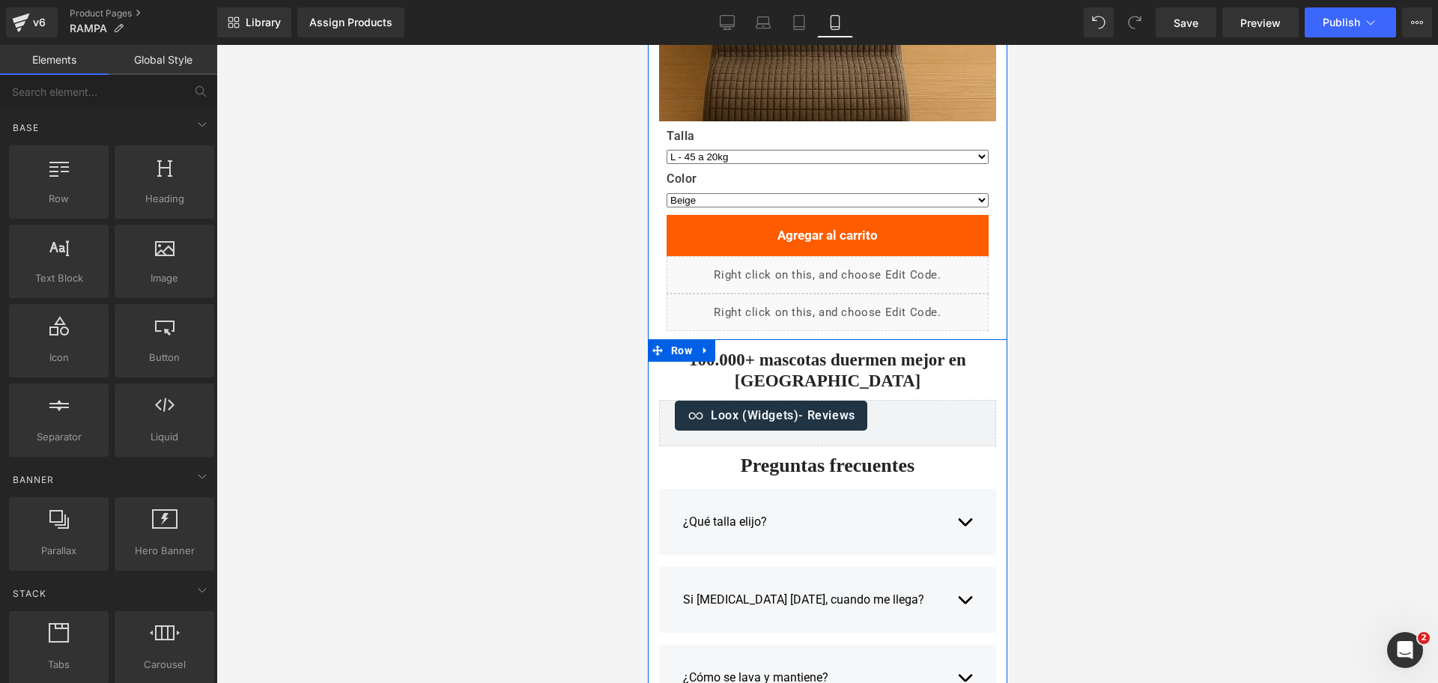
click at [720, 362] on h2 "100.000+ mascotas duermen mejor en [GEOGRAPHIC_DATA]" at bounding box center [826, 370] width 337 height 41
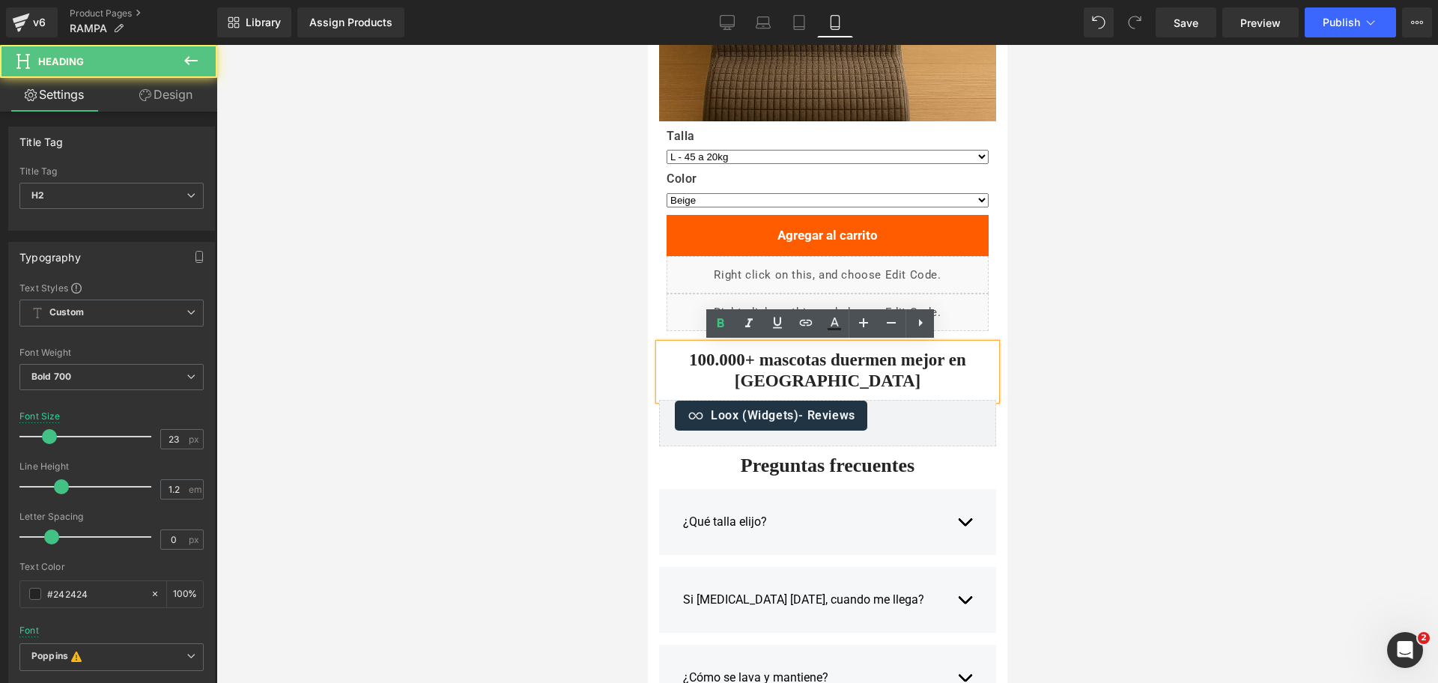
click at [682, 362] on h2 "100.000+ mascotas duermen mejor en [GEOGRAPHIC_DATA]" at bounding box center [826, 370] width 337 height 41
click at [689, 363] on h2 "100.000+ mascotas duermen mejor en [GEOGRAPHIC_DATA]" at bounding box center [826, 370] width 337 height 41
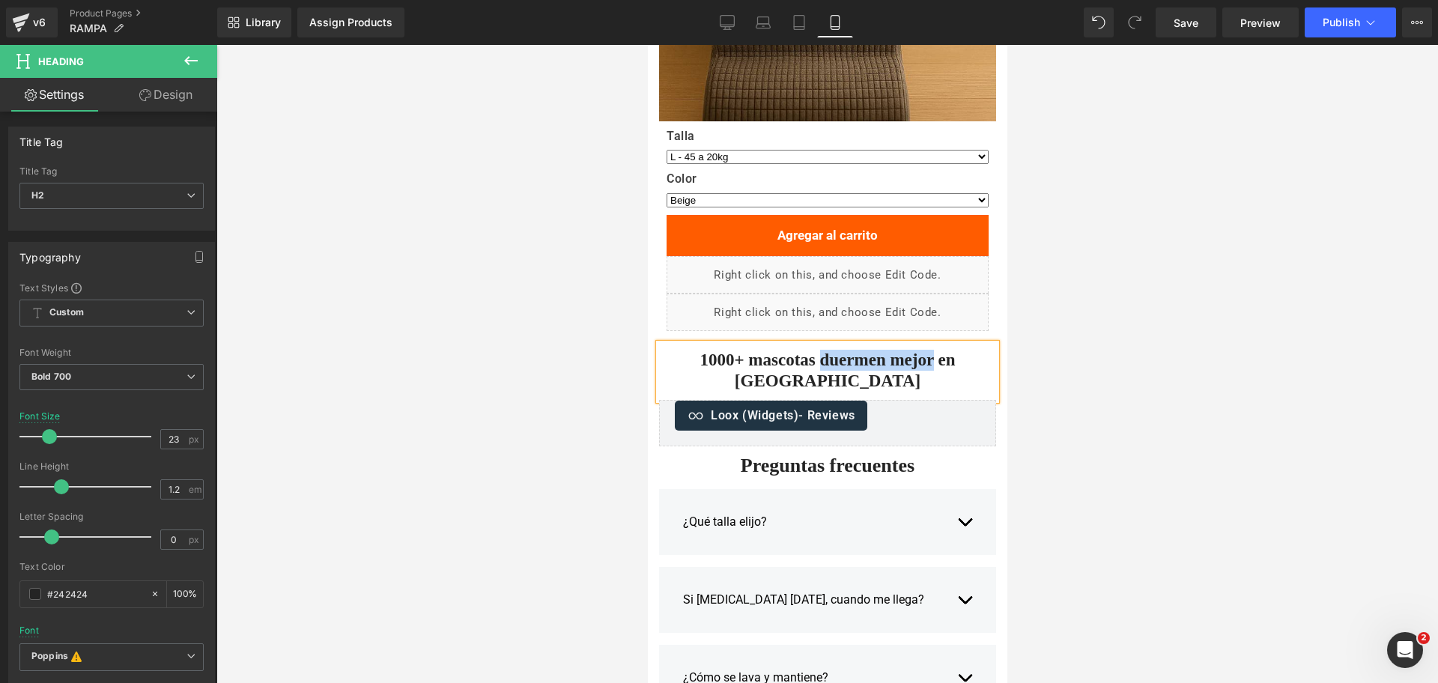
drag, startPoint x: 792, startPoint y: 361, endPoint x: 902, endPoint y: 358, distance: 110.9
click at [902, 358] on h2 "1000+ mascotas duermen mejor en [GEOGRAPHIC_DATA]" at bounding box center [826, 370] width 337 height 41
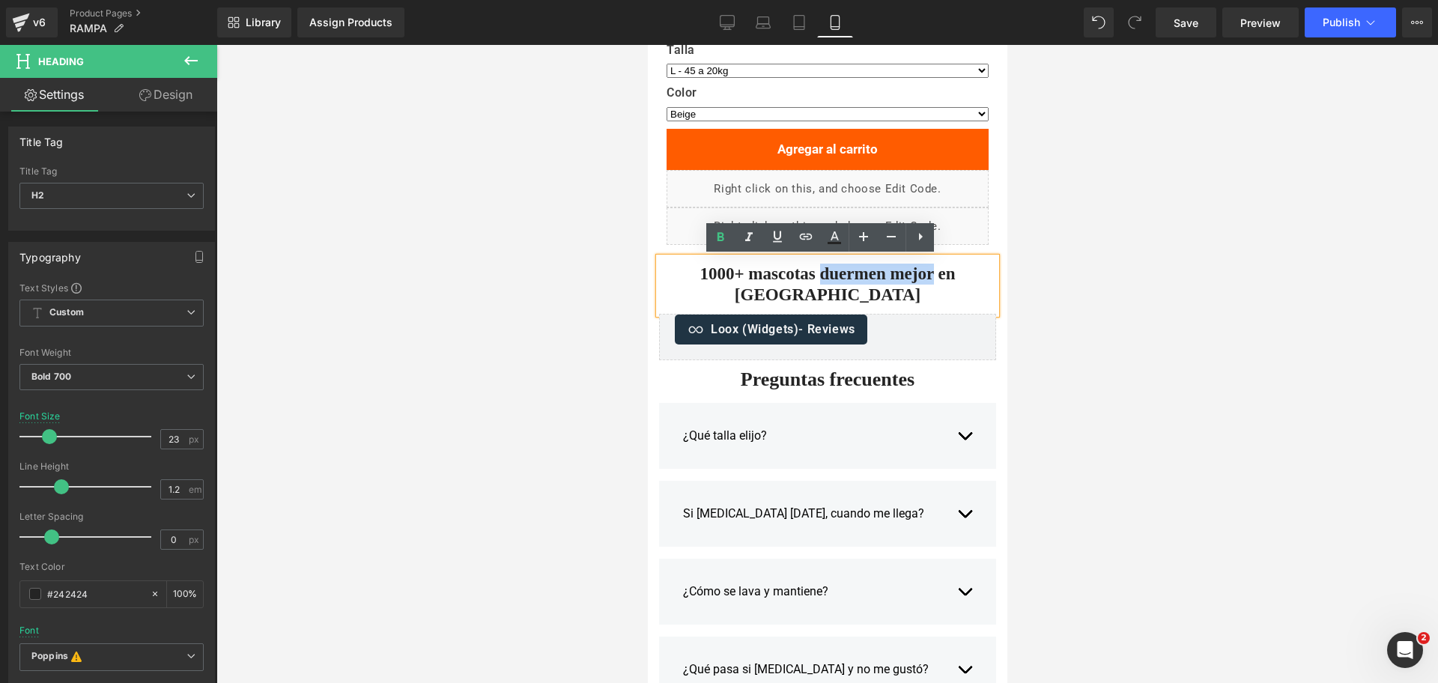
scroll to position [2619, 0]
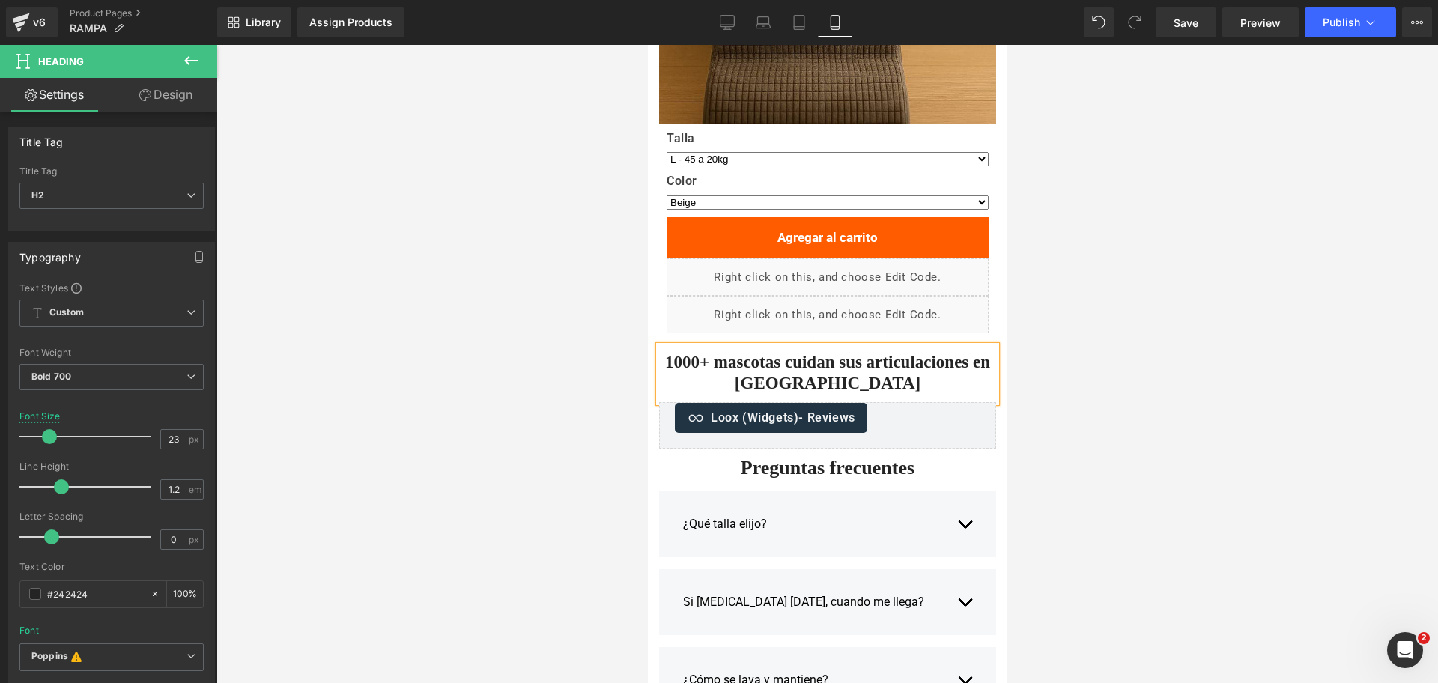
click at [1224, 323] on div at bounding box center [826, 364] width 1221 height 638
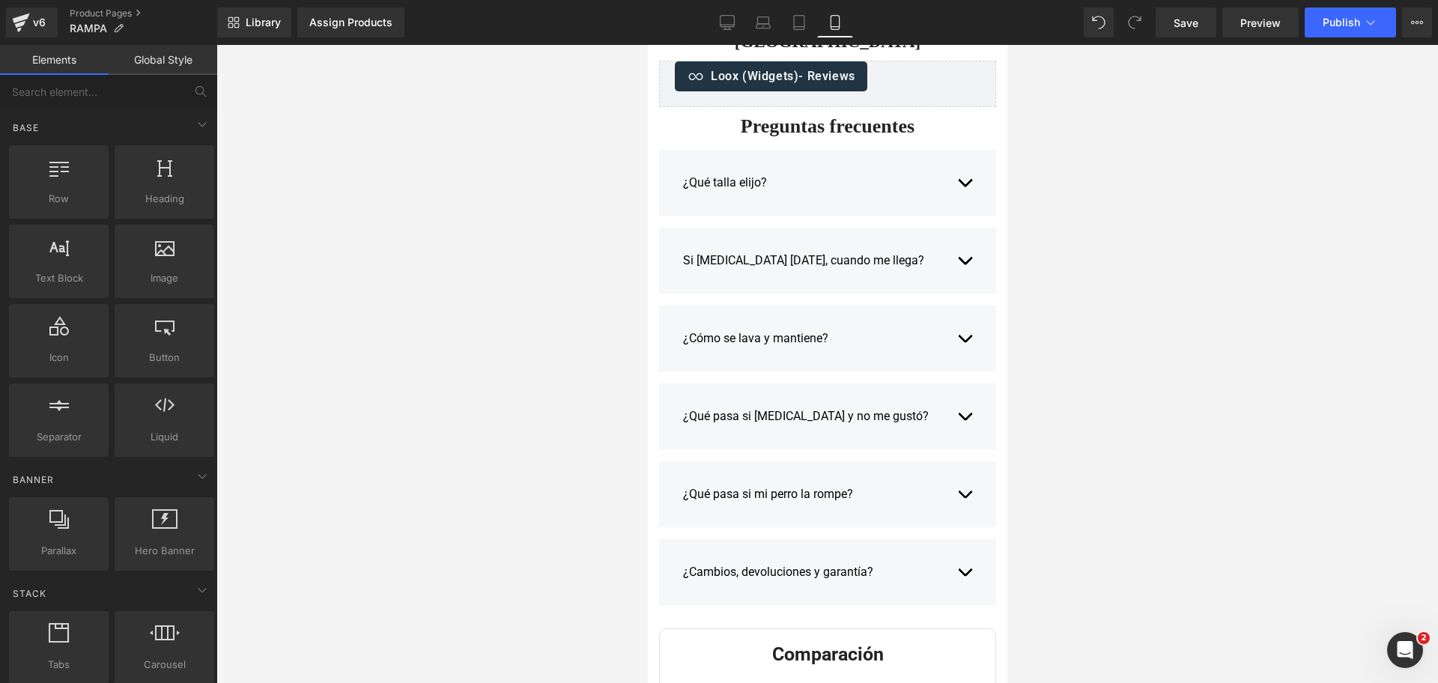
scroll to position [2993, 0]
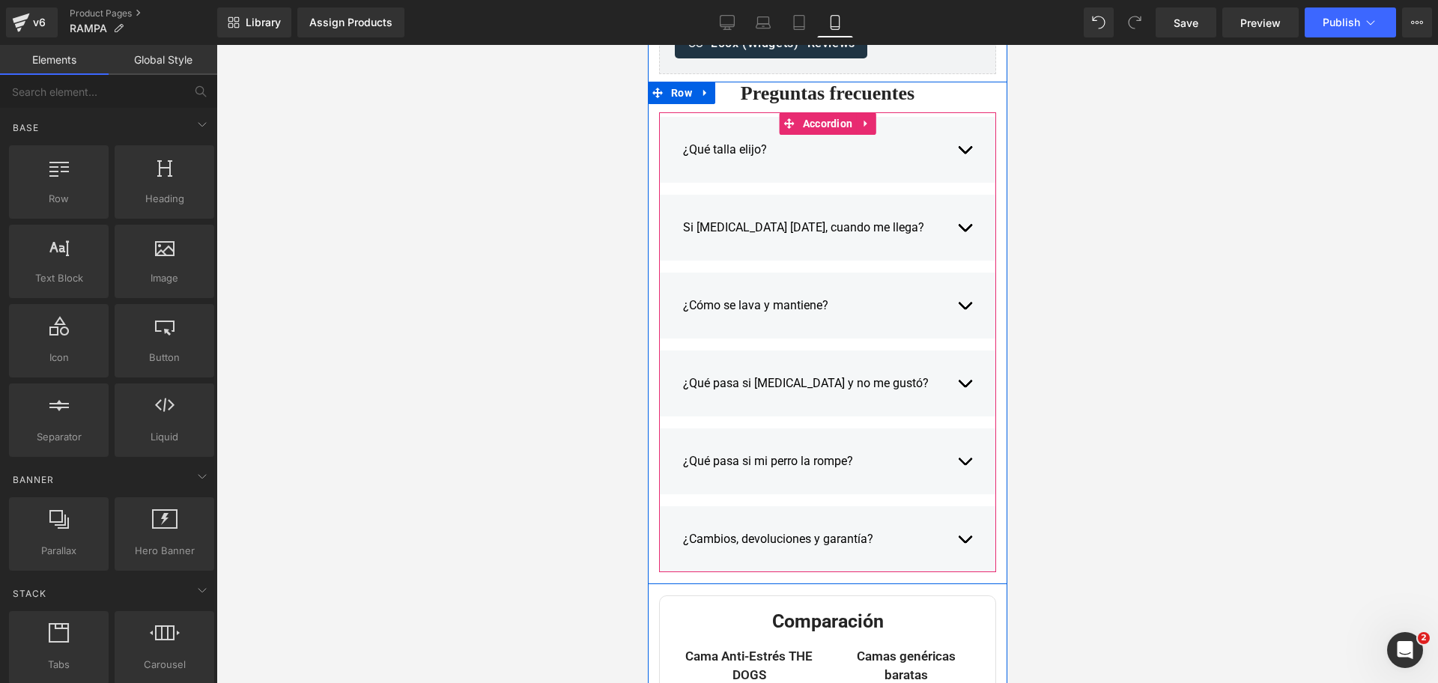
click at [731, 148] on p "¿Qué talla elijo?" at bounding box center [811, 150] width 259 height 18
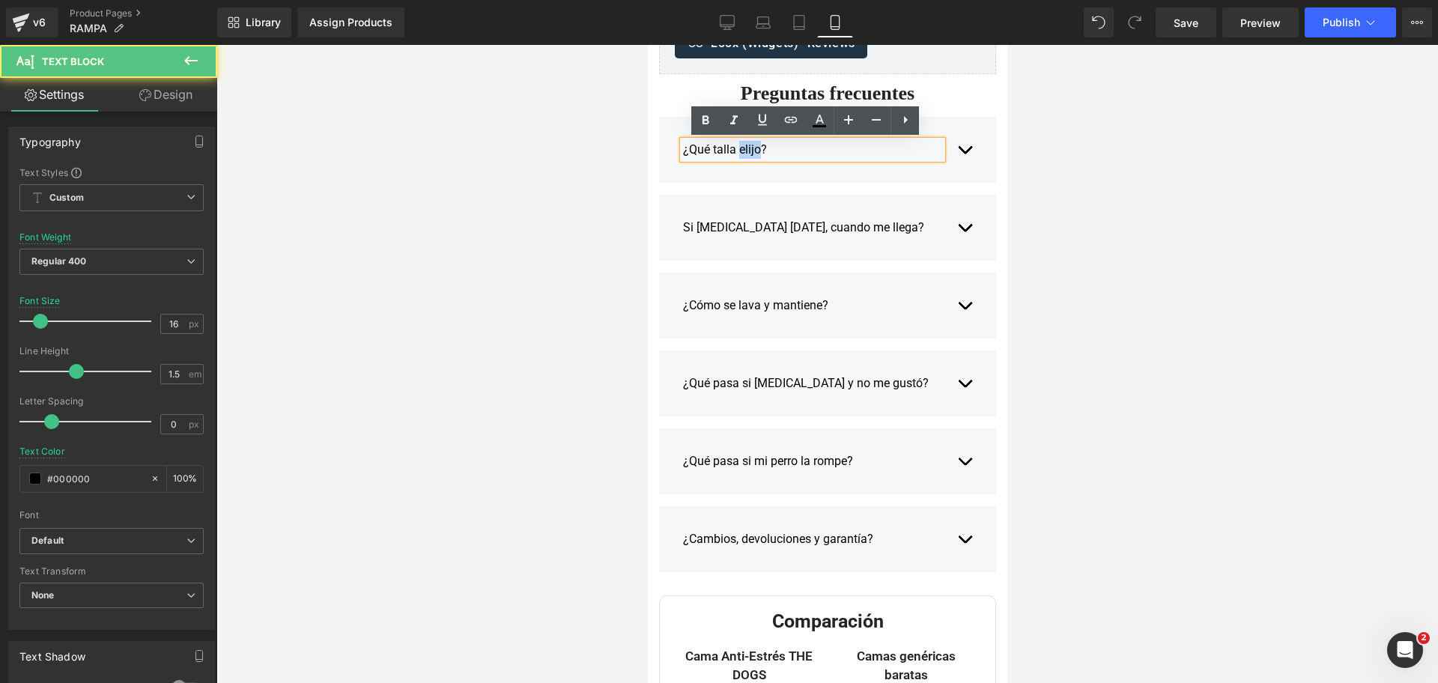
click at [731, 148] on p "¿Qué talla elijo?" at bounding box center [811, 150] width 259 height 18
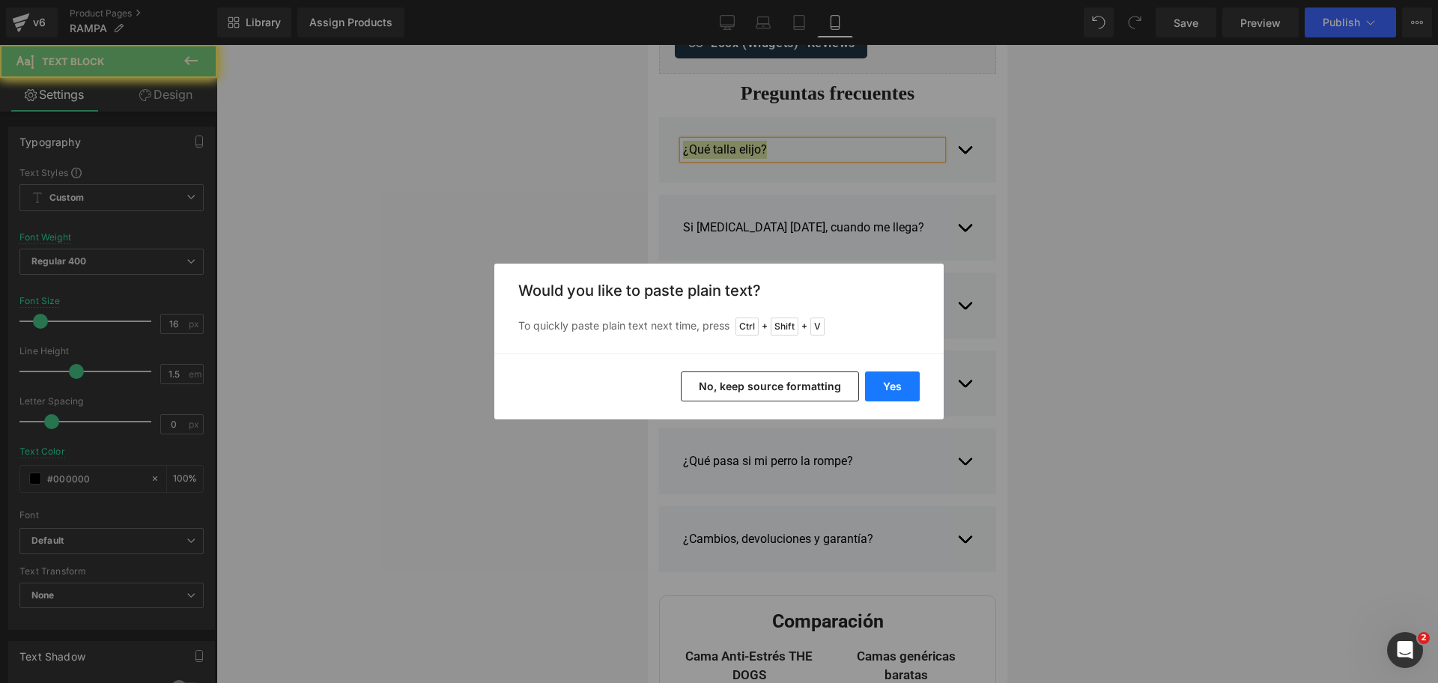
click at [890, 384] on button "Yes" at bounding box center [892, 386] width 55 height 30
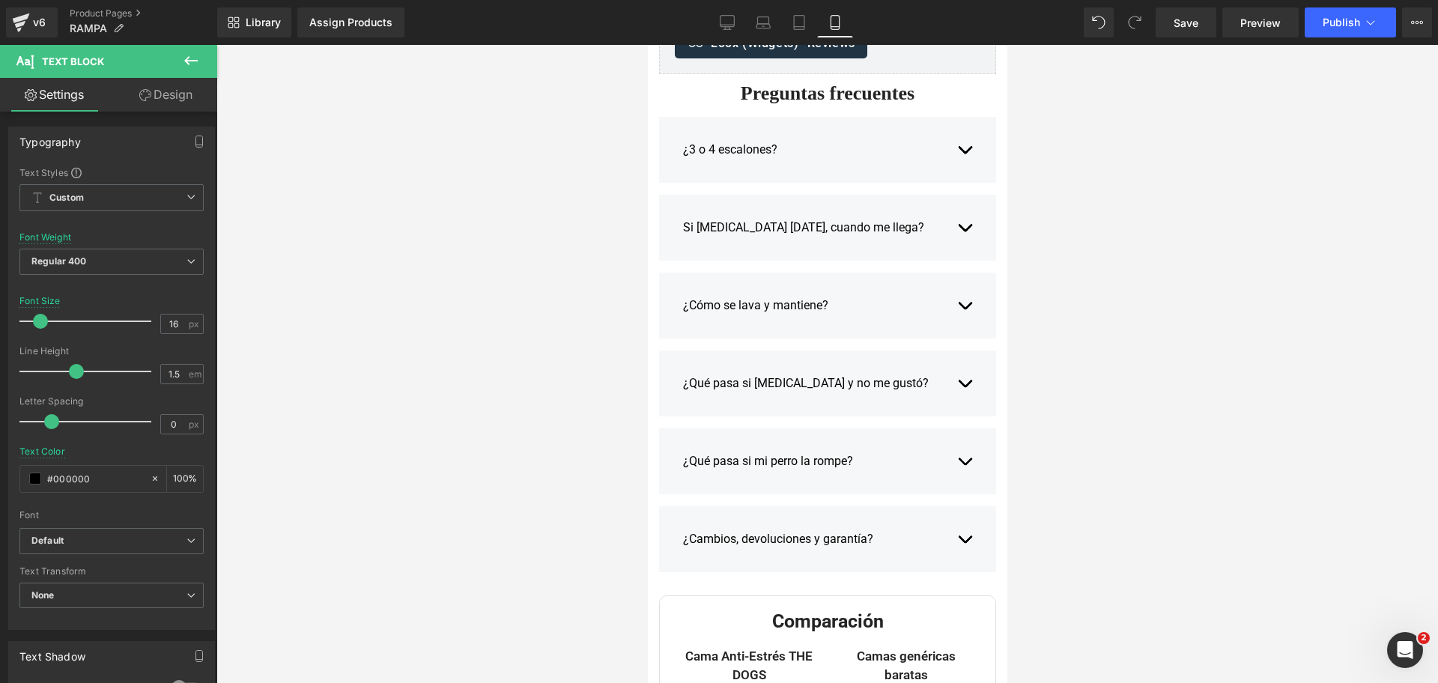
click at [956, 145] on button "button" at bounding box center [963, 150] width 15 height 40
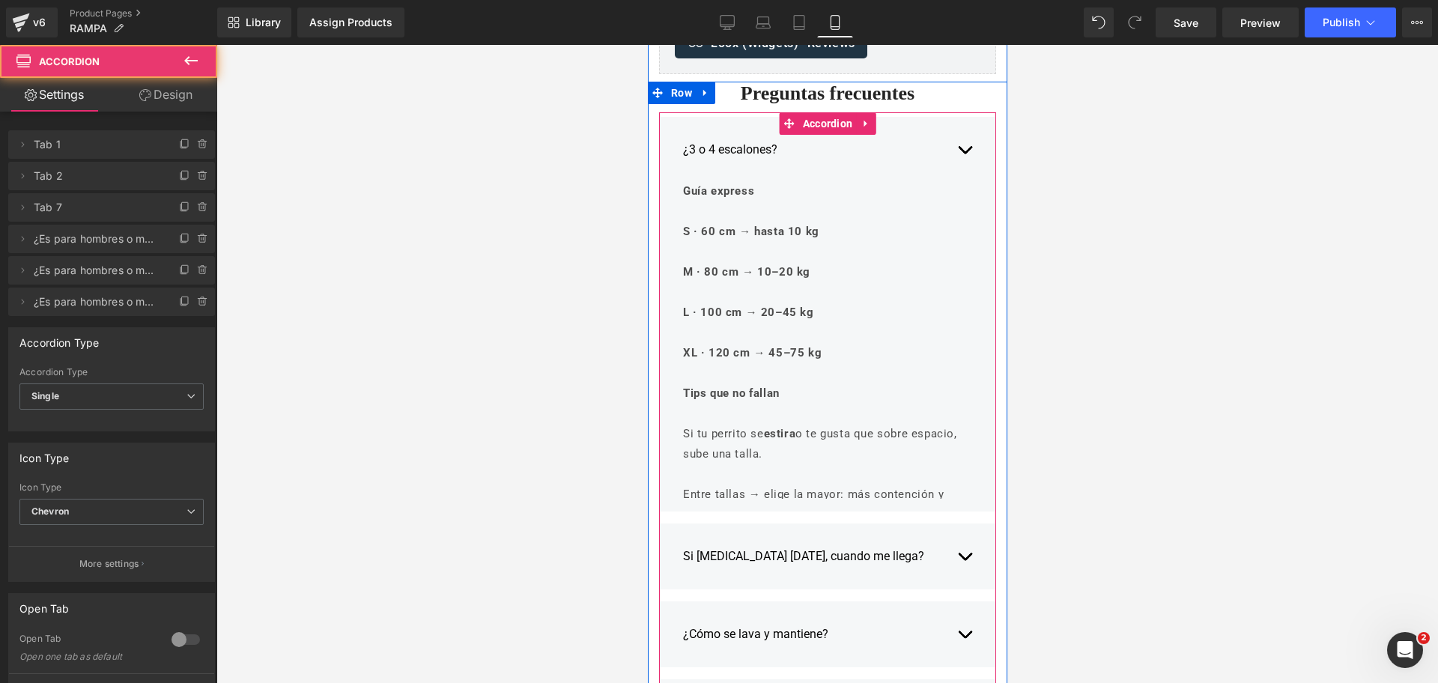
click at [769, 227] on strong "S · 60 cm → hasta 10 kg" at bounding box center [750, 231] width 136 height 13
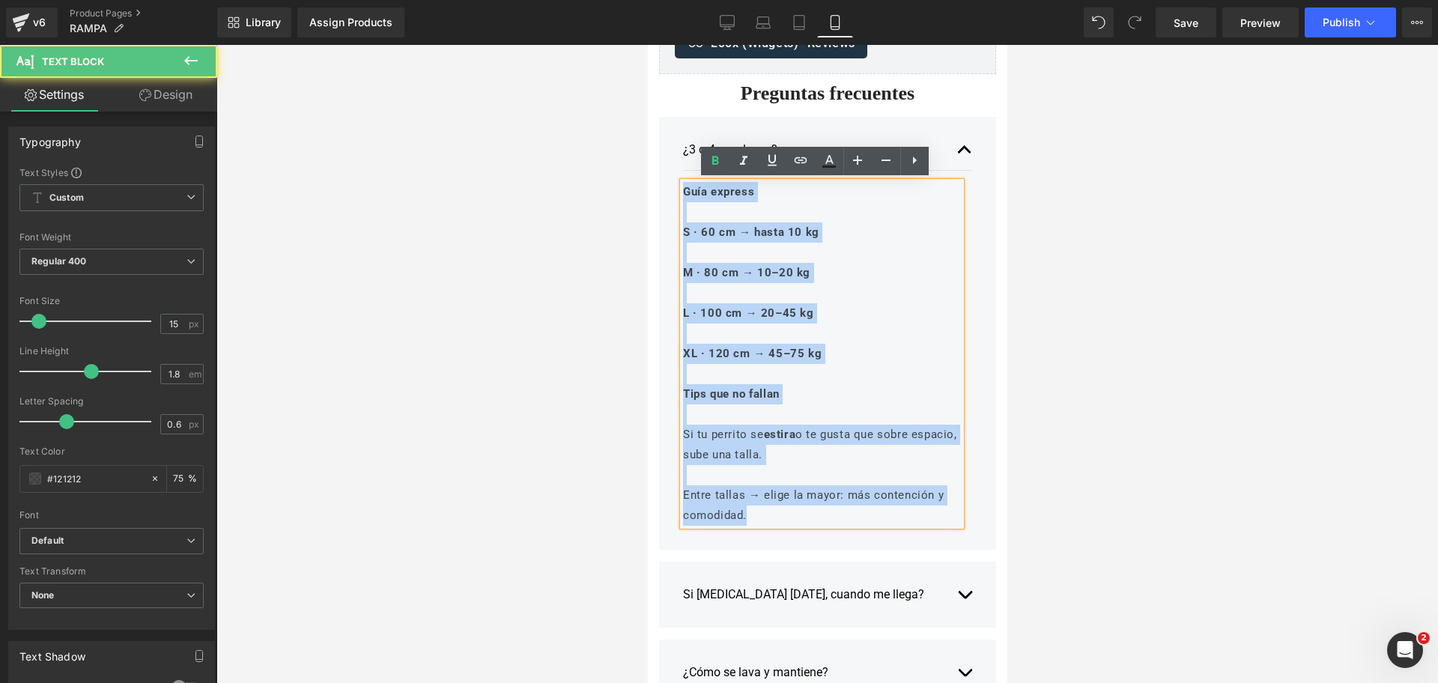
drag, startPoint x: 760, startPoint y: 521, endPoint x: 470, endPoint y: 9, distance: 588.9
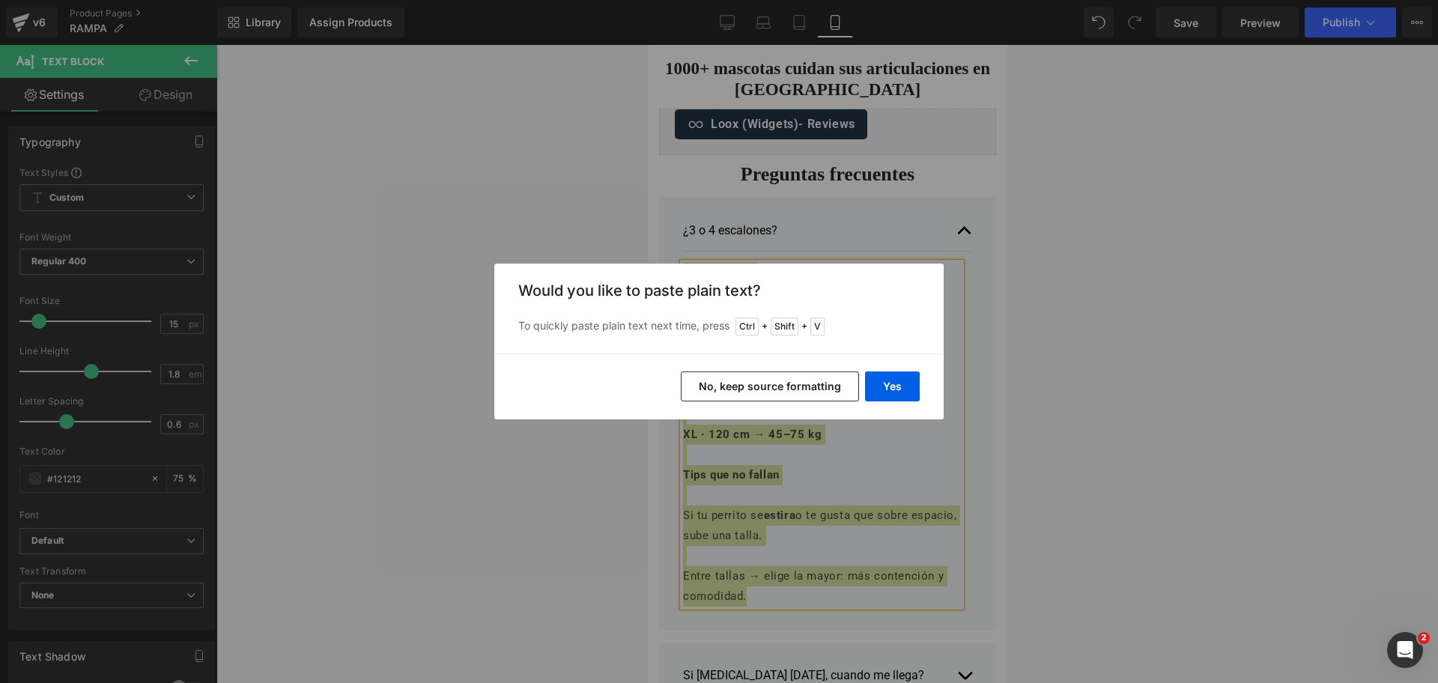
click at [708, 378] on button "No, keep source formatting" at bounding box center [770, 386] width 178 height 30
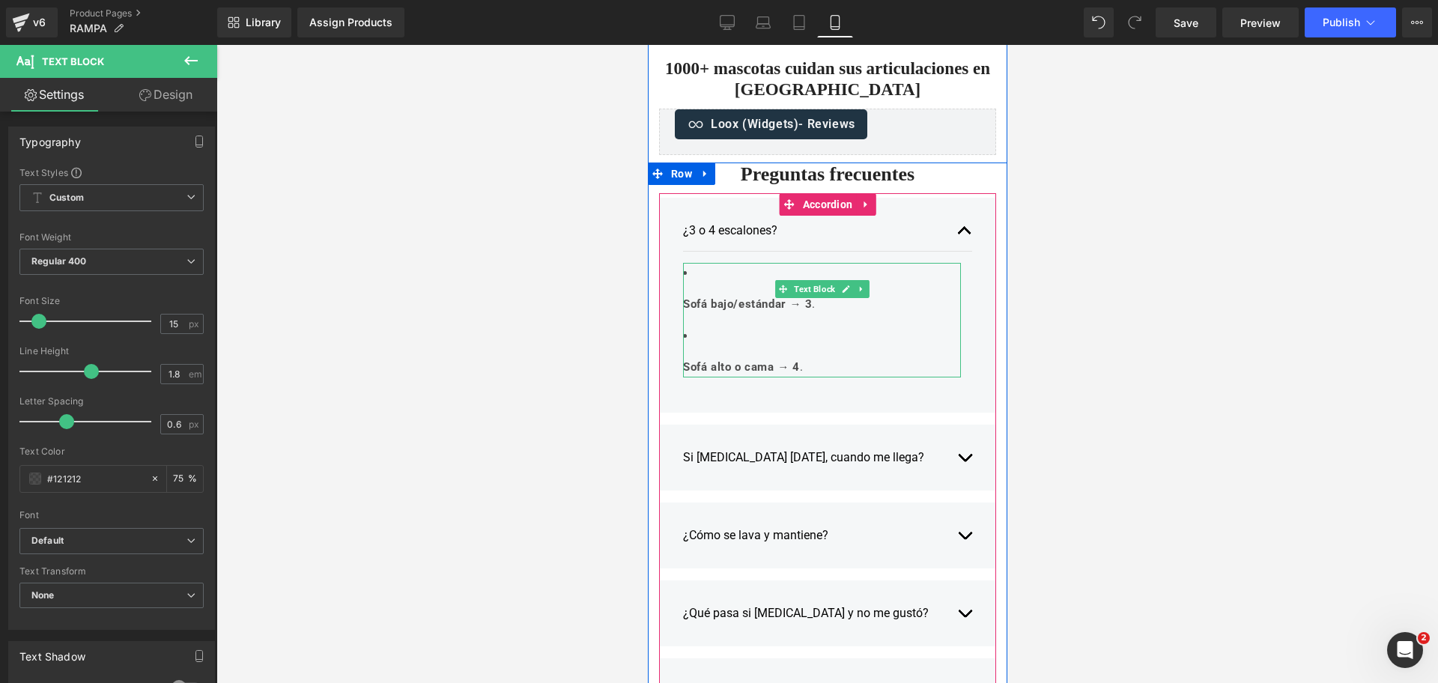
click at [834, 357] on p "Sofá alto o cama → 4 ." at bounding box center [821, 367] width 278 height 20
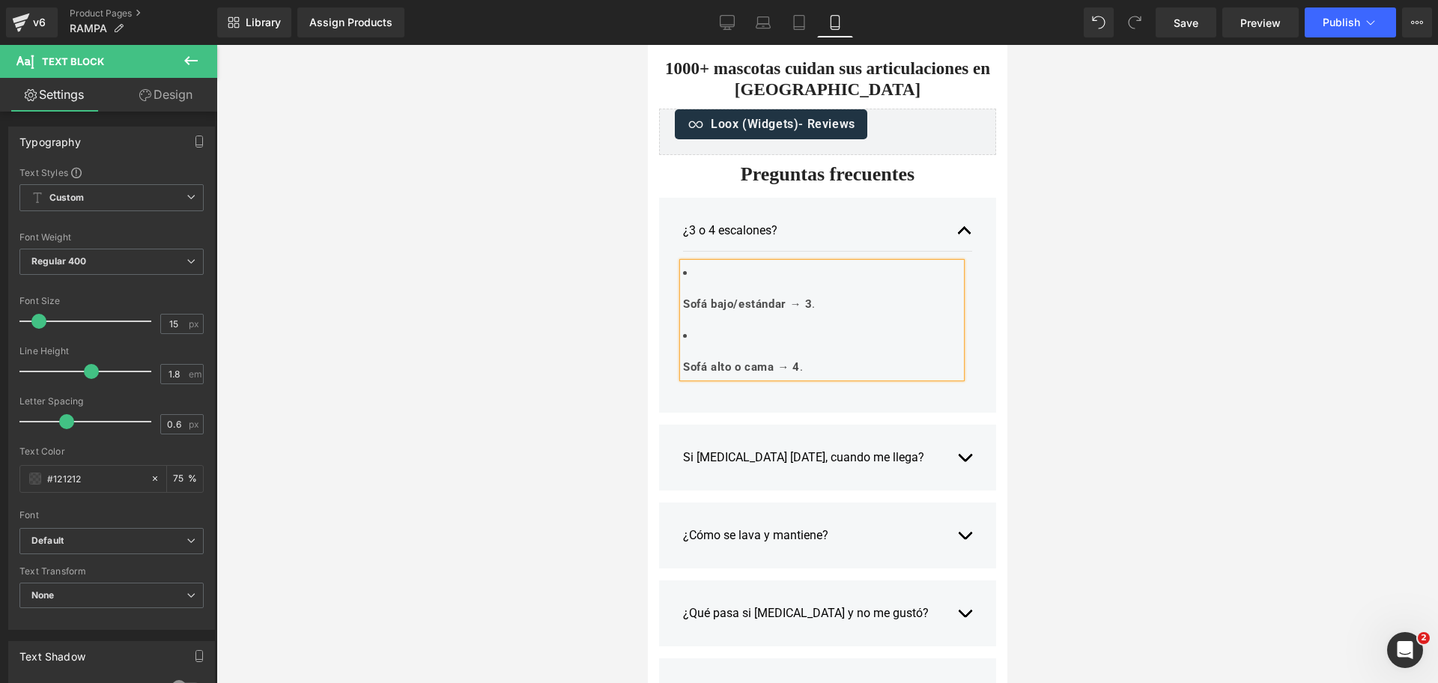
drag, startPoint x: 437, startPoint y: 335, endPoint x: 523, endPoint y: 313, distance: 88.3
click at [440, 335] on div at bounding box center [826, 364] width 1221 height 638
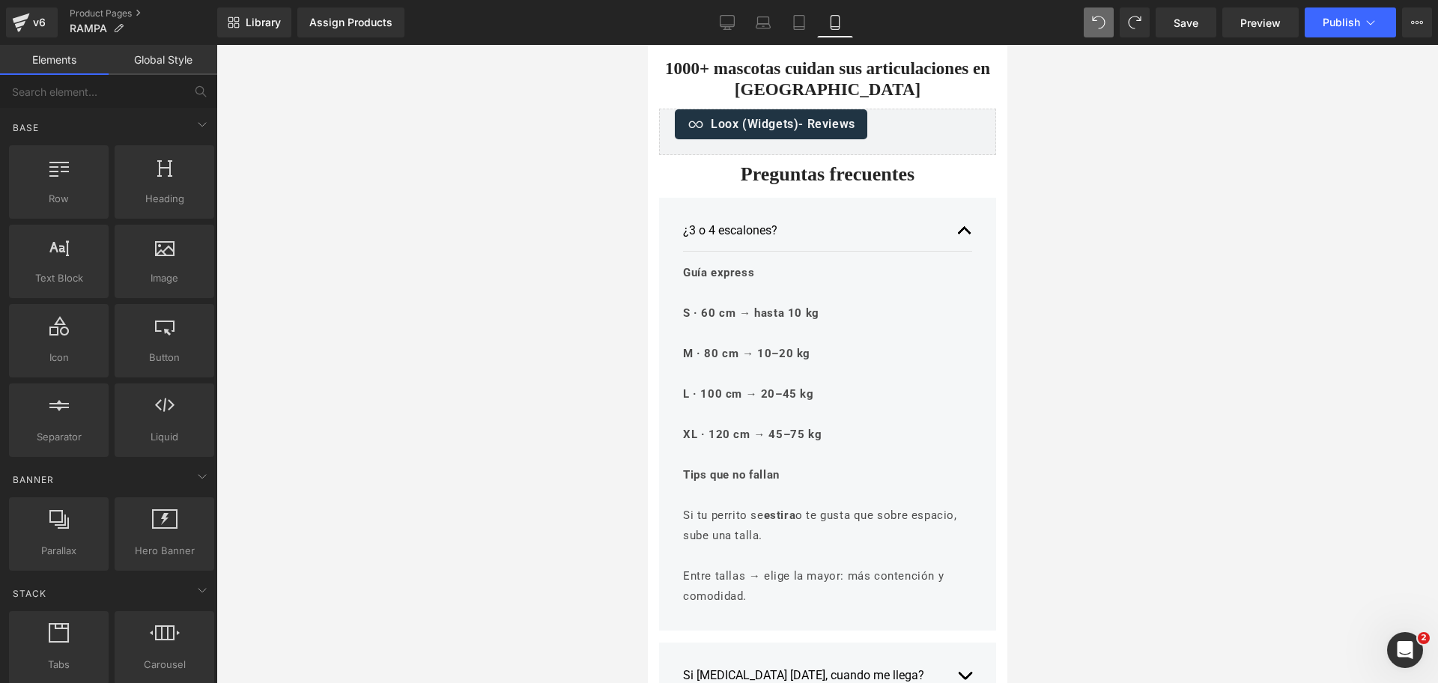
click at [864, 337] on p at bounding box center [821, 334] width 278 height 20
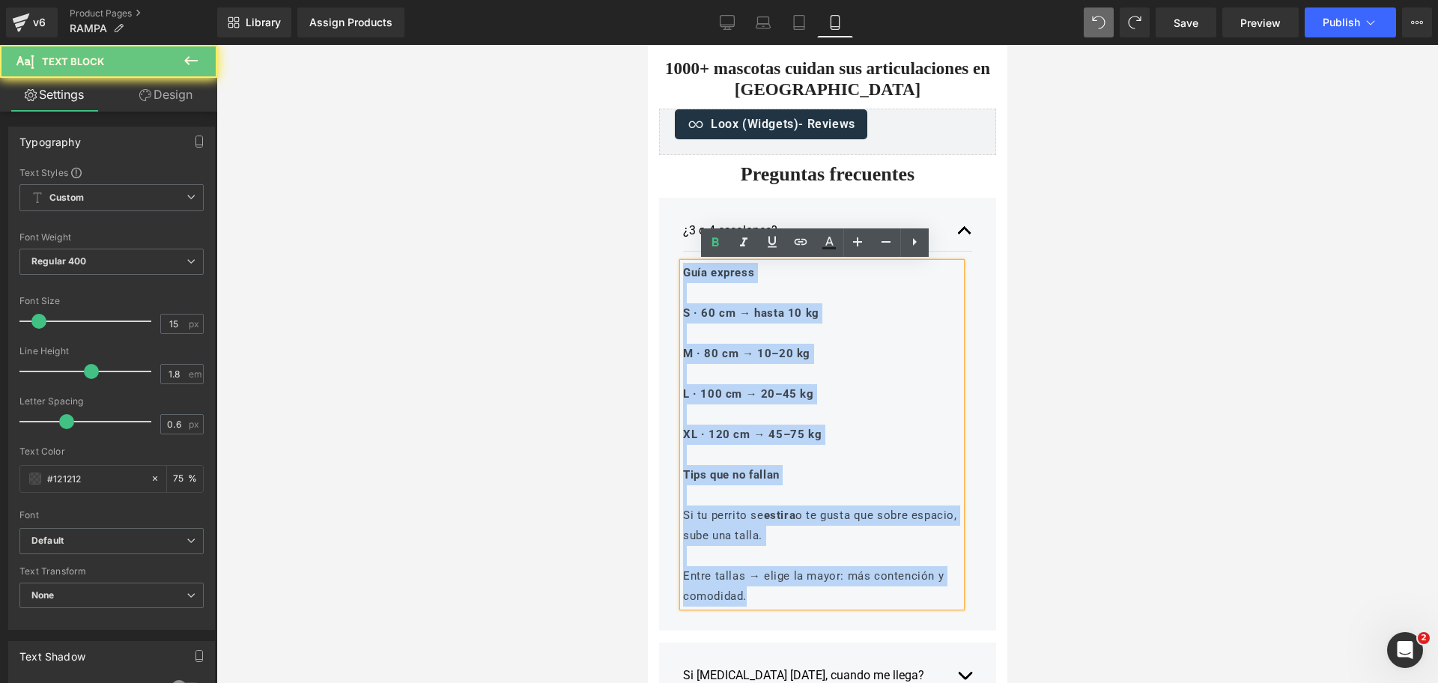
drag, startPoint x: 755, startPoint y: 592, endPoint x: 1279, endPoint y: 291, distance: 604.9
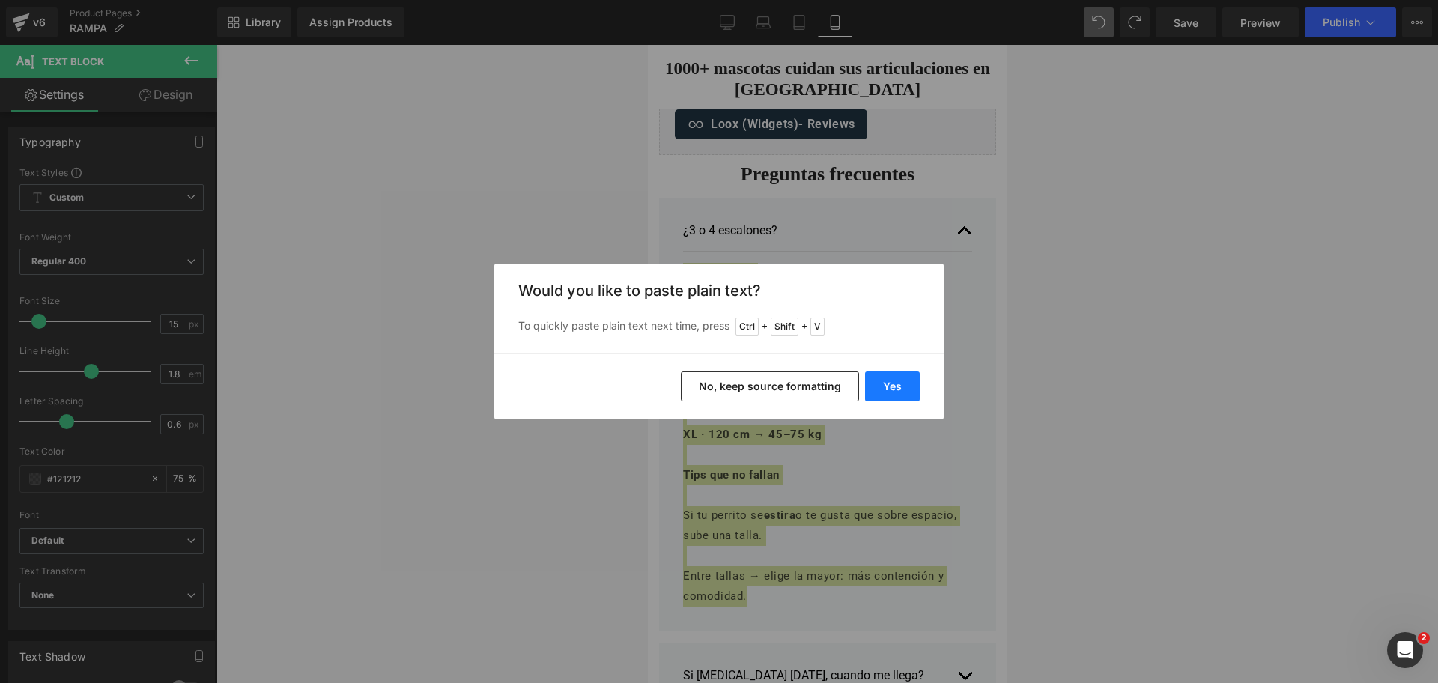
click at [915, 394] on button "Yes" at bounding box center [892, 386] width 55 height 30
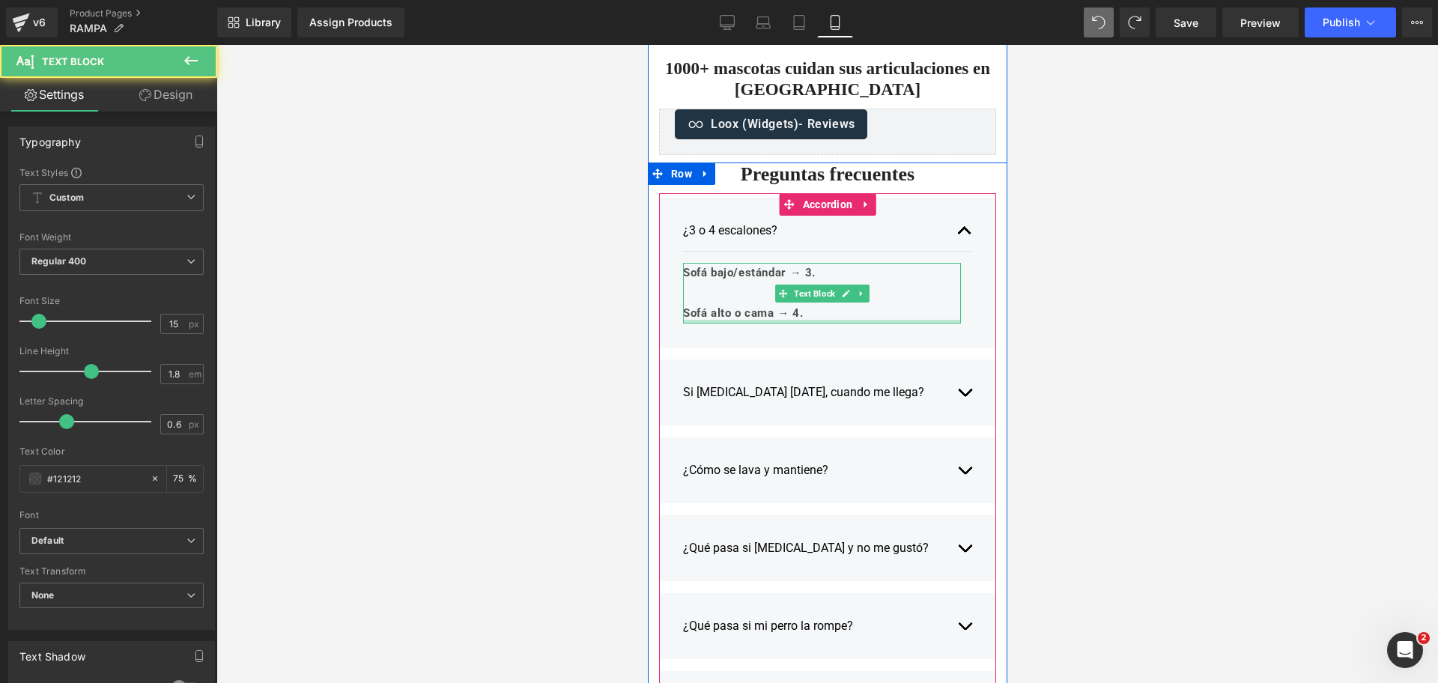
click at [870, 323] on div "Sofá bajo/estándar → 3. [GEOGRAPHIC_DATA] o cama → 4. Text Block" at bounding box center [821, 293] width 278 height 61
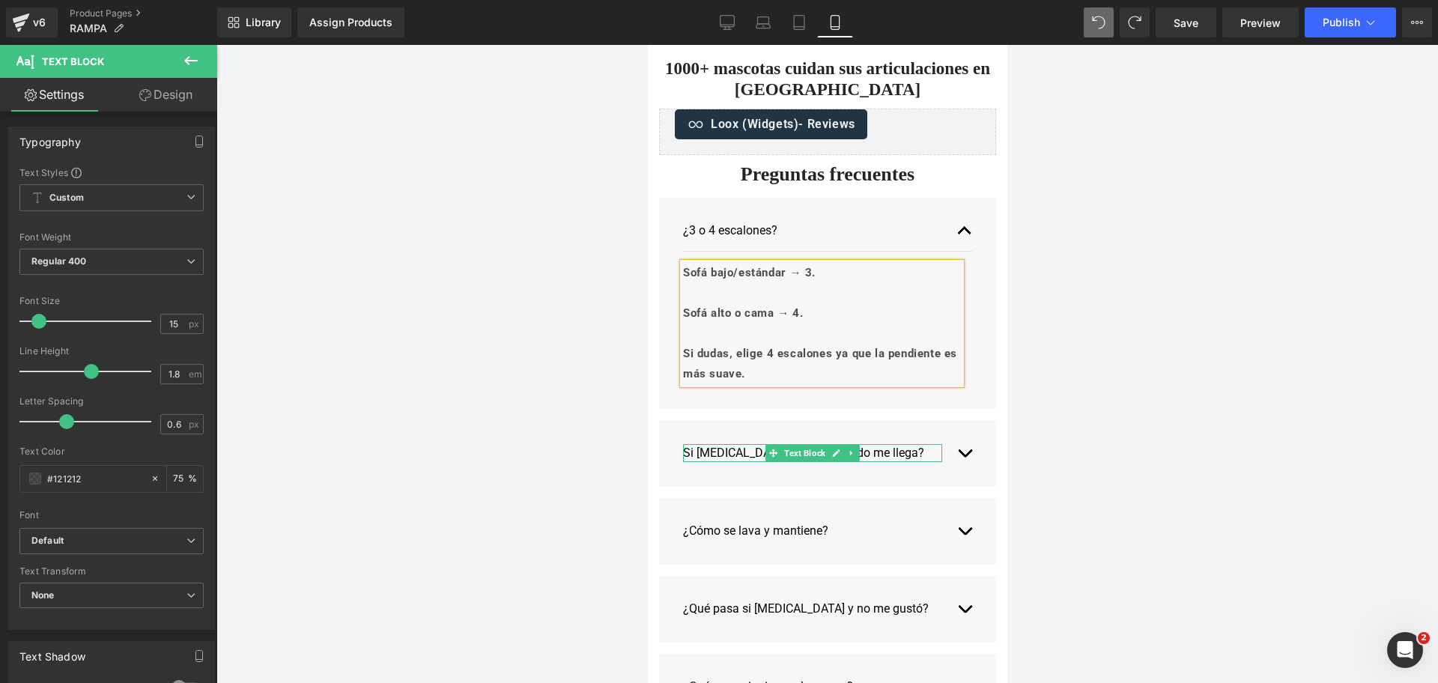
click at [725, 449] on div "Si [MEDICAL_DATA] [DATE], cuando me llega?" at bounding box center [811, 453] width 259 height 18
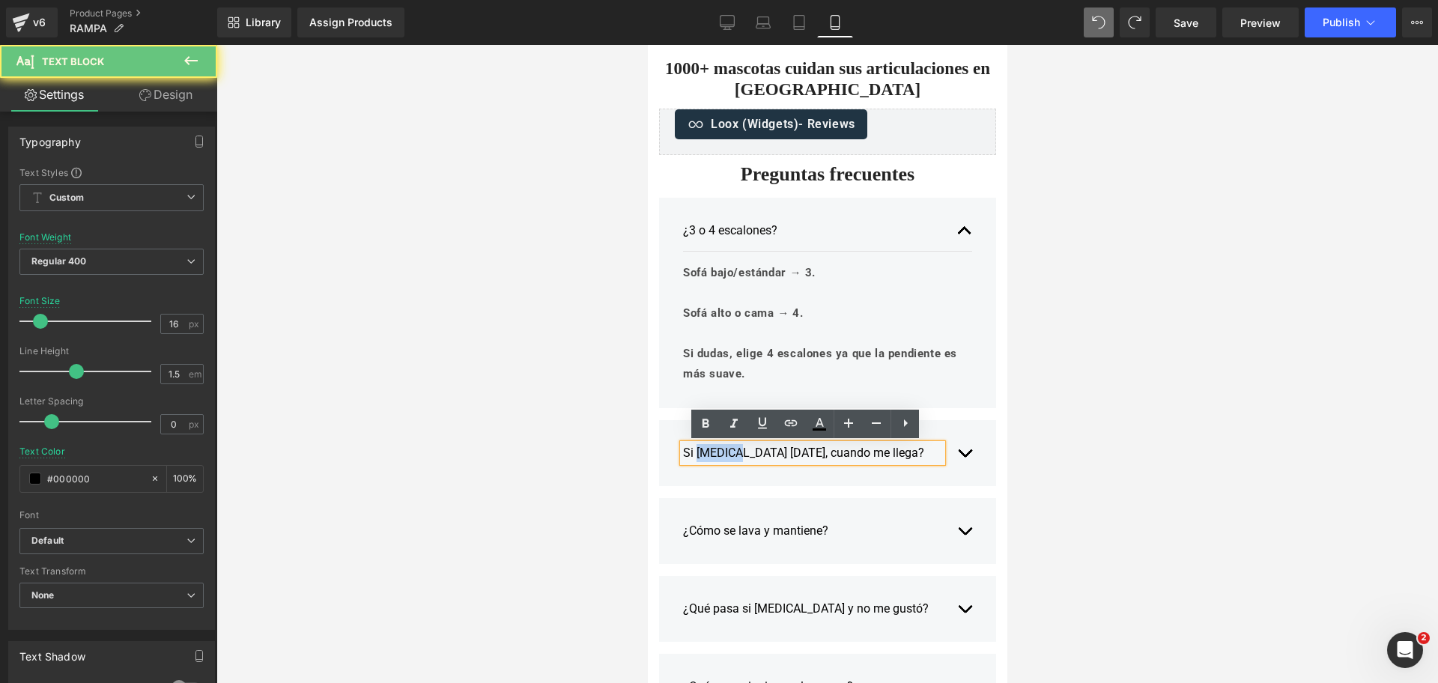
click at [725, 449] on div "Si [MEDICAL_DATA] [DATE], cuando me llega?" at bounding box center [811, 453] width 259 height 18
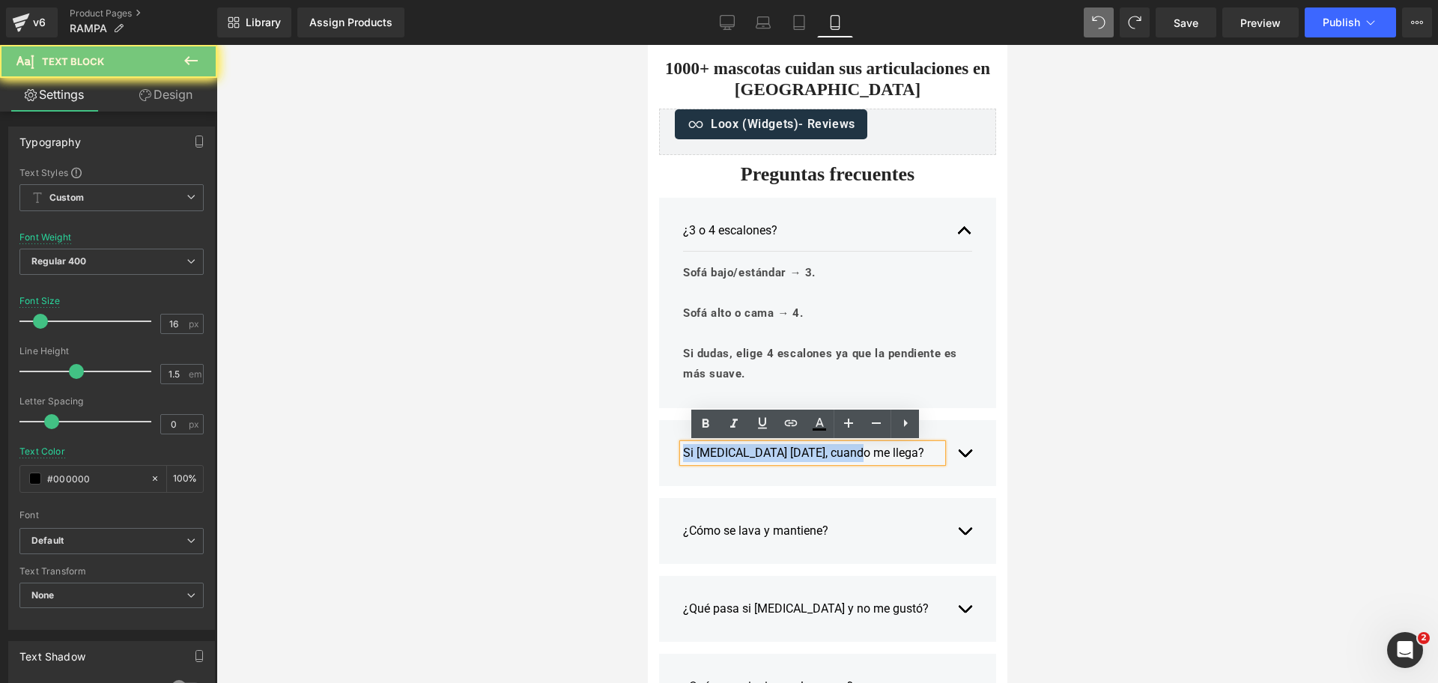
click at [725, 449] on div "Si [MEDICAL_DATA] [DATE], cuando me llega?" at bounding box center [811, 453] width 259 height 18
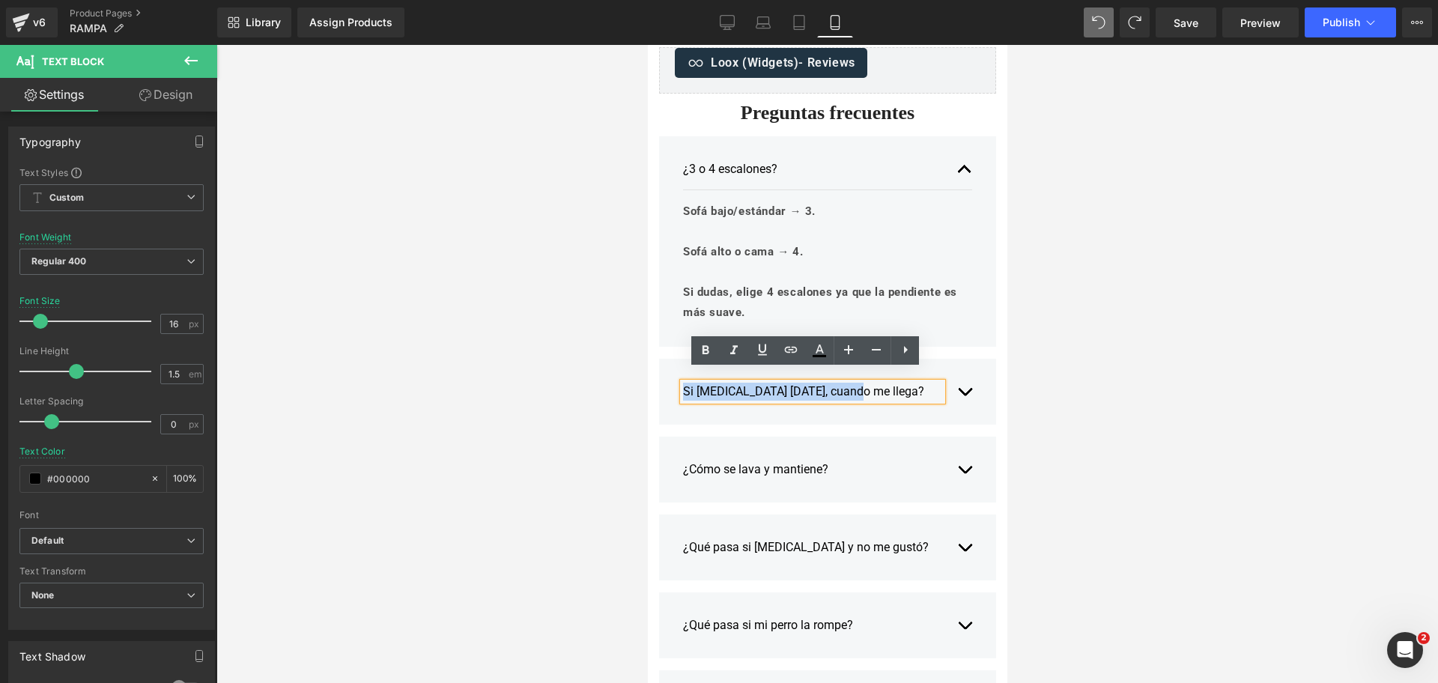
scroll to position [3006, 0]
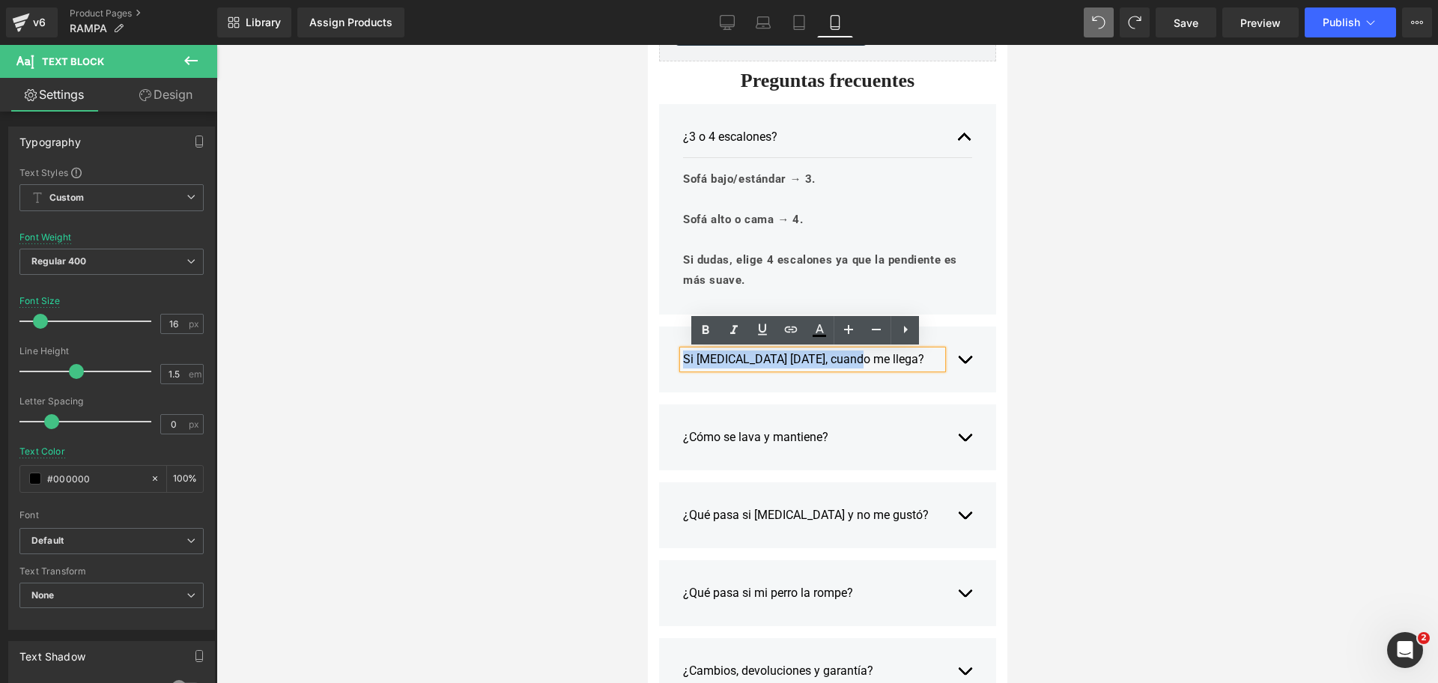
click at [737, 442] on div "¿Cómo se lava y mantiene?" at bounding box center [811, 437] width 259 height 18
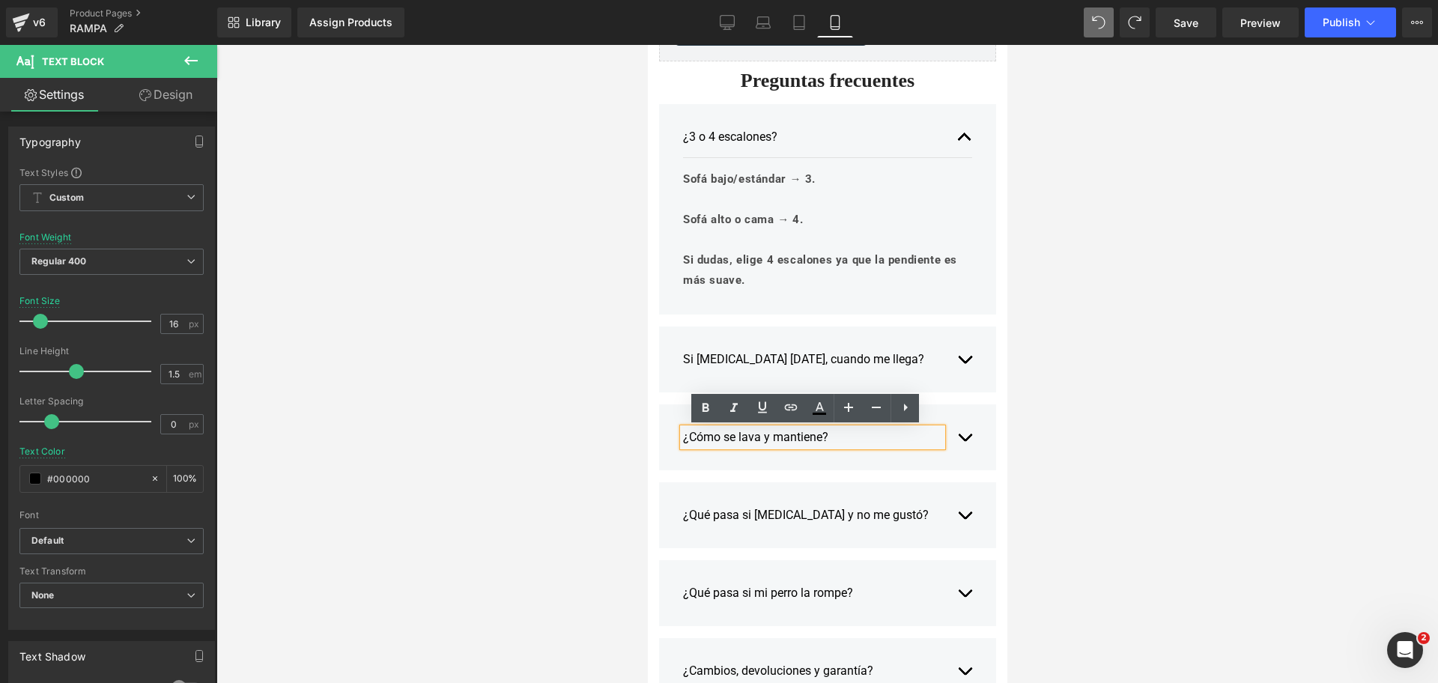
click at [705, 362] on div "Si [MEDICAL_DATA] [DATE], cuando me llega?" at bounding box center [811, 359] width 259 height 18
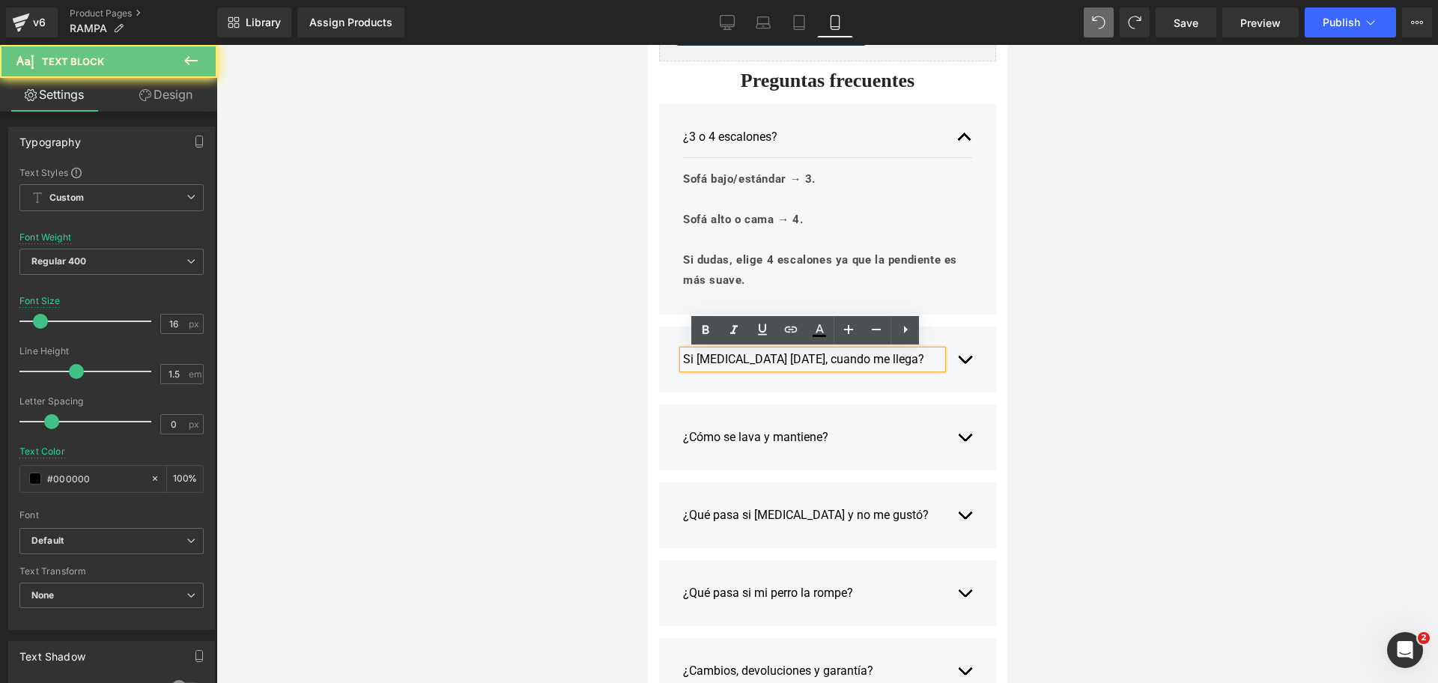
click at [695, 357] on div "Si [MEDICAL_DATA] [DATE], cuando me llega?" at bounding box center [811, 359] width 259 height 18
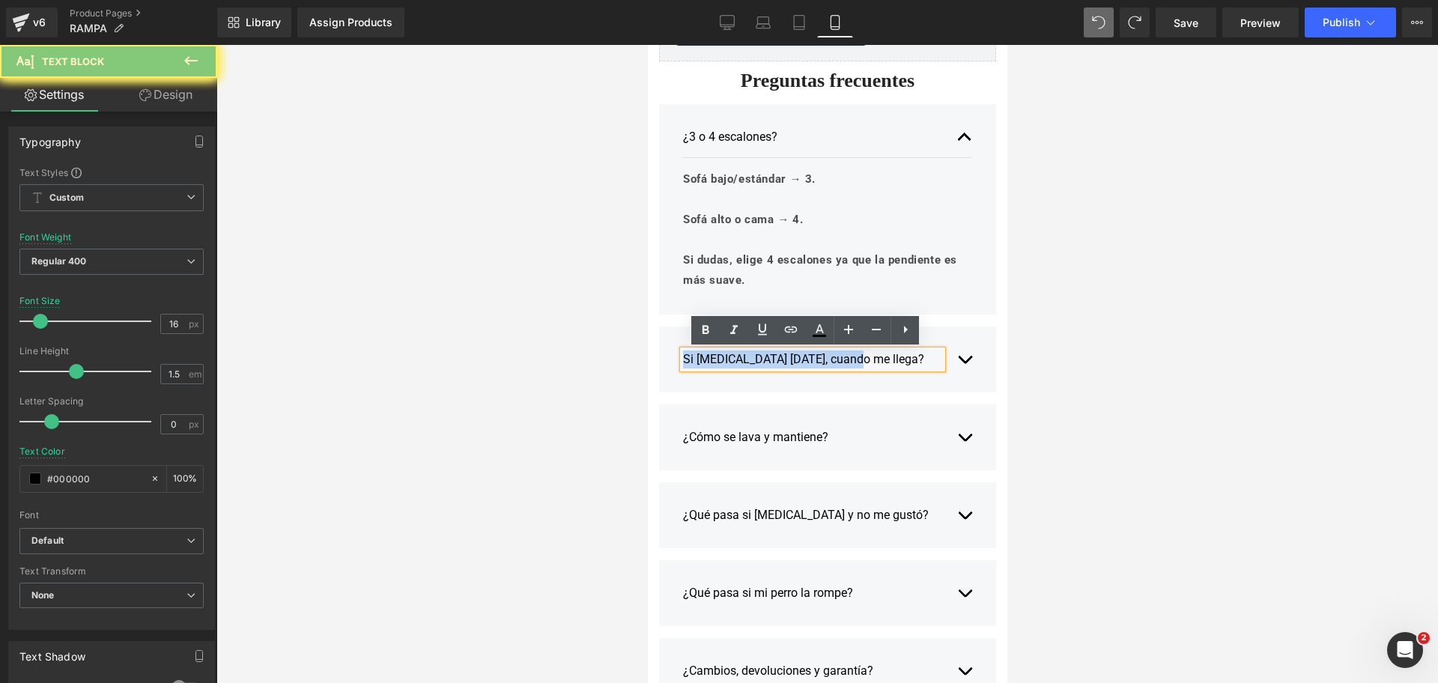
drag, startPoint x: 695, startPoint y: 357, endPoint x: 775, endPoint y: 362, distance: 80.3
click at [694, 356] on div "Si [MEDICAL_DATA] [DATE], cuando me llega?" at bounding box center [811, 359] width 259 height 18
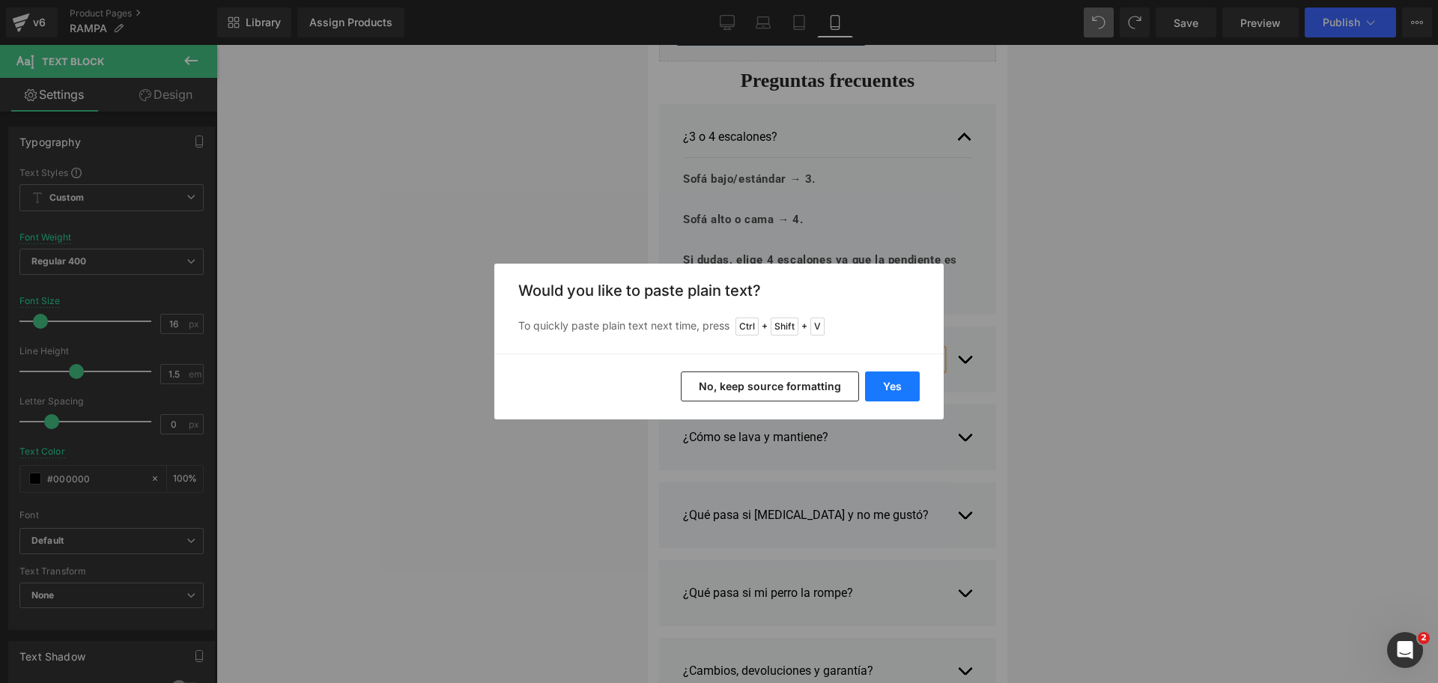
click at [869, 389] on button "Yes" at bounding box center [892, 386] width 55 height 30
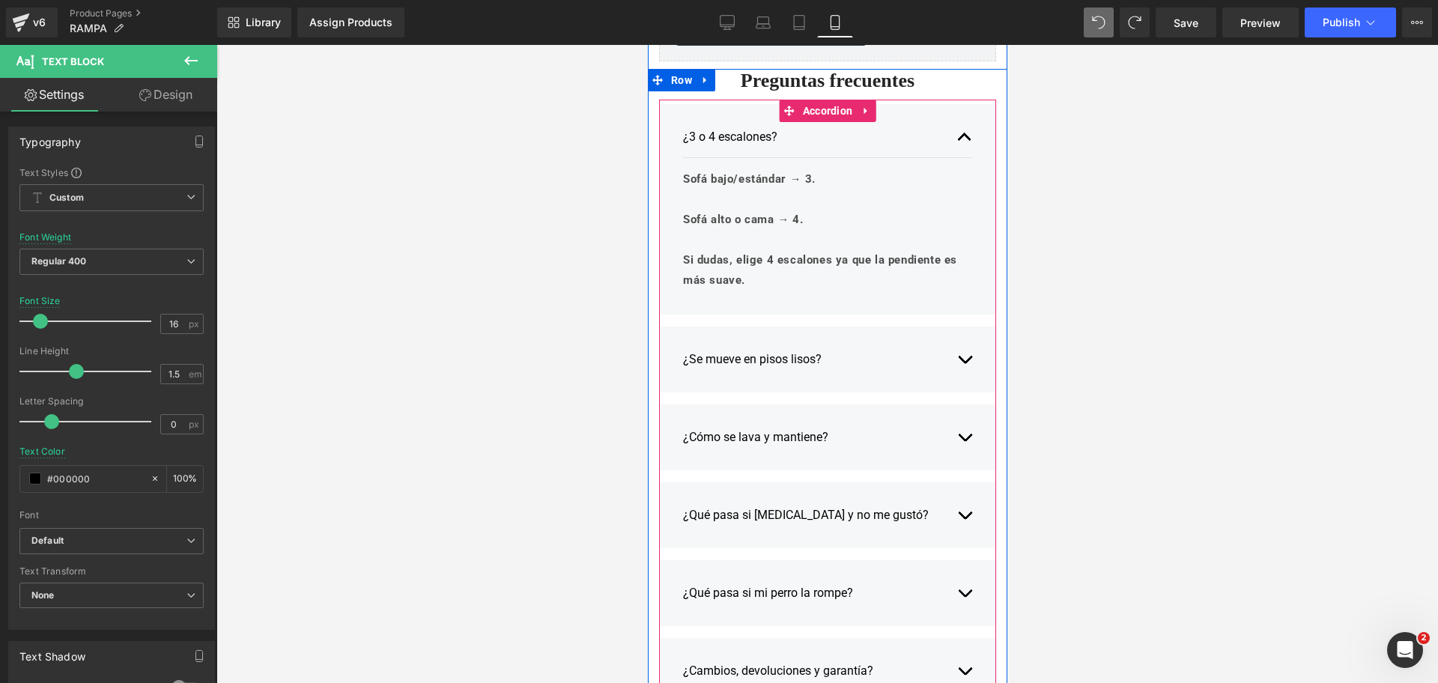
click at [964, 363] on span "button" at bounding box center [964, 363] width 0 height 0
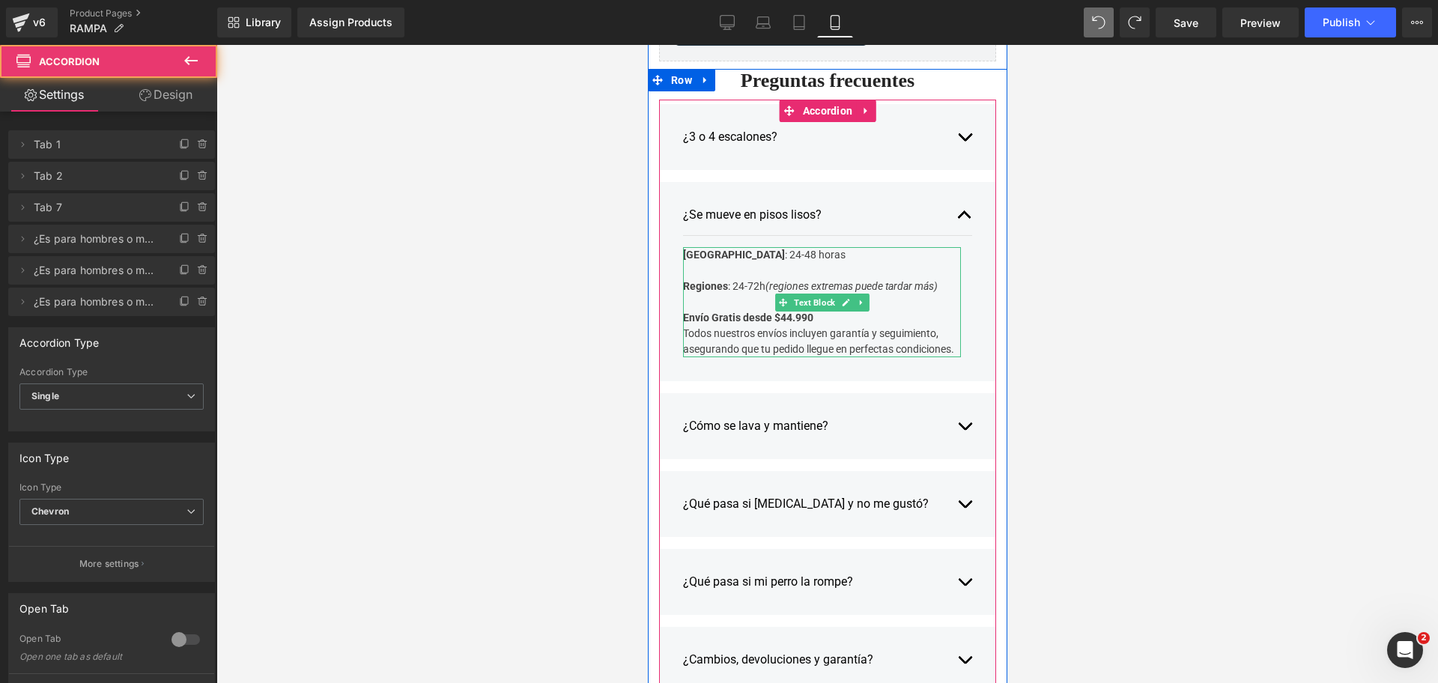
click at [777, 324] on b "Envío Gratis desde $44.990" at bounding box center [747, 318] width 130 height 12
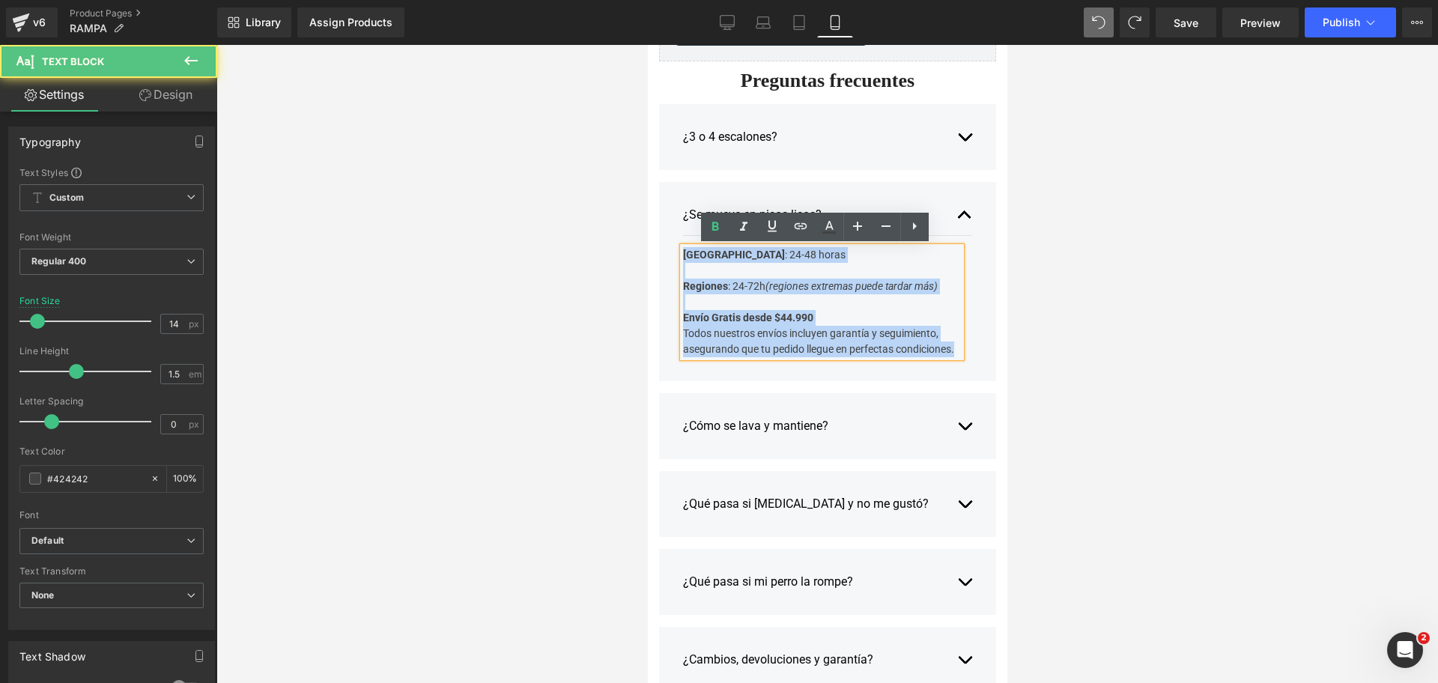
drag, startPoint x: 949, startPoint y: 354, endPoint x: 621, endPoint y: 213, distance: 357.2
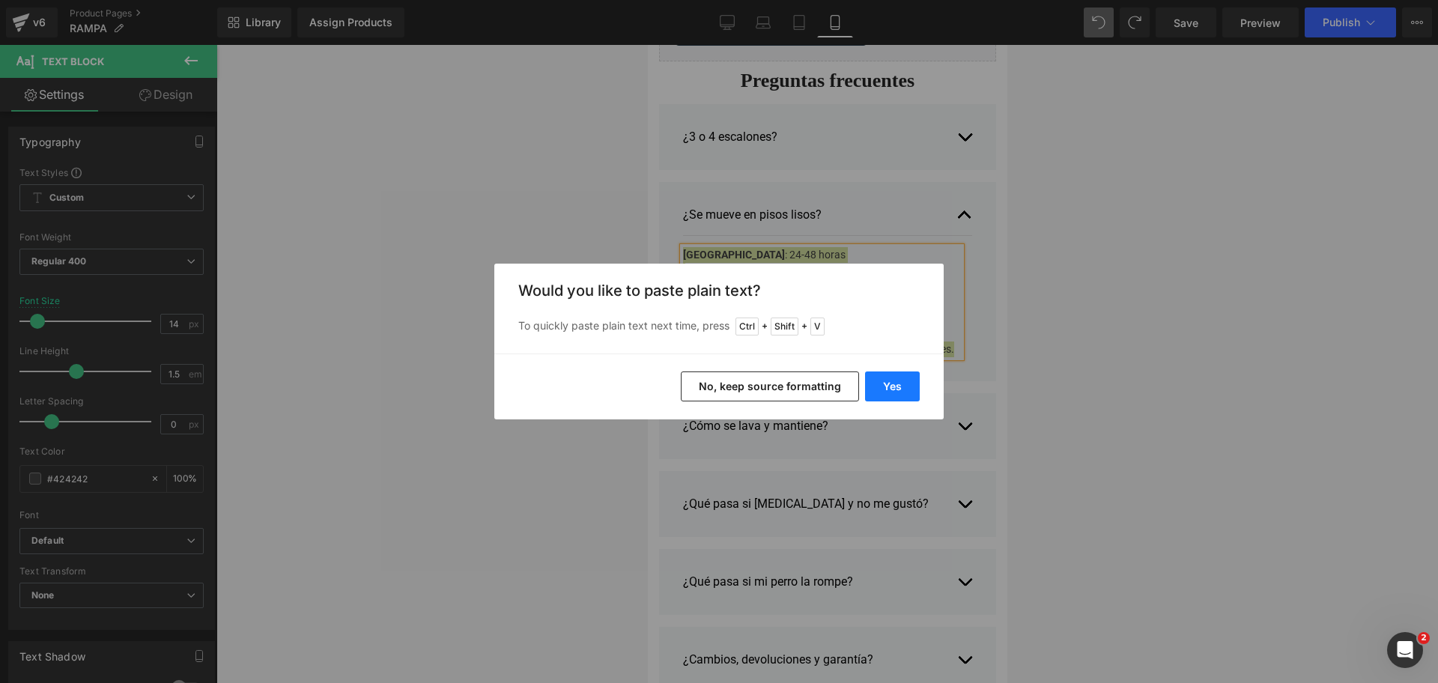
click at [902, 381] on button "Yes" at bounding box center [892, 386] width 55 height 30
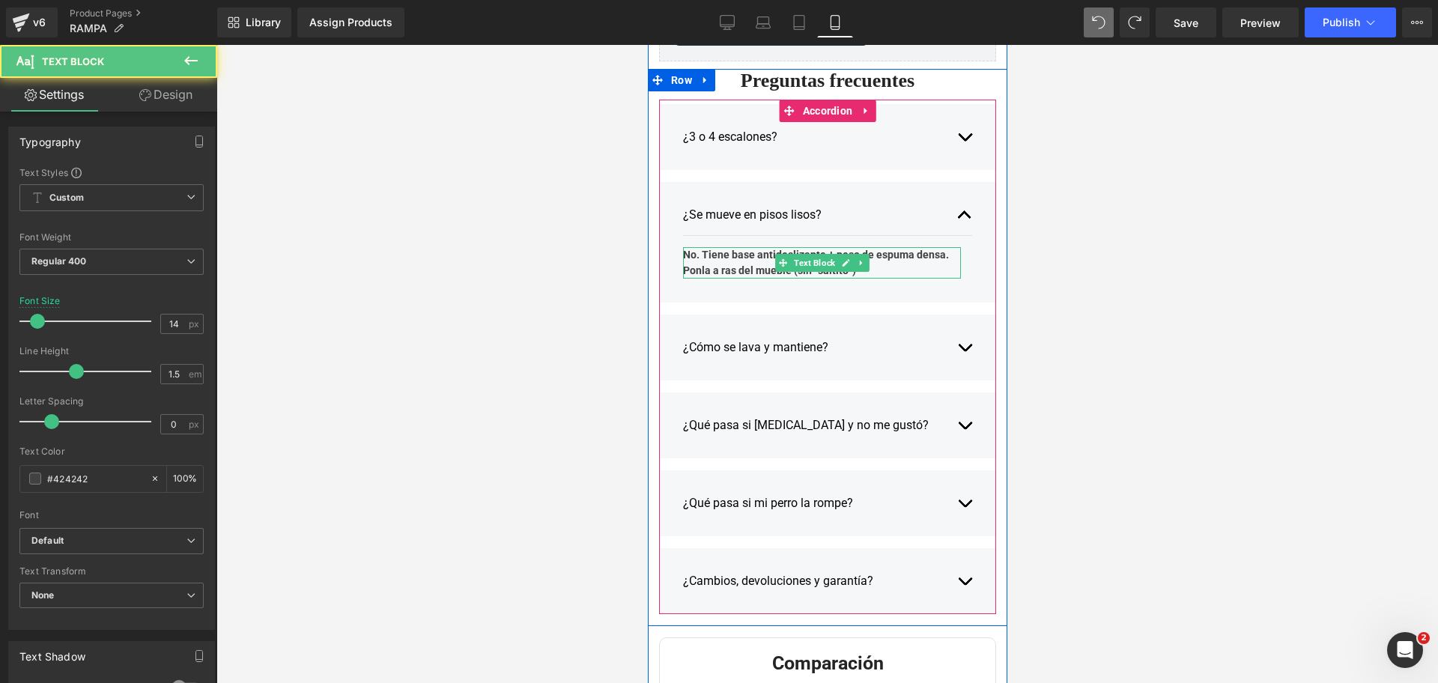
click at [874, 273] on div "No. Tiene base antideslizante + peso de espuma densa. Ponla a ras del mueble (s…" at bounding box center [821, 262] width 278 height 31
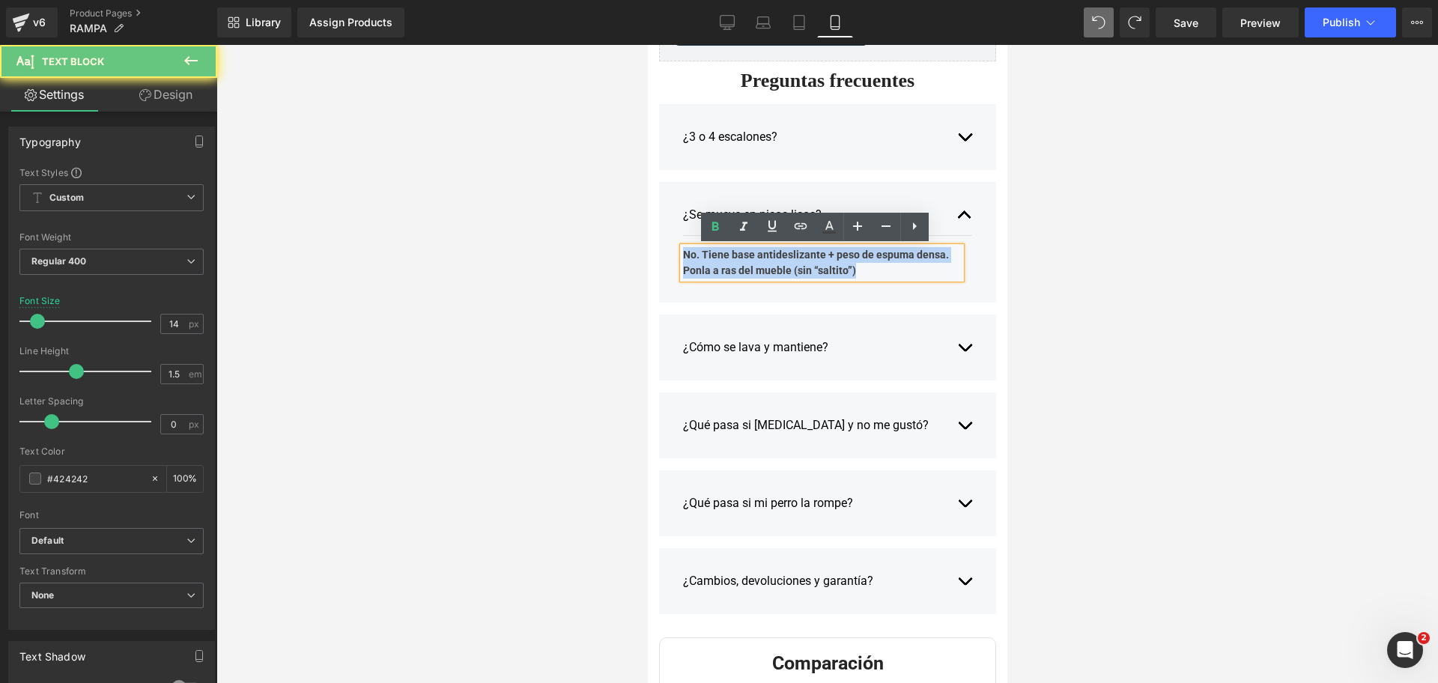
drag, startPoint x: 890, startPoint y: 273, endPoint x: 386, endPoint y: 172, distance: 513.2
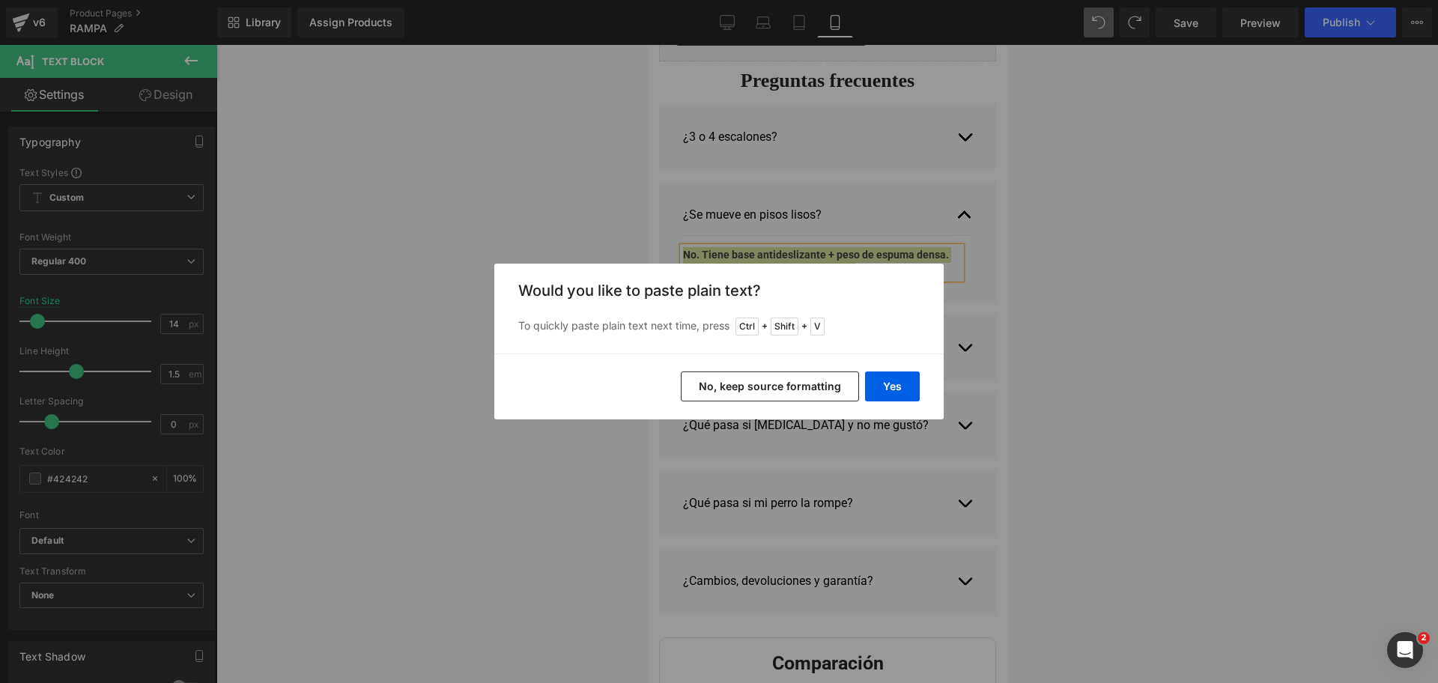
click at [789, 389] on button "No, keep source formatting" at bounding box center [770, 386] width 178 height 30
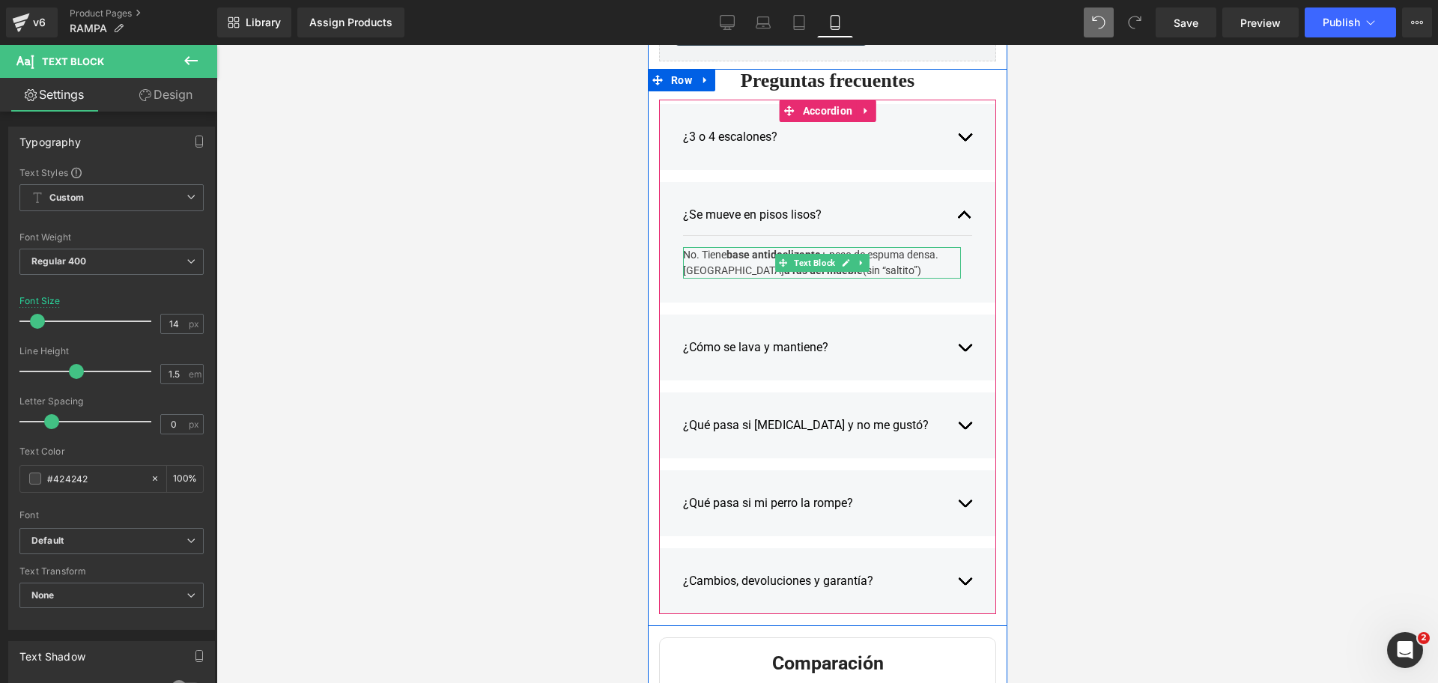
click at [683, 253] on div "No. Tiene base antideslizante + peso de espuma densa. Ponla a ras del mueble (s…" at bounding box center [821, 262] width 278 height 31
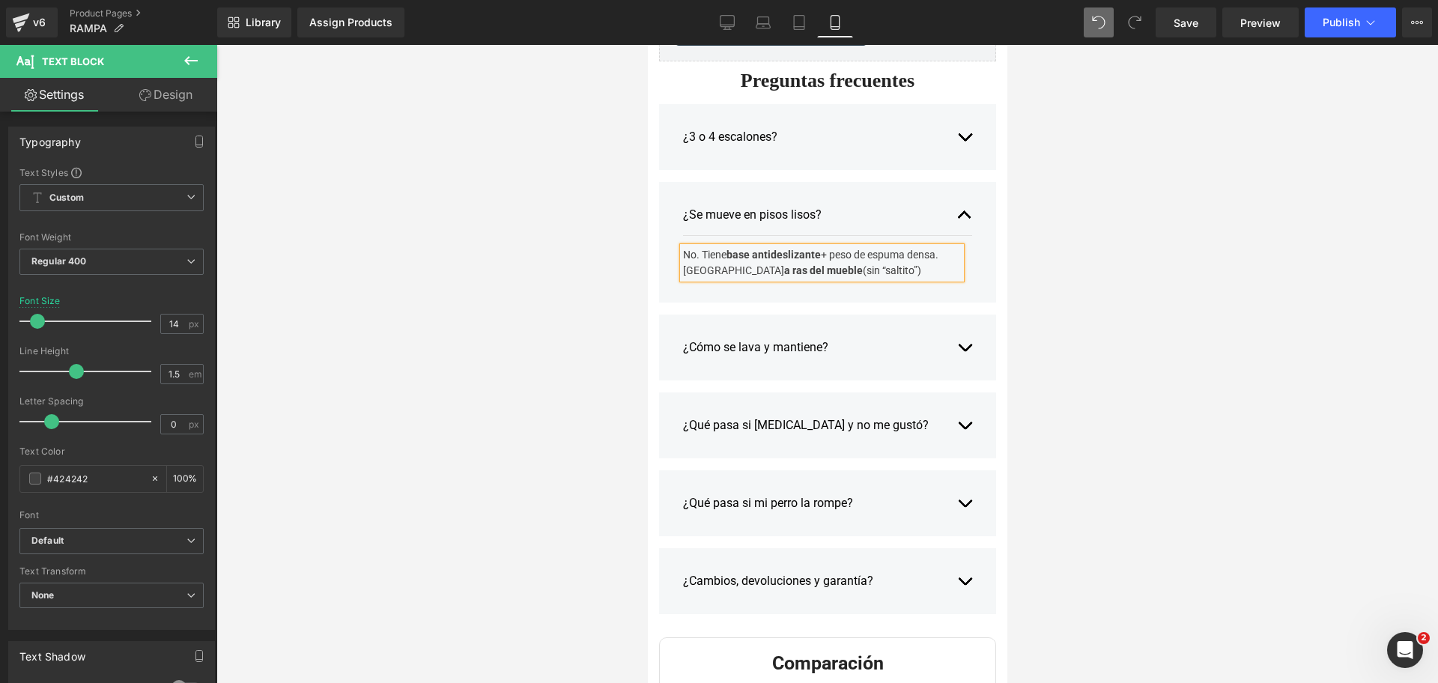
click at [967, 344] on div "¿Cómo se lava y mantiene? Text Block Funda removible con cierre protegido. 1) A…" at bounding box center [826, 348] width 337 height 66
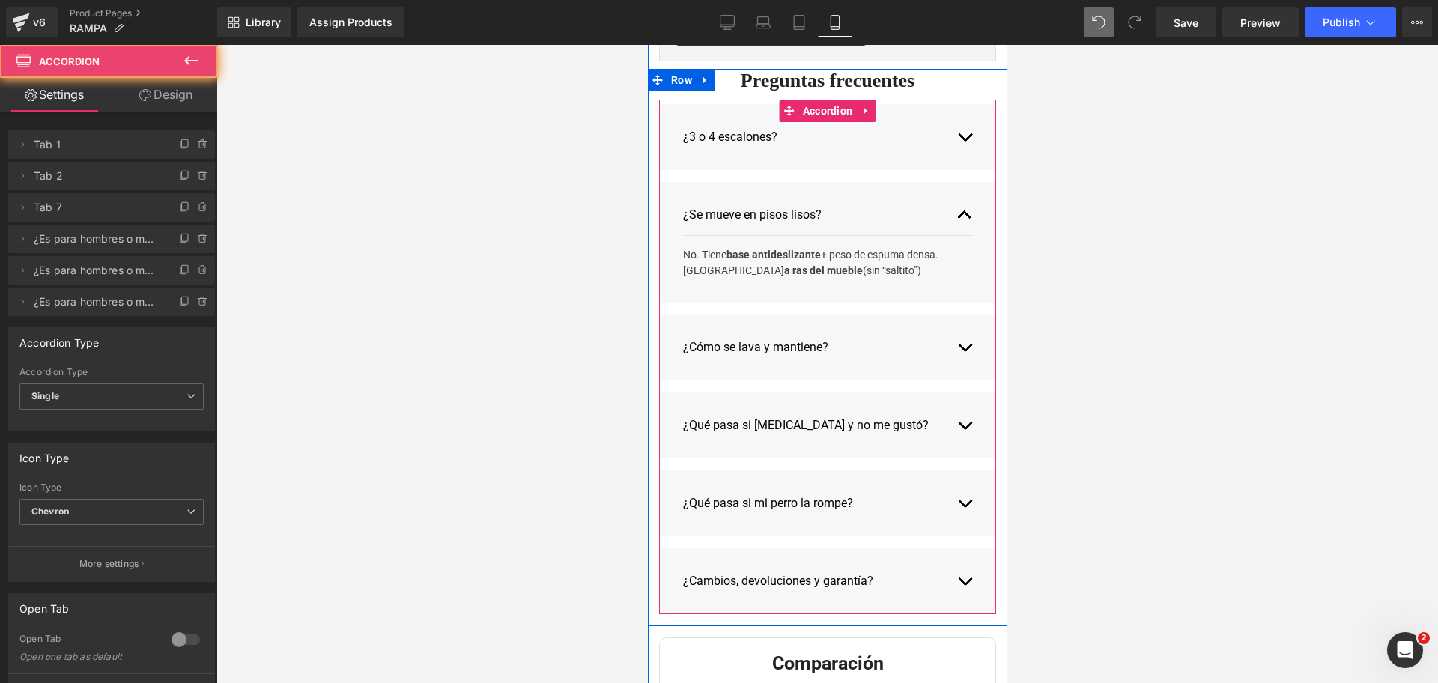
click at [960, 343] on button "button" at bounding box center [963, 347] width 15 height 40
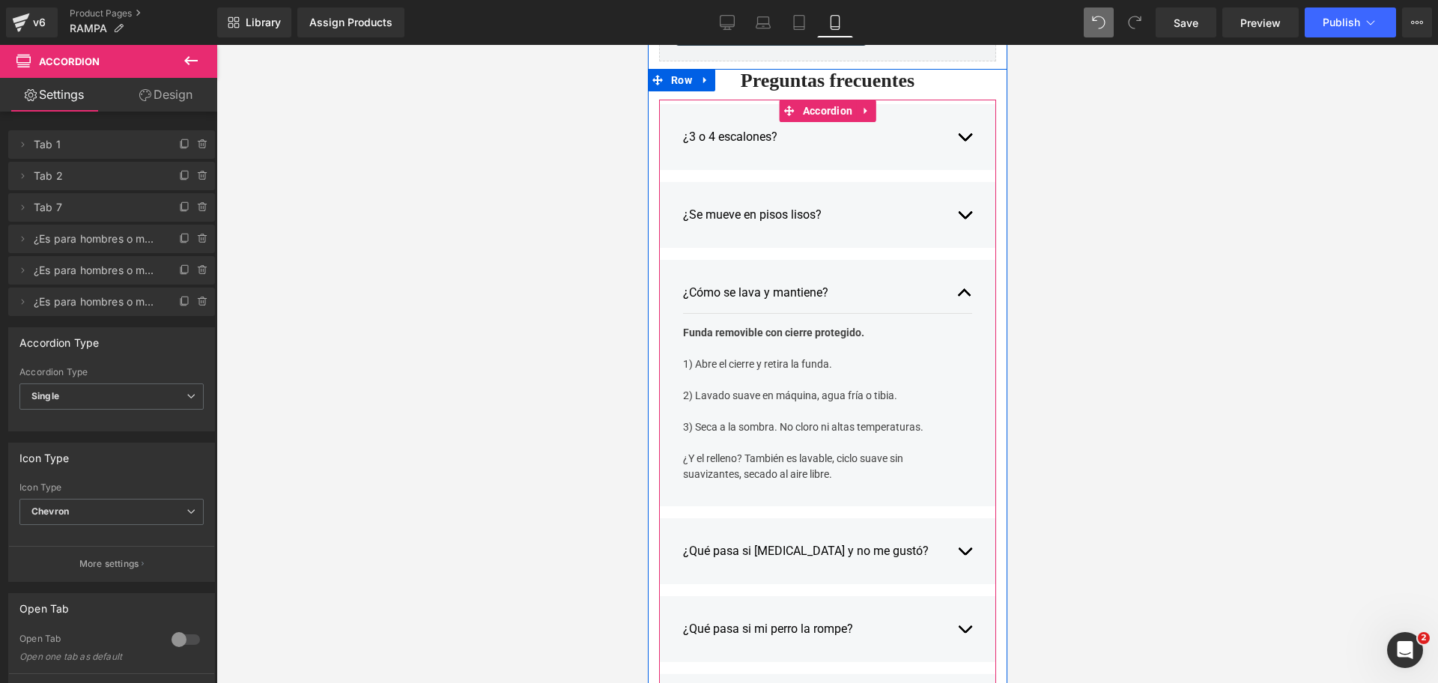
click at [766, 298] on span at bounding box center [773, 293] width 16 height 18
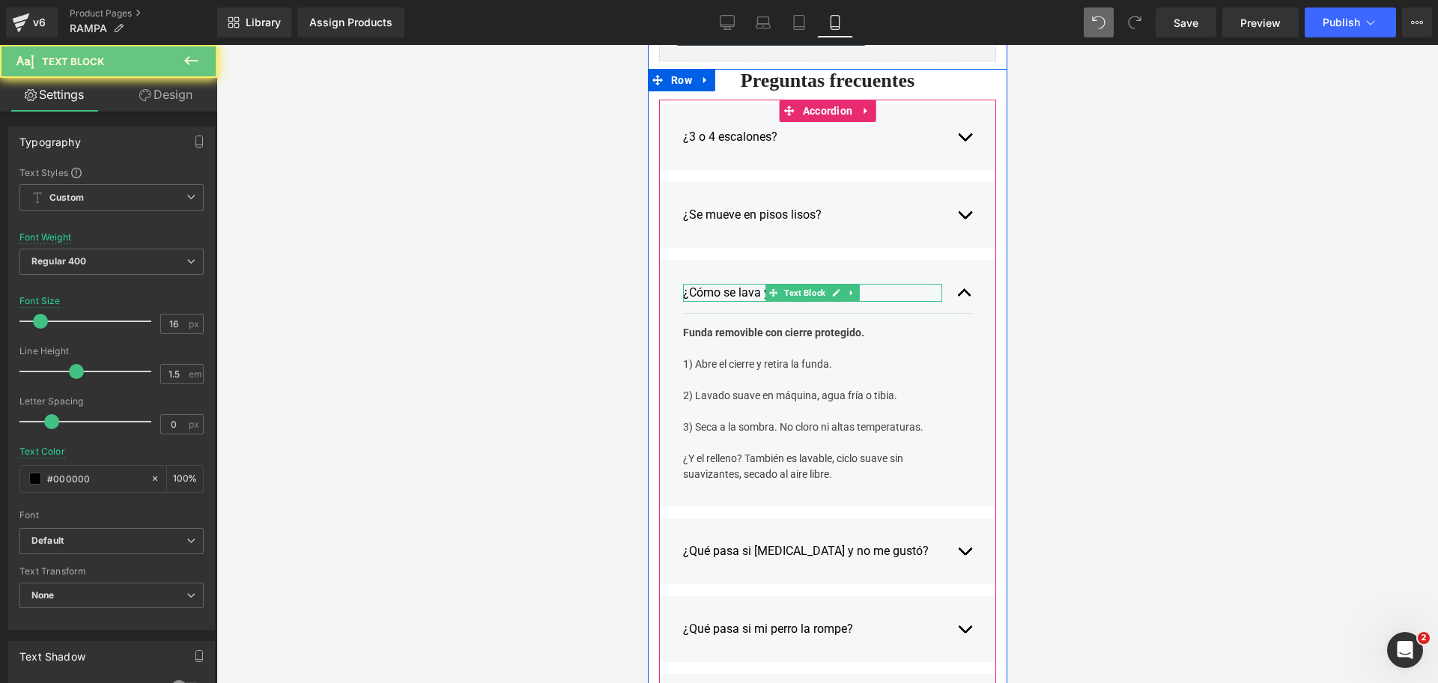
click at [751, 294] on div "¿Cómo se lava y mantiene?" at bounding box center [811, 293] width 259 height 18
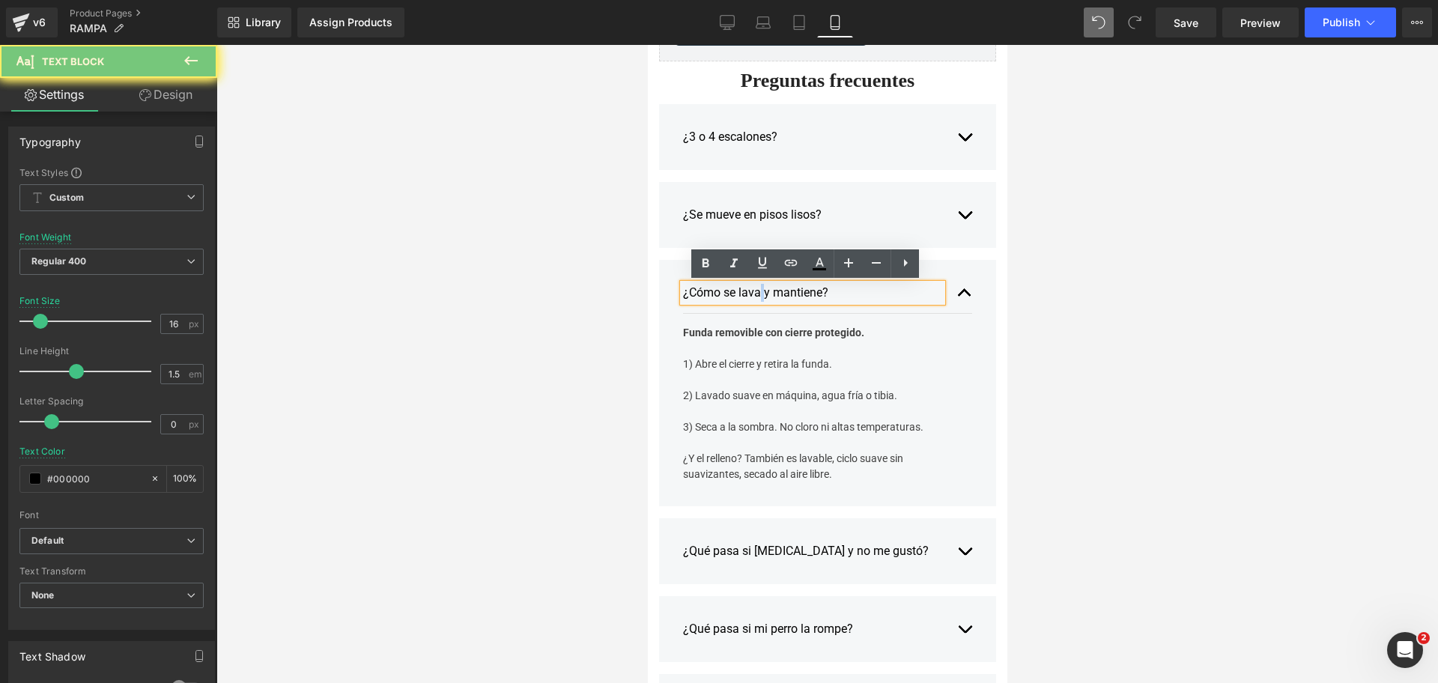
click at [751, 294] on div "¿Cómo se lava y mantiene?" at bounding box center [811, 293] width 259 height 18
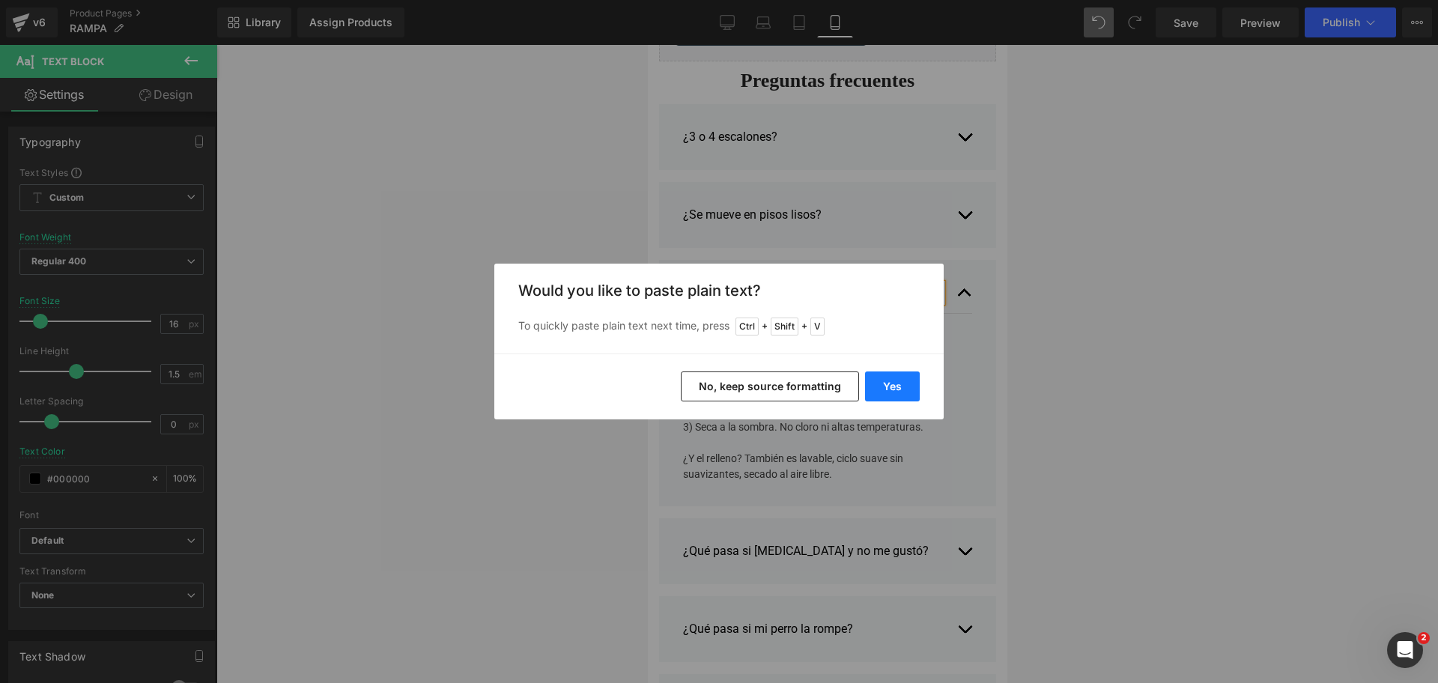
click at [897, 399] on button "Yes" at bounding box center [892, 386] width 55 height 30
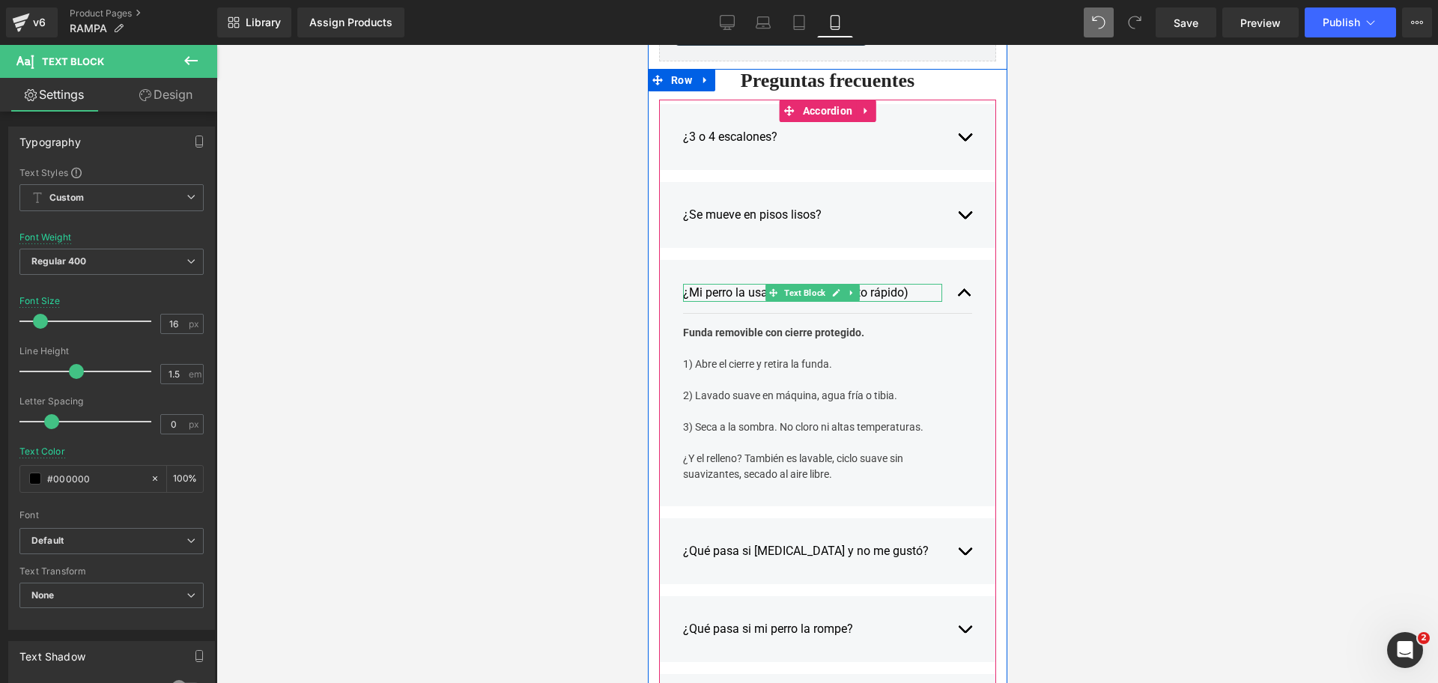
click at [735, 291] on div "¿Mi perro la usará? (entrenamiento rápido)" at bounding box center [811, 293] width 259 height 18
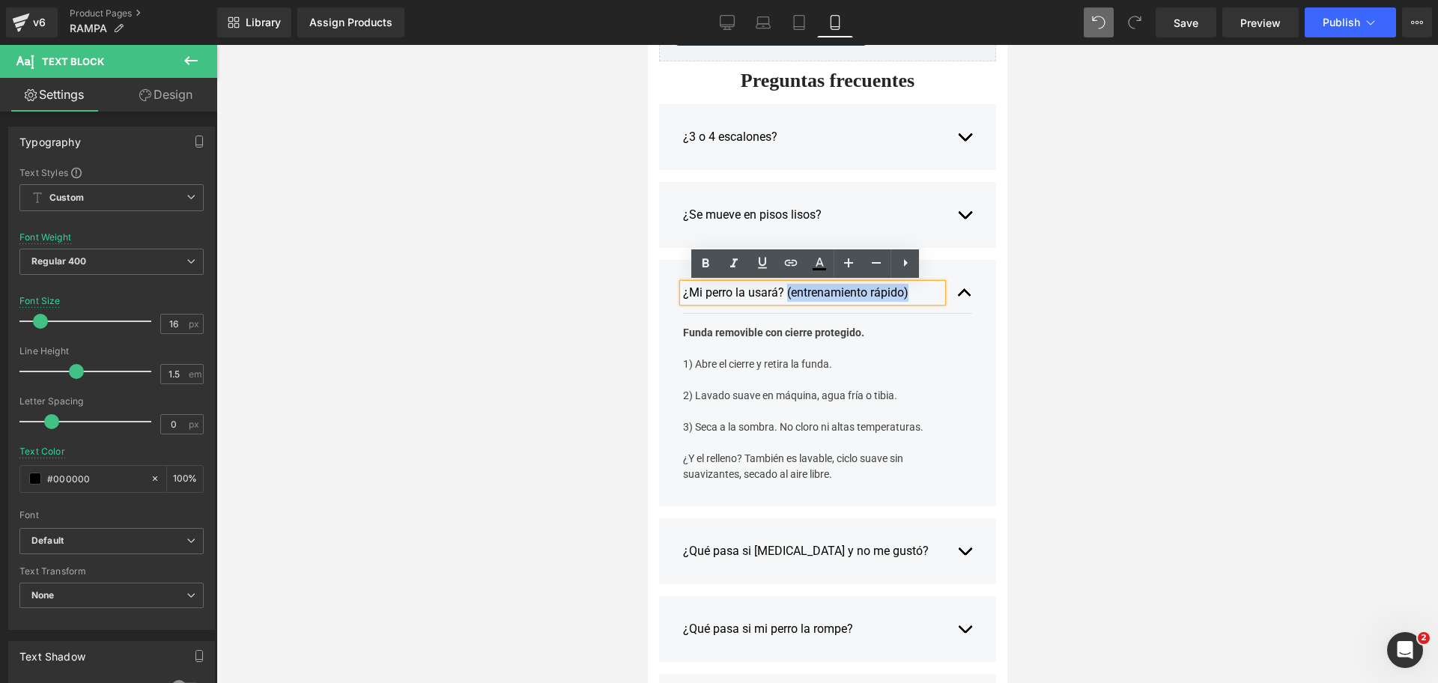
drag, startPoint x: 777, startPoint y: 296, endPoint x: 938, endPoint y: 294, distance: 161.0
click at [938, 294] on div "¿Mi perro la usará? (entrenamiento rápido) Text Block" at bounding box center [826, 293] width 289 height 41
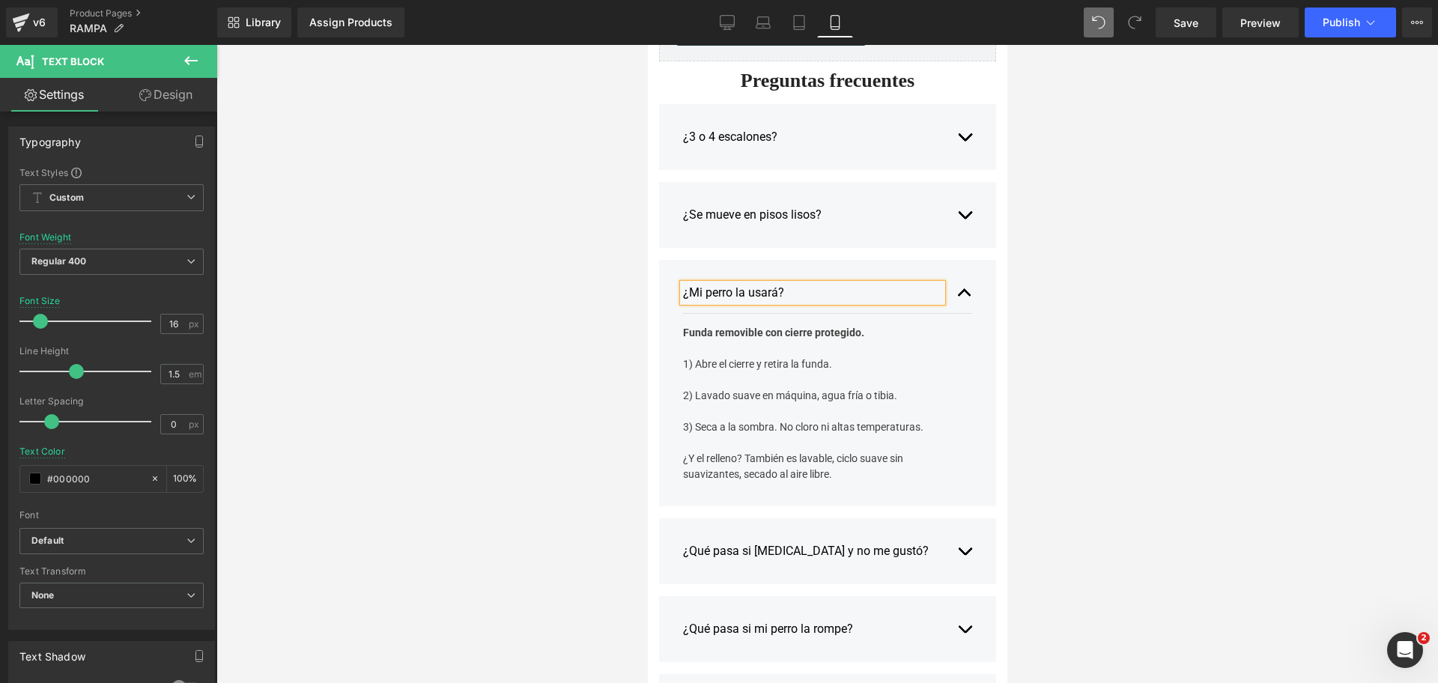
click at [842, 433] on div "3) Seca a la sombra. No cloro ni altas temperaturas." at bounding box center [821, 427] width 278 height 16
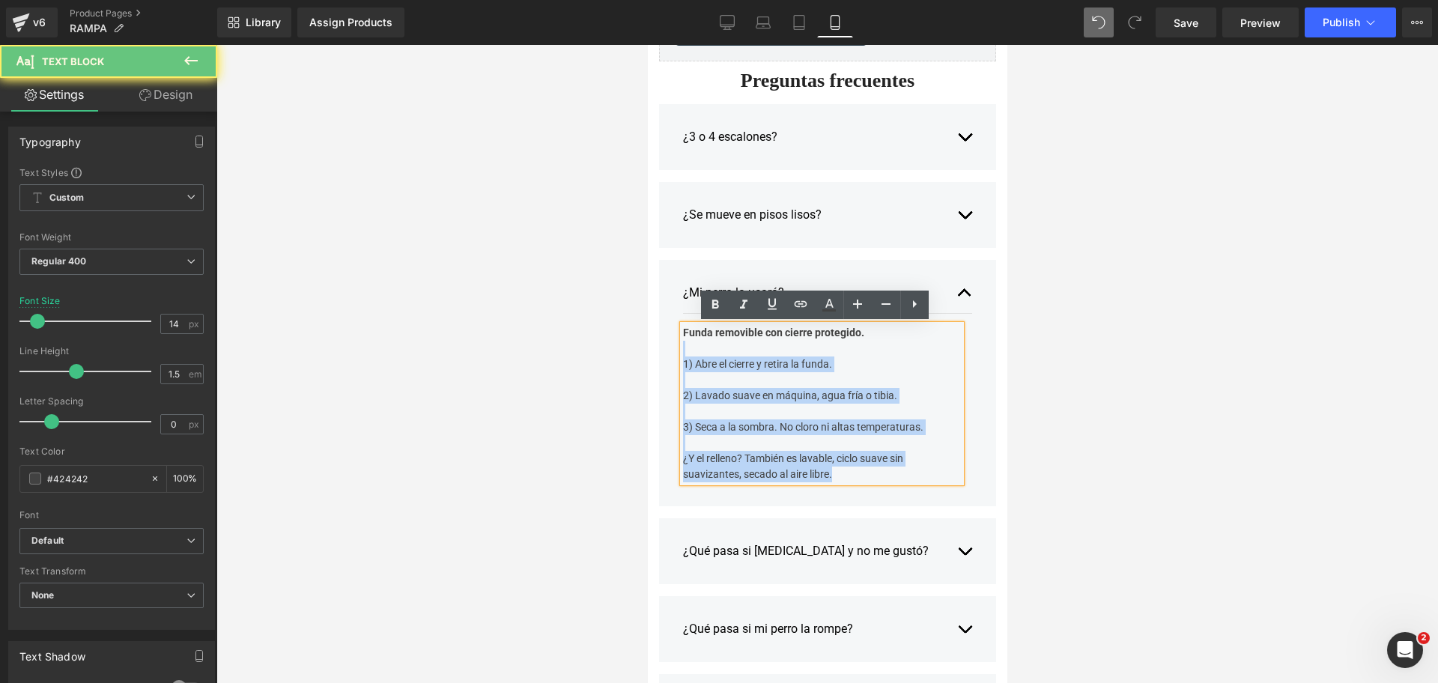
drag, startPoint x: 847, startPoint y: 476, endPoint x: 491, endPoint y: 183, distance: 461.2
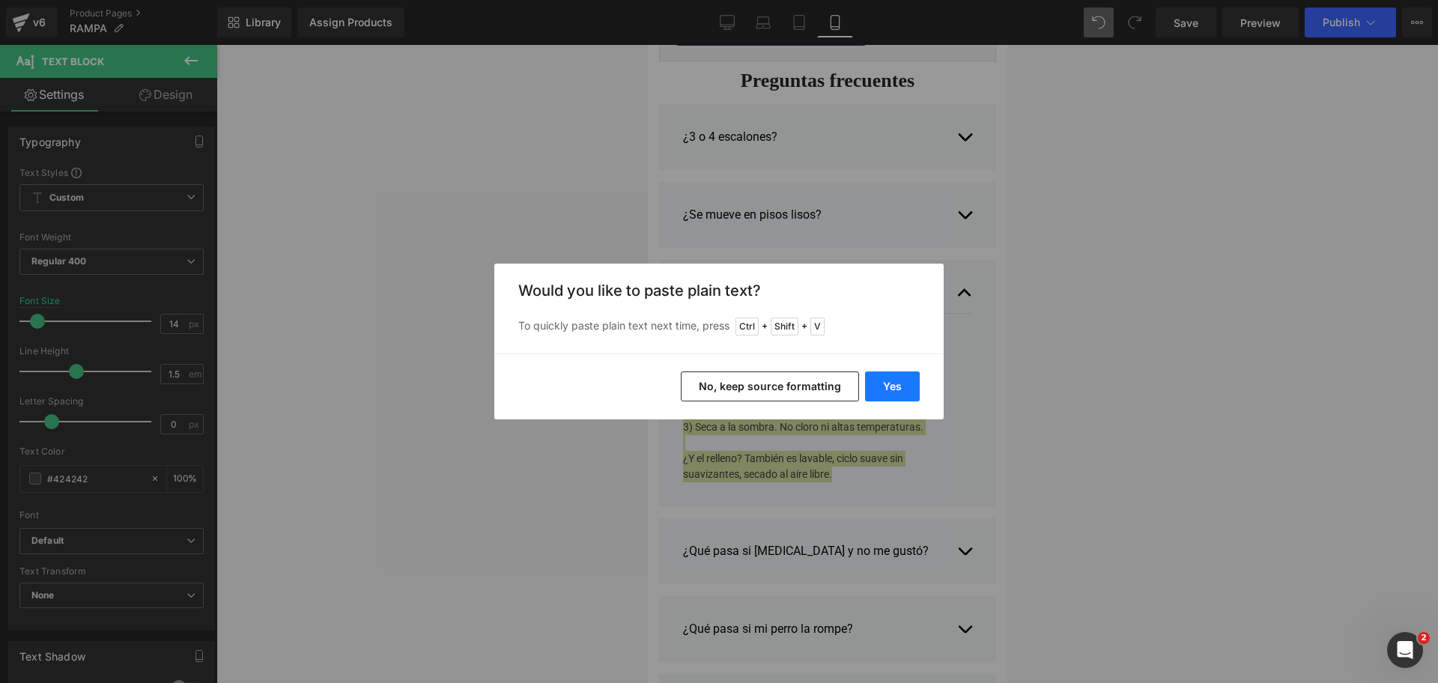
click at [885, 395] on button "Yes" at bounding box center [892, 386] width 55 height 30
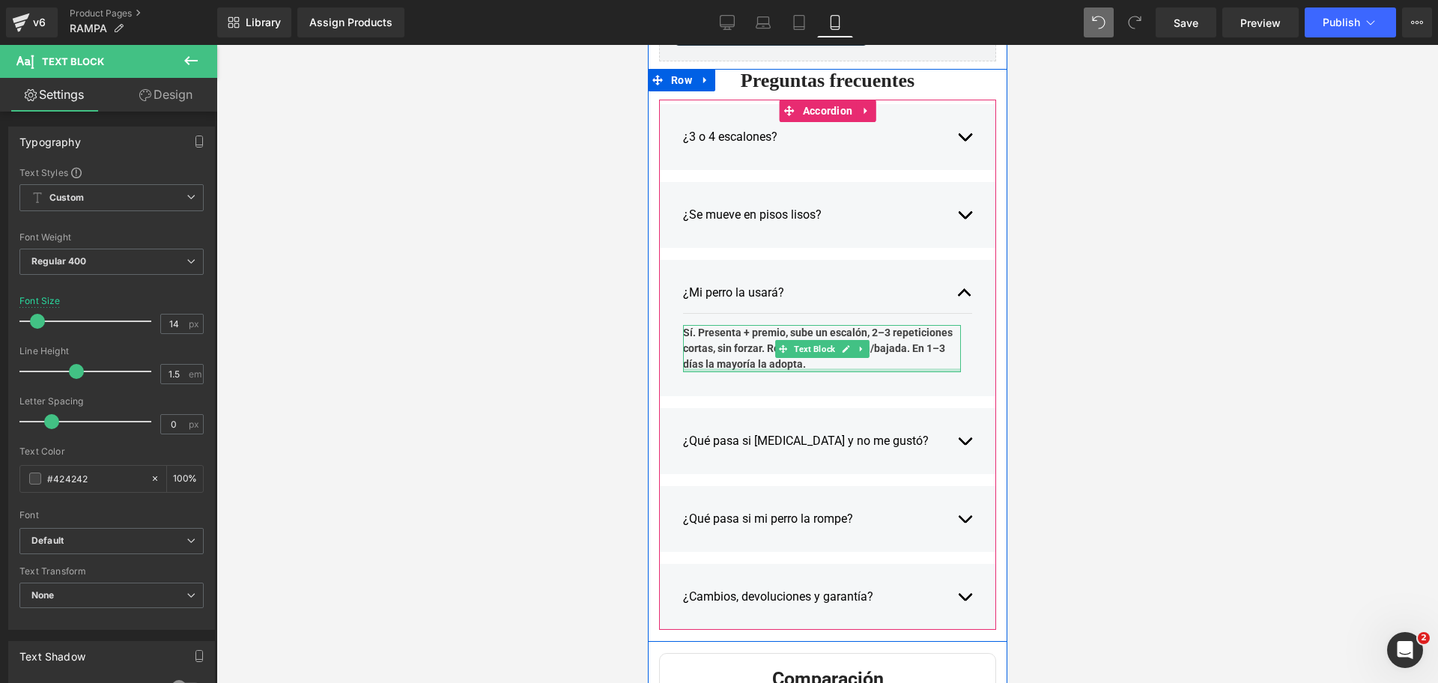
click at [832, 371] on div at bounding box center [821, 370] width 278 height 4
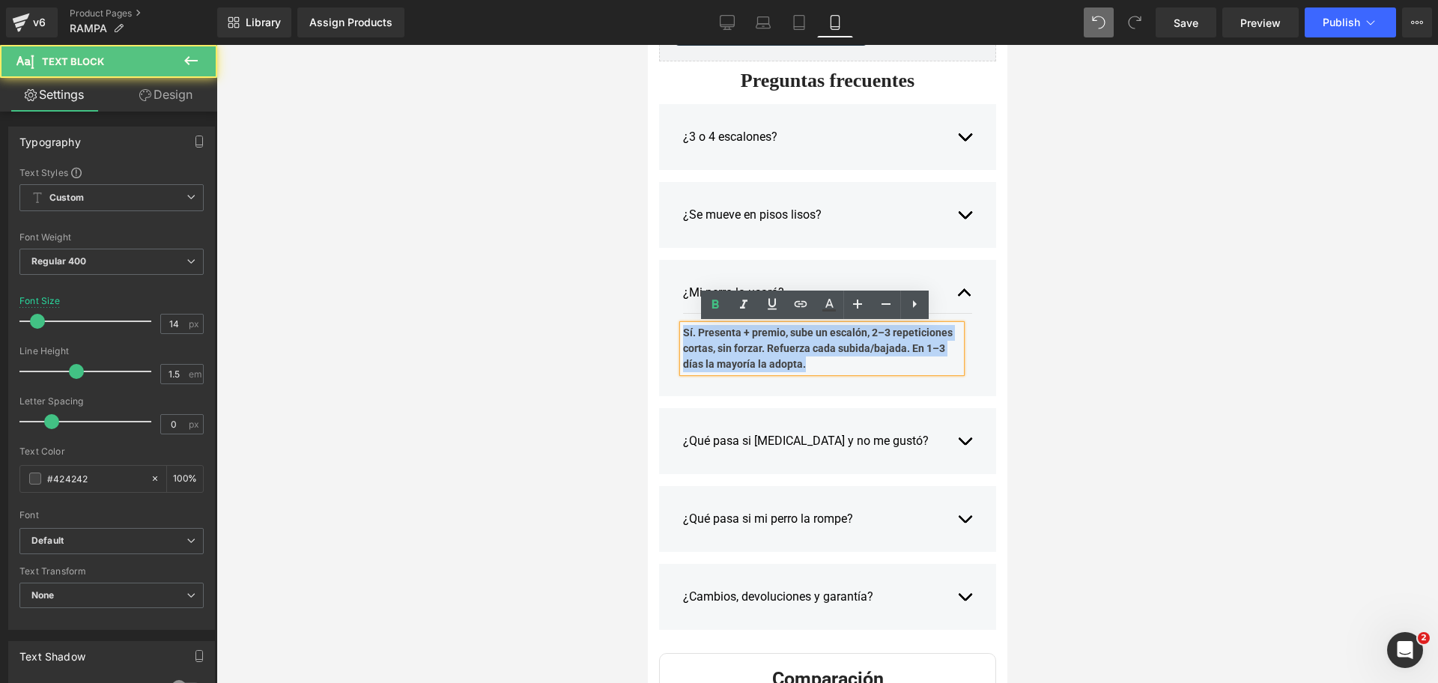
drag, startPoint x: 755, startPoint y: 352, endPoint x: 481, endPoint y: 238, distance: 296.8
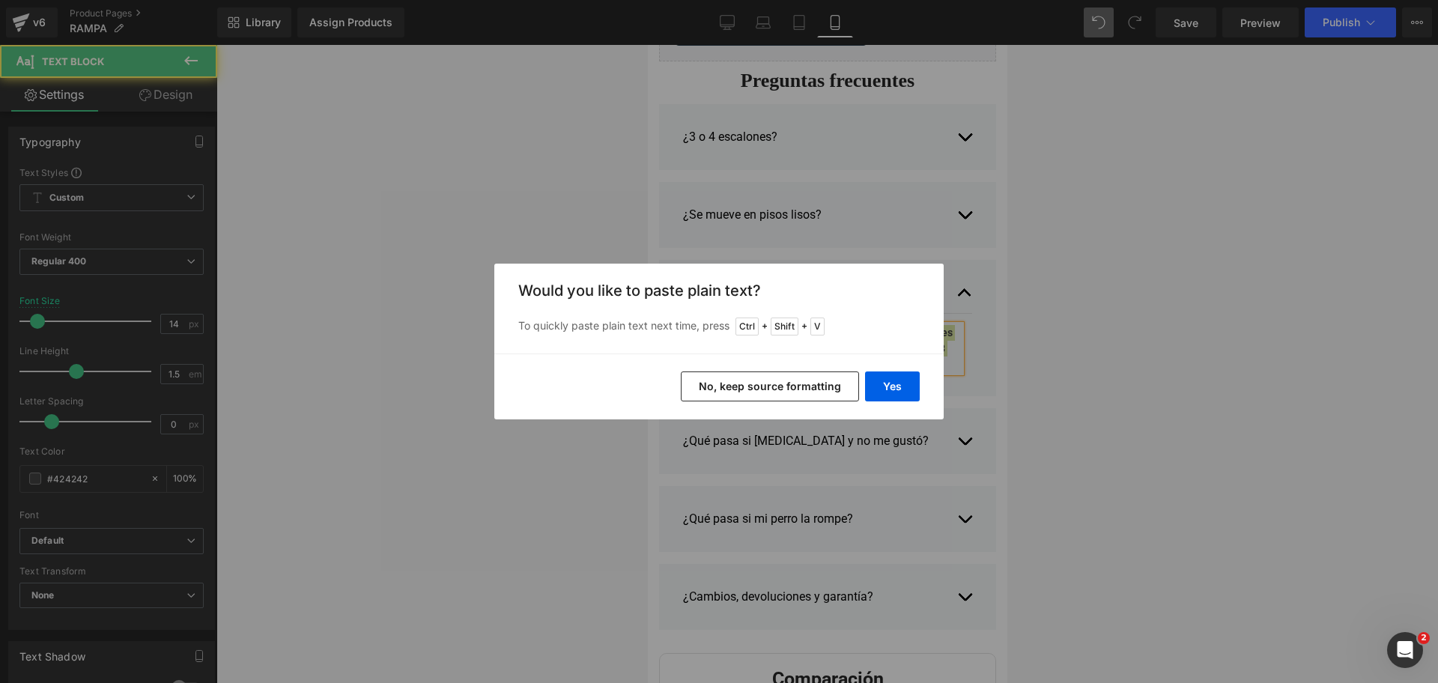
click at [782, 372] on button "No, keep source formatting" at bounding box center [770, 386] width 178 height 30
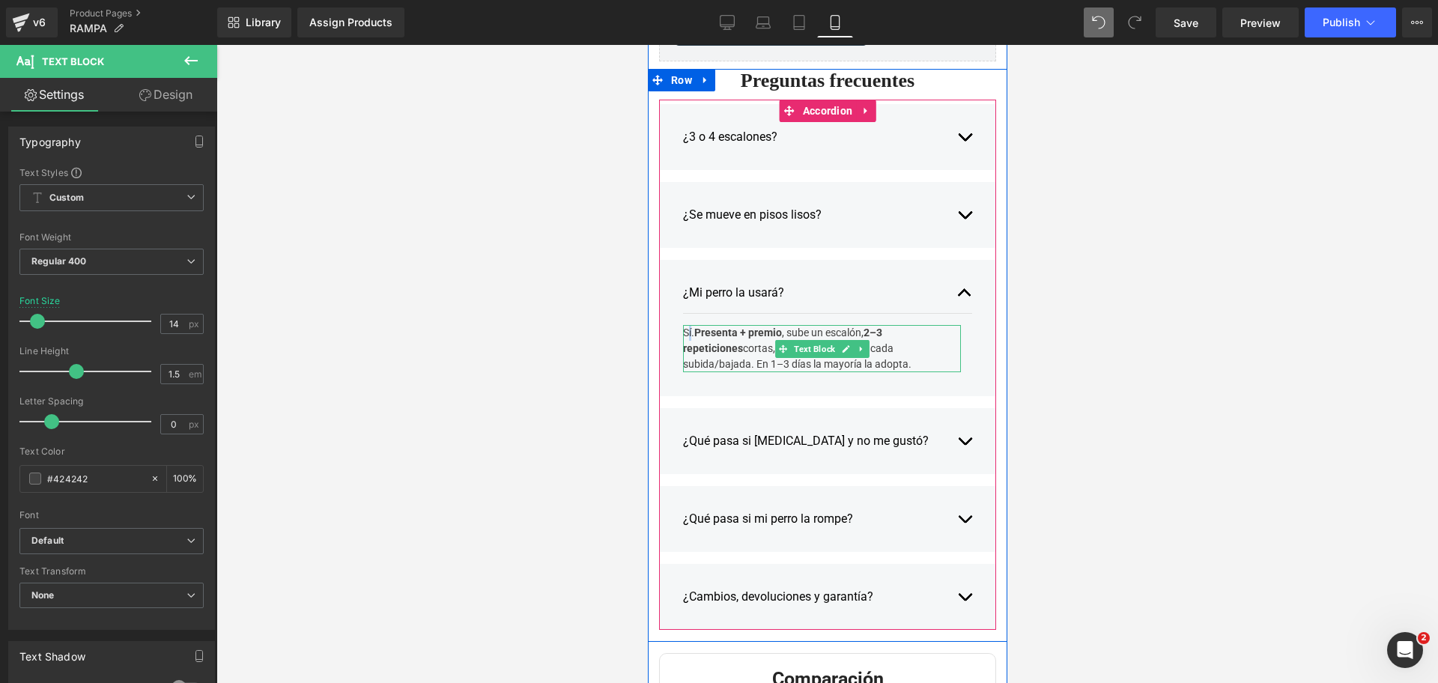
drag, startPoint x: 679, startPoint y: 331, endPoint x: 714, endPoint y: 324, distance: 36.0
click at [682, 331] on div "Sí. Presenta + premio , sube un escalón, 2–3 repeticiones cortas, sin forzar. R…" at bounding box center [821, 348] width 278 height 47
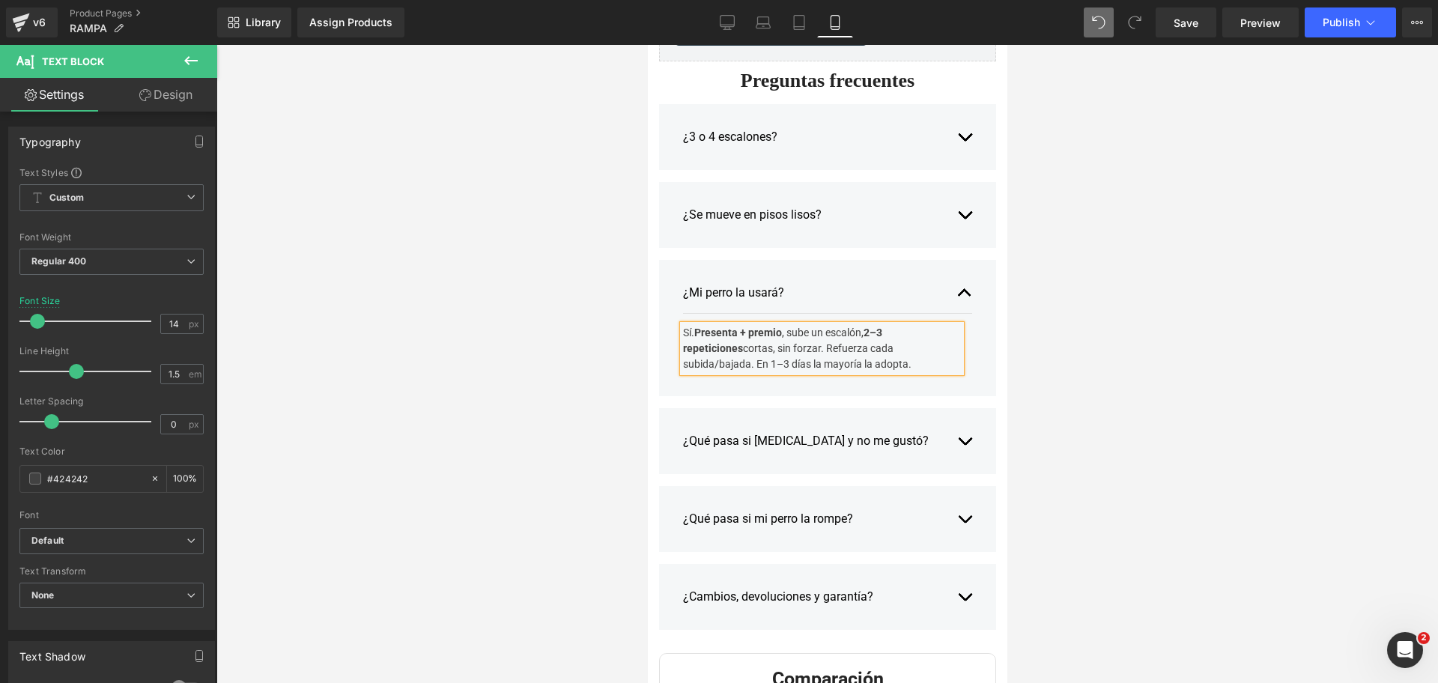
click at [762, 350] on div "Sí. Presenta + premio , sube un escalón, 2–3 repeticiones cortas, sin forzar. R…" at bounding box center [821, 348] width 278 height 47
click at [755, 350] on div "Sí. Presenta + premio , sube un escalón, 2–3 repeticiones cortas, sin forzar. R…" at bounding box center [821, 348] width 278 height 47
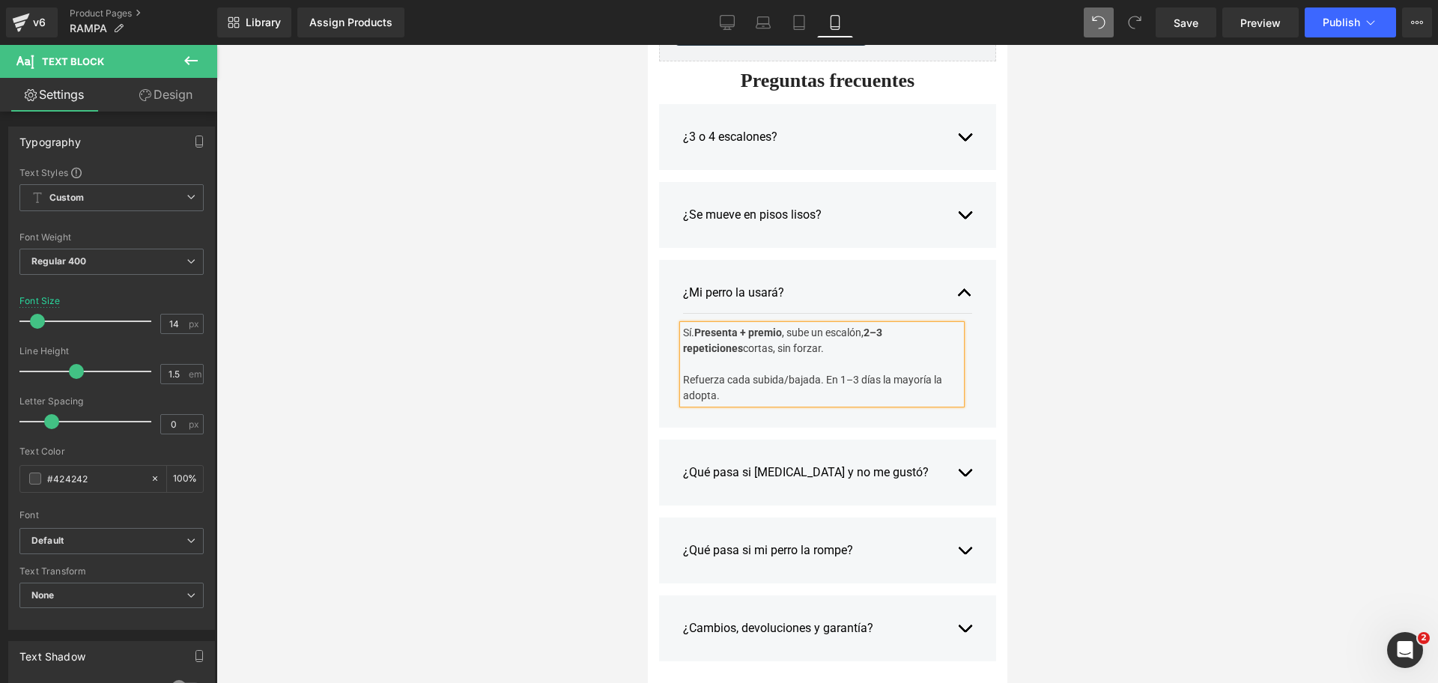
click at [781, 381] on div "Refuerza cada subida/bajada. En 1–3 días la mayoría la adopta." at bounding box center [821, 387] width 278 height 31
click at [881, 390] on div "Refuerza cada subida o bajada con premios. En 1–3 días la mayoría la adopta." at bounding box center [821, 387] width 278 height 31
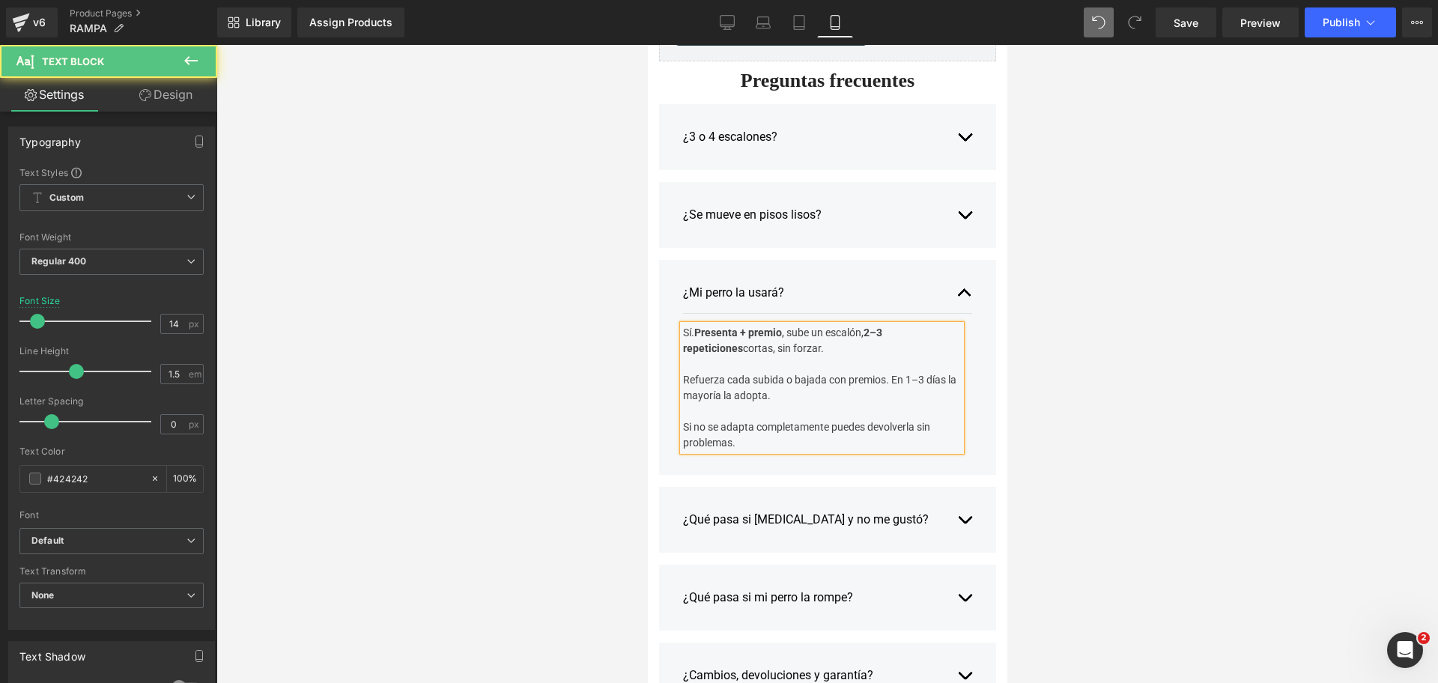
click at [825, 428] on div "Refuerza cada subida o bajada con premios. En 1–3 días la mayoría la adopta. Si…" at bounding box center [821, 411] width 278 height 79
click at [1105, 352] on div at bounding box center [826, 364] width 1221 height 638
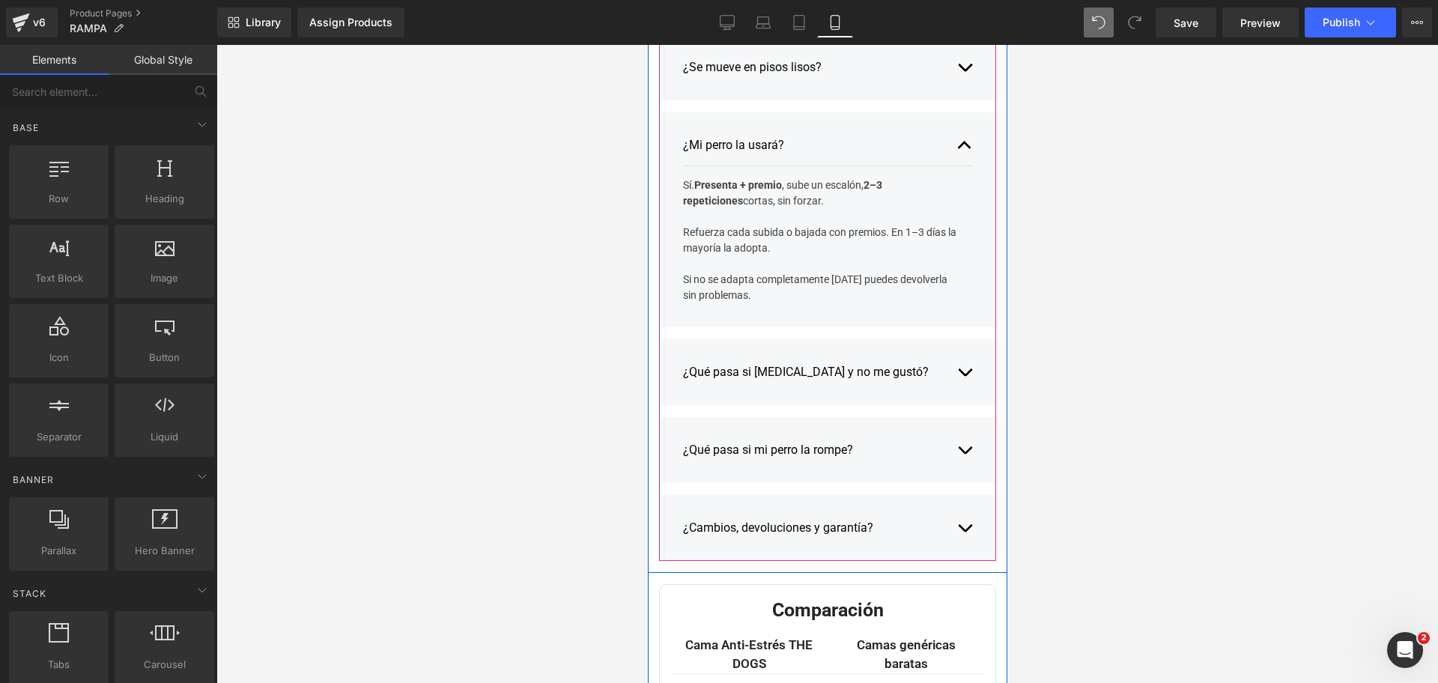
scroll to position [3193, 0]
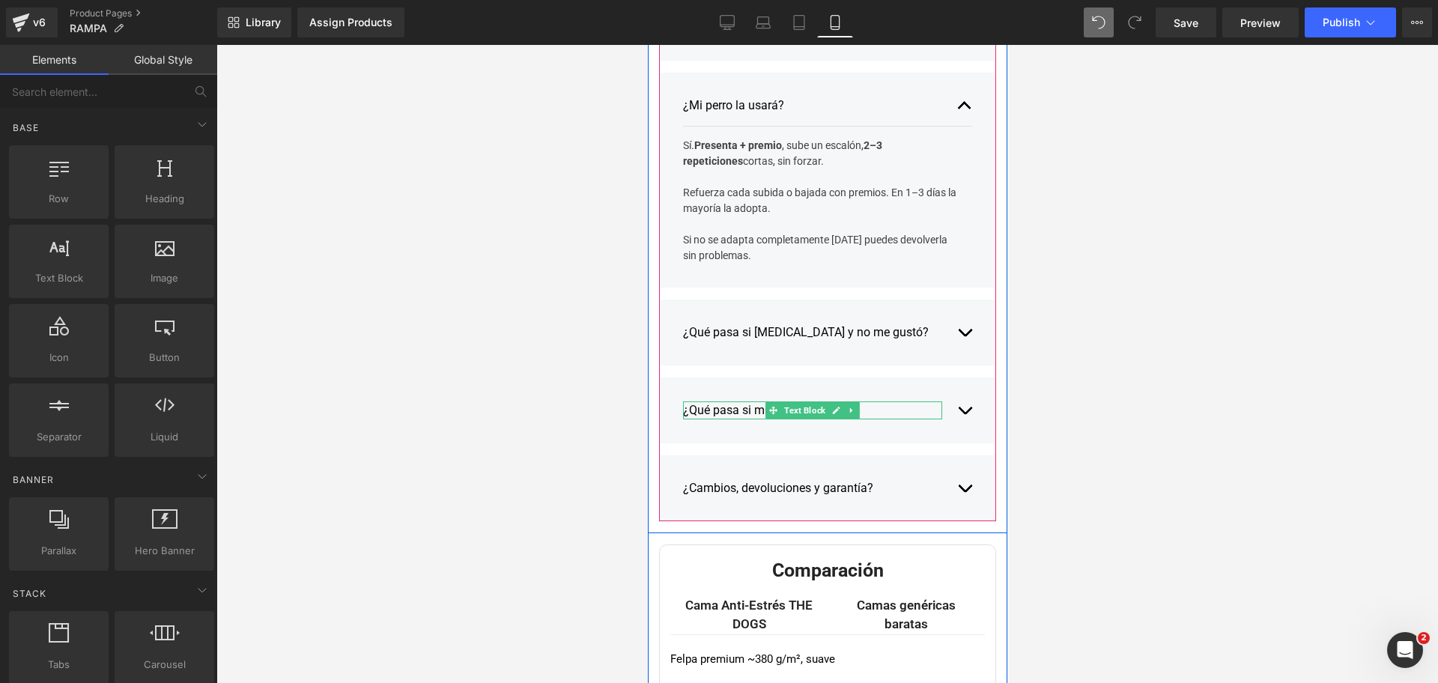
click at [749, 406] on div "¿Qué pasa si mi perro la rompe?" at bounding box center [811, 410] width 259 height 18
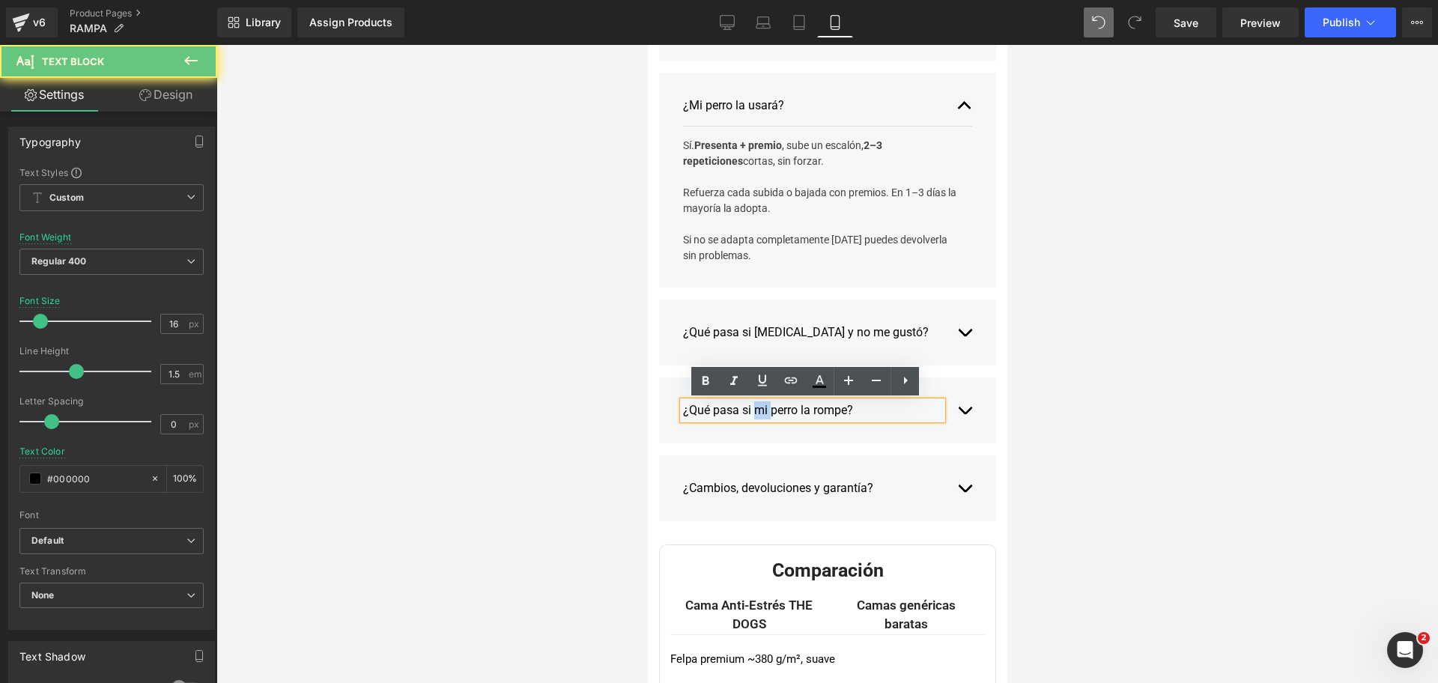
click at [749, 406] on div "¿Qué pasa si mi perro la rompe?" at bounding box center [811, 410] width 259 height 18
click at [748, 406] on div "¿Qué pasa si mi perro la rompe?" at bounding box center [811, 410] width 259 height 18
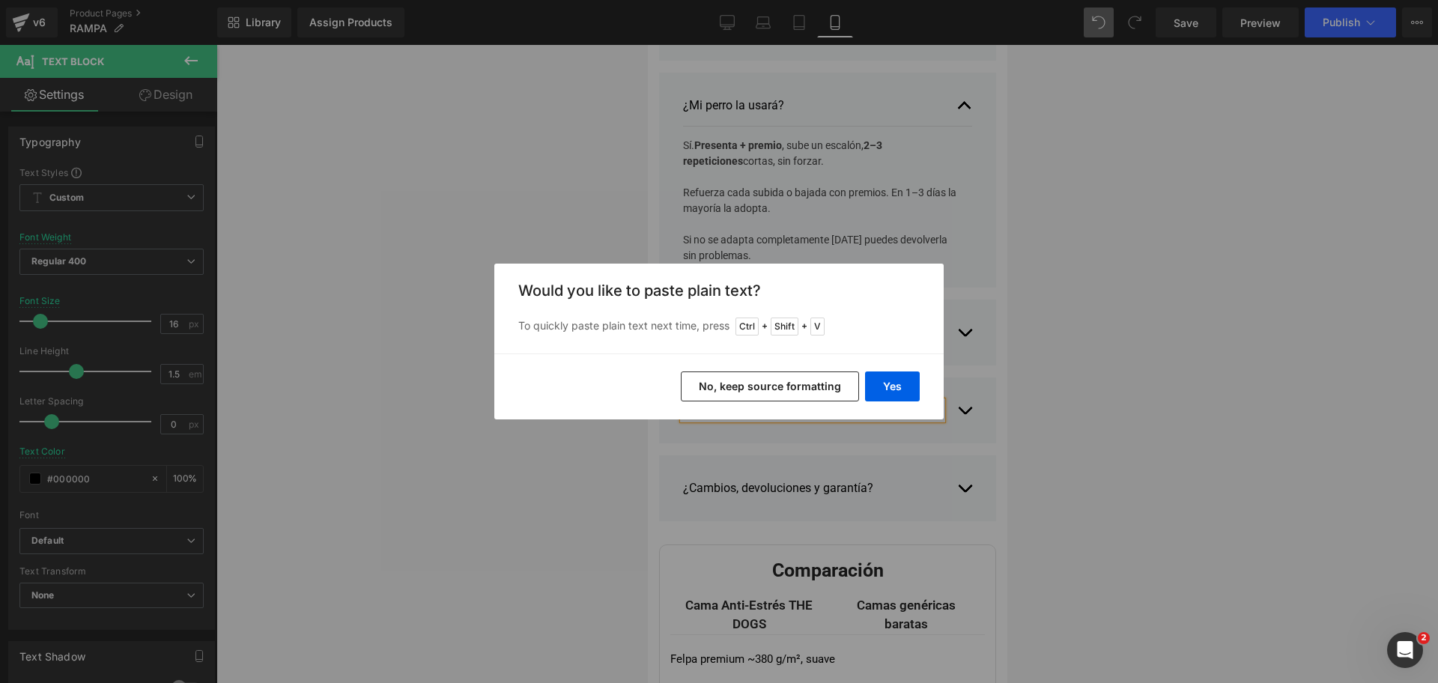
click at [894, 365] on div "Yes No, keep source formatting" at bounding box center [718, 386] width 449 height 66
click at [896, 381] on button "Yes" at bounding box center [892, 386] width 55 height 30
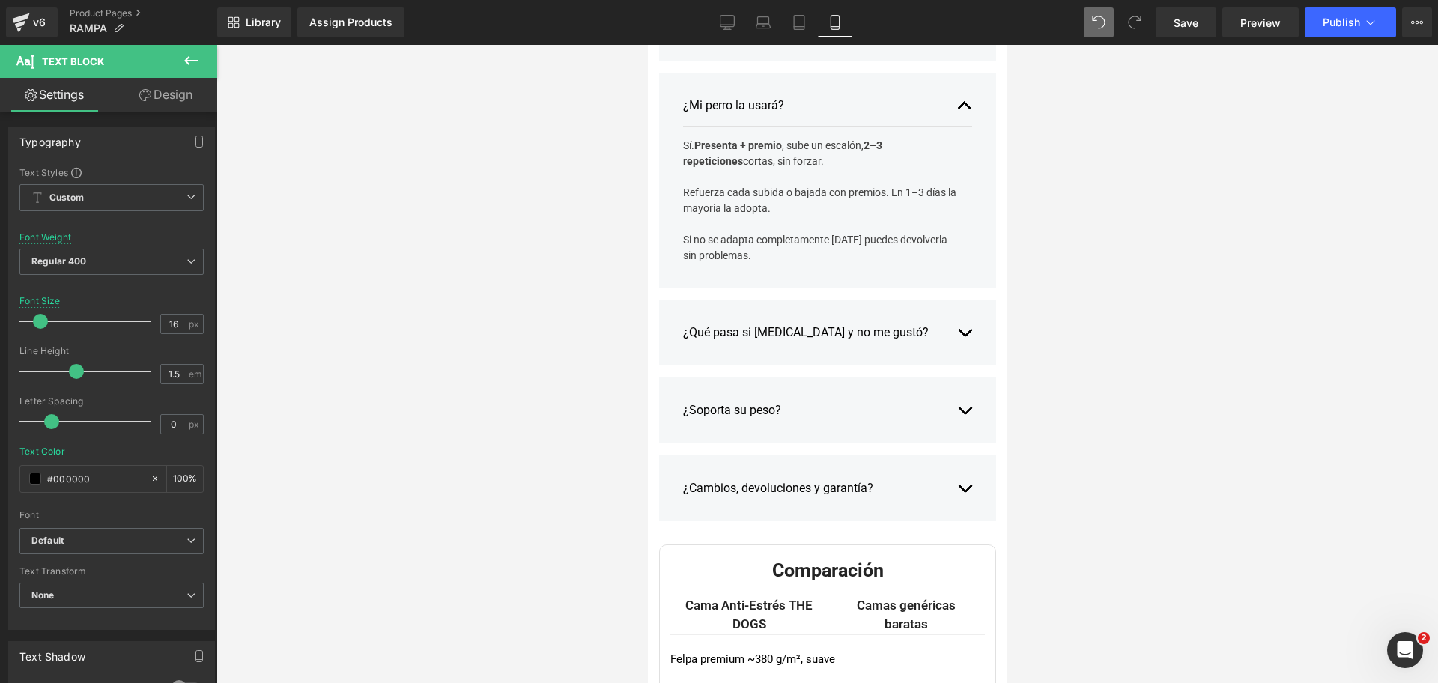
click at [968, 416] on div "¿Soporta su peso? Text Block Entendemos que cuando nuestras mascotas están estr…" at bounding box center [826, 410] width 337 height 66
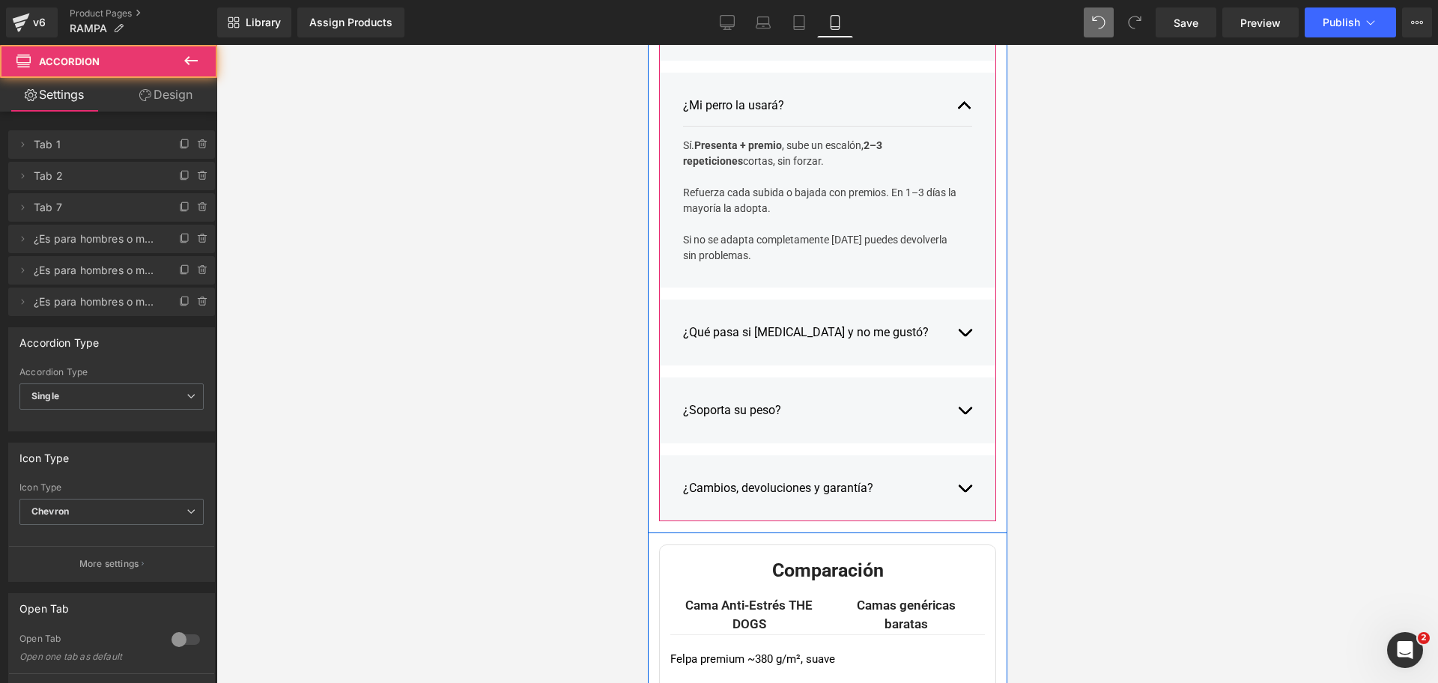
click at [964, 414] on span "button" at bounding box center [964, 414] width 0 height 0
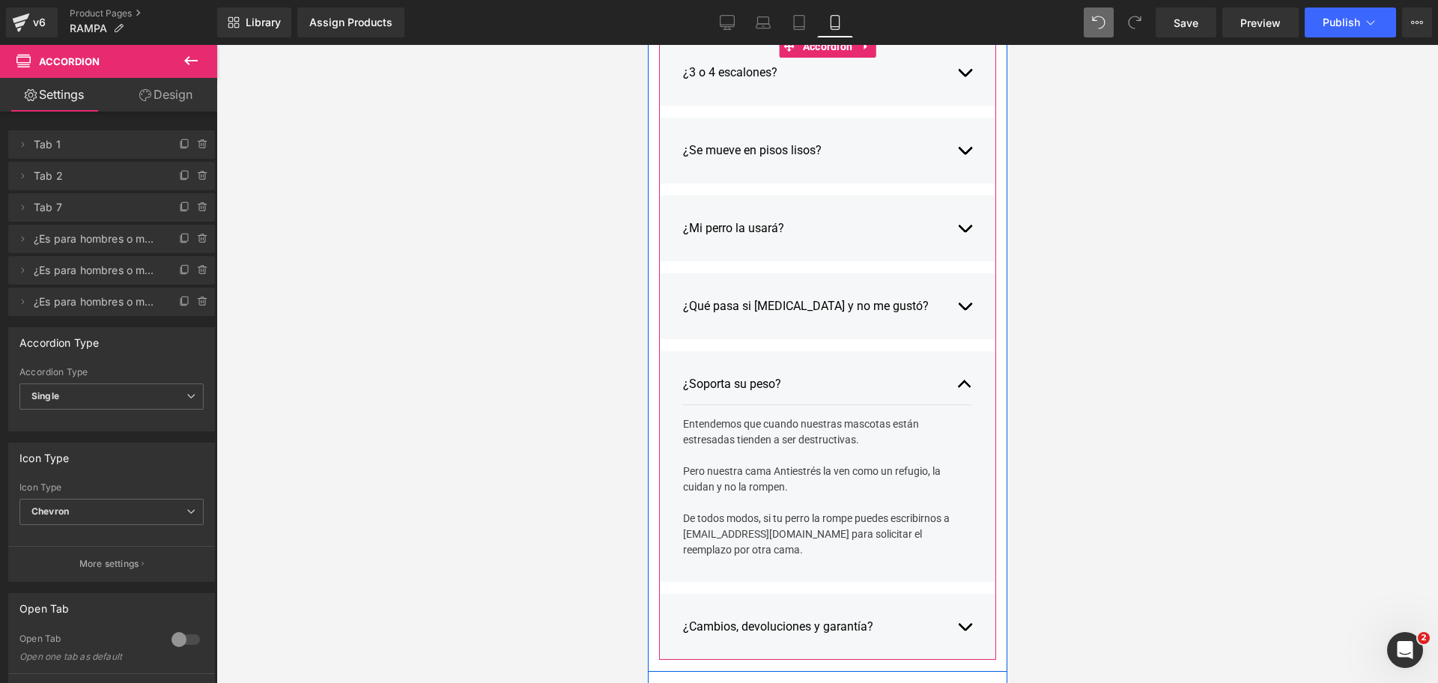
scroll to position [3056, 0]
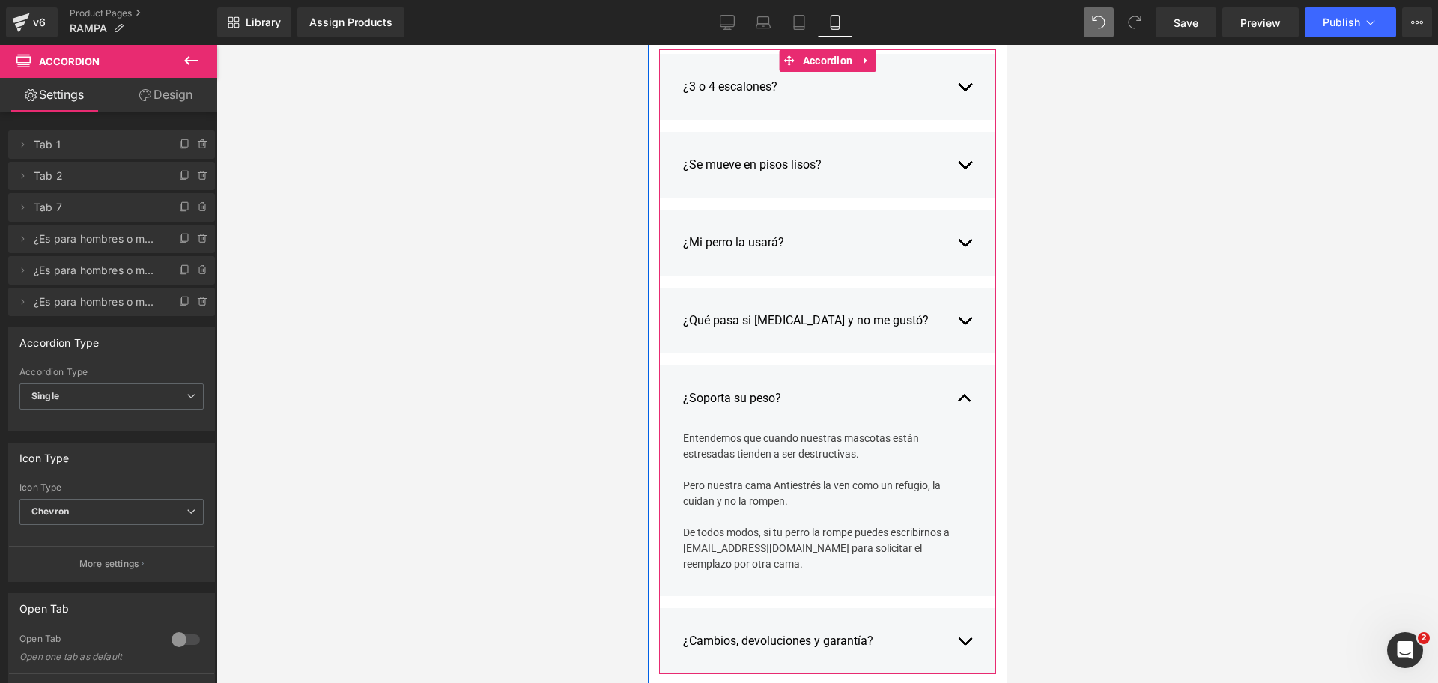
click at [854, 433] on div "Entendemos que cuando nuestras mascotas están estresadas tienden a ser destruct…" at bounding box center [821, 502] width 278 height 142
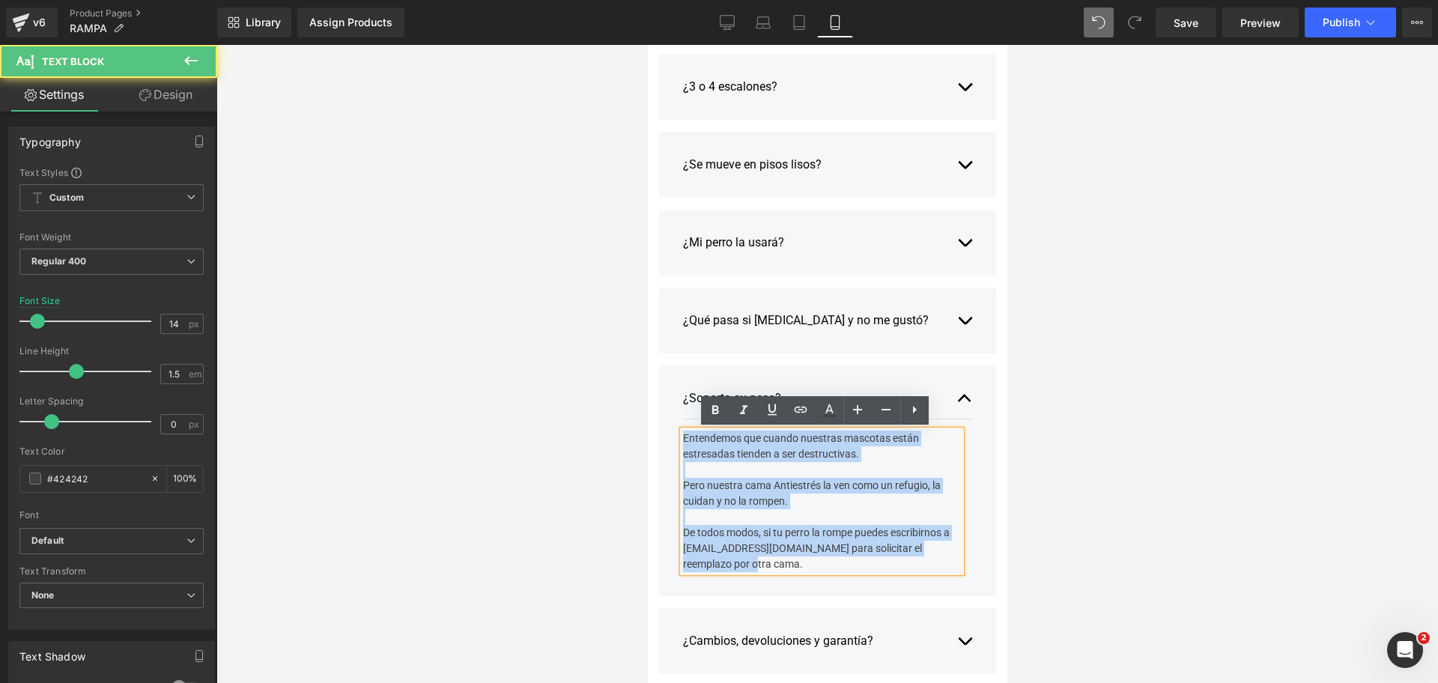
drag, startPoint x: 712, startPoint y: 567, endPoint x: 568, endPoint y: 215, distance: 380.2
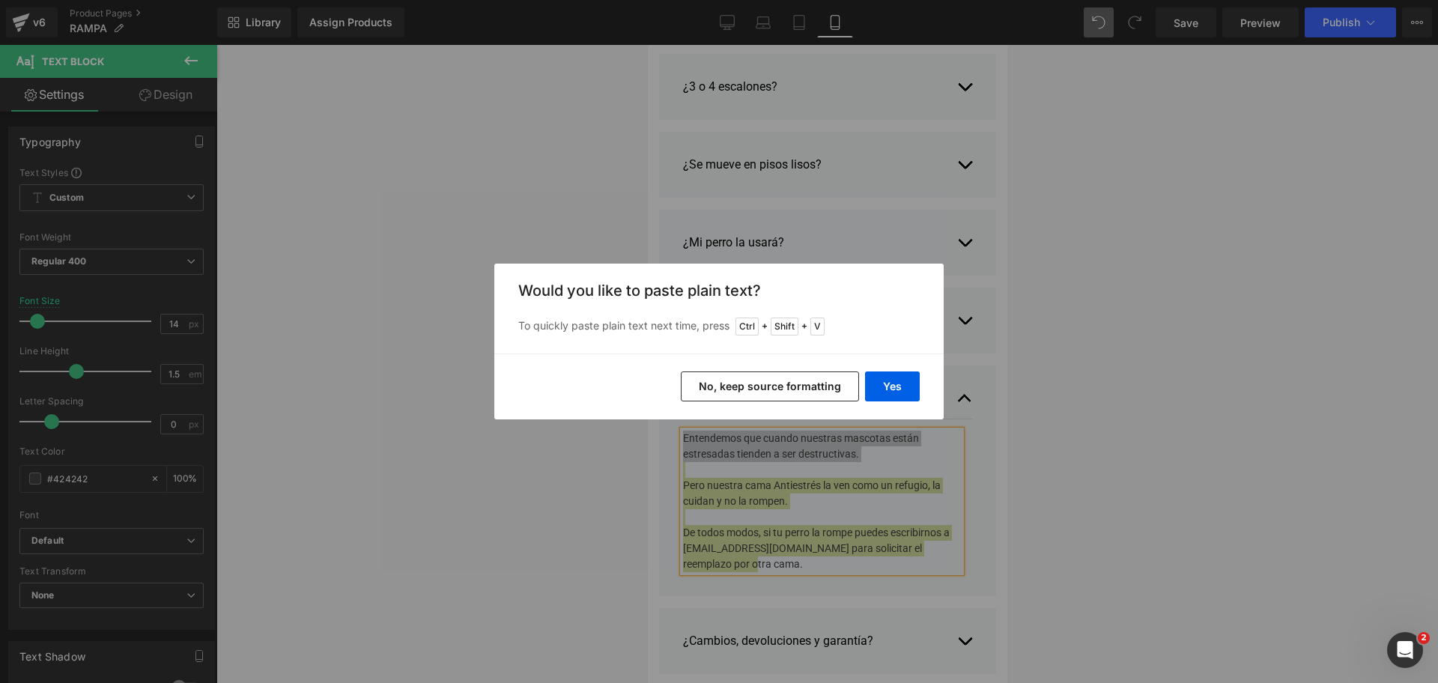
click at [819, 391] on button "No, keep source formatting" at bounding box center [770, 386] width 178 height 30
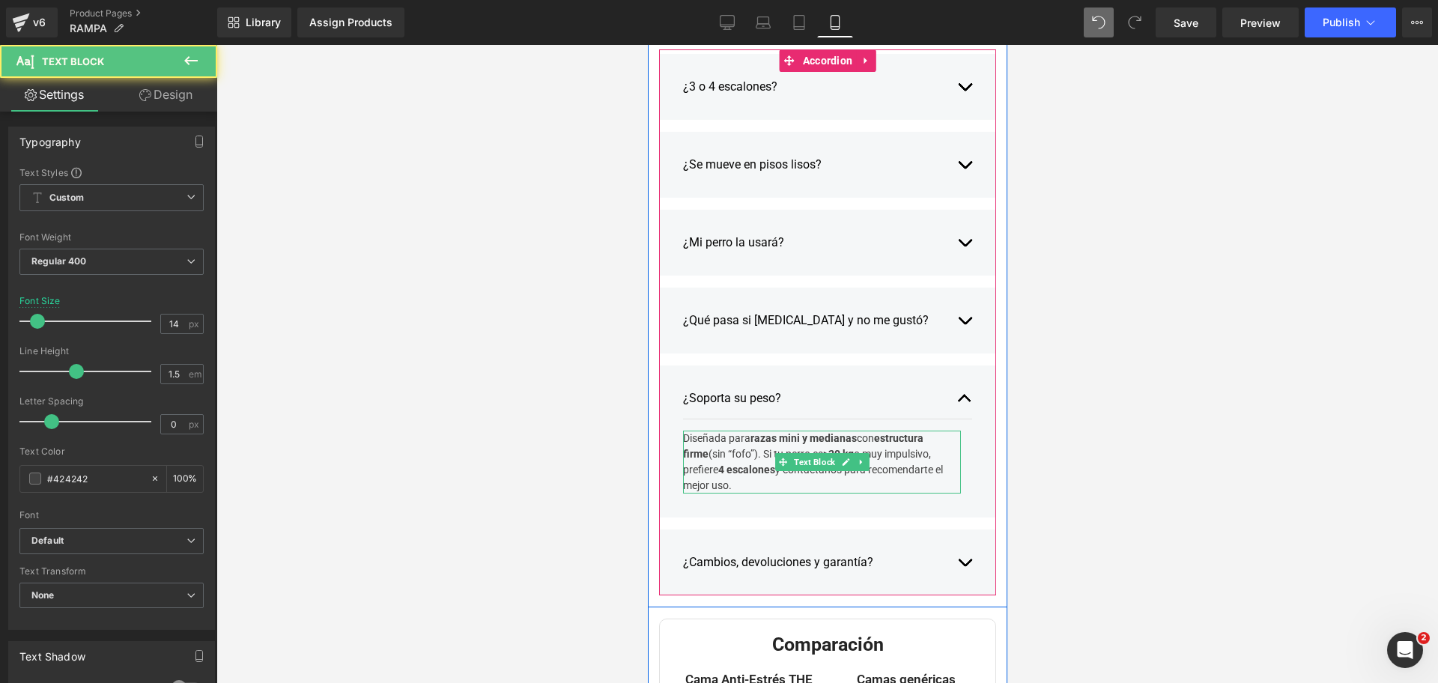
click at [682, 436] on div "Diseñada para razas mini y medianas con estructura firme (sin “fofo”). Si tu pe…" at bounding box center [821, 462] width 278 height 63
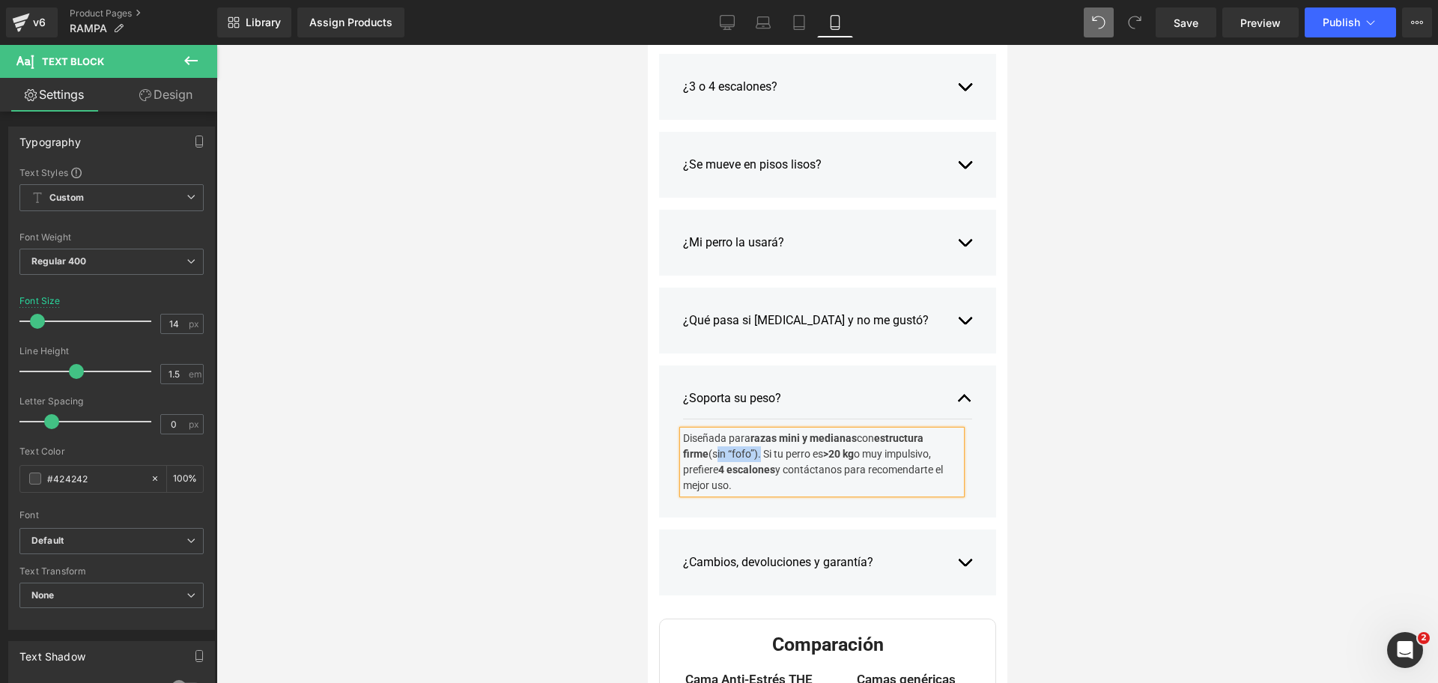
drag, startPoint x: 724, startPoint y: 453, endPoint x: 677, endPoint y: 452, distance: 47.2
click at [682, 452] on div "Diseñada para razas mini y medianas con estructura firme (sin “fofo”). Si tu pe…" at bounding box center [821, 462] width 278 height 63
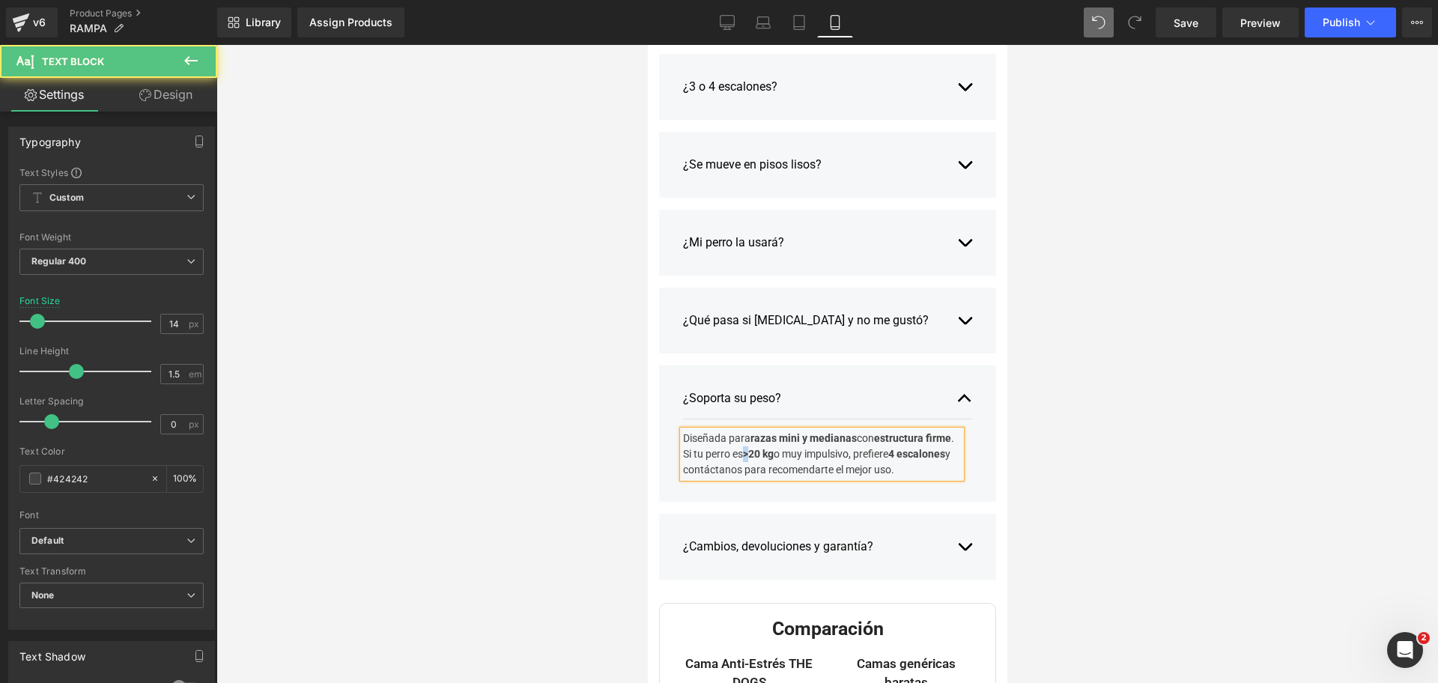
click at [773, 458] on strong ">20 kg" at bounding box center [757, 454] width 31 height 12
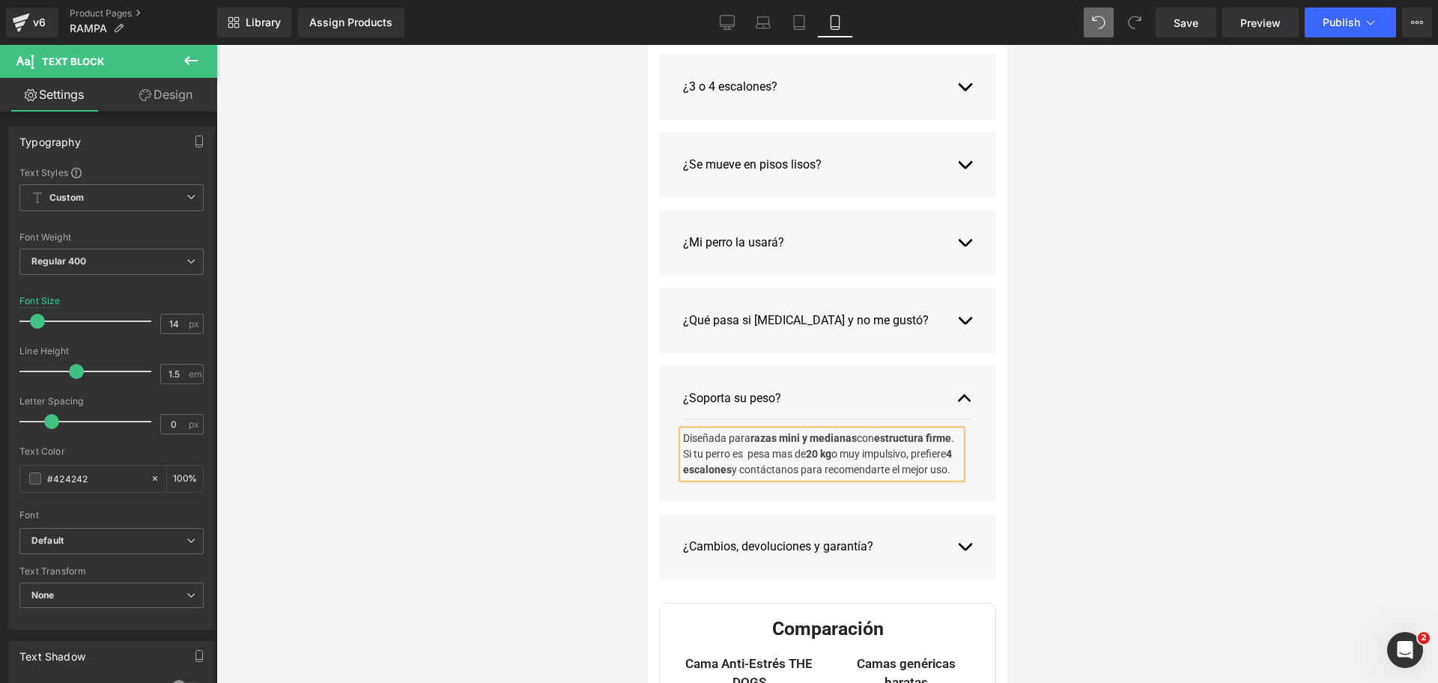
click at [870, 471] on div "Diseñada para razas mini y medianas con estructura firme . Si tu perro es pesa …" at bounding box center [821, 454] width 278 height 47
drag, startPoint x: 767, startPoint y: 476, endPoint x: 794, endPoint y: 499, distance: 35.6
click at [794, 489] on article "Diseñada para razas mini y medianas con estructura firme . Si tu perro es pesa …" at bounding box center [826, 454] width 289 height 70
click at [1174, 375] on div at bounding box center [826, 364] width 1221 height 638
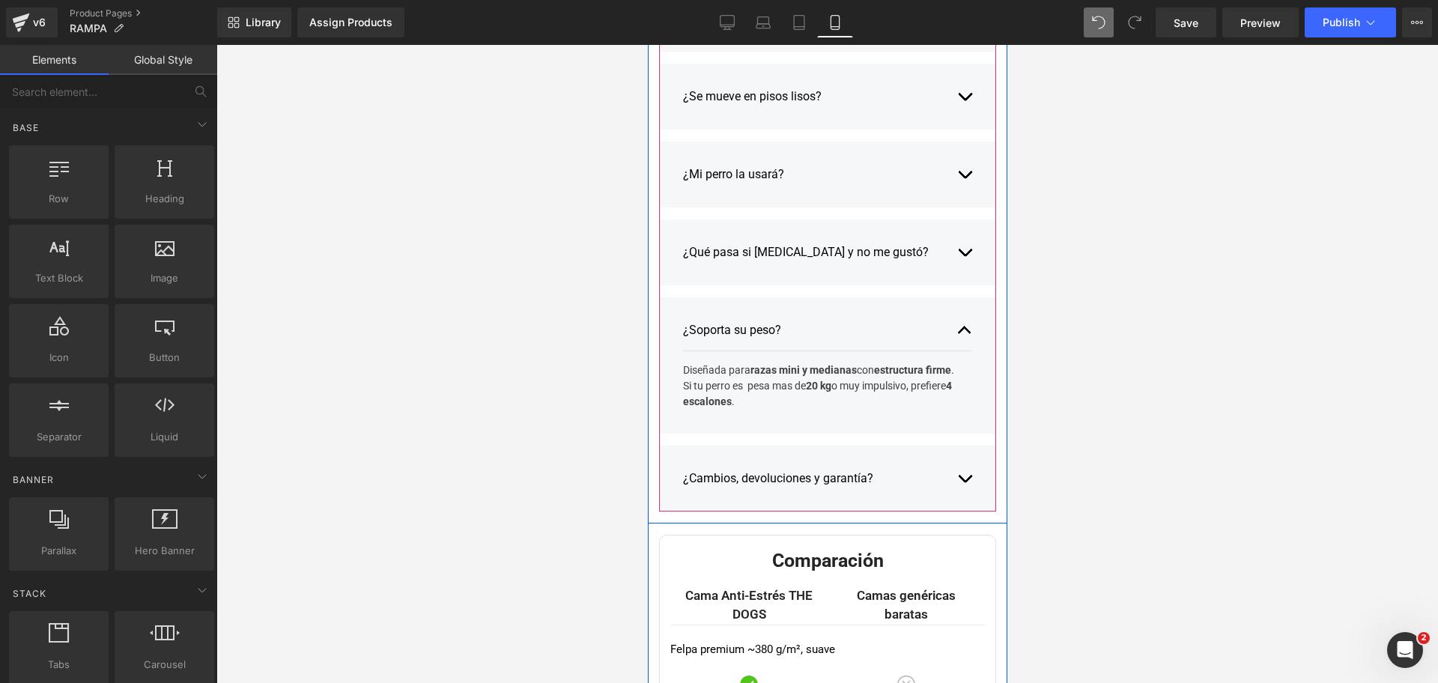
scroll to position [3243, 0]
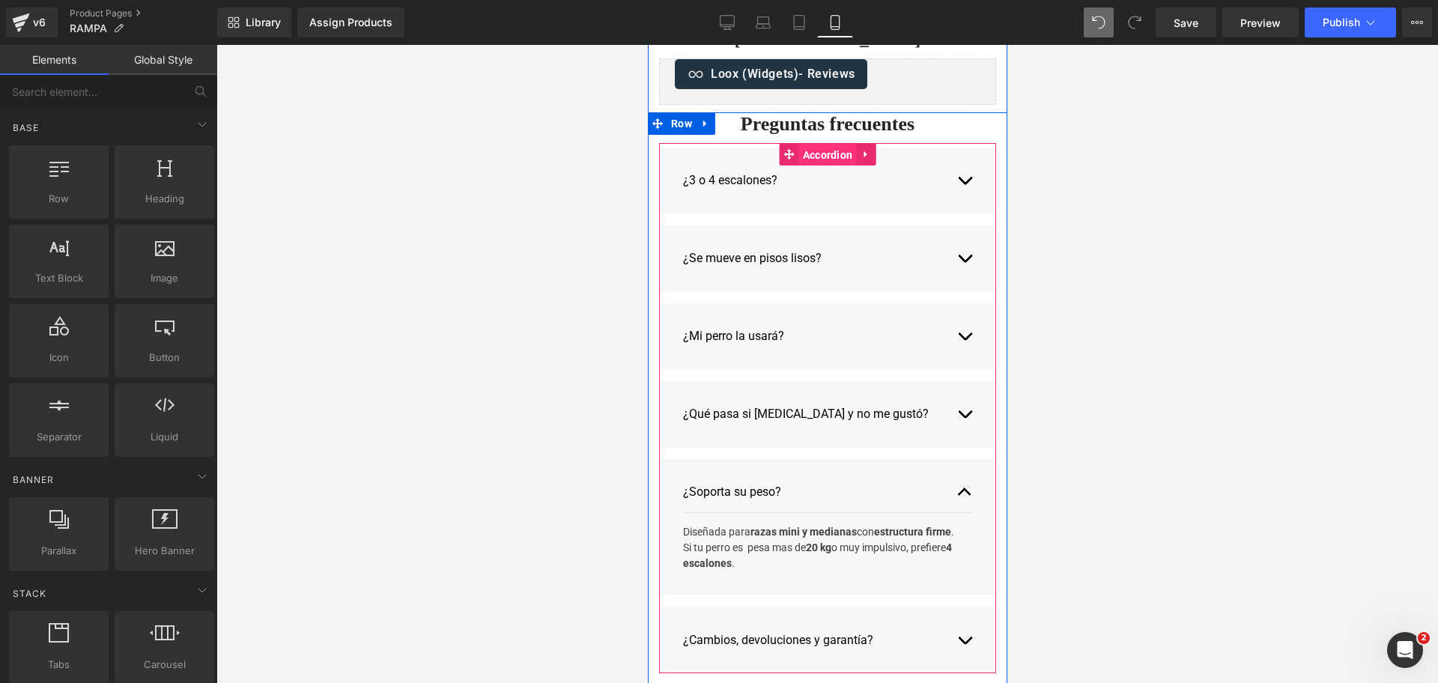
click at [827, 160] on span "Accordion" at bounding box center [827, 155] width 58 height 22
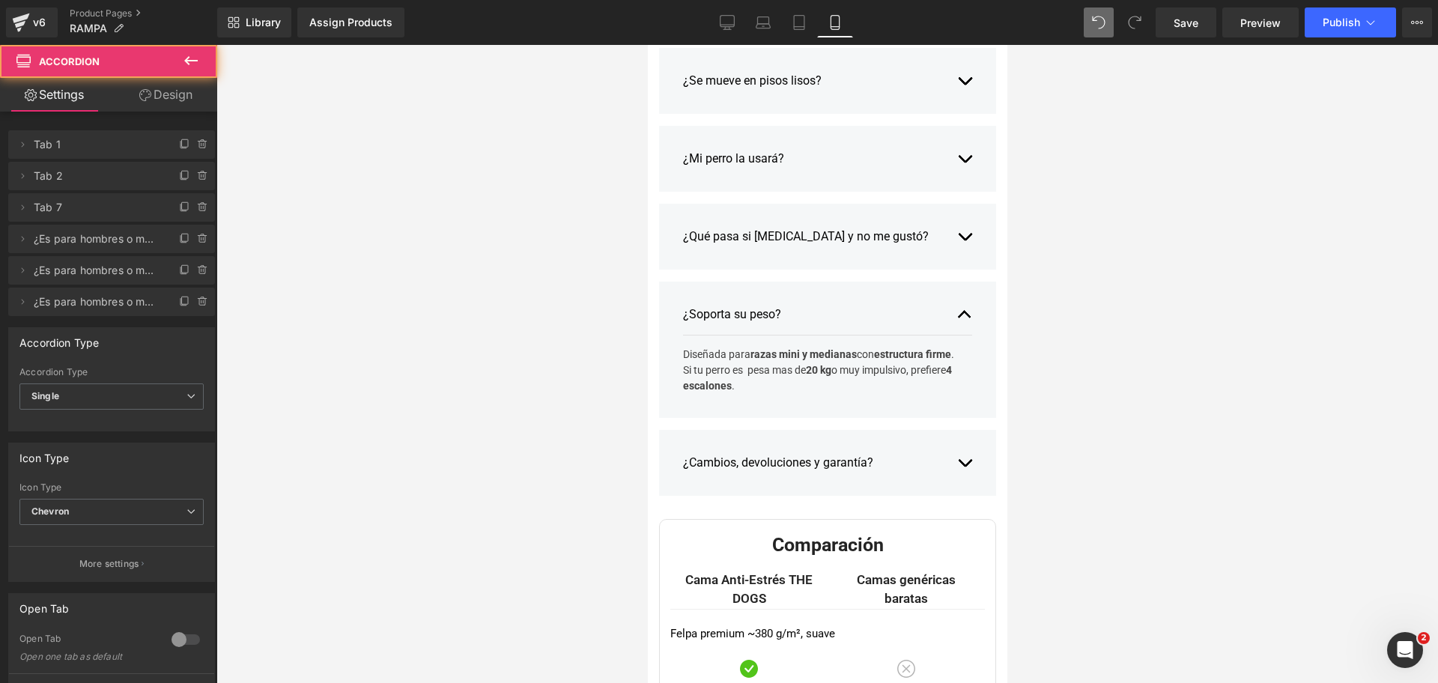
scroll to position [3150, 0]
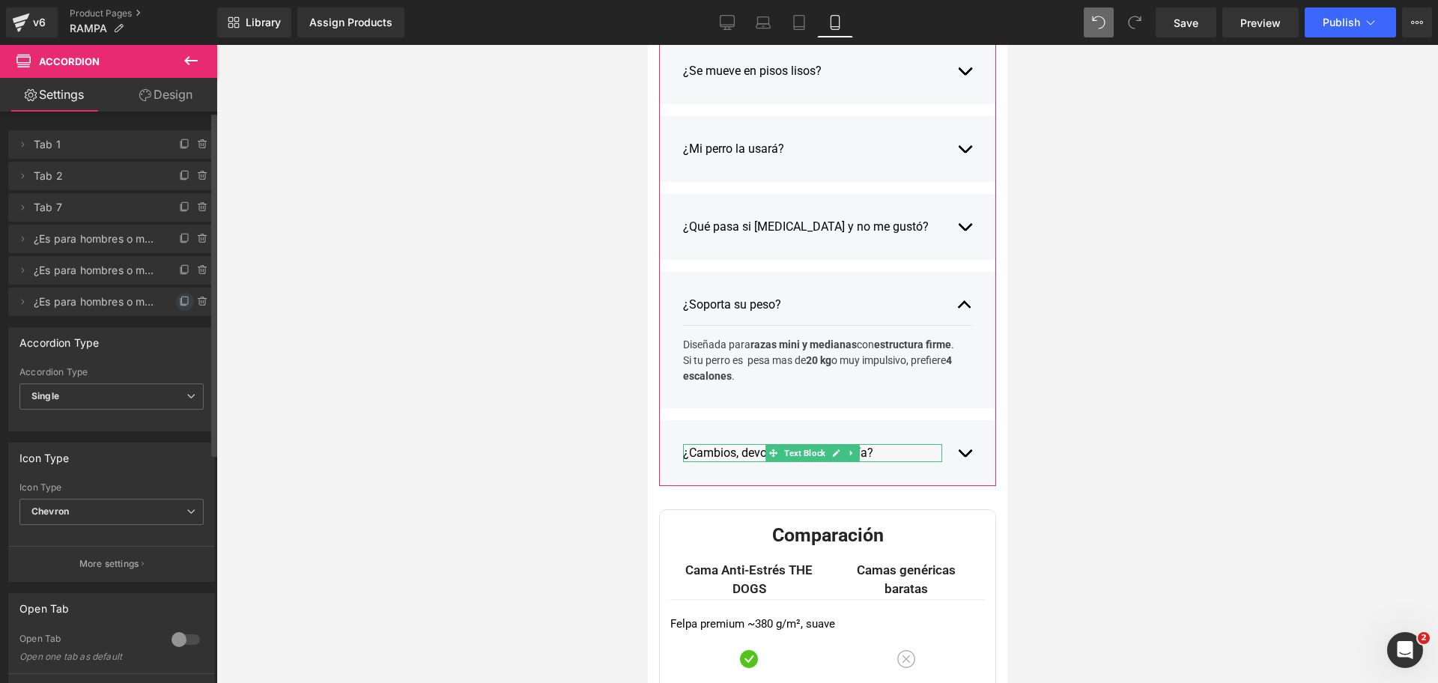
click at [182, 299] on icon at bounding box center [185, 300] width 6 height 7
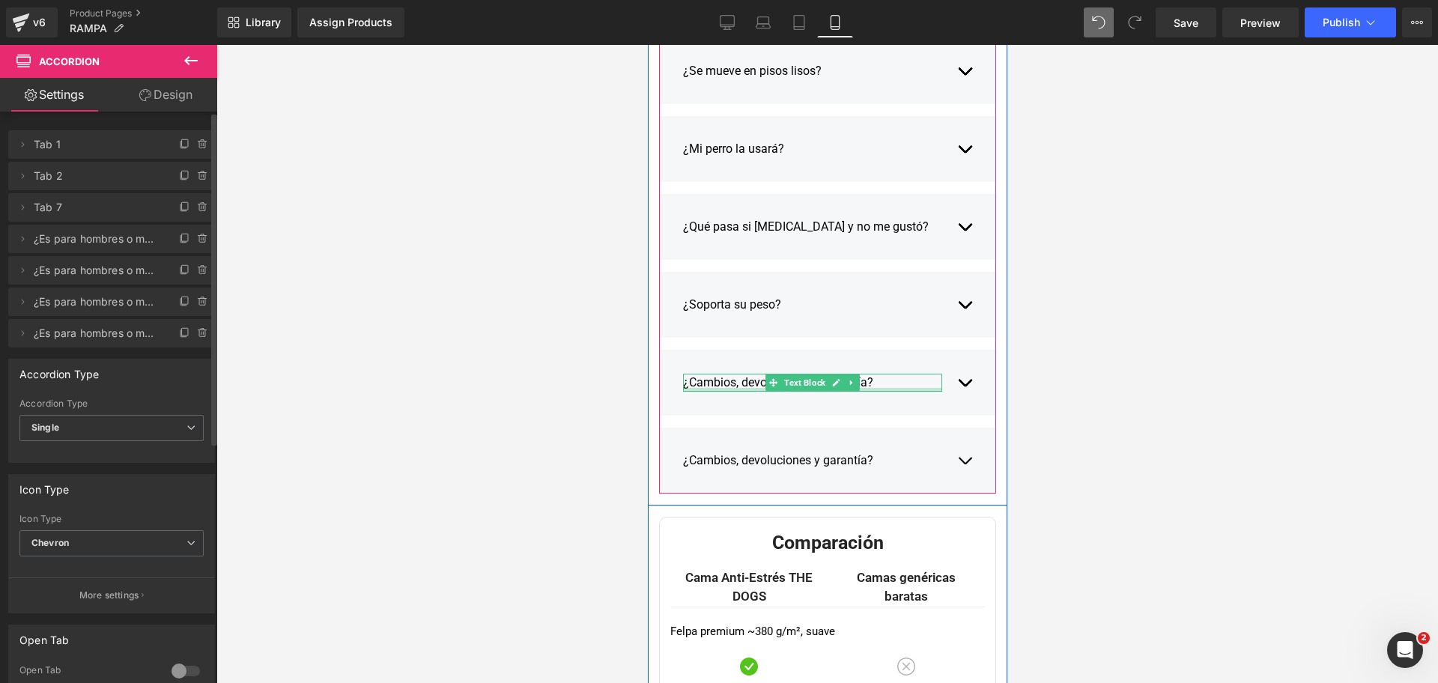
click at [717, 389] on div at bounding box center [811, 390] width 259 height 4
click at [717, 389] on div "¿Cambios, devoluciones y garantía?" at bounding box center [811, 383] width 259 height 18
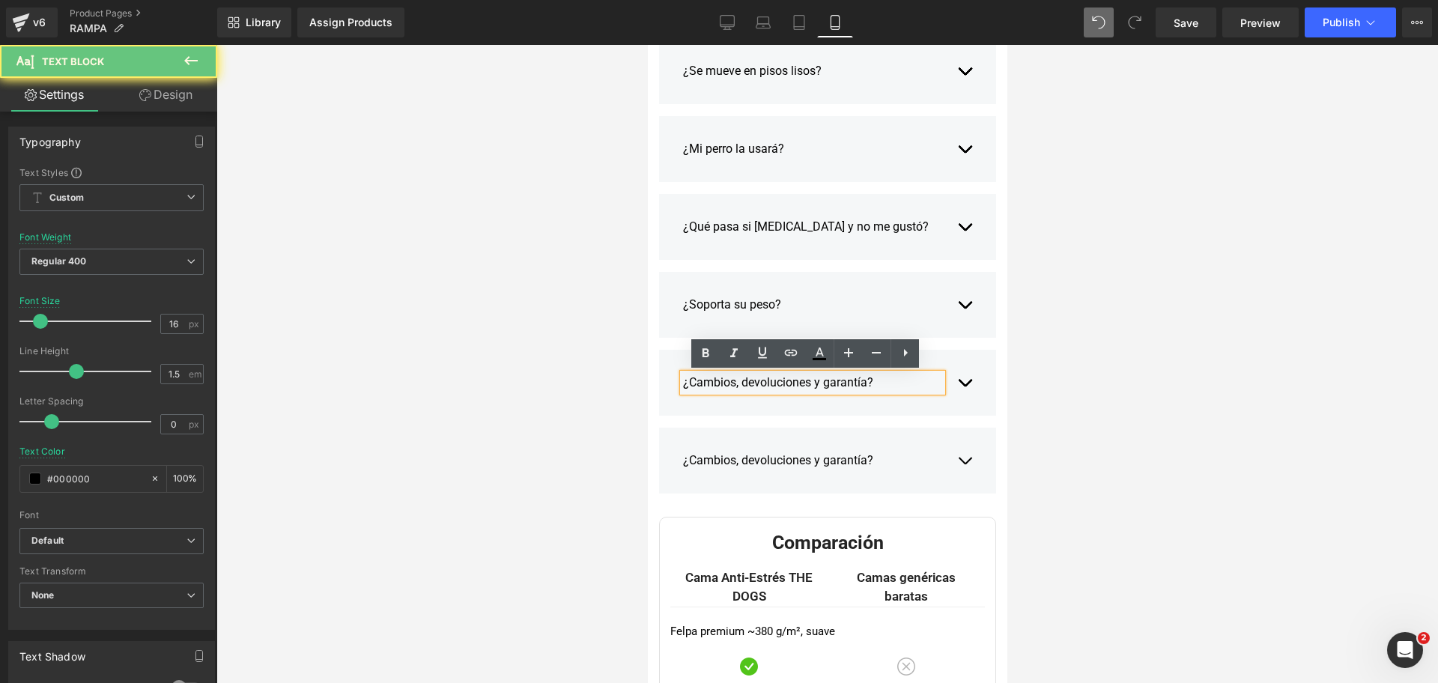
click at [717, 389] on div "¿Cambios, devoluciones y garantía?" at bounding box center [811, 383] width 259 height 18
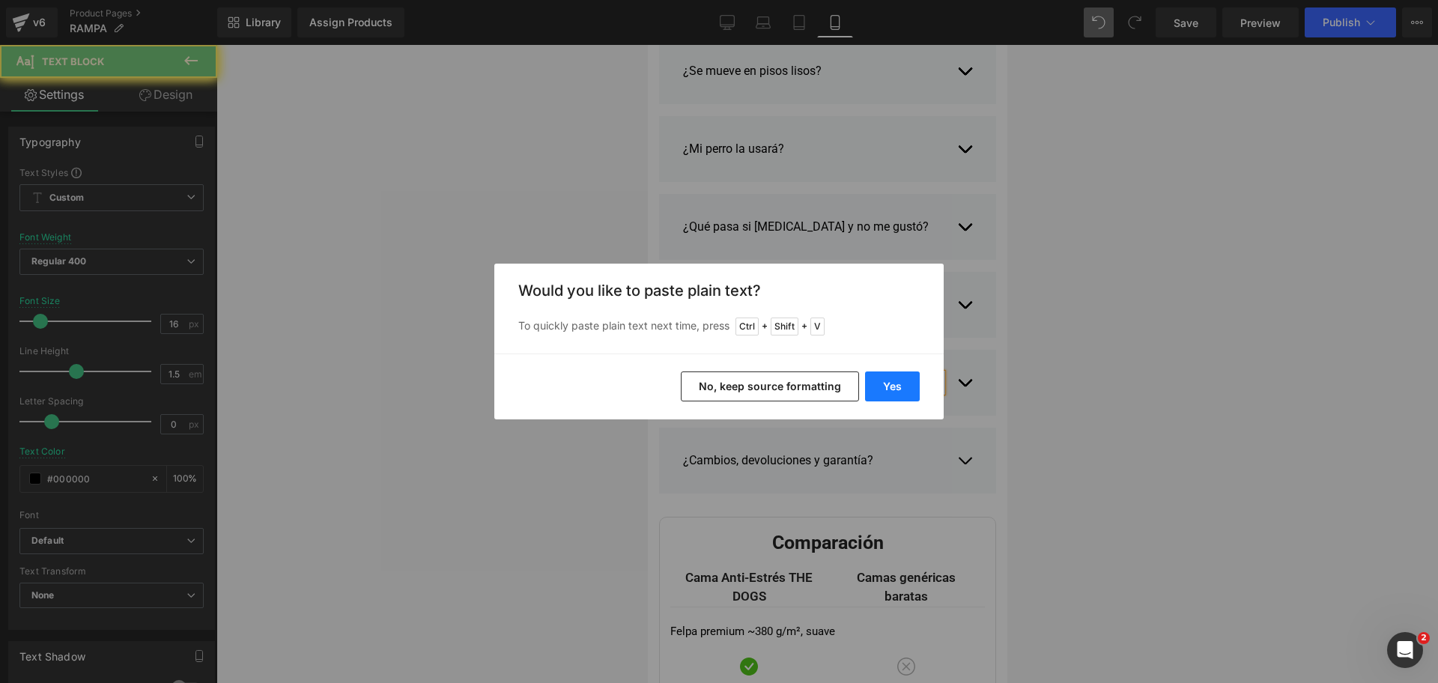
click at [895, 398] on button "Yes" at bounding box center [892, 386] width 55 height 30
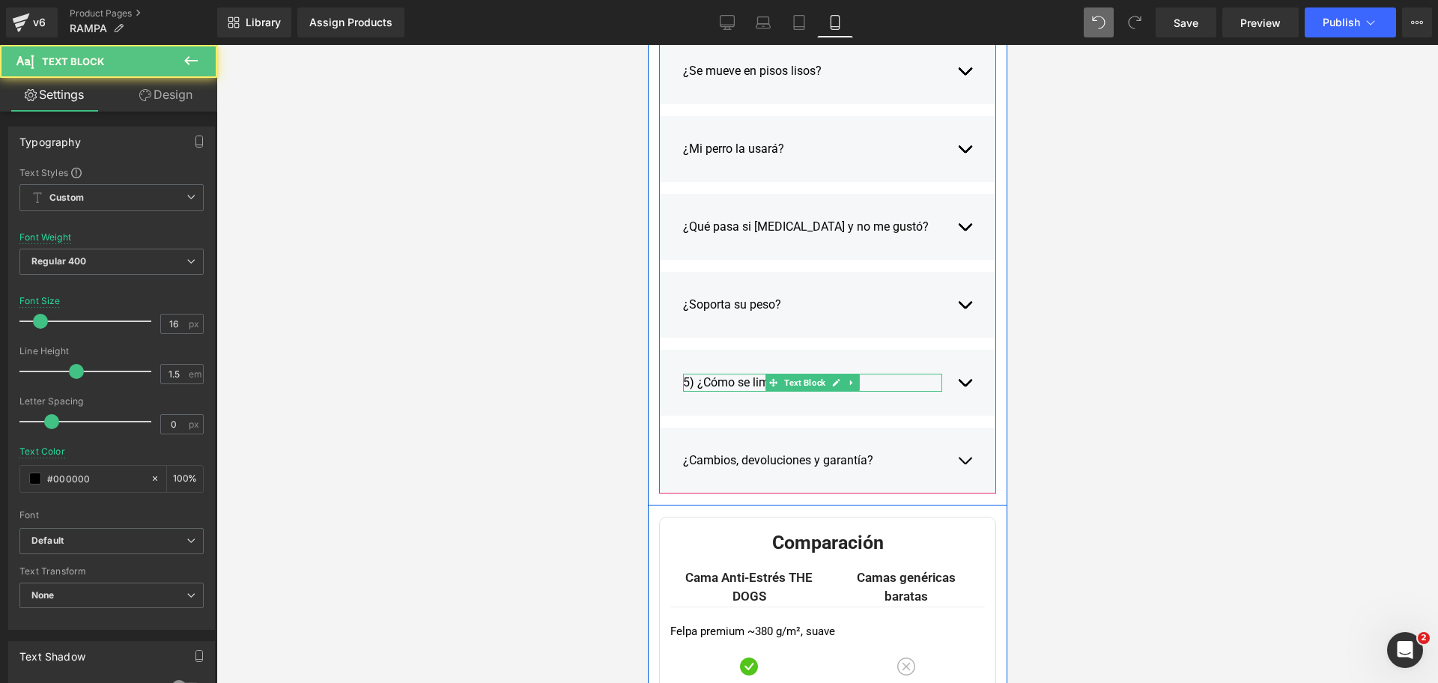
click at [699, 383] on div "5) ¿Cómo se limpia y cuida?" at bounding box center [811, 383] width 259 height 18
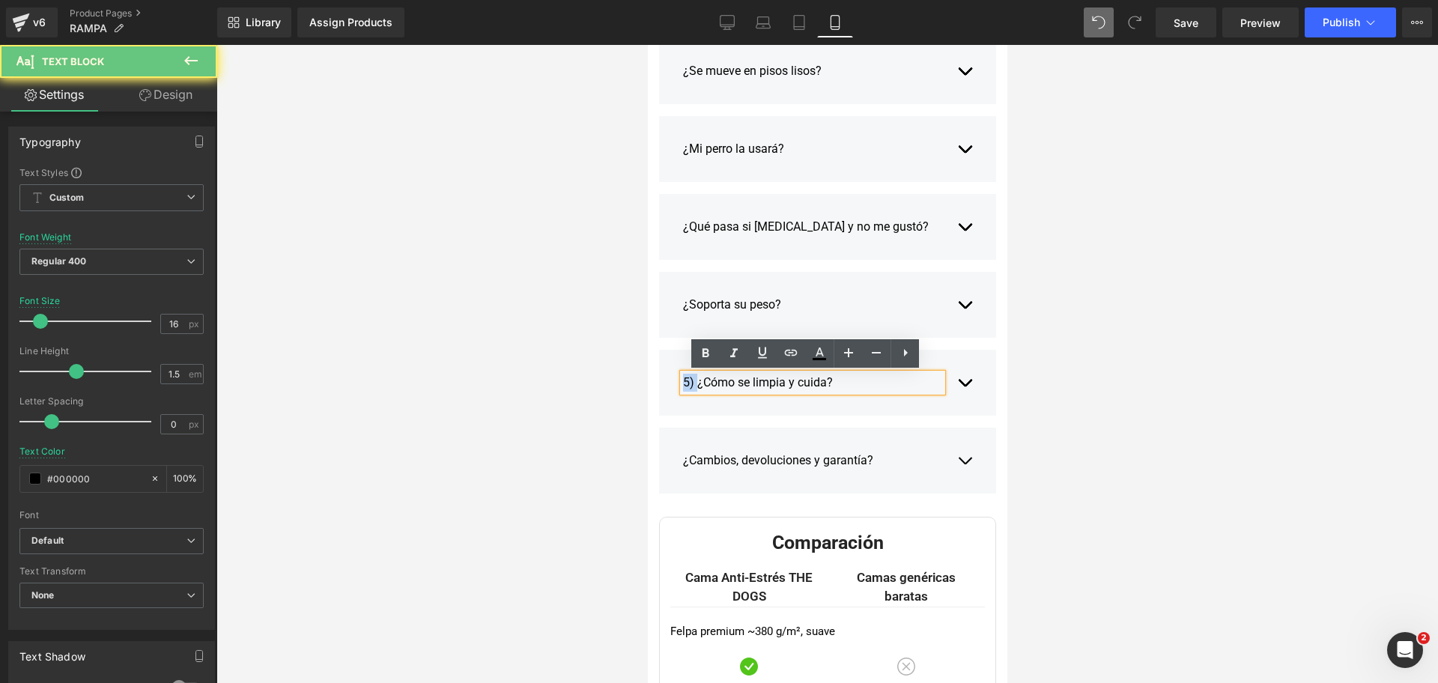
drag, startPoint x: 689, startPoint y: 383, endPoint x: 659, endPoint y: 380, distance: 30.1
click at [659, 380] on div "5) ¿Cómo se limpia y cuida? Text Block ¿Cambios, devoluciones y garantía? 30 no…" at bounding box center [826, 383] width 337 height 66
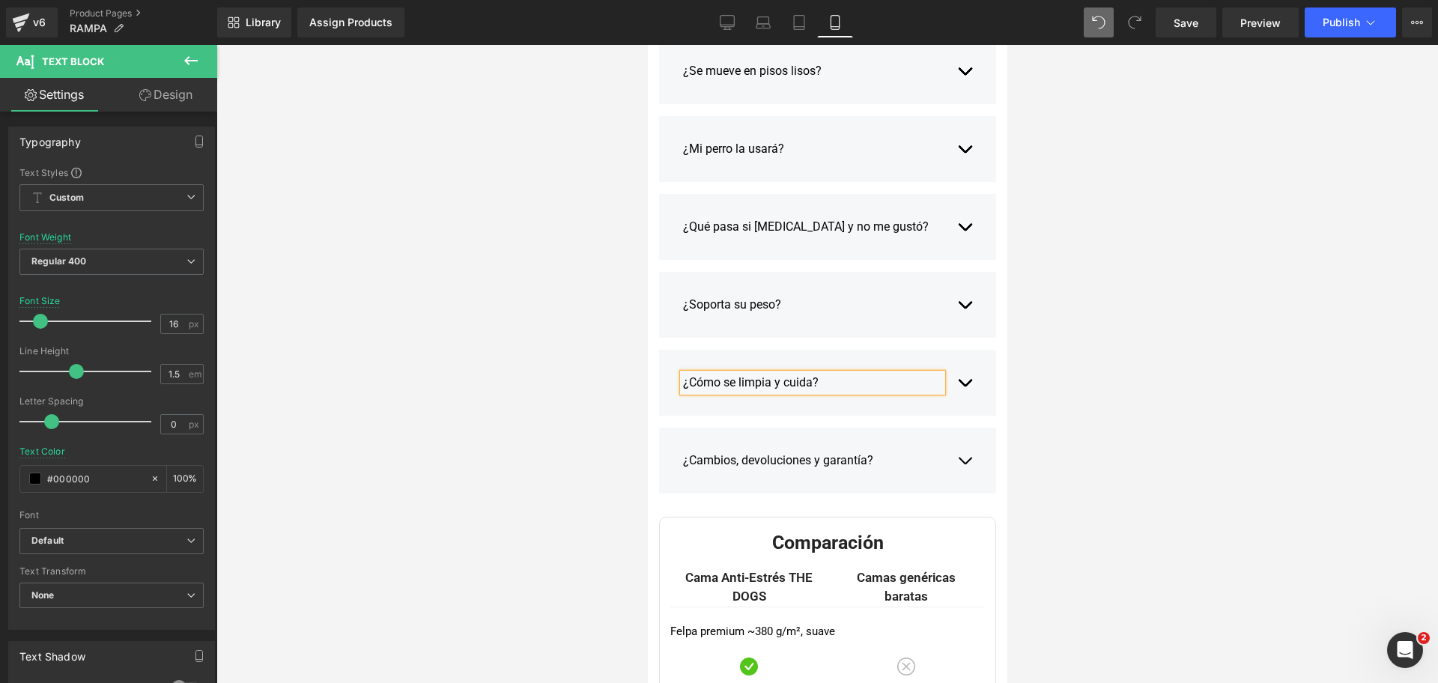
click at [956, 377] on button "button" at bounding box center [963, 382] width 15 height 40
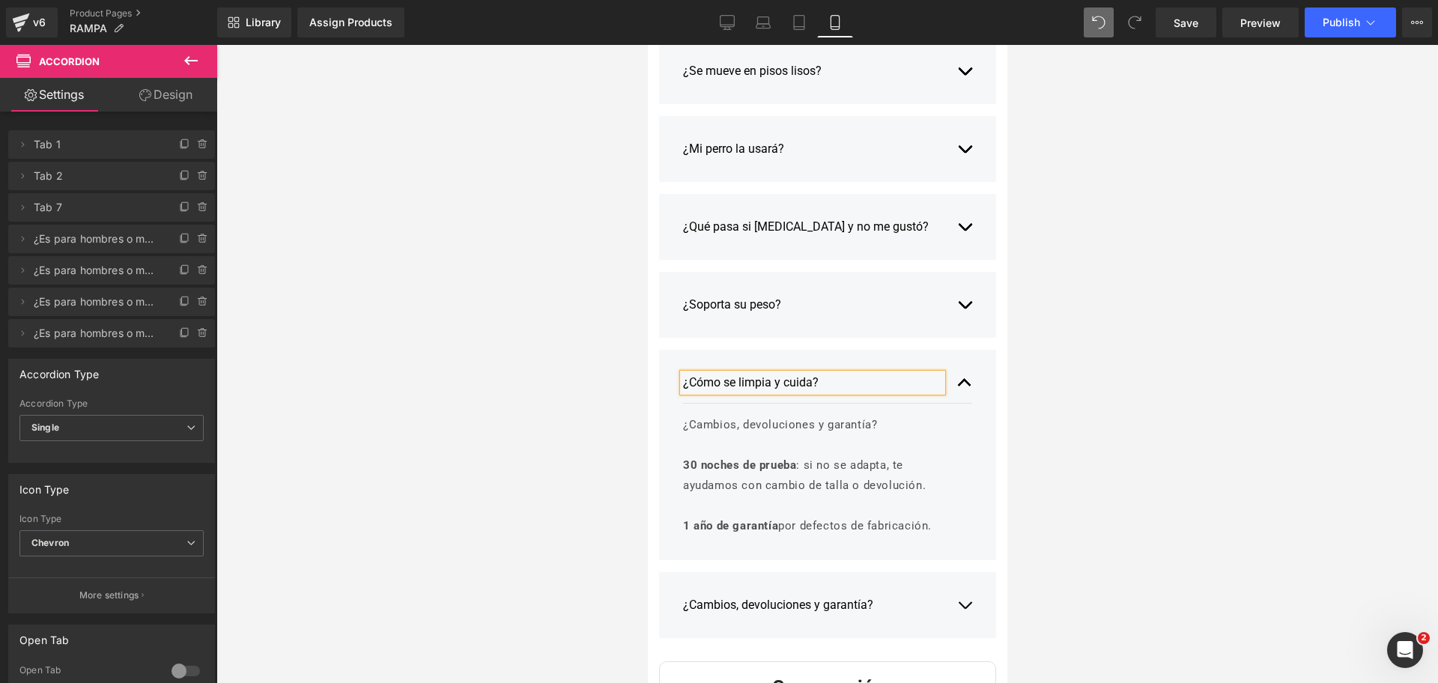
click at [759, 454] on p at bounding box center [821, 445] width 278 height 20
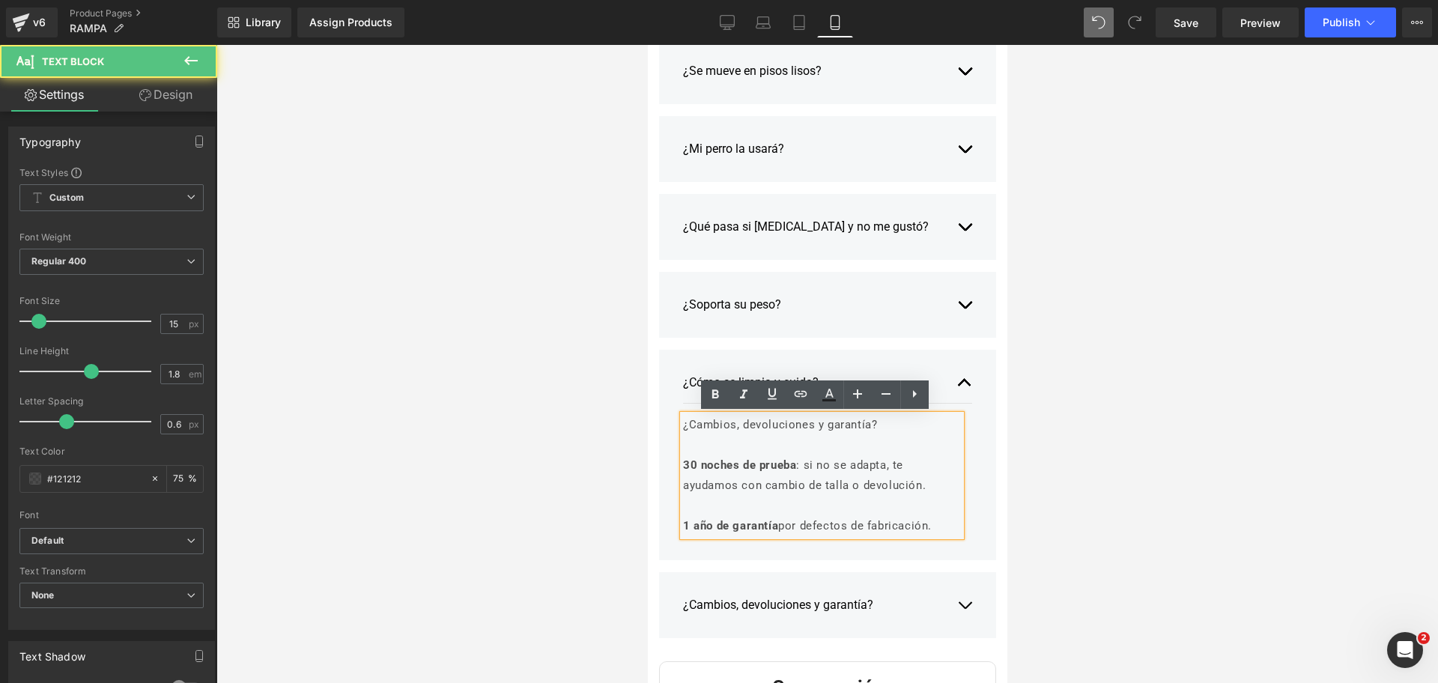
drag, startPoint x: 936, startPoint y: 528, endPoint x: 469, endPoint y: 315, distance: 513.4
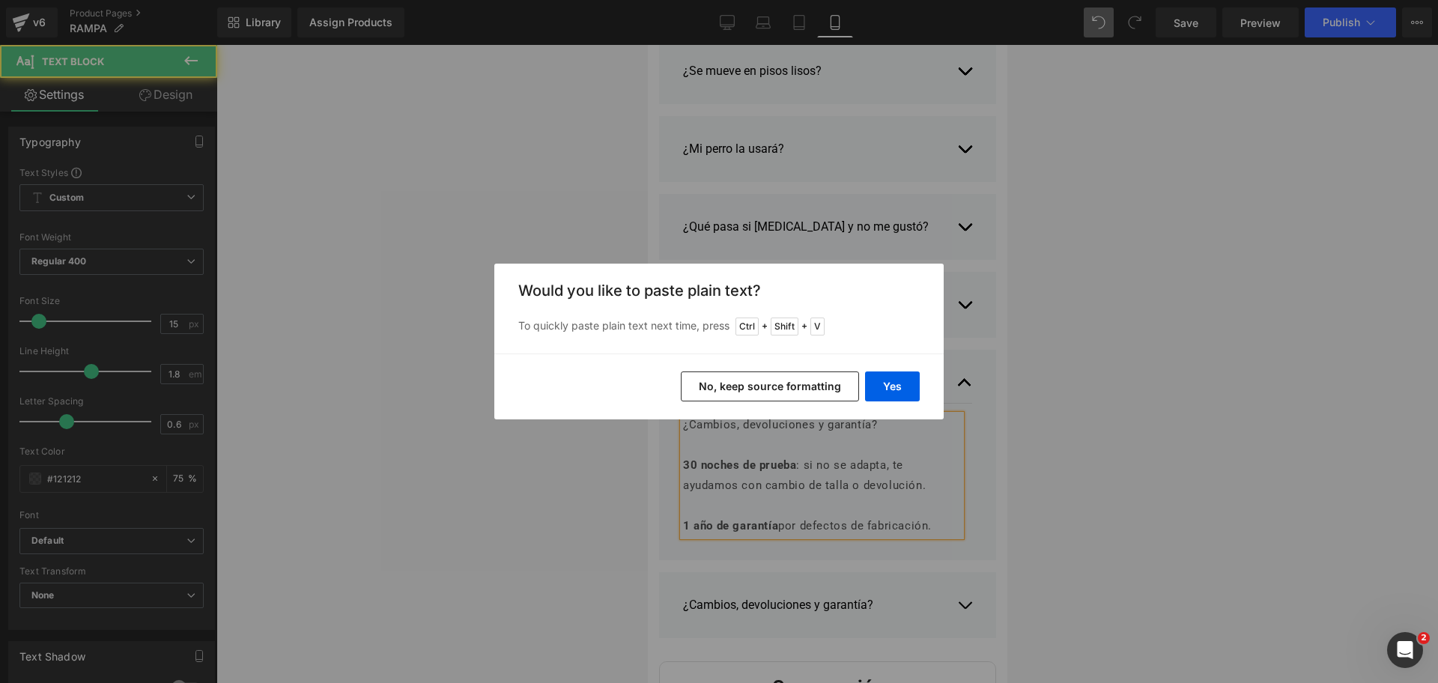
click at [823, 404] on div "Yes No, keep source formatting" at bounding box center [718, 386] width 449 height 66
click at [804, 380] on button "No, keep source formatting" at bounding box center [770, 386] width 178 height 30
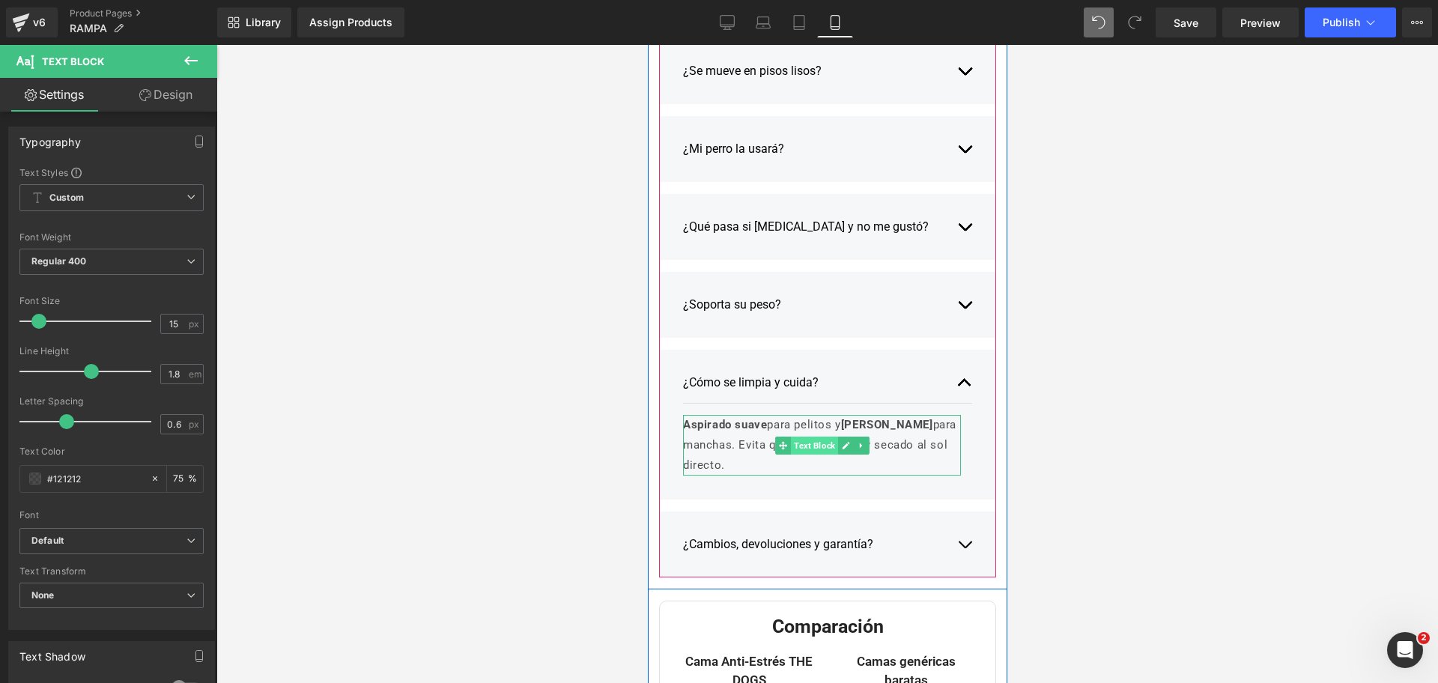
click at [822, 452] on span "Text Block" at bounding box center [813, 446] width 47 height 18
click at [825, 455] on p "Aspirado suave para pelitos y paño húmedo para manchas. Evita químicos fuertes …" at bounding box center [821, 445] width 278 height 61
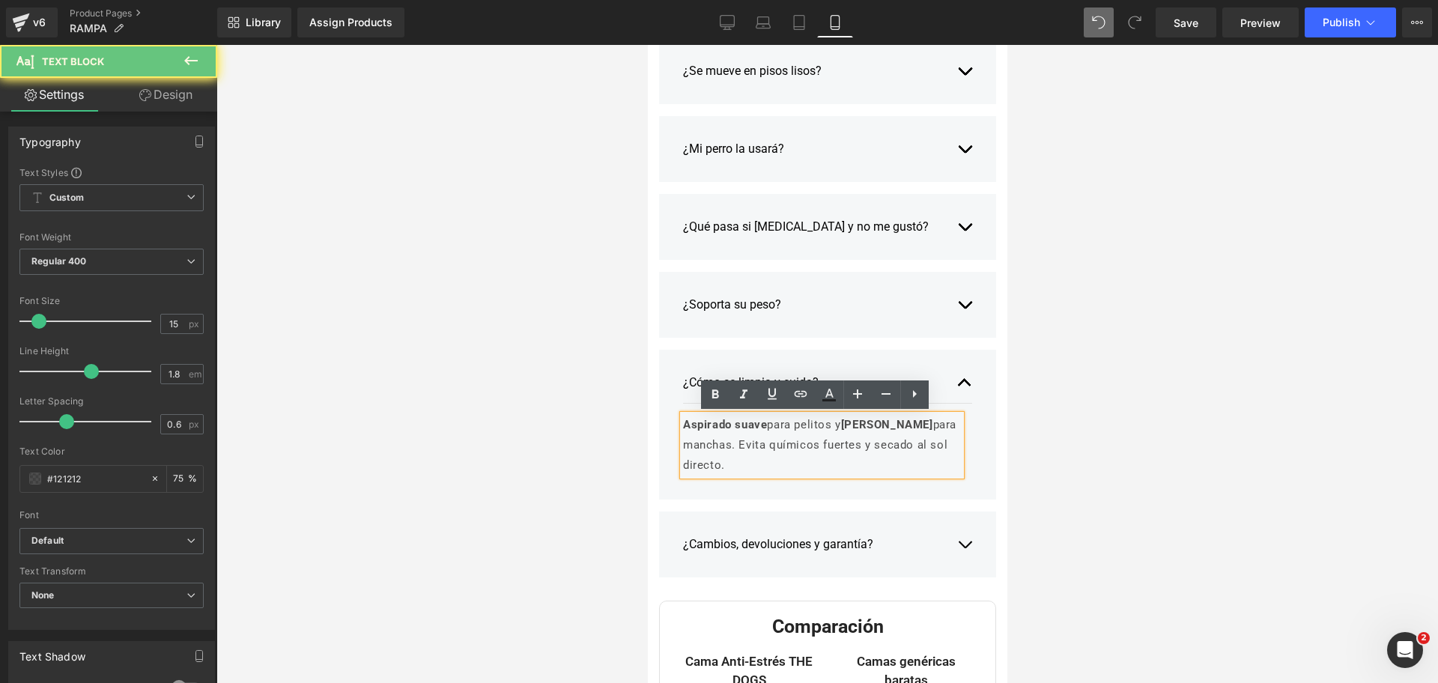
click at [828, 470] on p "Aspirado suave para pelitos y paño húmedo para manchas. Evita químicos fuertes …" at bounding box center [821, 445] width 278 height 61
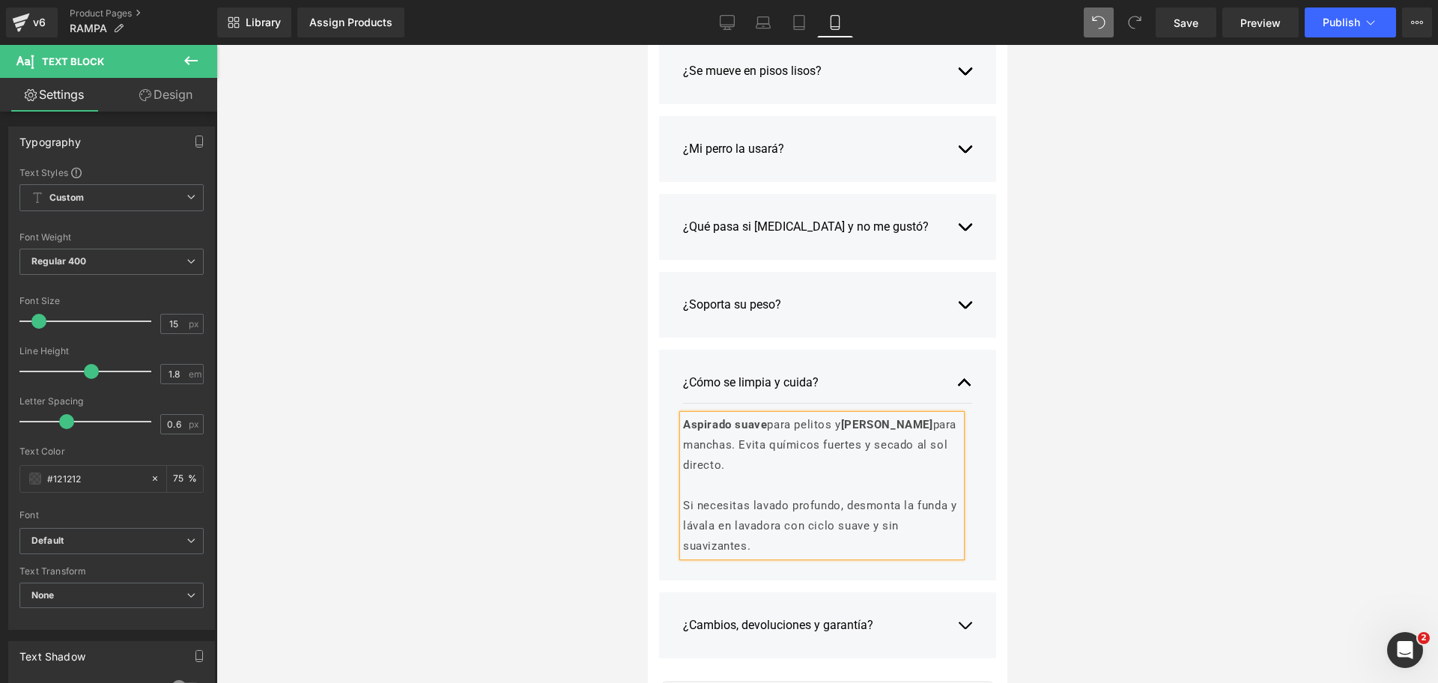
click at [1071, 419] on div at bounding box center [826, 364] width 1221 height 638
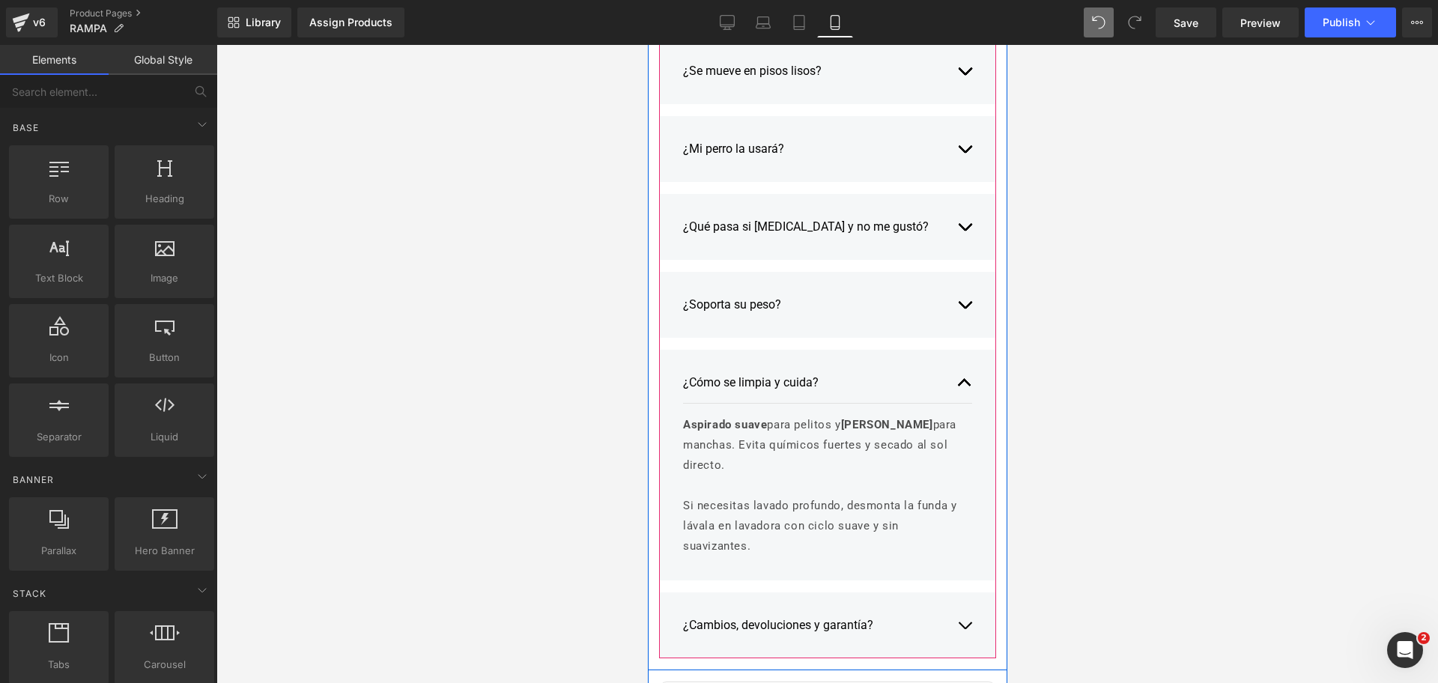
click at [969, 377] on div "¿Cómo se limpia y cuida? Text Block Aspirado suave para pelitos y paño húmedo p…" at bounding box center [826, 465] width 337 height 231
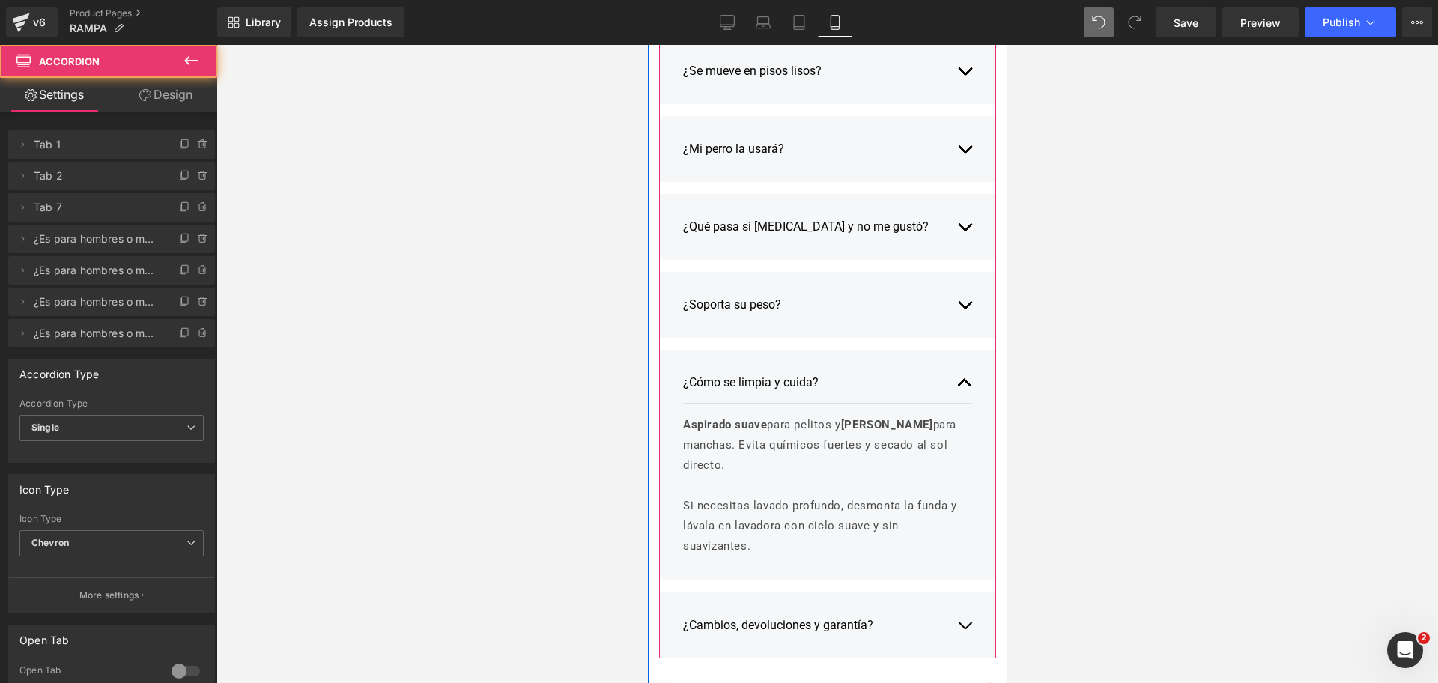
click at [961, 377] on button "button" at bounding box center [963, 382] width 15 height 40
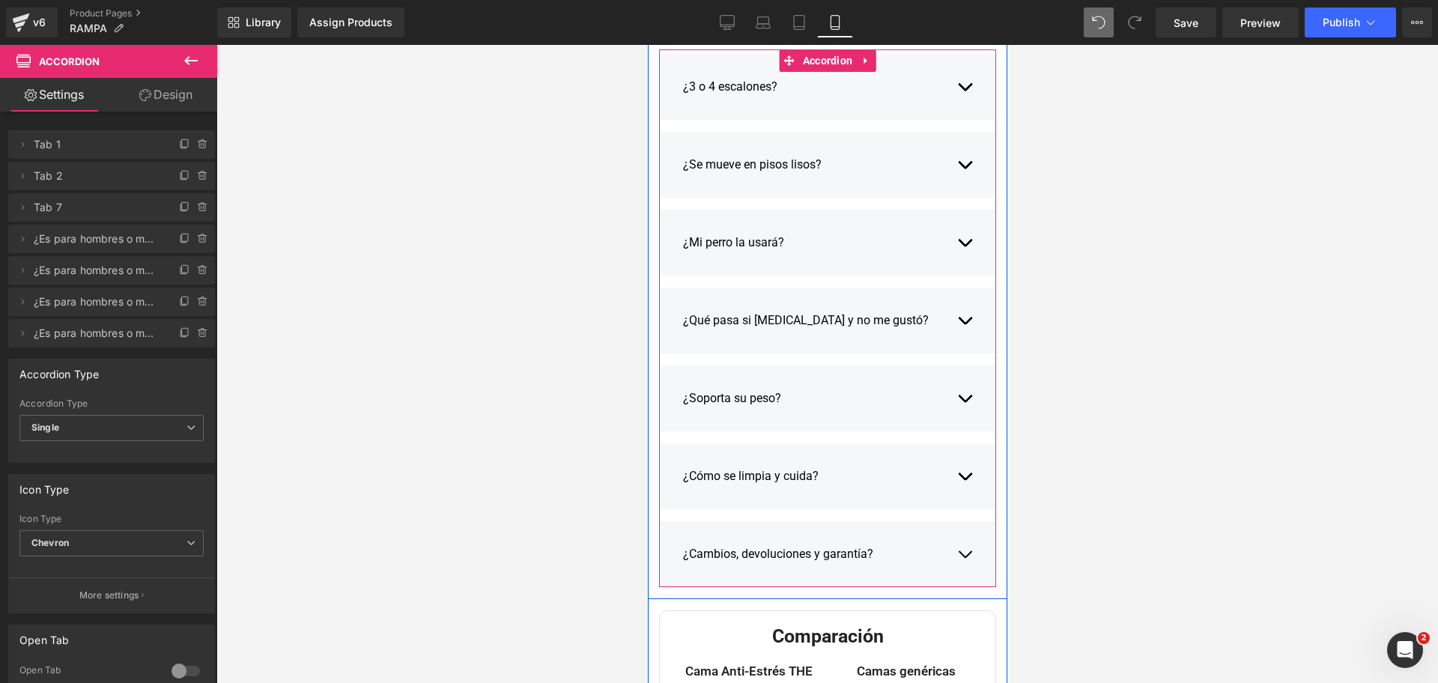
scroll to position [2963, 0]
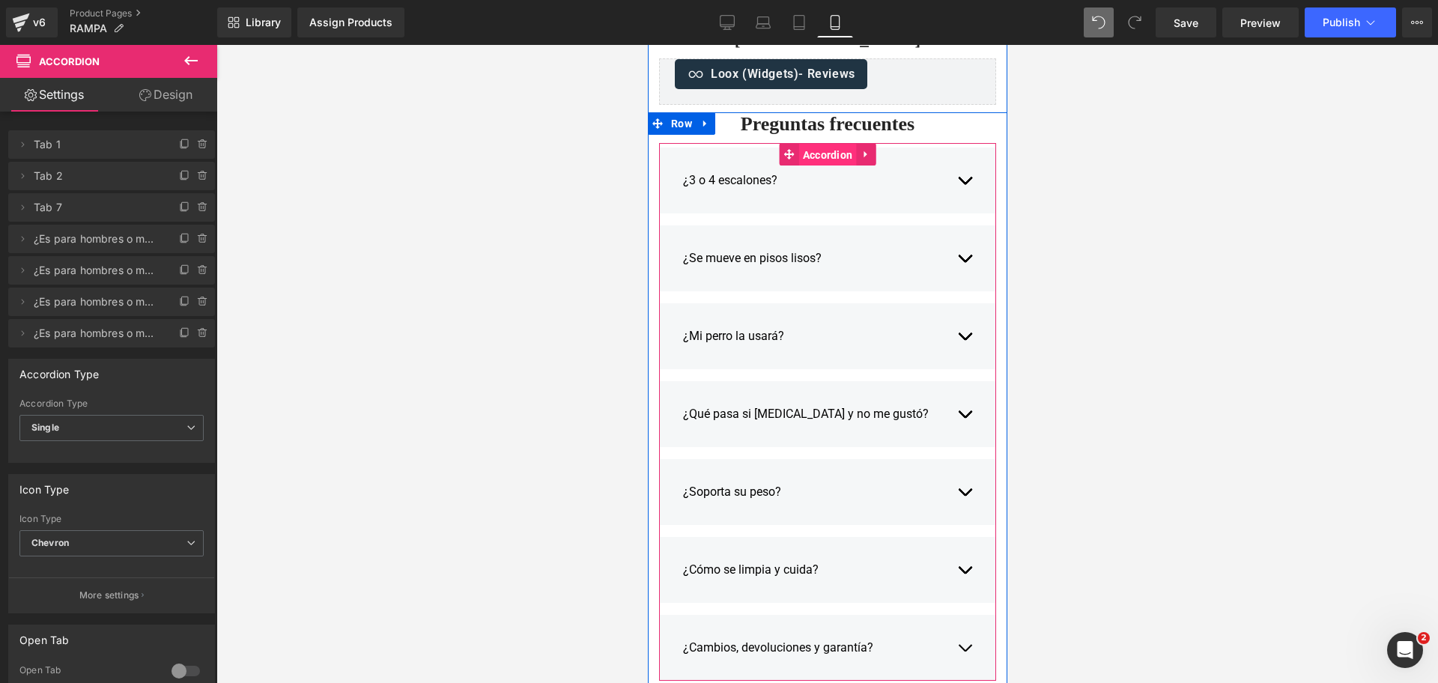
click at [816, 164] on span "Accordion" at bounding box center [827, 155] width 58 height 22
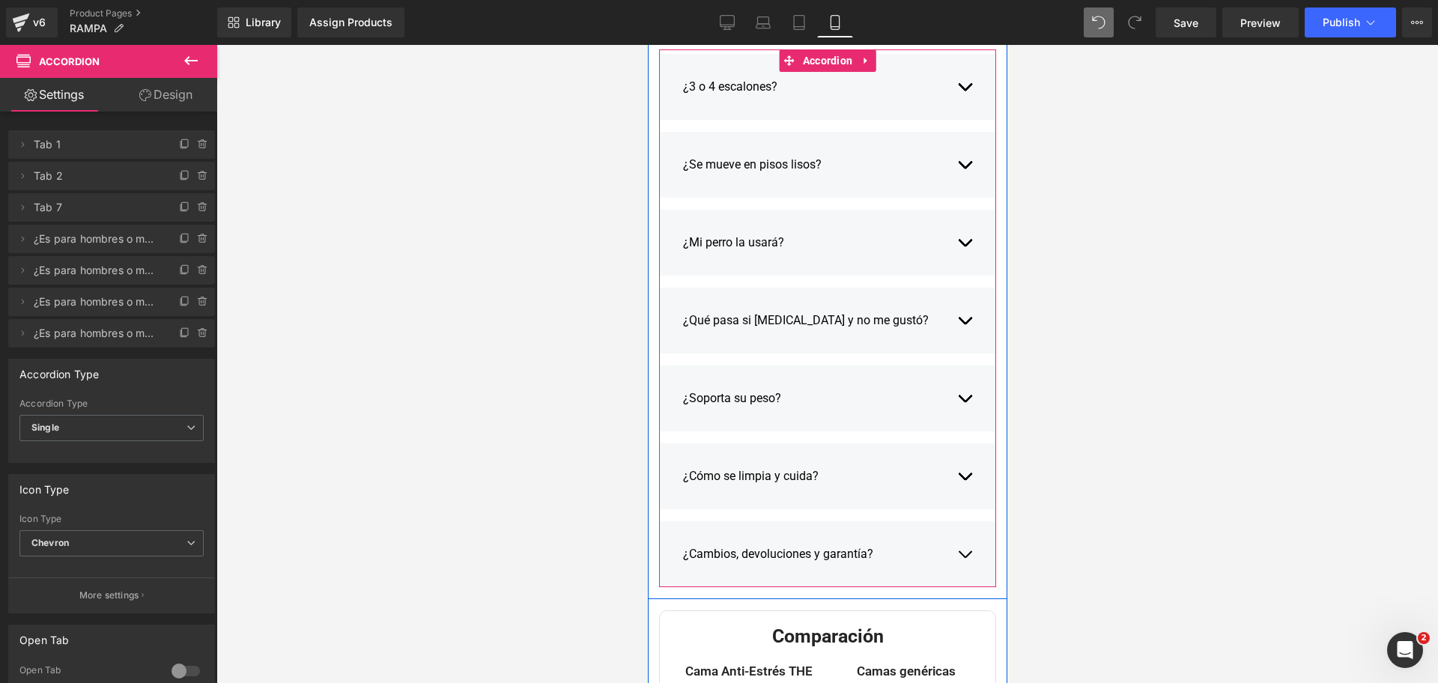
click at [964, 324] on span "button" at bounding box center [964, 324] width 0 height 0
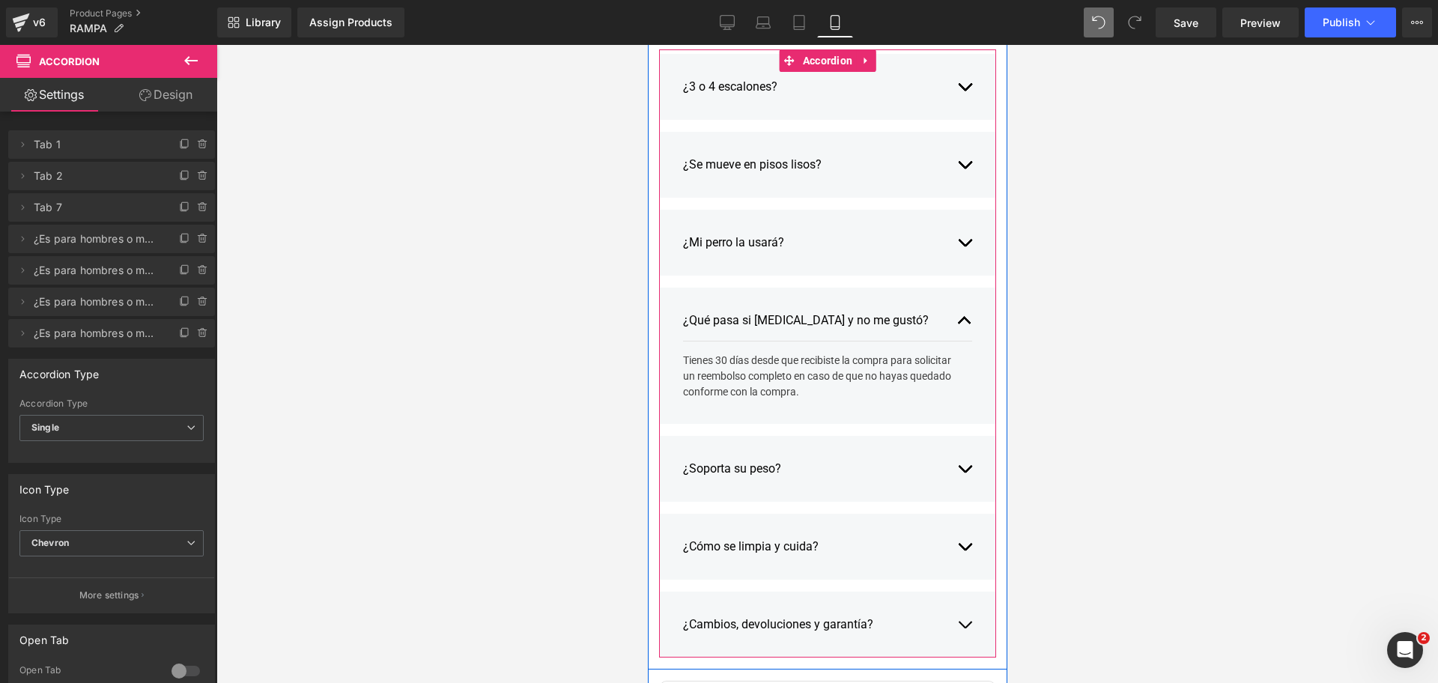
click at [960, 317] on button "button" at bounding box center [963, 320] width 15 height 40
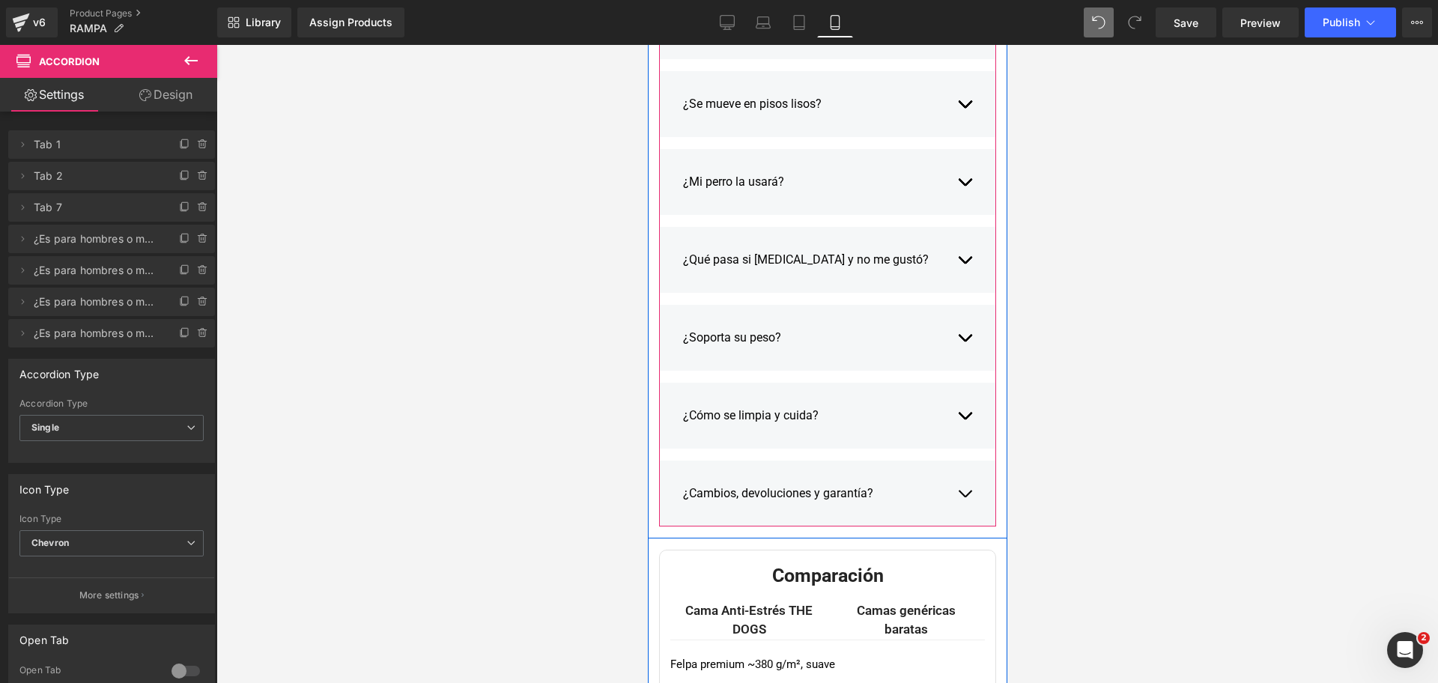
scroll to position [3150, 0]
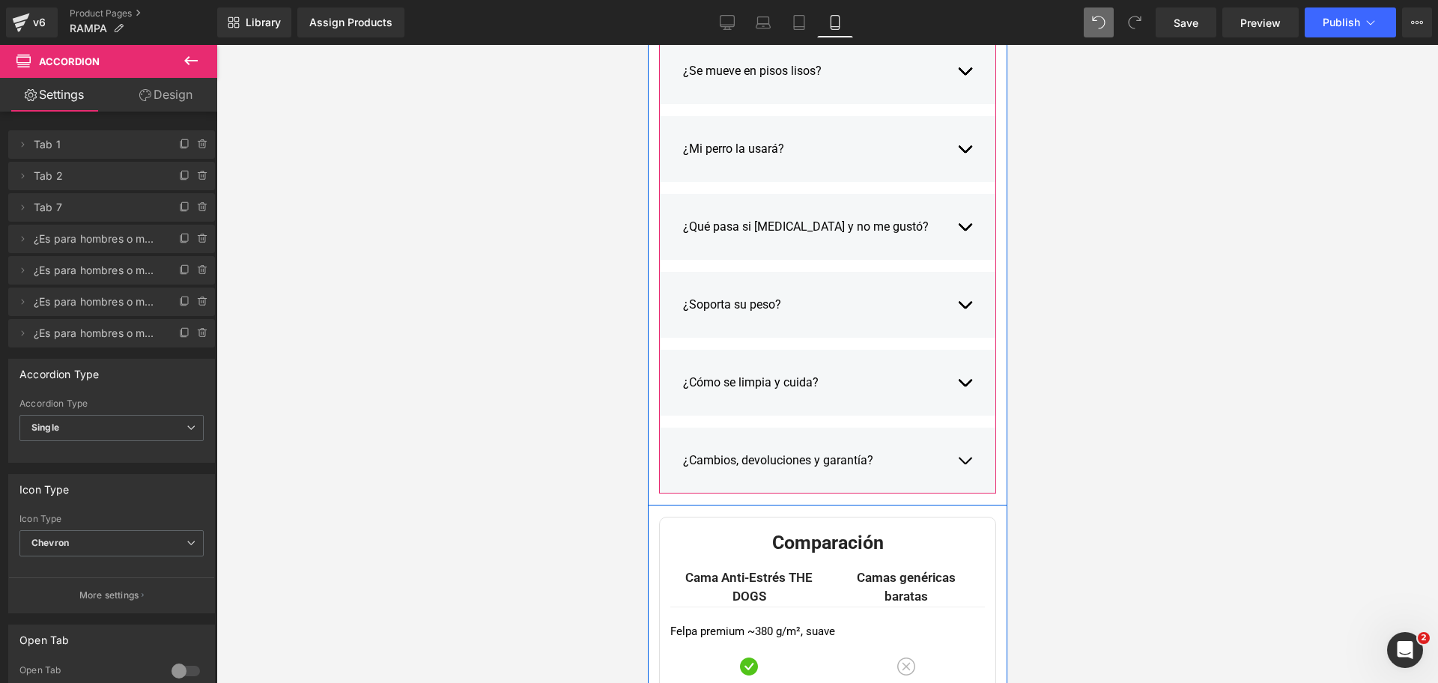
click at [956, 465] on button "button" at bounding box center [963, 460] width 15 height 40
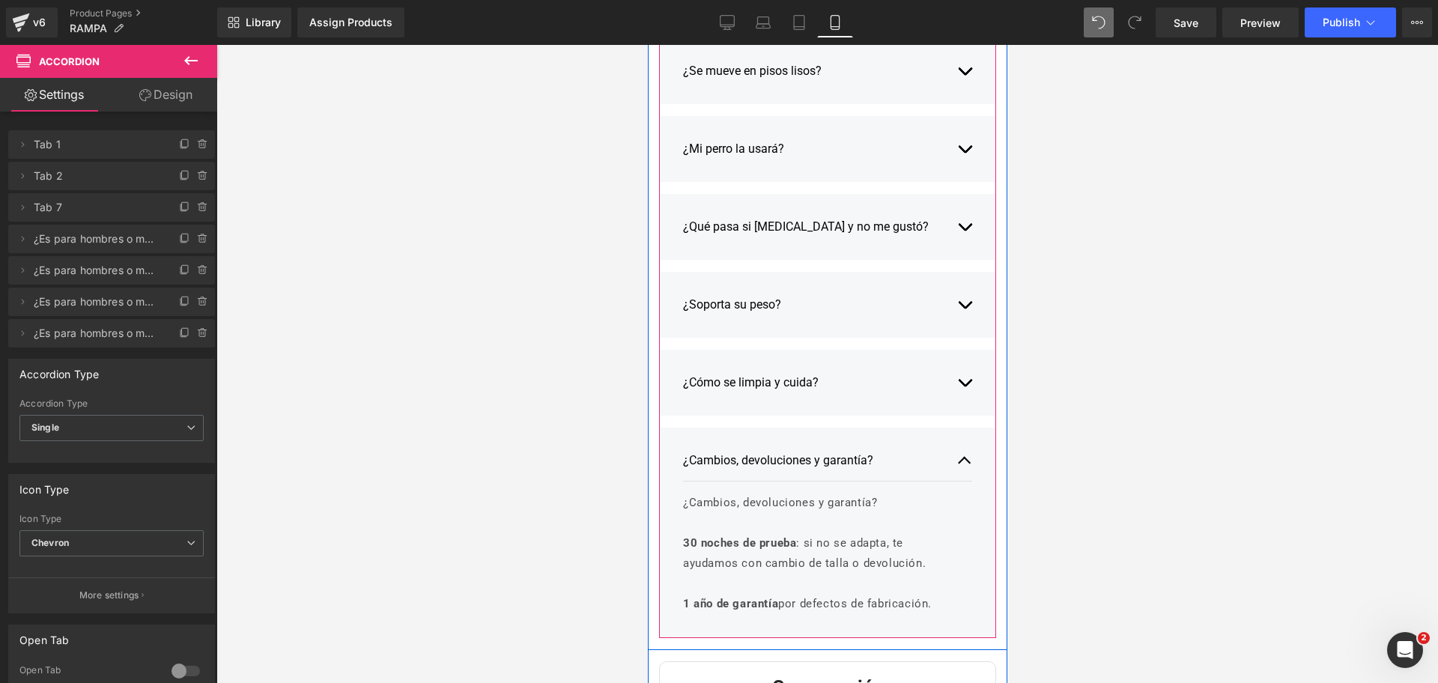
click at [872, 514] on p at bounding box center [821, 523] width 278 height 20
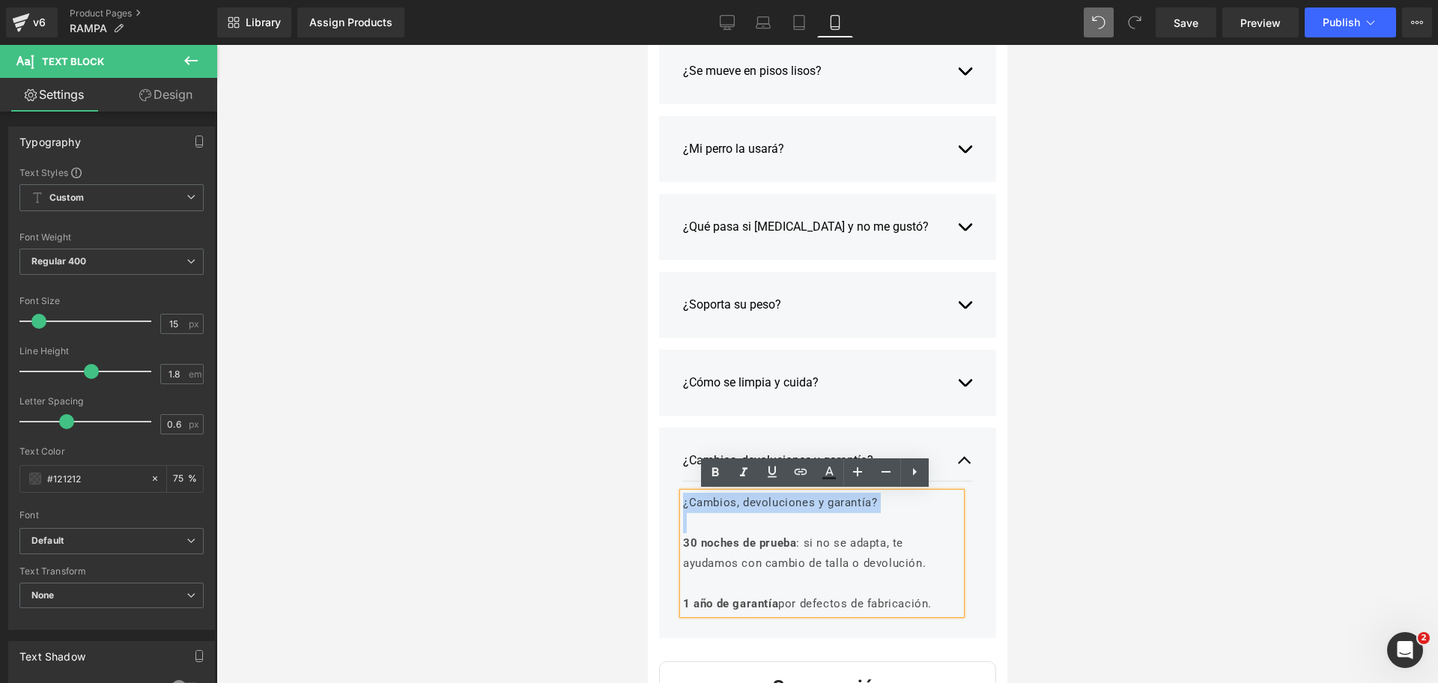
drag, startPoint x: 675, startPoint y: 545, endPoint x: 676, endPoint y: 482, distance: 62.9
click at [682, 482] on article "¿Cambios, devoluciones y garantía? 30 noches de prueba : si no se adapta, te ay…" at bounding box center [826, 554] width 289 height 144
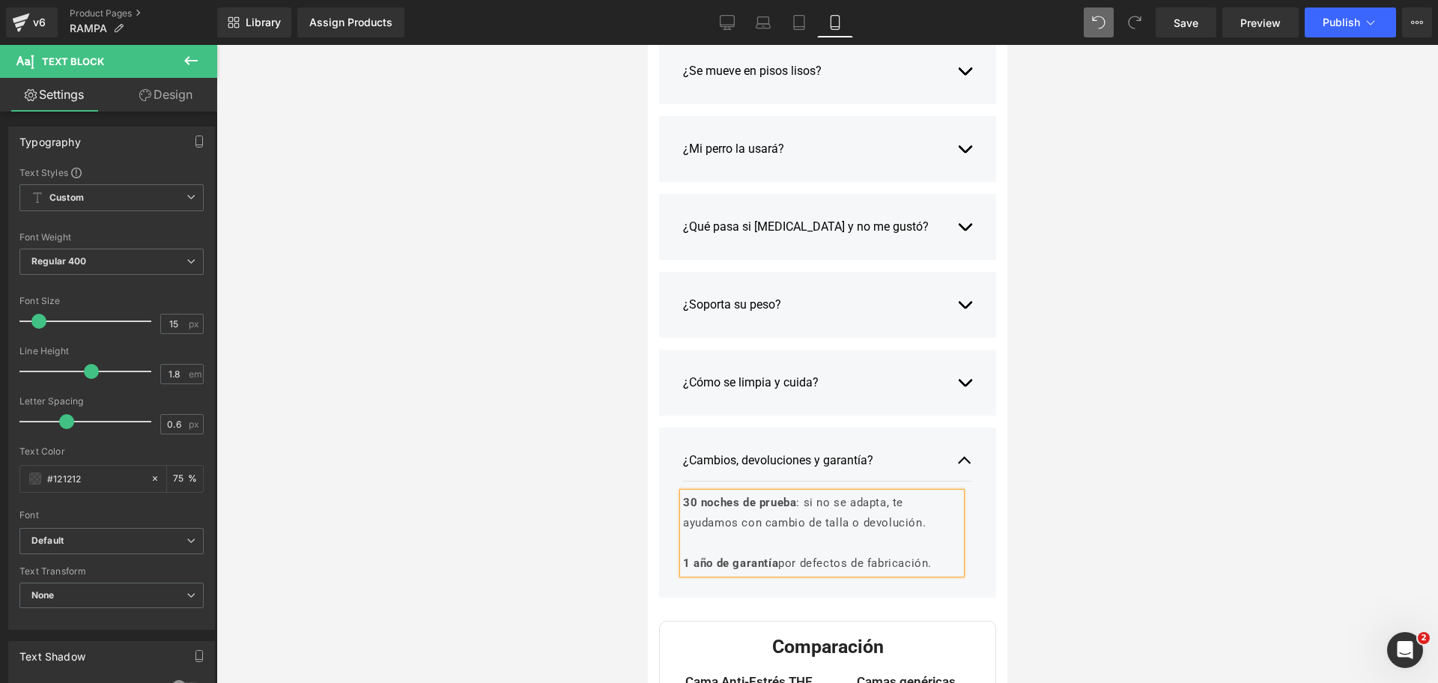
click at [1174, 393] on div at bounding box center [826, 364] width 1221 height 638
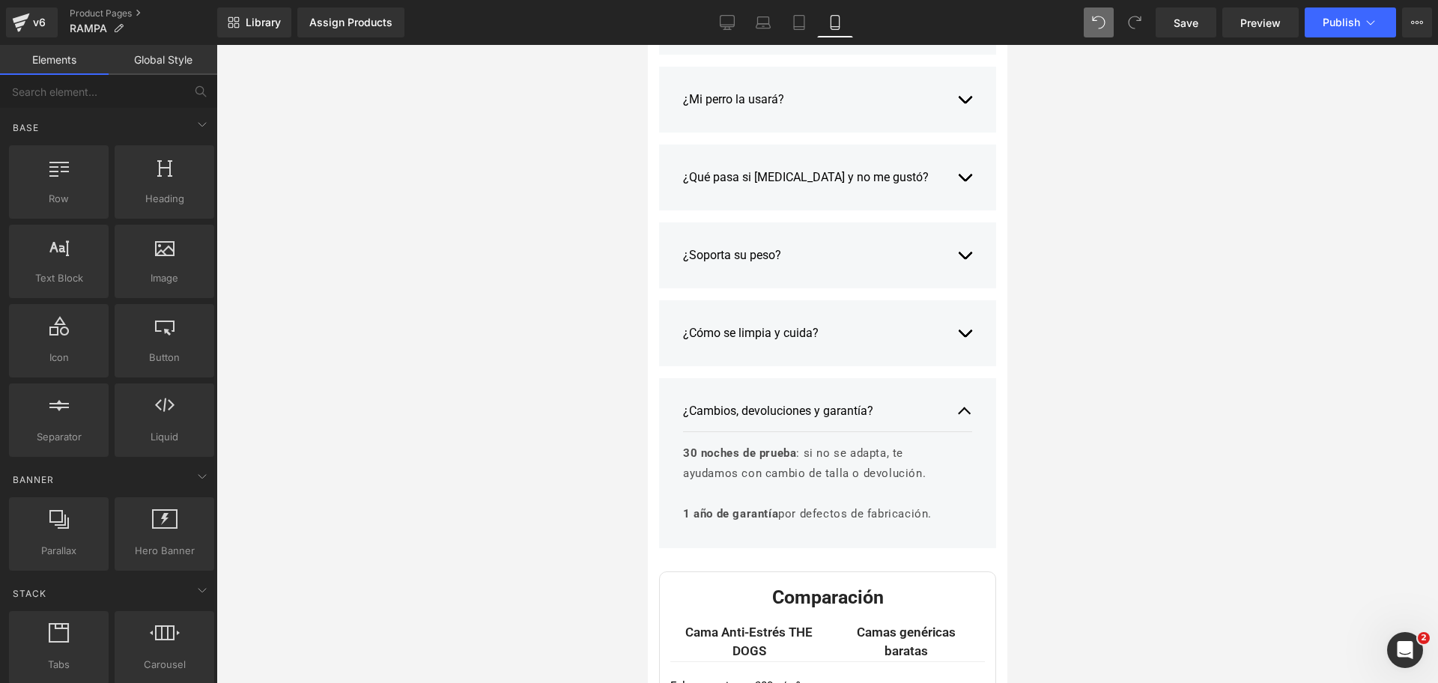
scroll to position [3243, 0]
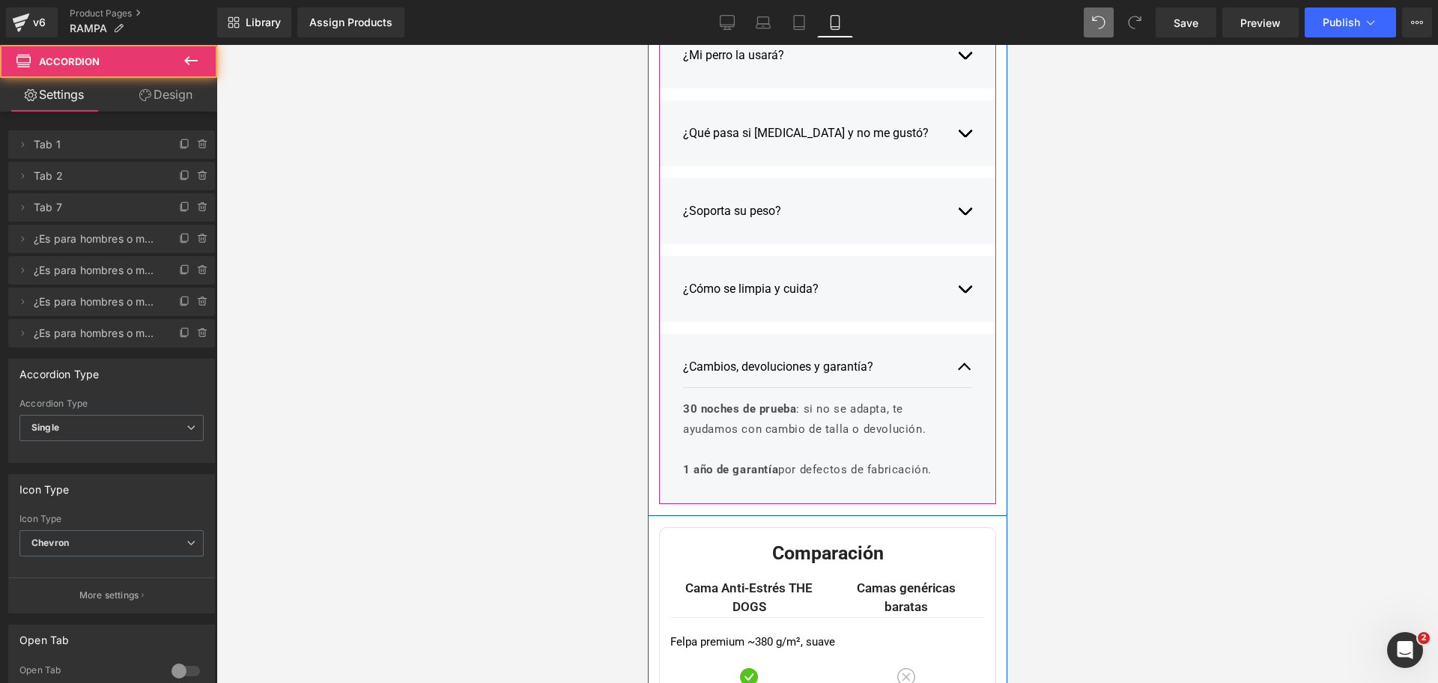
click at [956, 373] on button "button" at bounding box center [963, 367] width 15 height 40
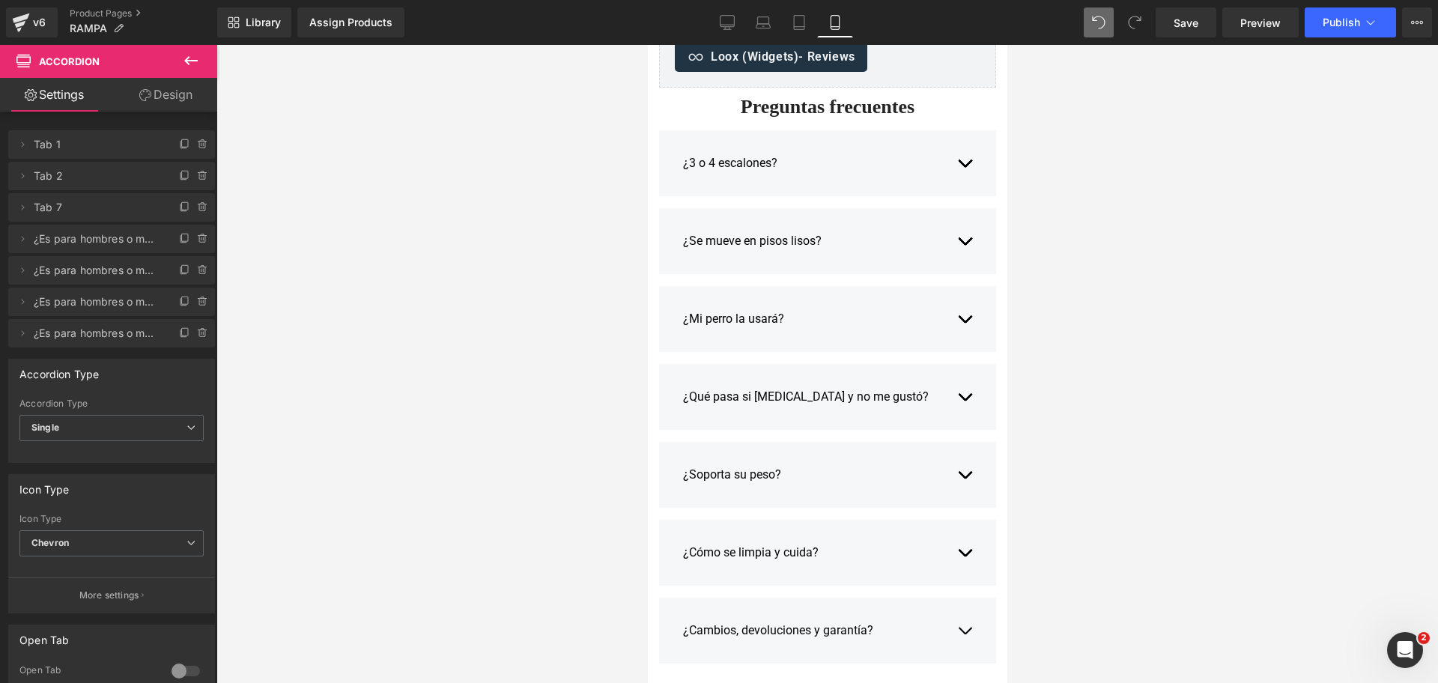
scroll to position [2963, 0]
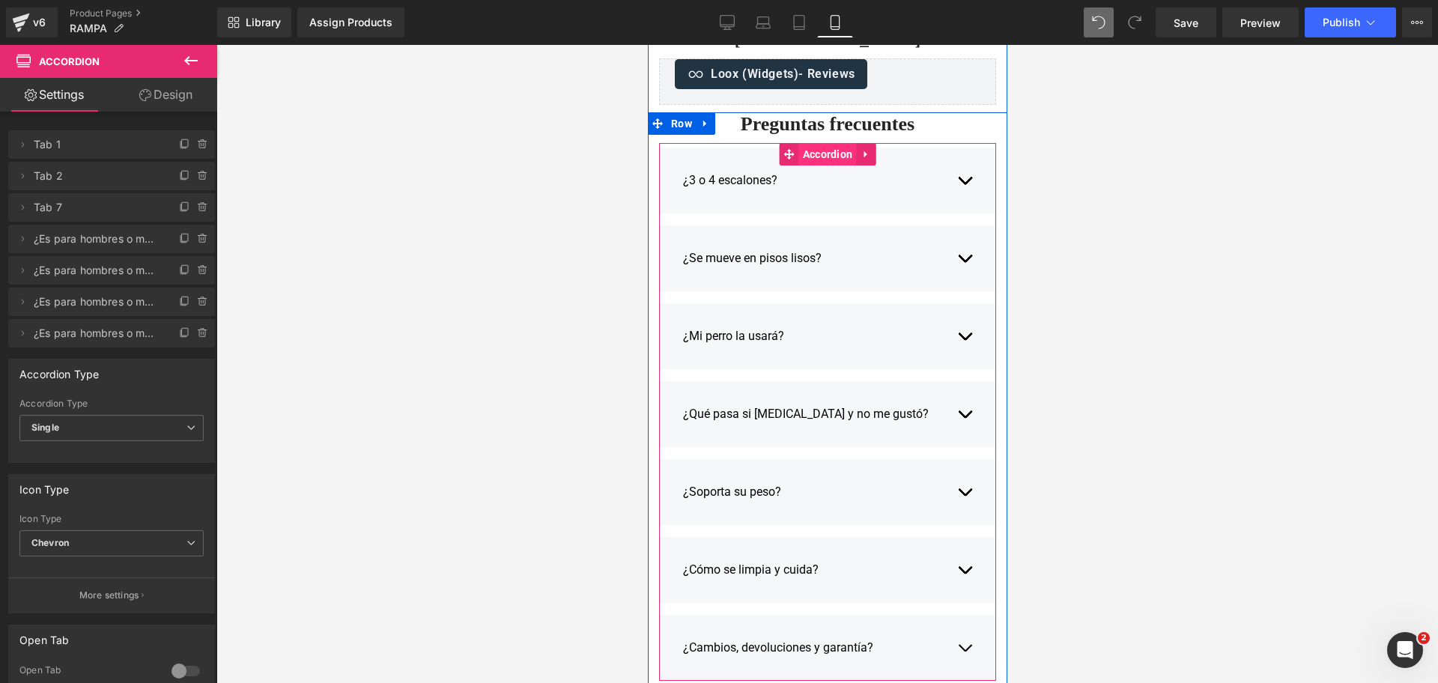
click at [816, 159] on span "Accordion" at bounding box center [827, 154] width 58 height 22
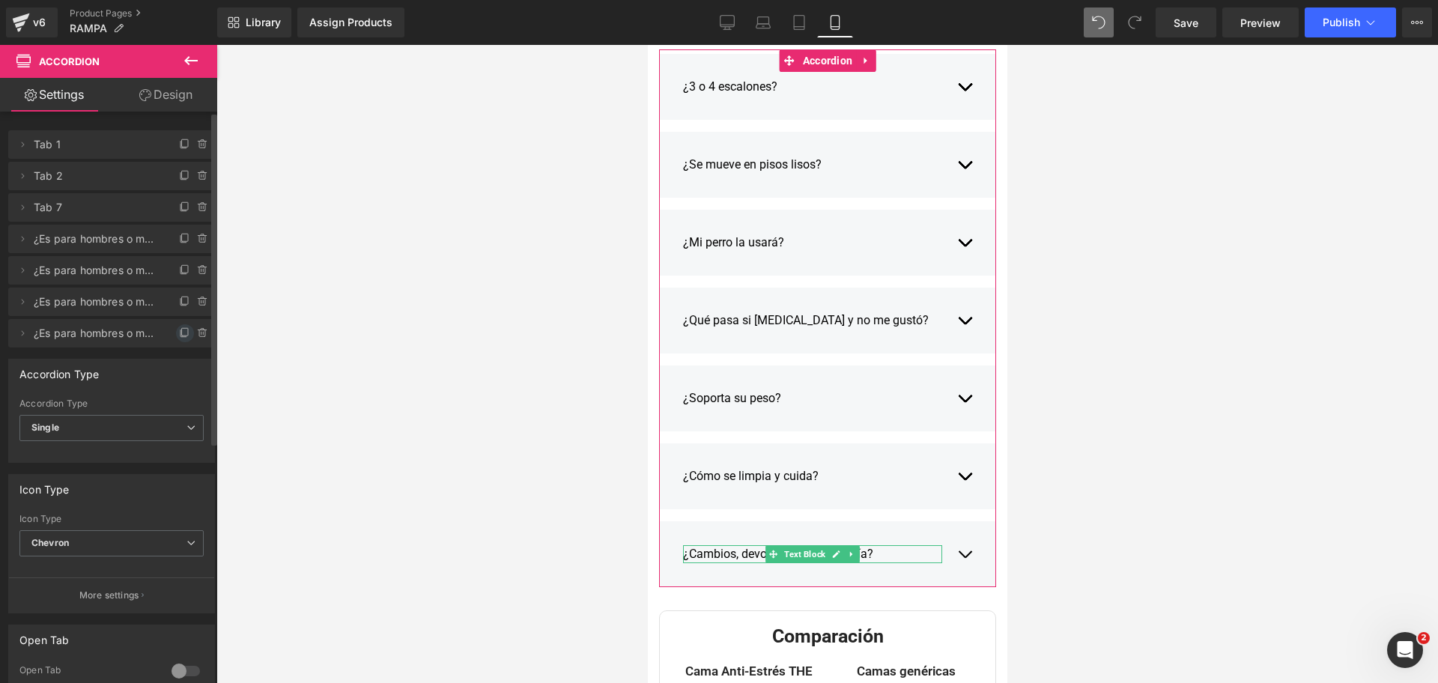
click at [179, 340] on span at bounding box center [185, 333] width 18 height 18
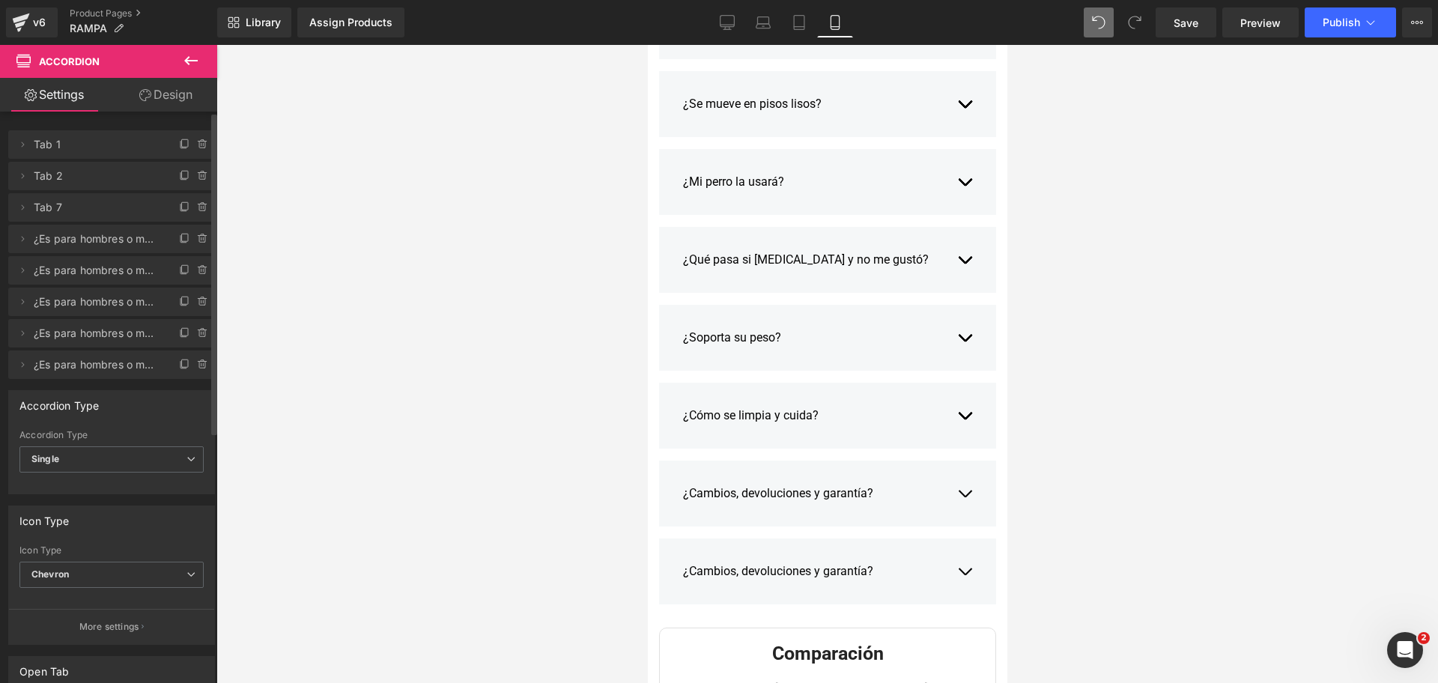
scroll to position [3150, 0]
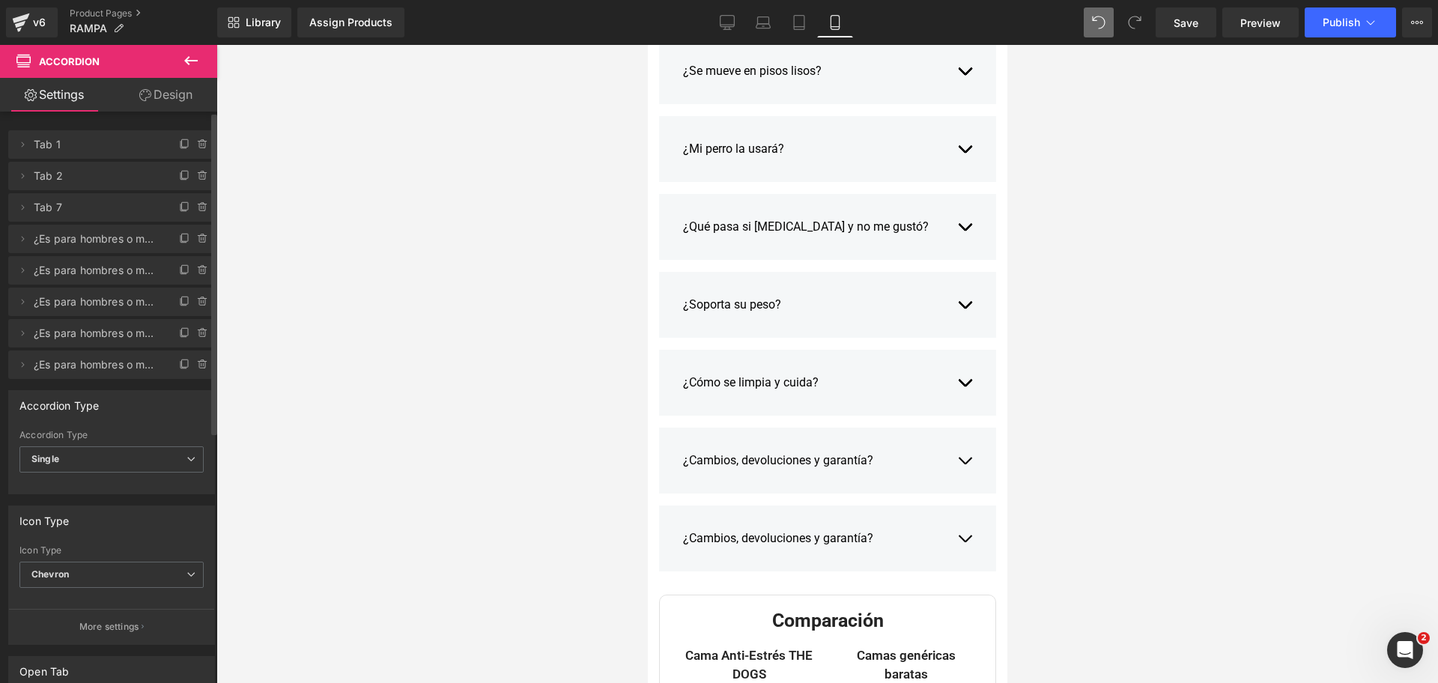
click at [709, 537] on div "¿Cambios, devoluciones y garantía?" at bounding box center [811, 538] width 259 height 18
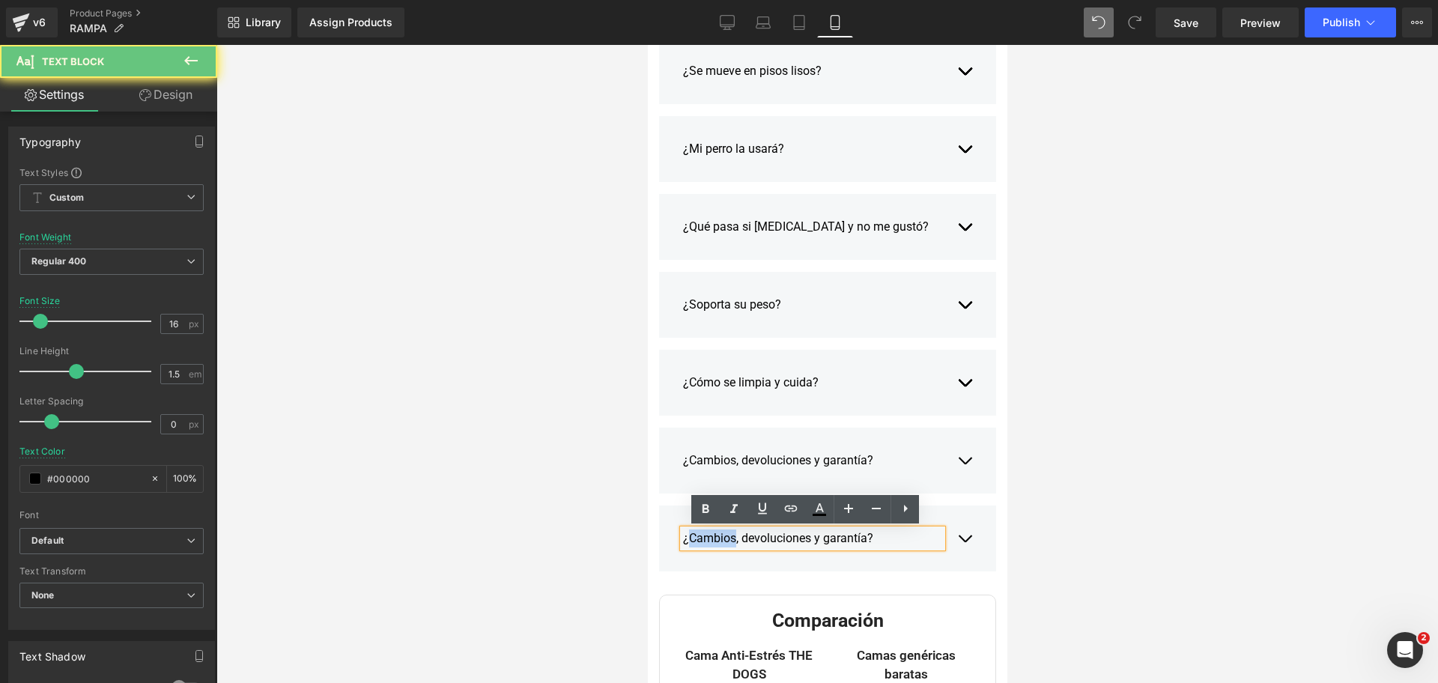
click at [709, 537] on div "¿Cambios, devoluciones y garantía?" at bounding box center [811, 538] width 259 height 18
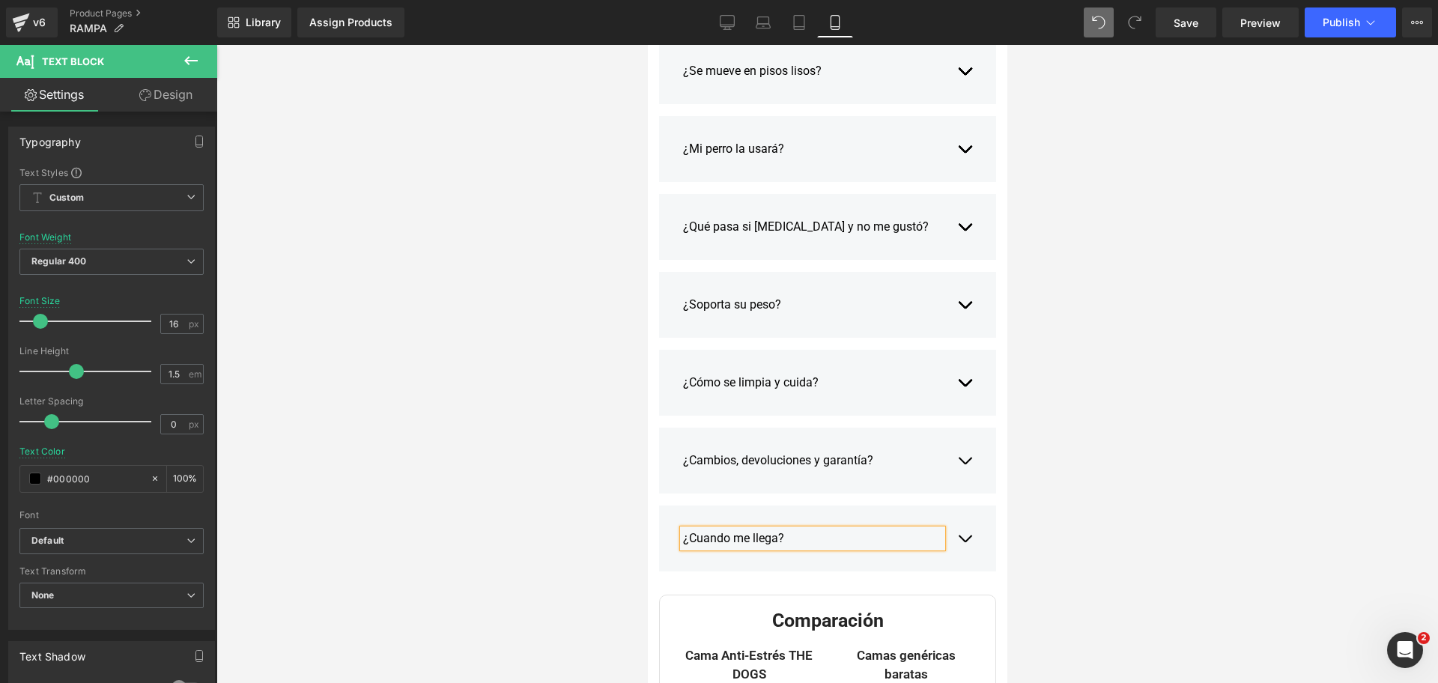
click at [1129, 271] on div at bounding box center [826, 364] width 1221 height 638
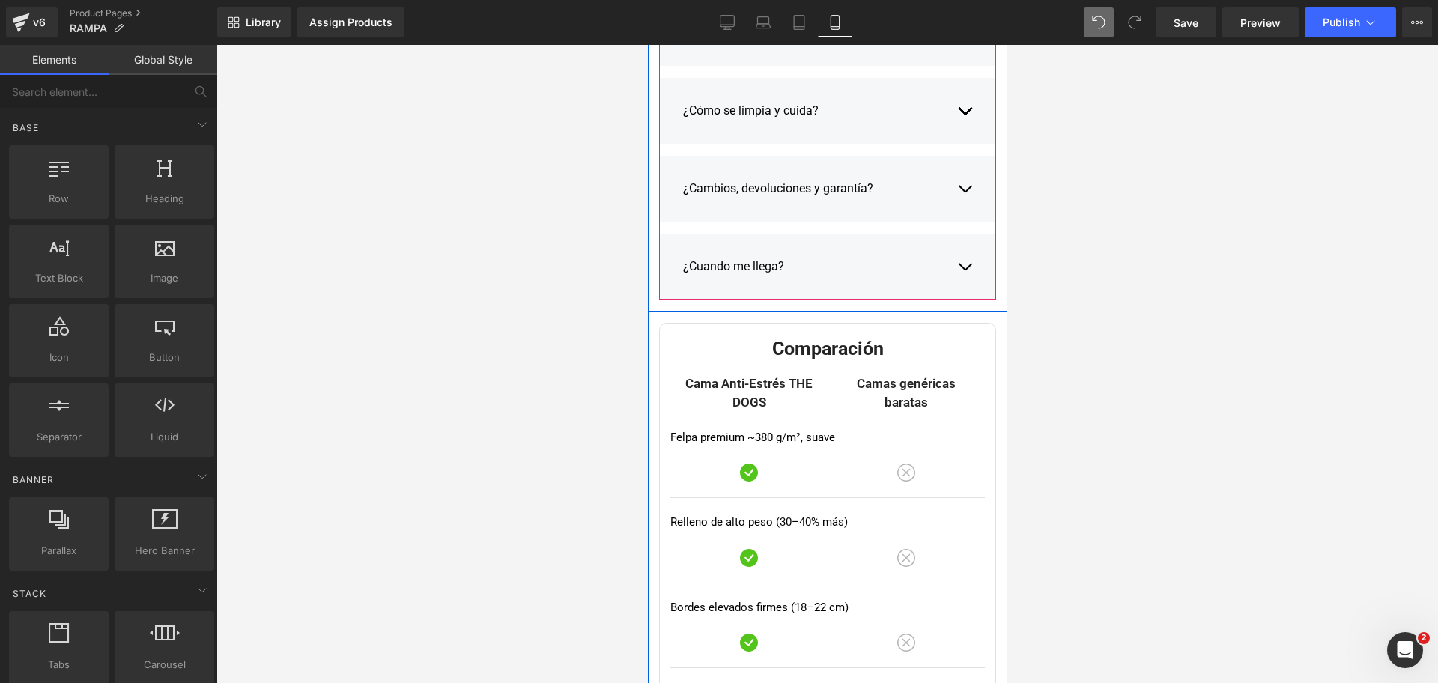
scroll to position [3431, 0]
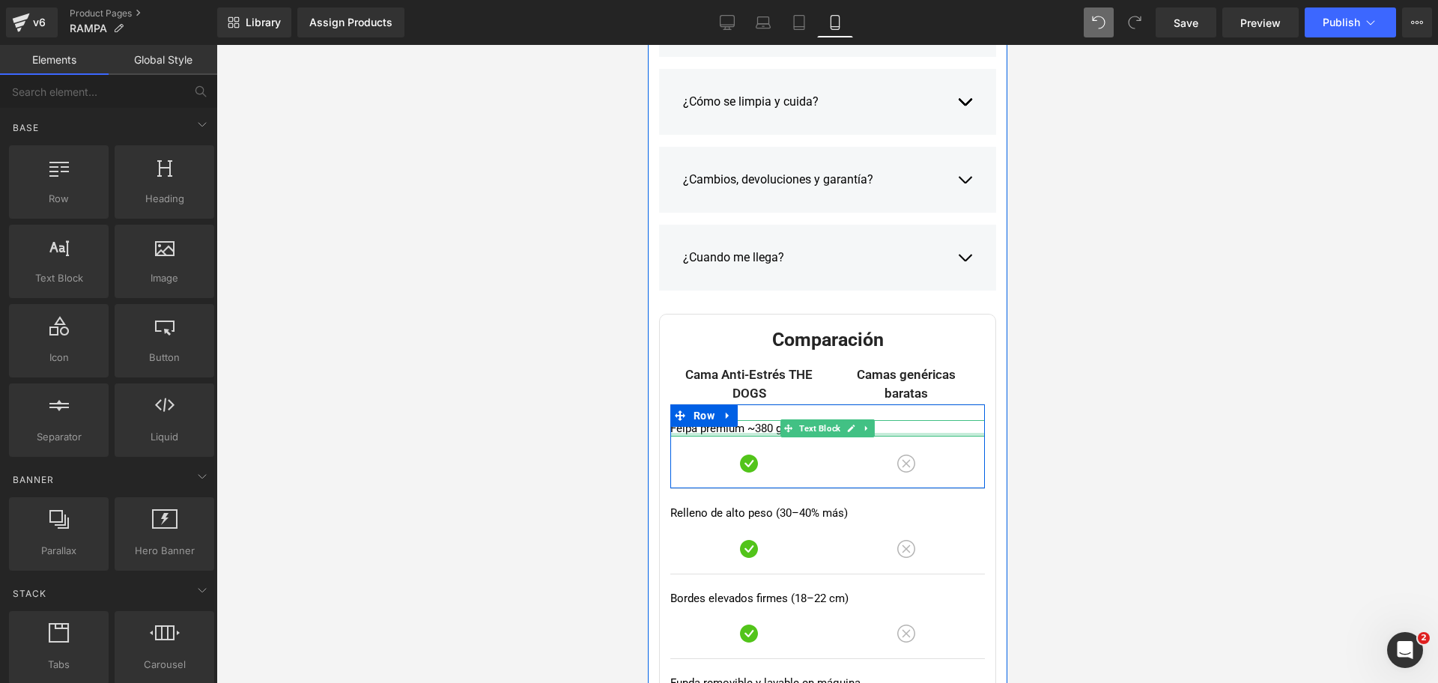
click at [720, 433] on div at bounding box center [826, 435] width 315 height 4
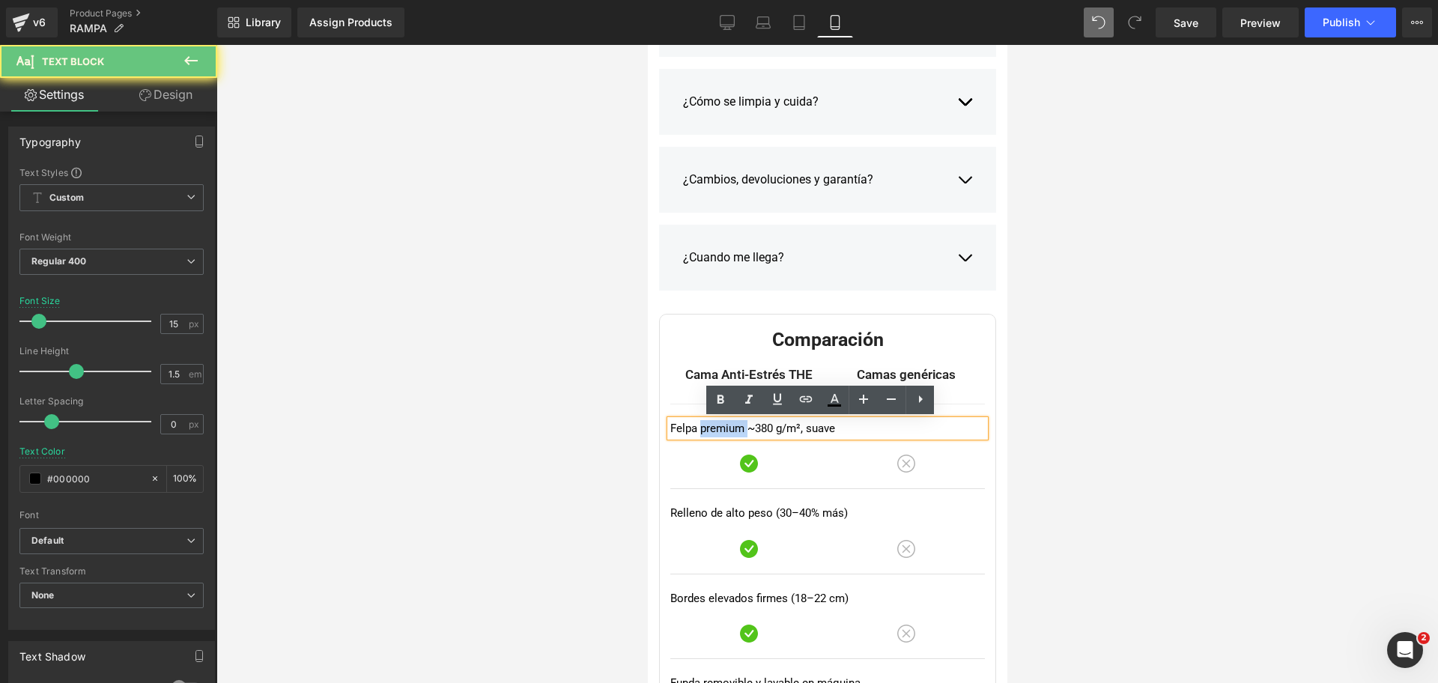
click at [720, 433] on p "Felpa premium ~380 g/m², suave" at bounding box center [826, 428] width 315 height 17
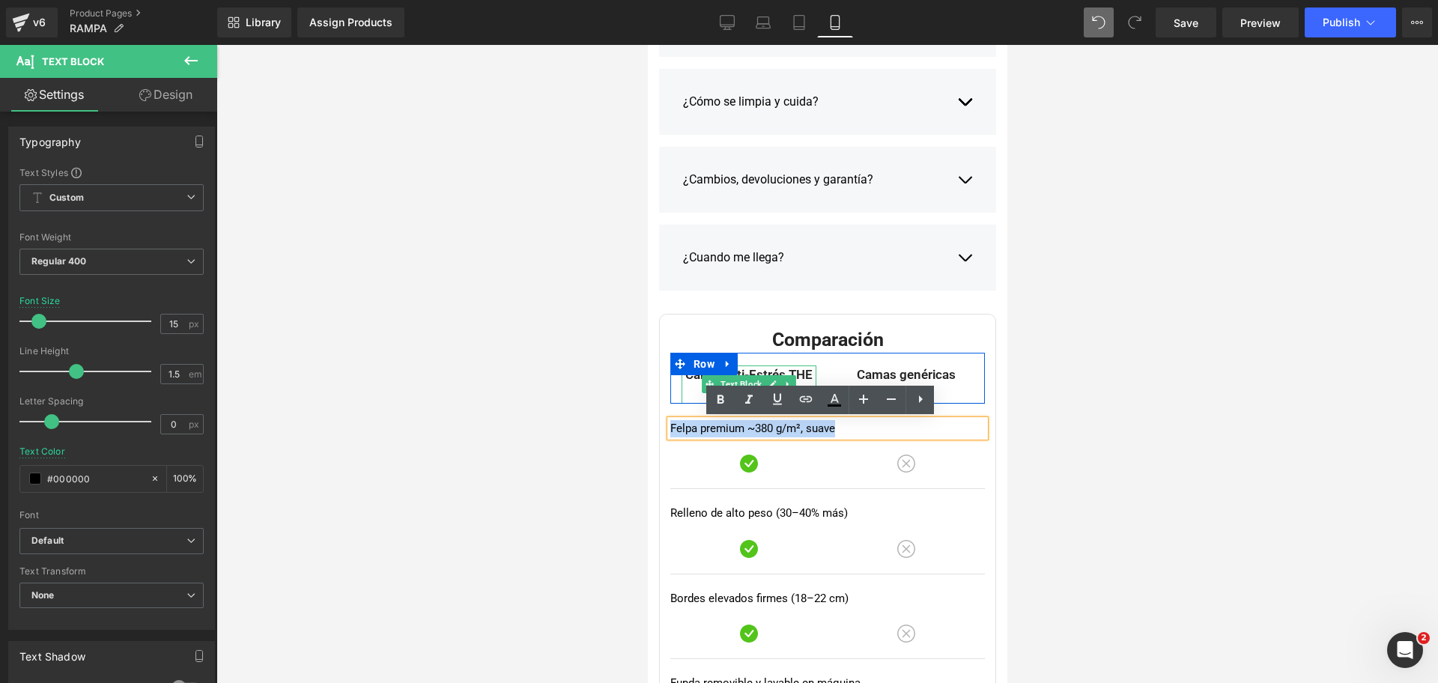
click at [705, 386] on icon at bounding box center [709, 384] width 8 height 8
click at [688, 383] on p "Cama Anti-Estrés THE DOGS" at bounding box center [748, 384] width 135 height 38
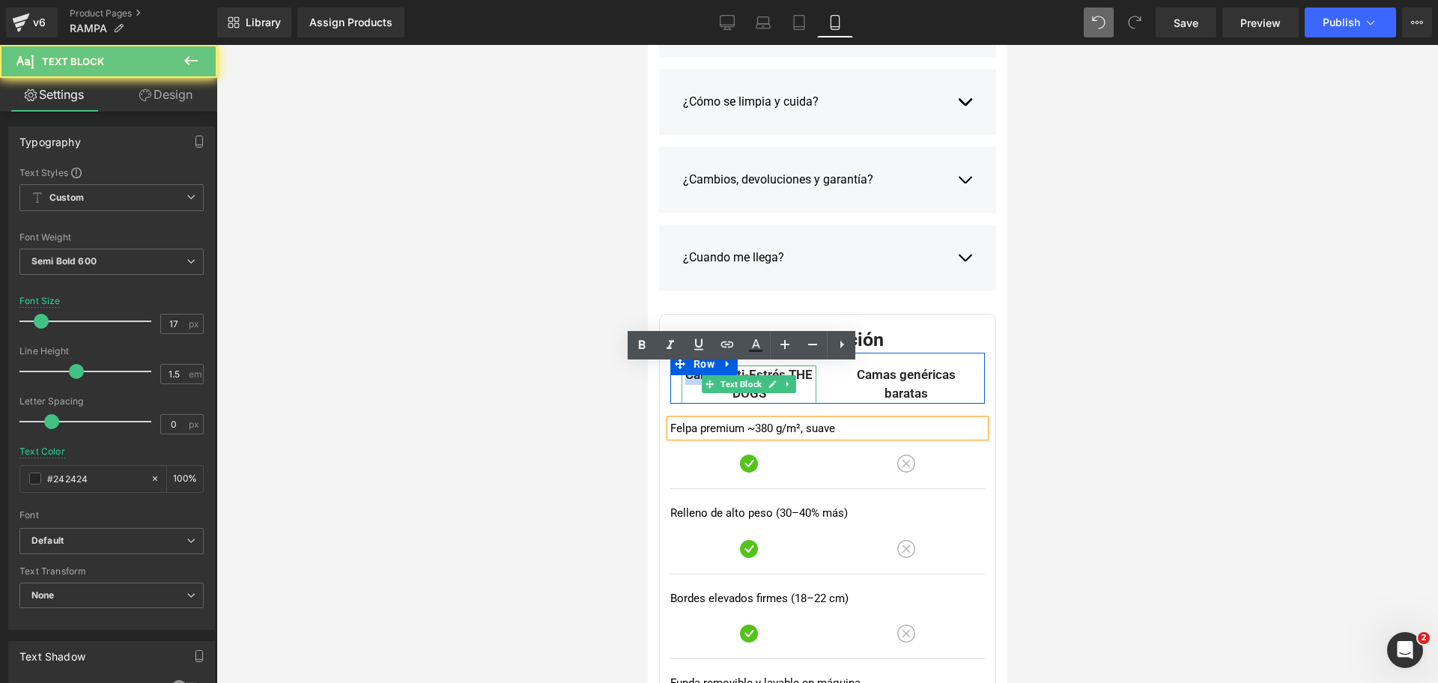
click at [687, 382] on p "Cama Anti-Estrés THE DOGS" at bounding box center [748, 384] width 135 height 38
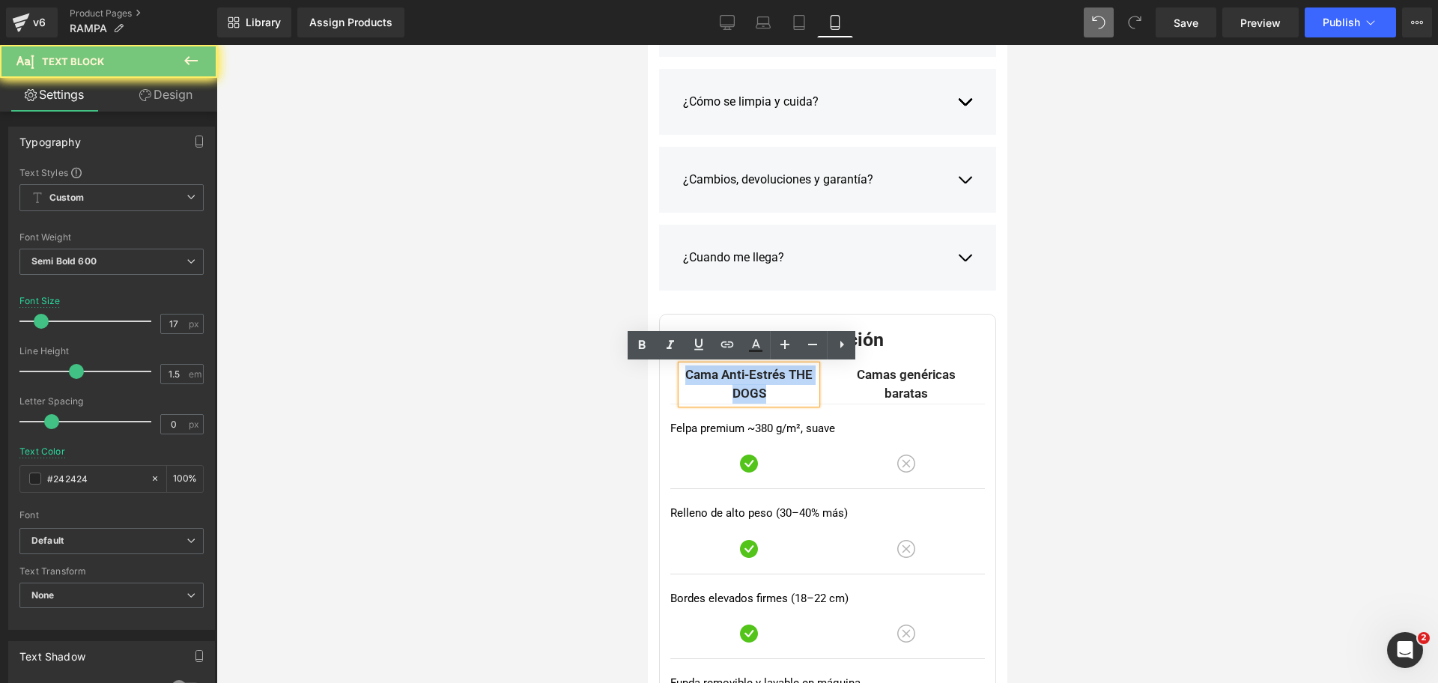
click at [687, 382] on p "Cama Anti-Estrés THE DOGS" at bounding box center [748, 384] width 135 height 38
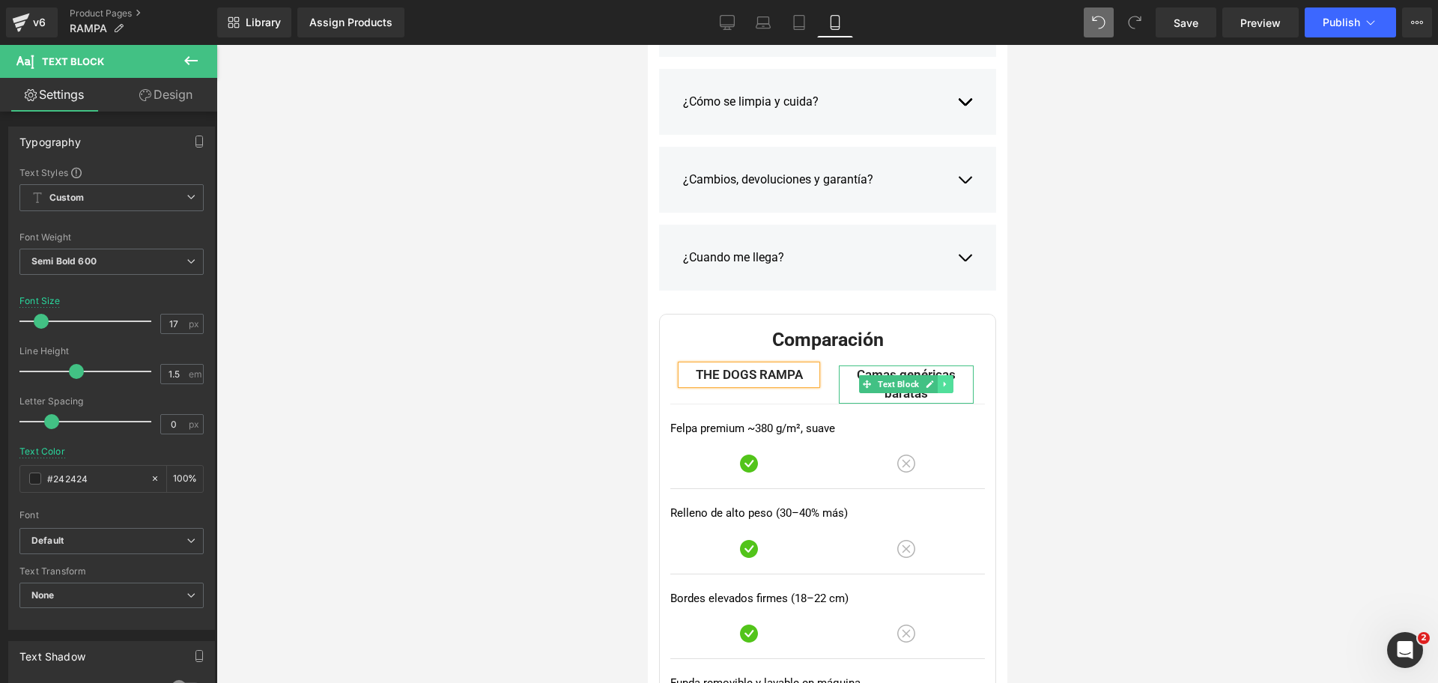
click at [941, 387] on icon at bounding box center [945, 384] width 8 height 9
click at [926, 395] on p "Camas genéricas baratas" at bounding box center [905, 384] width 135 height 38
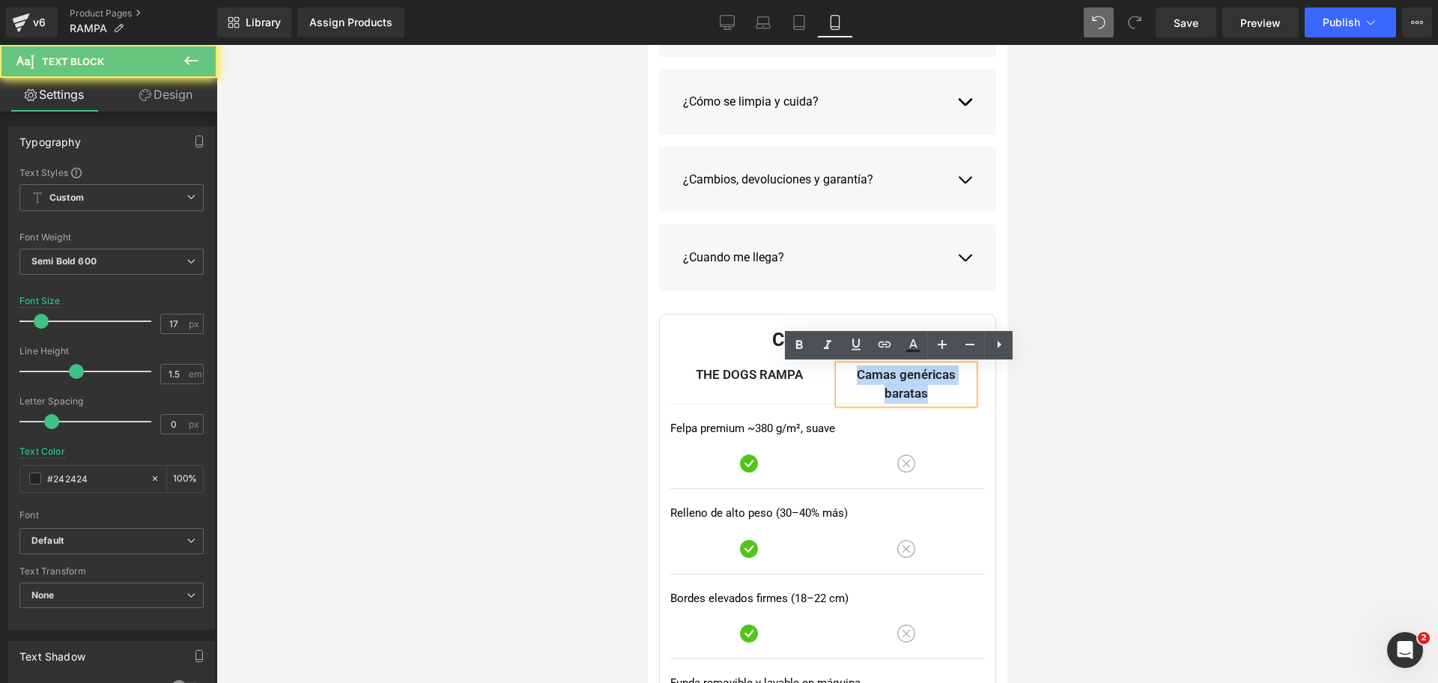
click at [926, 395] on p "Camas genéricas baratas" at bounding box center [905, 384] width 135 height 38
click at [925, 395] on p "Camas genéricas baratas" at bounding box center [905, 384] width 135 height 38
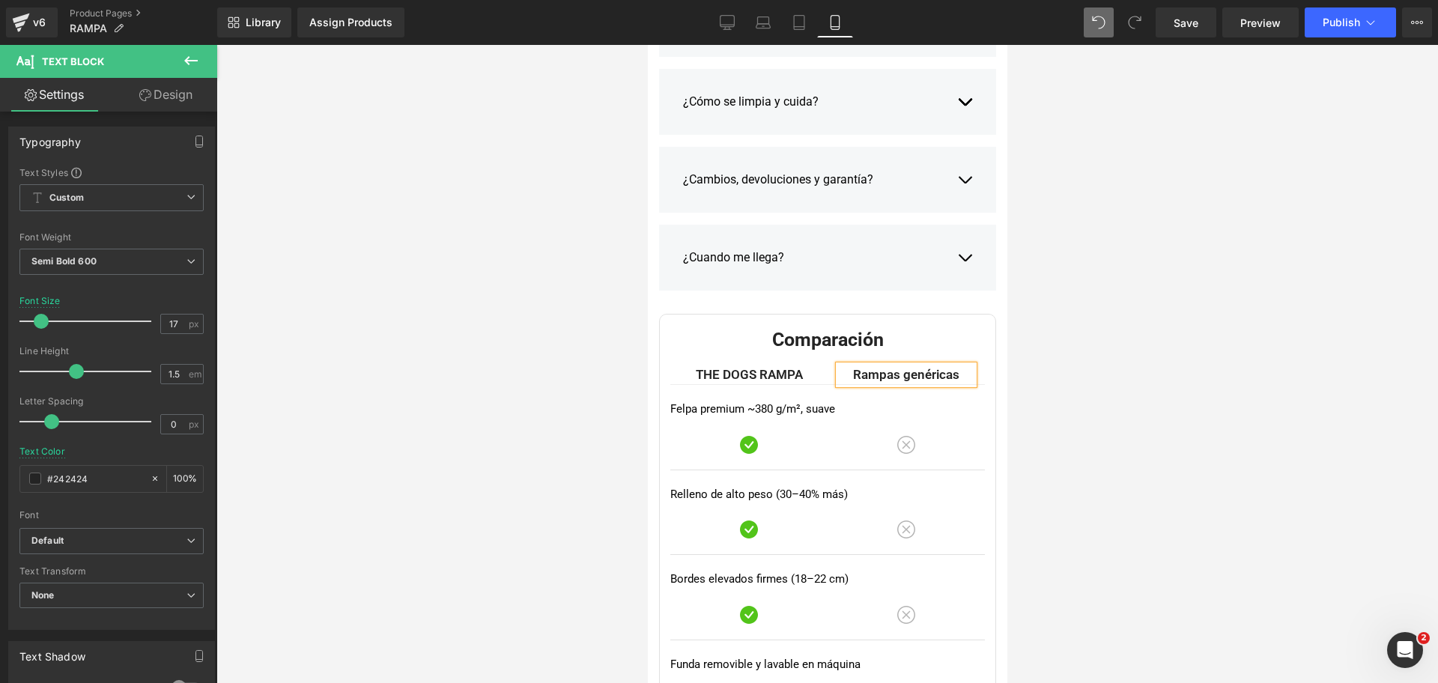
click at [1090, 314] on div at bounding box center [826, 364] width 1221 height 638
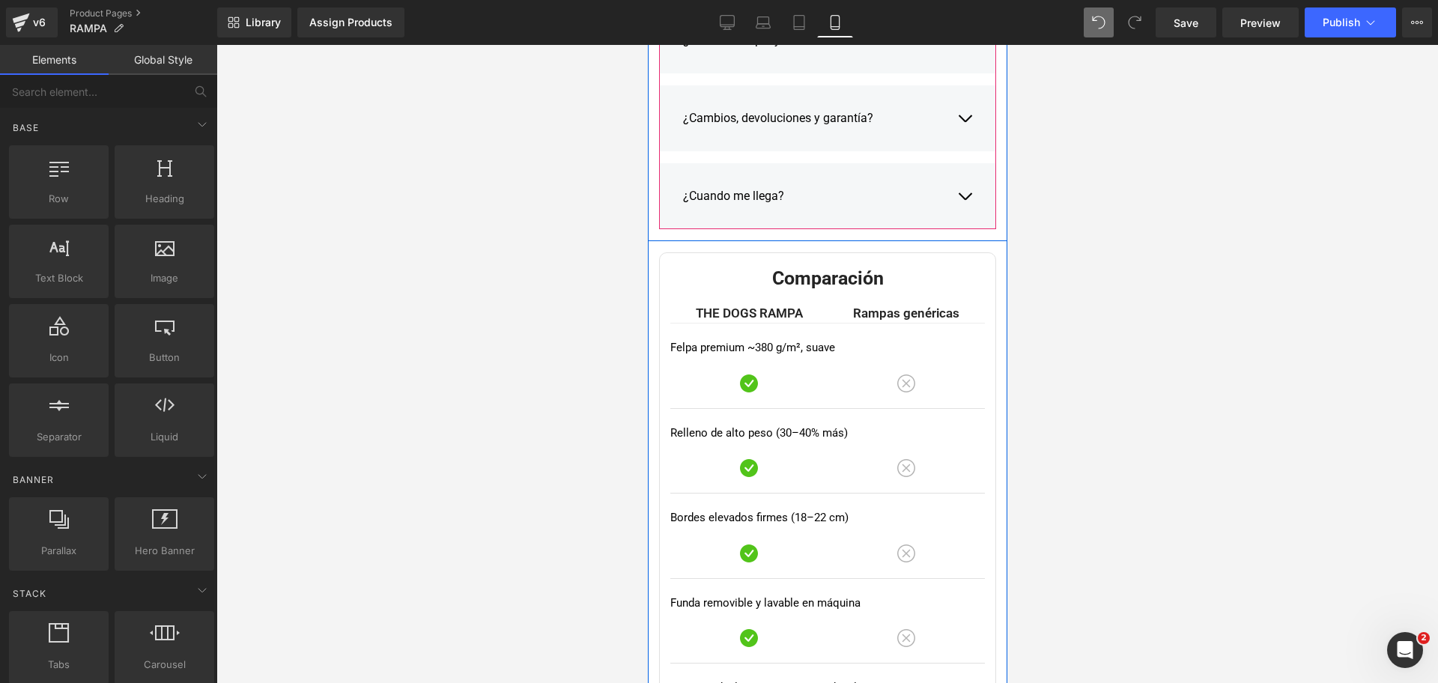
scroll to position [3524, 0]
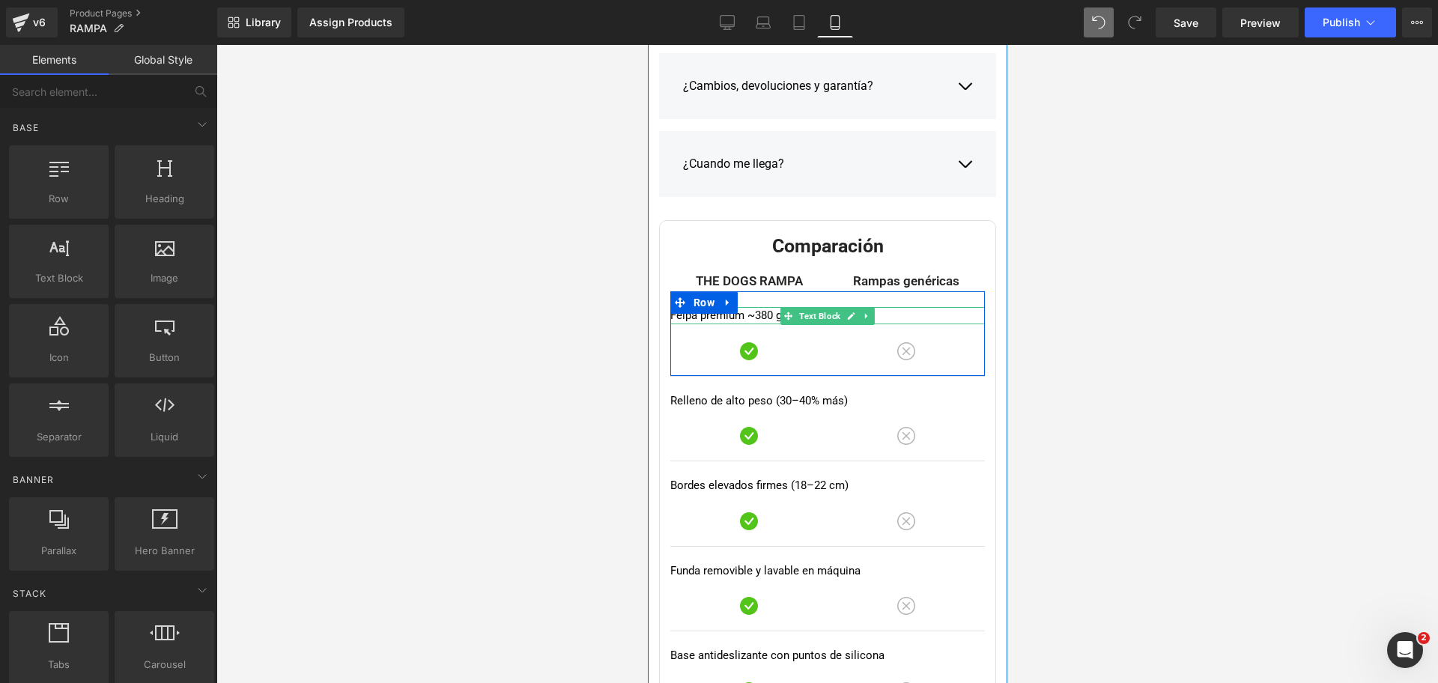
click at [690, 318] on p "Felpa premium ~380 g/m², suave" at bounding box center [826, 315] width 315 height 17
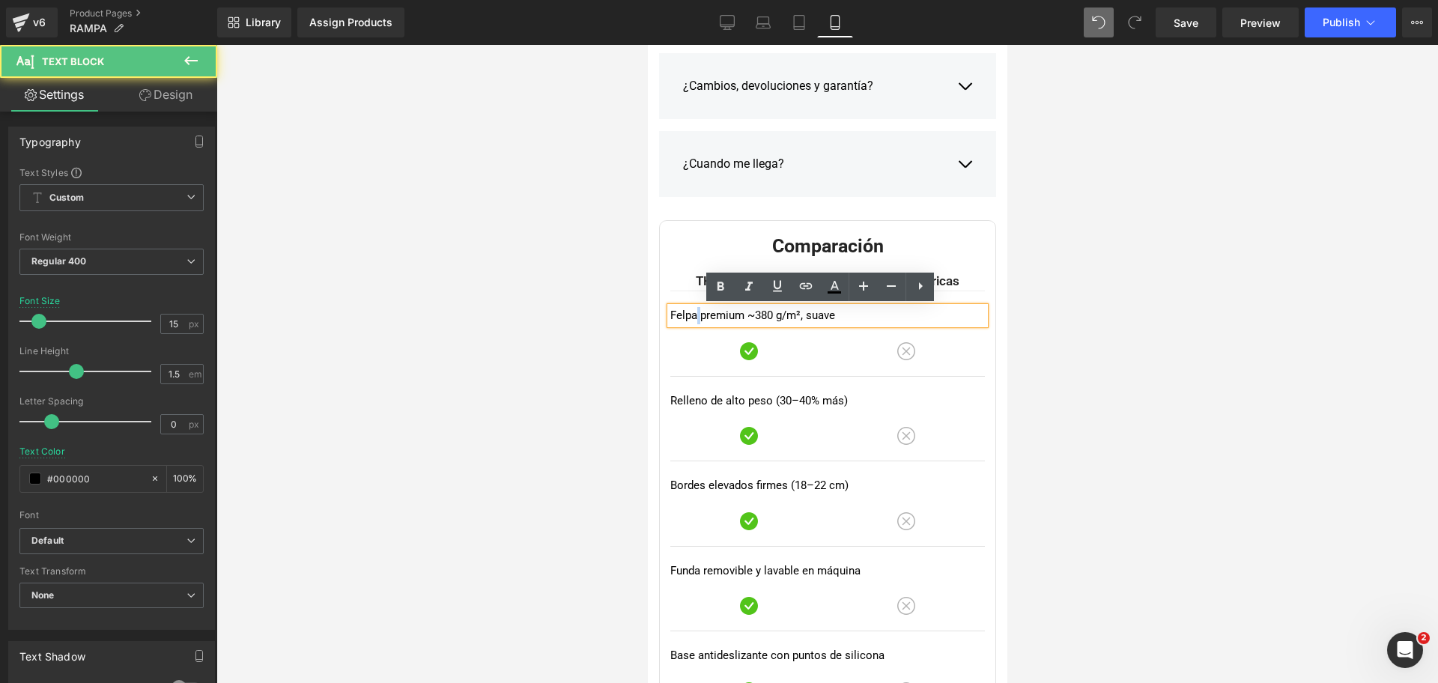
click at [690, 318] on p "Felpa premium ~380 g/m², suave" at bounding box center [826, 315] width 315 height 17
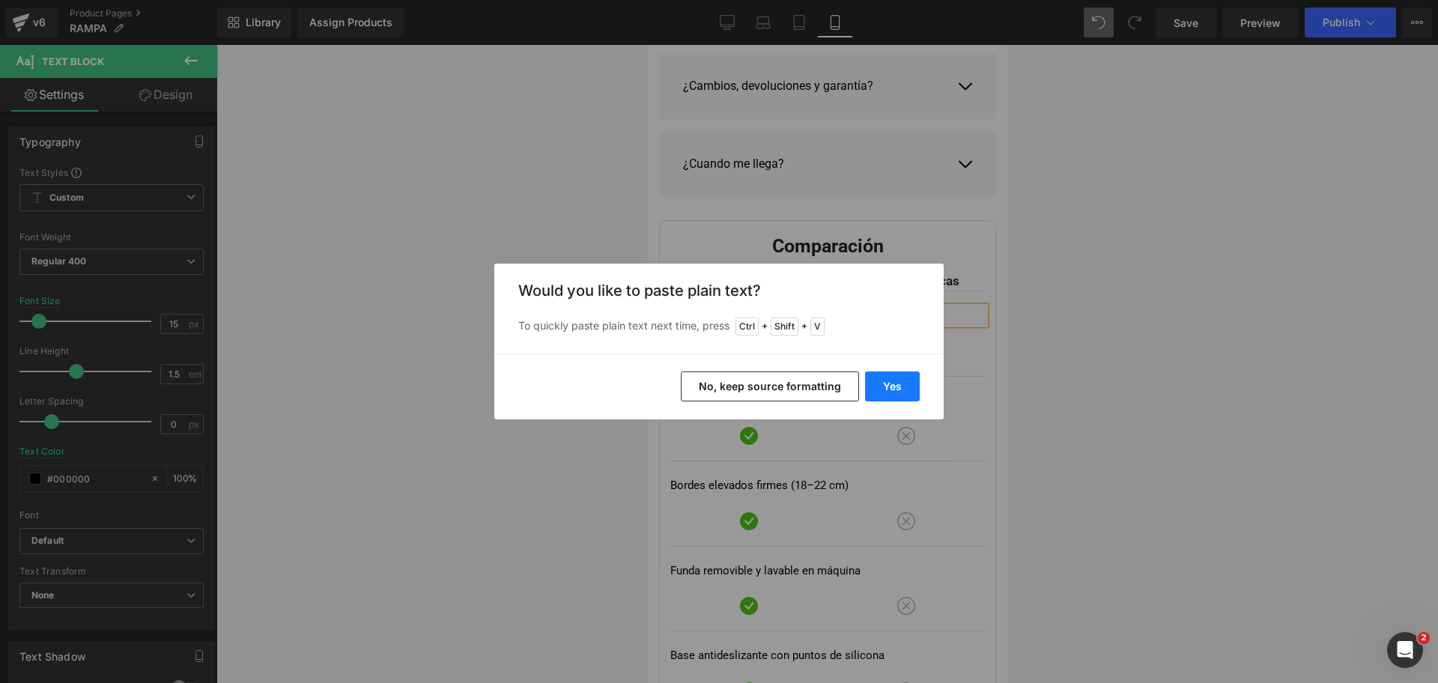
click at [887, 386] on button "Yes" at bounding box center [892, 386] width 55 height 30
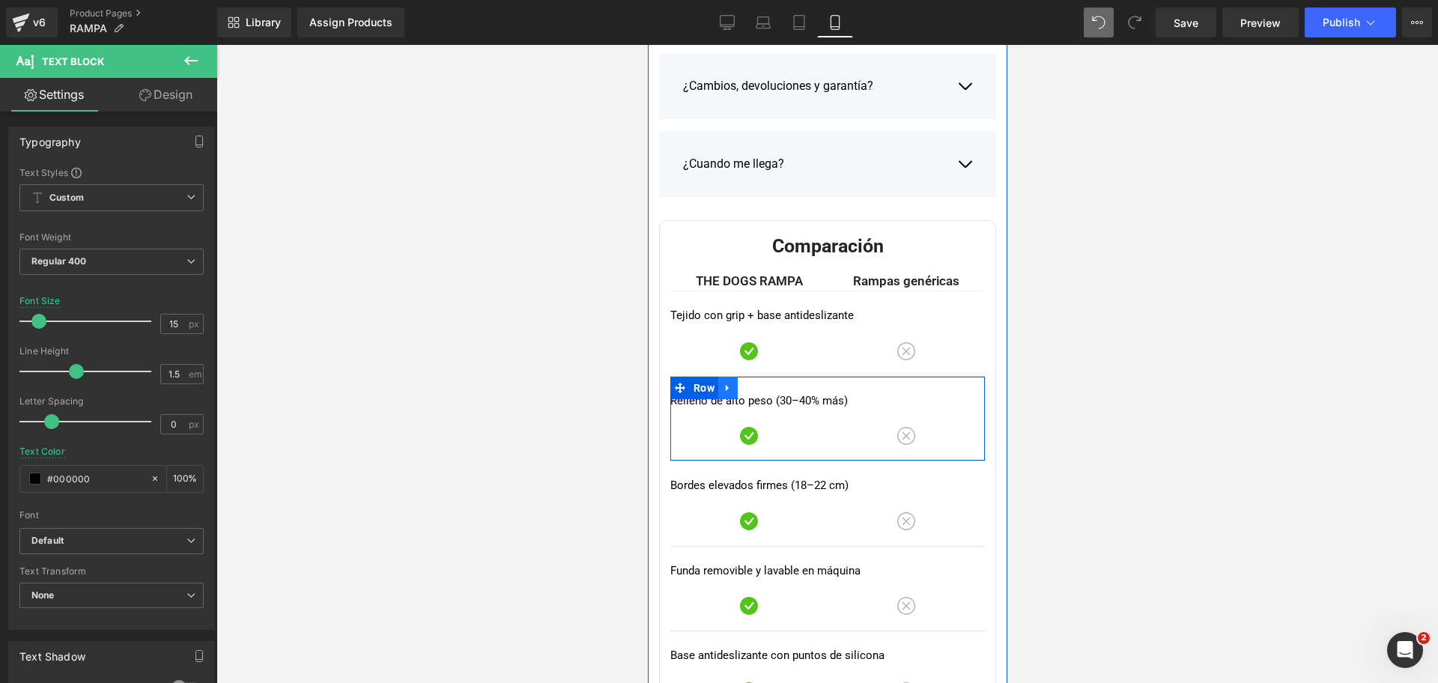
click at [724, 397] on link at bounding box center [726, 388] width 19 height 22
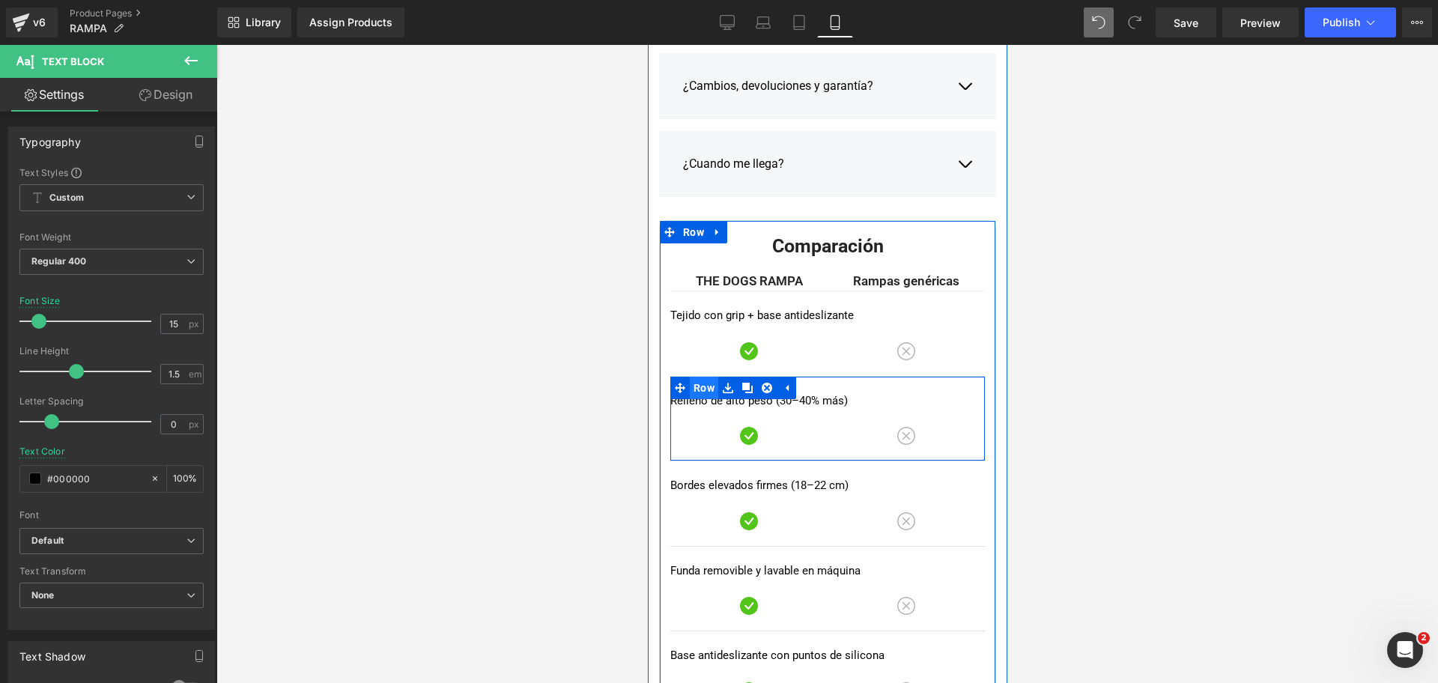
drag, startPoint x: 724, startPoint y: 397, endPoint x: 705, endPoint y: 395, distance: 18.8
click at [705, 395] on ul "Row" at bounding box center [732, 388] width 126 height 22
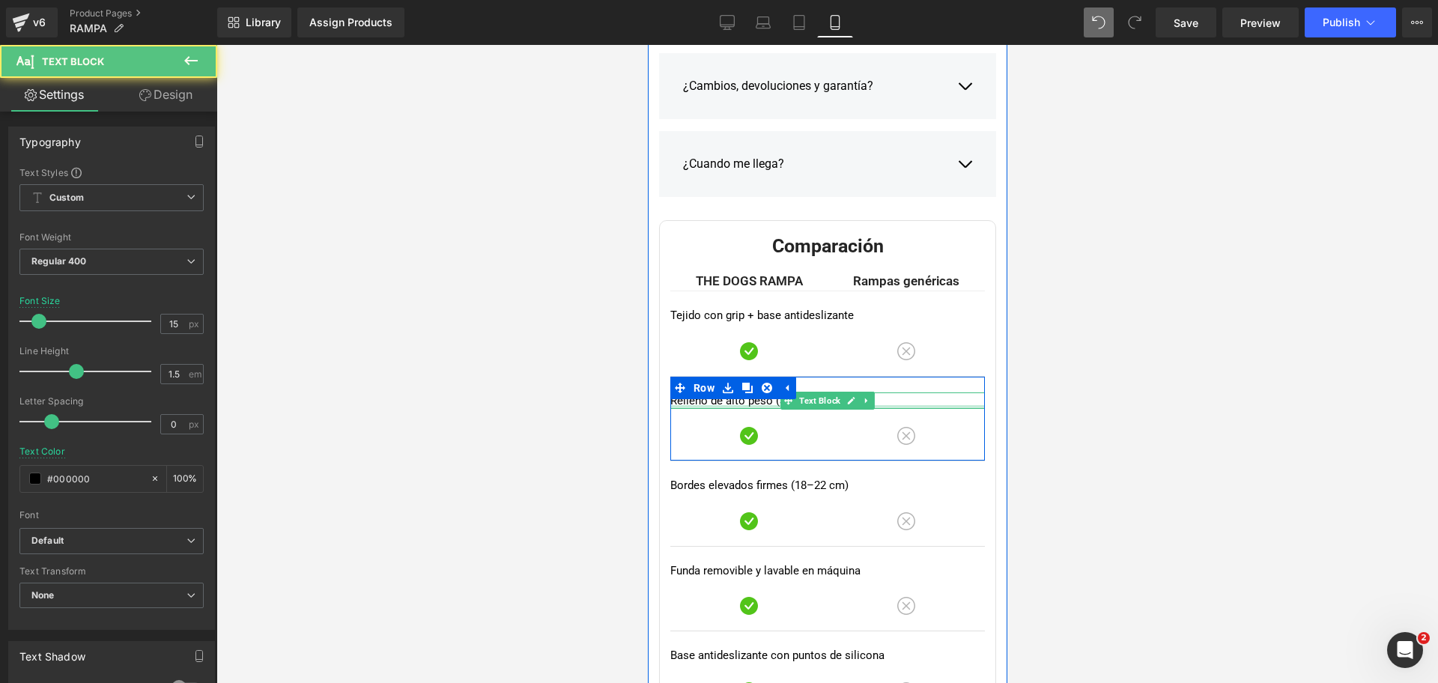
click at [705, 407] on div at bounding box center [826, 407] width 315 height 4
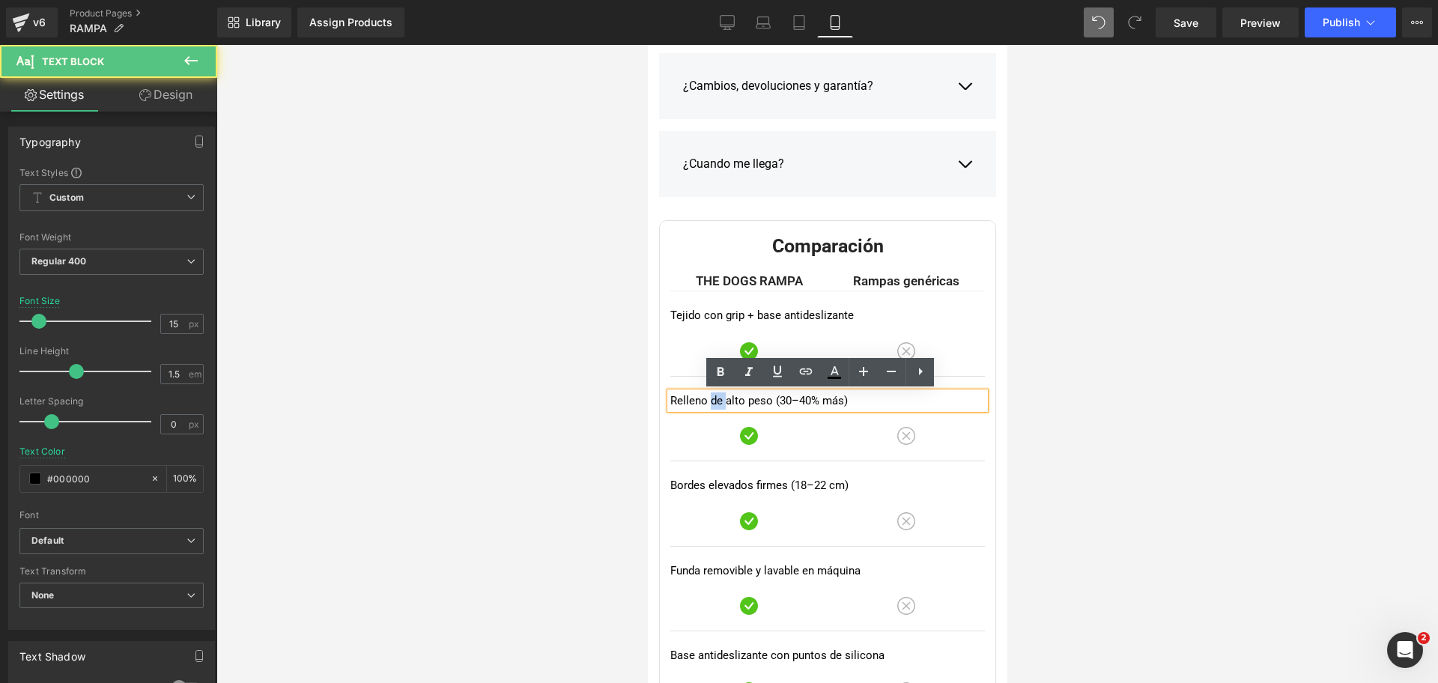
click at [705, 407] on p "Relleno de alto peso (30–40% más)" at bounding box center [826, 400] width 315 height 17
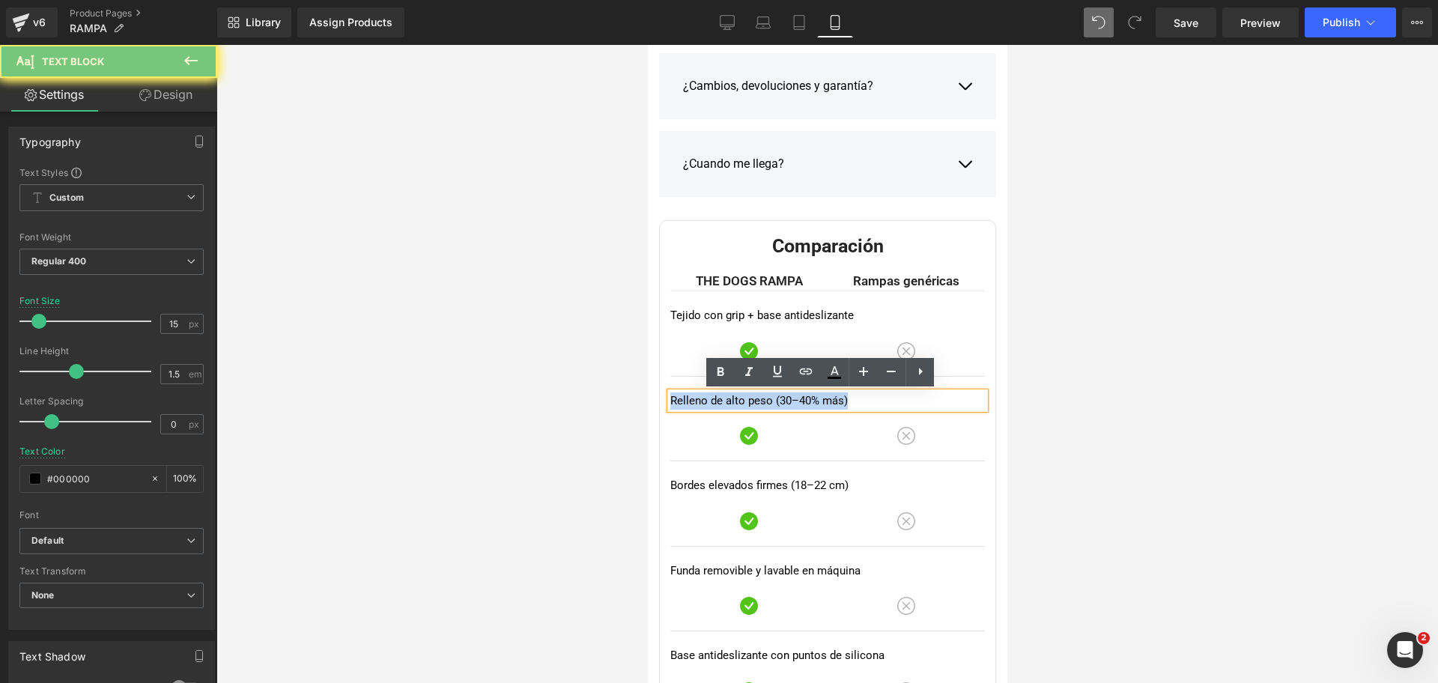
click at [705, 407] on p "Relleno de alto peso (30–40% más)" at bounding box center [826, 400] width 315 height 17
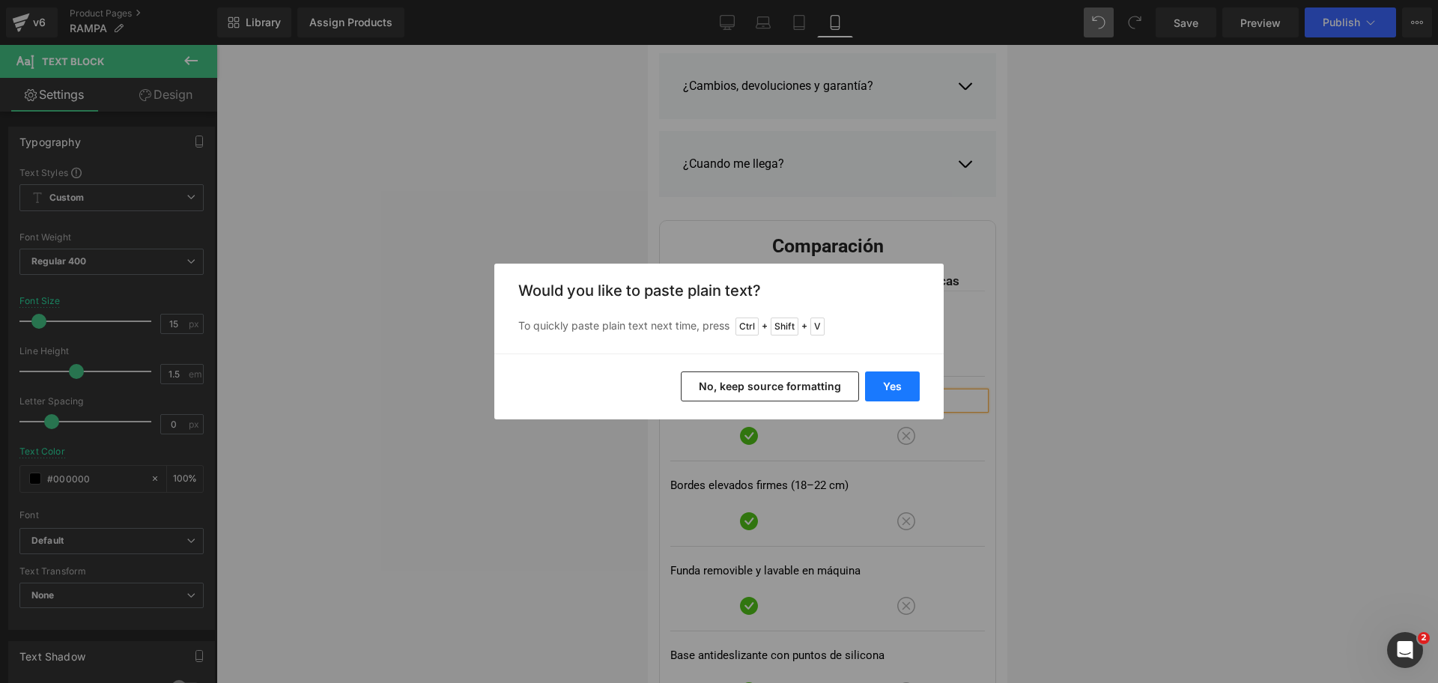
click at [890, 389] on button "Yes" at bounding box center [892, 386] width 55 height 30
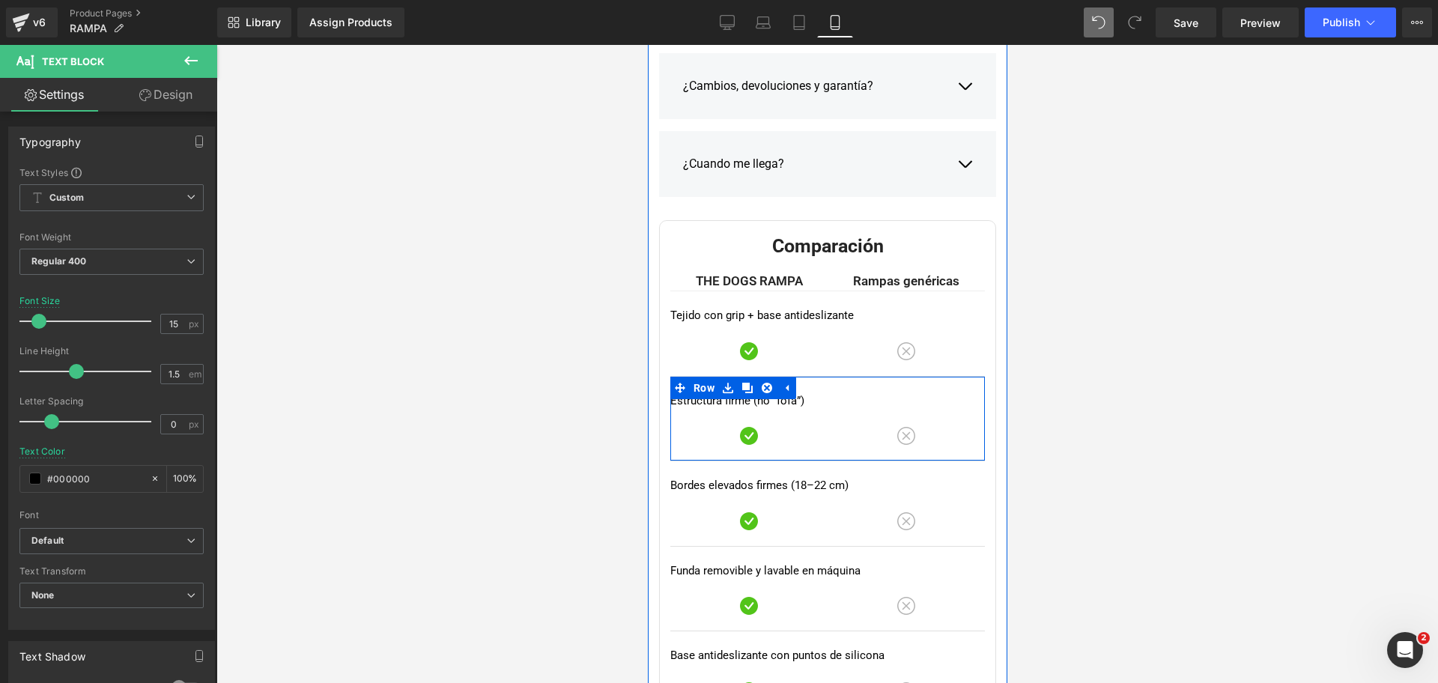
click at [647, 45] on div at bounding box center [647, 45] width 0 height 0
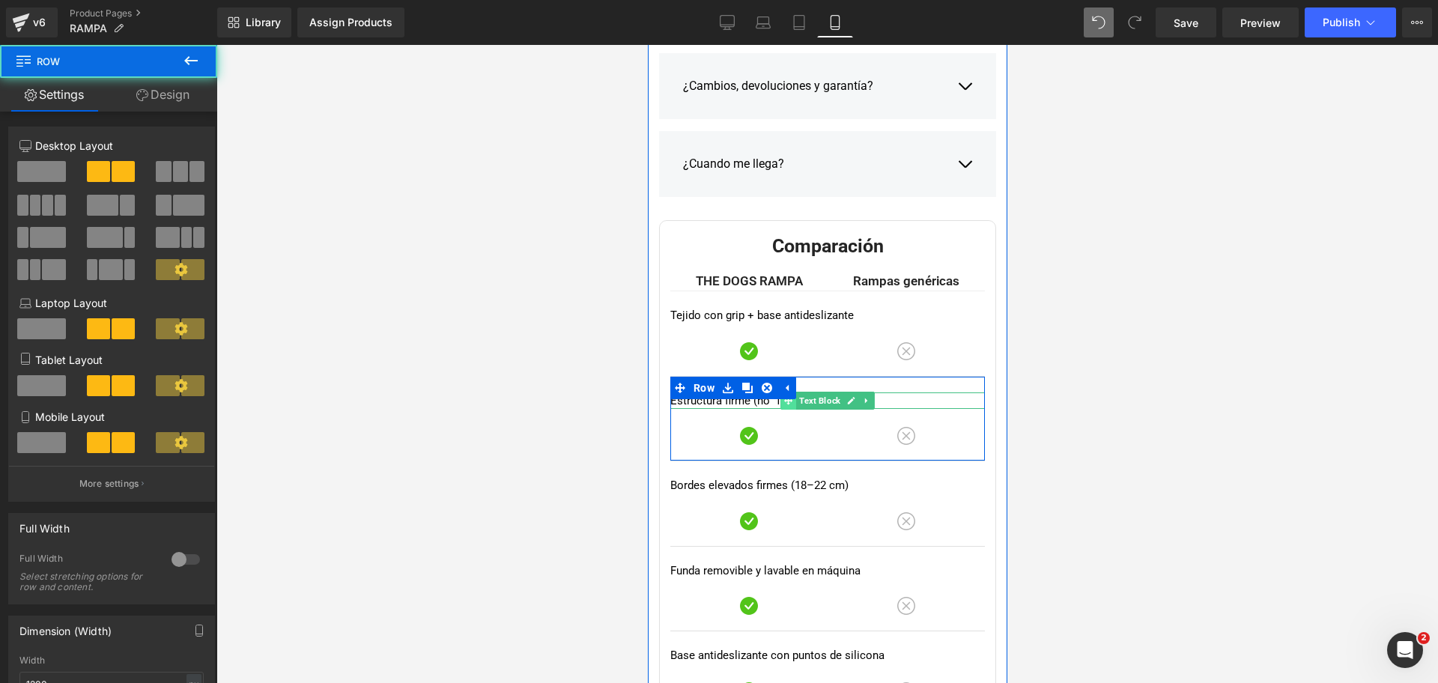
click at [780, 406] on span at bounding box center [788, 401] width 16 height 18
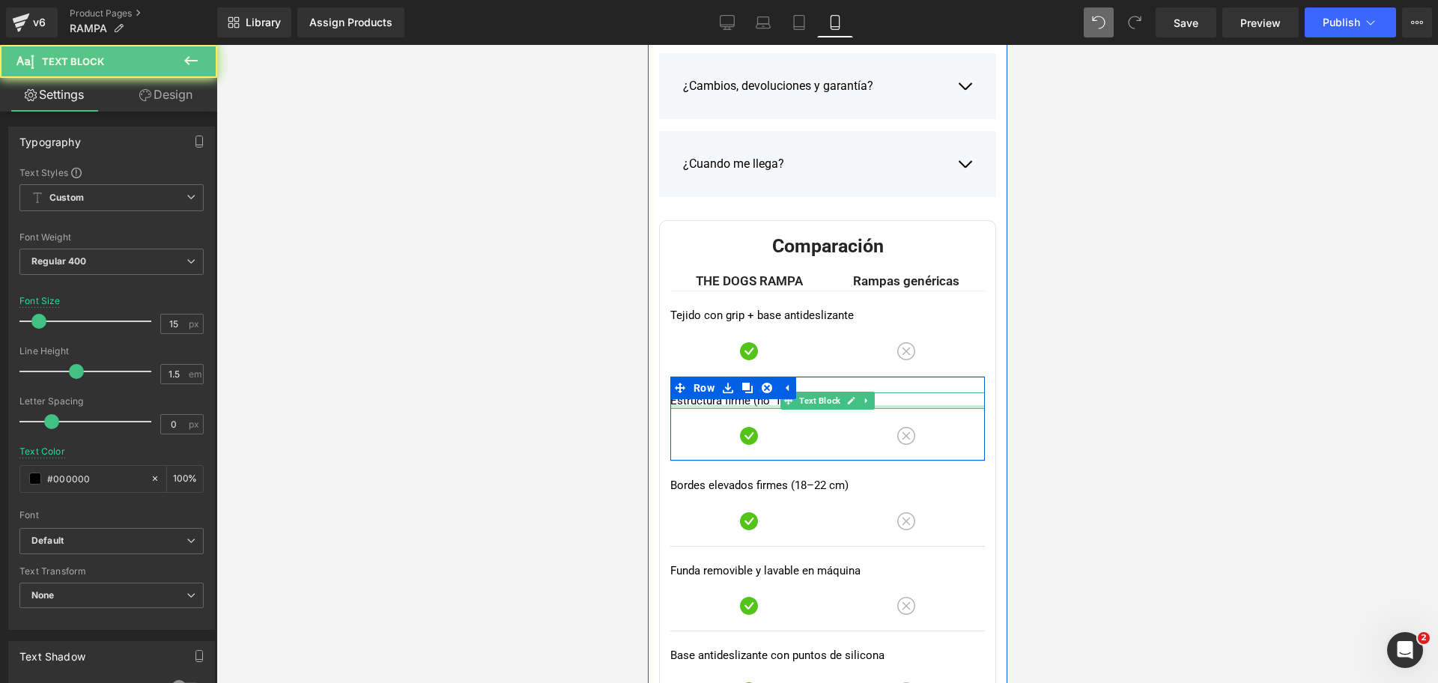
click at [761, 404] on div "Estructura firme (no “fofa”) Text Block" at bounding box center [826, 400] width 315 height 17
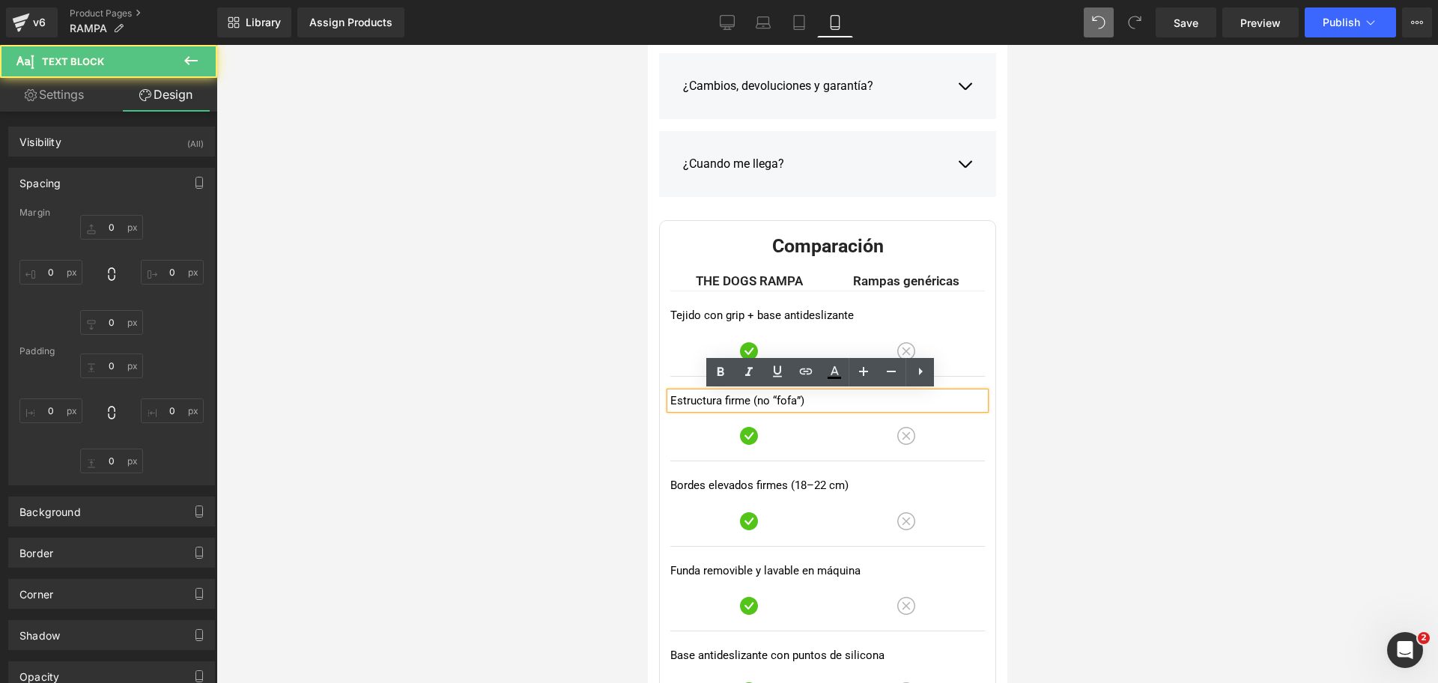
type input "0"
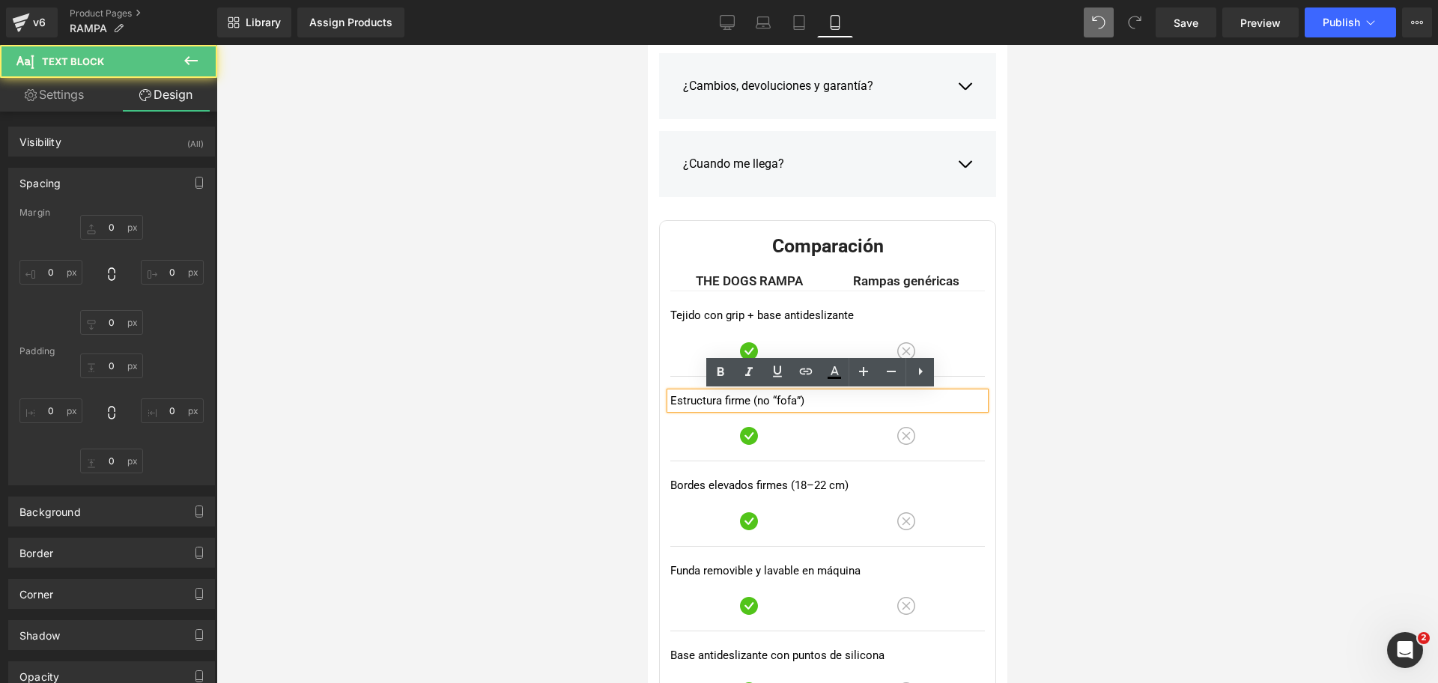
type input "0"
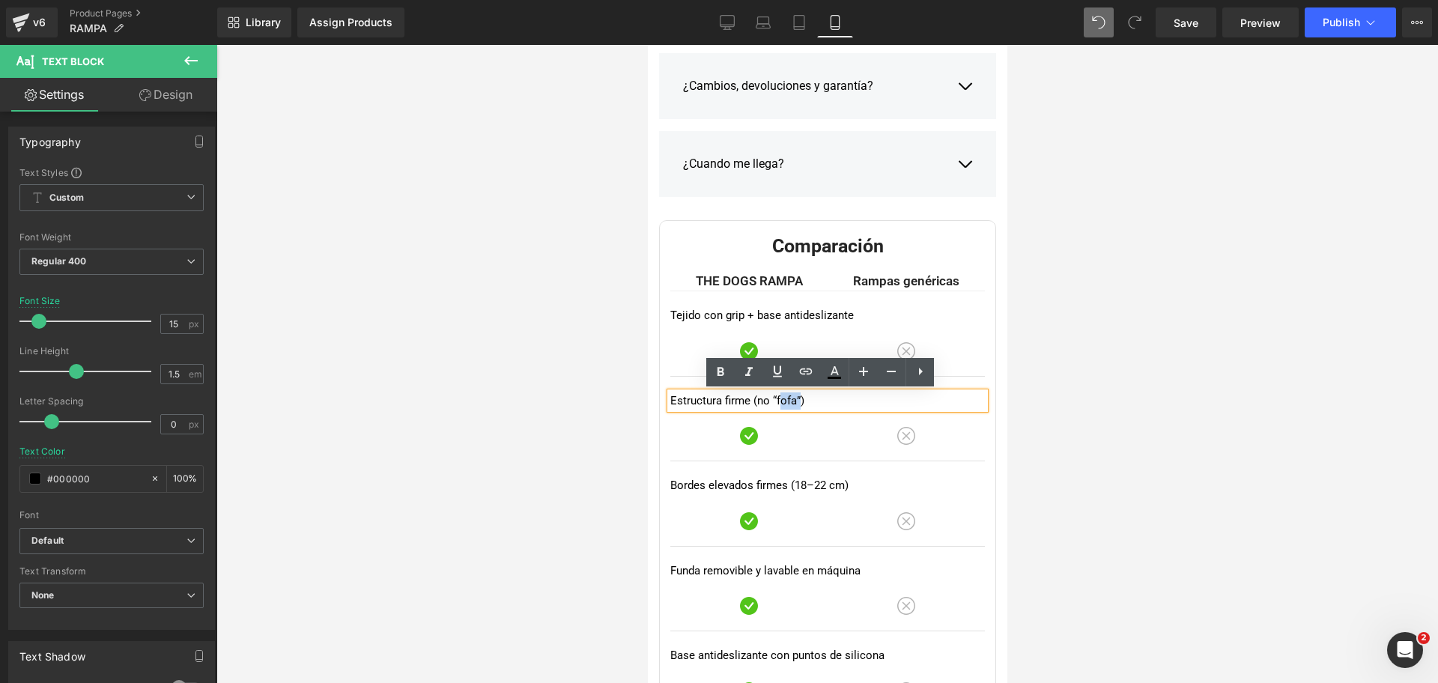
drag, startPoint x: 771, startPoint y: 405, endPoint x: 794, endPoint y: 407, distance: 22.6
click at [794, 407] on p "Estructura firme (no “fofa”)" at bounding box center [826, 400] width 315 height 17
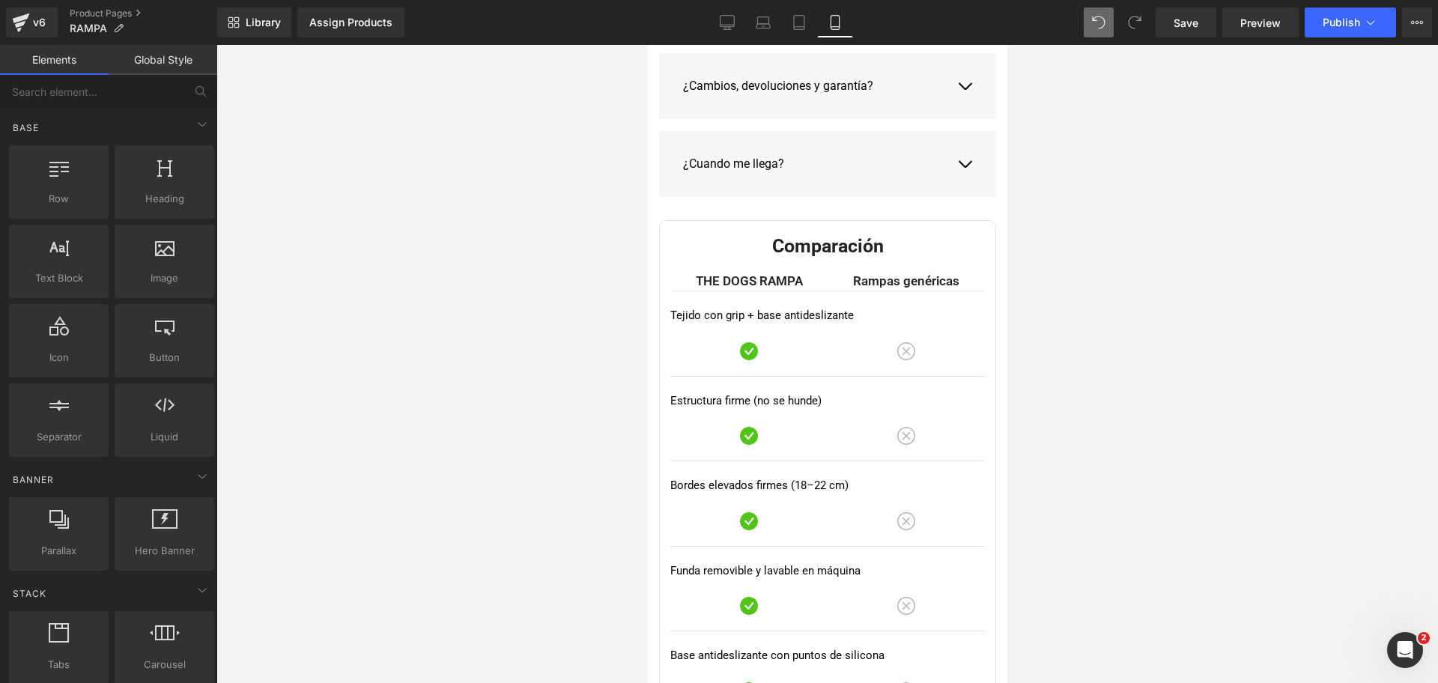
click at [1127, 280] on div at bounding box center [826, 364] width 1221 height 638
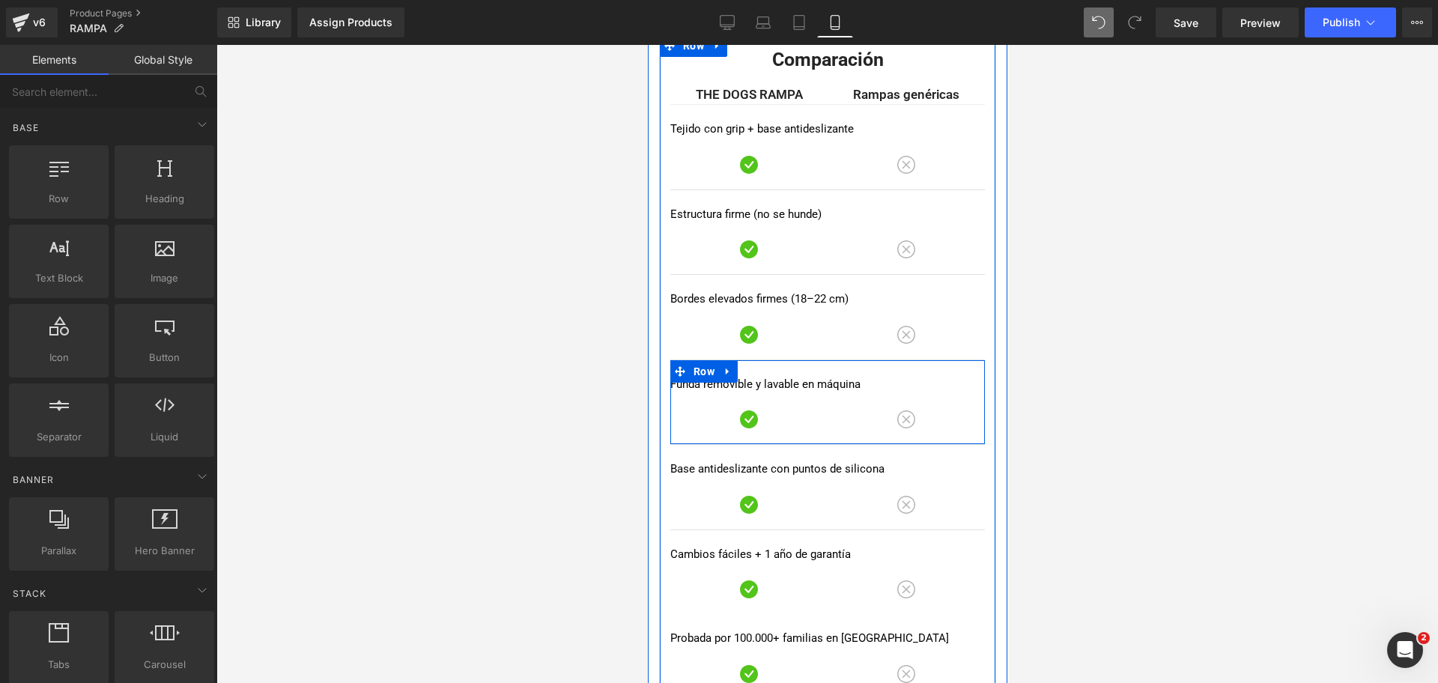
scroll to position [3711, 0]
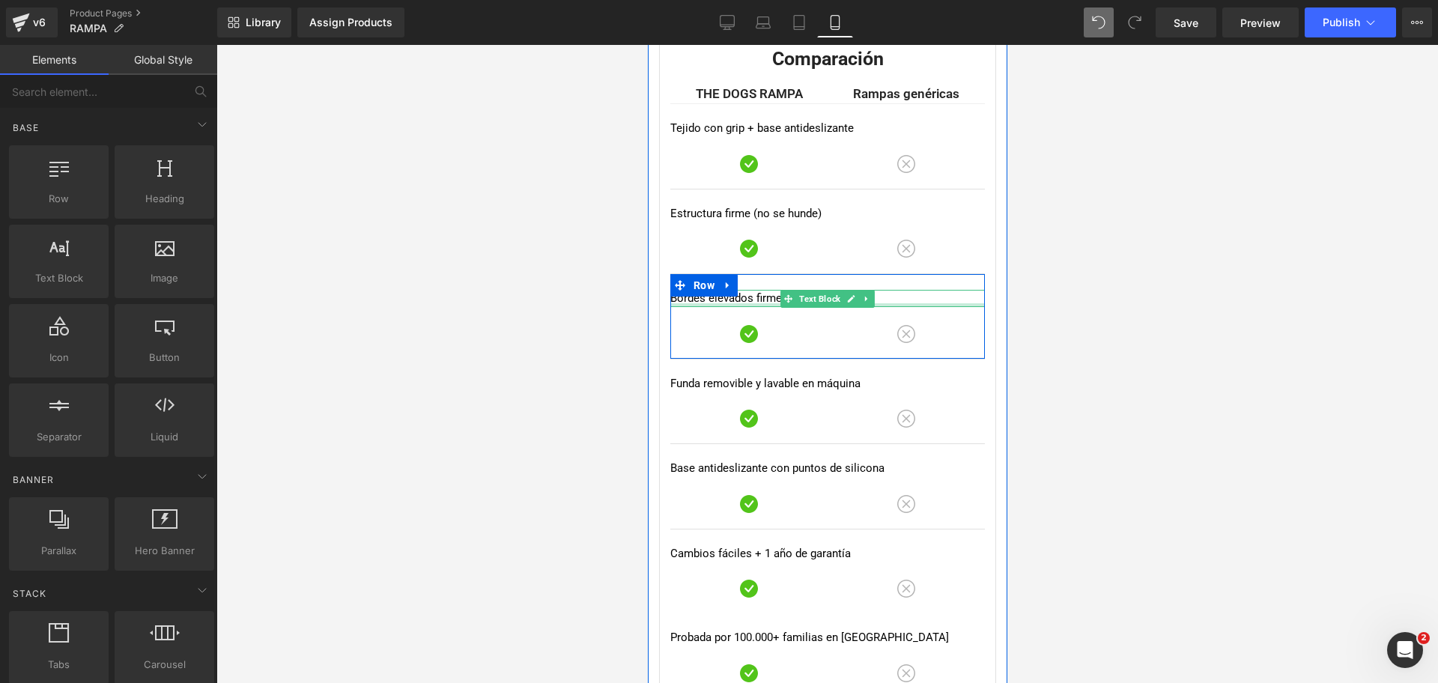
click at [706, 303] on div at bounding box center [826, 305] width 315 height 4
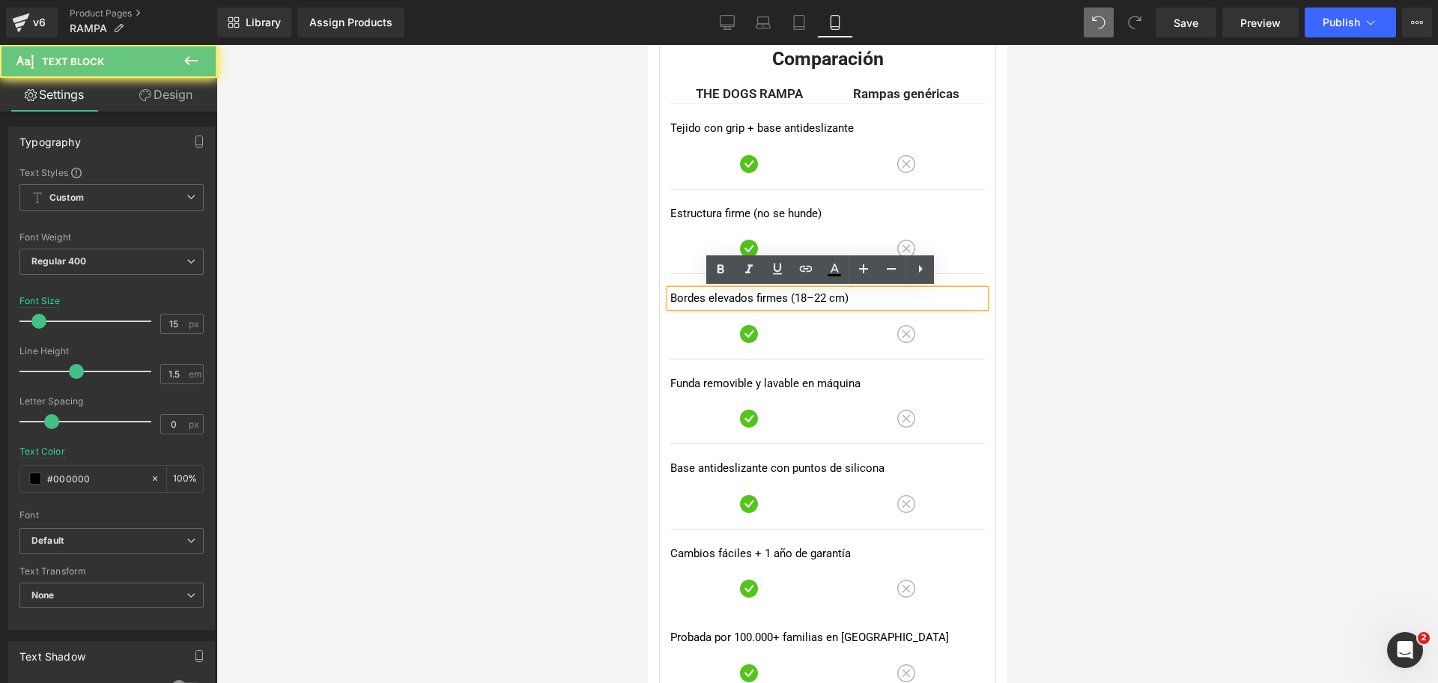
click at [706, 303] on p "Bordes elevados firmes (18–22 cm)" at bounding box center [826, 298] width 315 height 17
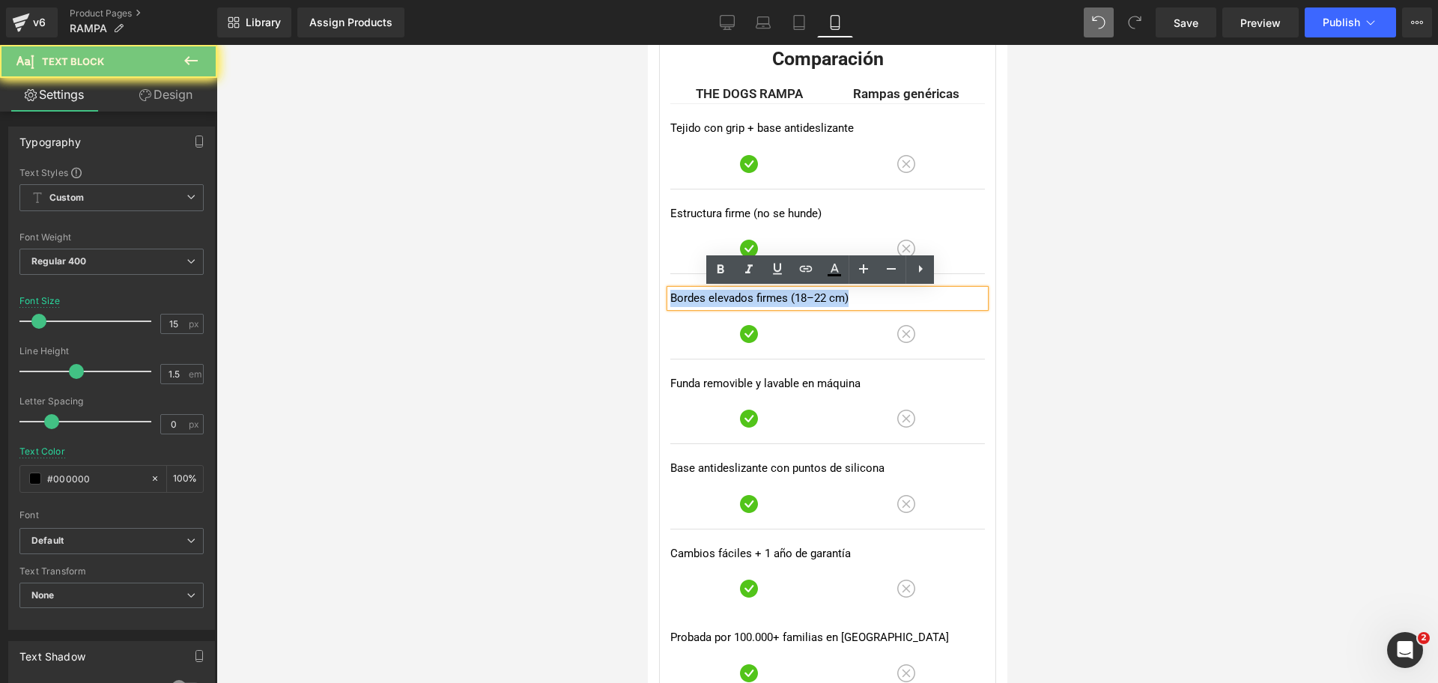
click at [706, 303] on p "Bordes elevados firmes (18–22 cm)" at bounding box center [826, 298] width 315 height 17
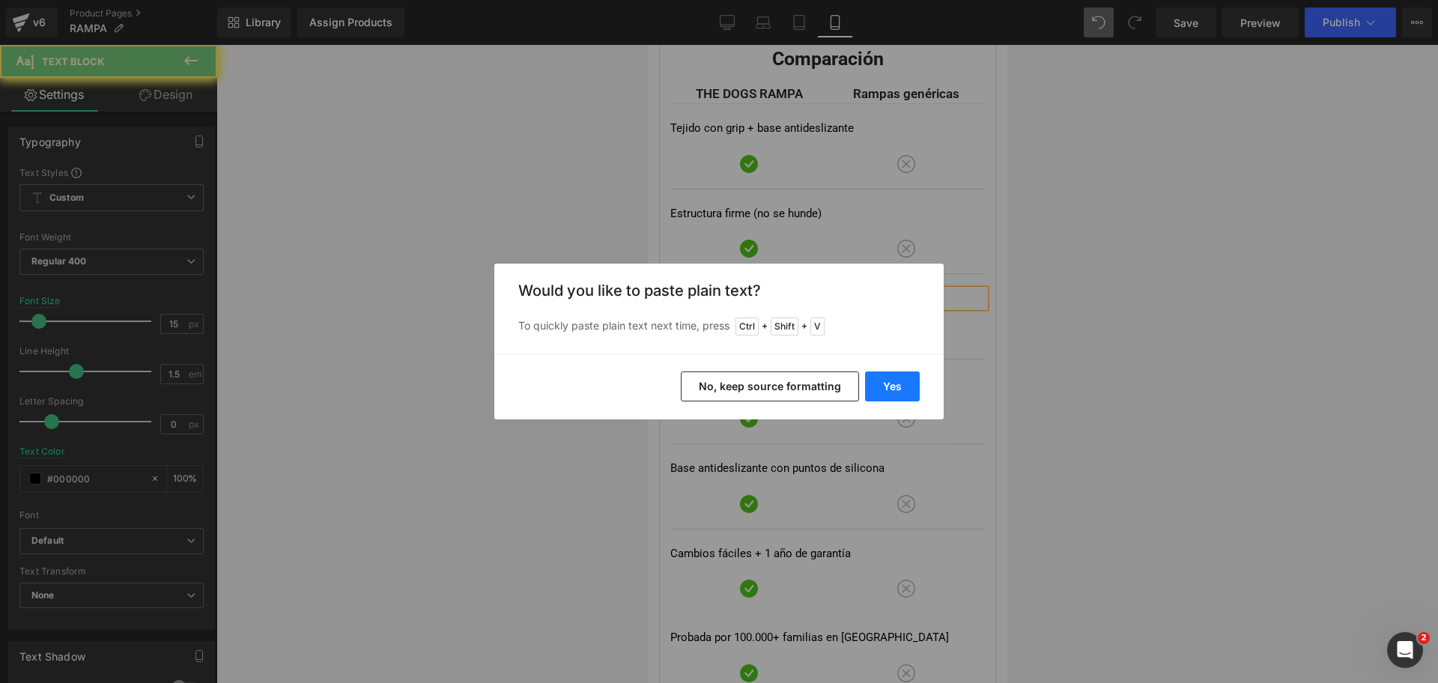
click at [883, 383] on button "Yes" at bounding box center [892, 386] width 55 height 30
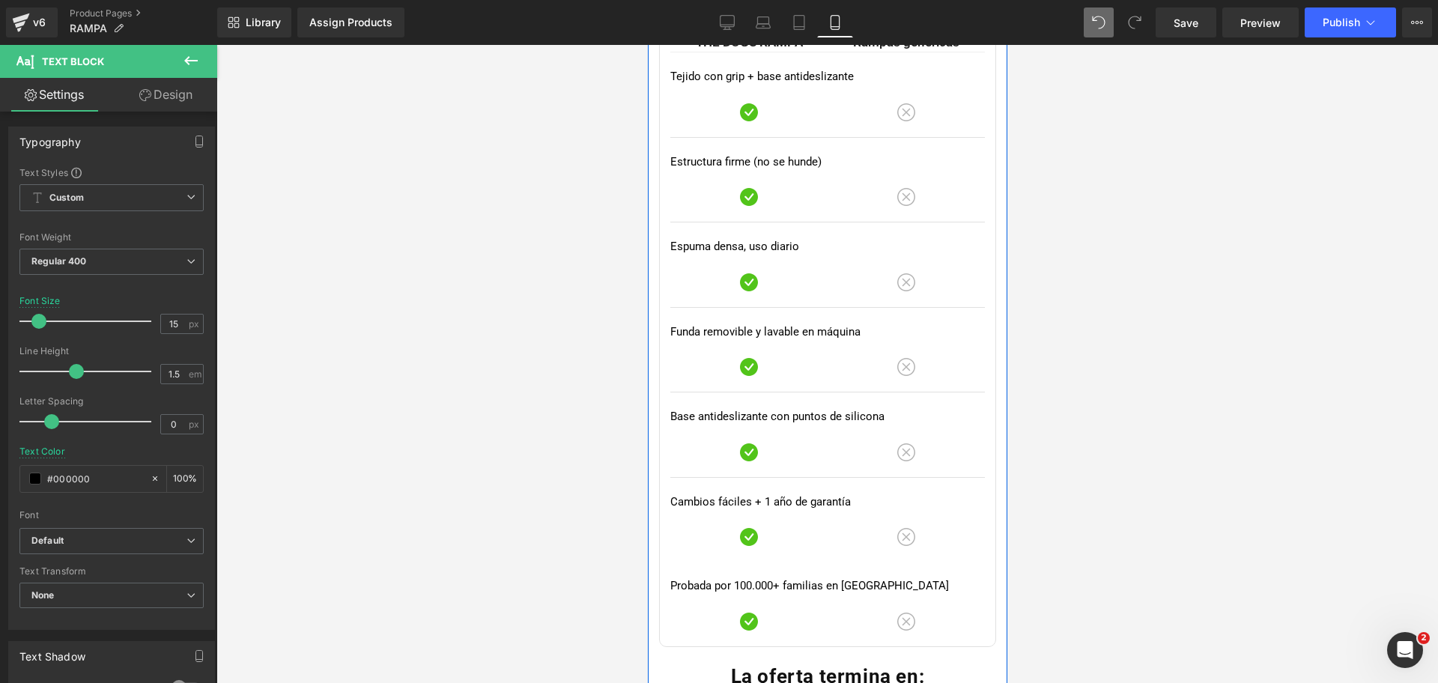
scroll to position [3805, 0]
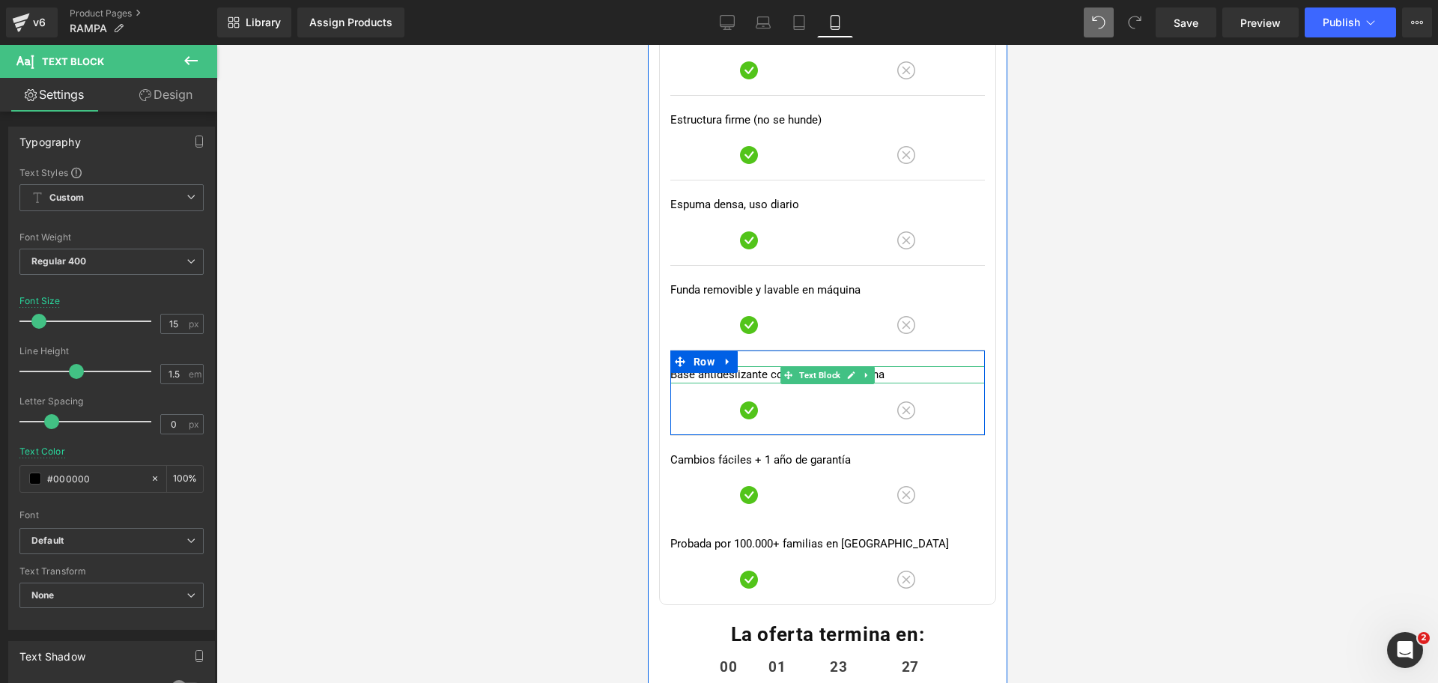
click at [708, 375] on p "Base antideslizante con puntos de silicona" at bounding box center [826, 374] width 315 height 17
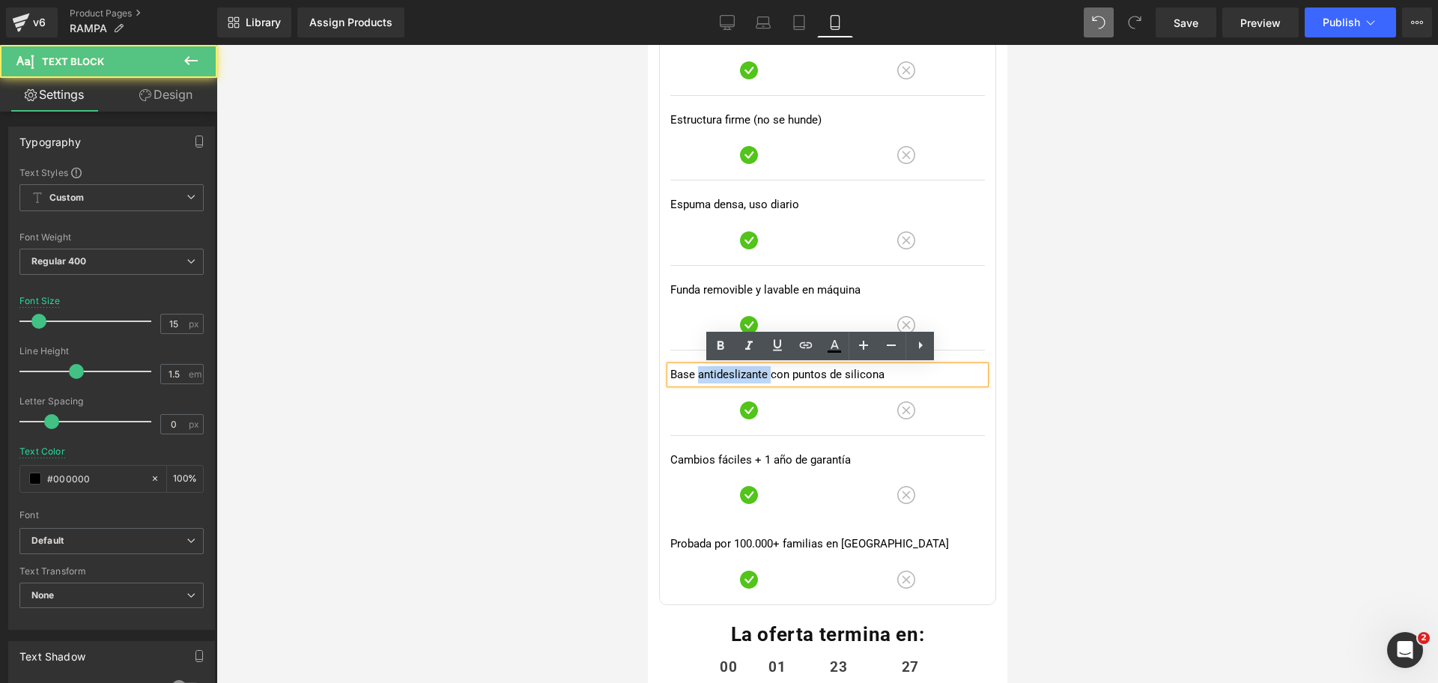
click at [708, 375] on p "Base antideslizante con puntos de silicona" at bounding box center [826, 374] width 315 height 17
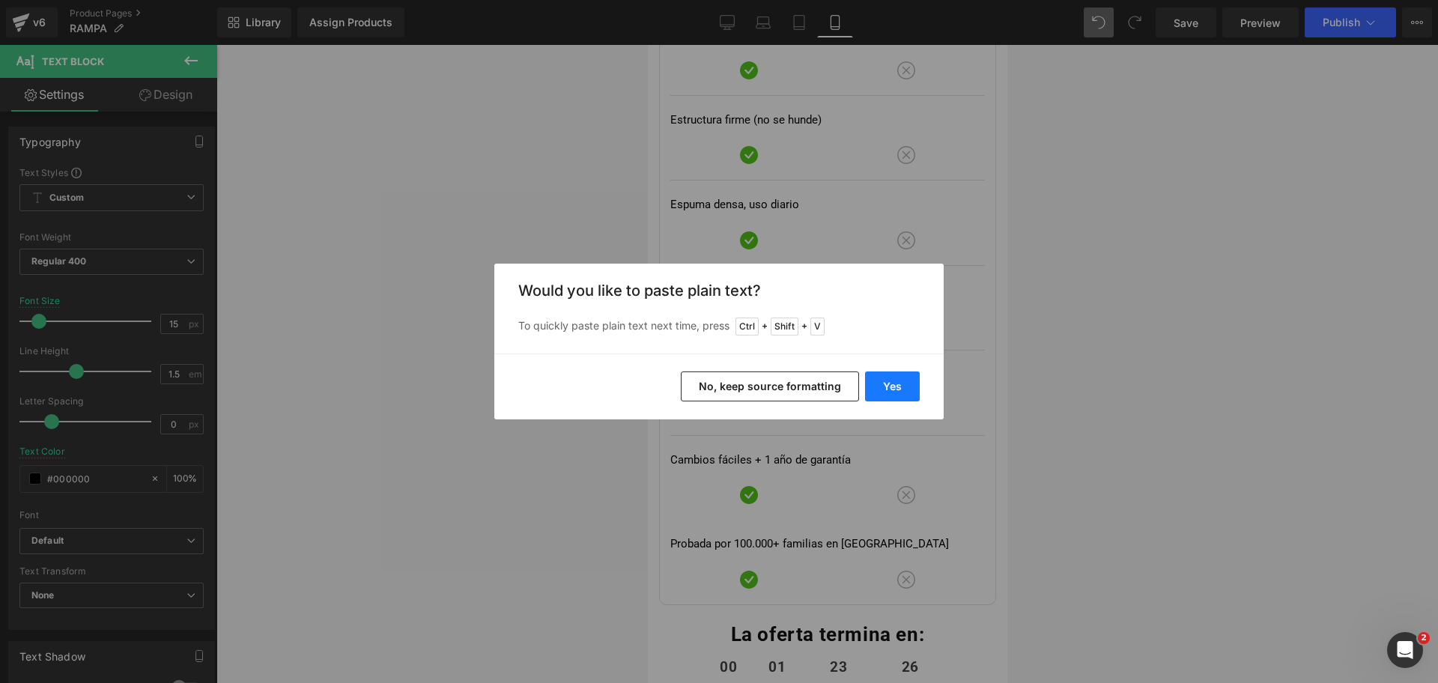
click at [885, 400] on button "Yes" at bounding box center [892, 386] width 55 height 30
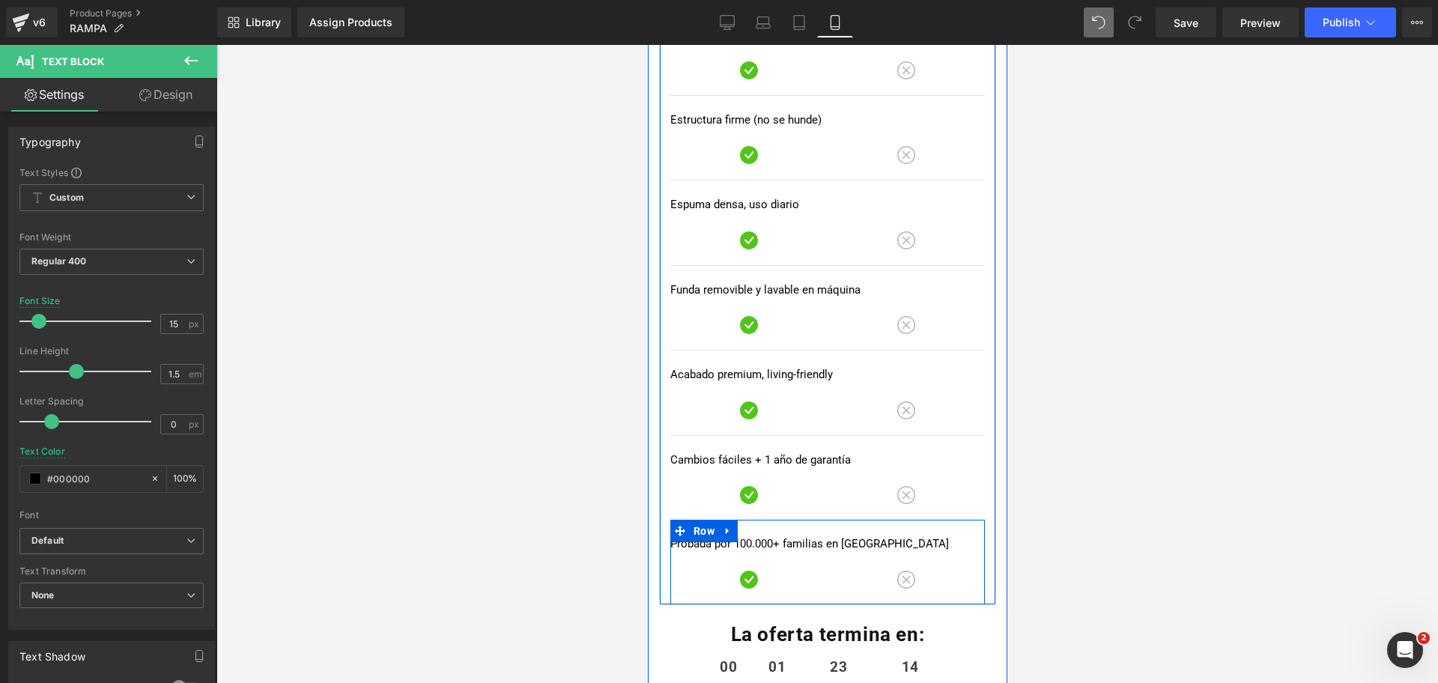
click at [693, 543] on p "Probada por 100.000+ familias en [GEOGRAPHIC_DATA]" at bounding box center [826, 543] width 315 height 17
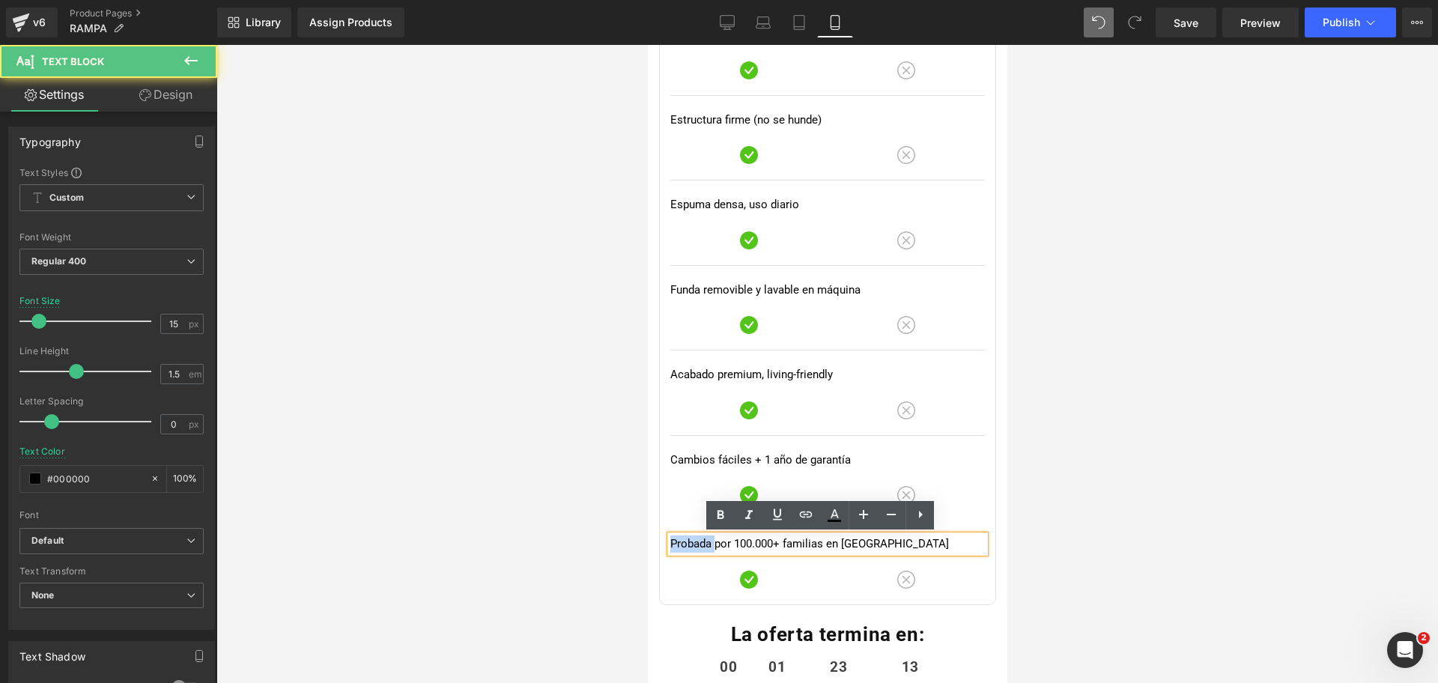
click at [693, 543] on p "Probada por 100.000+ familias en [GEOGRAPHIC_DATA]" at bounding box center [826, 543] width 315 height 17
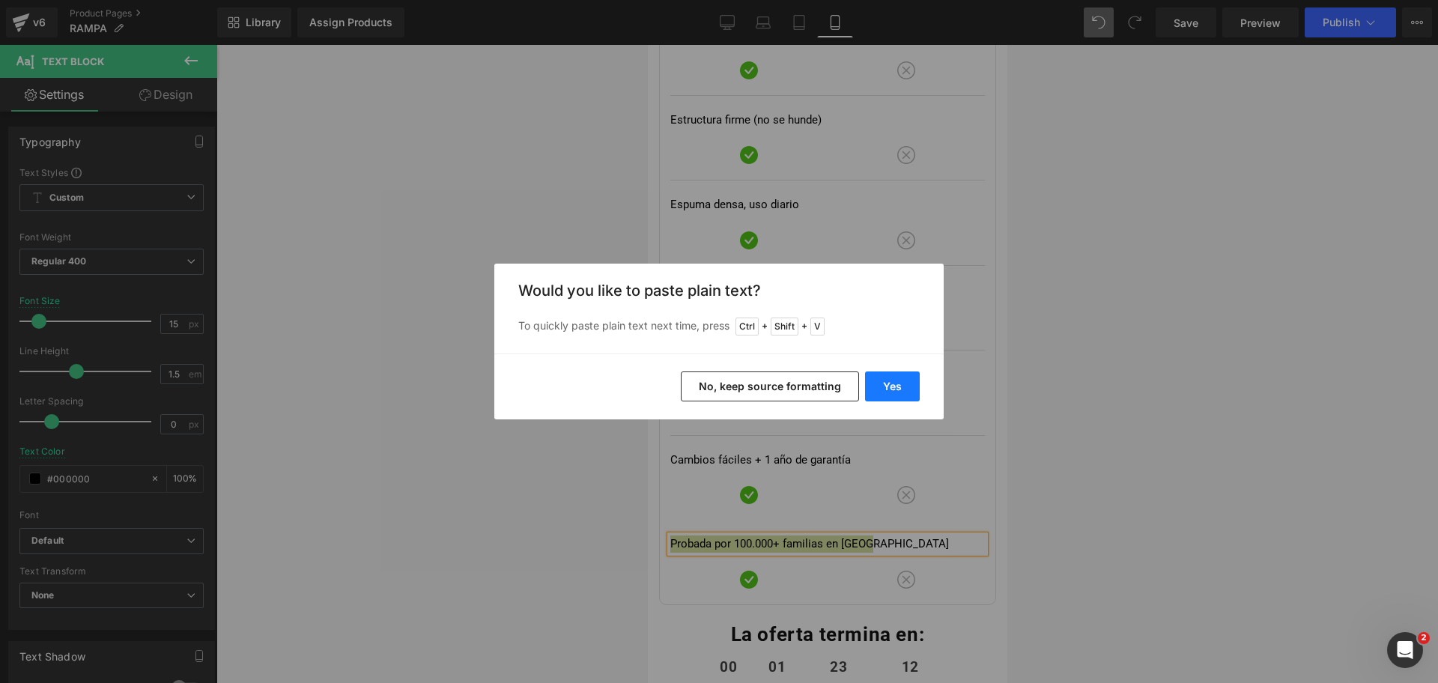
click at [906, 399] on button "Yes" at bounding box center [892, 386] width 55 height 30
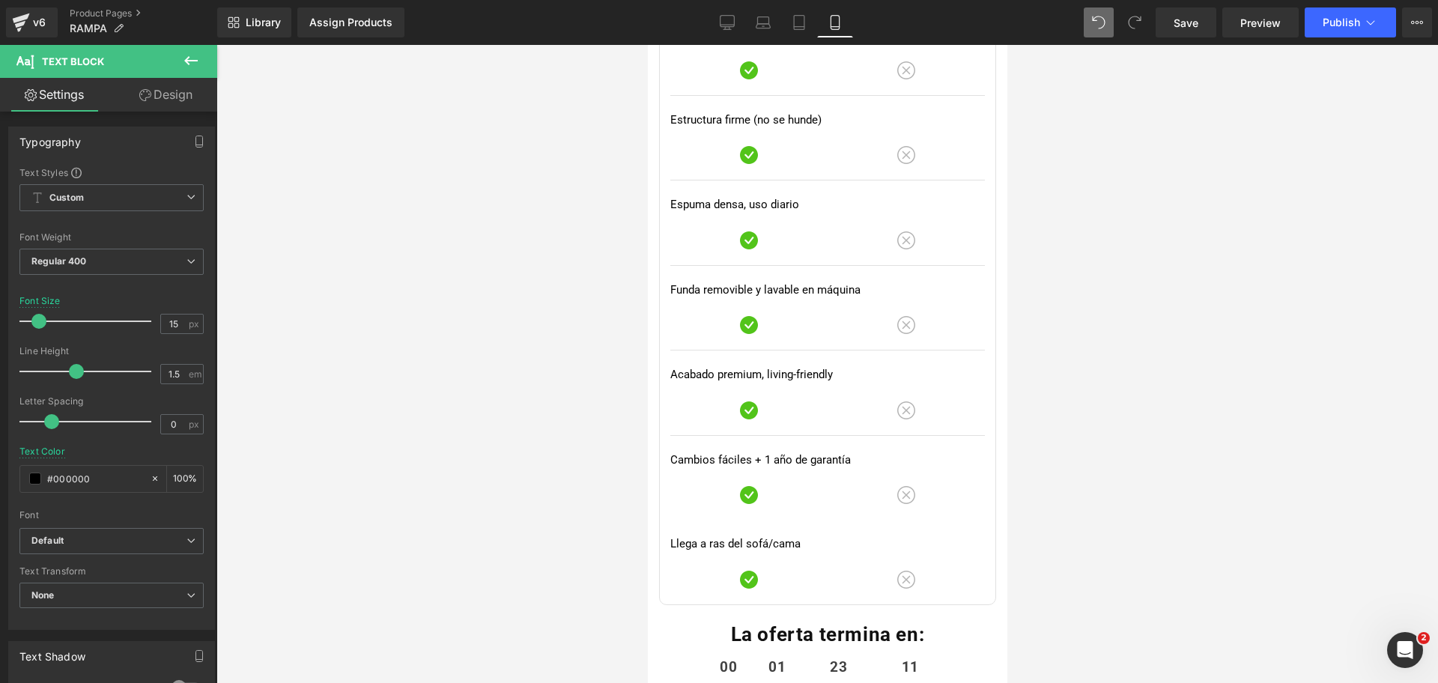
click at [1083, 297] on div at bounding box center [826, 364] width 1221 height 638
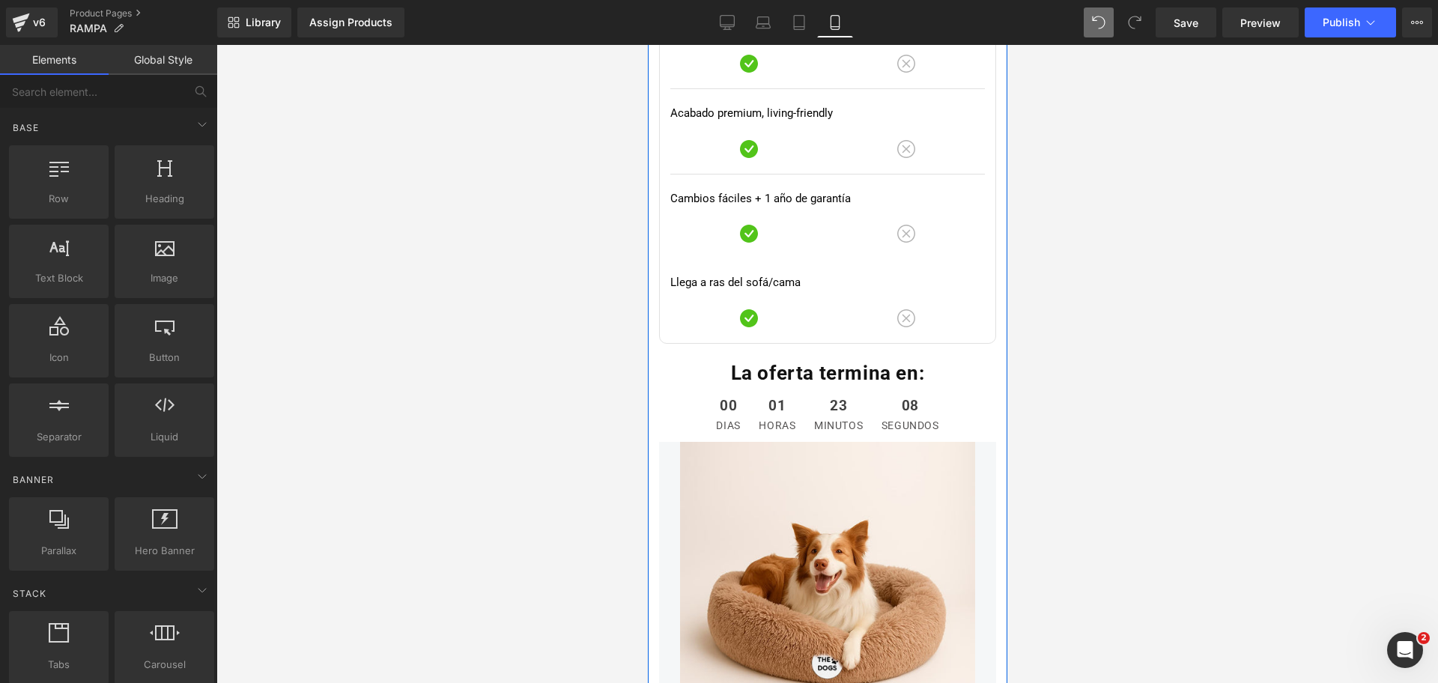
scroll to position [4086, 0]
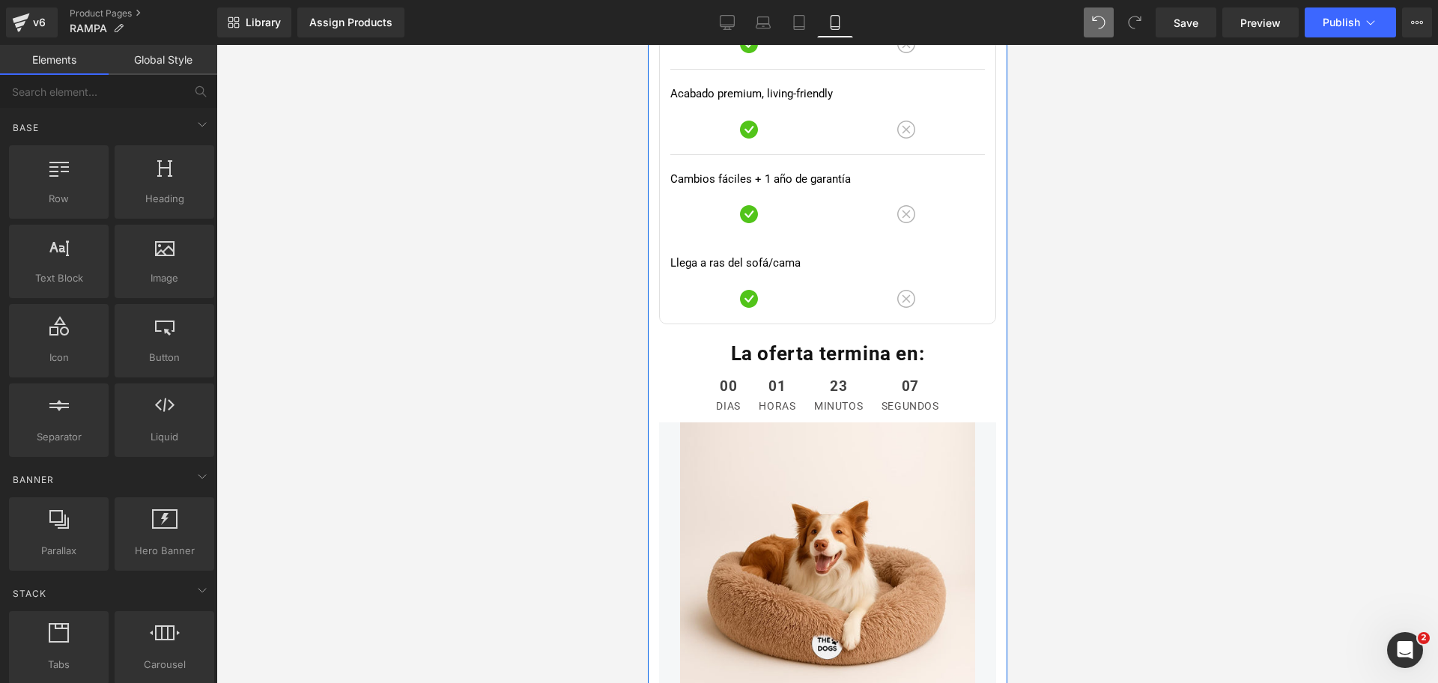
click at [832, 458] on img at bounding box center [826, 569] width 295 height 295
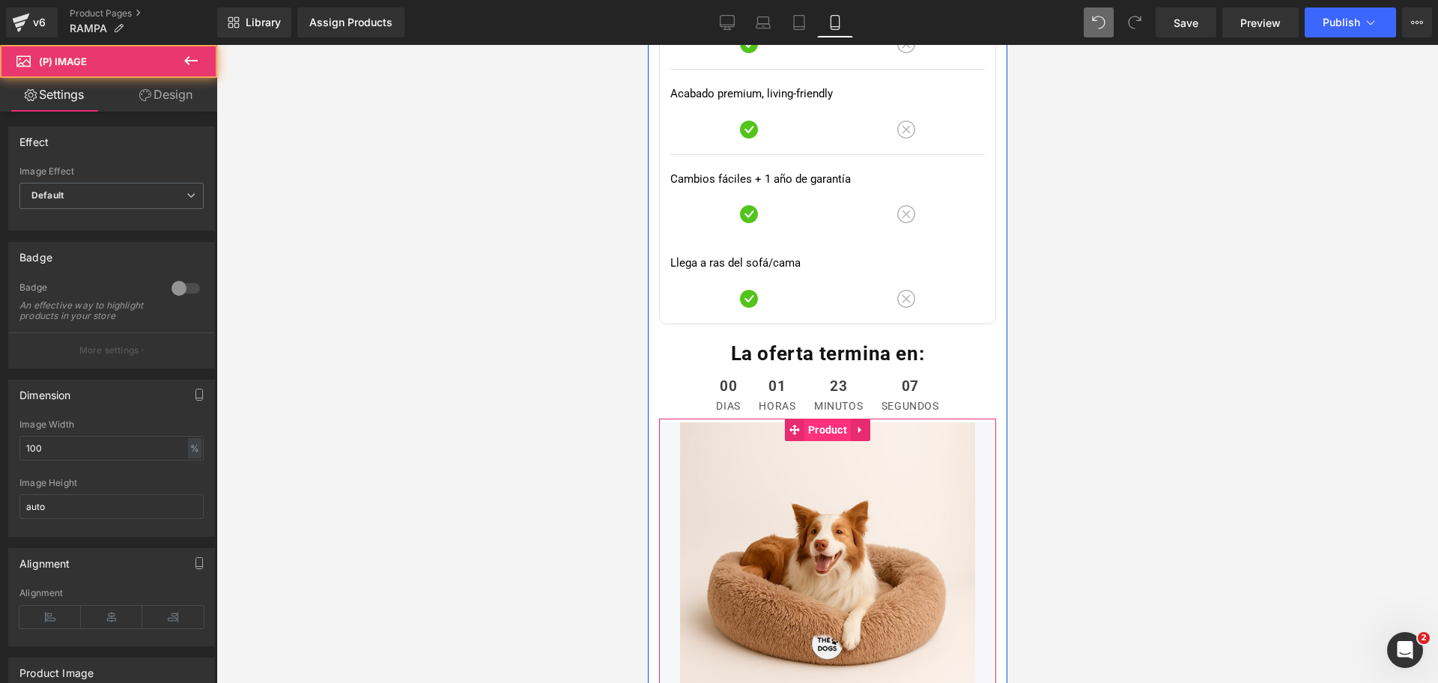
click at [836, 438] on span "Product" at bounding box center [827, 430] width 46 height 22
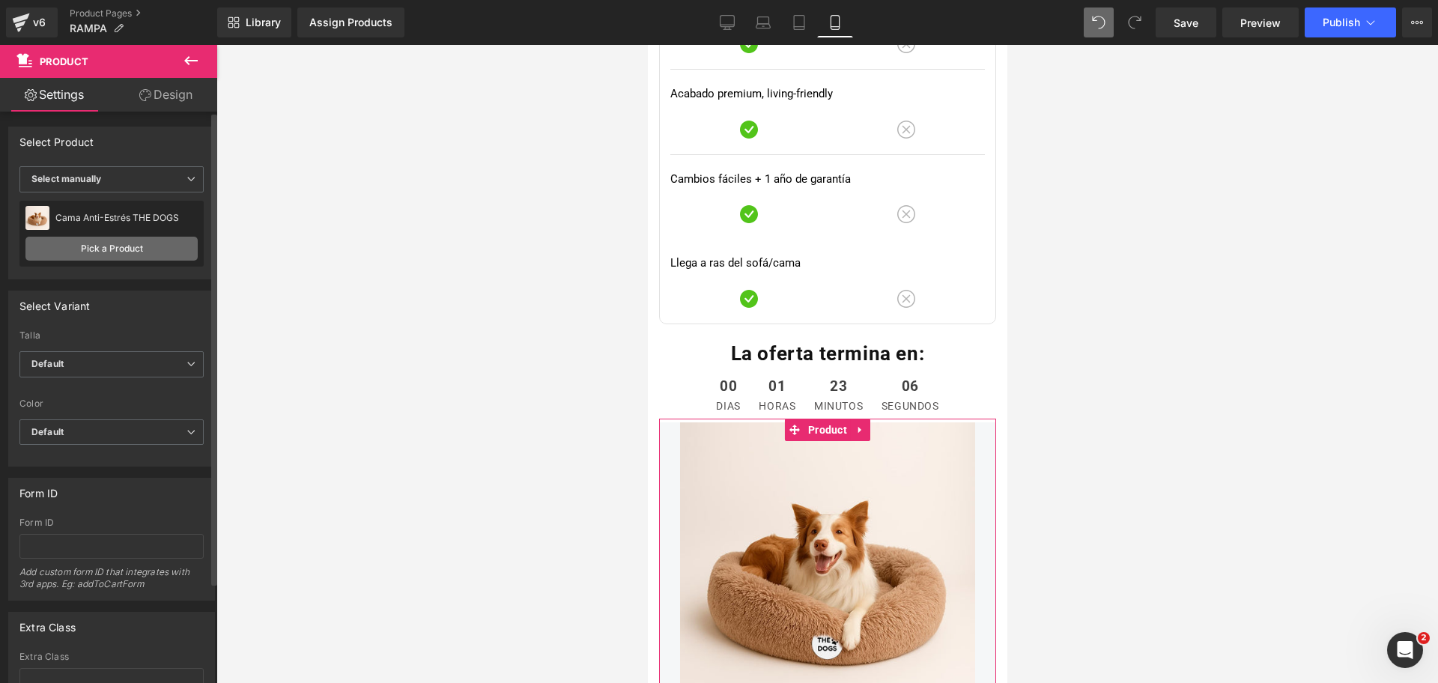
click at [64, 238] on link "Pick a Product" at bounding box center [111, 249] width 172 height 24
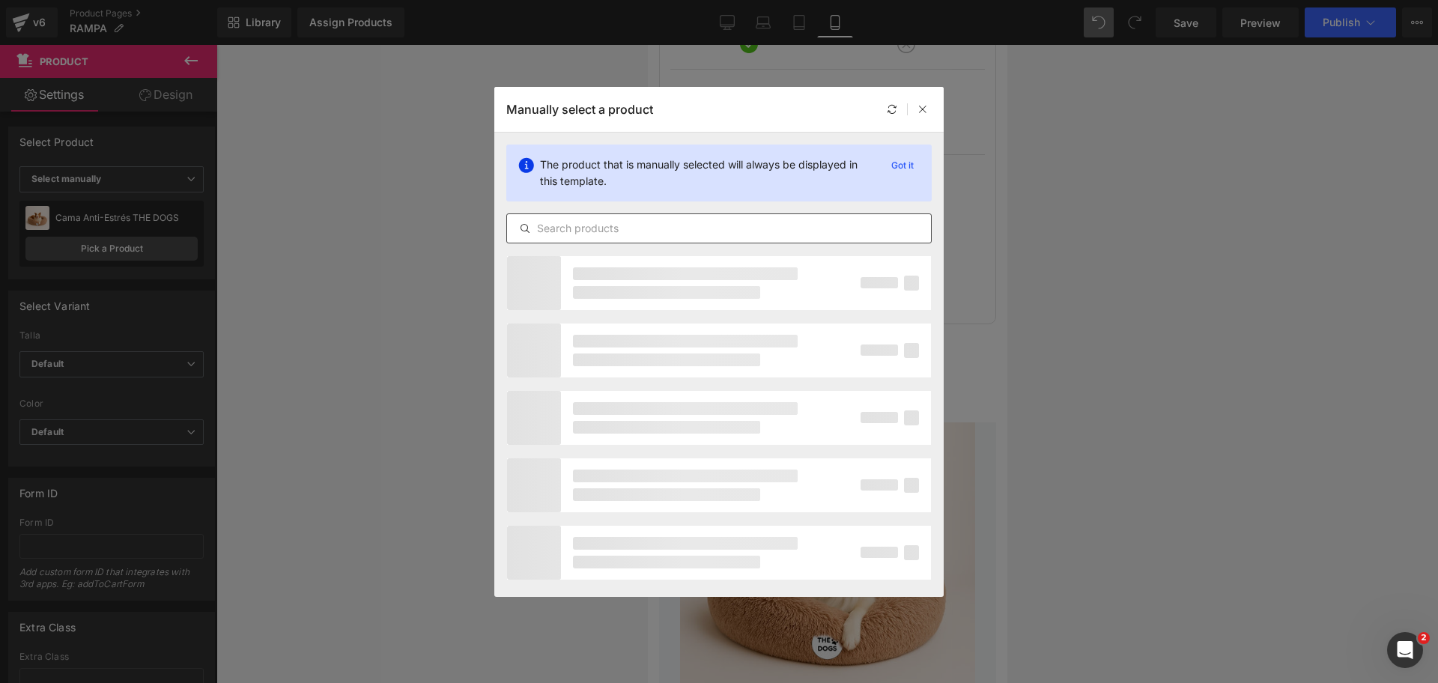
click at [587, 227] on input "text" at bounding box center [719, 228] width 424 height 18
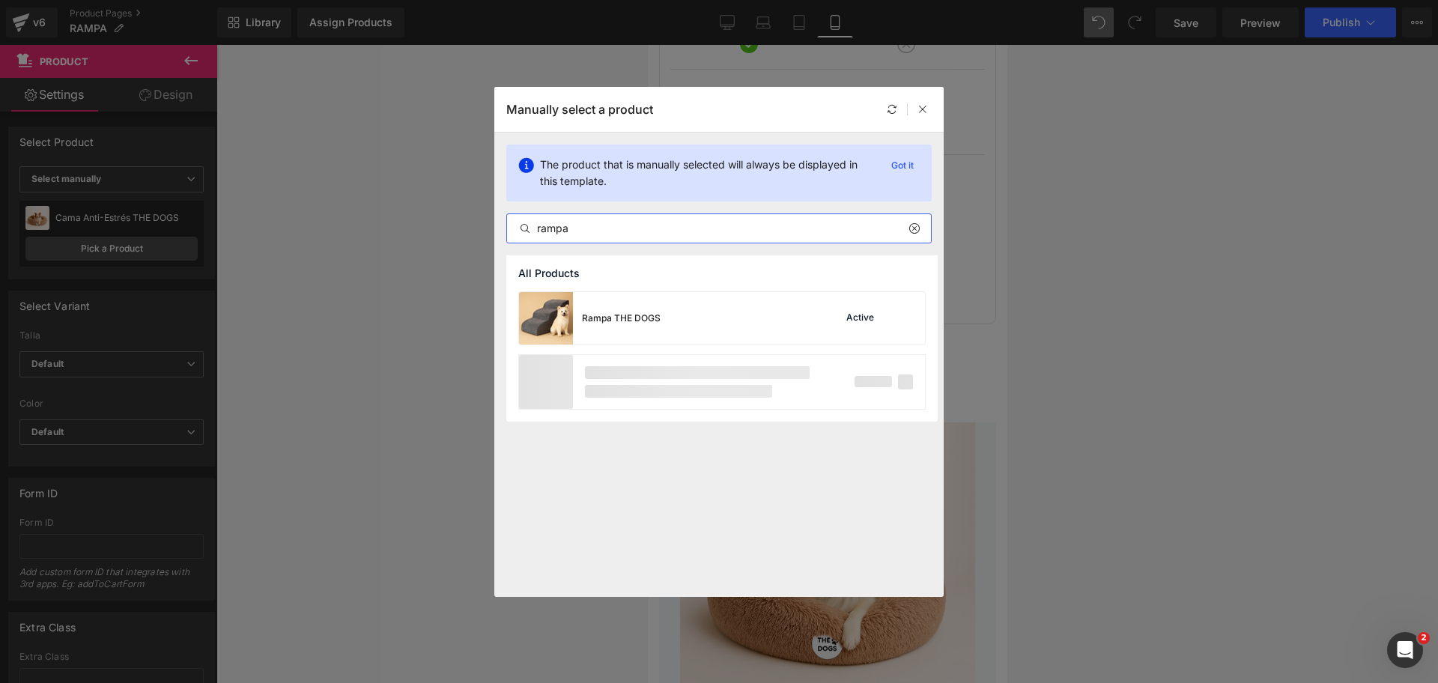
type input "rampa"
click at [625, 334] on div "Rampa THE DOGS" at bounding box center [590, 318] width 142 height 52
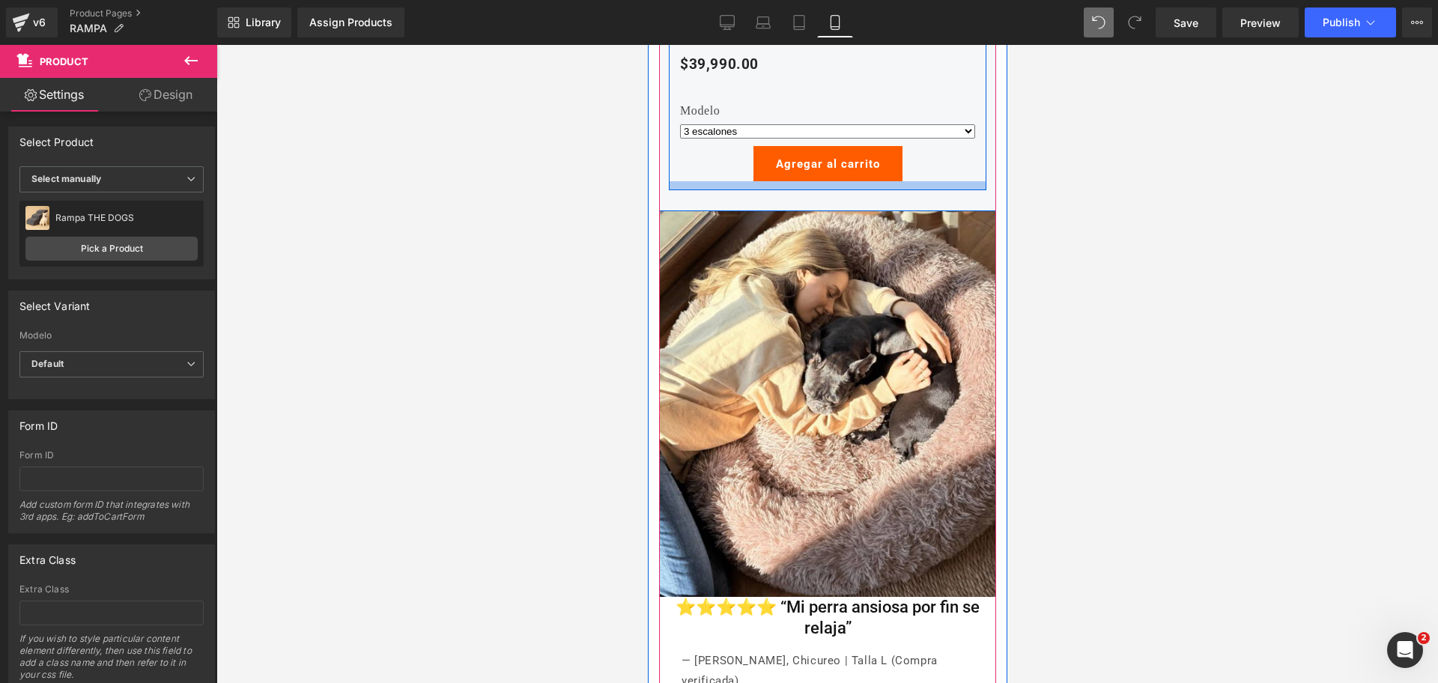
scroll to position [4928, 0]
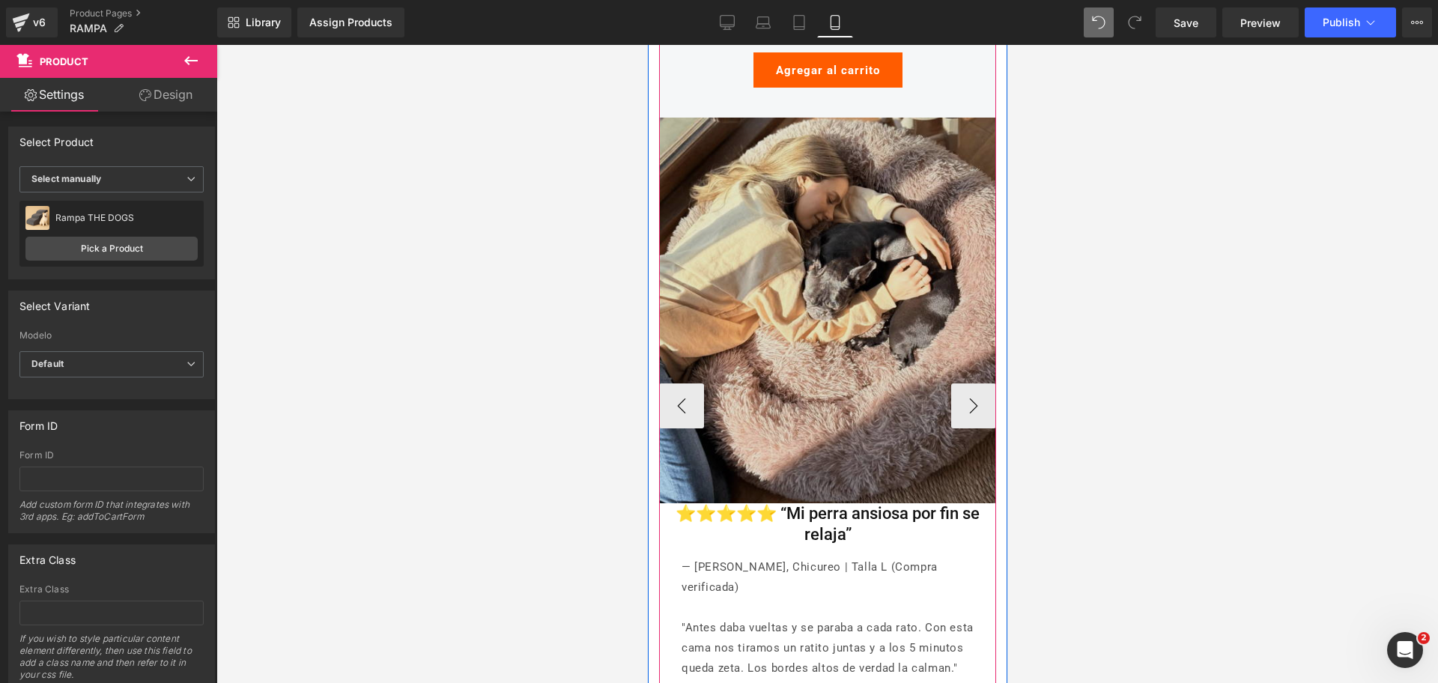
click at [870, 198] on img at bounding box center [826, 310] width 337 height 385
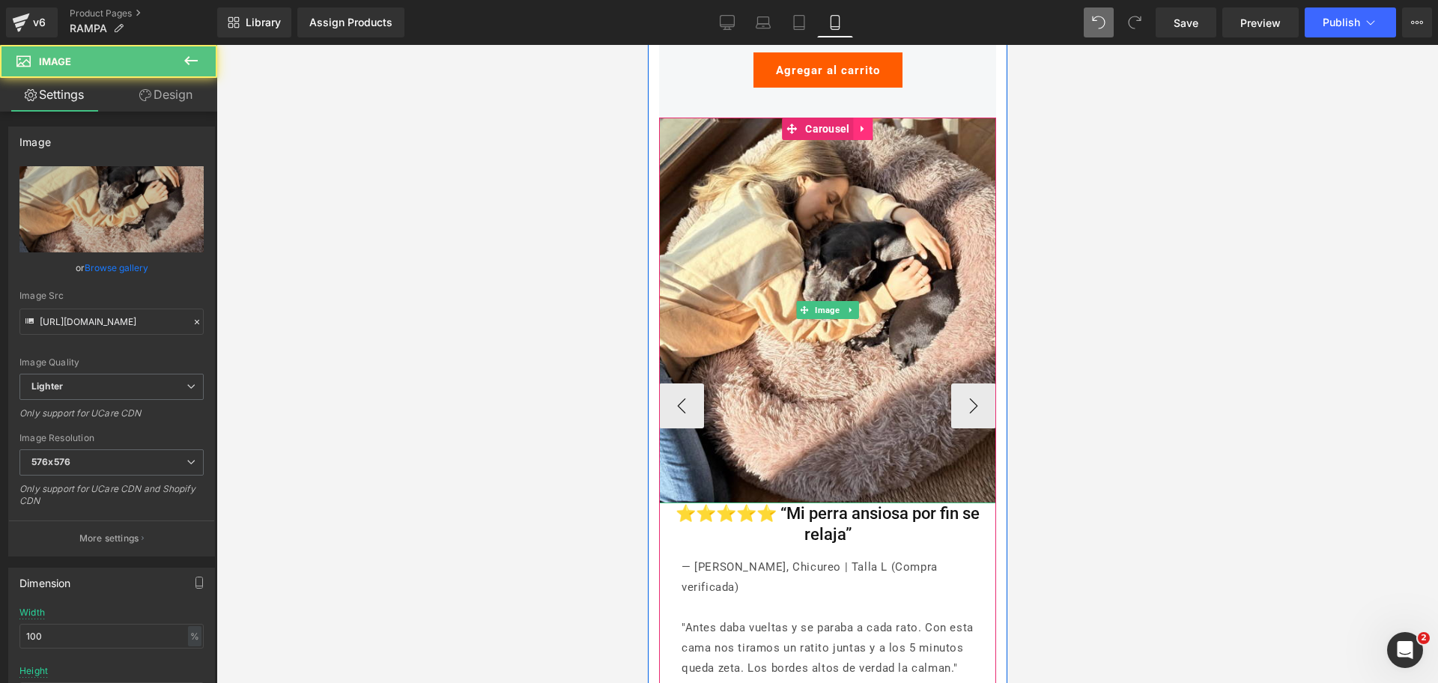
click at [863, 134] on link at bounding box center [862, 129] width 19 height 22
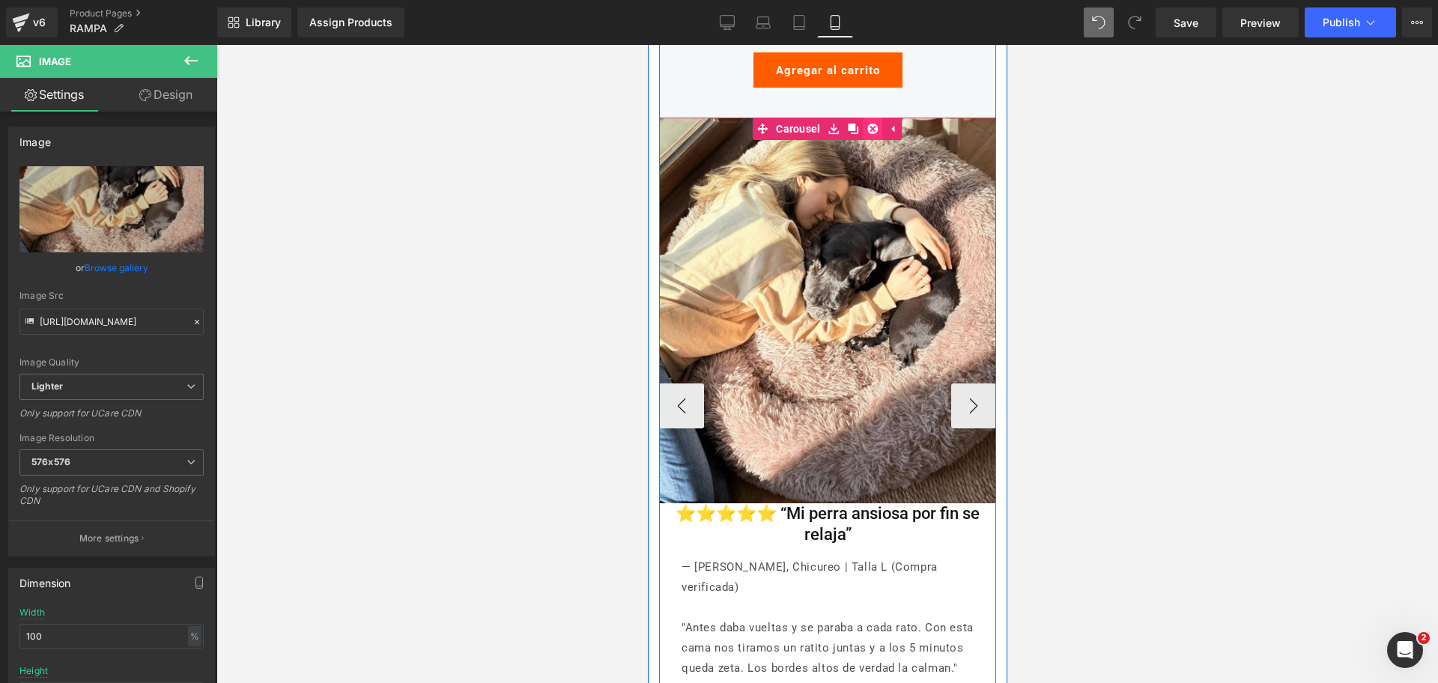
click at [868, 133] on icon at bounding box center [872, 129] width 10 height 11
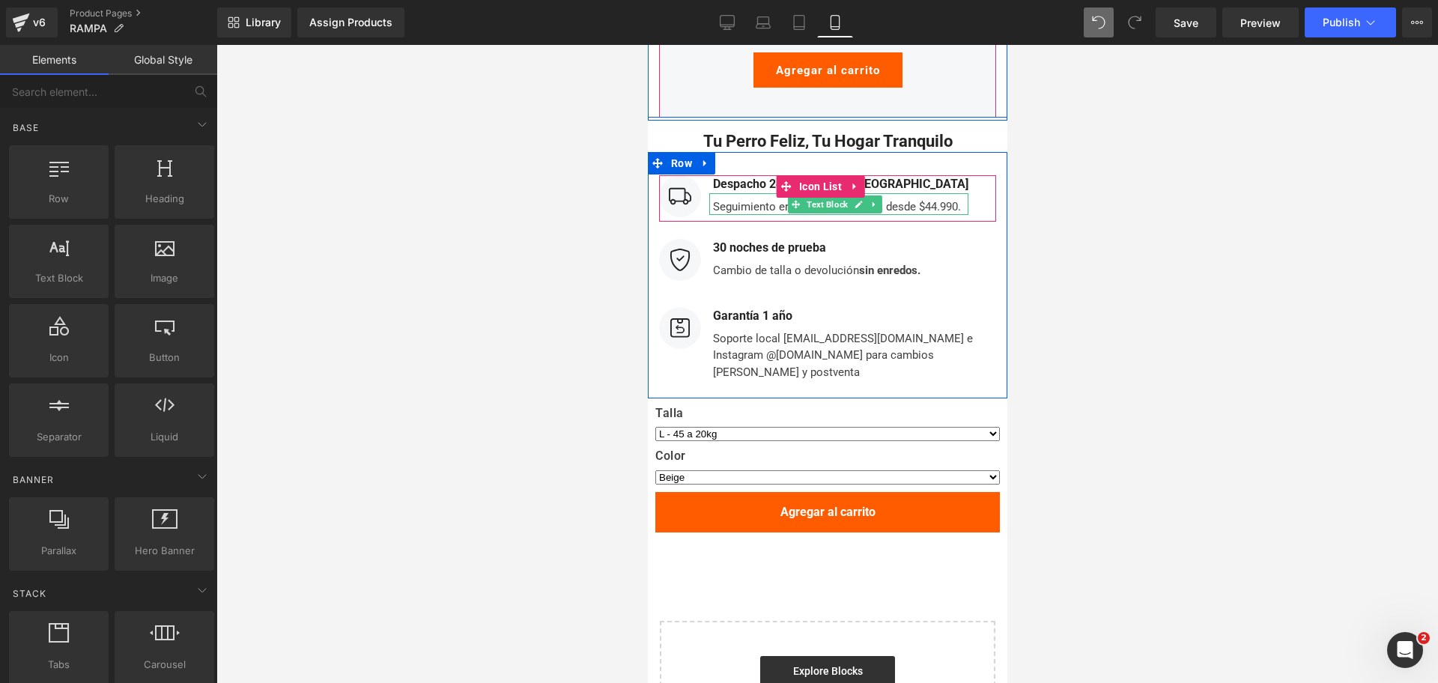
scroll to position [4835, 0]
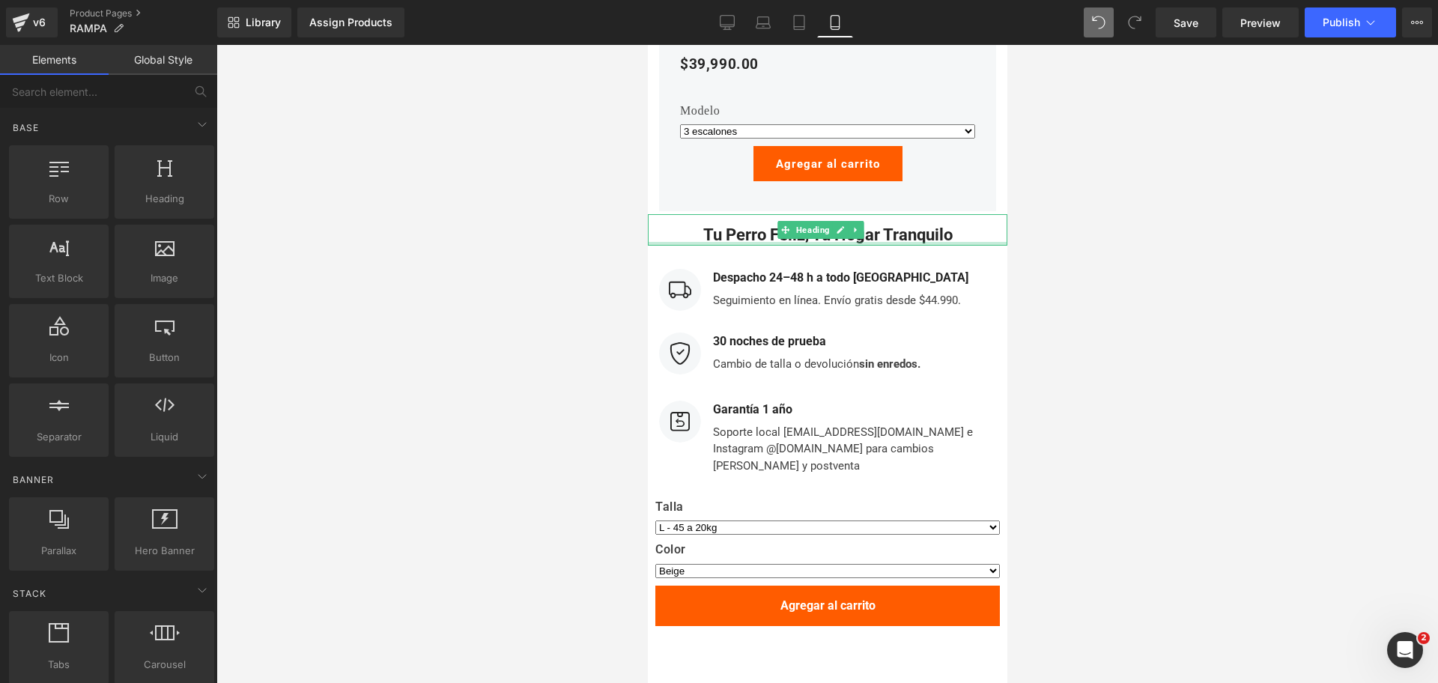
click at [753, 240] on h2 "Tu perro feliz, tu hogar tranquilo" at bounding box center [827, 234] width 352 height 19
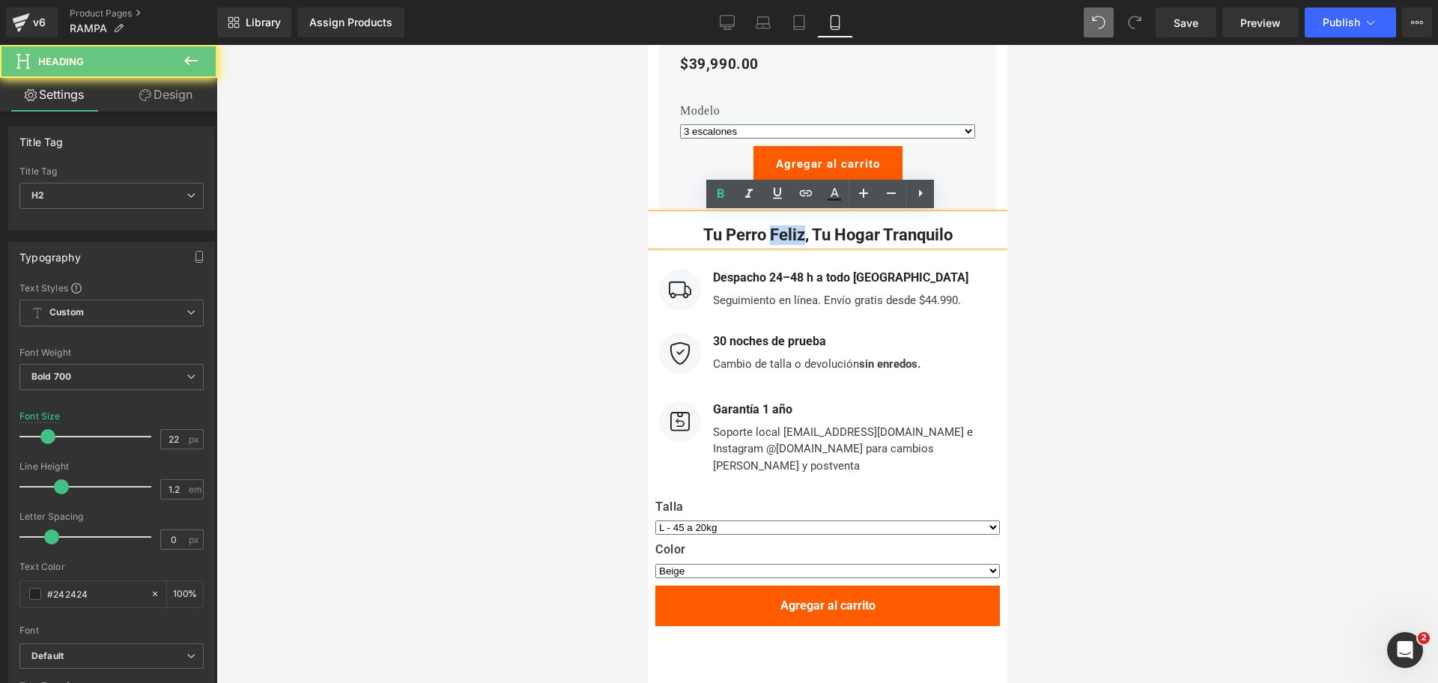
drag, startPoint x: 759, startPoint y: 237, endPoint x: 791, endPoint y: 240, distance: 32.3
click at [791, 240] on h2 "Tu perro feliz, tu hogar tranquilo" at bounding box center [827, 234] width 352 height 19
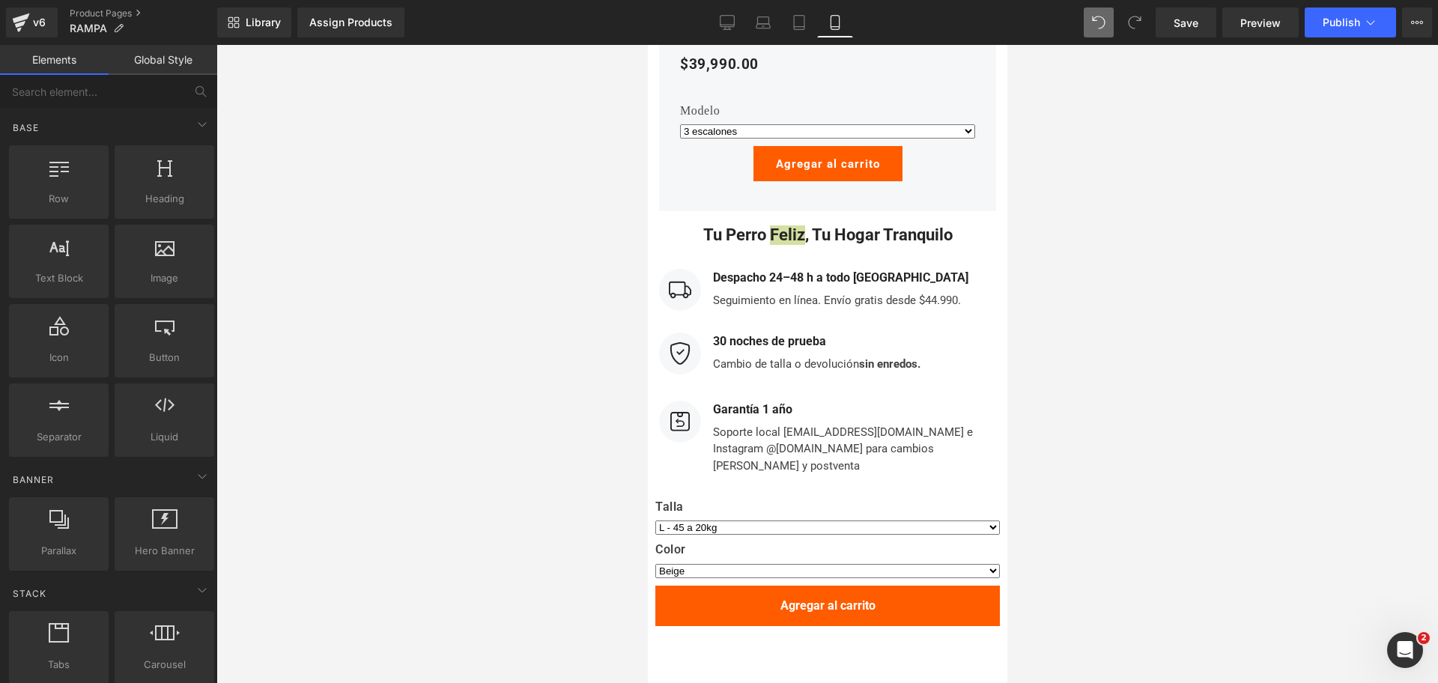
click at [1134, 224] on div at bounding box center [826, 364] width 1221 height 638
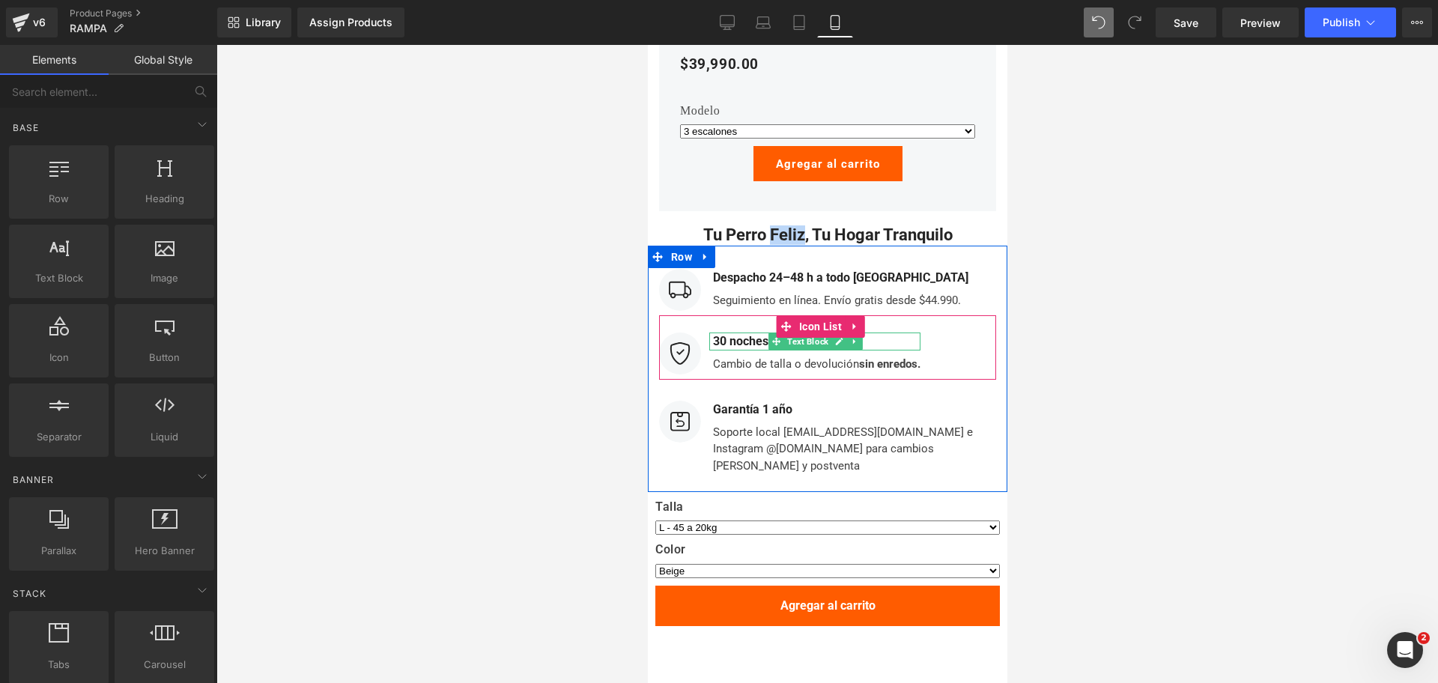
click at [756, 345] on b "30 noches de prueba" at bounding box center [768, 341] width 113 height 14
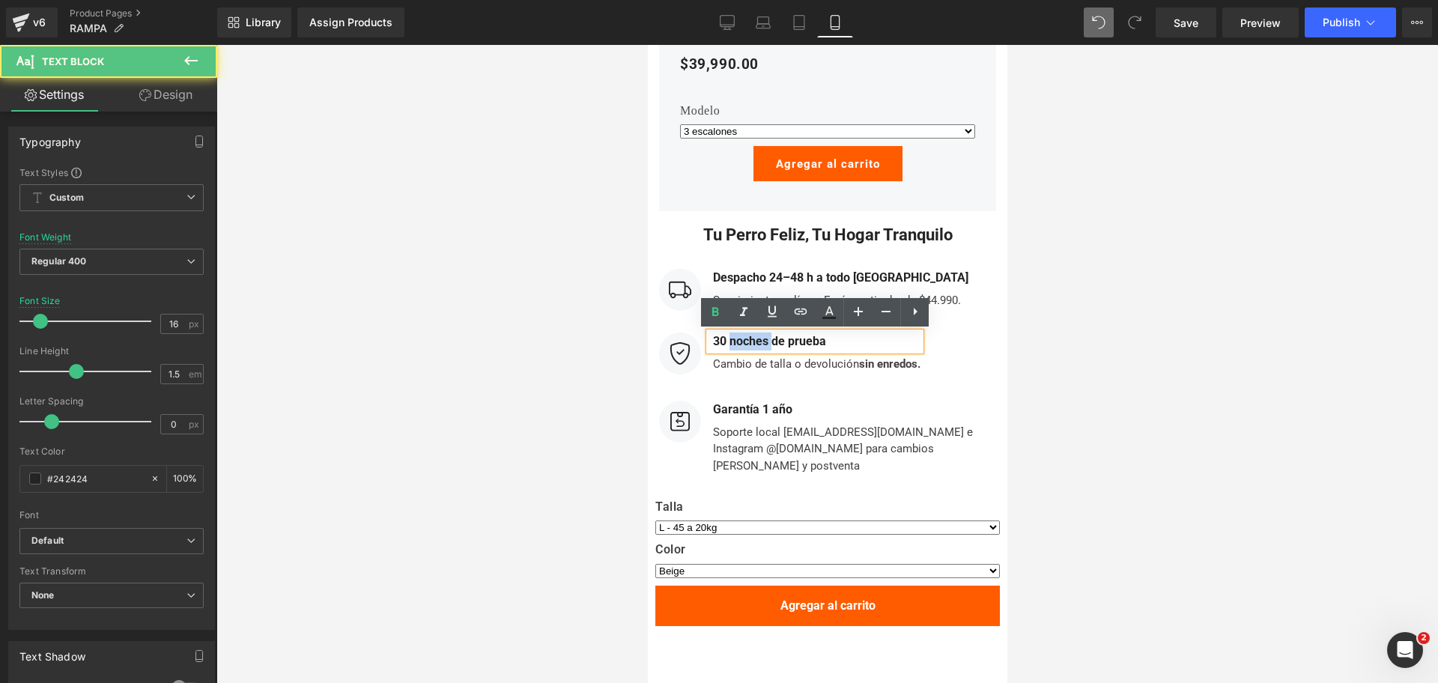
click at [756, 345] on b "30 noches de prueba" at bounding box center [768, 341] width 113 height 14
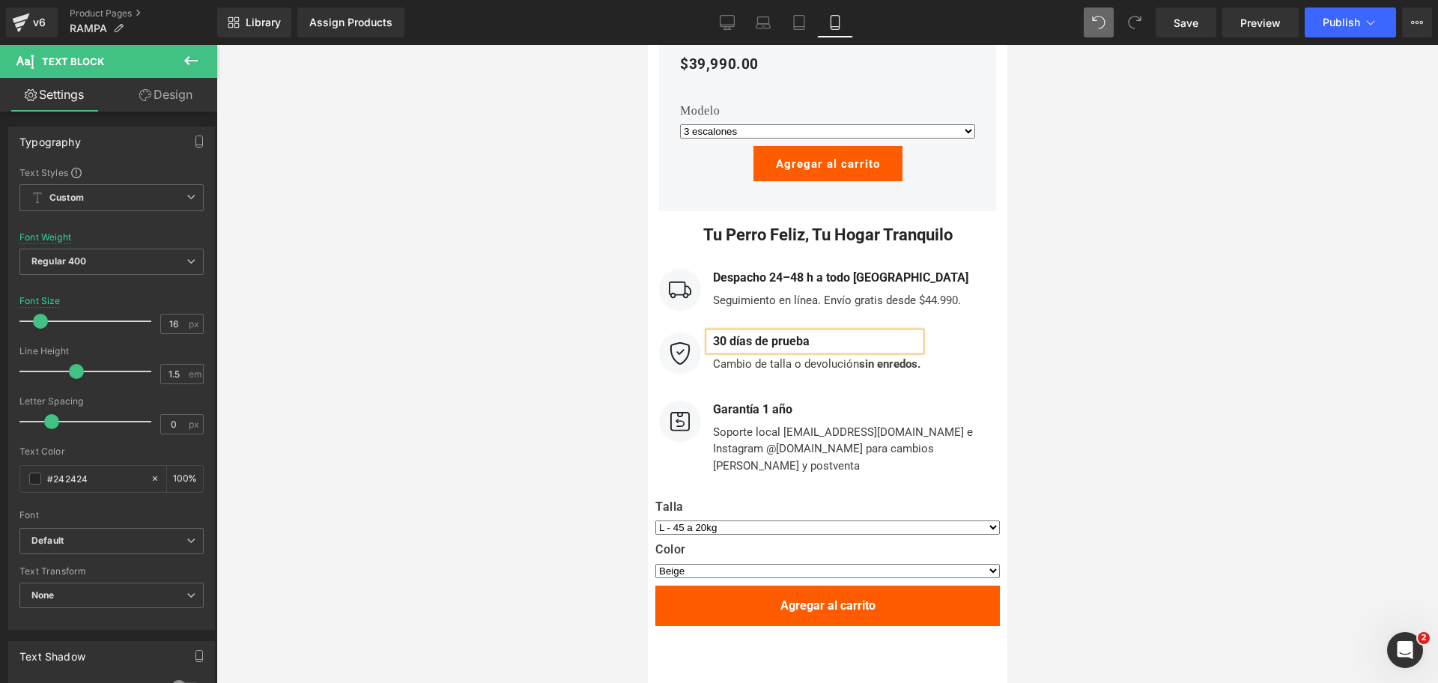
click at [1048, 249] on div at bounding box center [826, 364] width 1221 height 638
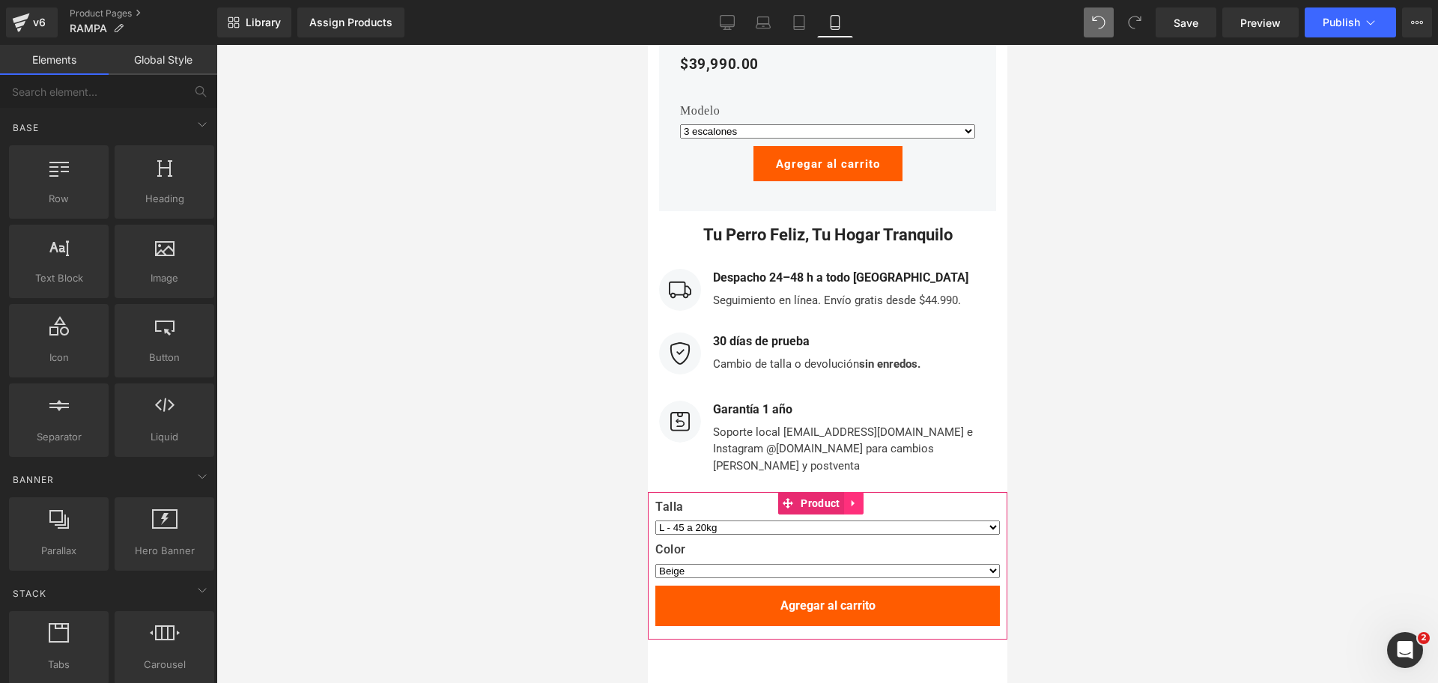
click at [851, 498] on icon at bounding box center [853, 503] width 10 height 11
click at [859, 498] on icon at bounding box center [862, 503] width 10 height 11
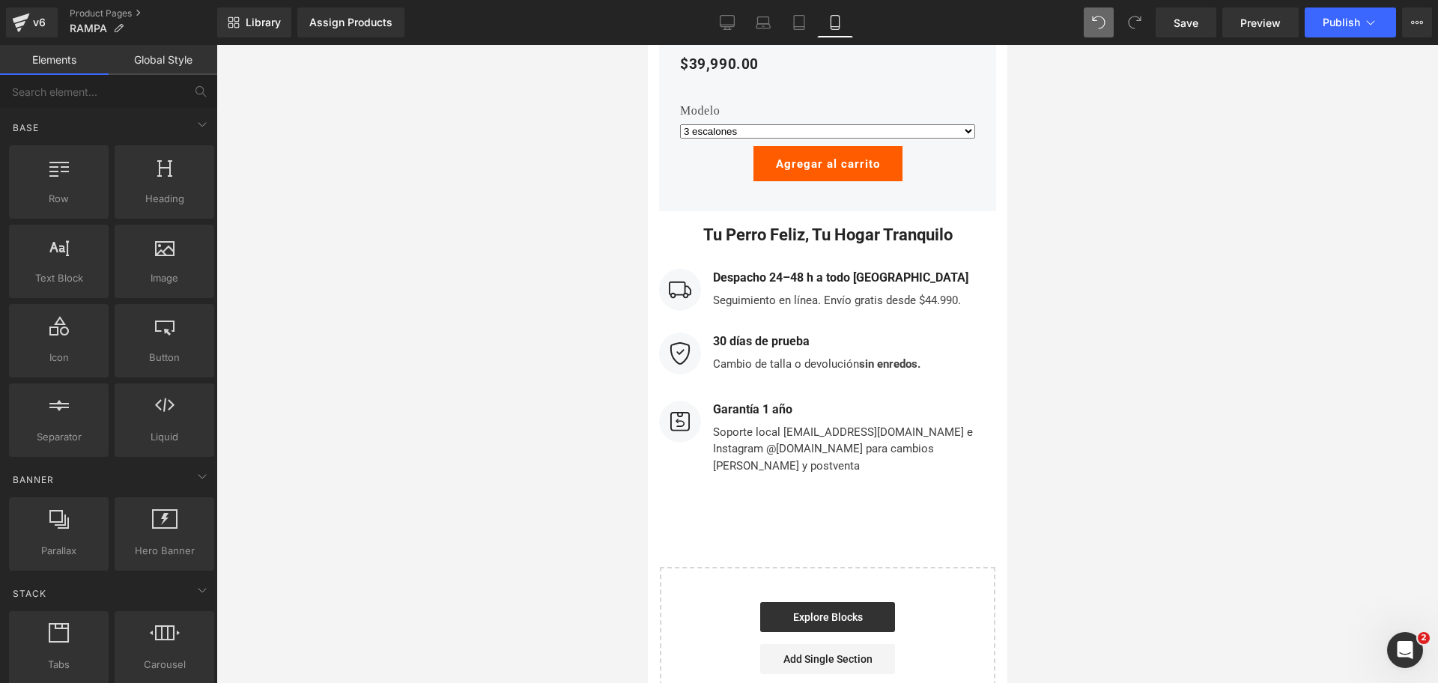
scroll to position [350, 0]
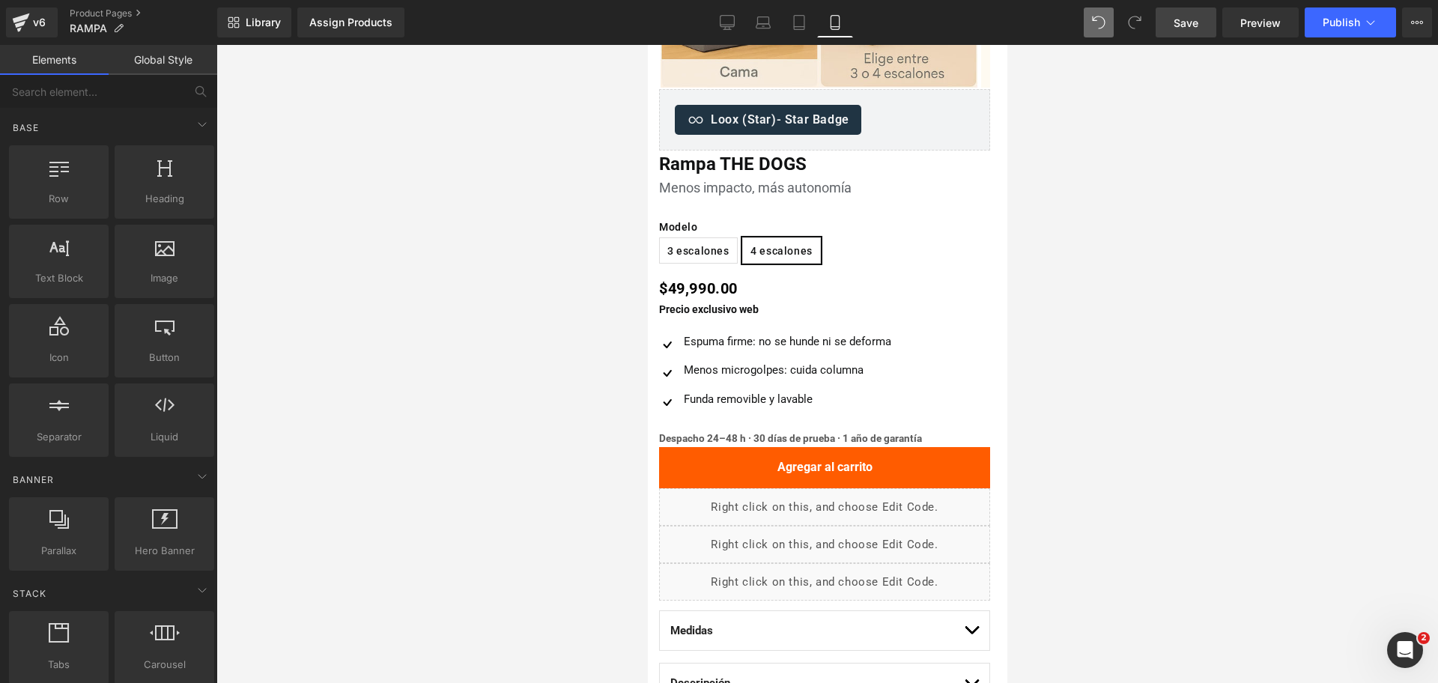
click at [1177, 21] on span "Save" at bounding box center [1185, 23] width 25 height 16
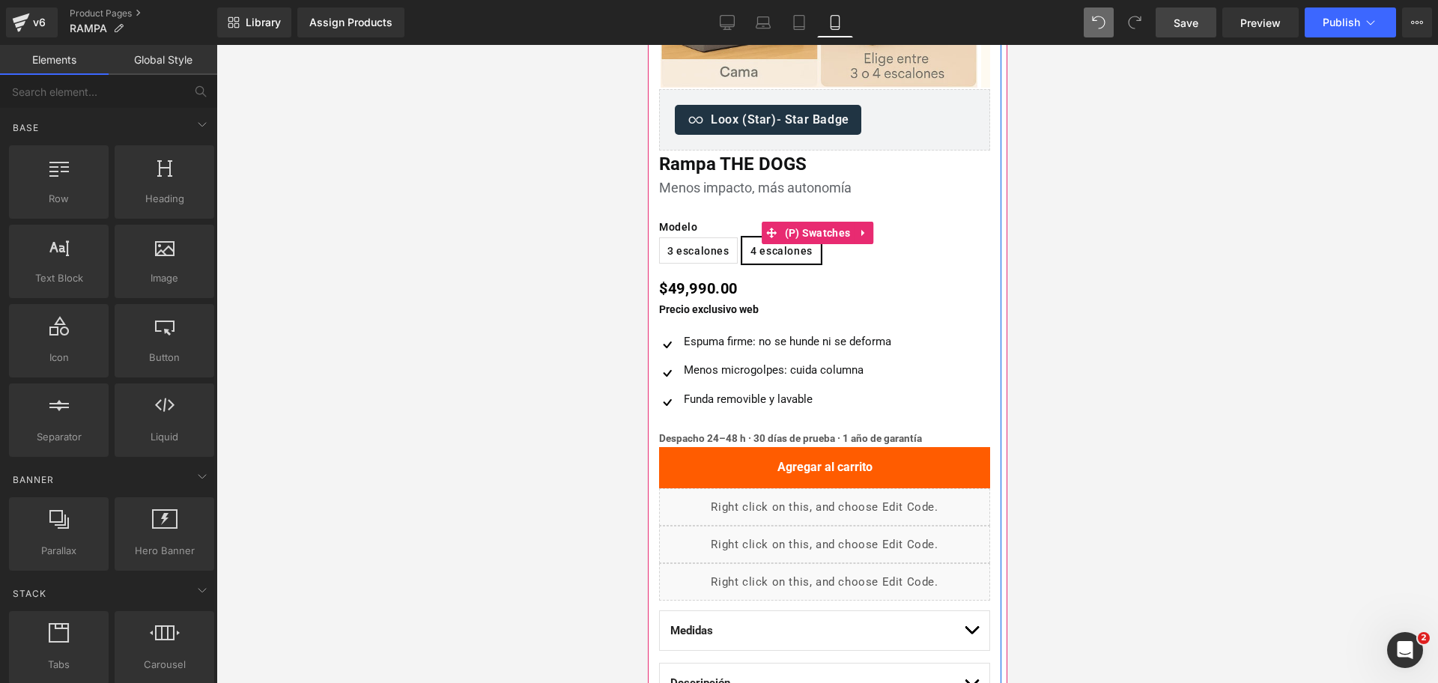
click at [708, 259] on span "3 escalones" at bounding box center [697, 250] width 62 height 25
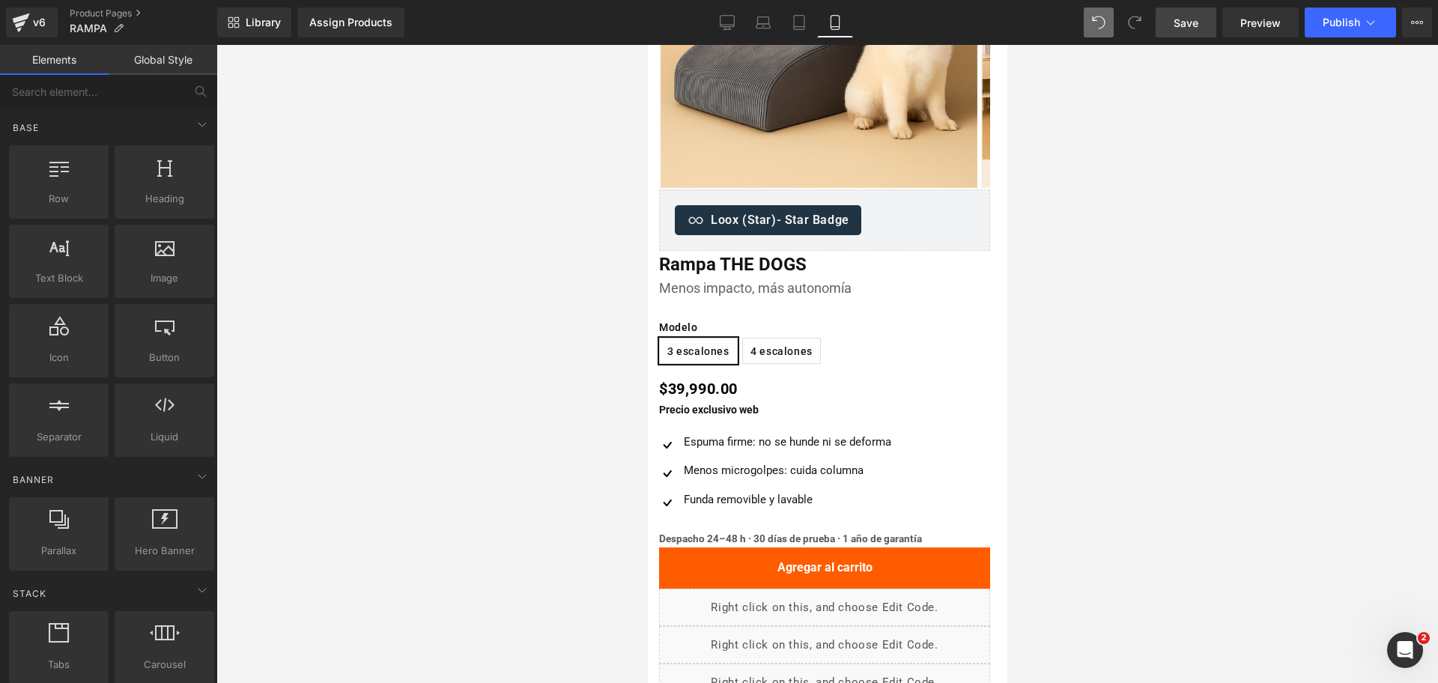
scroll to position [257, 0]
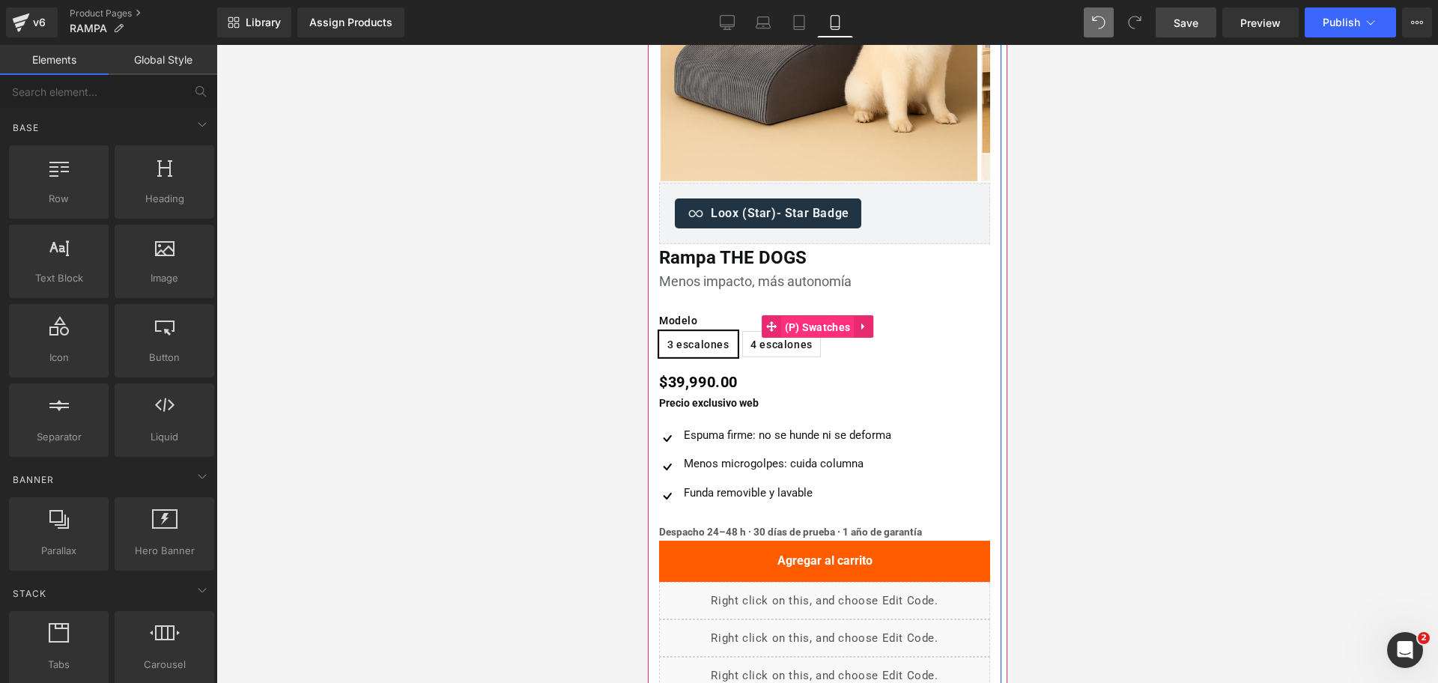
click at [842, 319] on span "(P) Swatches" at bounding box center [816, 327] width 73 height 22
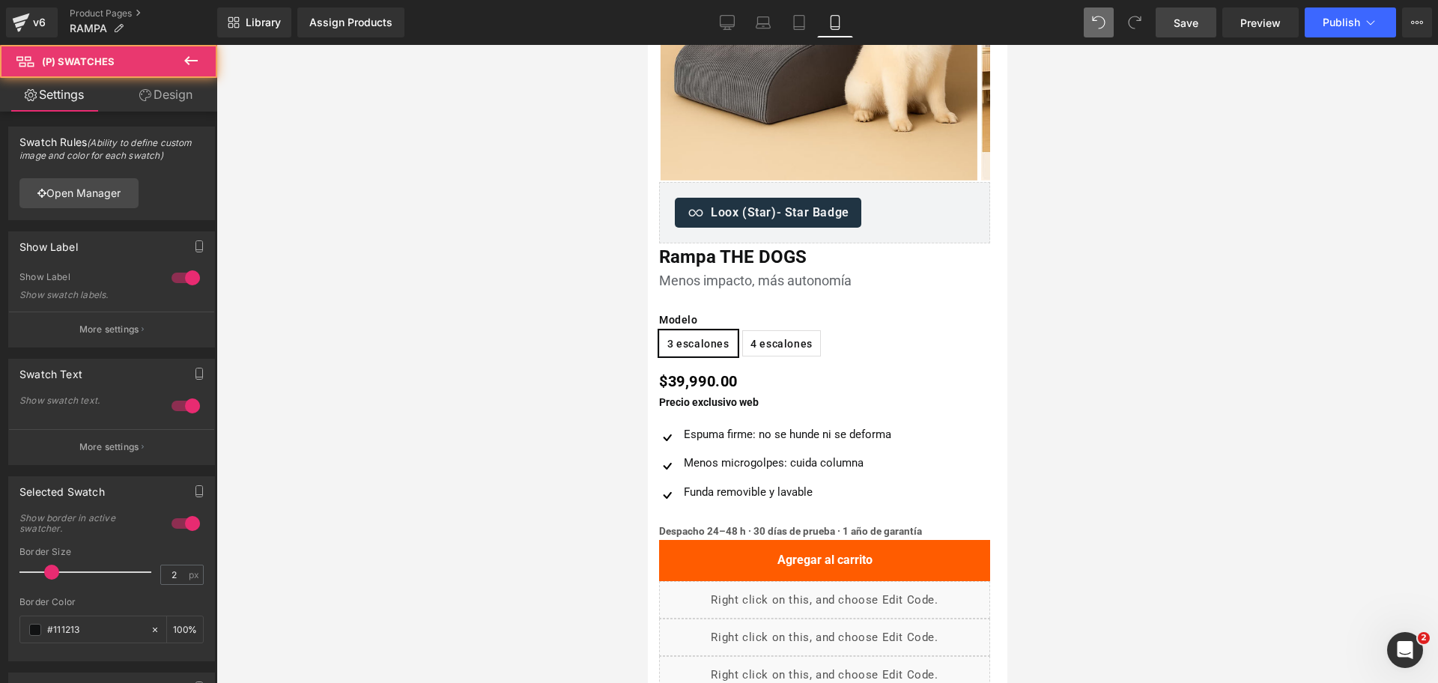
scroll to position [468, 0]
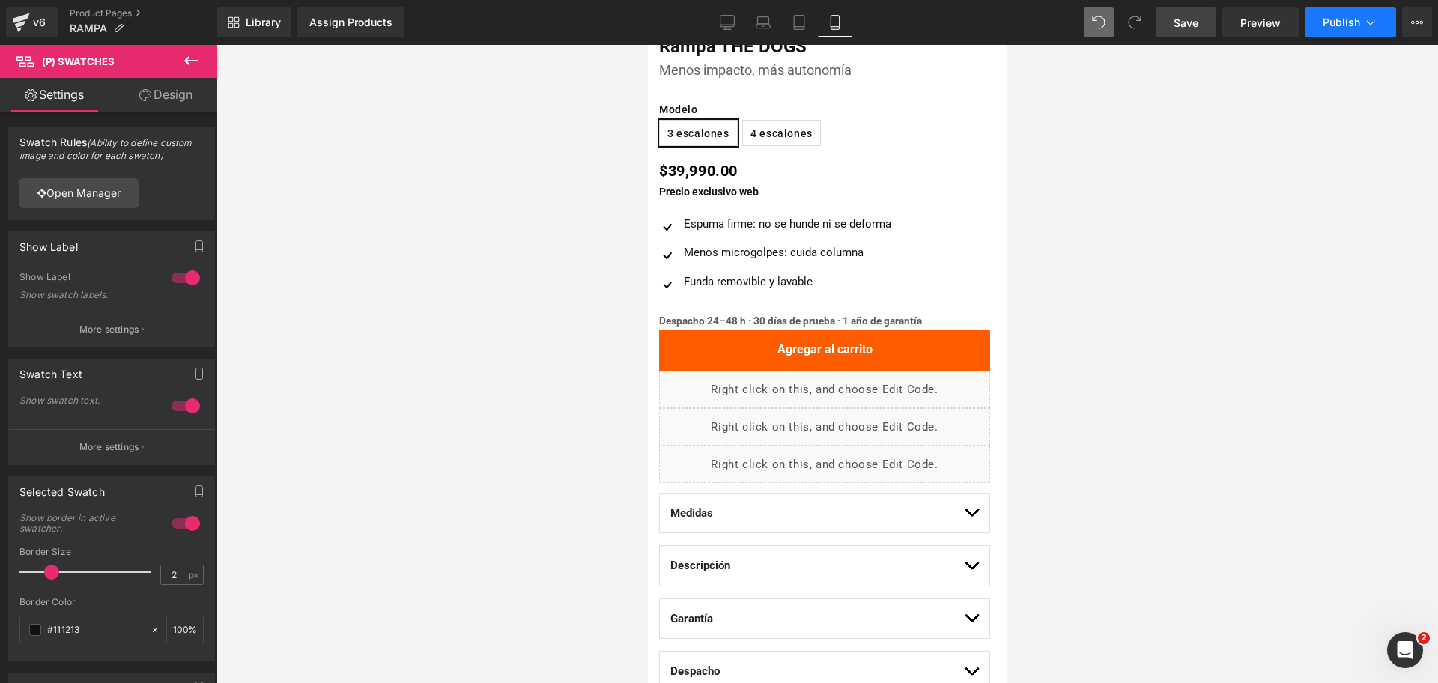
click at [1342, 17] on span "Publish" at bounding box center [1341, 22] width 37 height 12
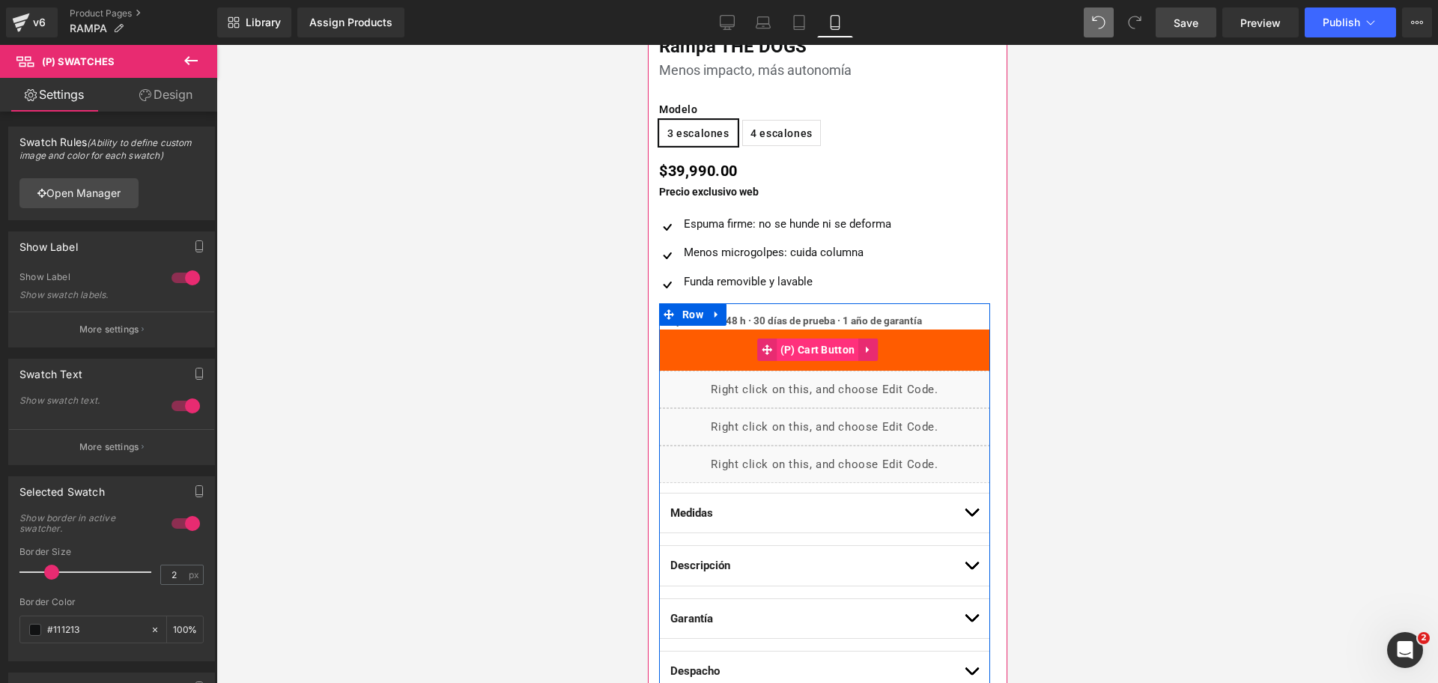
click at [795, 347] on span "(P) Cart Button" at bounding box center [817, 349] width 82 height 22
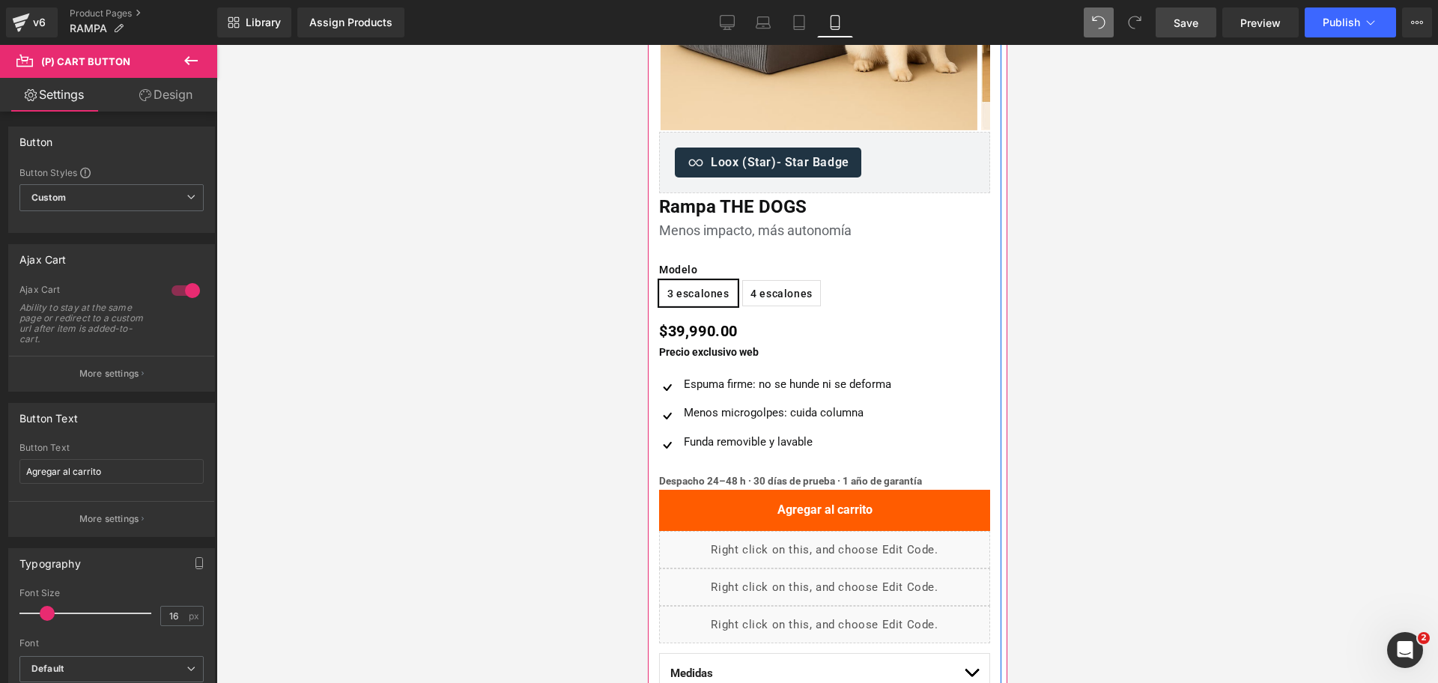
scroll to position [187, 0]
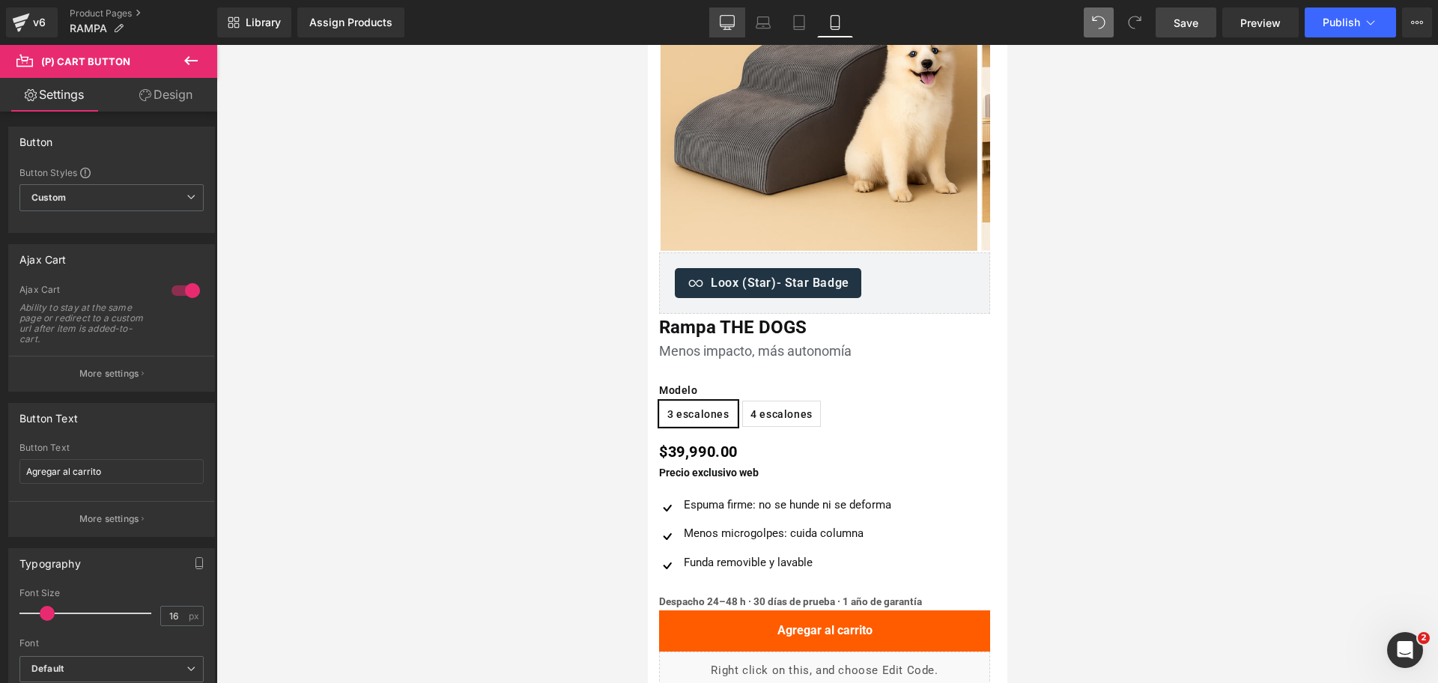
click at [722, 25] on icon at bounding box center [727, 25] width 14 height 0
type input "17"
type input "100"
type input "#242424"
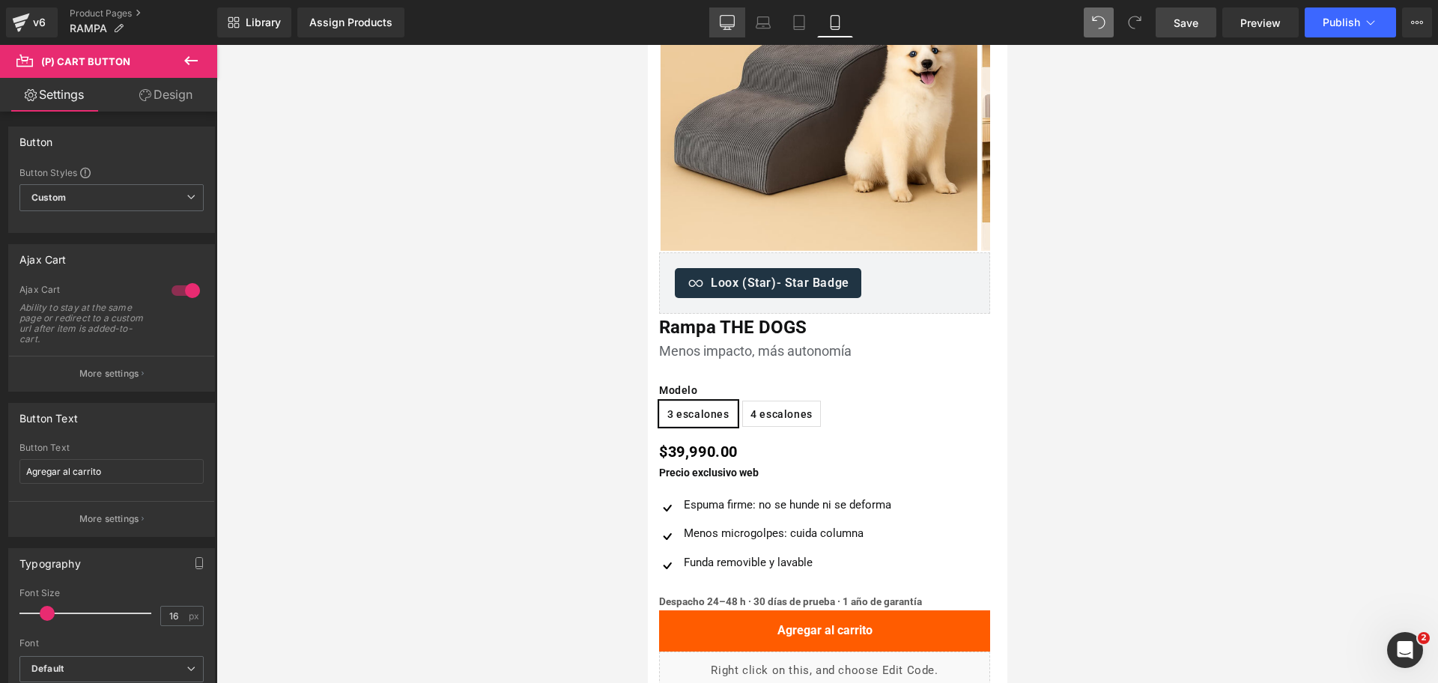
type input "100"
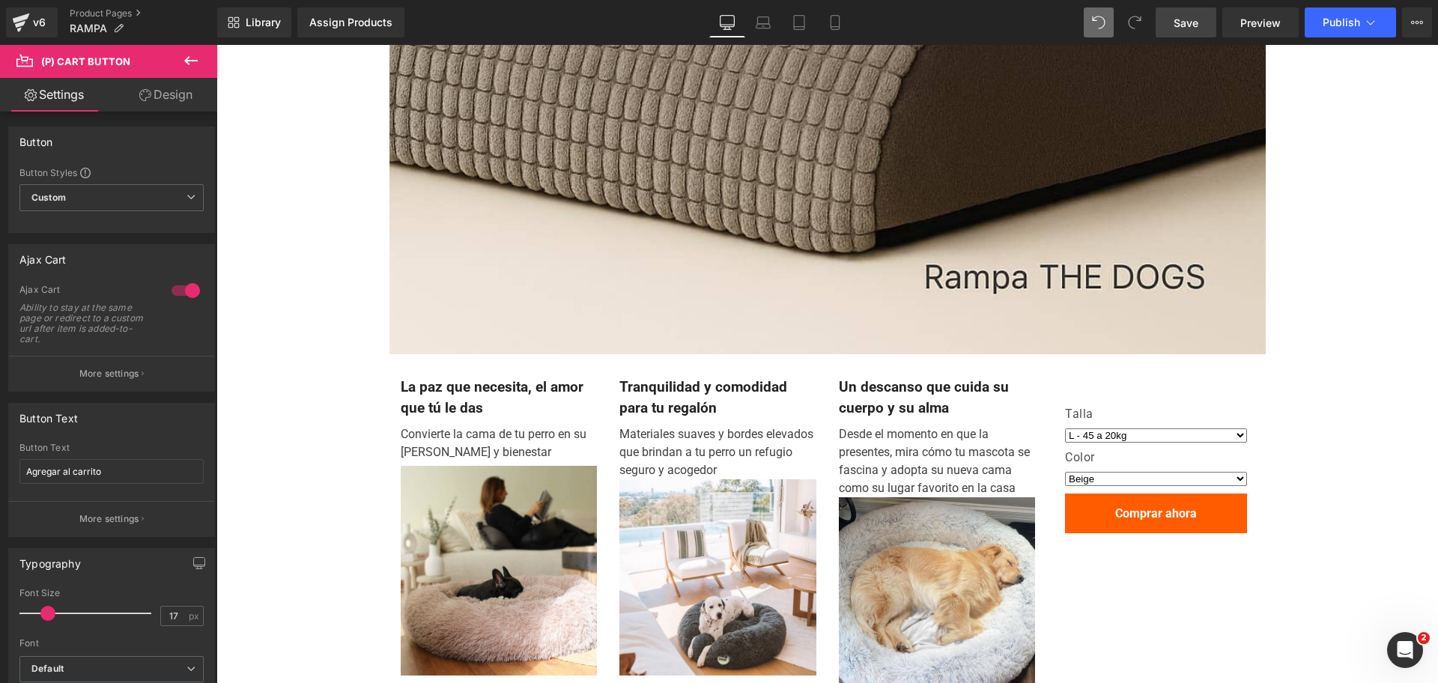
scroll to position [3282, 0]
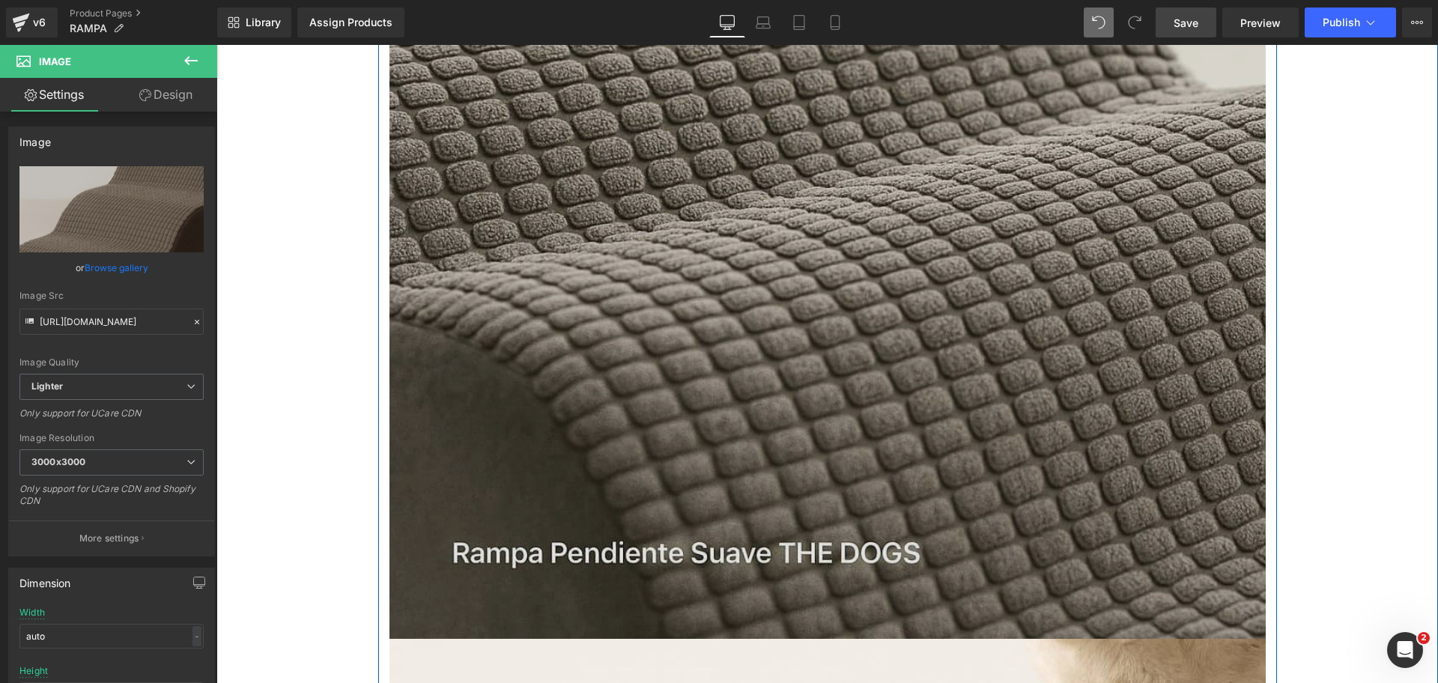
scroll to position [1504, 0]
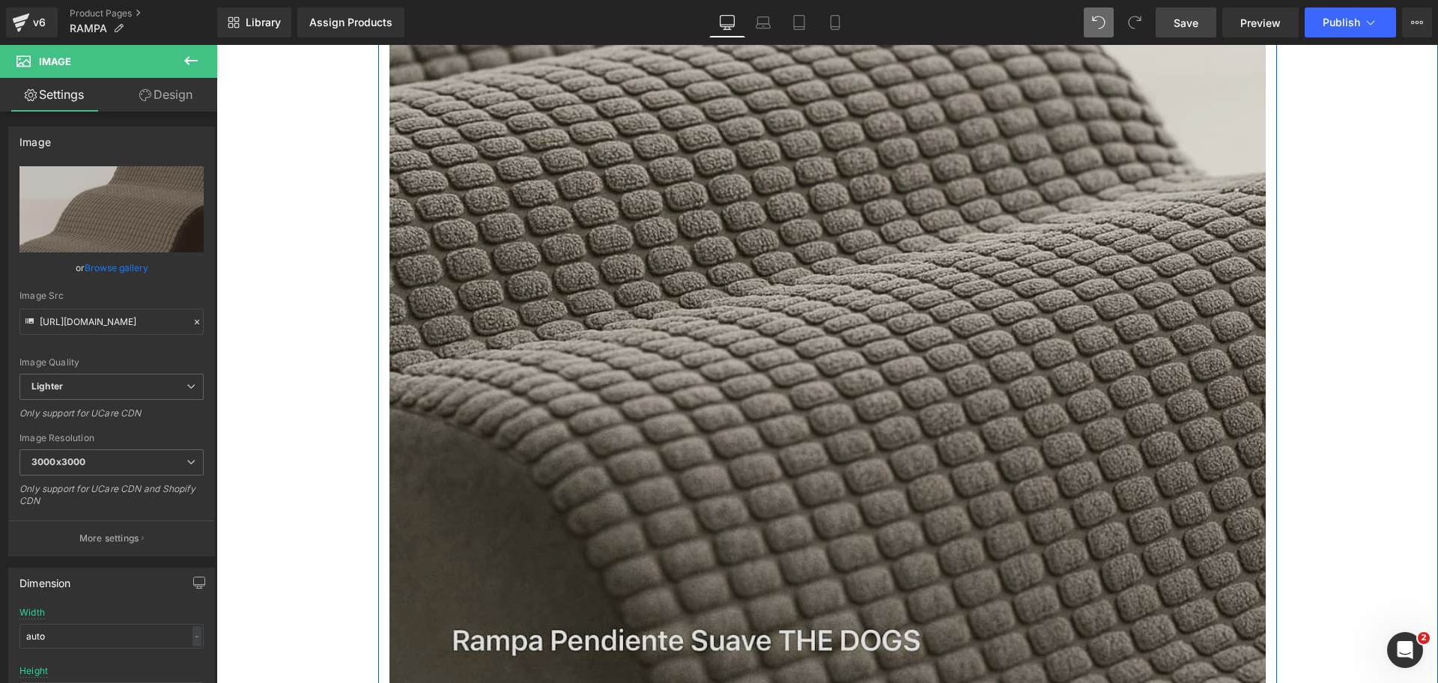
click at [840, 232] on img at bounding box center [827, 69] width 876 height 1314
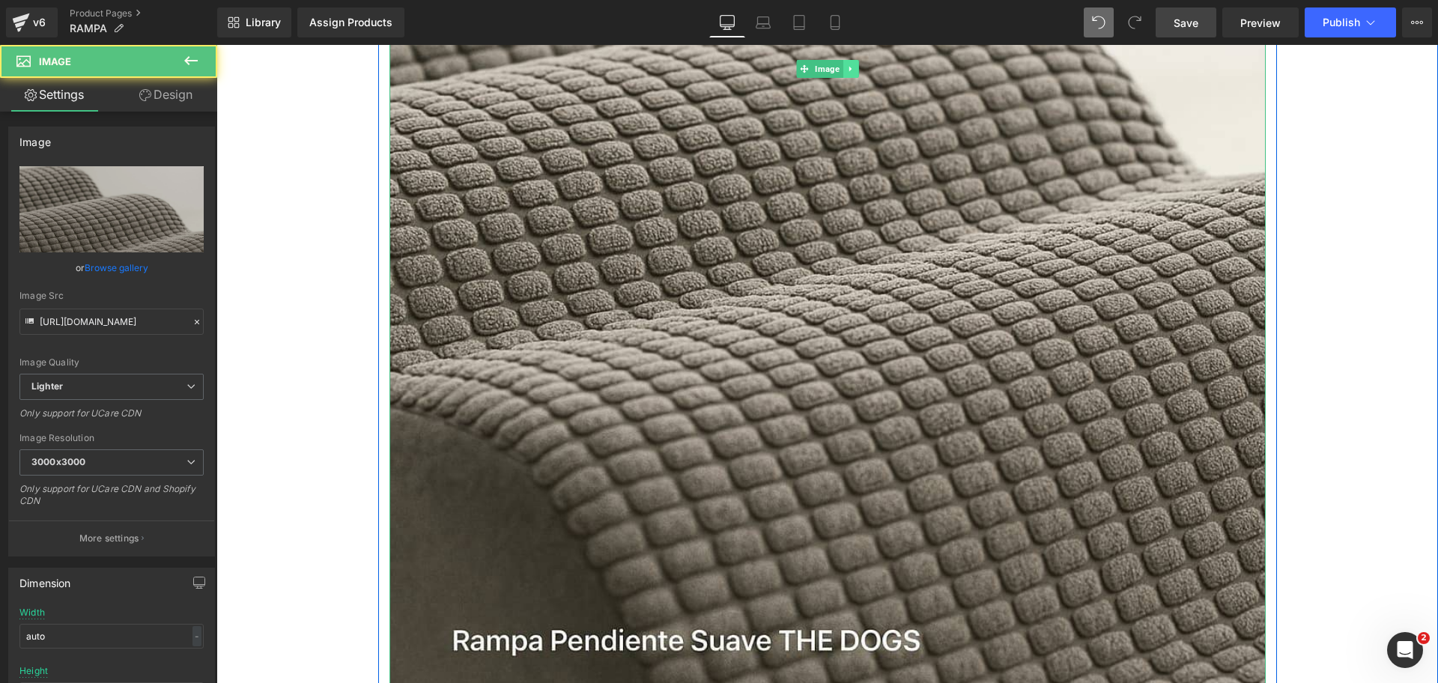
click at [846, 65] on icon at bounding box center [850, 68] width 8 height 9
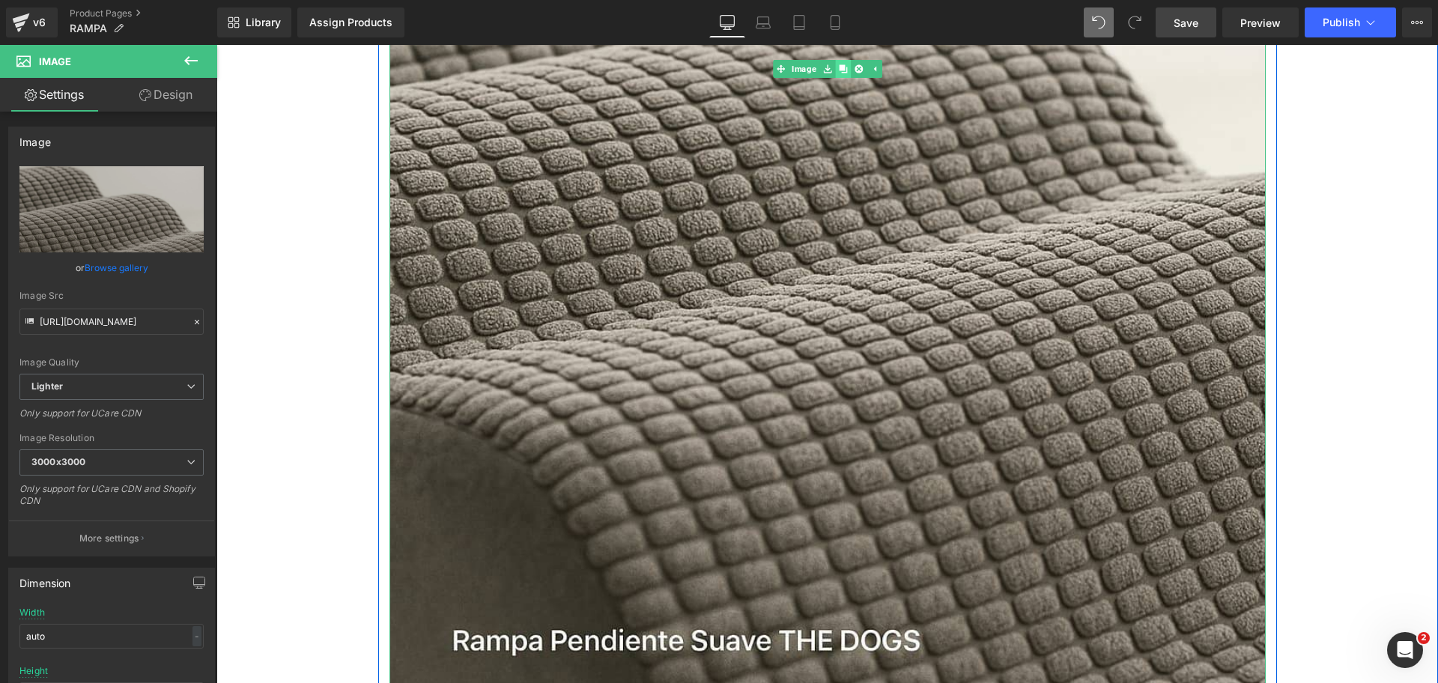
click at [839, 65] on icon at bounding box center [843, 68] width 8 height 8
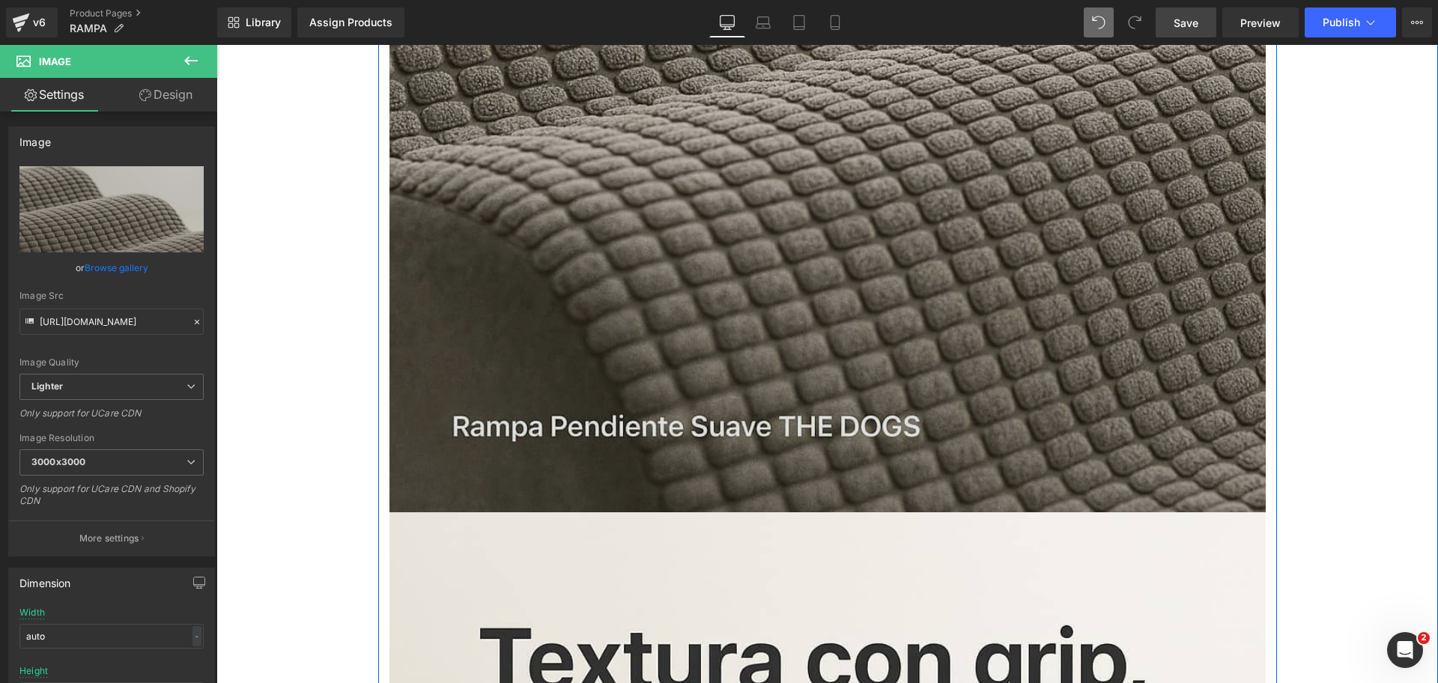
scroll to position [1437, 0]
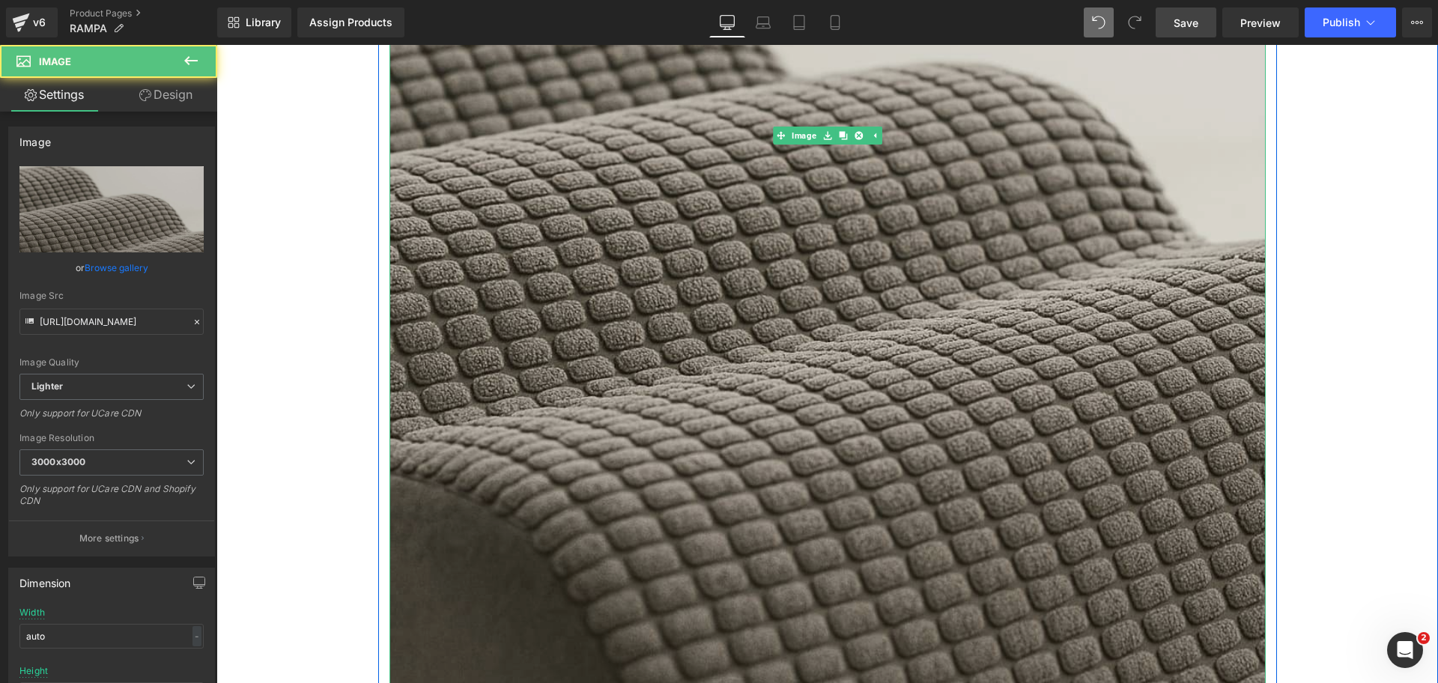
click at [830, 188] on img at bounding box center [827, 136] width 876 height 1314
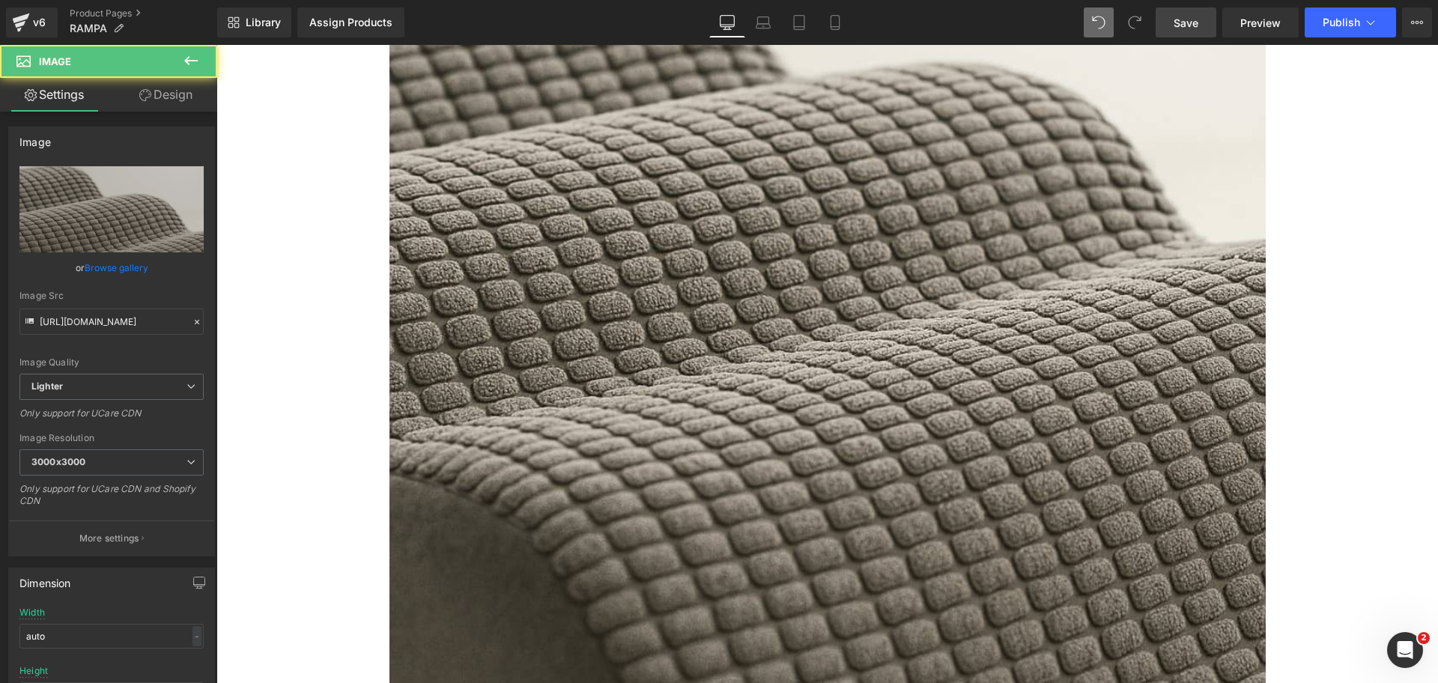
drag, startPoint x: 472, startPoint y: 98, endPoint x: 270, endPoint y: 139, distance: 205.6
click at [472, 100] on img at bounding box center [827, 136] width 876 height 1314
click at [166, 103] on link "Design" at bounding box center [166, 95] width 109 height 34
click at [0, 0] on div "Visibility" at bounding box center [0, 0] width 0 height 0
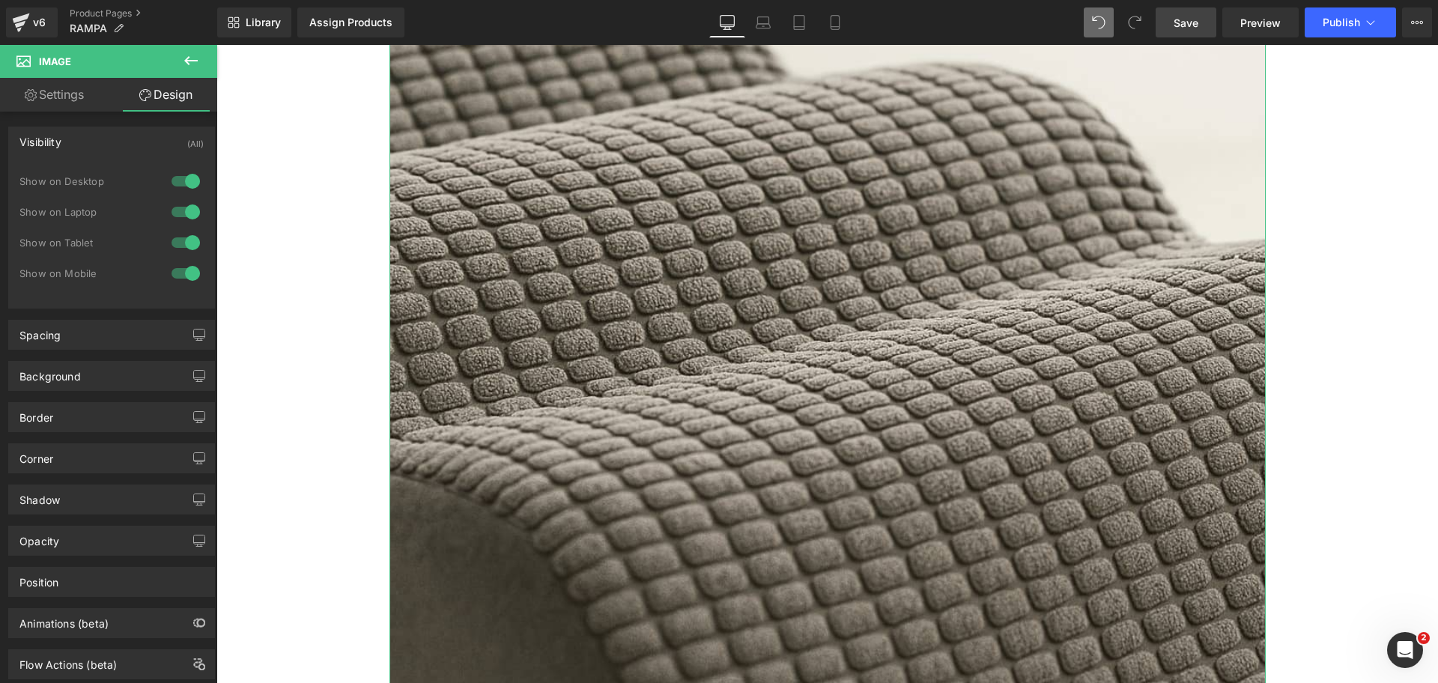
click at [191, 244] on div at bounding box center [186, 243] width 36 height 24
click at [182, 270] on div at bounding box center [186, 273] width 36 height 24
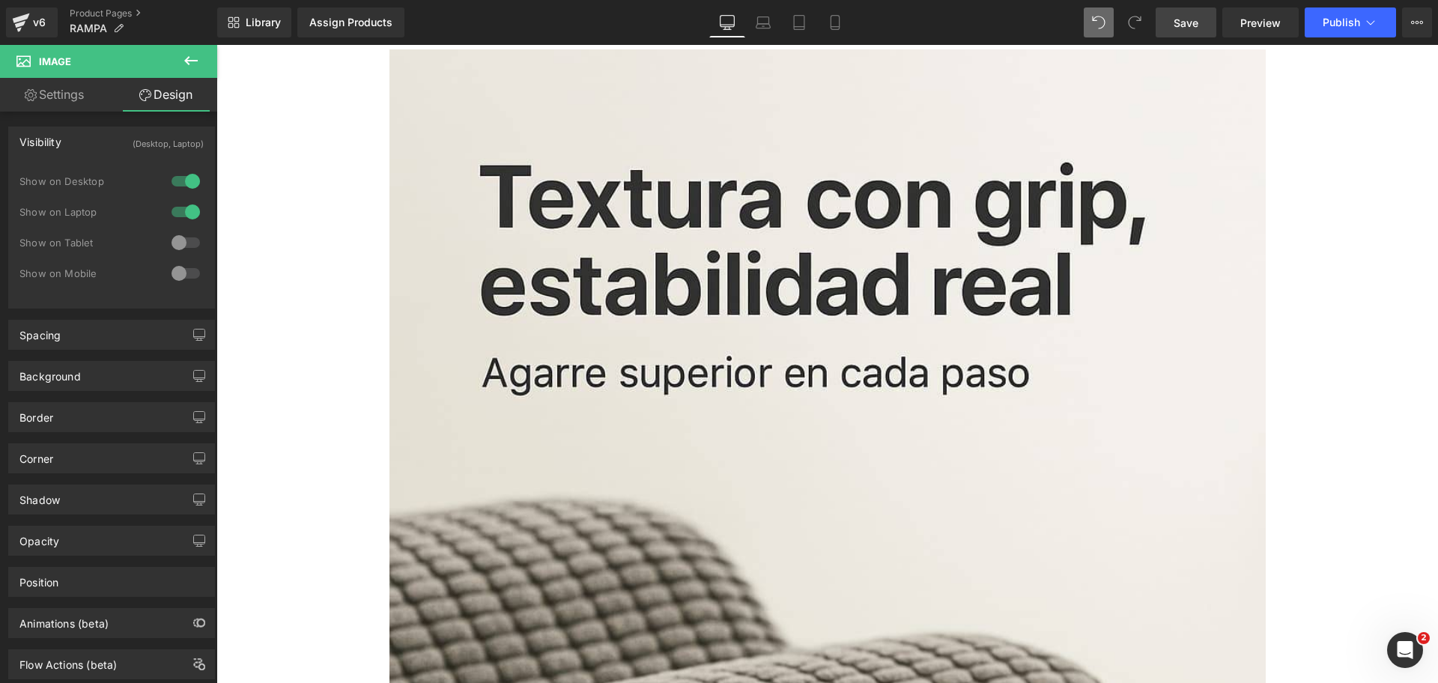
scroll to position [875, 0]
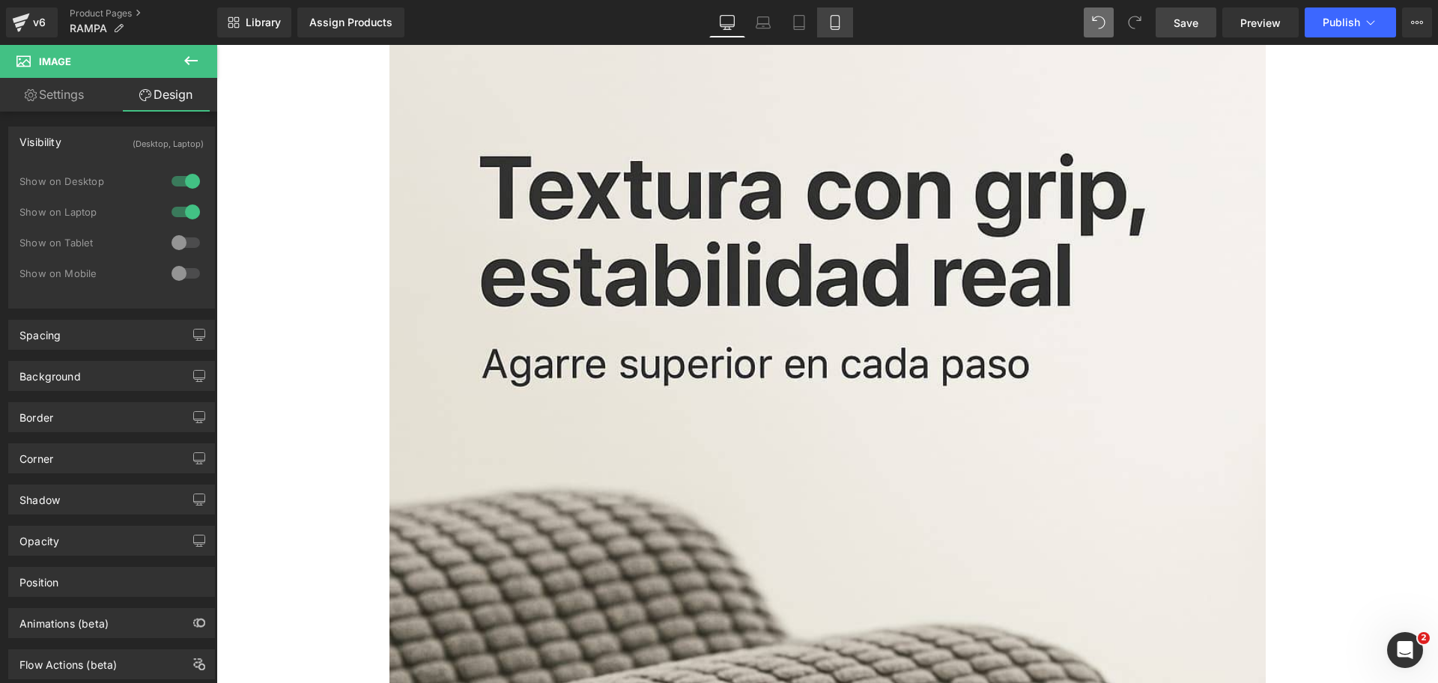
click at [844, 31] on link "Mobile" at bounding box center [835, 22] width 36 height 30
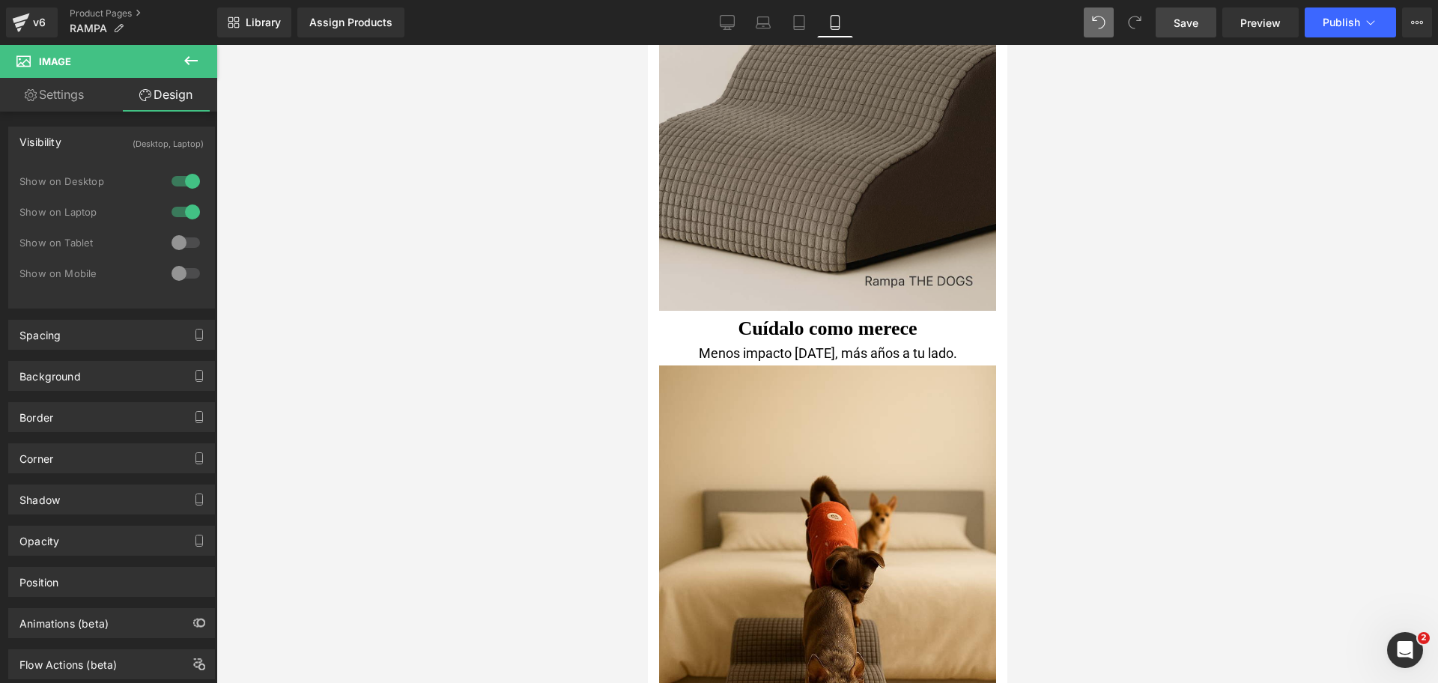
scroll to position [1591, 0]
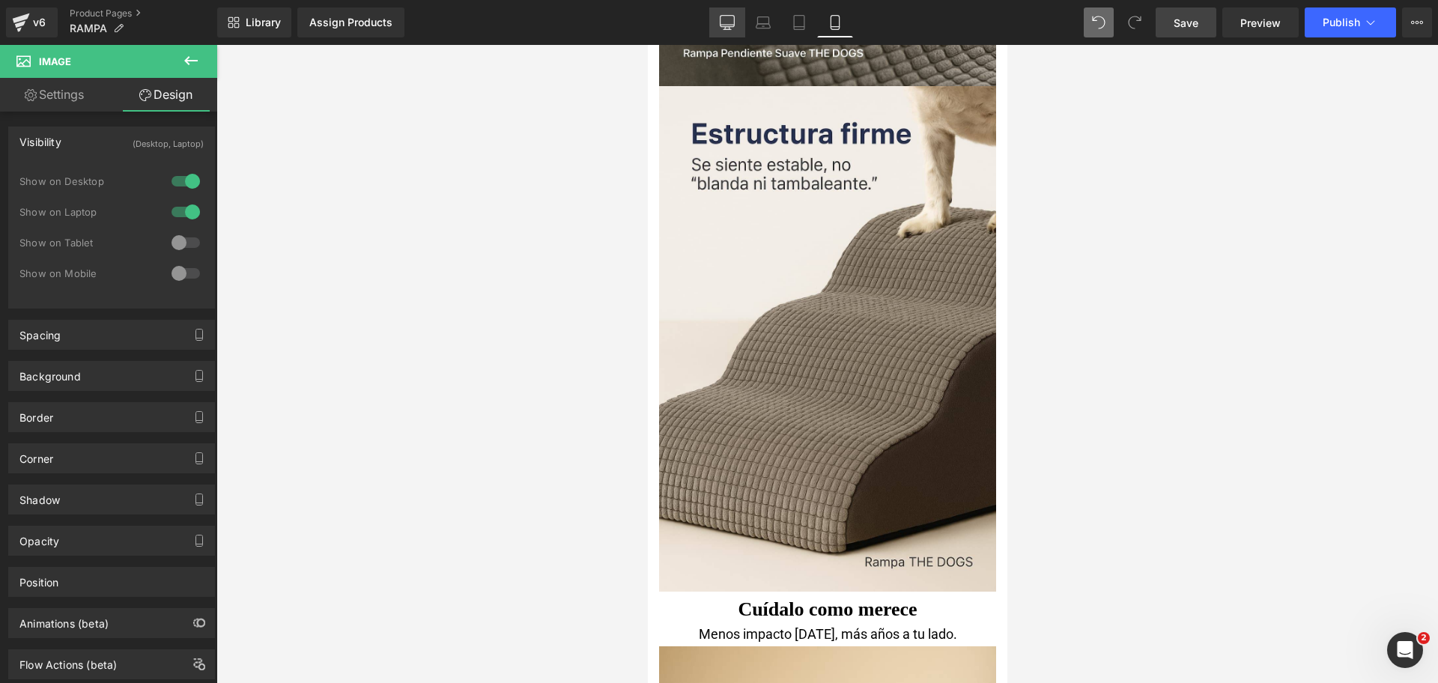
click at [721, 29] on icon at bounding box center [727, 22] width 15 height 15
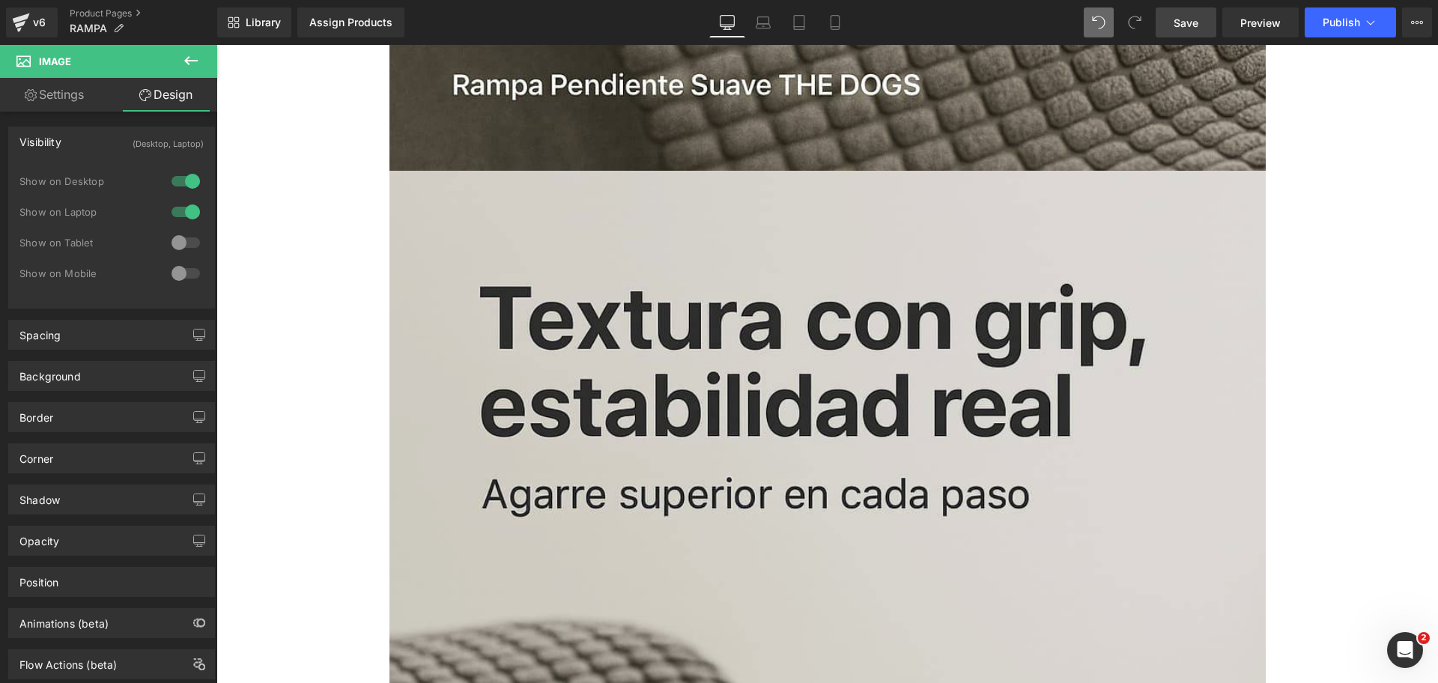
scroll to position [2340, 0]
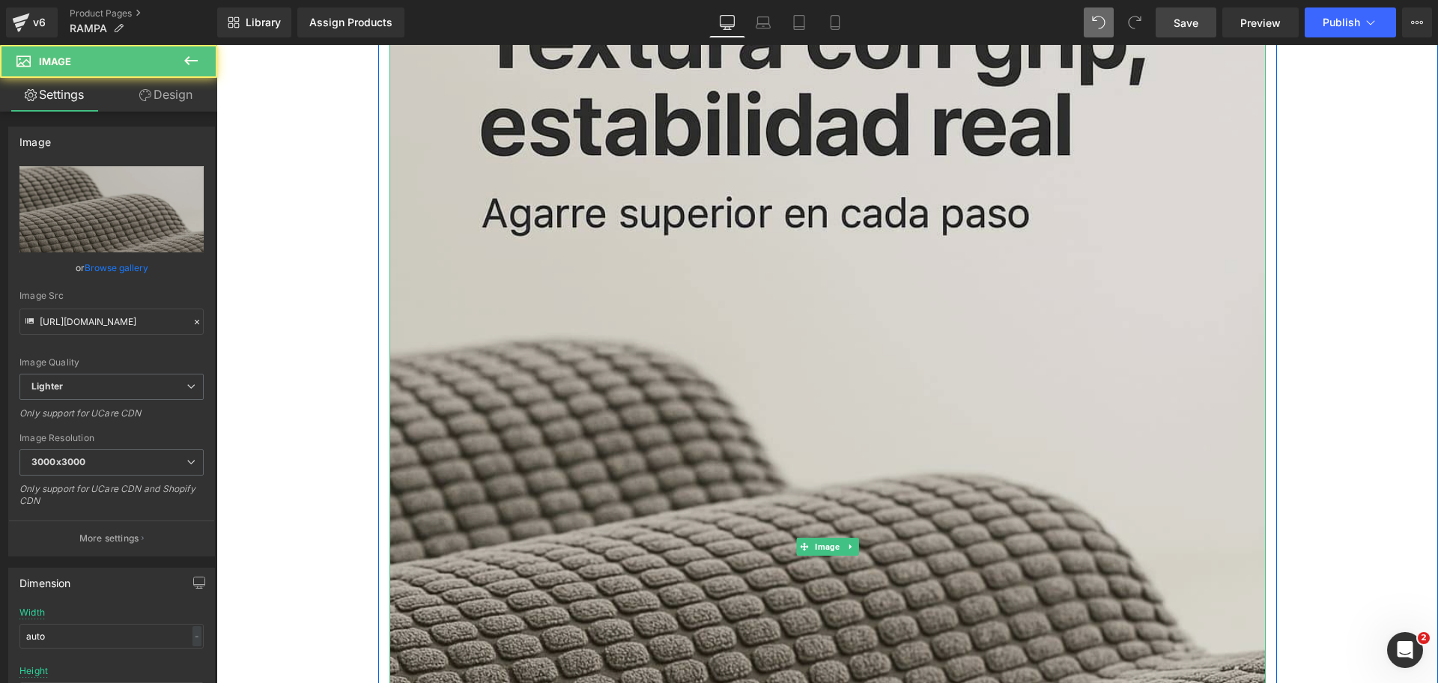
click at [856, 172] on img at bounding box center [827, 547] width 876 height 1314
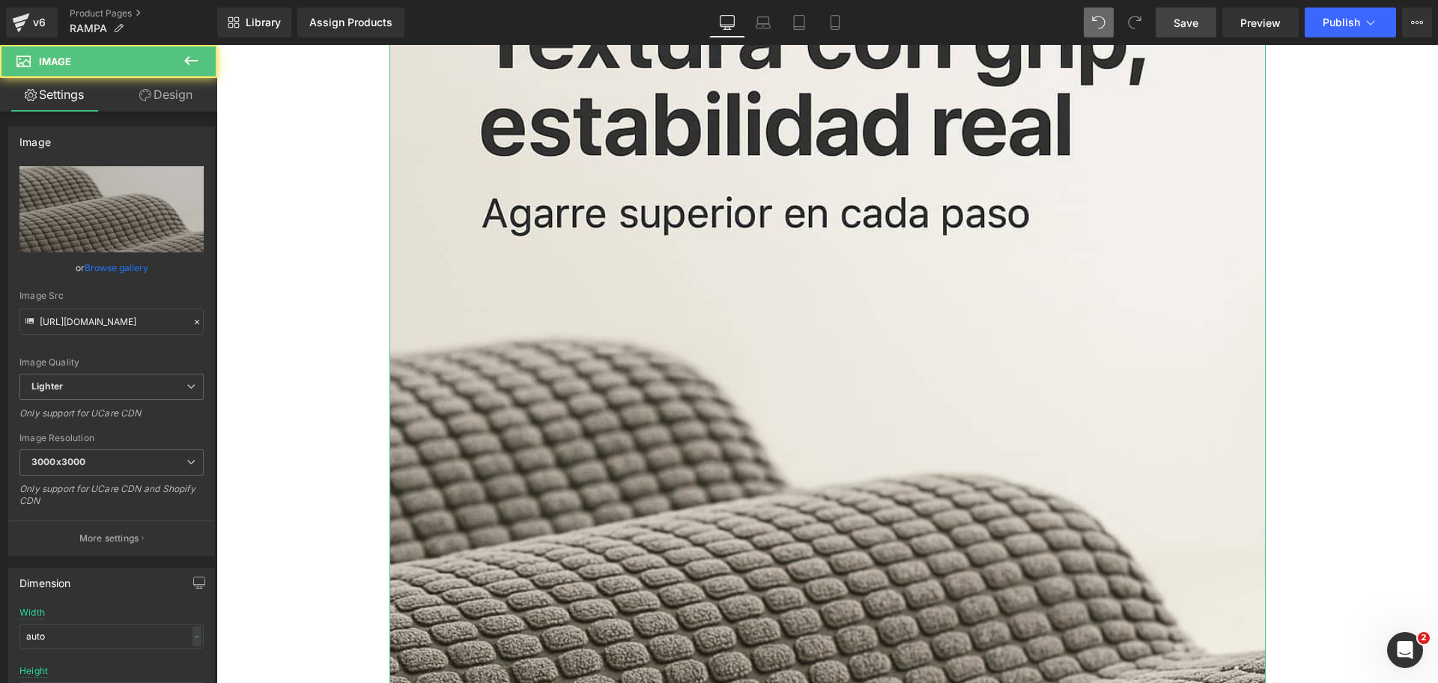
click at [192, 99] on link "Design" at bounding box center [166, 95] width 109 height 34
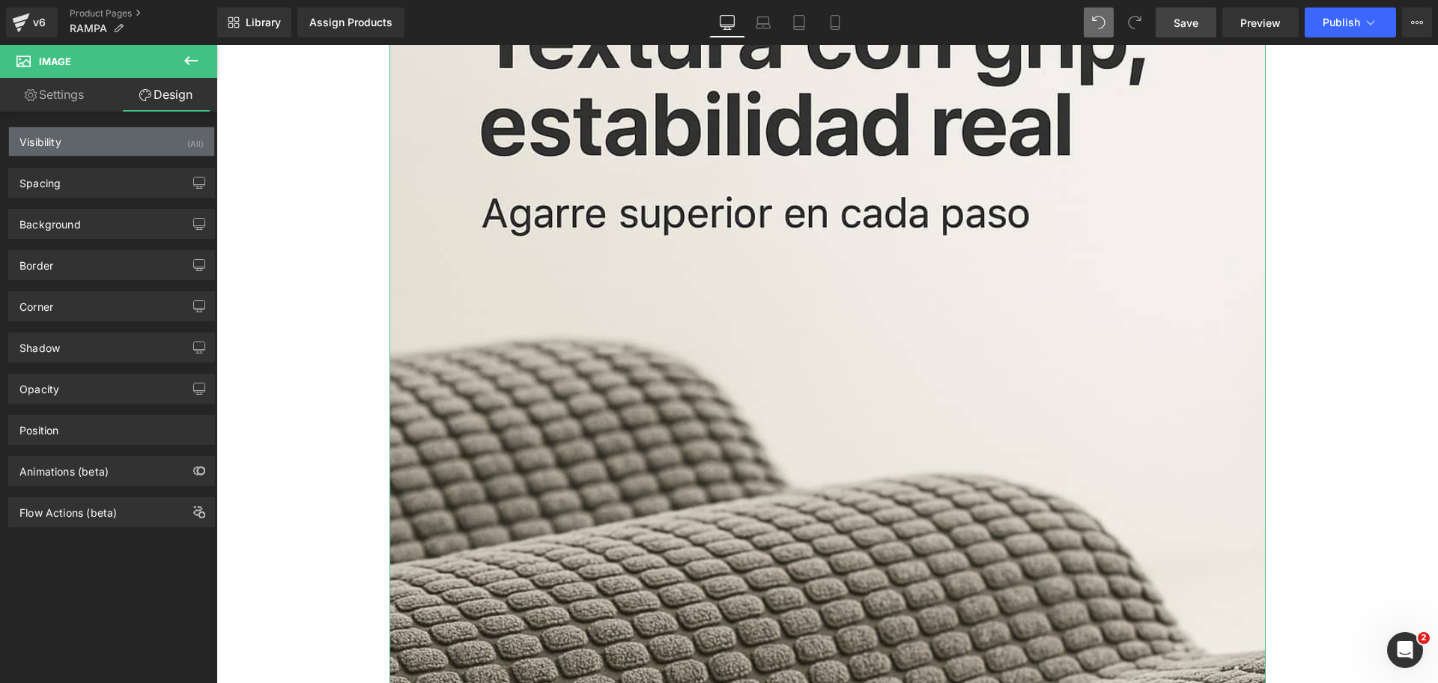
click at [172, 135] on div "Visibility (All)" at bounding box center [111, 141] width 205 height 28
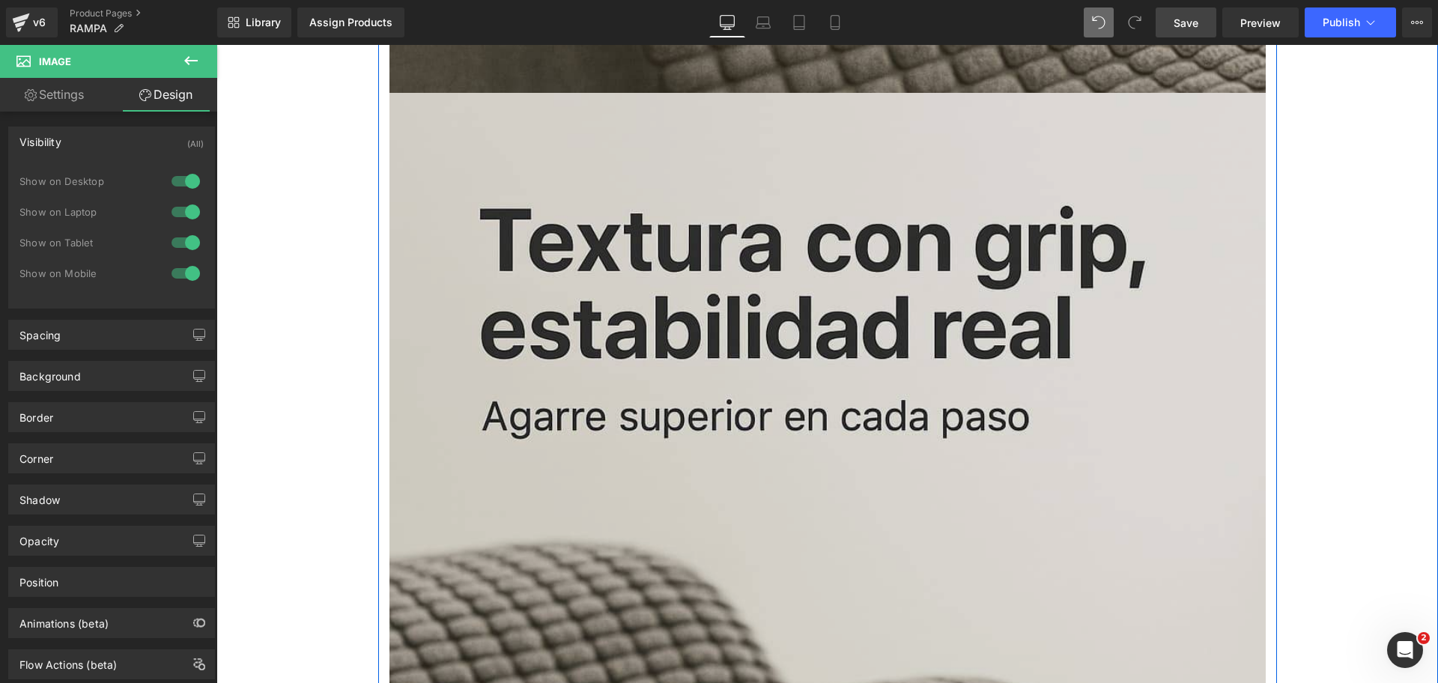
scroll to position [2247, 0]
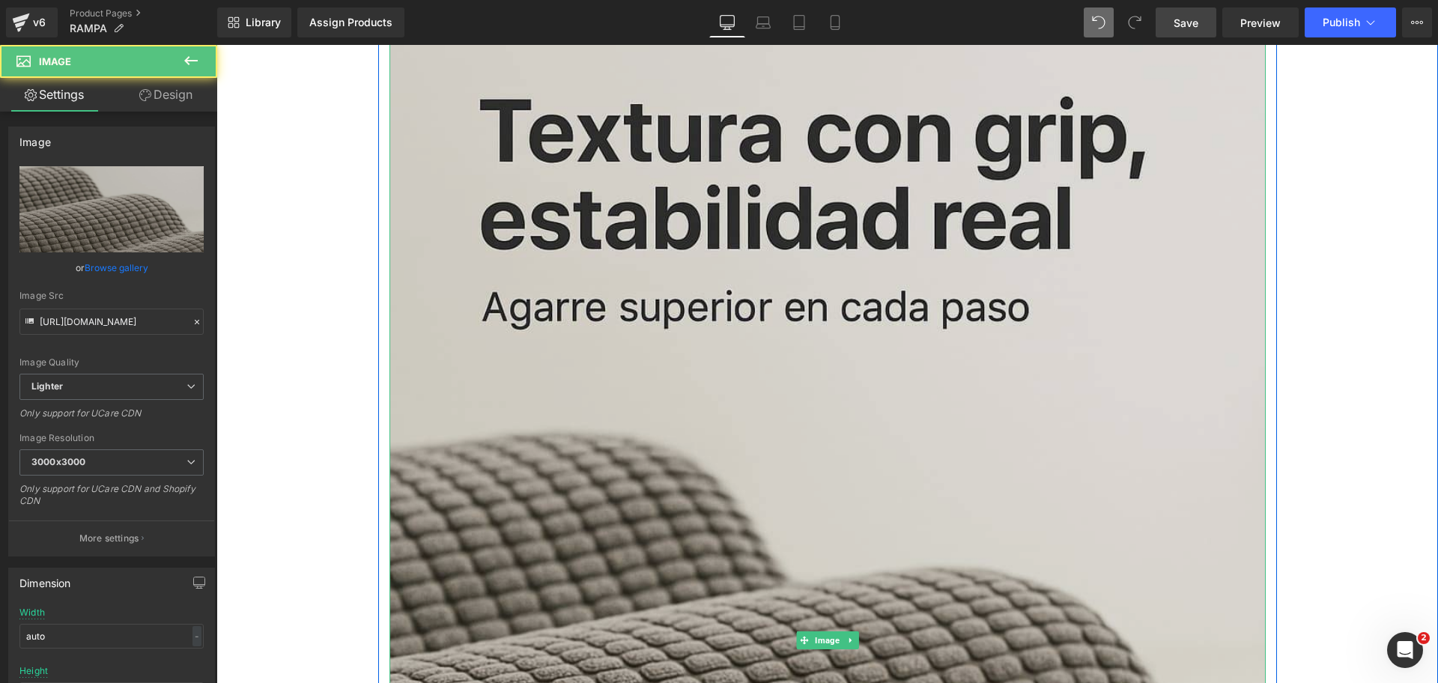
click at [866, 332] on img at bounding box center [827, 641] width 876 height 1314
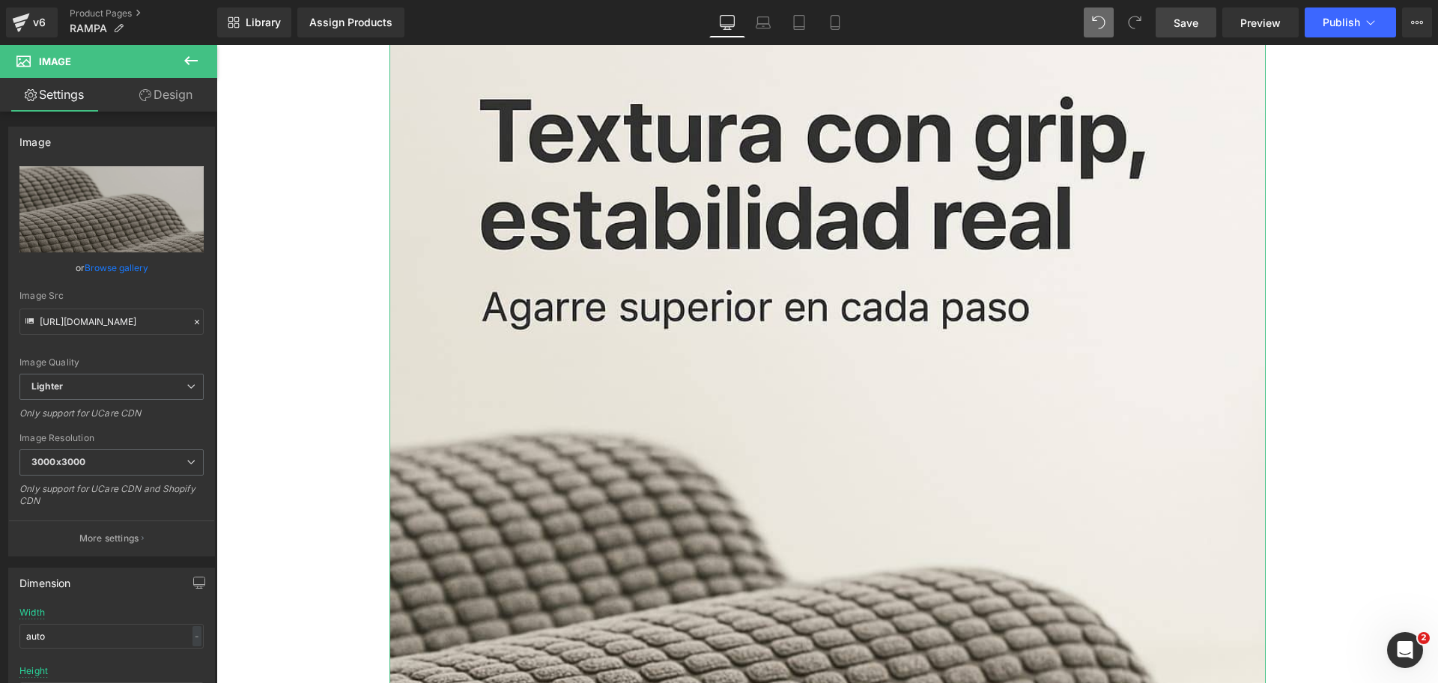
click at [169, 87] on link "Design" at bounding box center [166, 95] width 109 height 34
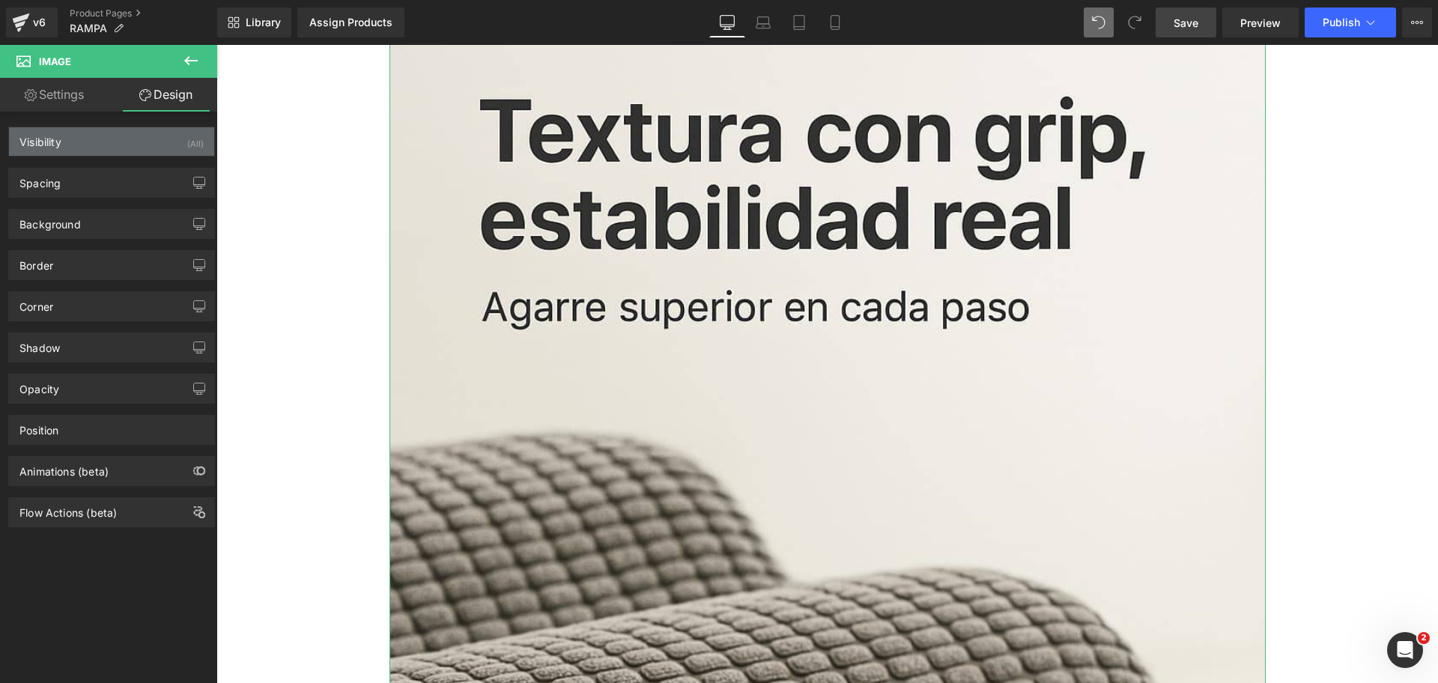
click at [148, 136] on div "Visibility (All)" at bounding box center [111, 141] width 205 height 28
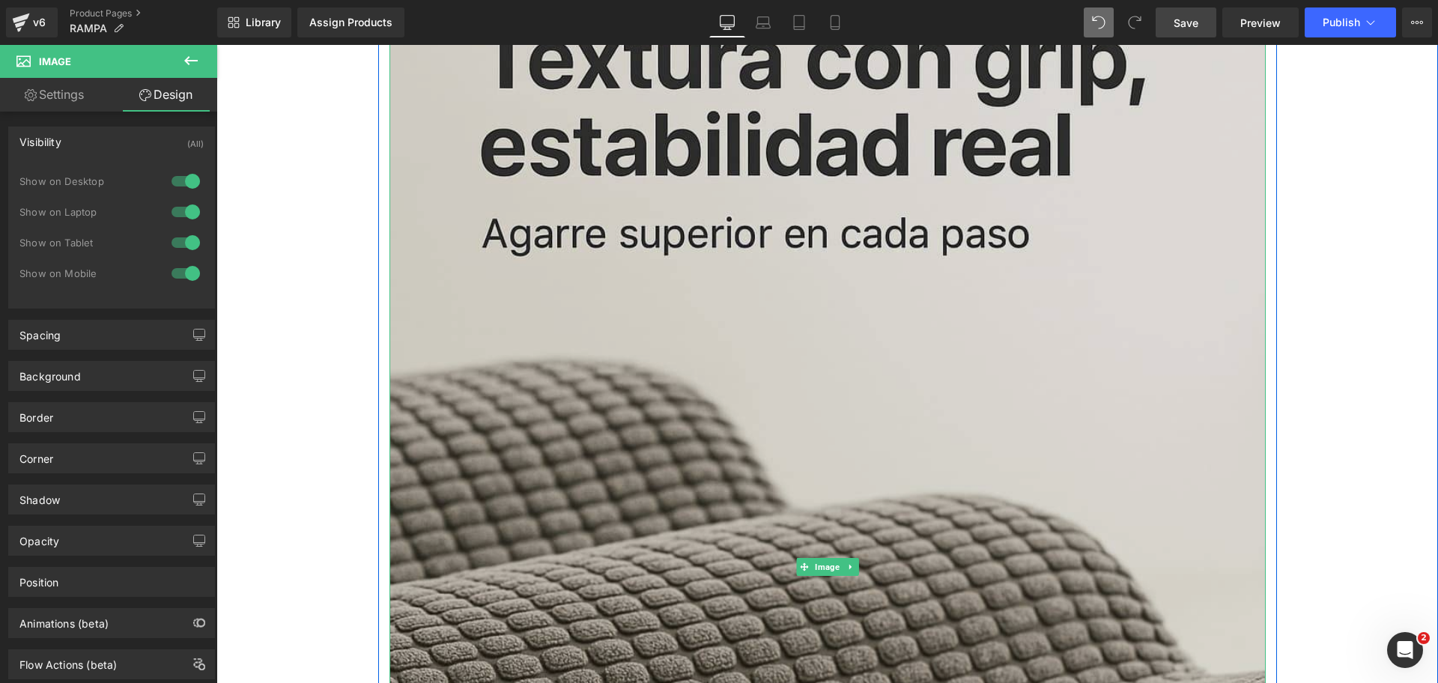
scroll to position [2340, 0]
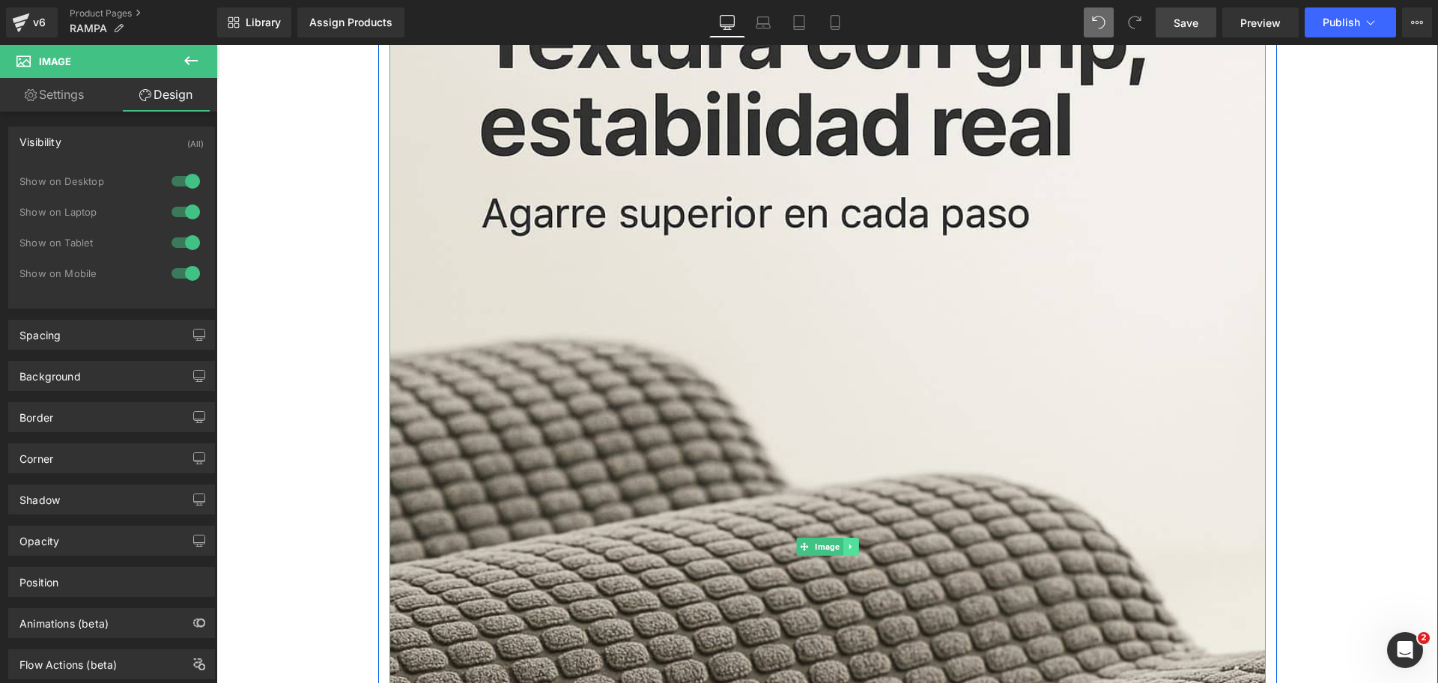
click at [848, 553] on link at bounding box center [850, 547] width 16 height 18
click at [839, 548] on icon at bounding box center [843, 546] width 8 height 8
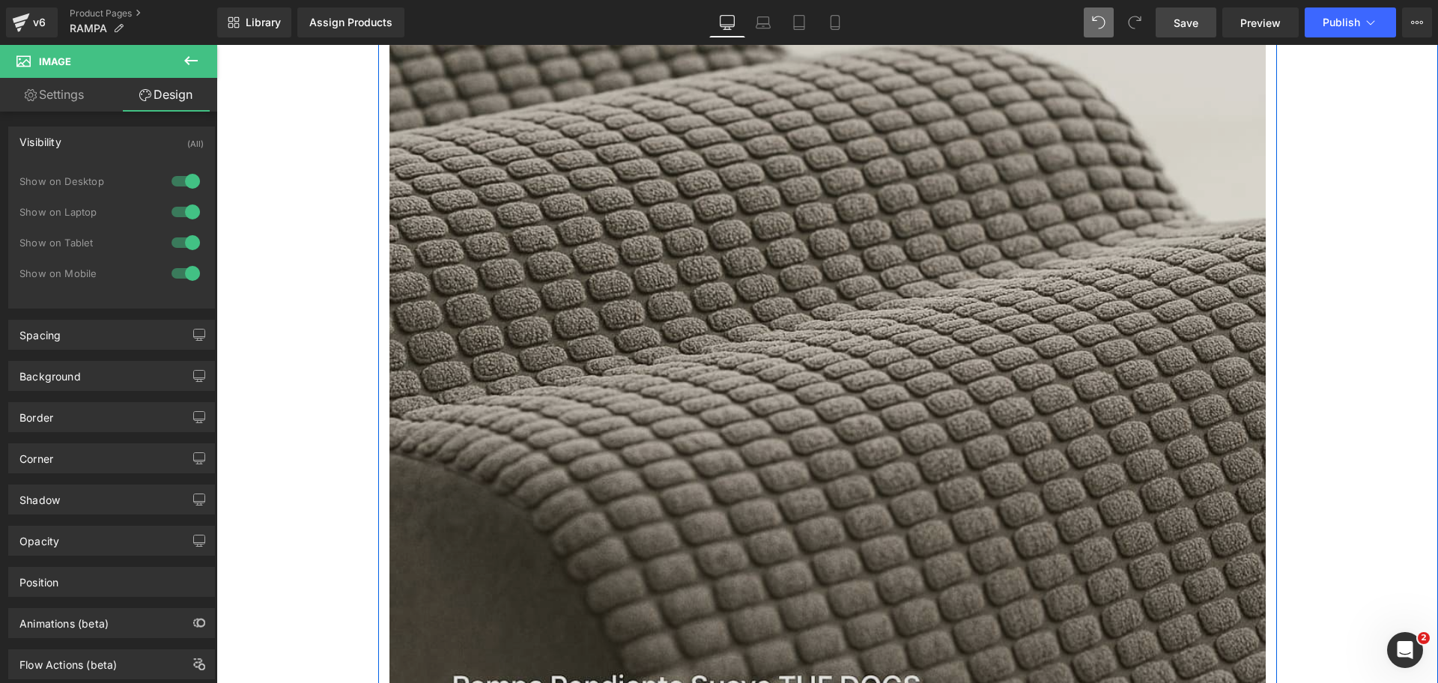
scroll to position [2691, 0]
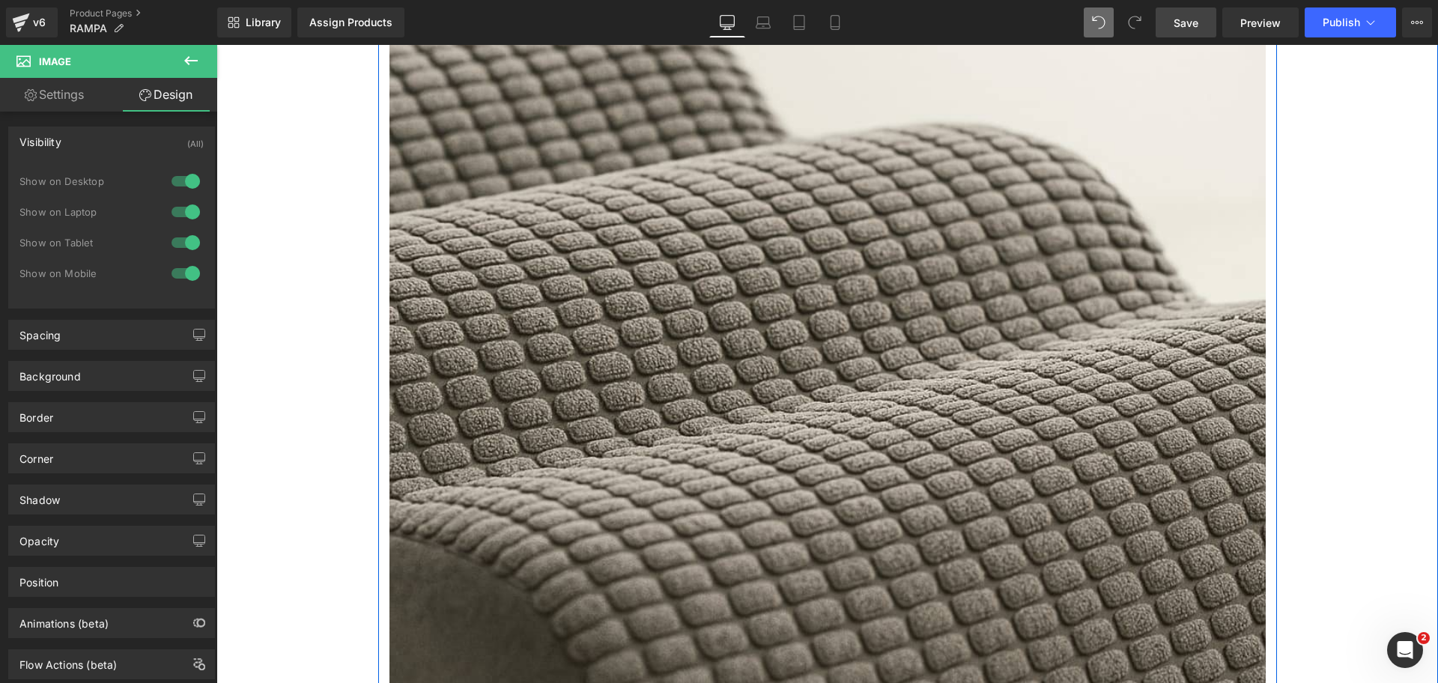
click at [833, 201] on div "Image" at bounding box center [827, 196] width 876 height 1314
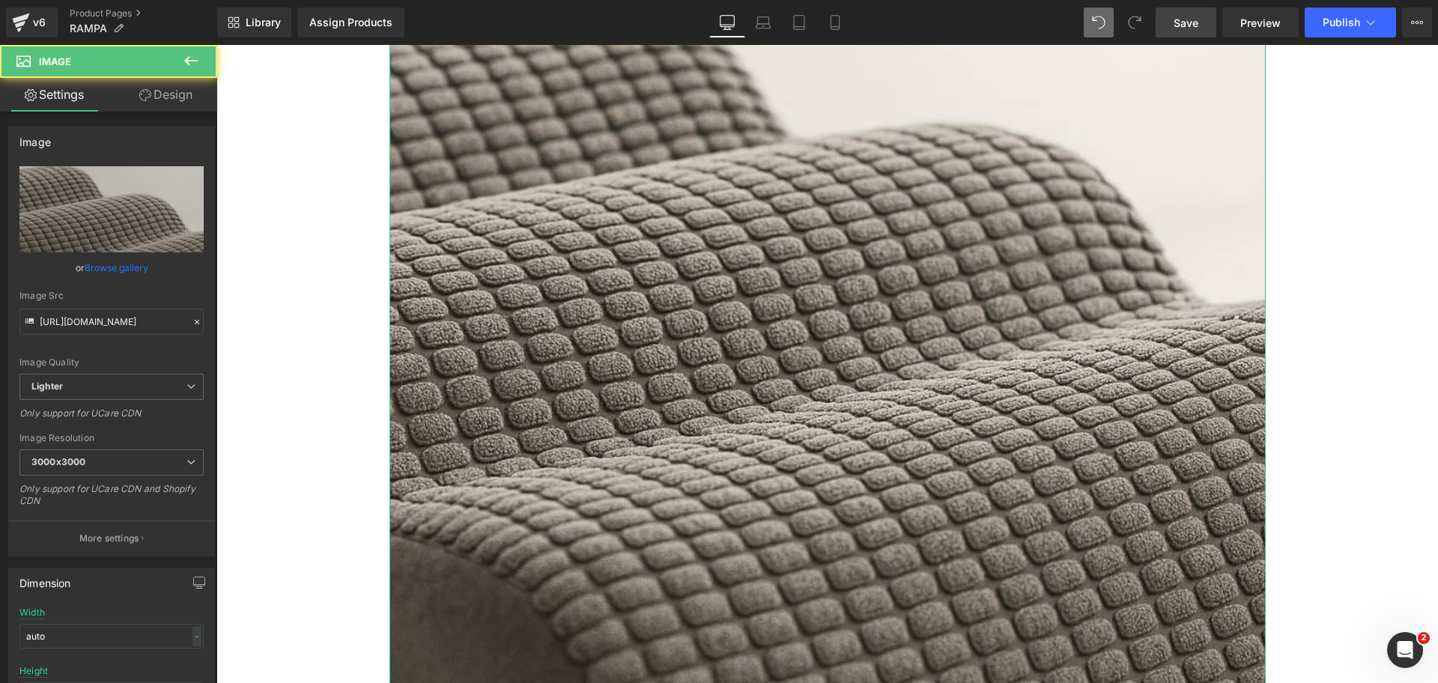
click at [164, 81] on link "Design" at bounding box center [166, 95] width 109 height 34
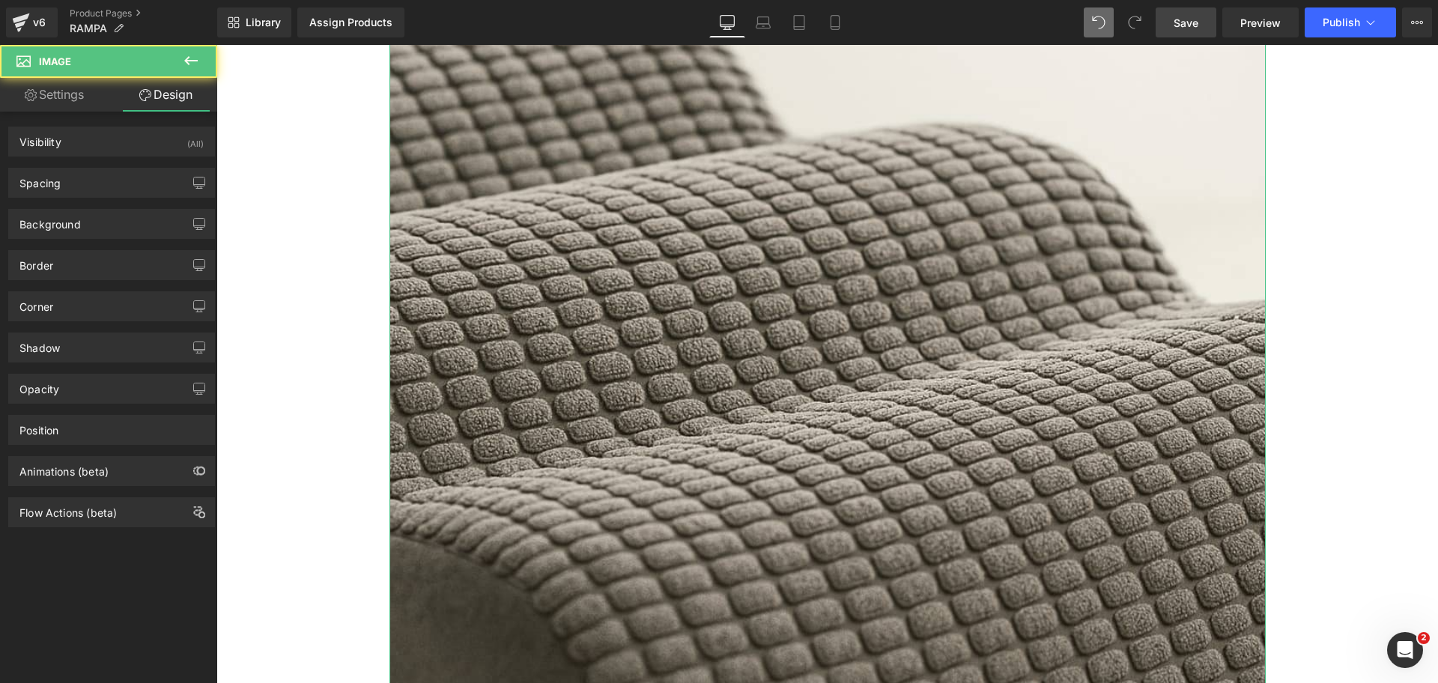
click at [164, 124] on div "Visibility (All) 0|0|0|0 1 Show on Desktop 1 Show on Laptop 1 Show on Tablet 1 …" at bounding box center [112, 135] width 224 height 41
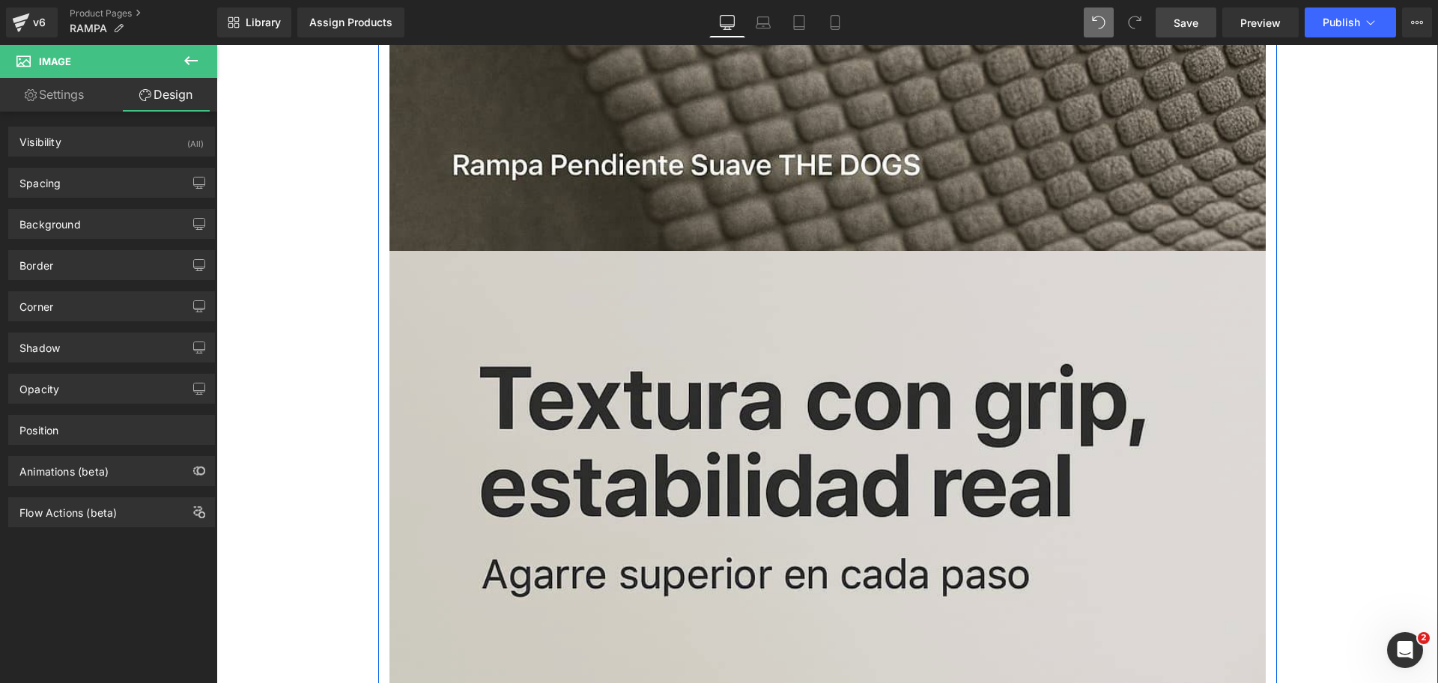
scroll to position [3533, 0]
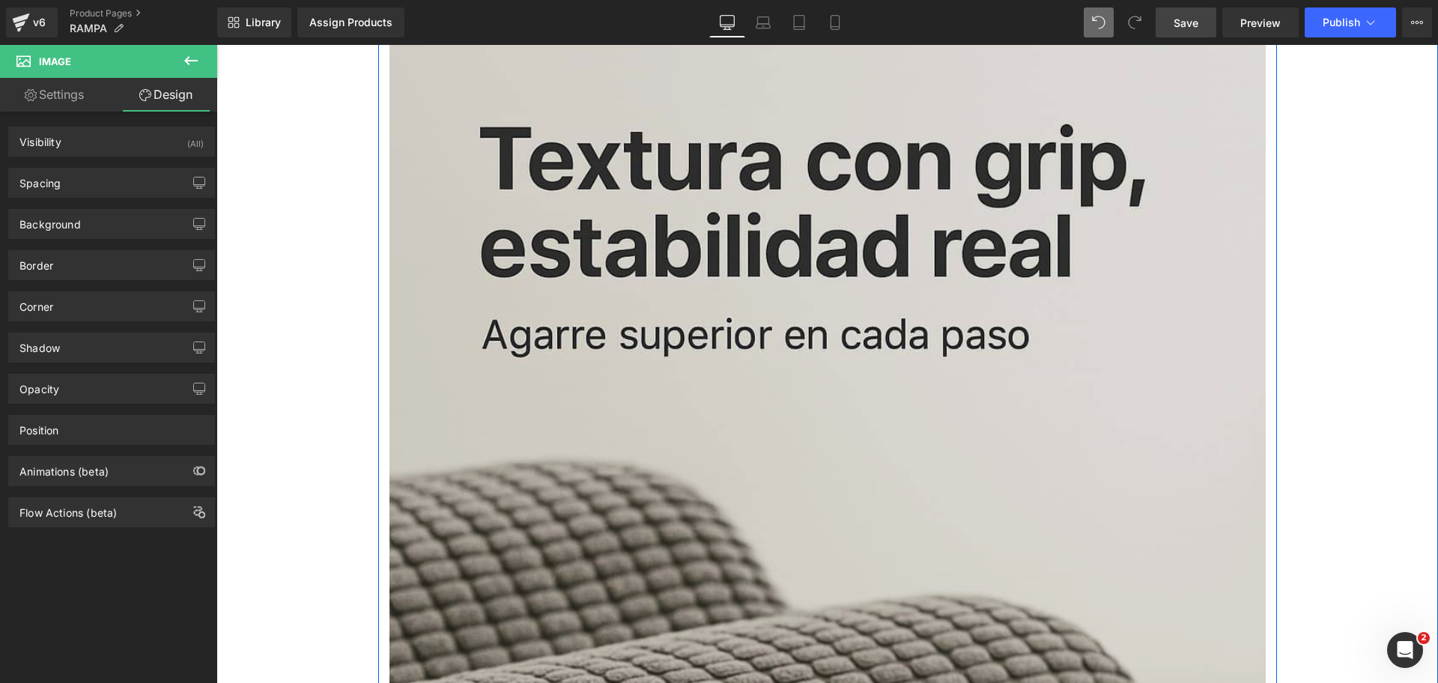
click at [688, 337] on img at bounding box center [827, 668] width 876 height 1314
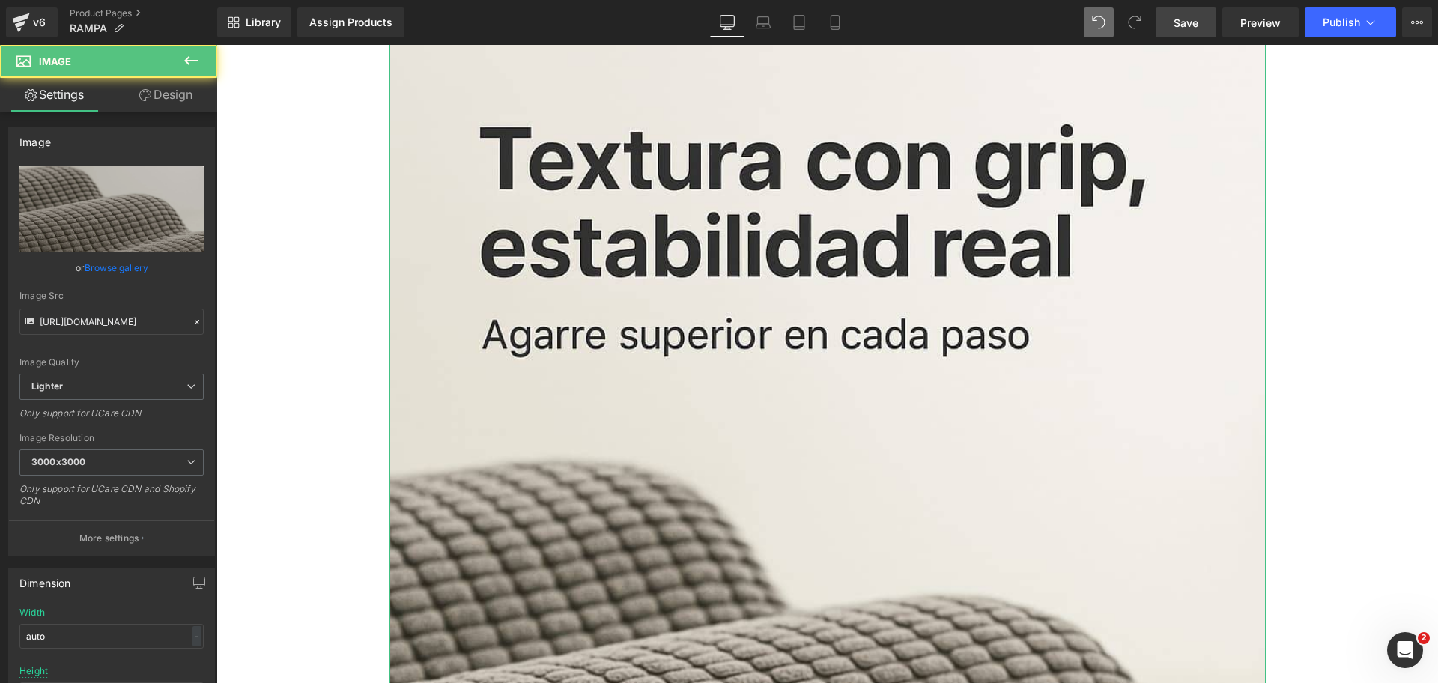
click at [184, 92] on link "Design" at bounding box center [166, 95] width 109 height 34
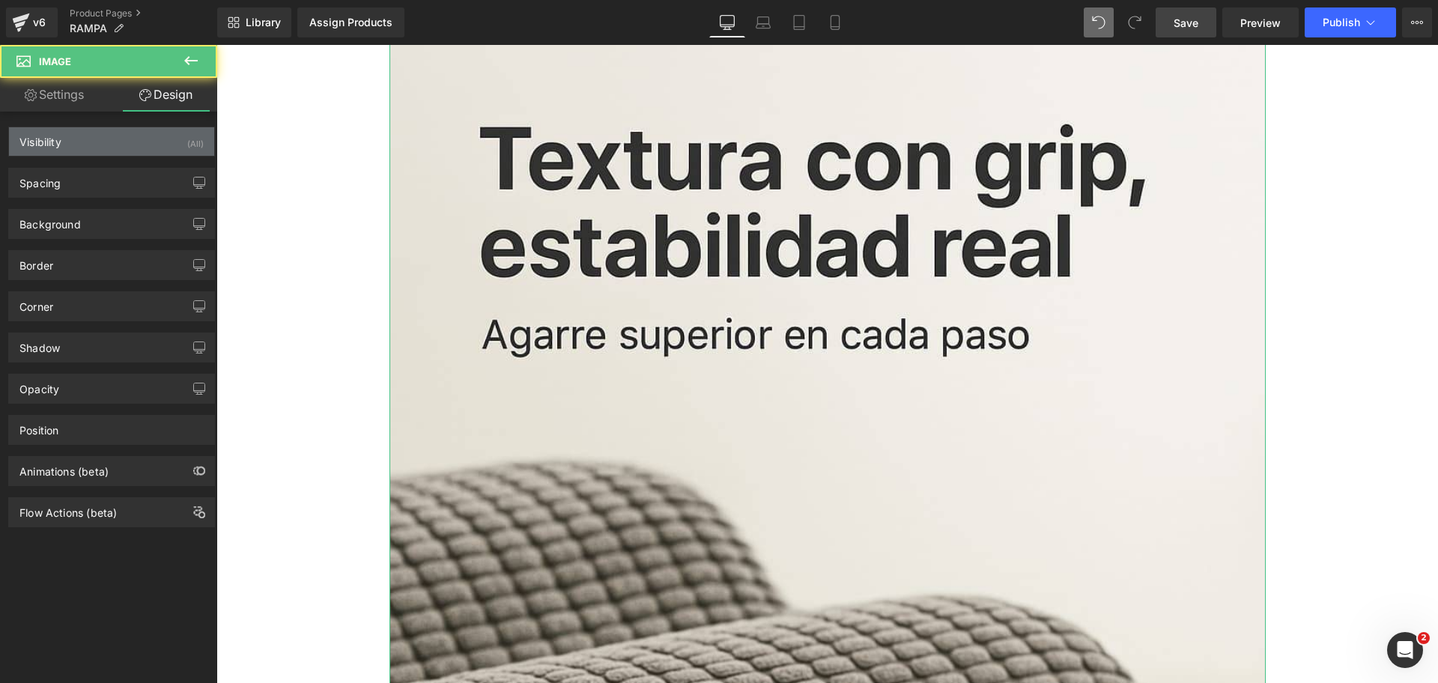
click at [166, 146] on div "Visibility (All)" at bounding box center [111, 141] width 205 height 28
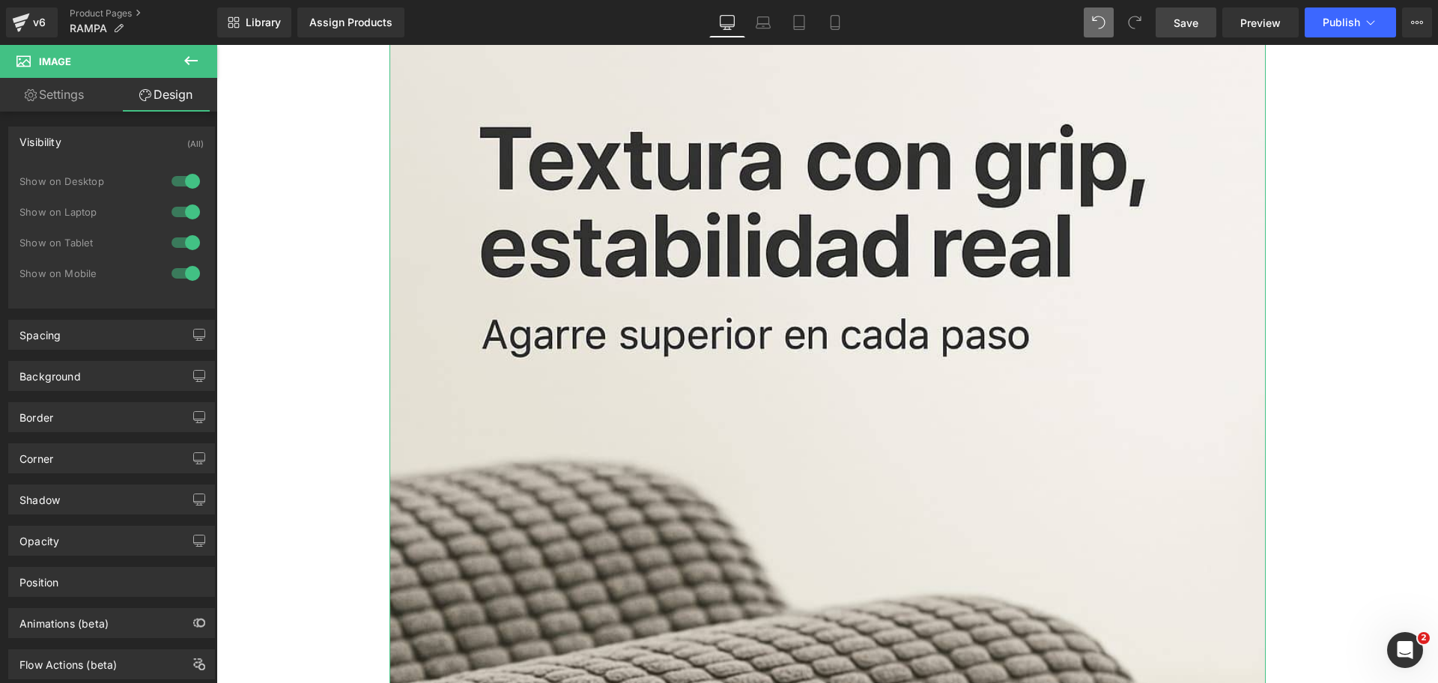
click at [189, 245] on div at bounding box center [186, 243] width 36 height 24
click at [186, 267] on div at bounding box center [186, 273] width 36 height 24
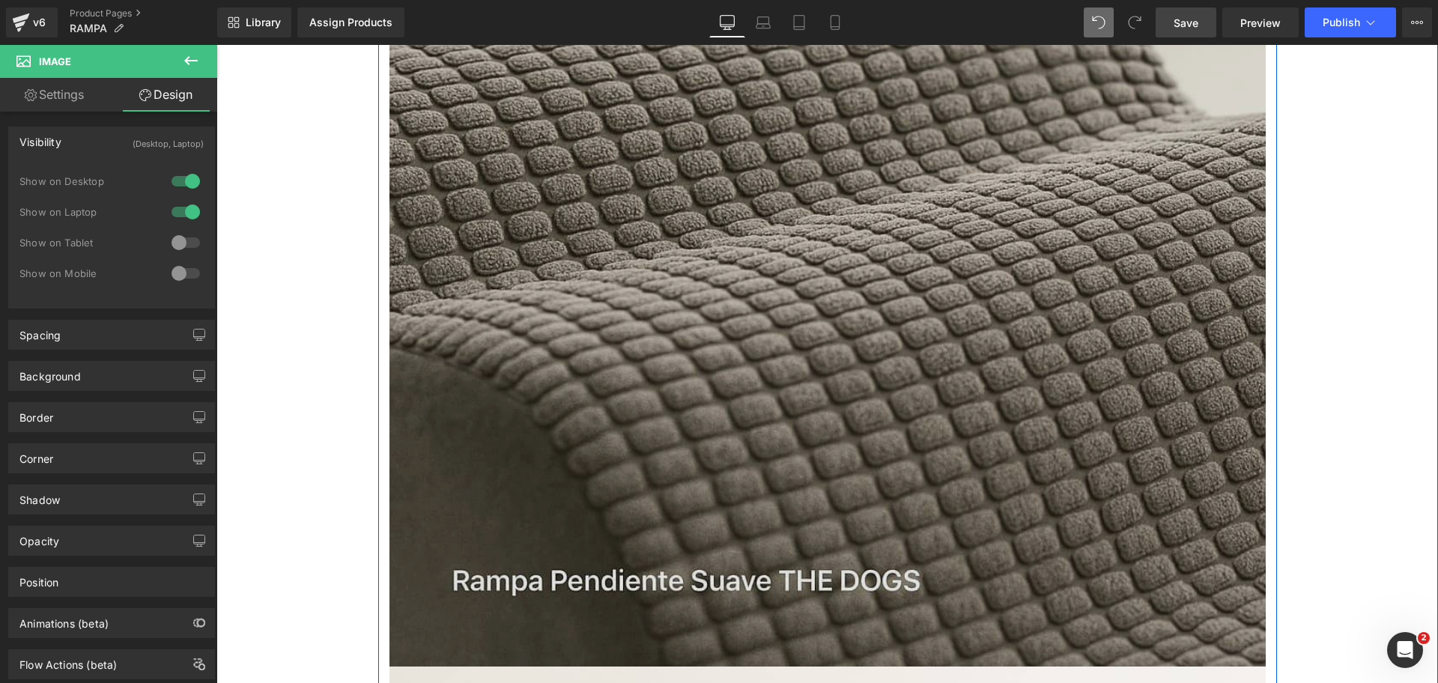
click at [774, 258] on img at bounding box center [827, 9] width 876 height 1314
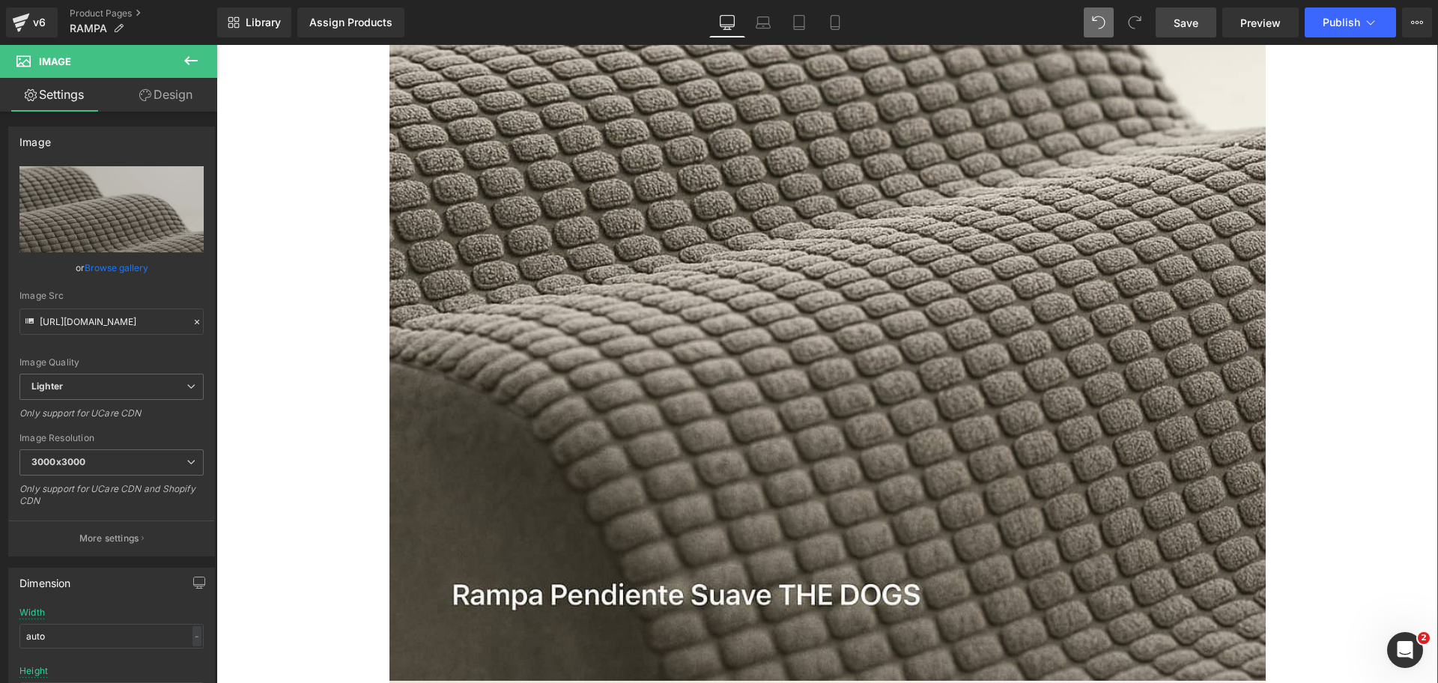
scroll to position [2784, 0]
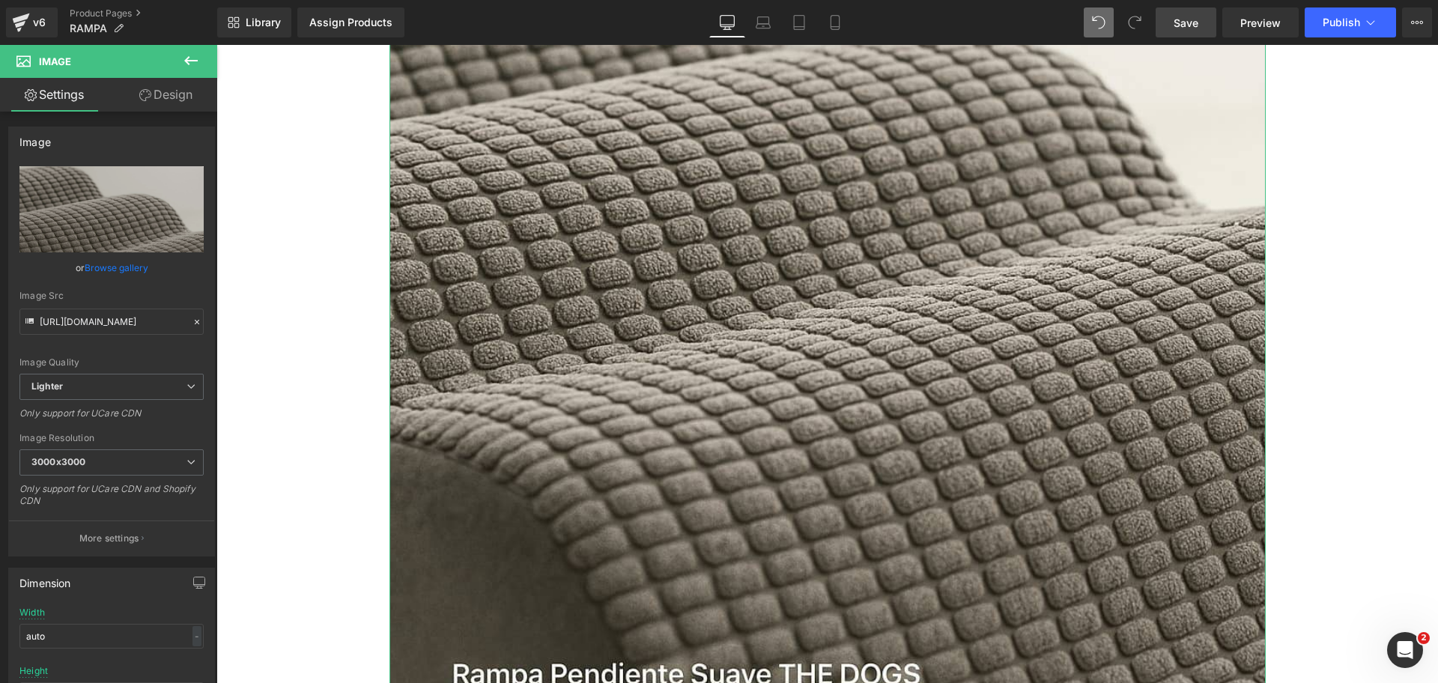
click at [181, 108] on link "Design" at bounding box center [166, 95] width 109 height 34
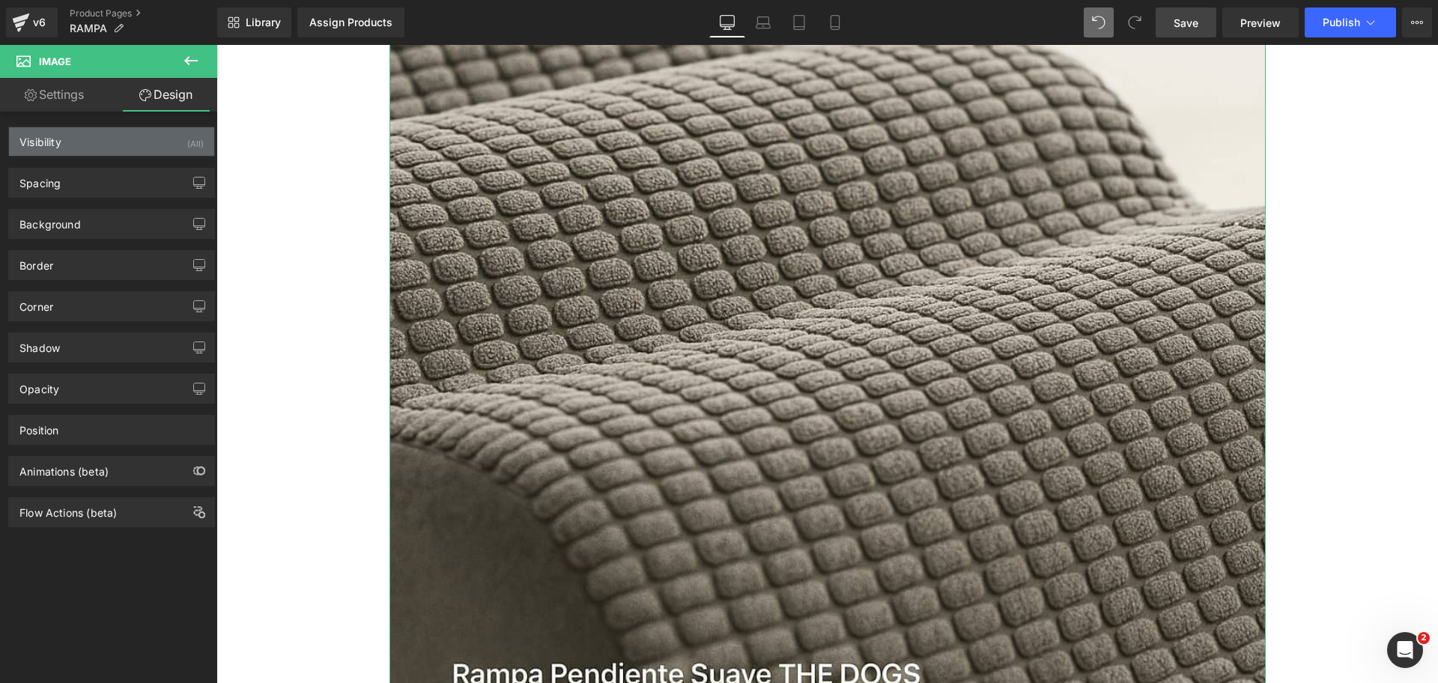
click at [168, 145] on div "Visibility (All)" at bounding box center [111, 141] width 205 height 28
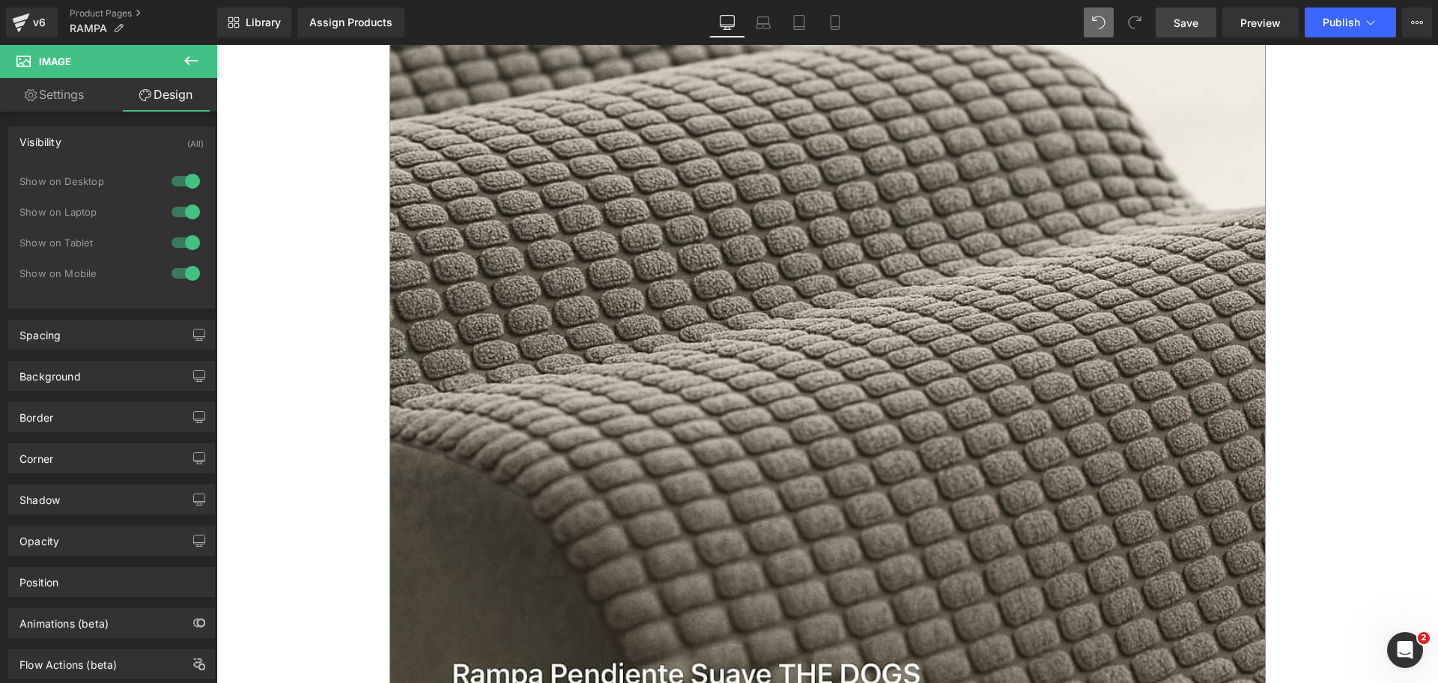
click at [181, 180] on div at bounding box center [186, 181] width 36 height 24
click at [182, 207] on div at bounding box center [186, 212] width 36 height 24
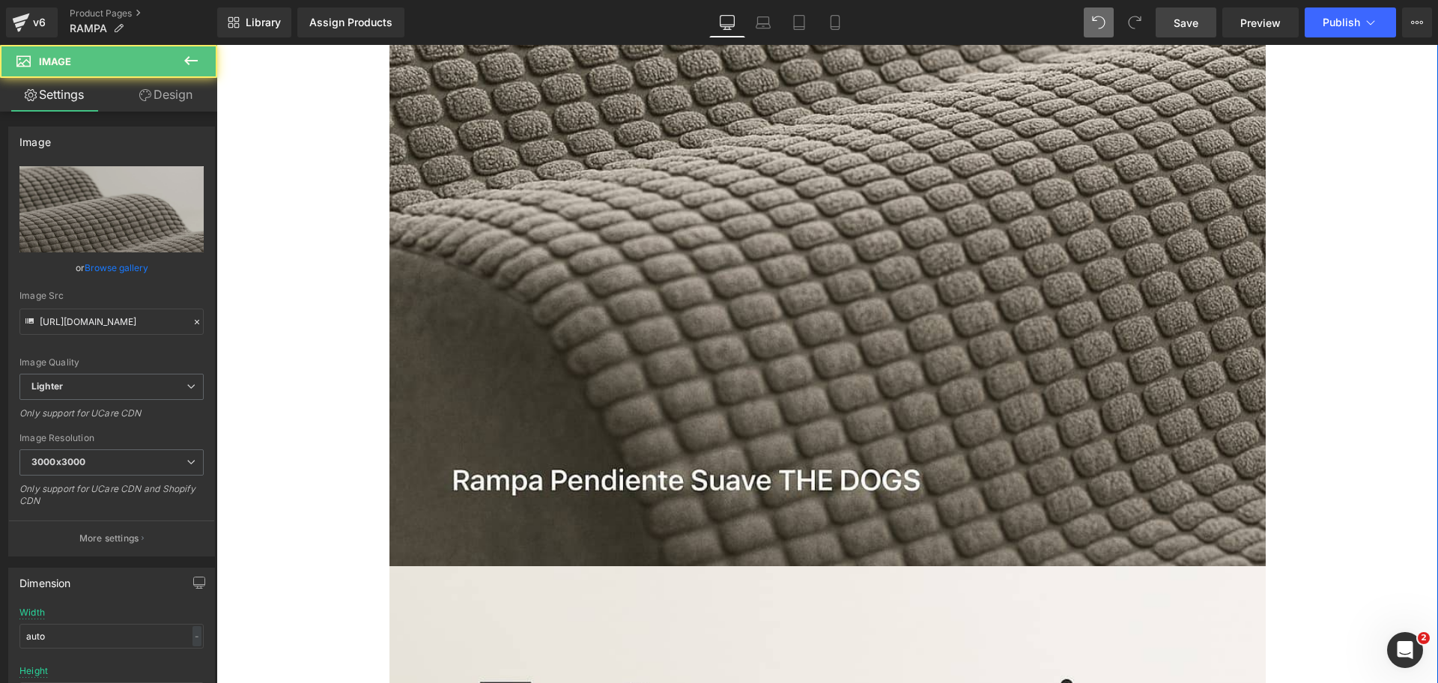
scroll to position [1661, 0]
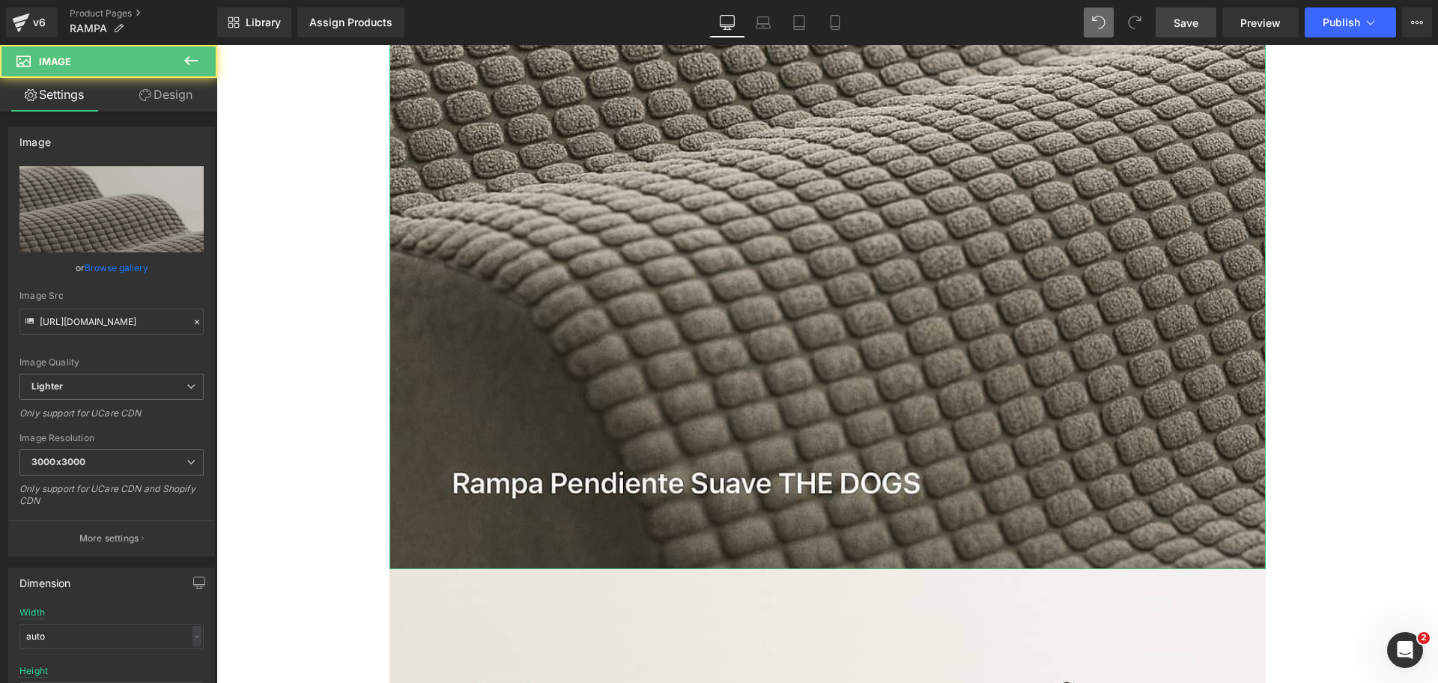
click at [181, 89] on link "Design" at bounding box center [166, 95] width 109 height 34
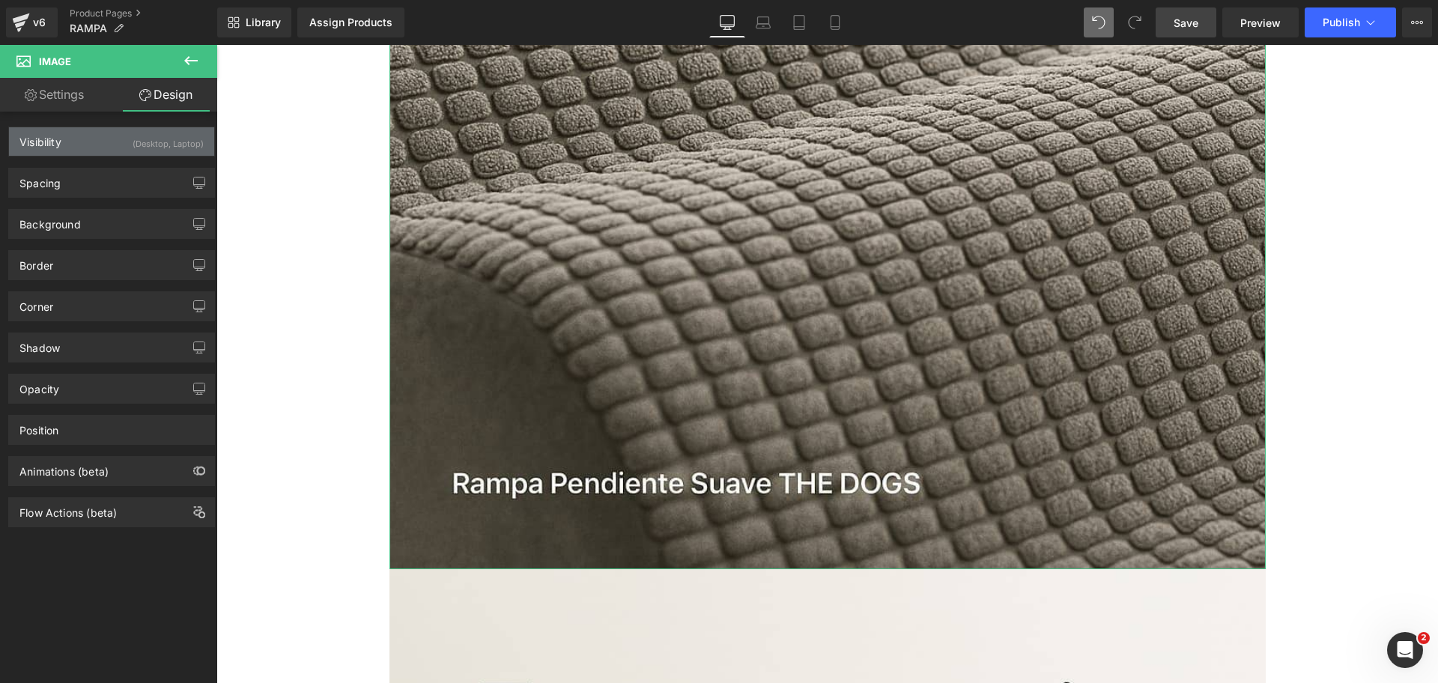
click at [148, 151] on div "(Desktop, Laptop)" at bounding box center [168, 139] width 71 height 25
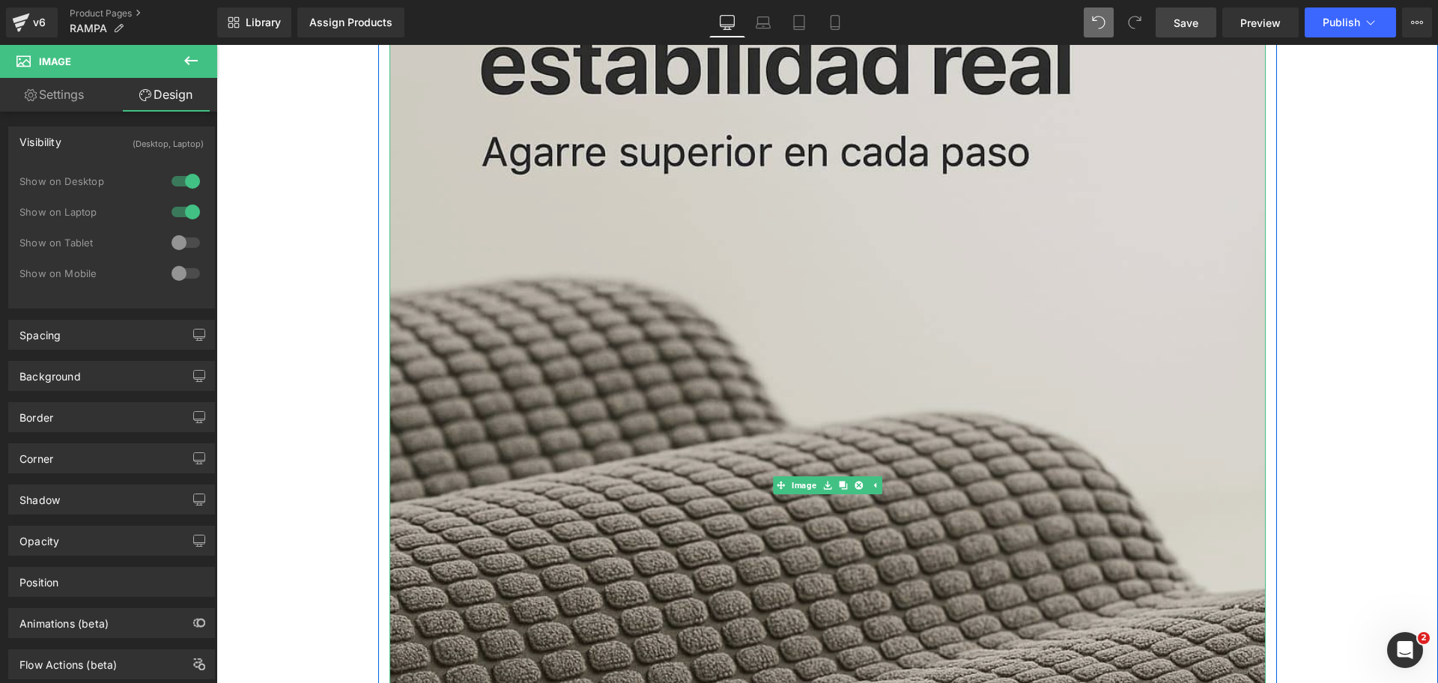
scroll to position [1006, 0]
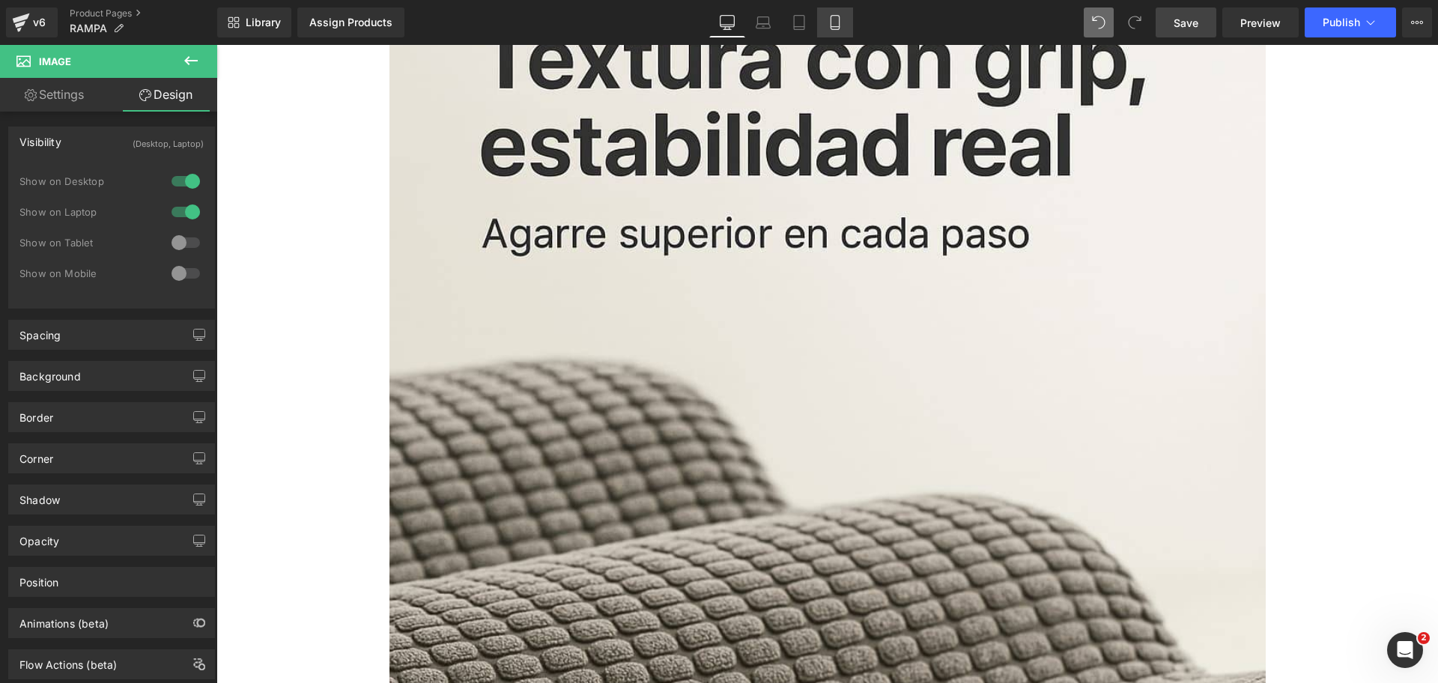
click at [837, 28] on icon at bounding box center [835, 22] width 15 height 15
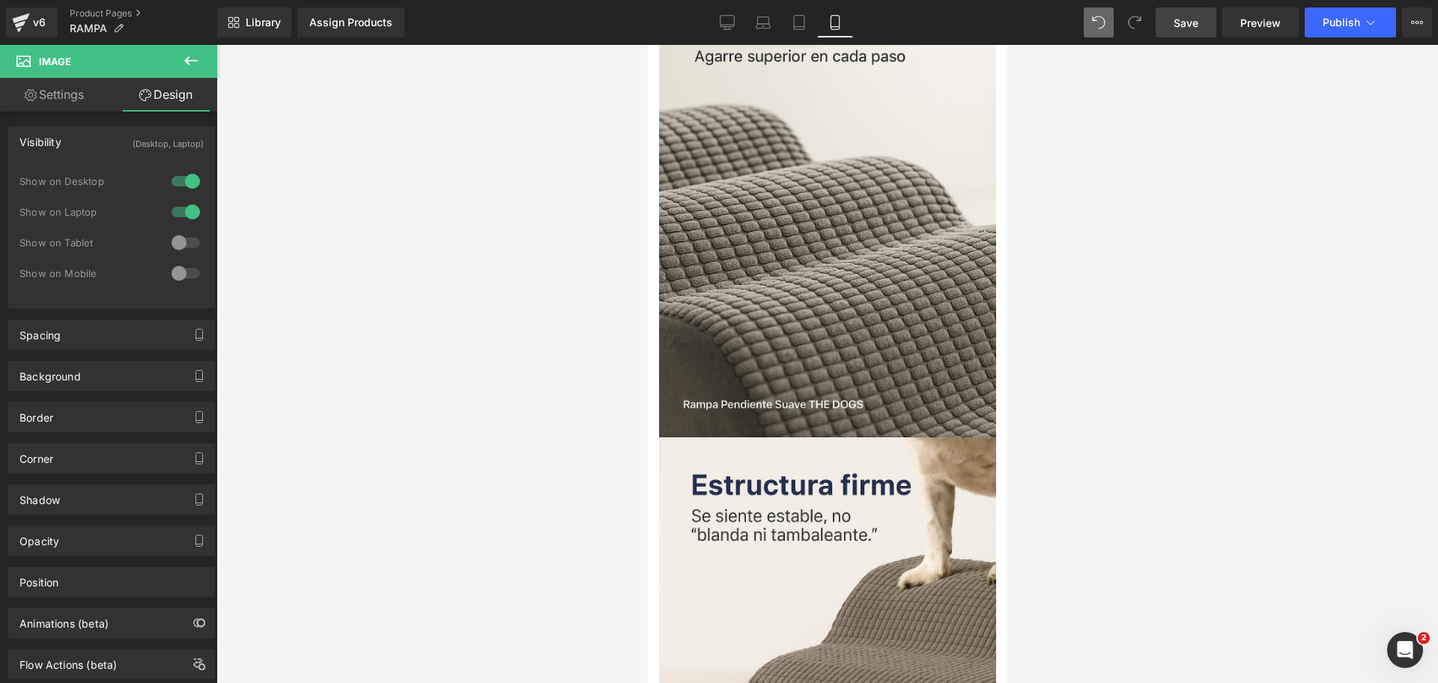
scroll to position [0, 0]
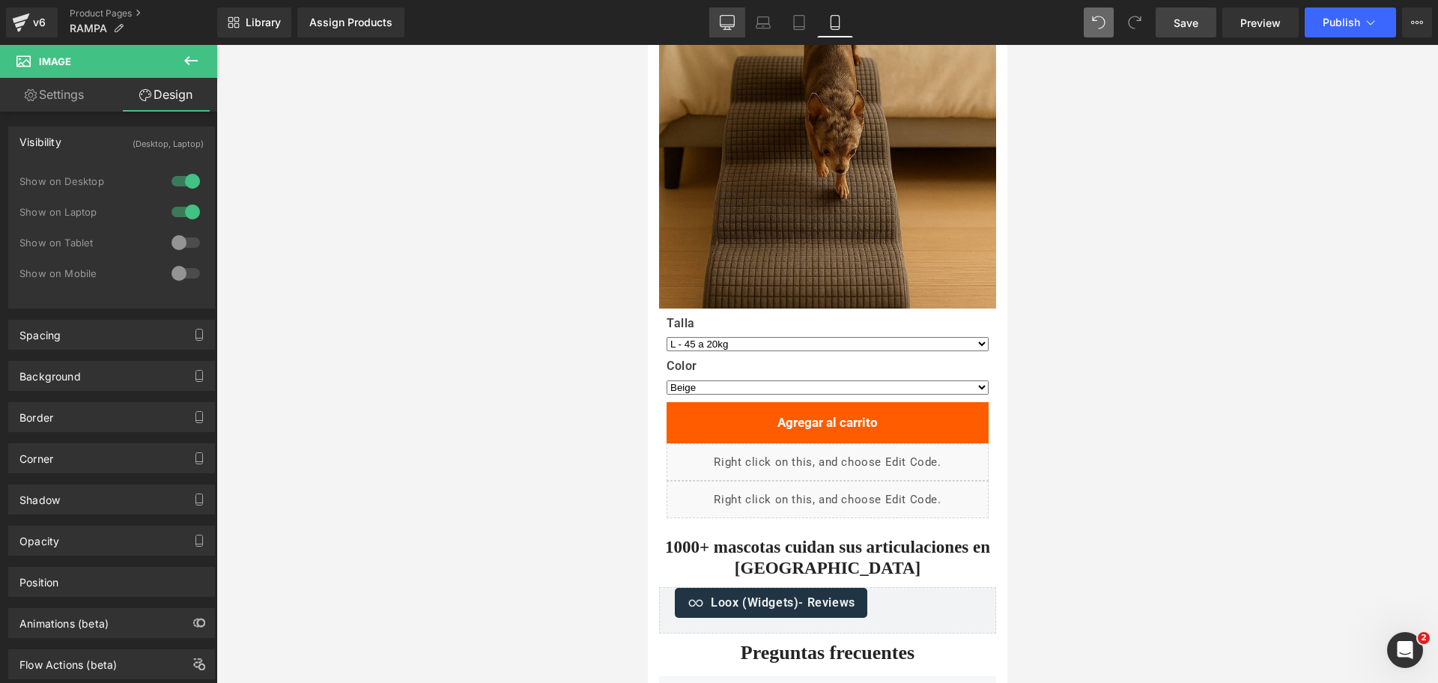
click at [719, 35] on link "Desktop" at bounding box center [727, 22] width 36 height 30
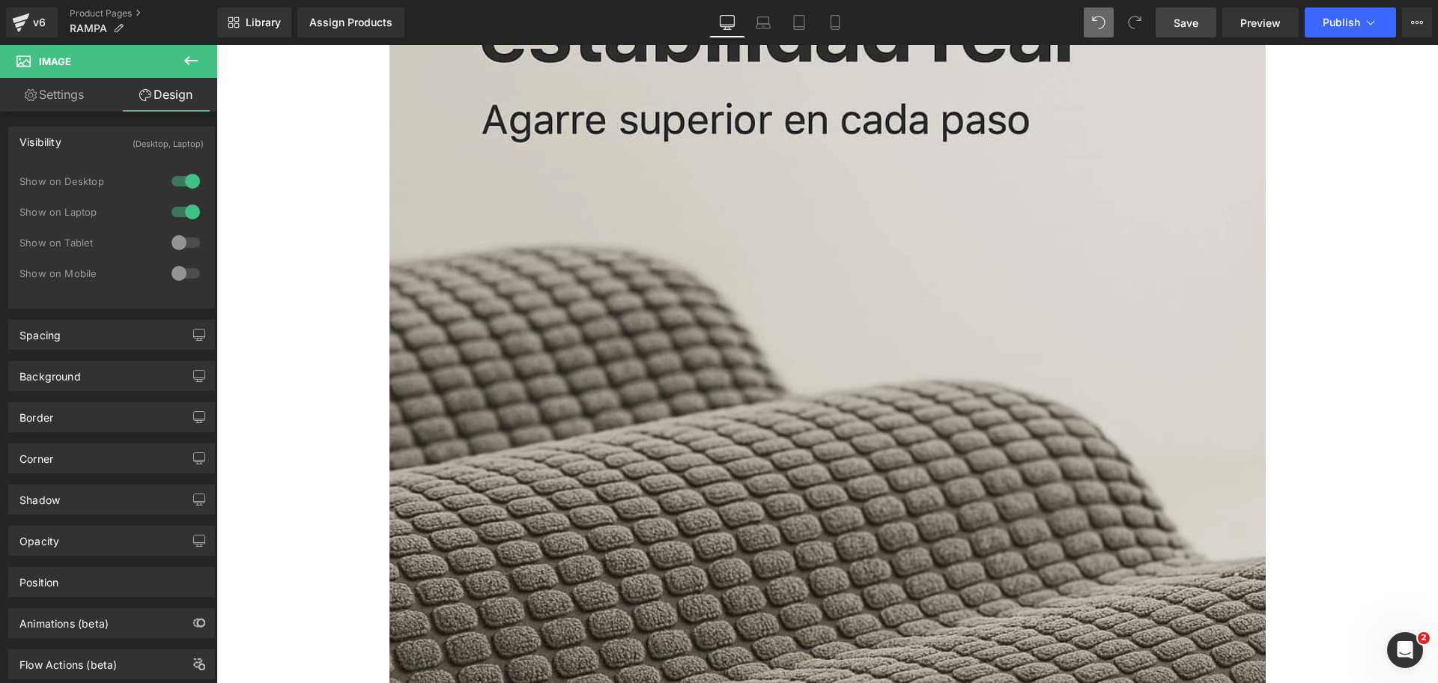
click at [1040, 341] on img at bounding box center [827, 453] width 876 height 1314
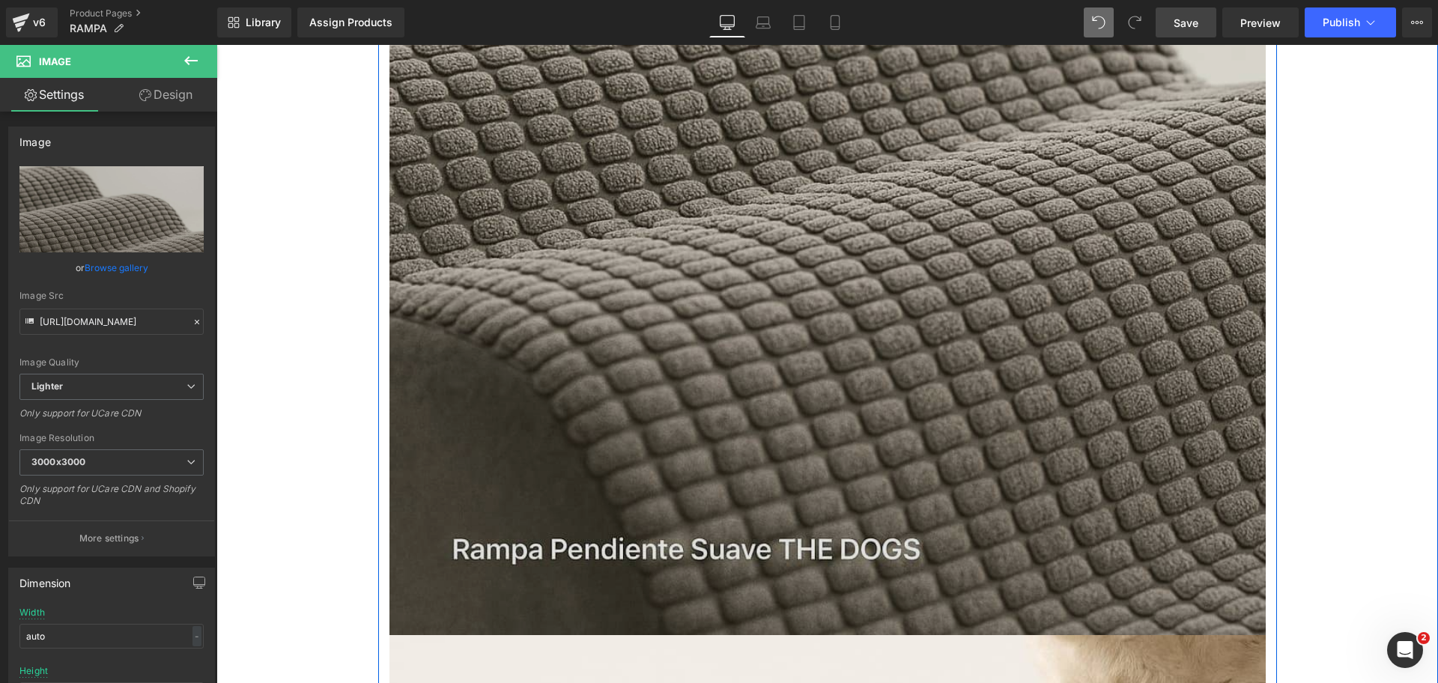
scroll to position [2715, 0]
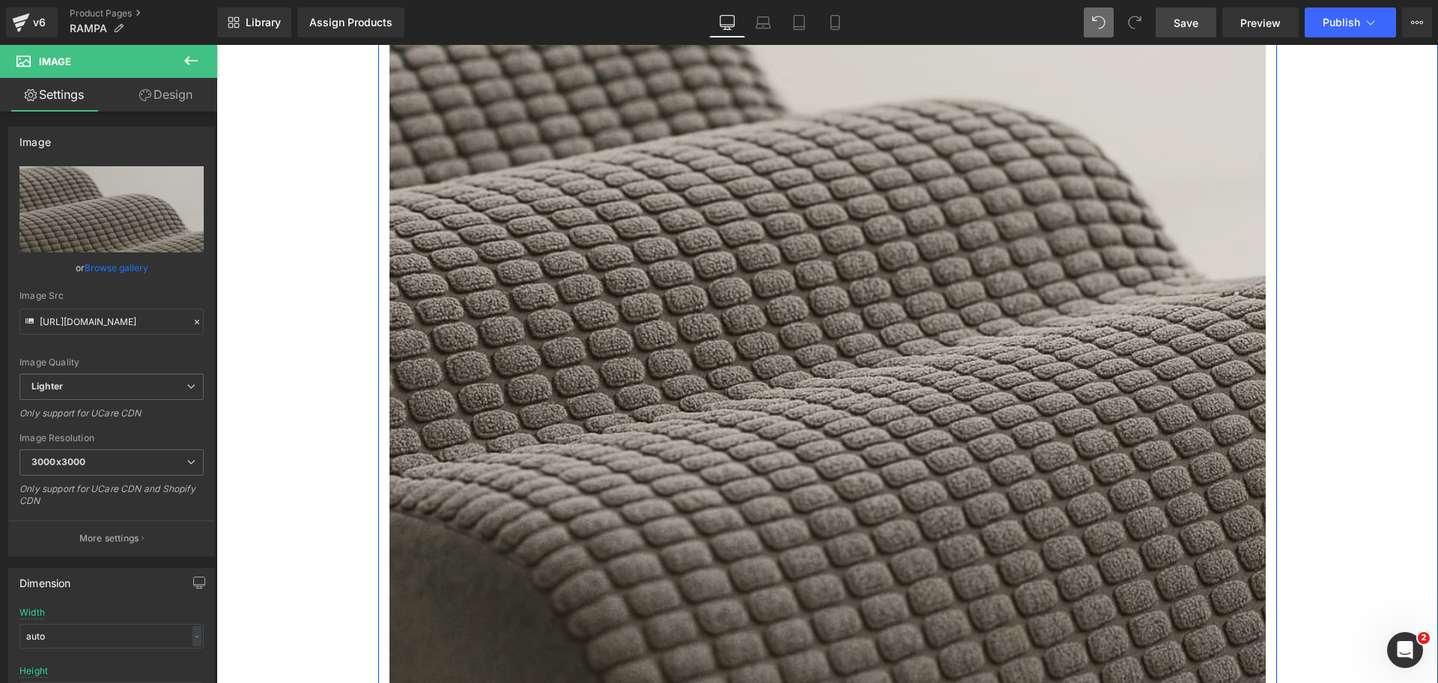
click at [754, 267] on img at bounding box center [827, 172] width 876 height 1314
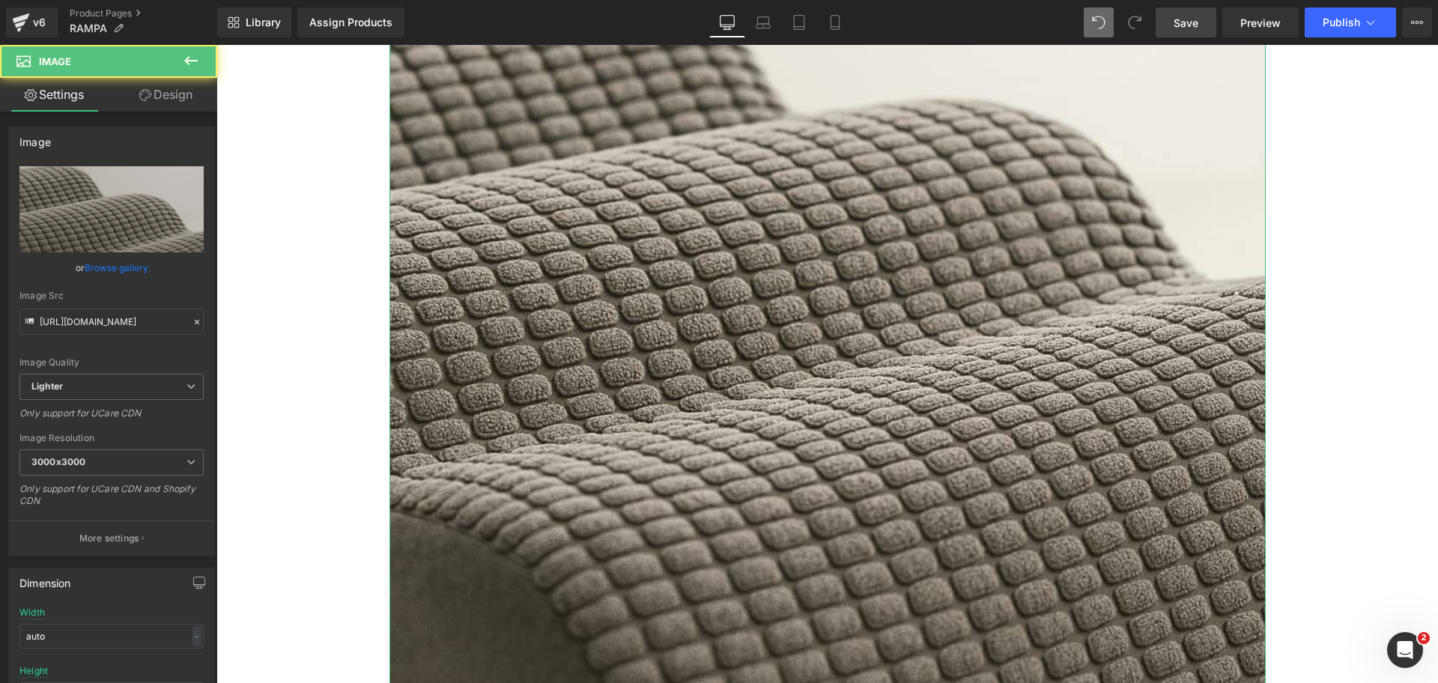
click at [164, 98] on link "Design" at bounding box center [166, 95] width 109 height 34
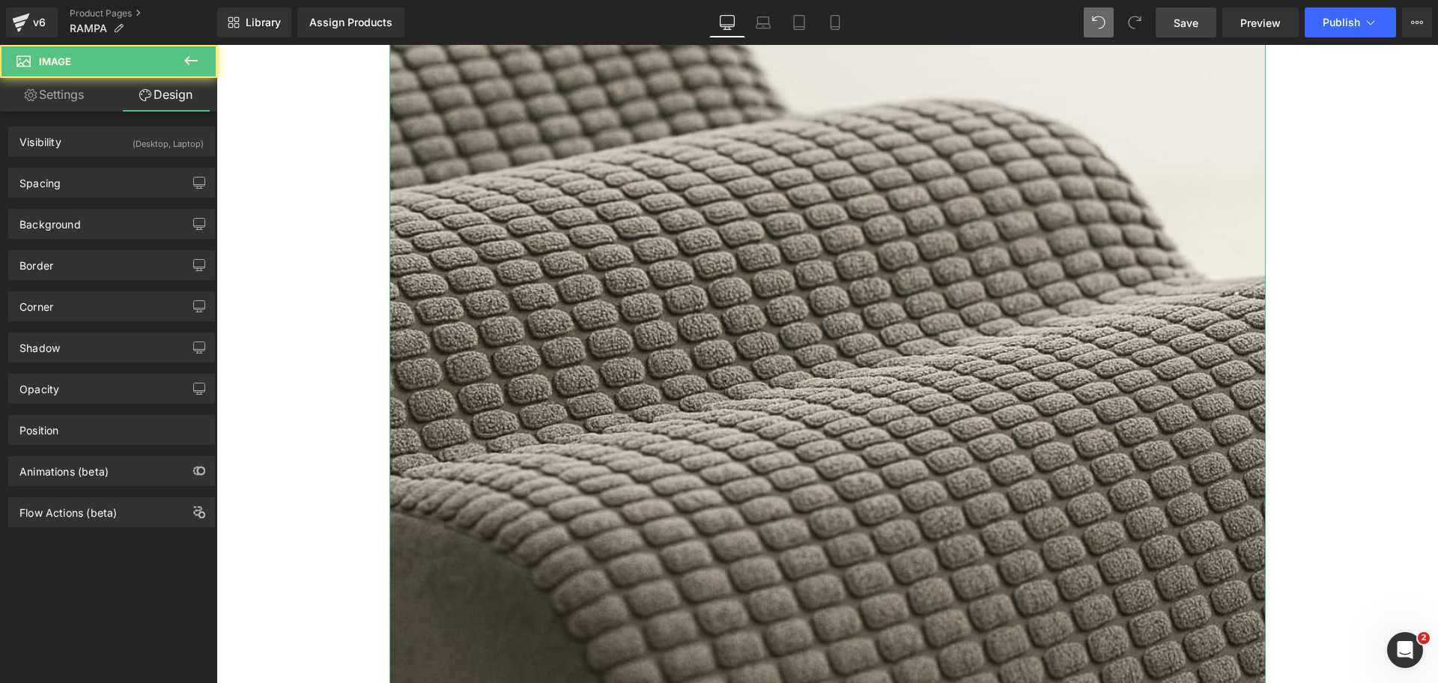
click at [143, 145] on div "(Desktop, Laptop)" at bounding box center [168, 139] width 71 height 25
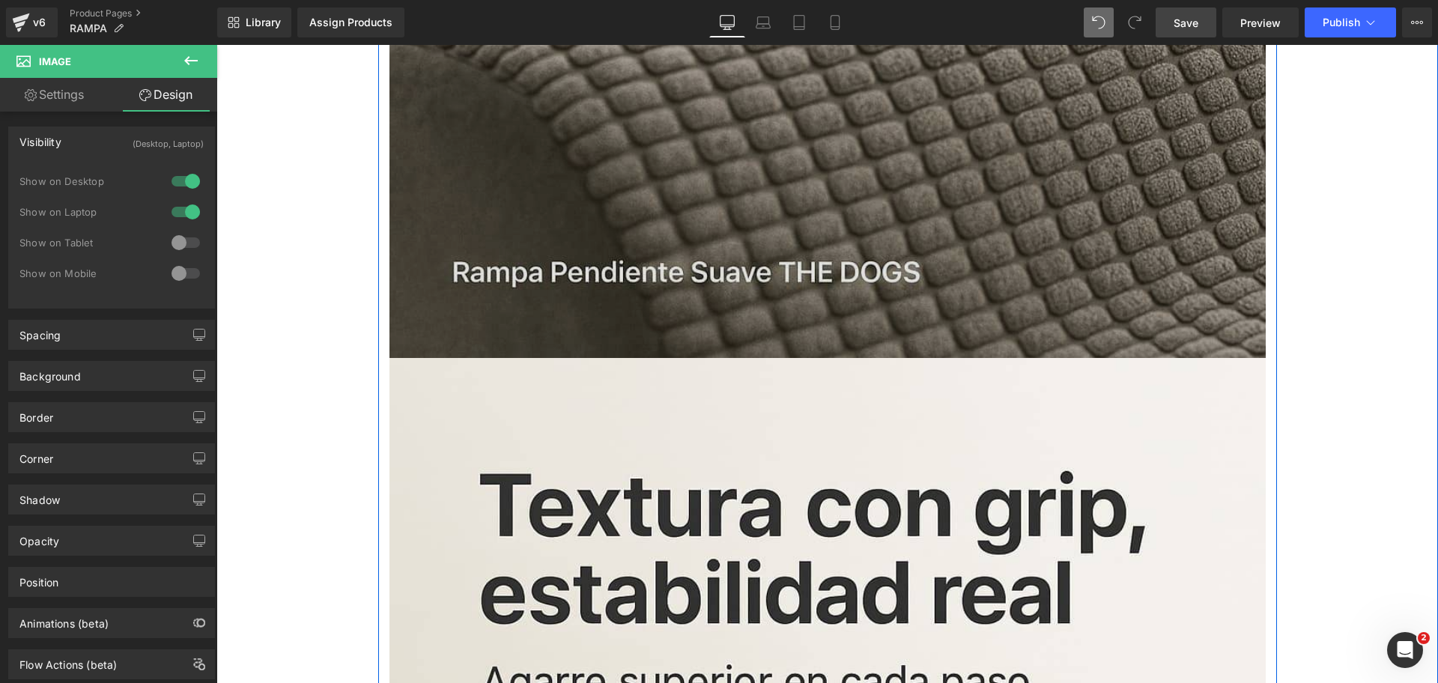
scroll to position [1498, 0]
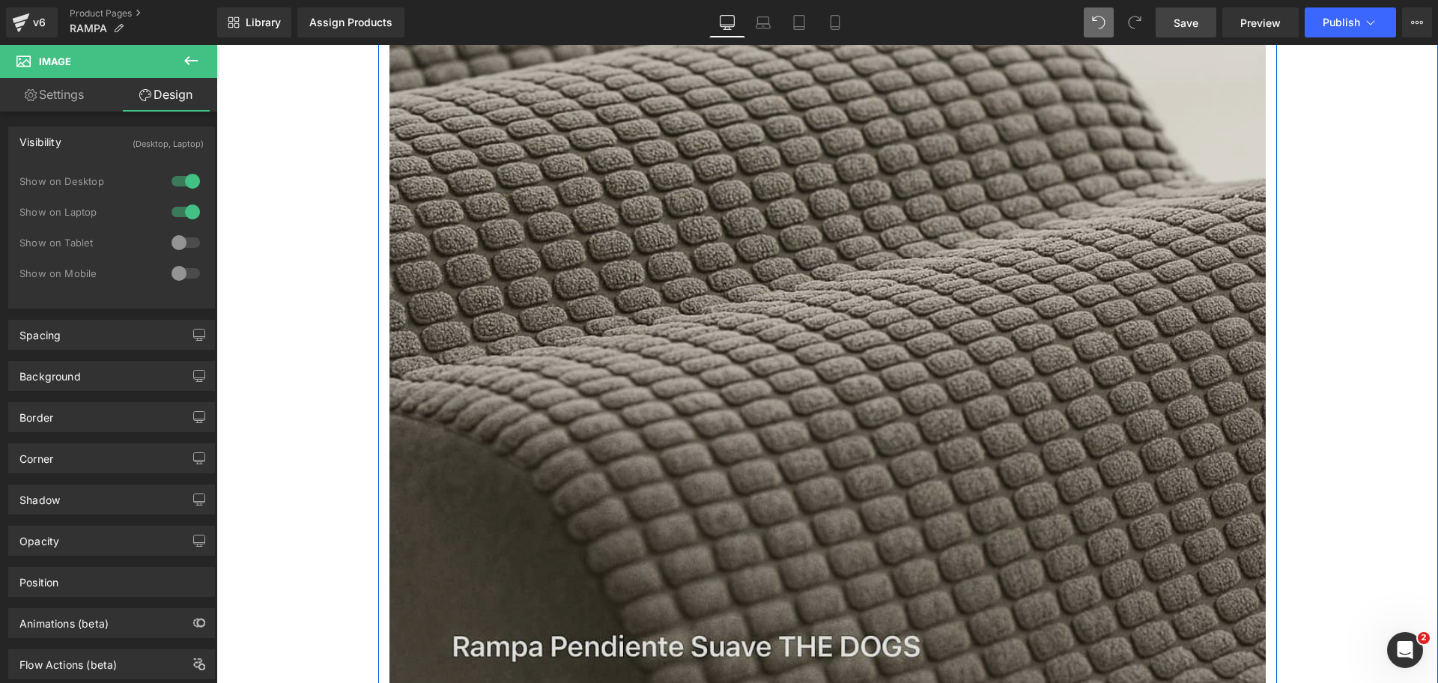
click at [731, 243] on img at bounding box center [827, 75] width 876 height 1314
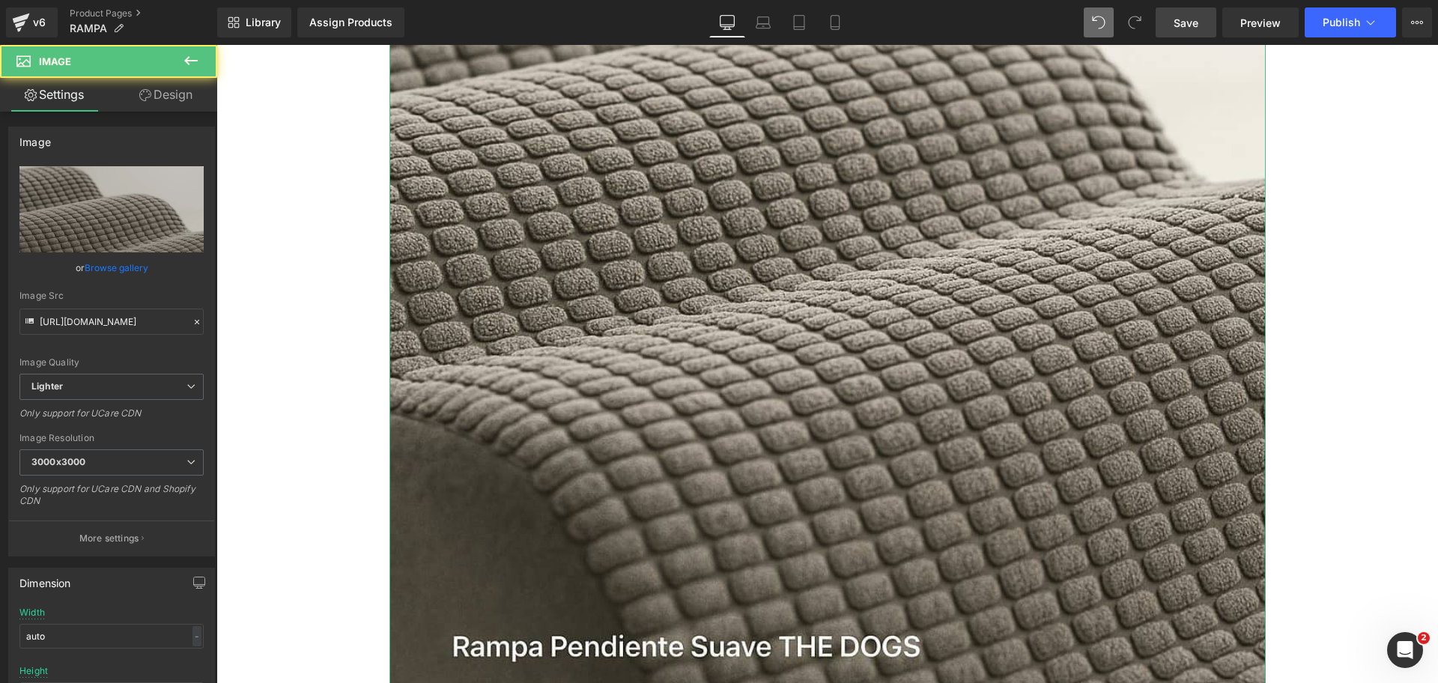
drag, startPoint x: 190, startPoint y: 84, endPoint x: 177, endPoint y: 96, distance: 17.5
click at [189, 84] on link "Design" at bounding box center [166, 95] width 109 height 34
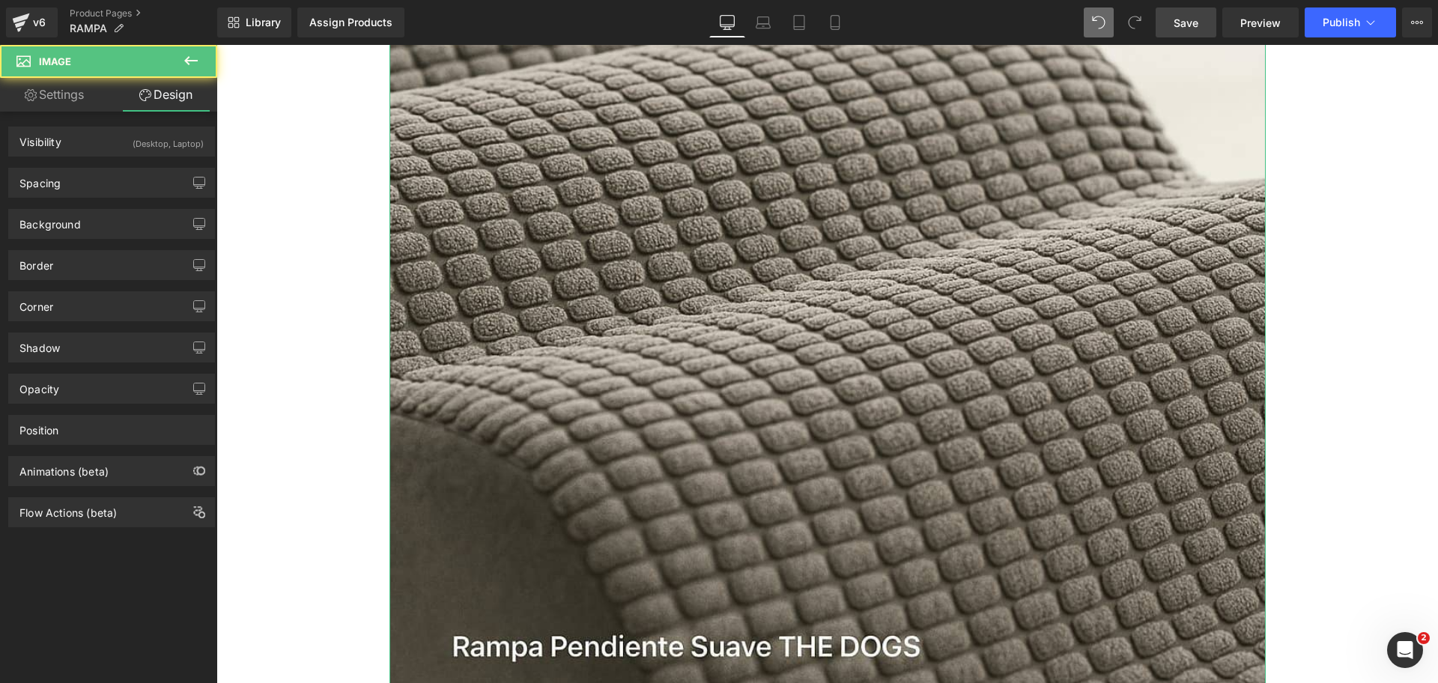
click at [159, 129] on div "(Desktop, Laptop)" at bounding box center [168, 139] width 71 height 25
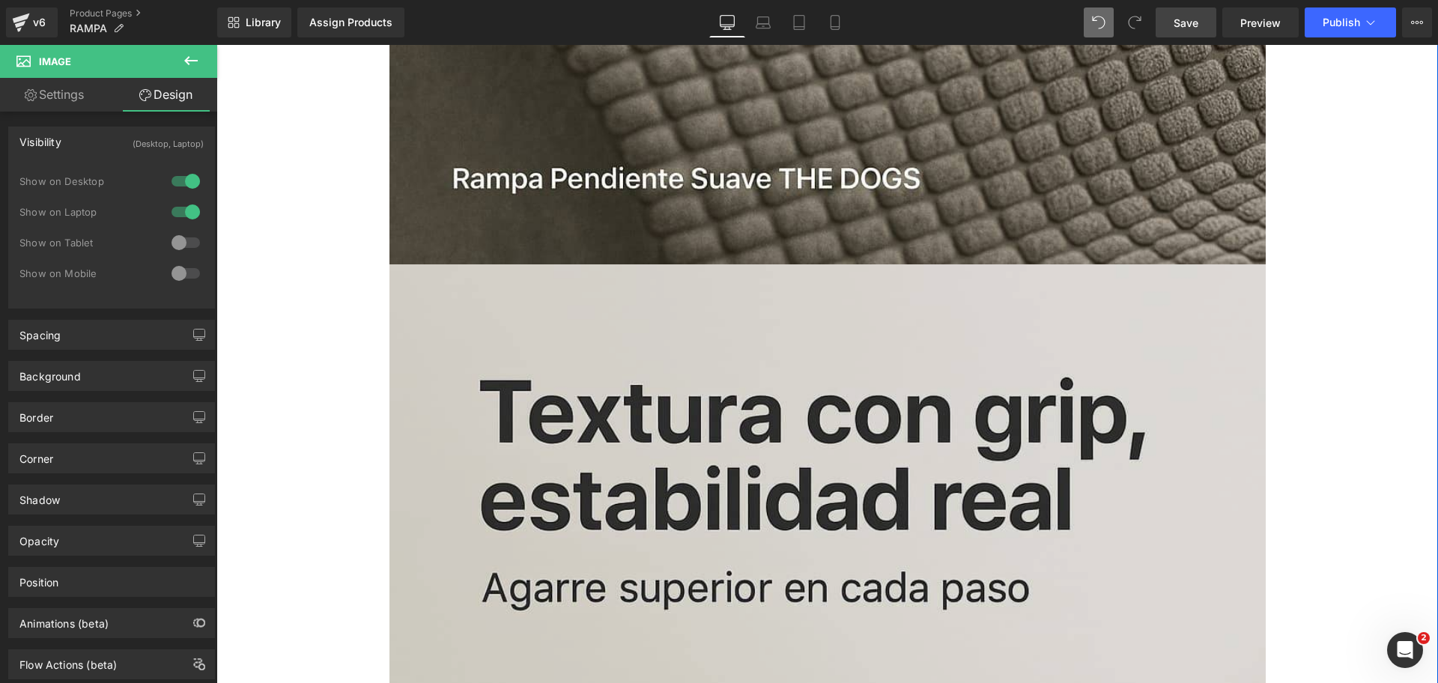
scroll to position [2434, 0]
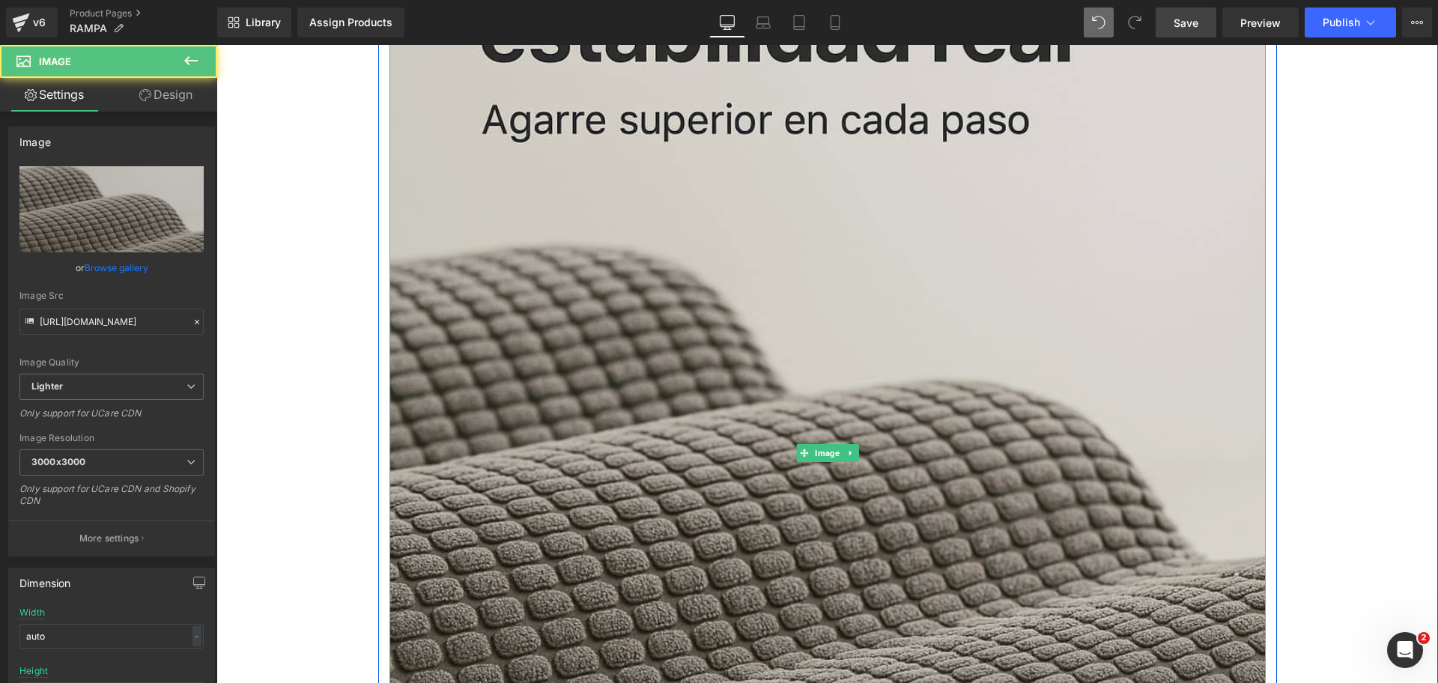
click at [798, 246] on img at bounding box center [827, 453] width 876 height 1314
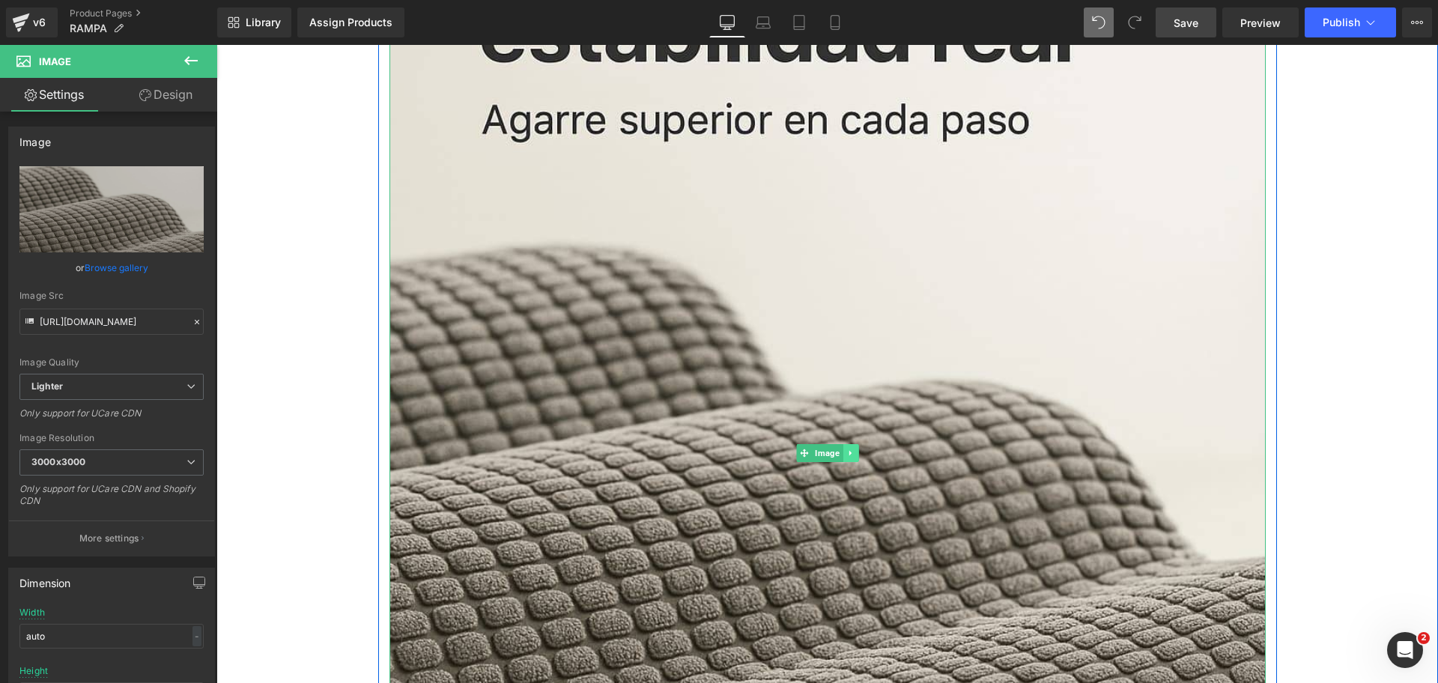
click at [842, 460] on link at bounding box center [850, 453] width 16 height 18
click at [851, 458] on link at bounding box center [859, 453] width 16 height 18
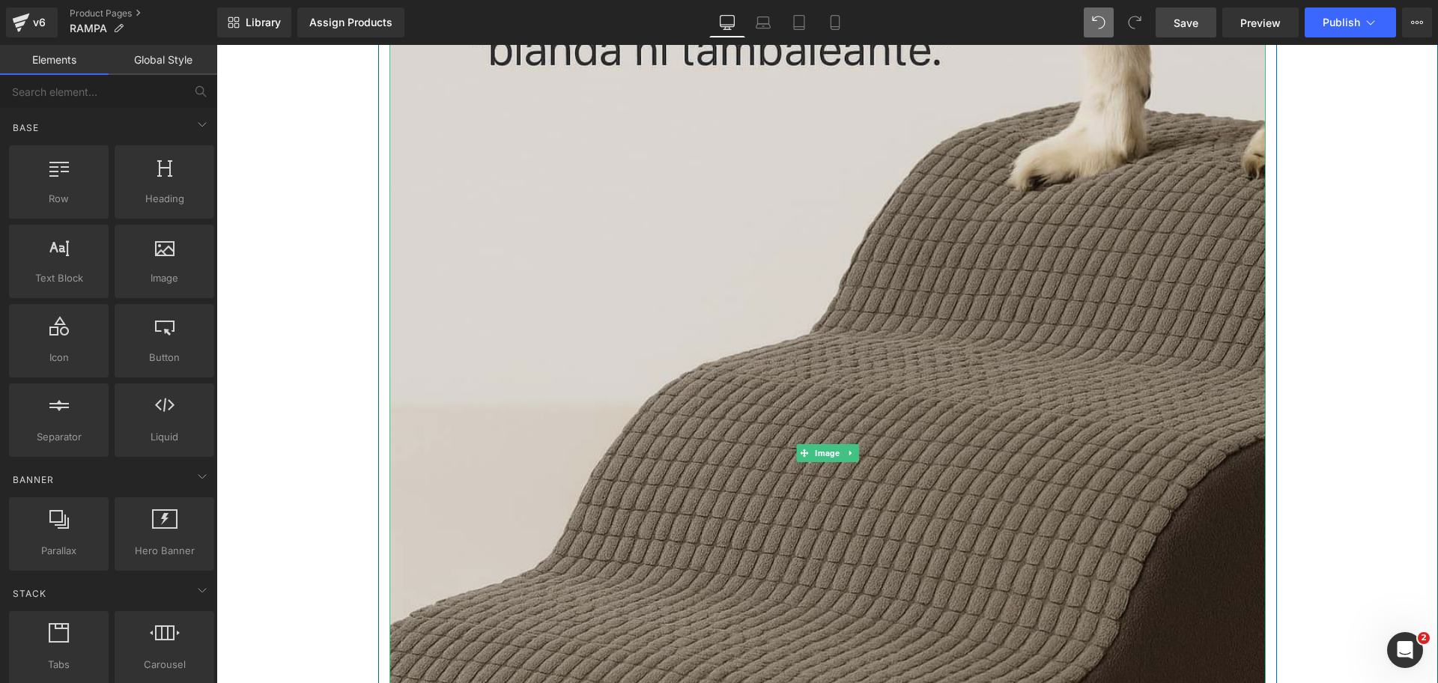
click at [986, 332] on img at bounding box center [827, 453] width 876 height 1314
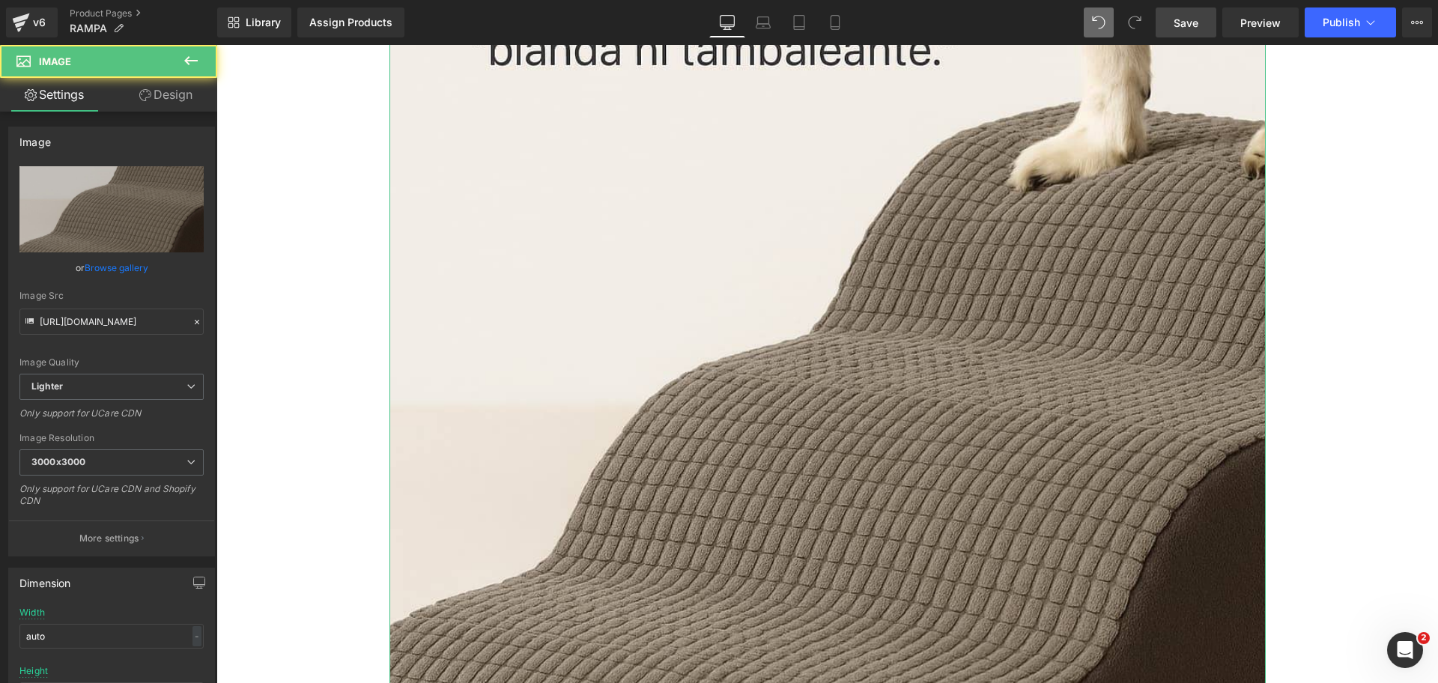
click at [200, 103] on link "Design" at bounding box center [166, 95] width 109 height 34
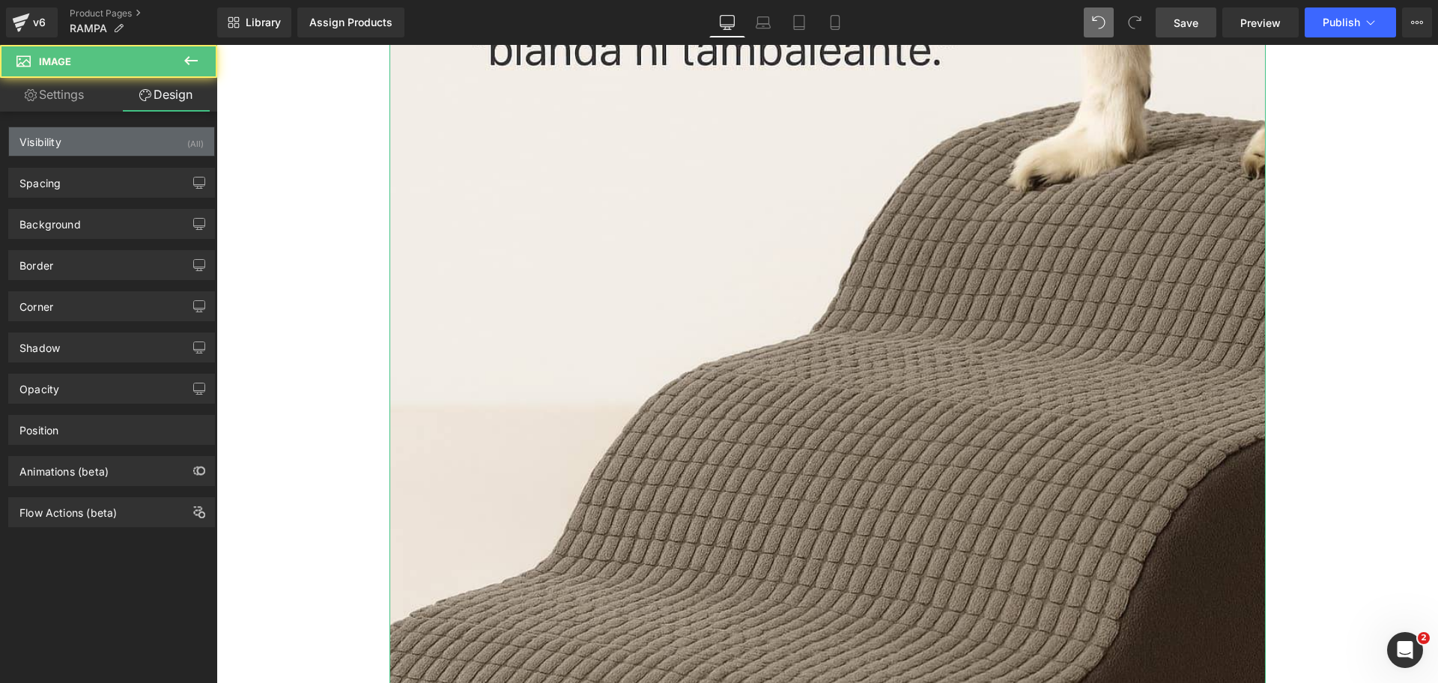
click at [124, 148] on div "Visibility (All)" at bounding box center [111, 141] width 205 height 28
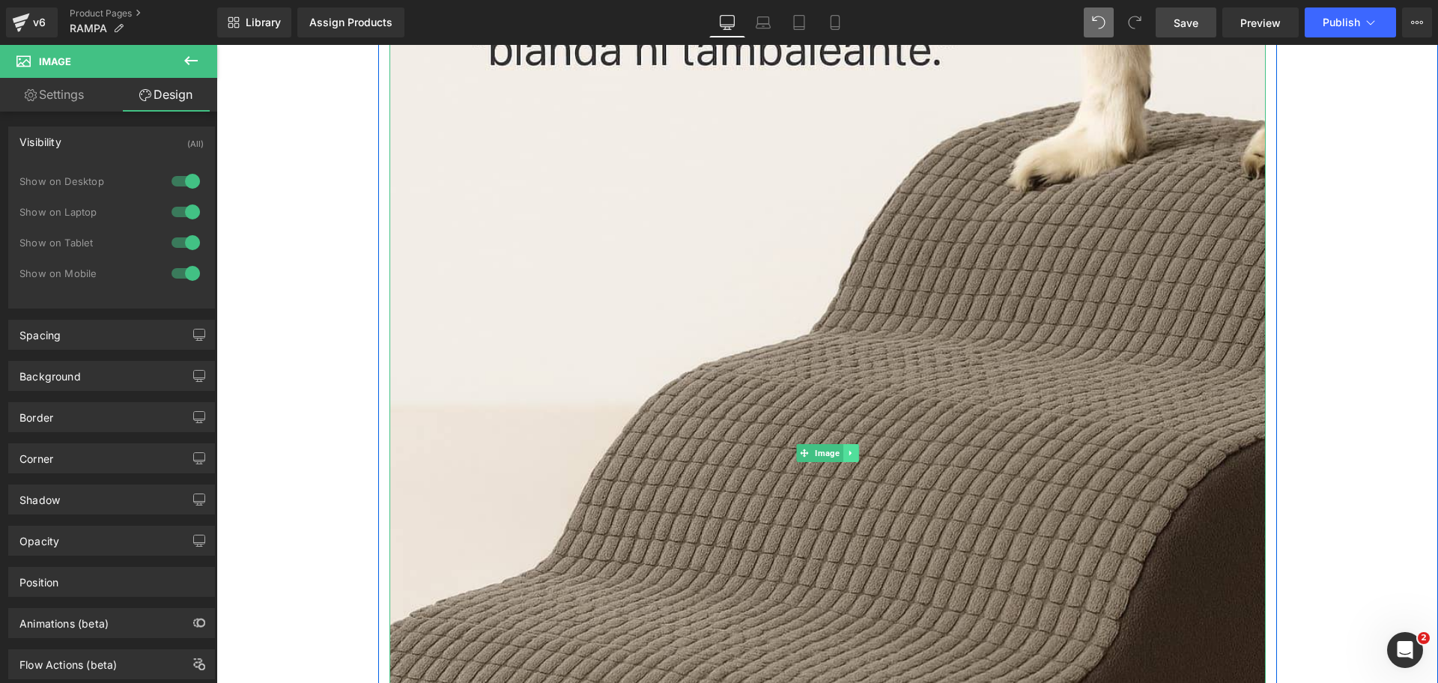
click at [849, 461] on div "Image" at bounding box center [827, 453] width 876 height 1314
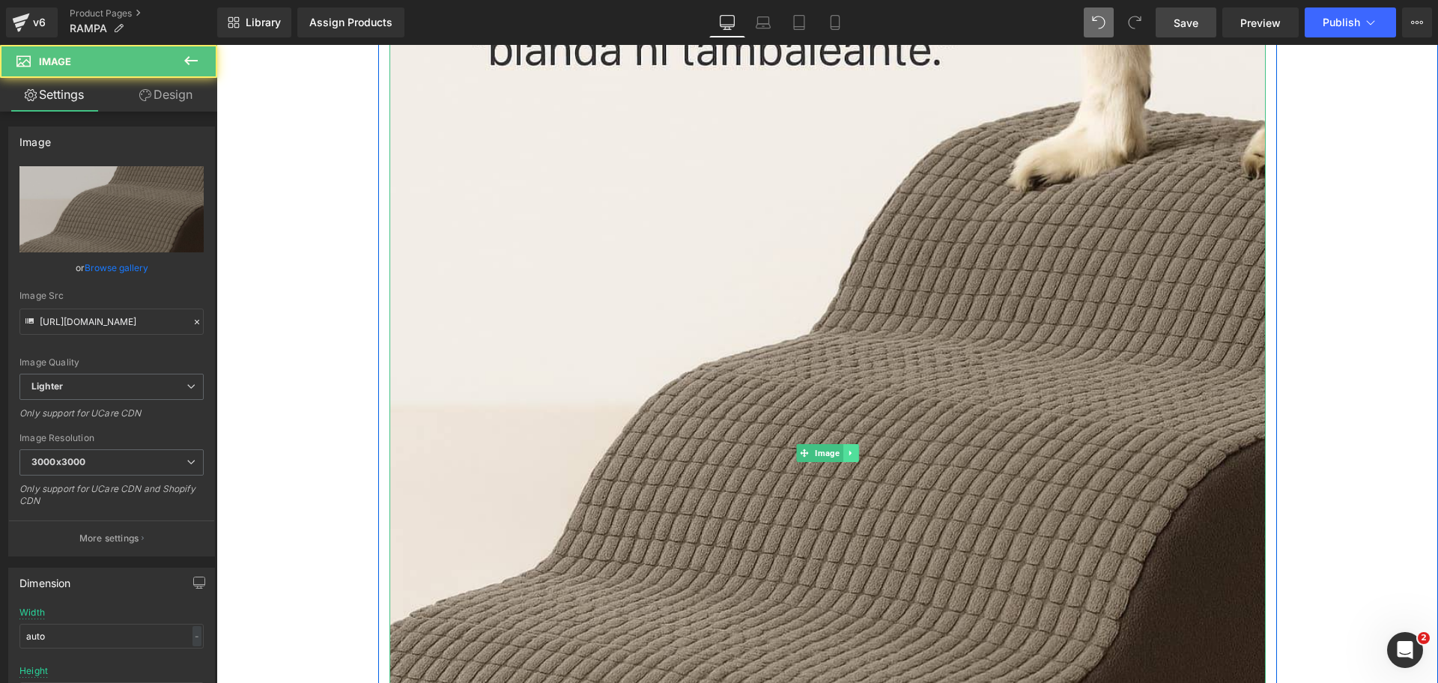
click at [848, 455] on link at bounding box center [850, 453] width 16 height 18
click at [839, 457] on link at bounding box center [843, 453] width 16 height 18
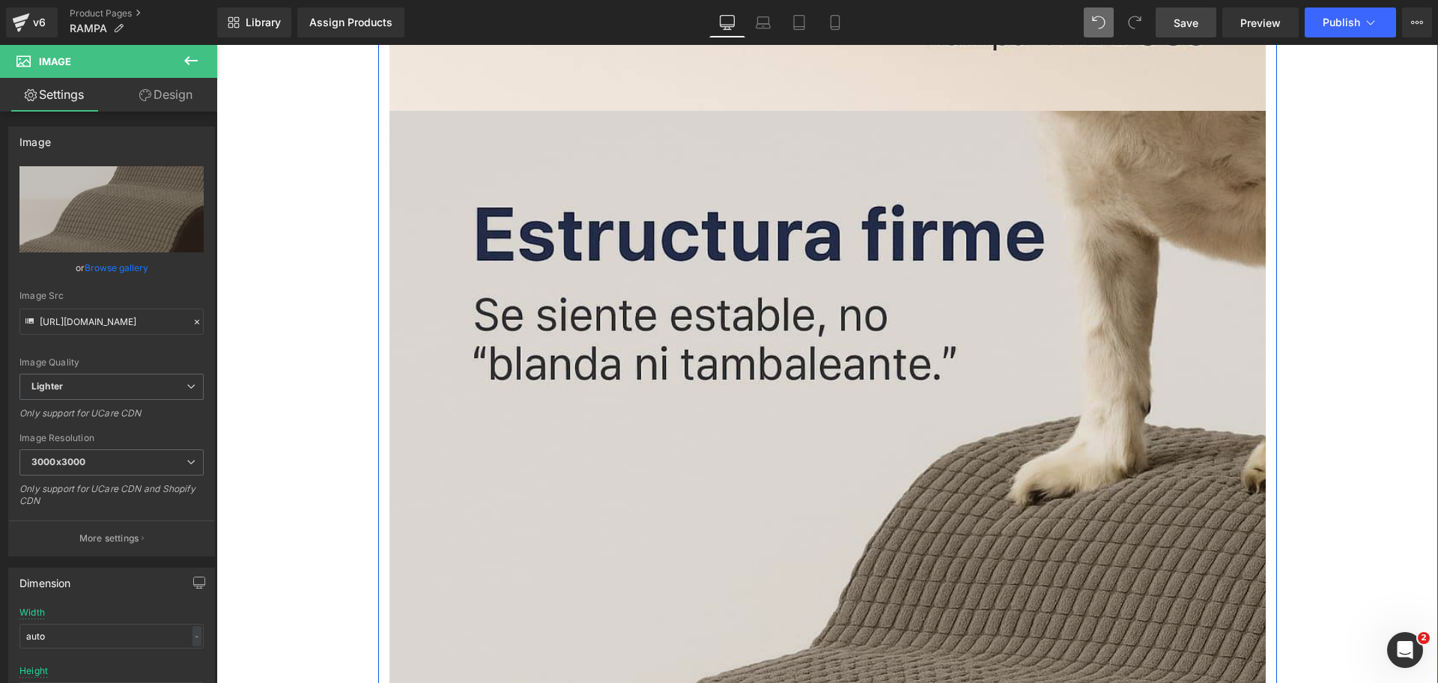
scroll to position [3440, 0]
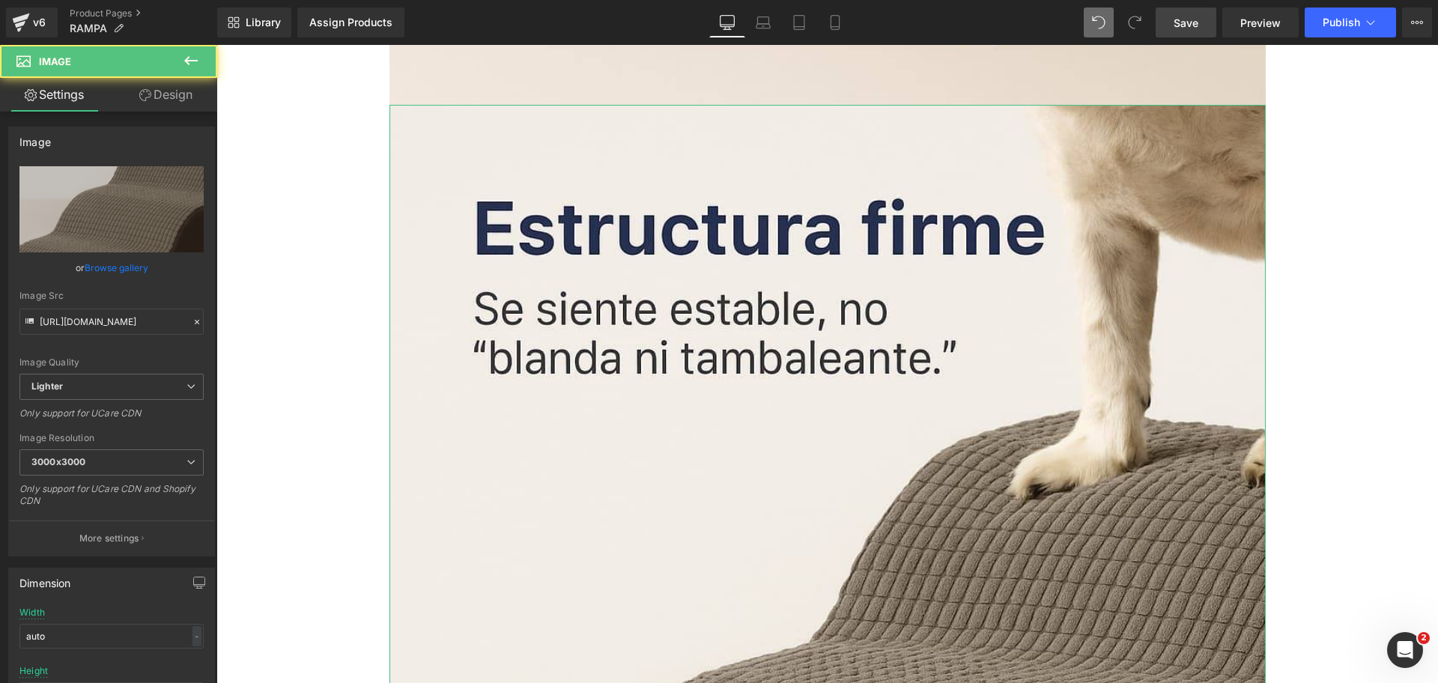
click at [160, 92] on link "Design" at bounding box center [166, 95] width 109 height 34
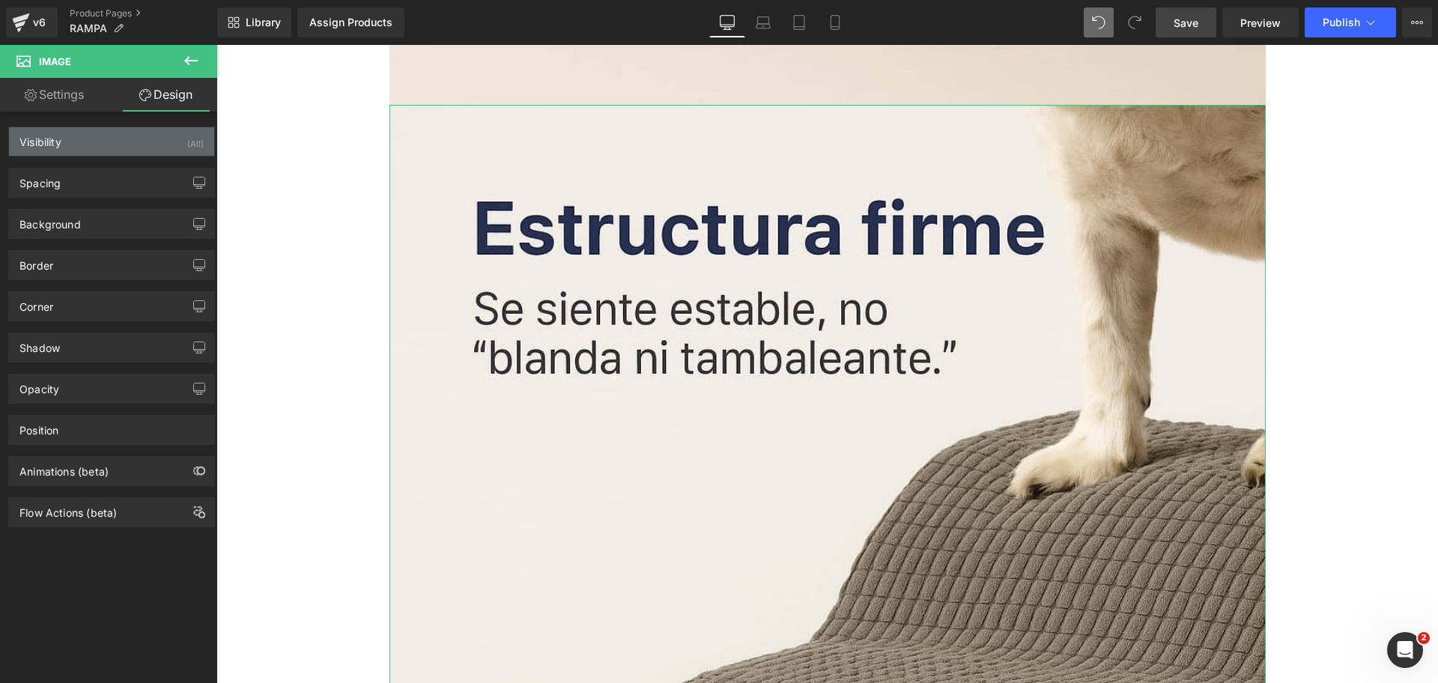
click at [133, 141] on div "Visibility (All)" at bounding box center [111, 141] width 205 height 28
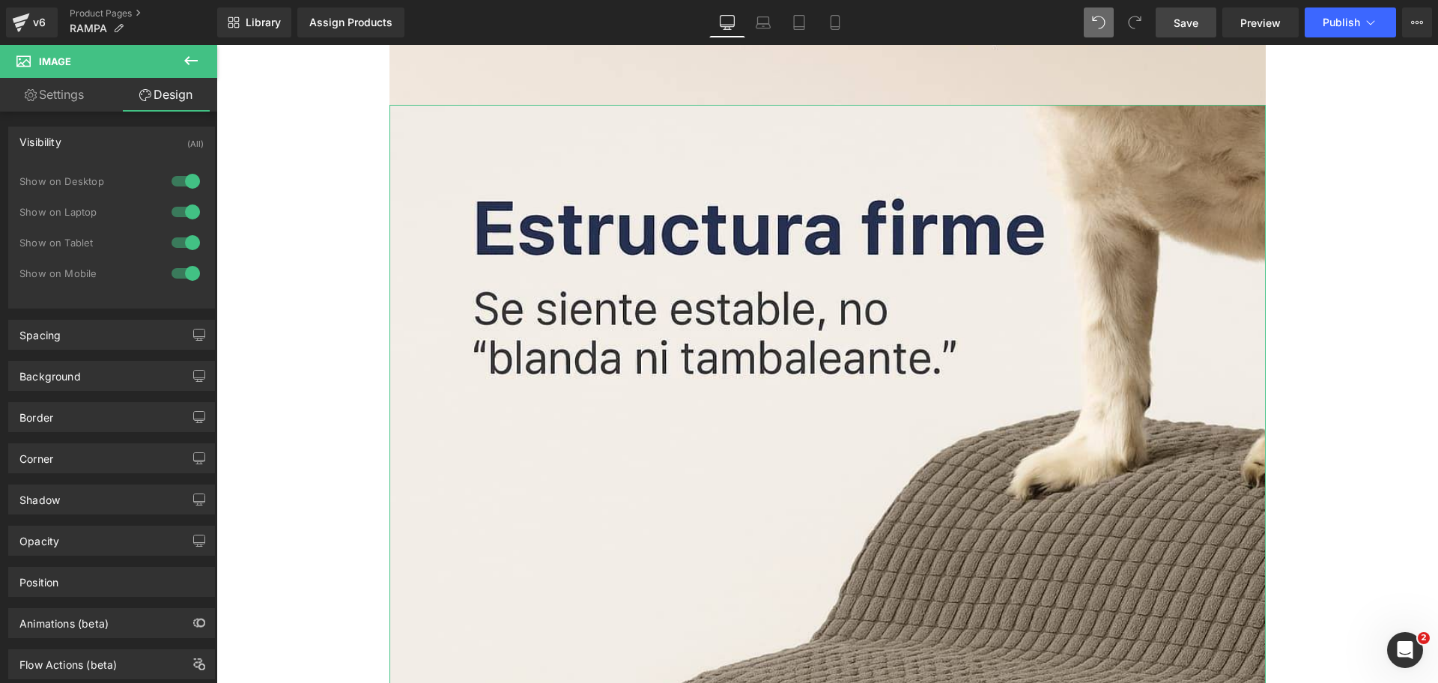
click at [187, 243] on div at bounding box center [186, 243] width 36 height 24
click at [180, 273] on div at bounding box center [186, 273] width 36 height 24
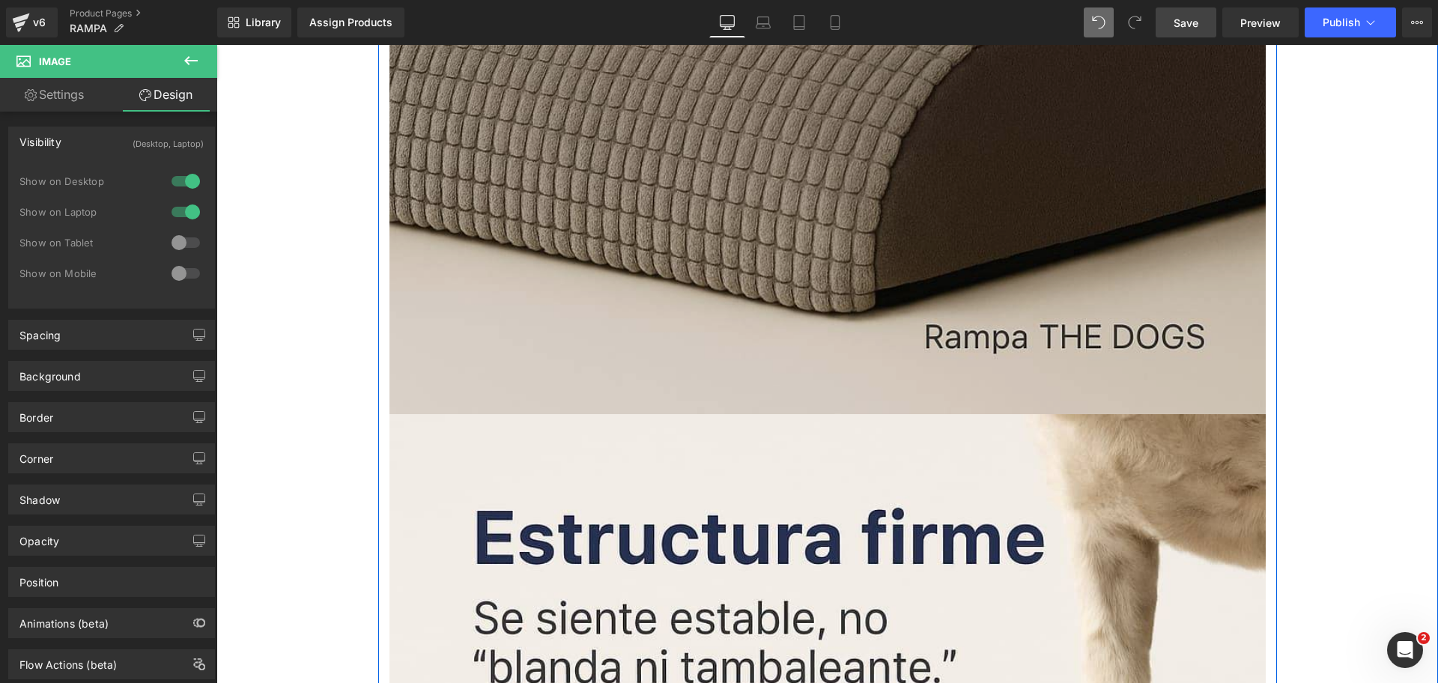
scroll to position [3065, 0]
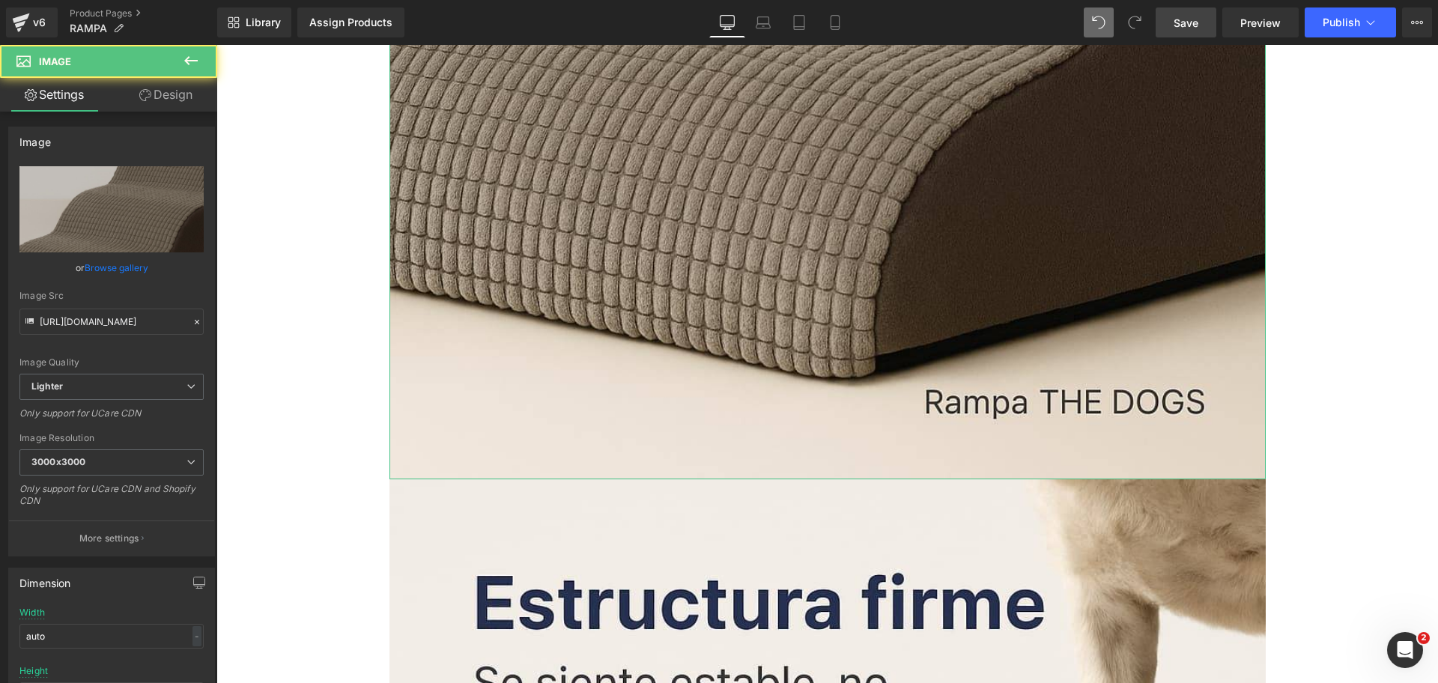
click at [180, 94] on link "Design" at bounding box center [166, 95] width 109 height 34
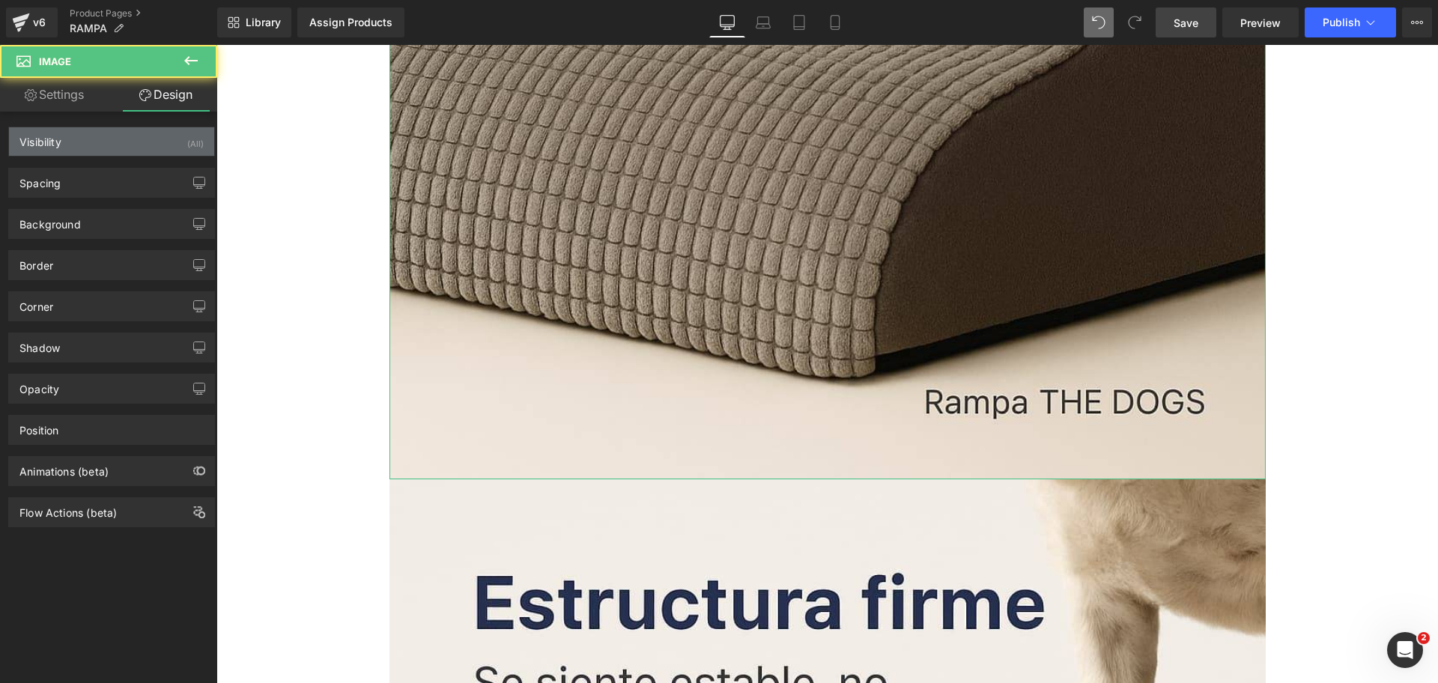
click at [161, 151] on div "Visibility (All)" at bounding box center [111, 141] width 205 height 28
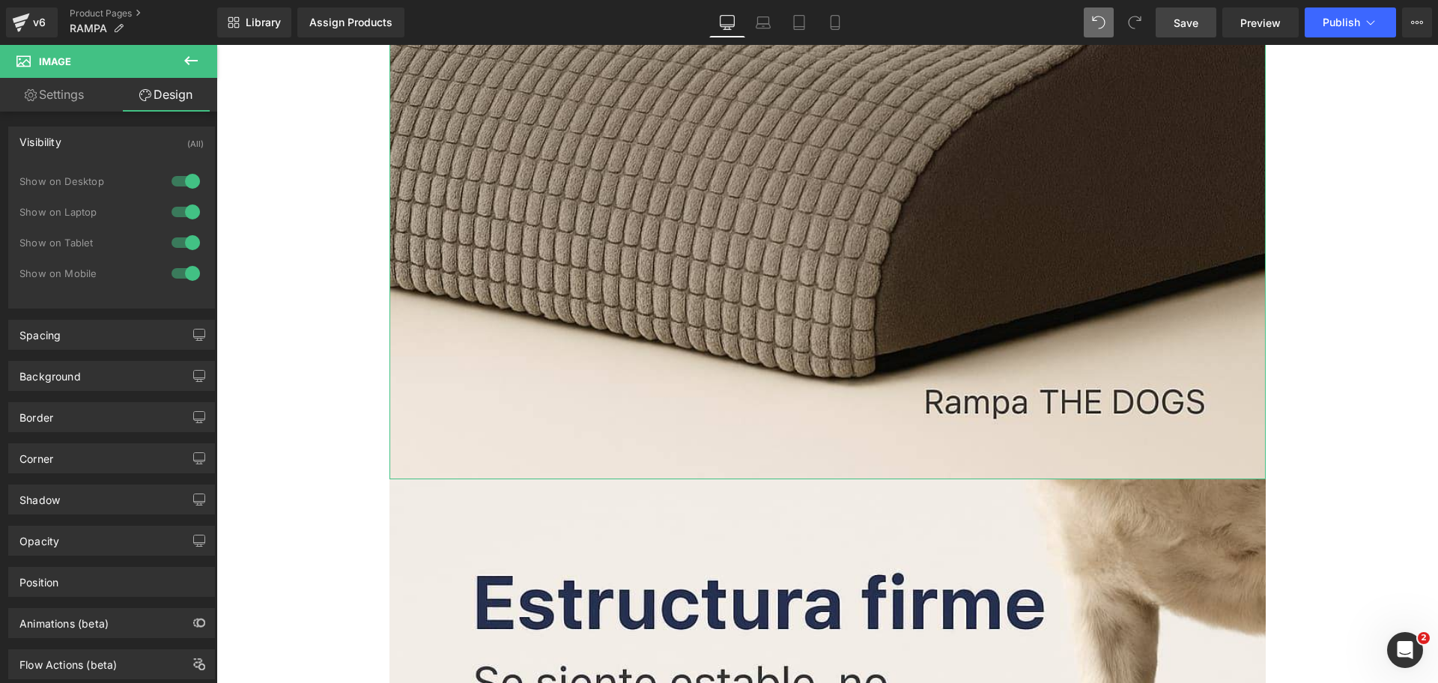
drag, startPoint x: 188, startPoint y: 176, endPoint x: 184, endPoint y: 213, distance: 37.6
click at [189, 177] on div at bounding box center [186, 181] width 36 height 24
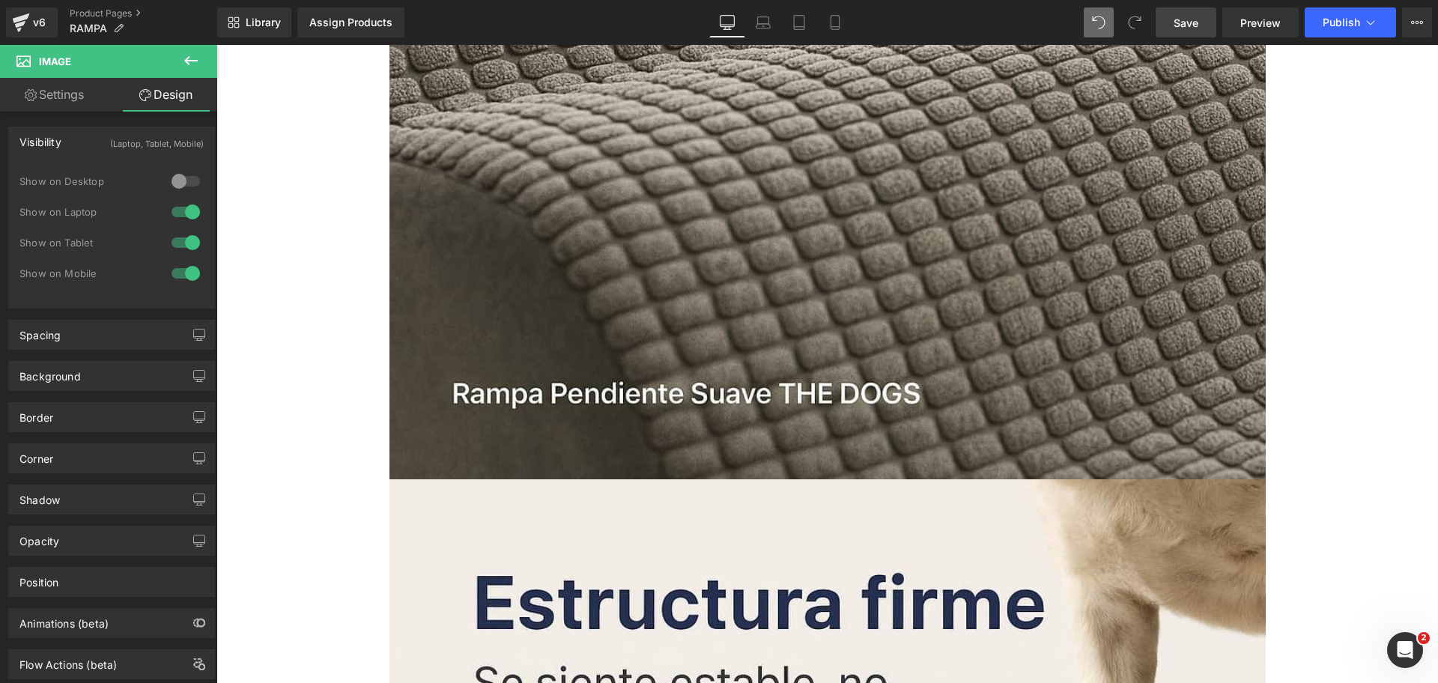
click at [184, 214] on div at bounding box center [186, 212] width 36 height 24
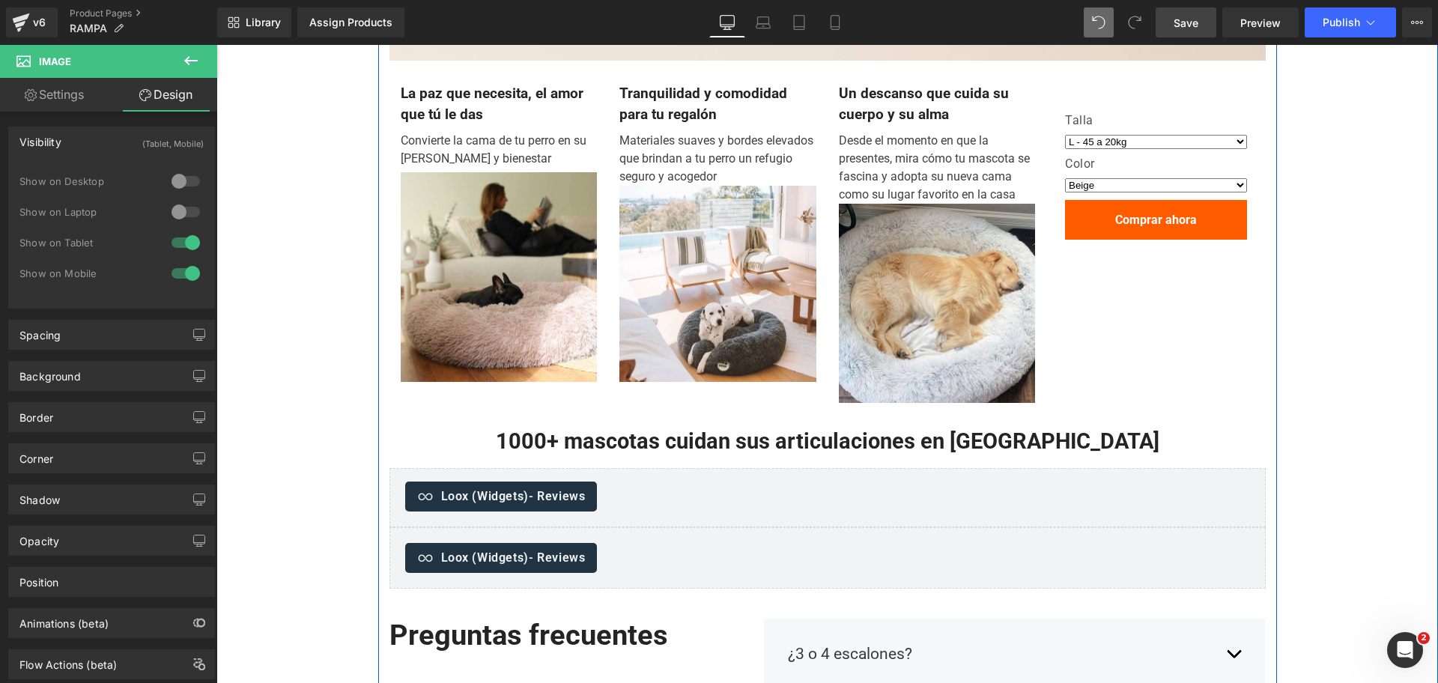
scroll to position [3717, 0]
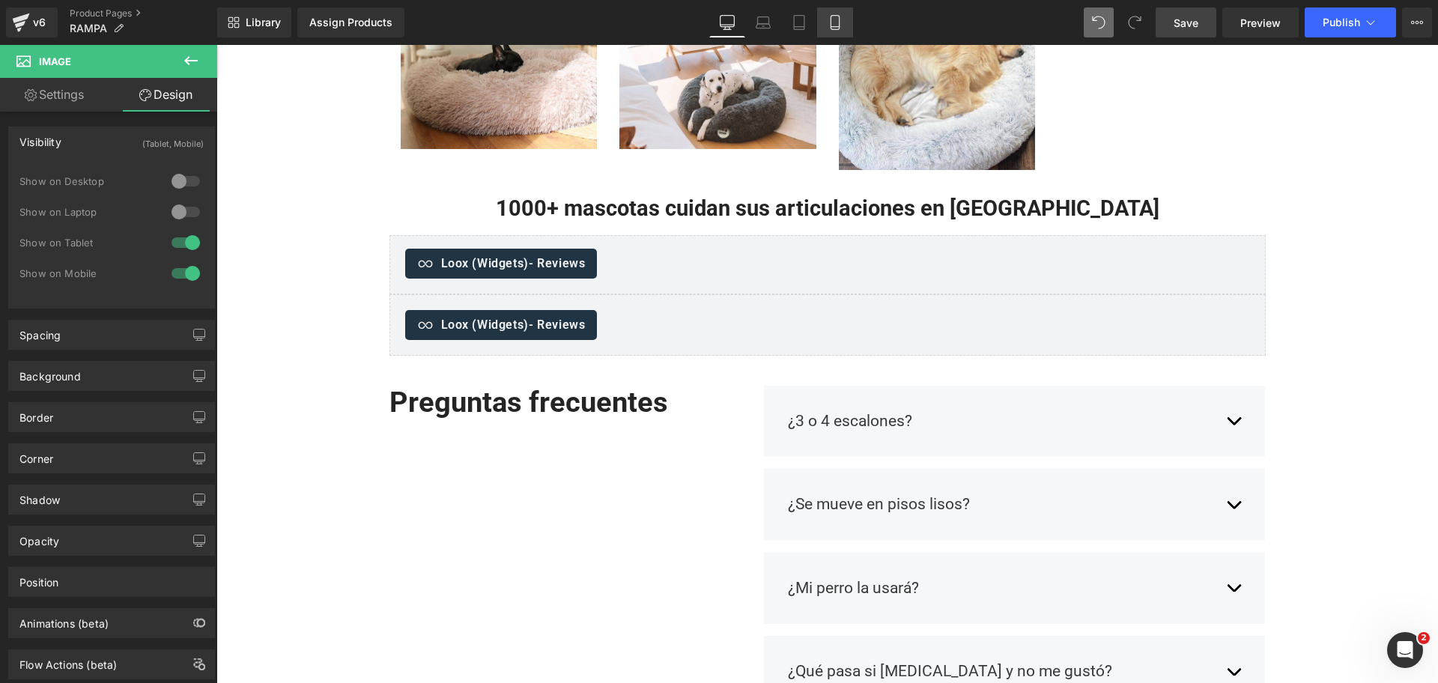
click at [819, 24] on link "Mobile" at bounding box center [835, 22] width 36 height 30
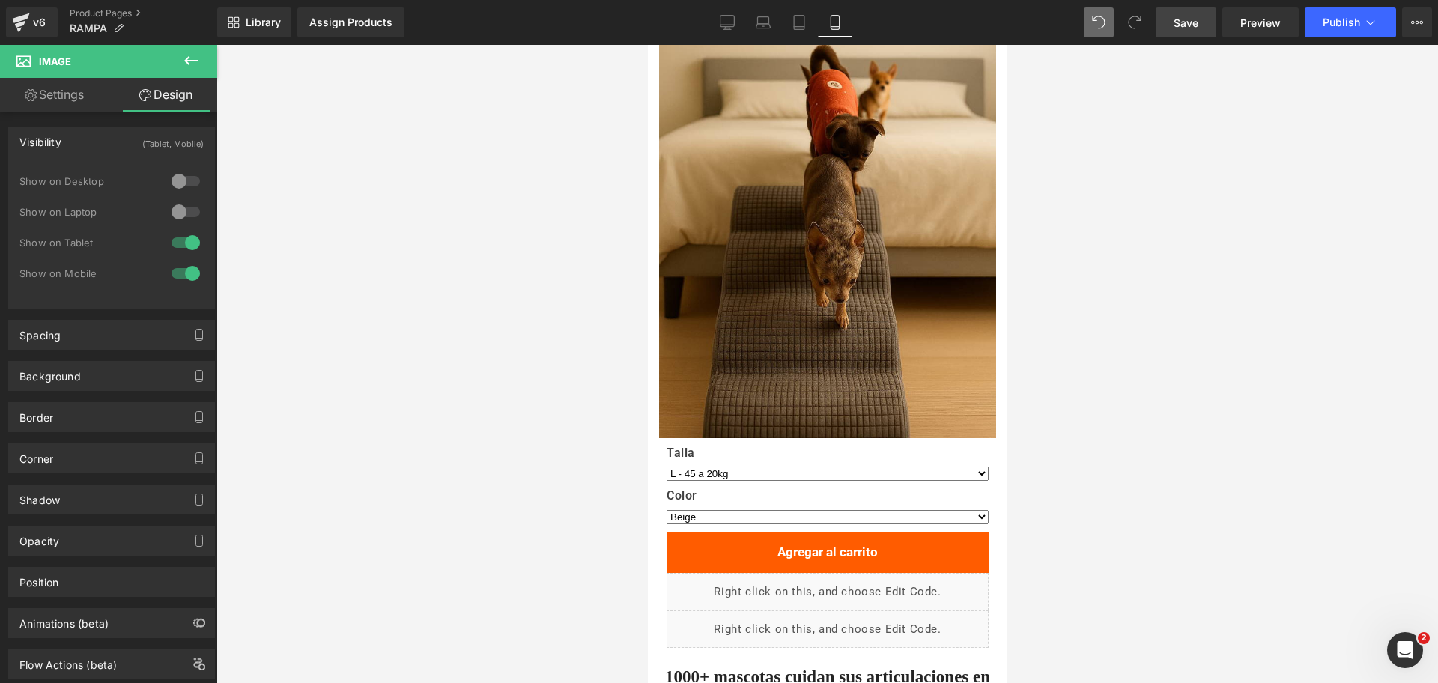
scroll to position [2540, 0]
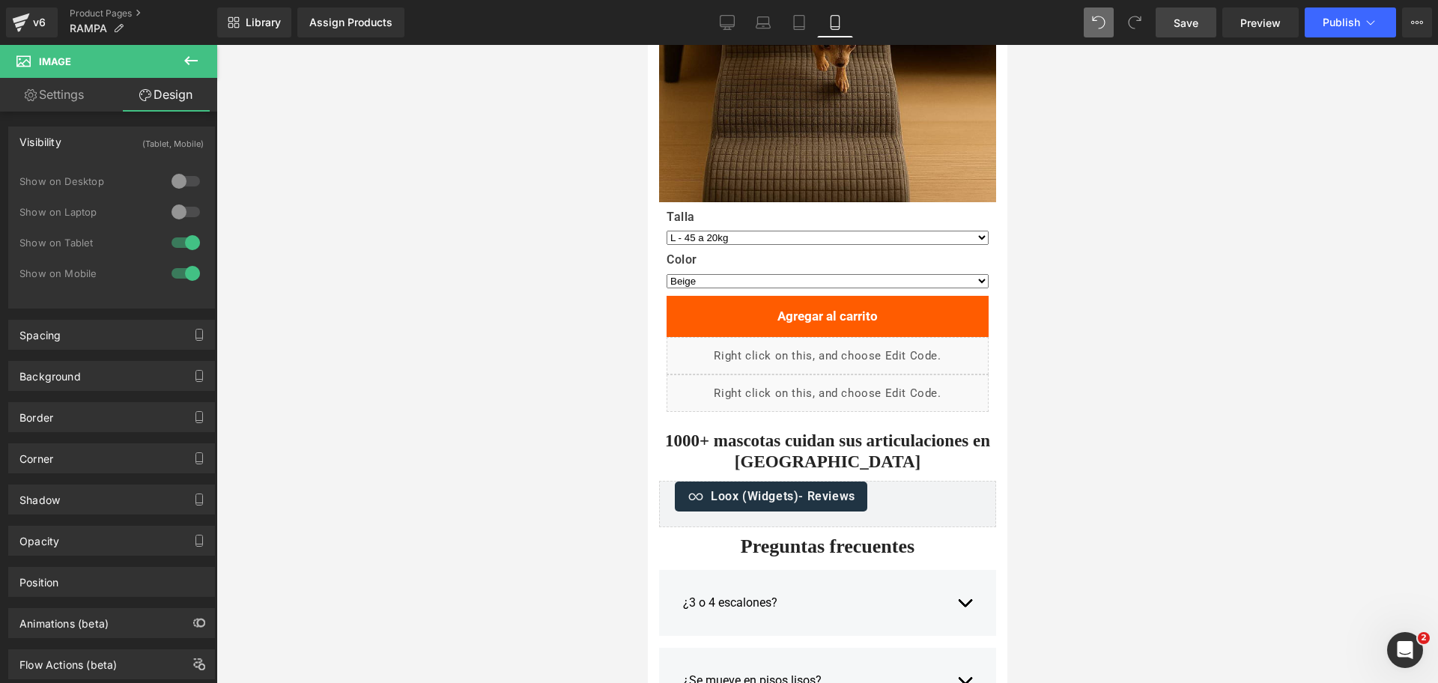
click at [1182, 34] on link "Save" at bounding box center [1186, 22] width 61 height 30
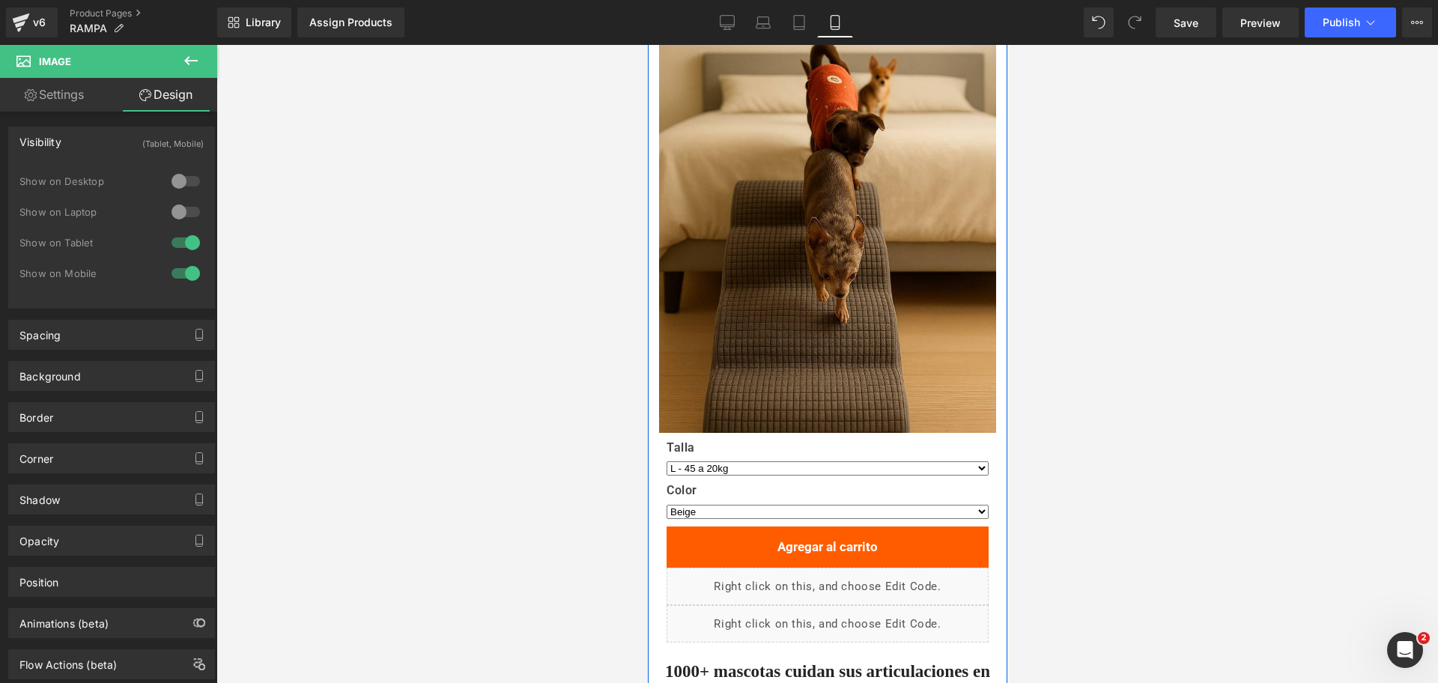
scroll to position [2166, 0]
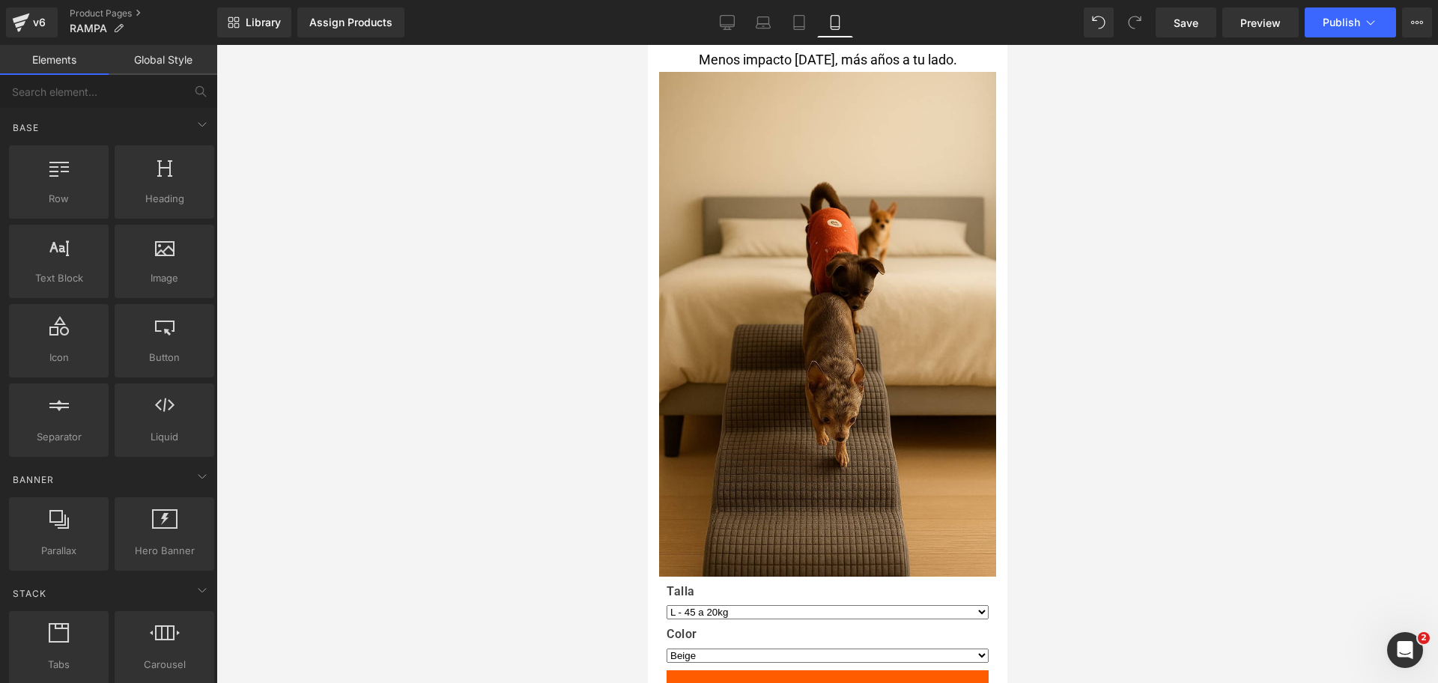
drag, startPoint x: 1012, startPoint y: 294, endPoint x: 1010, endPoint y: 279, distance: 15.8
click at [1010, 279] on div at bounding box center [826, 364] width 1221 height 638
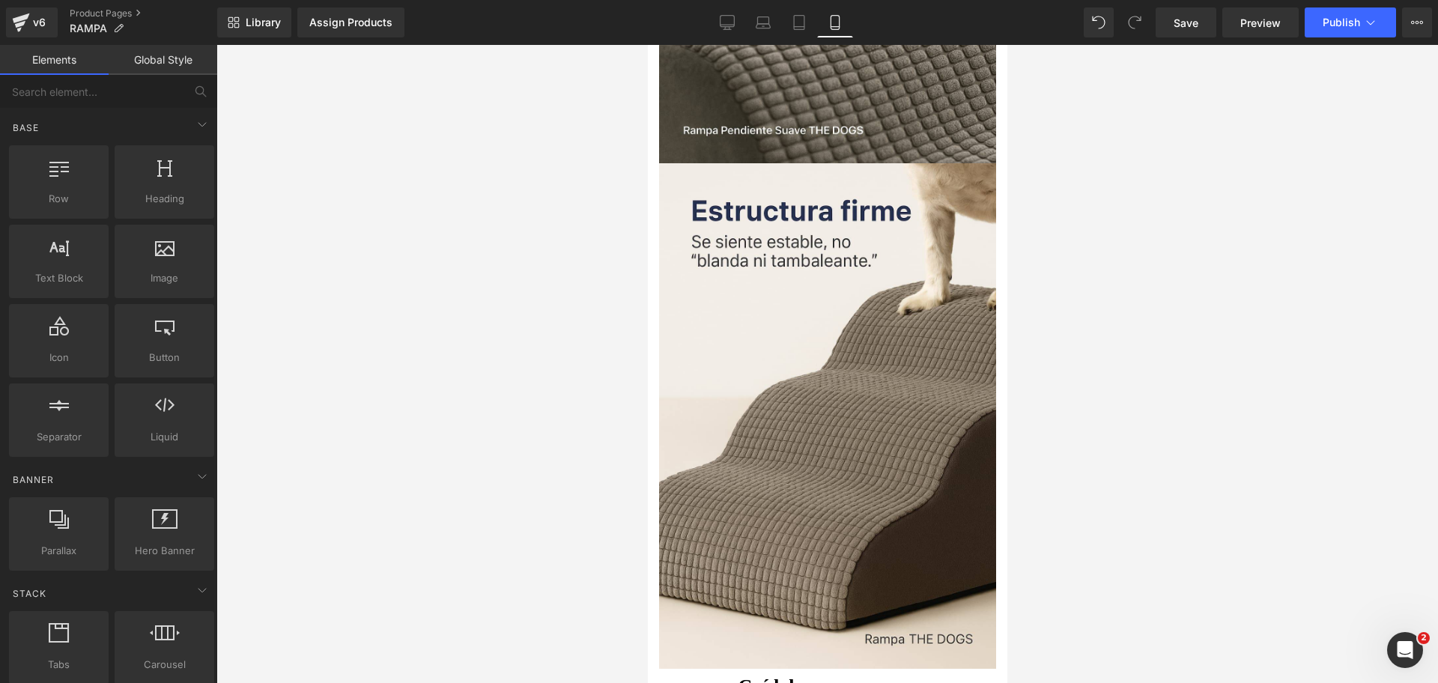
scroll to position [1222, 0]
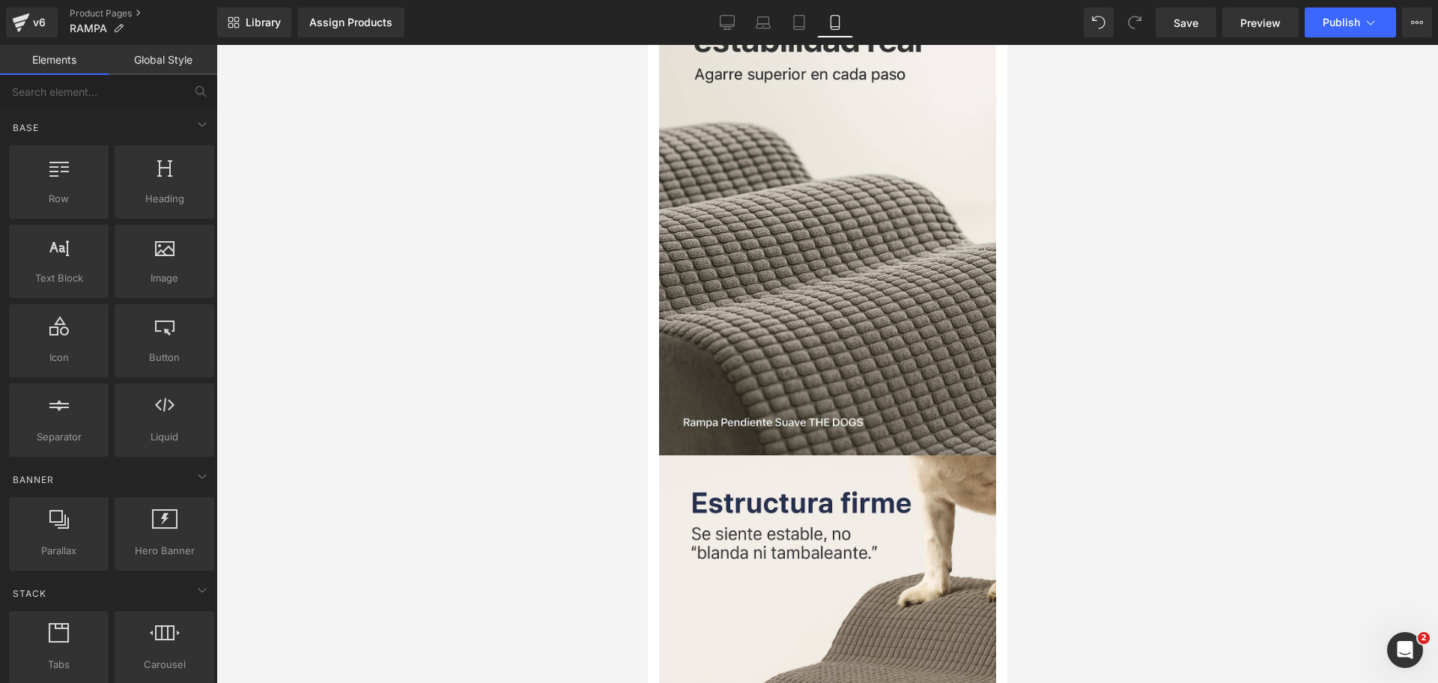
drag, startPoint x: 1003, startPoint y: 288, endPoint x: 1072, endPoint y: 48, distance: 249.1
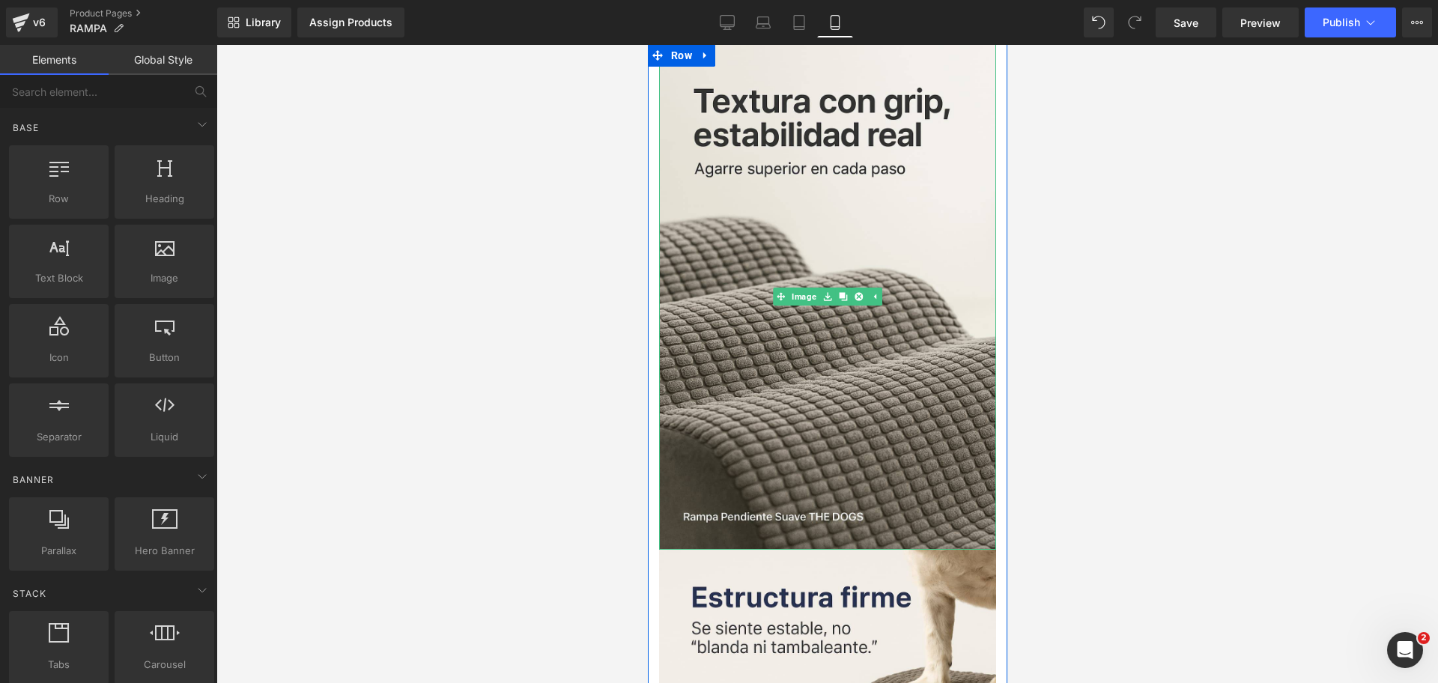
scroll to position [1035, 0]
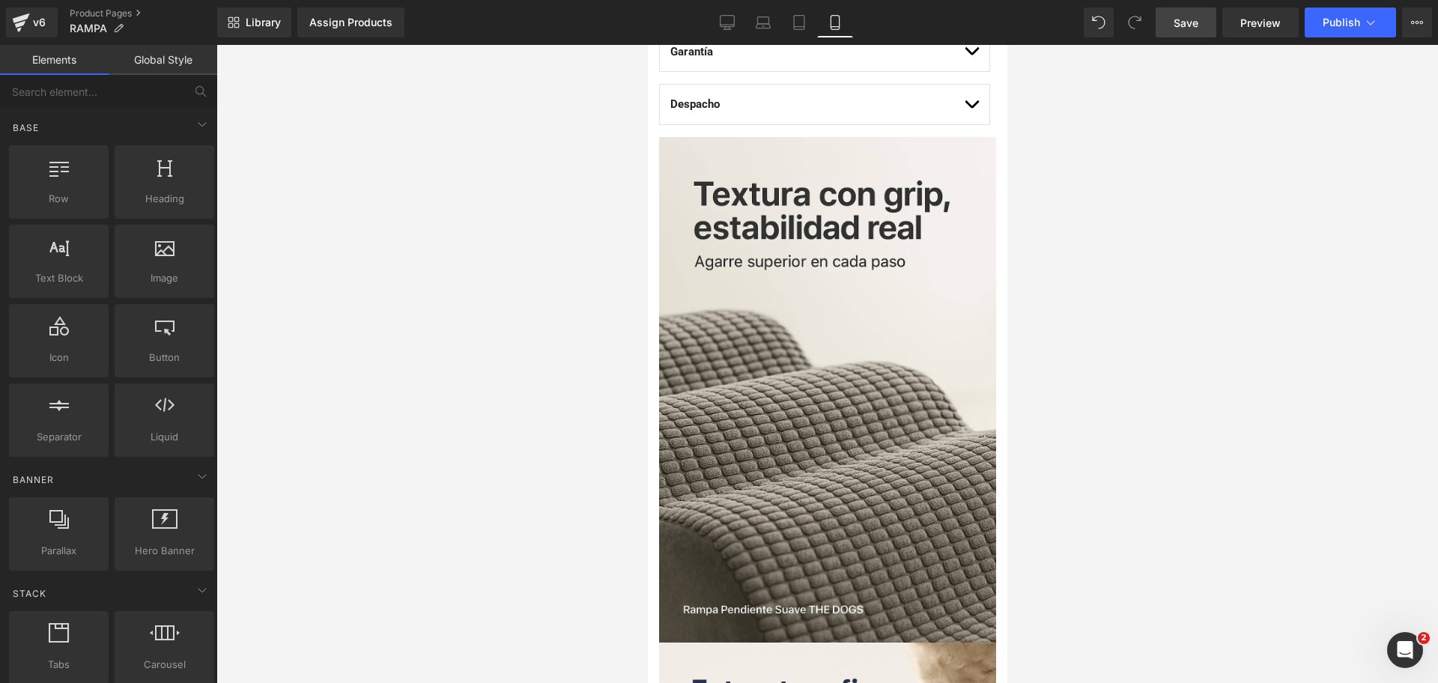
click at [1176, 22] on span "Save" at bounding box center [1185, 23] width 25 height 16
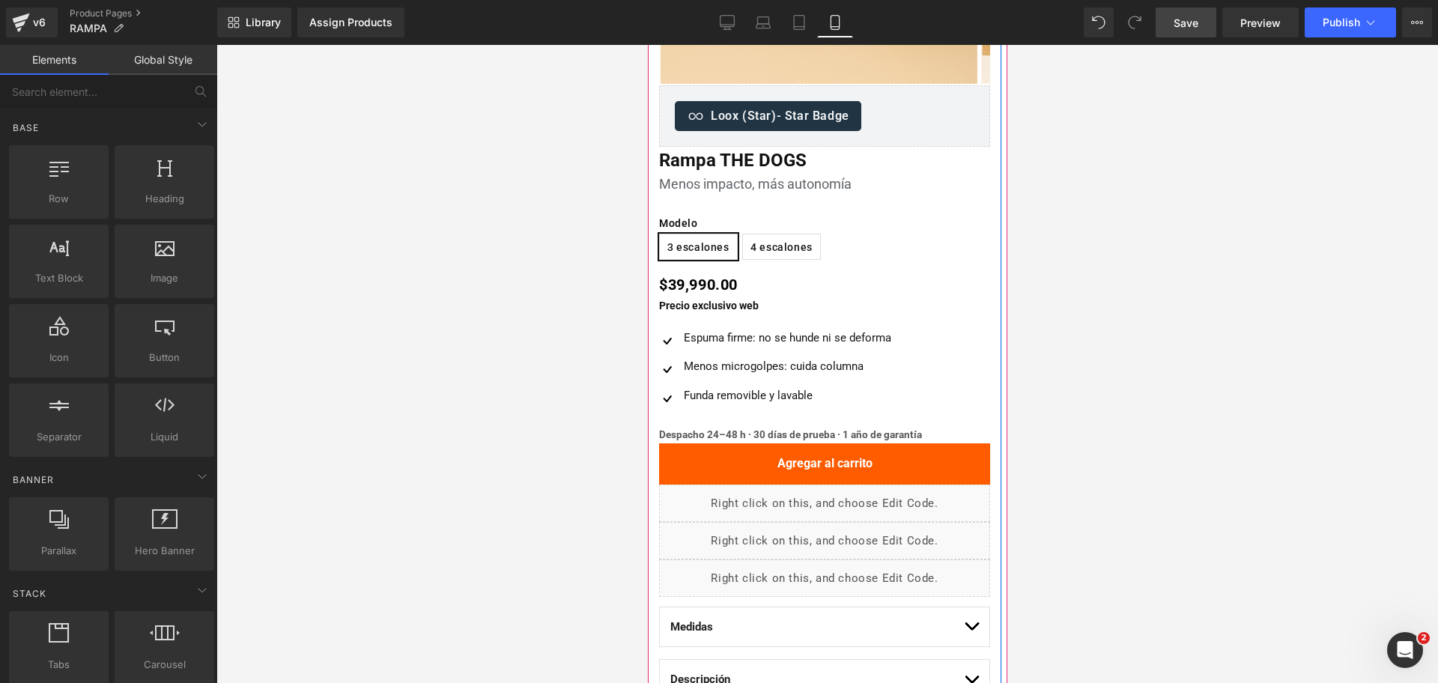
scroll to position [374, 0]
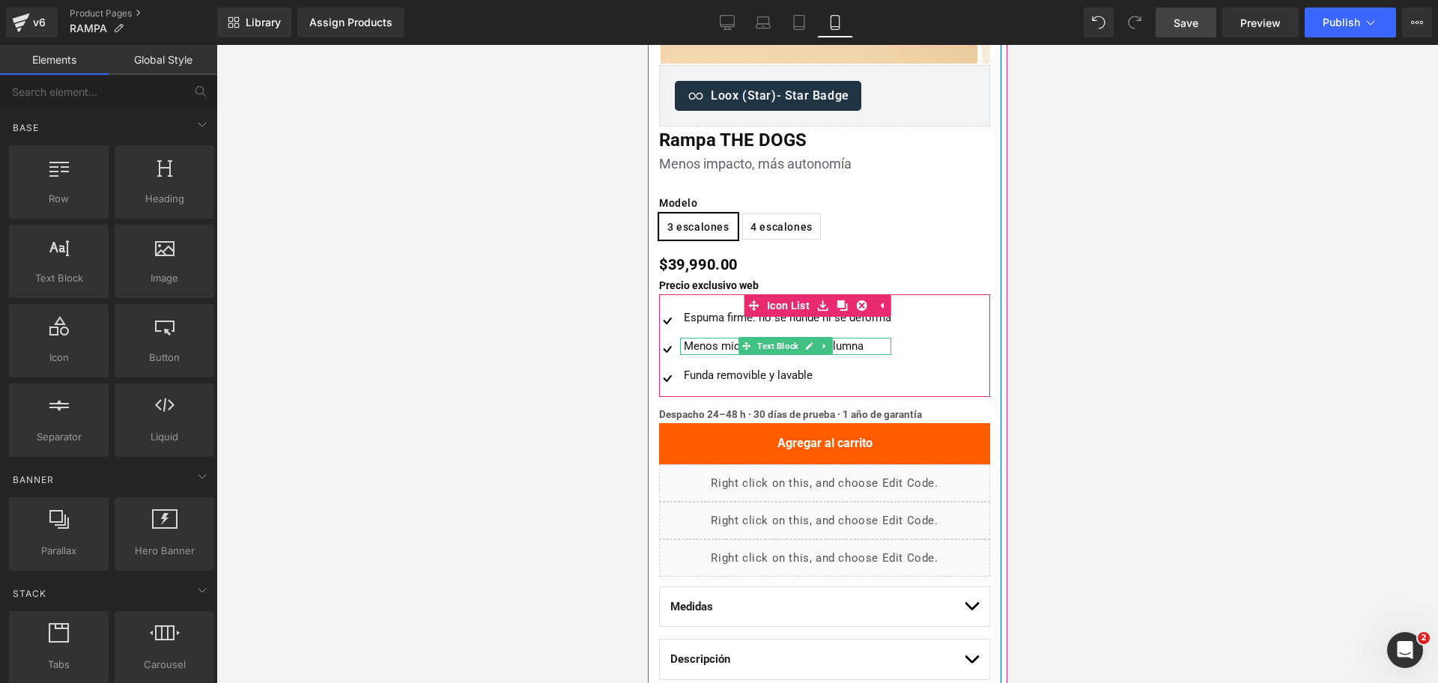
click at [712, 347] on div "Menos microgolpes: cuida columna" at bounding box center [784, 346] width 211 height 17
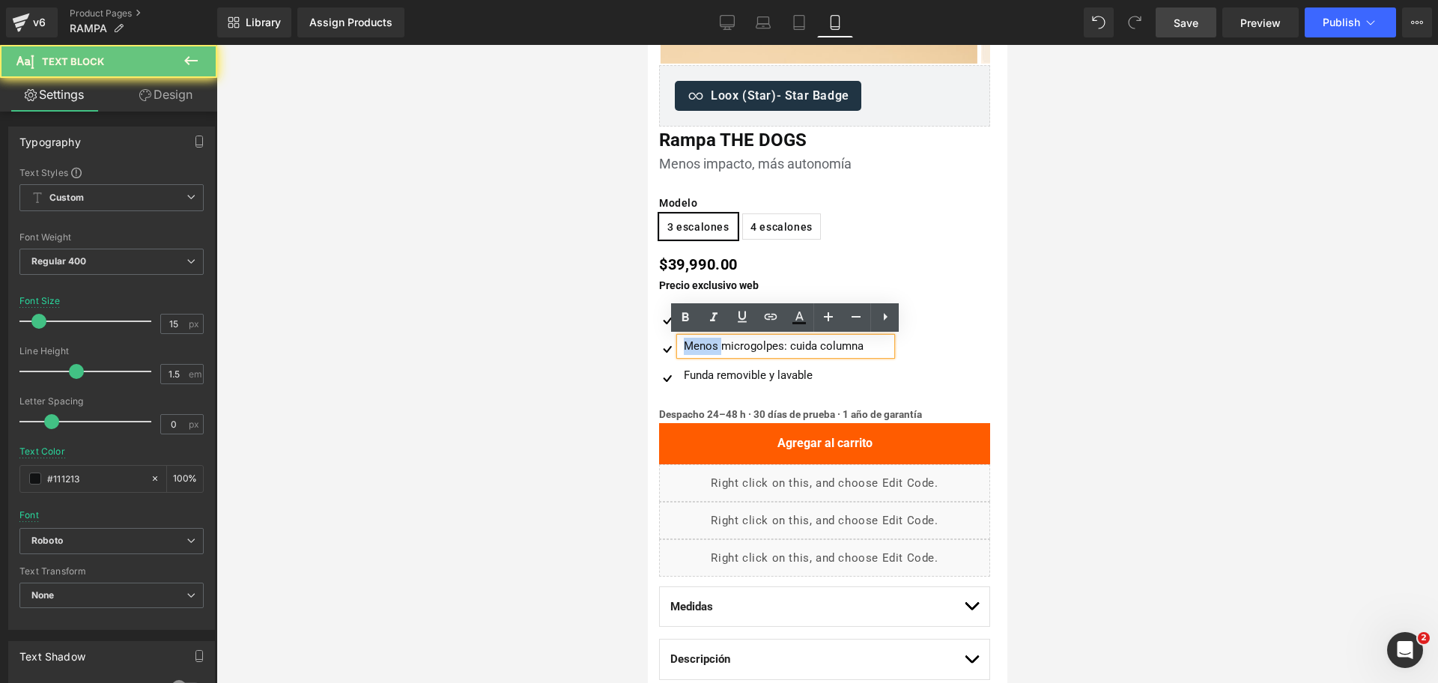
click at [712, 347] on div "Menos microgolpes: cuida columna" at bounding box center [784, 346] width 211 height 17
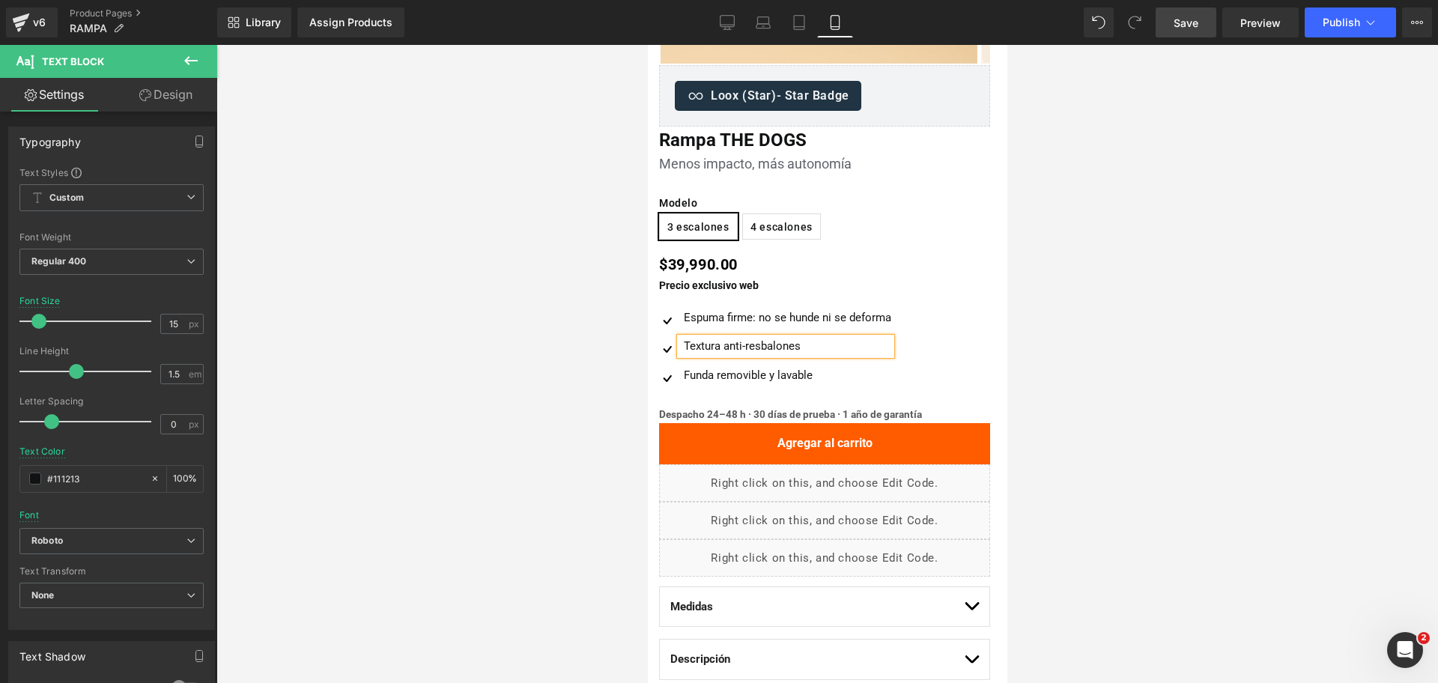
click at [726, 347] on div "Textura anti-resbalones" at bounding box center [784, 346] width 211 height 17
click at [1098, 301] on div at bounding box center [826, 364] width 1221 height 638
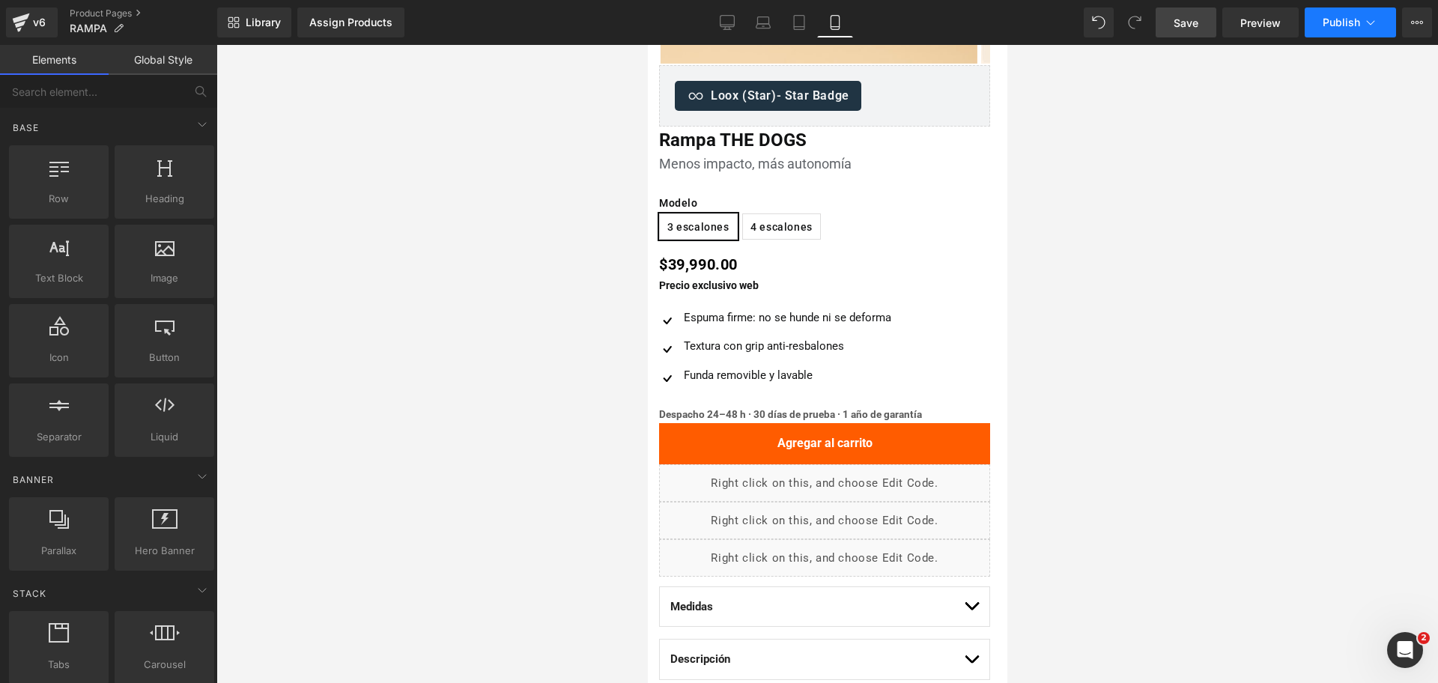
click at [1314, 31] on button "Publish" at bounding box center [1350, 22] width 91 height 30
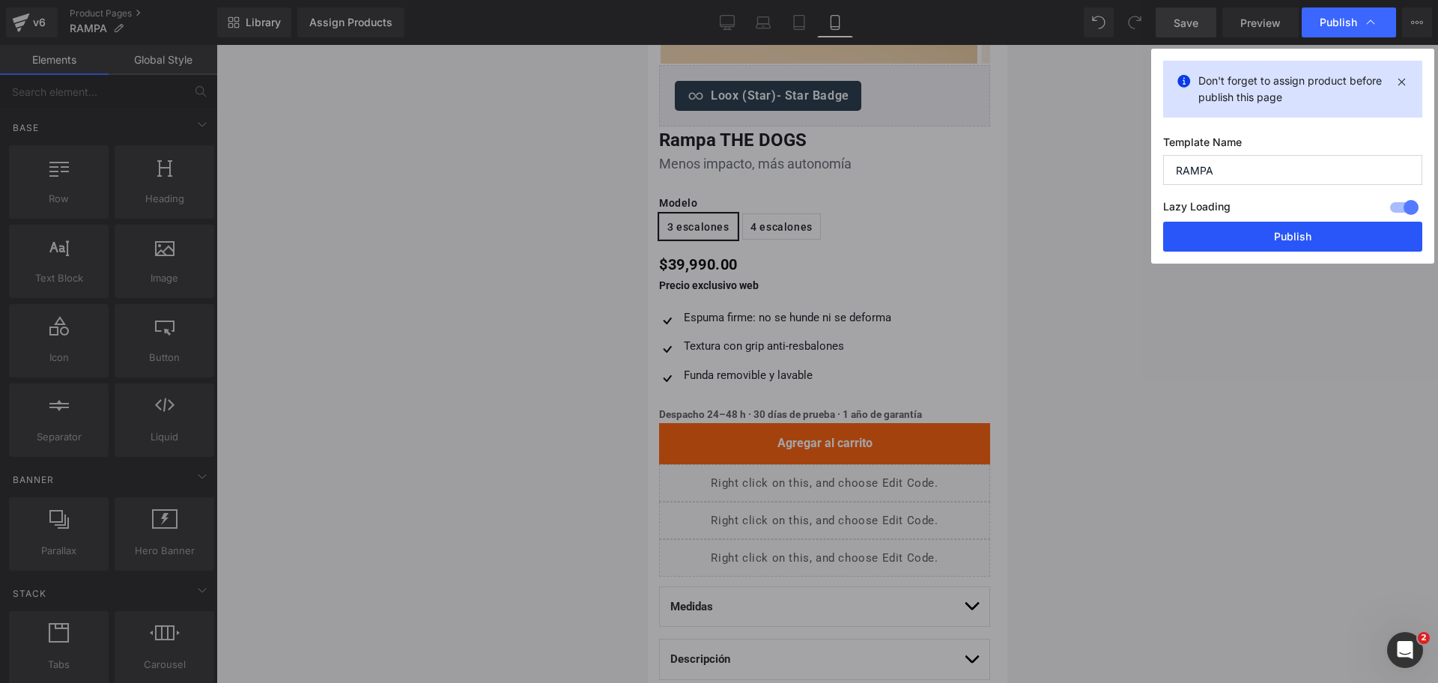
click at [1266, 227] on button "Publish" at bounding box center [1292, 237] width 259 height 30
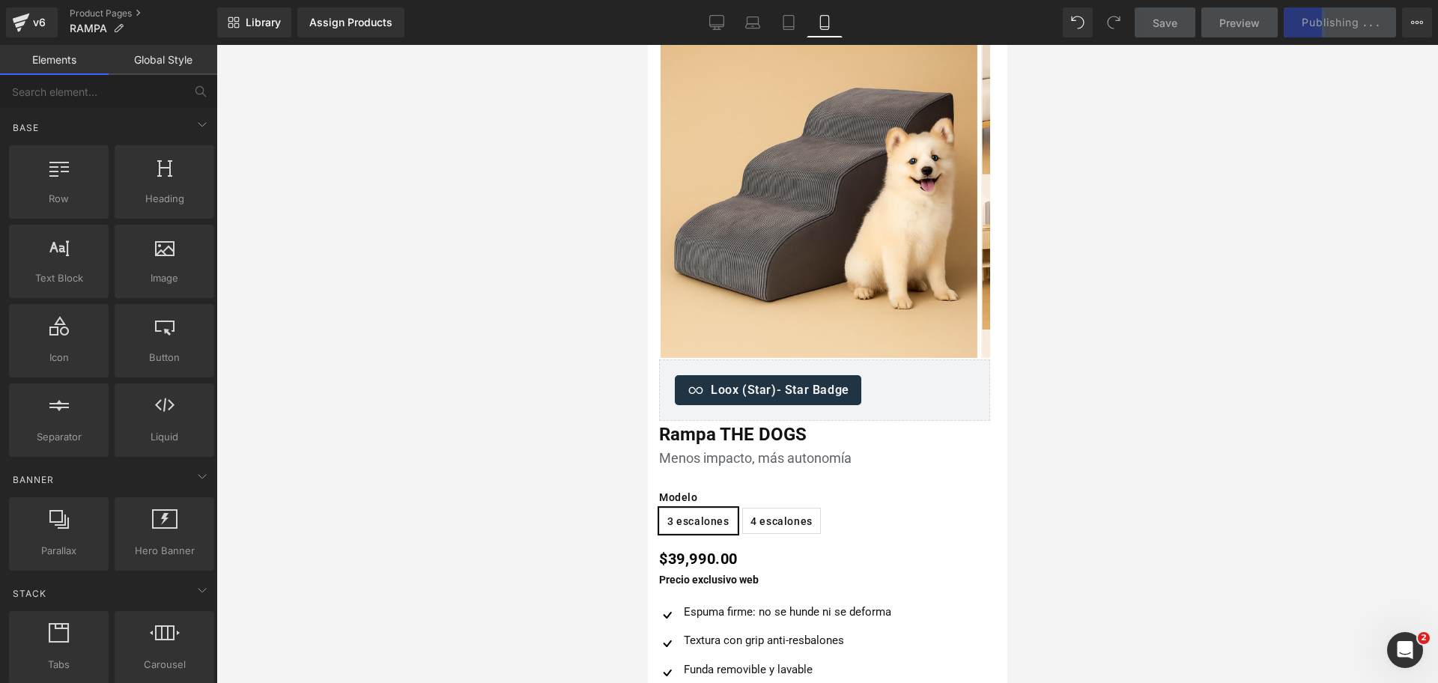
scroll to position [0, 0]
